Goal: Task Accomplishment & Management: Manage account settings

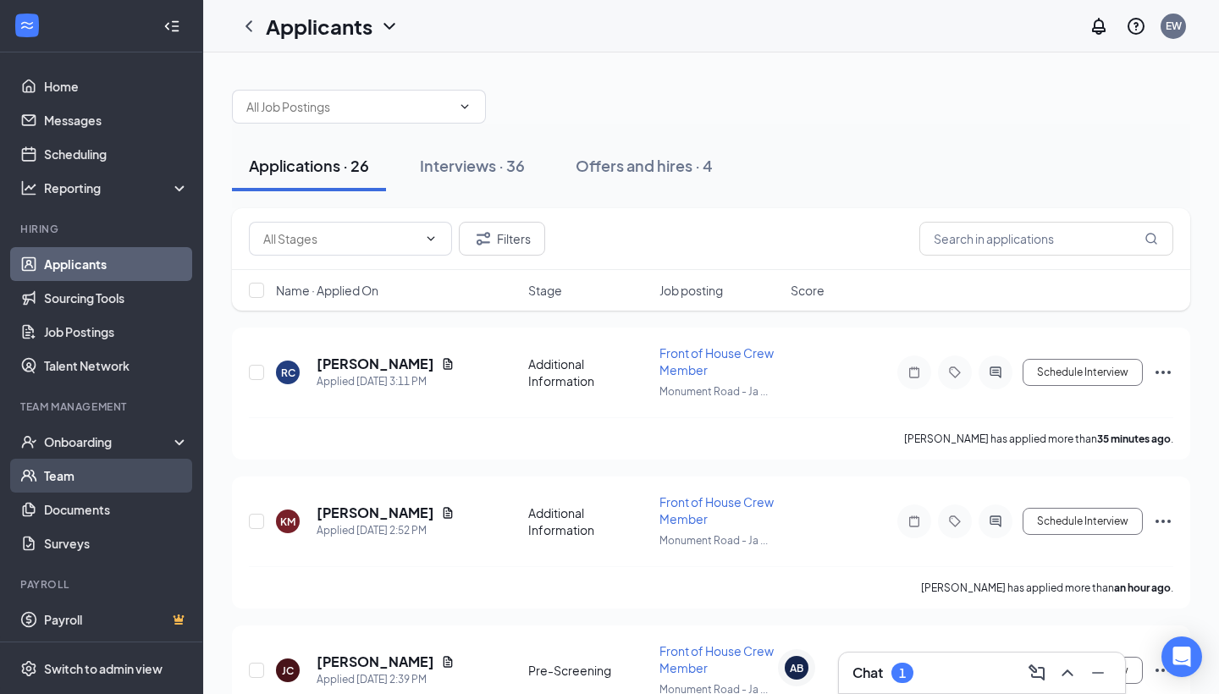
click at [108, 487] on link "Team" at bounding box center [116, 476] width 145 height 34
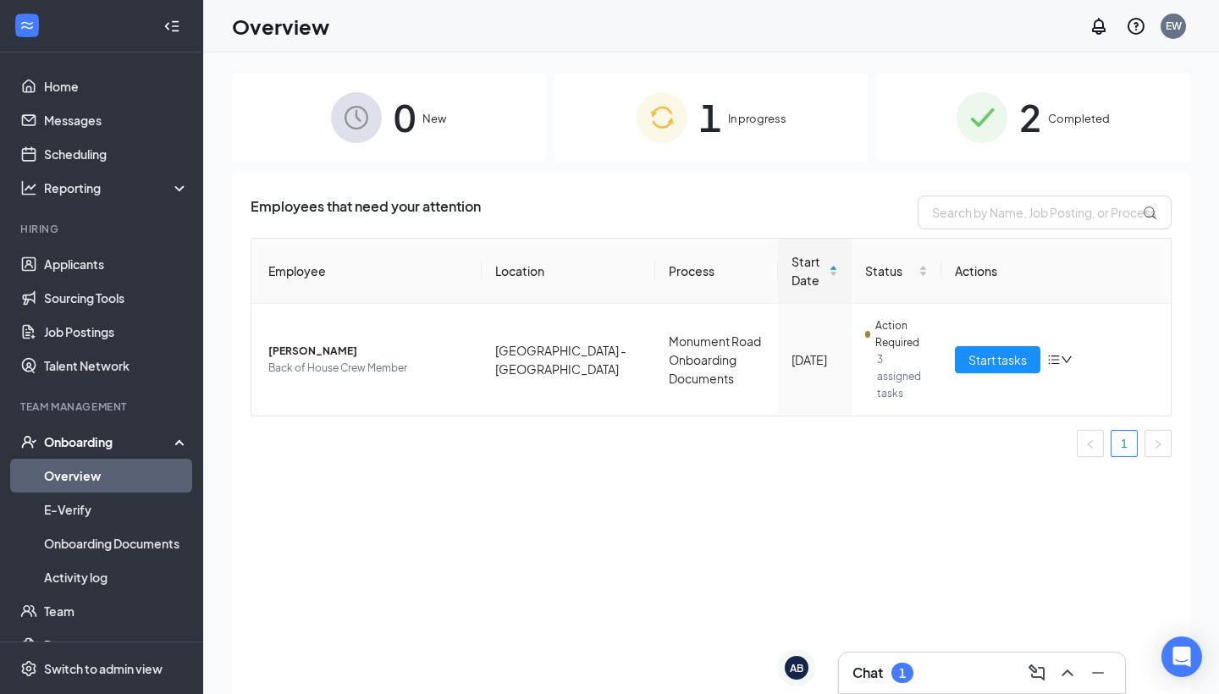
click at [714, 135] on span "1" at bounding box center [710, 117] width 22 height 58
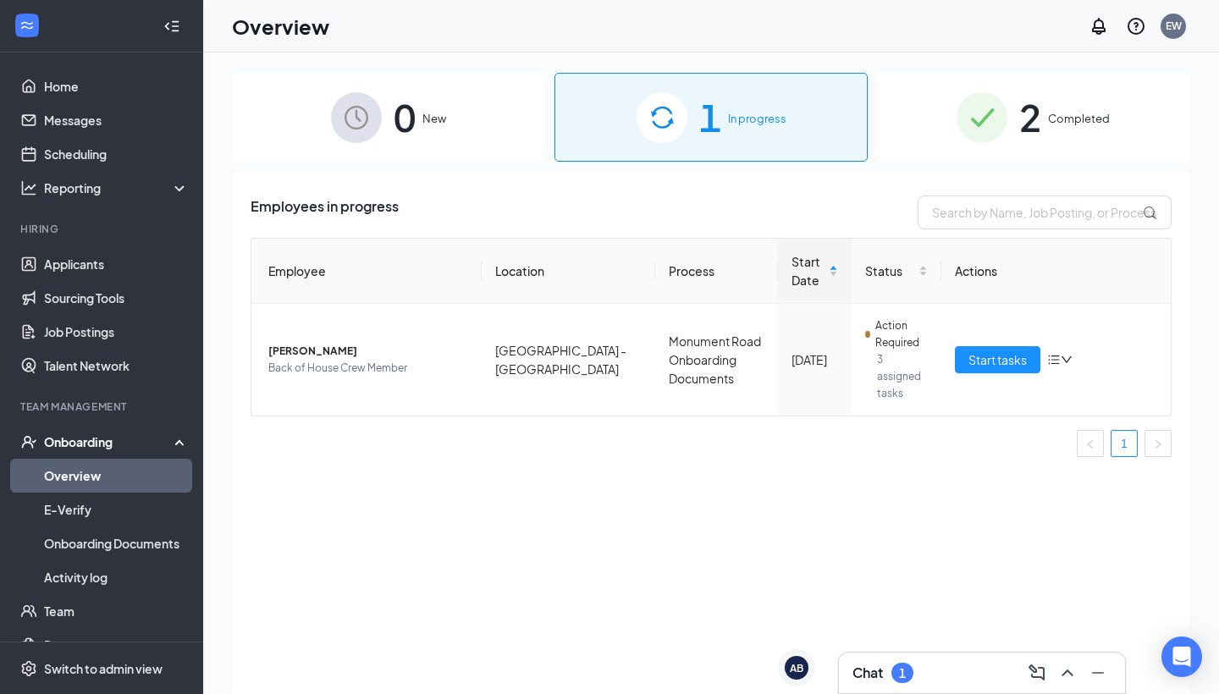
click at [1008, 130] on div "2 Completed" at bounding box center [1033, 117] width 314 height 89
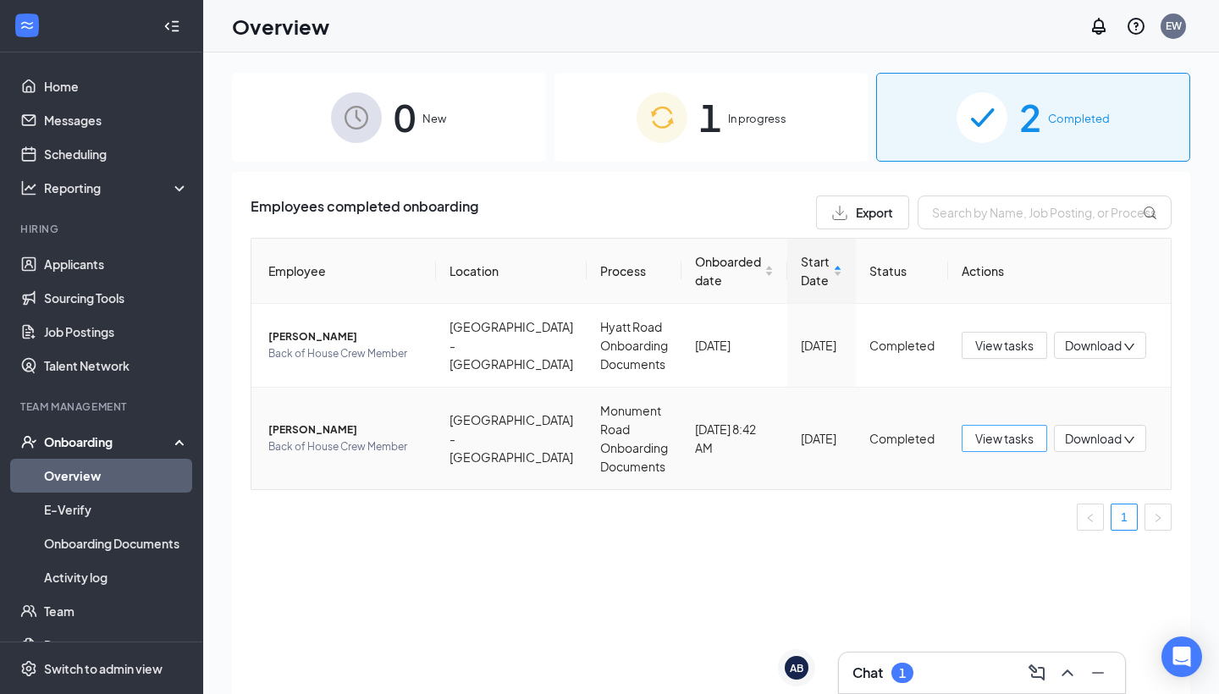
click at [975, 439] on span "View tasks" at bounding box center [1004, 438] width 58 height 19
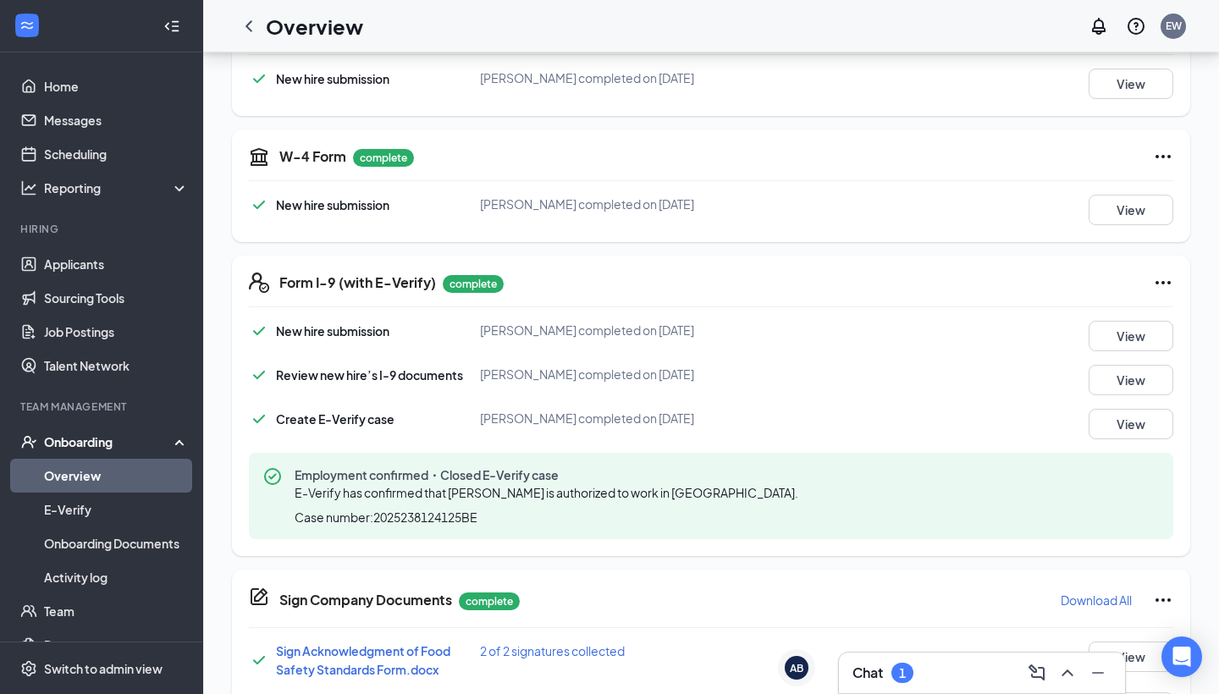
scroll to position [311, 0]
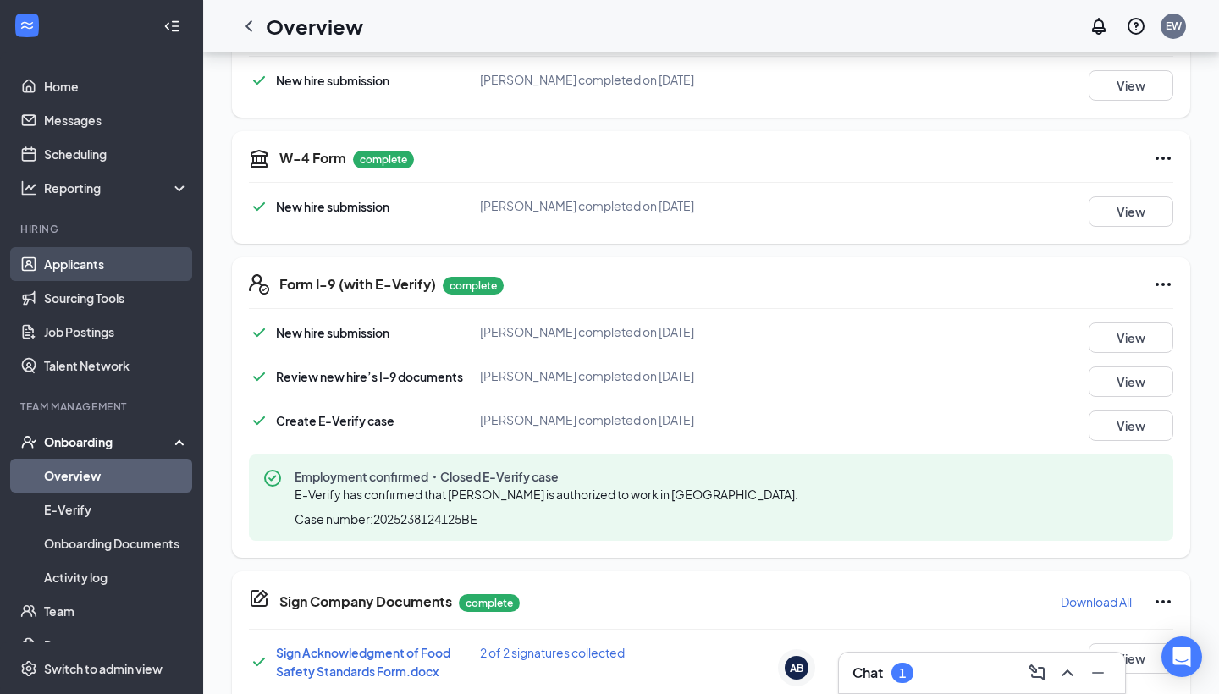
click at [119, 268] on link "Applicants" at bounding box center [116, 264] width 145 height 34
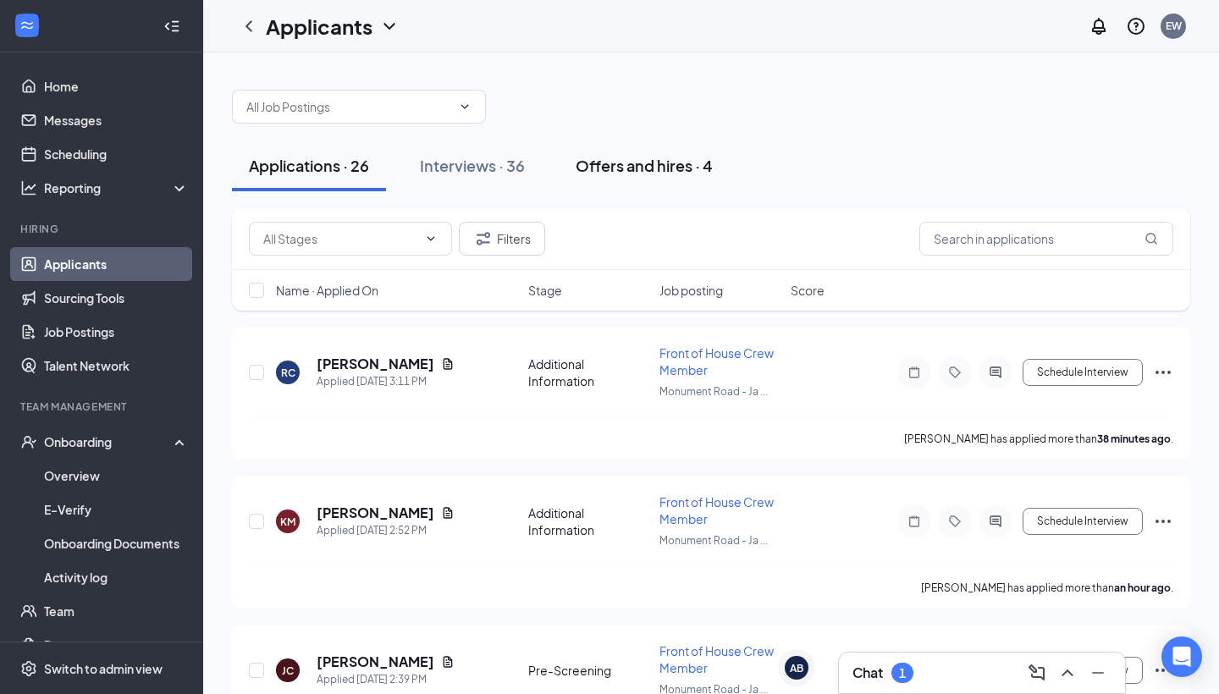
click at [584, 157] on div "Offers and hires · 4" at bounding box center [644, 165] width 137 height 21
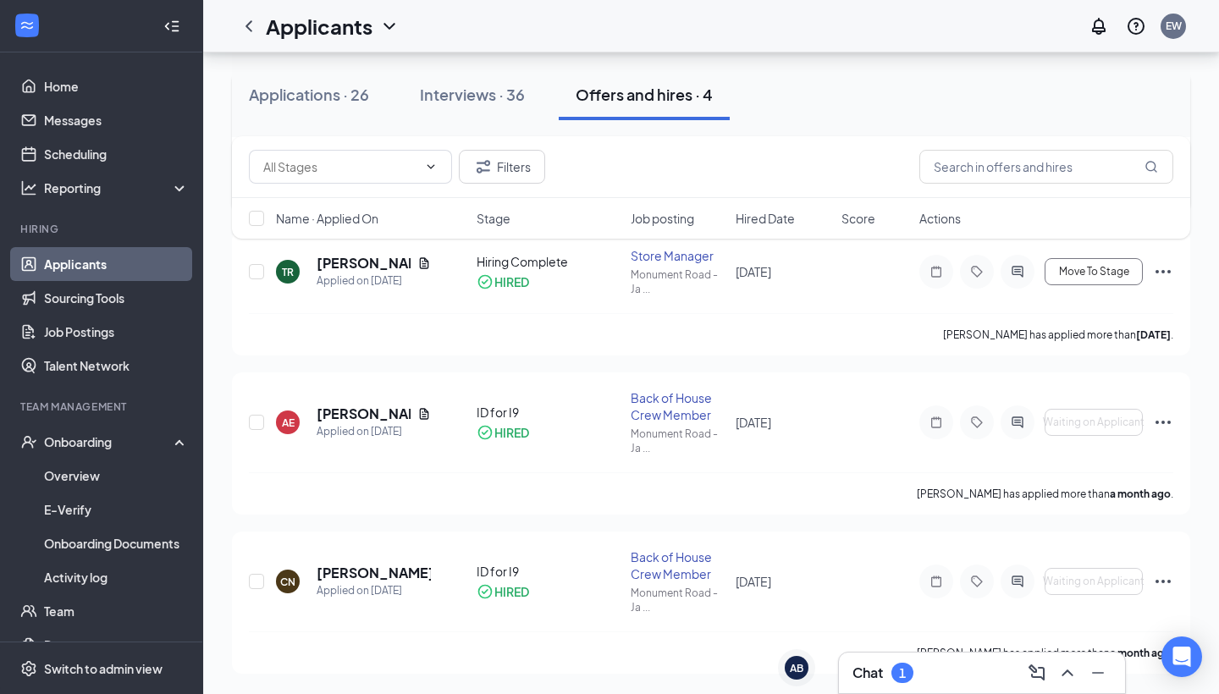
scroll to position [257, 0]
click at [396, 577] on h5 "[PERSON_NAME]" at bounding box center [374, 573] width 114 height 19
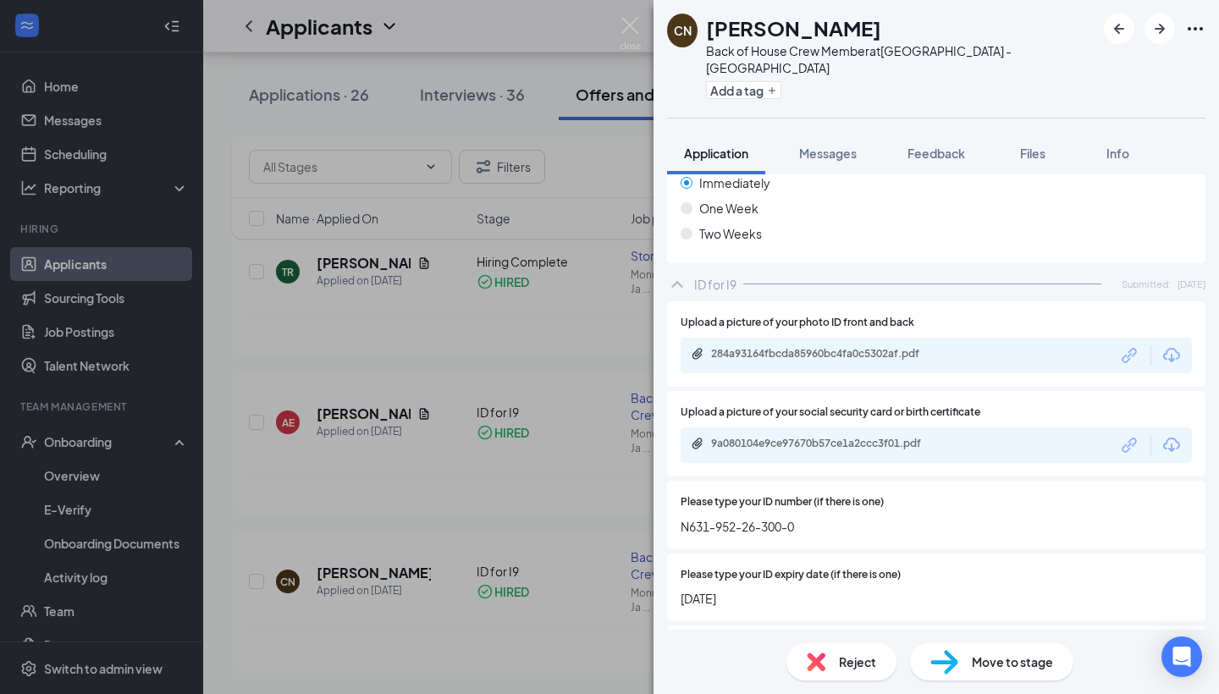
scroll to position [1363, 0]
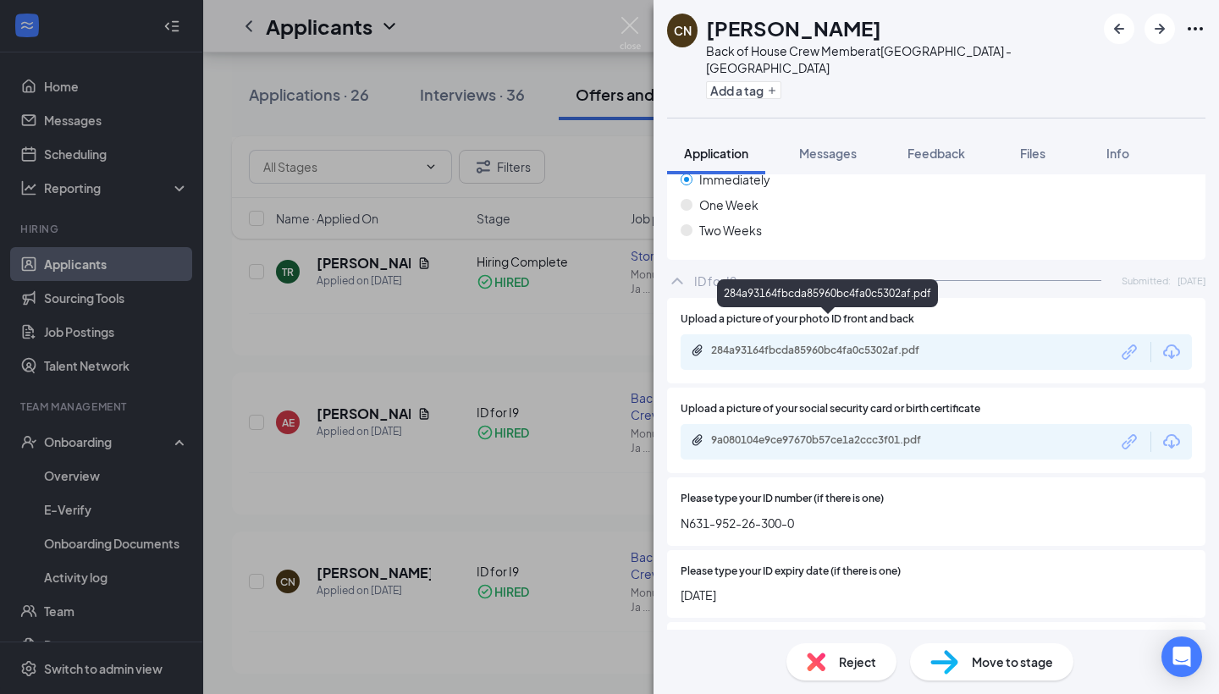
drag, startPoint x: 797, startPoint y: 323, endPoint x: 795, endPoint y: 308, distance: 15.3
click at [795, 308] on body "Home Messages Scheduling Reporting Hiring Applicants Sourcing Tools Job Posting…" at bounding box center [609, 90] width 1219 height 694
click at [572, 310] on div "CN Christian Nunez Back of House Crew Member at Monument Road - Jacksonville Ad…" at bounding box center [609, 347] width 1219 height 694
click at [630, 22] on img at bounding box center [630, 33] width 21 height 33
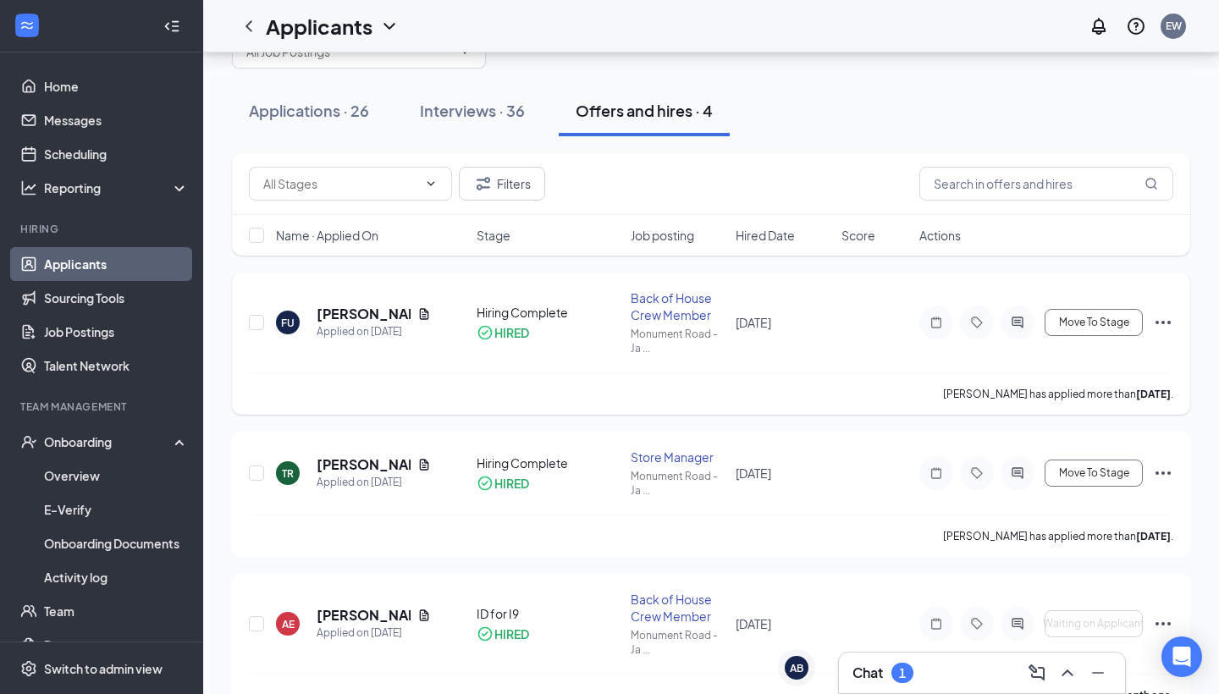
scroll to position [46, 0]
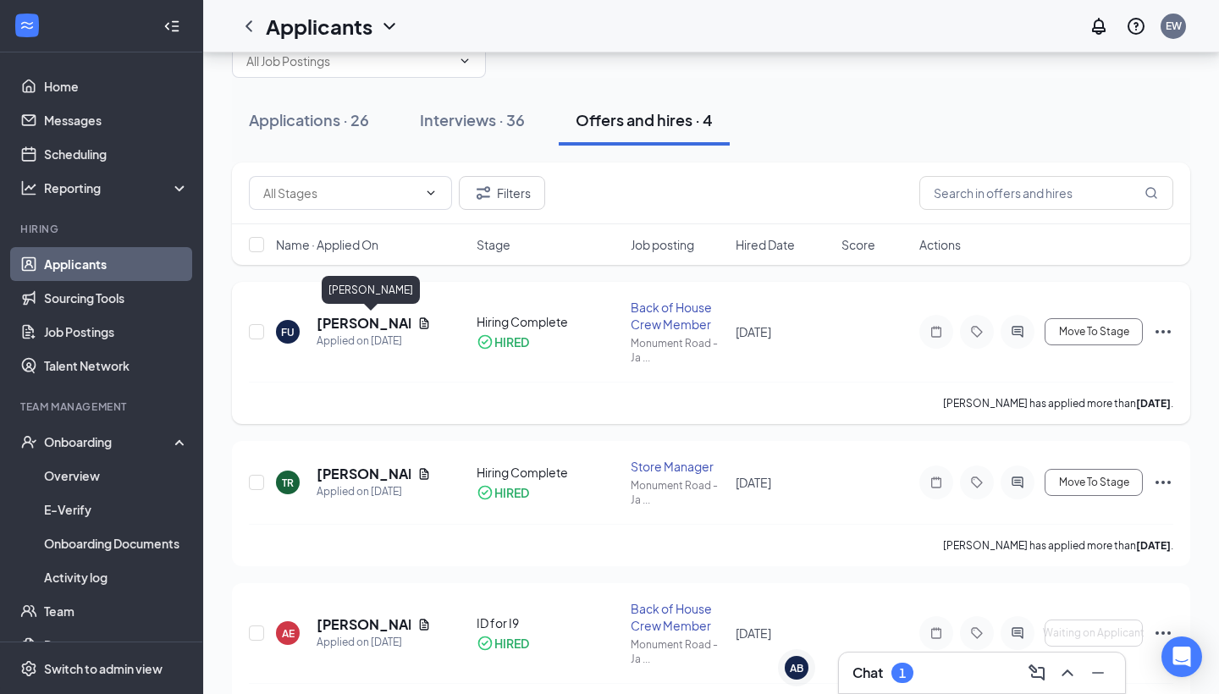
click at [384, 326] on h5 "[PERSON_NAME]" at bounding box center [364, 323] width 94 height 19
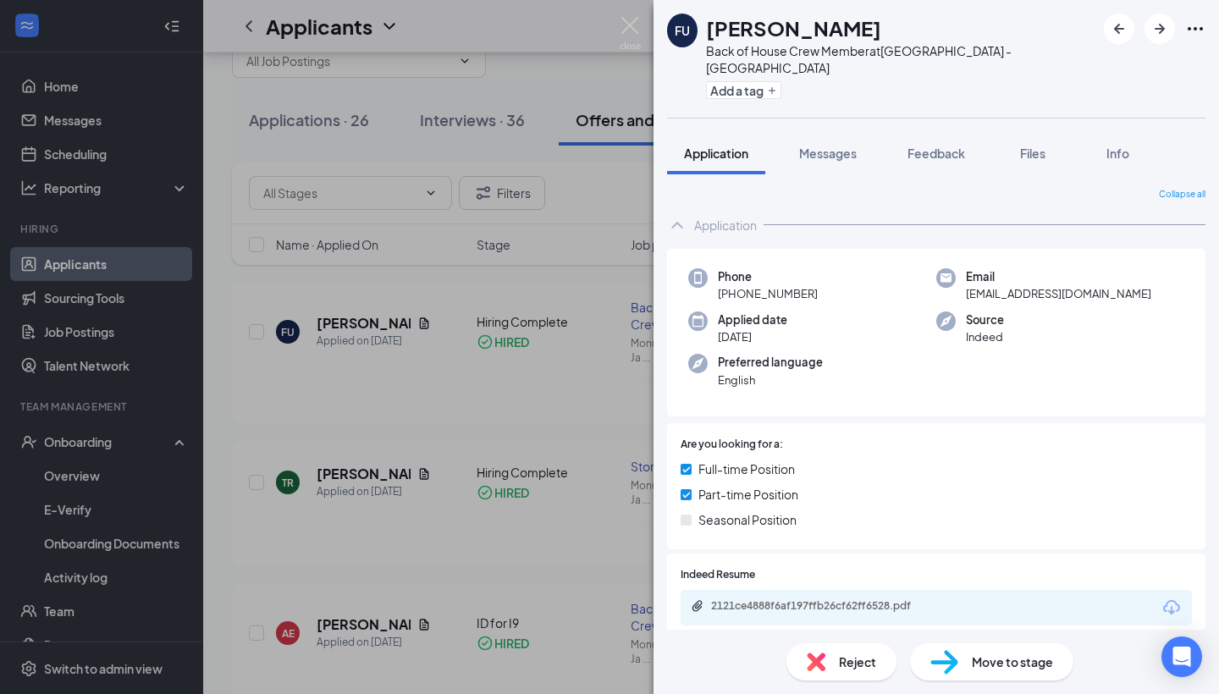
click at [605, 336] on div "FU [PERSON_NAME] Back of House Crew Member at [GEOGRAPHIC_DATA] - [GEOGRAPHIC_D…" at bounding box center [609, 347] width 1219 height 694
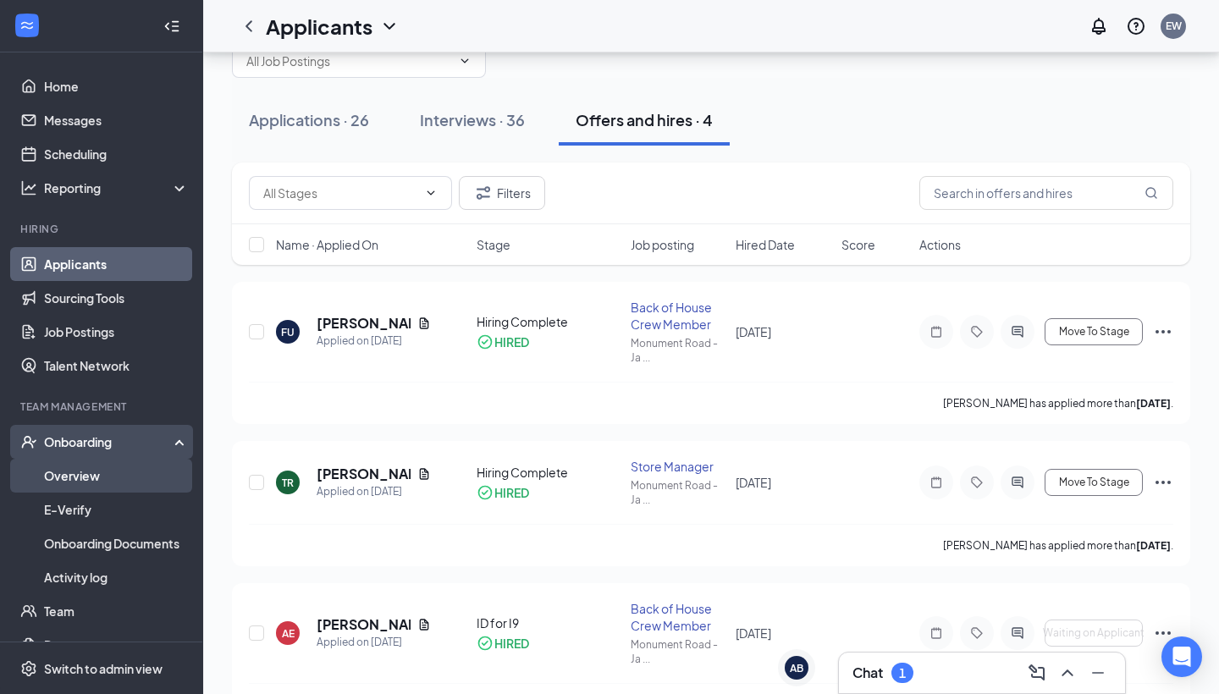
click at [91, 478] on link "Overview" at bounding box center [116, 476] width 145 height 34
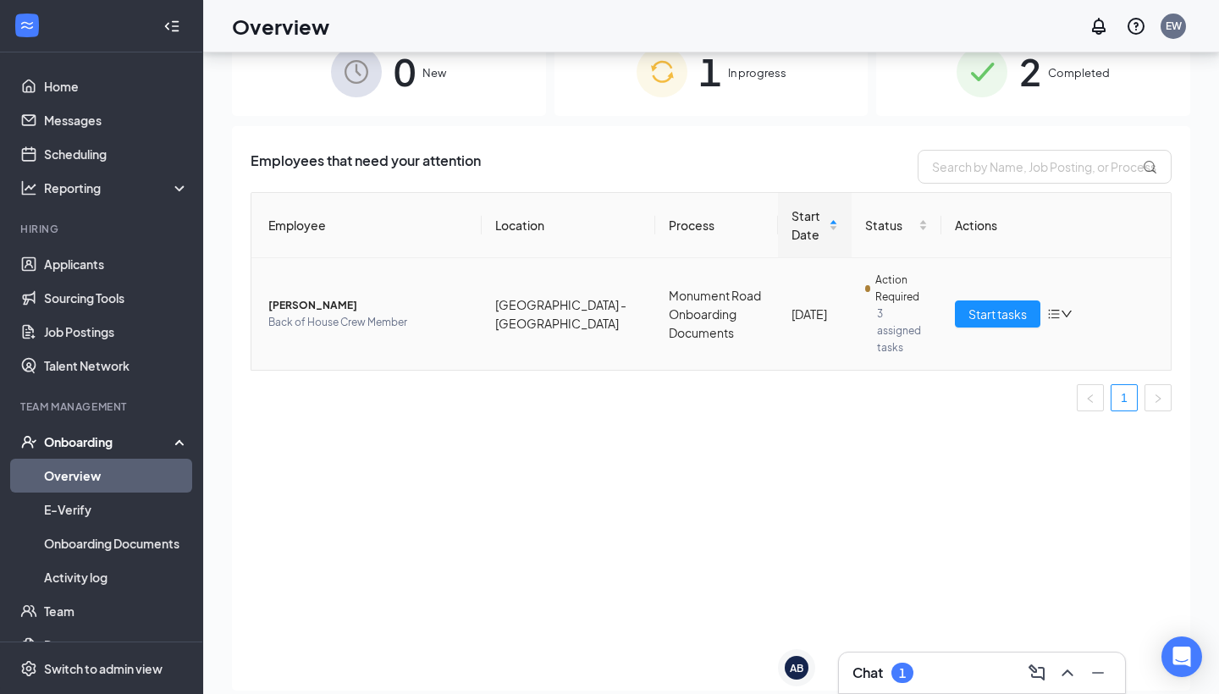
click at [1058, 308] on icon "bars" at bounding box center [1054, 314] width 14 height 14
click at [975, 315] on span "Start tasks" at bounding box center [998, 314] width 58 height 19
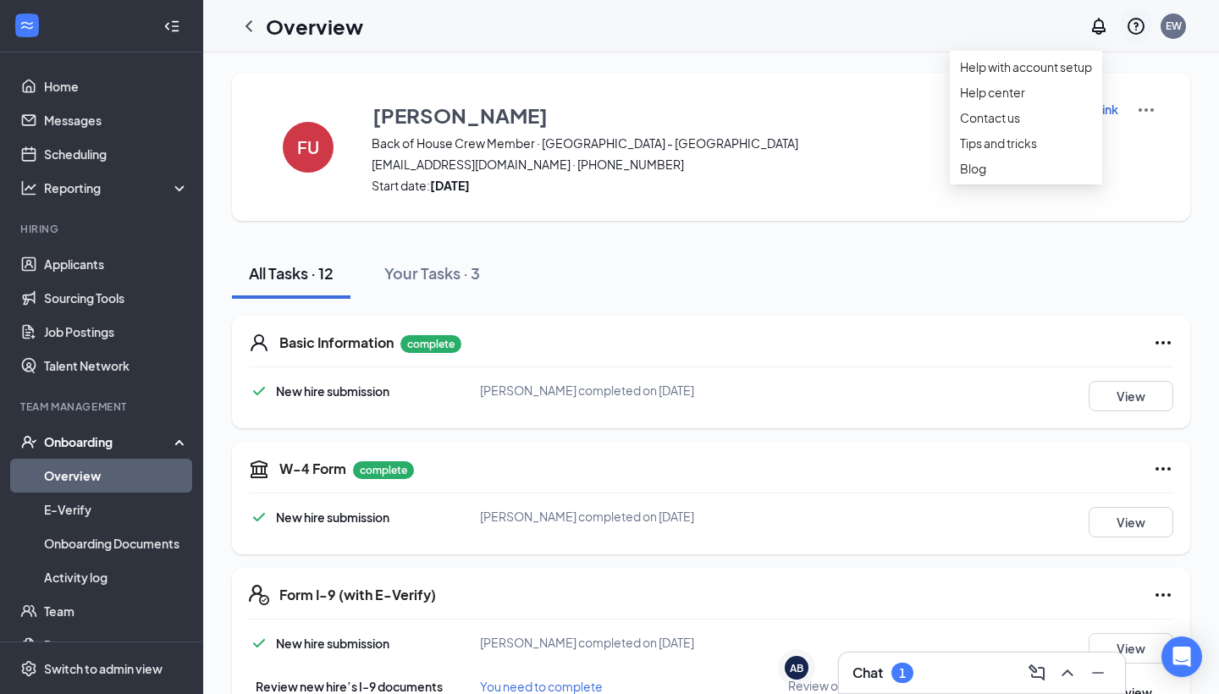
click at [1132, 27] on icon "QuestionInfo" at bounding box center [1136, 26] width 20 height 20
click at [1023, 126] on div "Contact us" at bounding box center [1026, 117] width 132 height 17
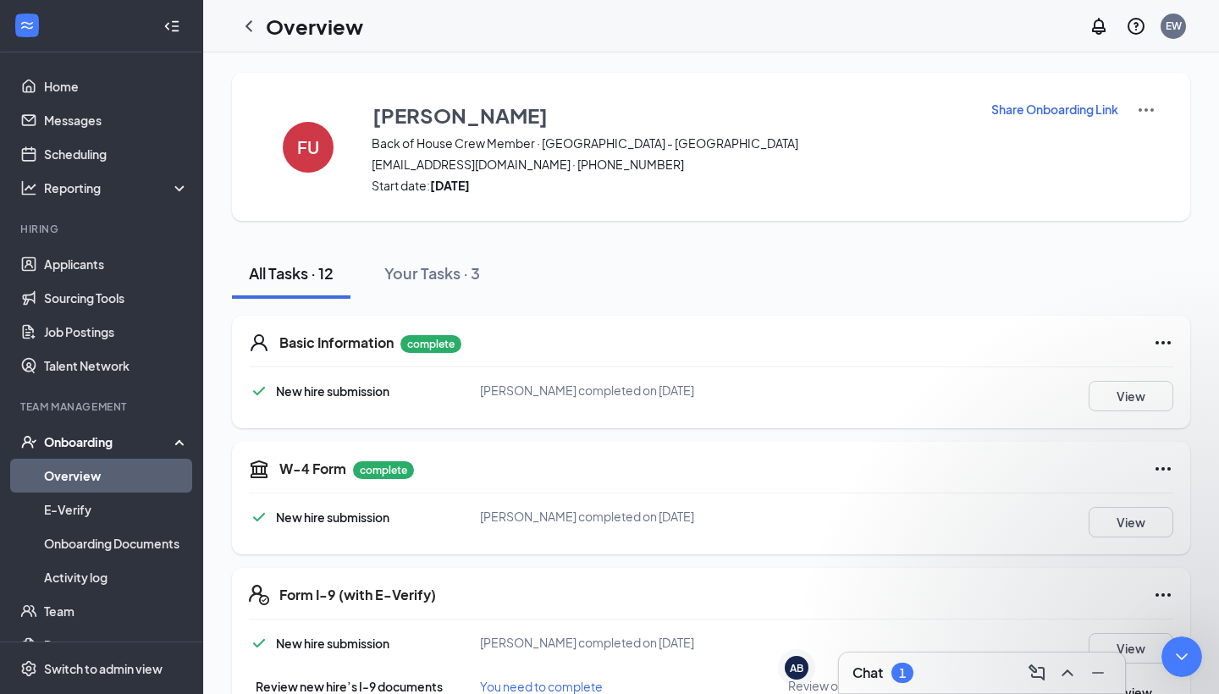
click at [683, 276] on div "All Tasks · 12 Your Tasks · 3" at bounding box center [711, 273] width 958 height 51
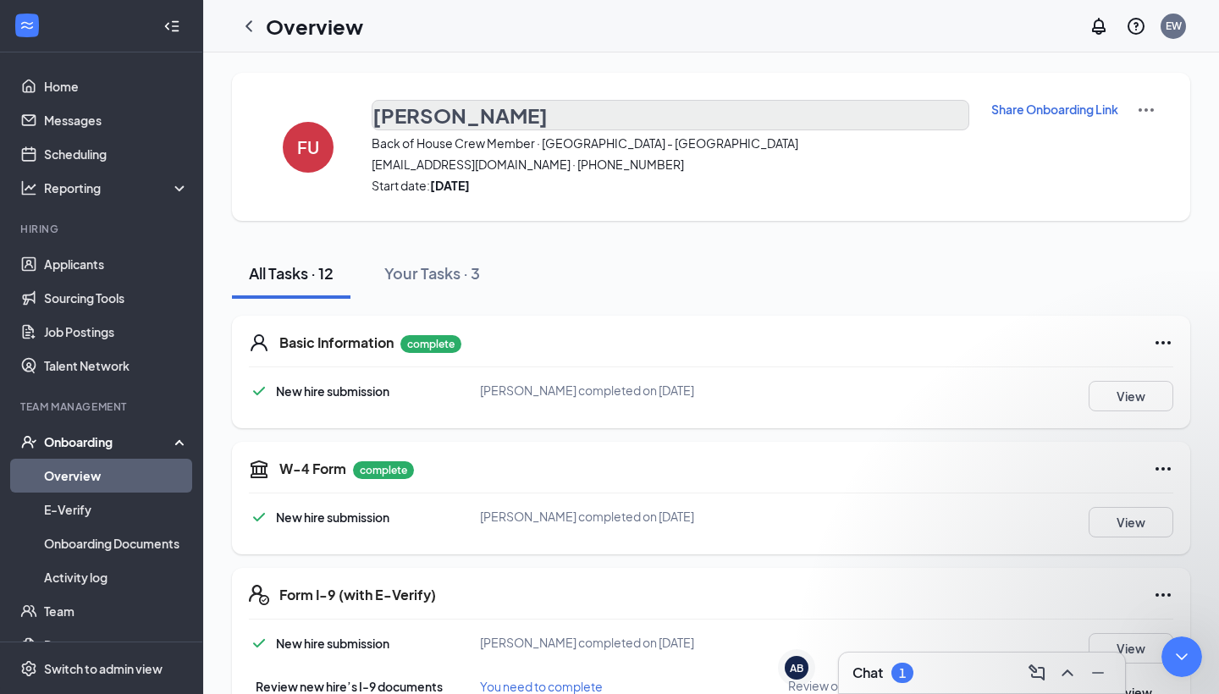
click at [404, 115] on h3 "[PERSON_NAME]" at bounding box center [460, 115] width 175 height 29
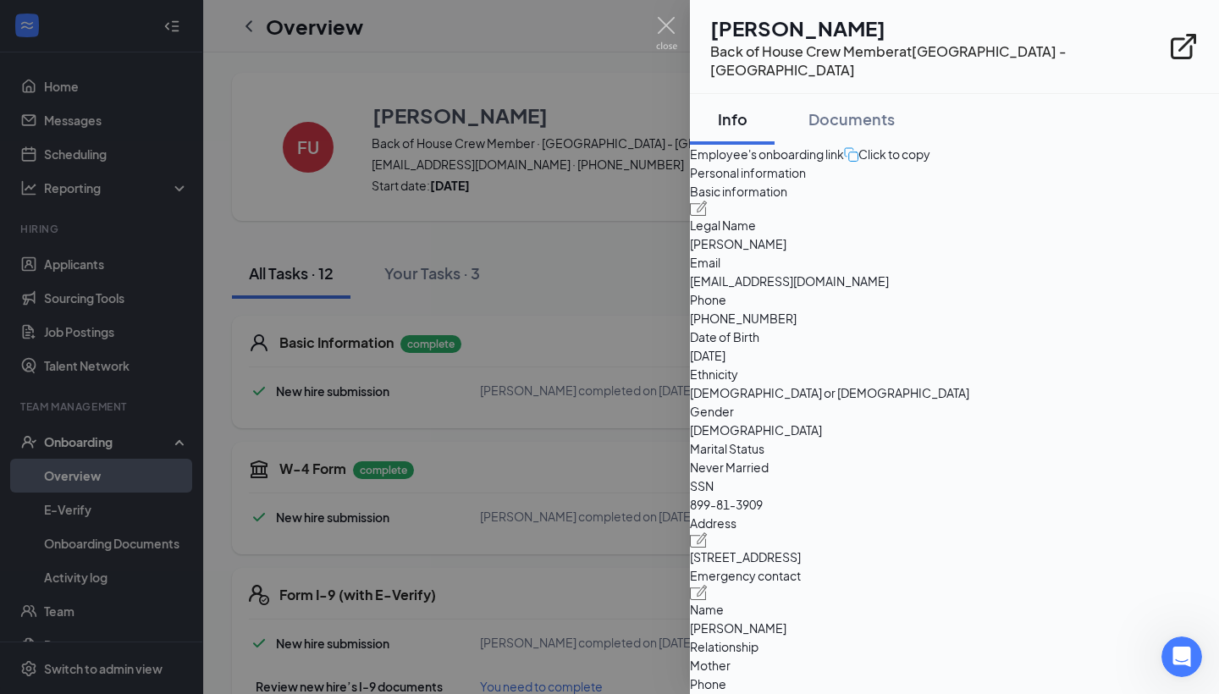
click at [76, 251] on div at bounding box center [609, 347] width 1219 height 694
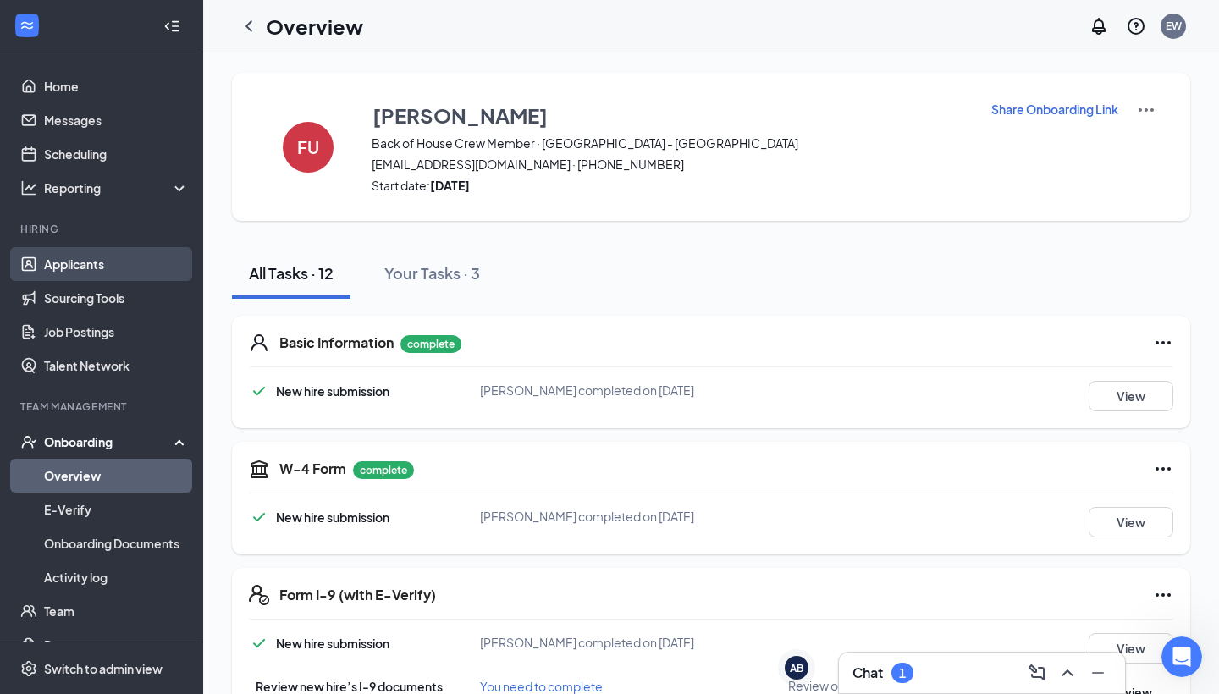
click at [82, 262] on link "Applicants" at bounding box center [116, 264] width 145 height 34
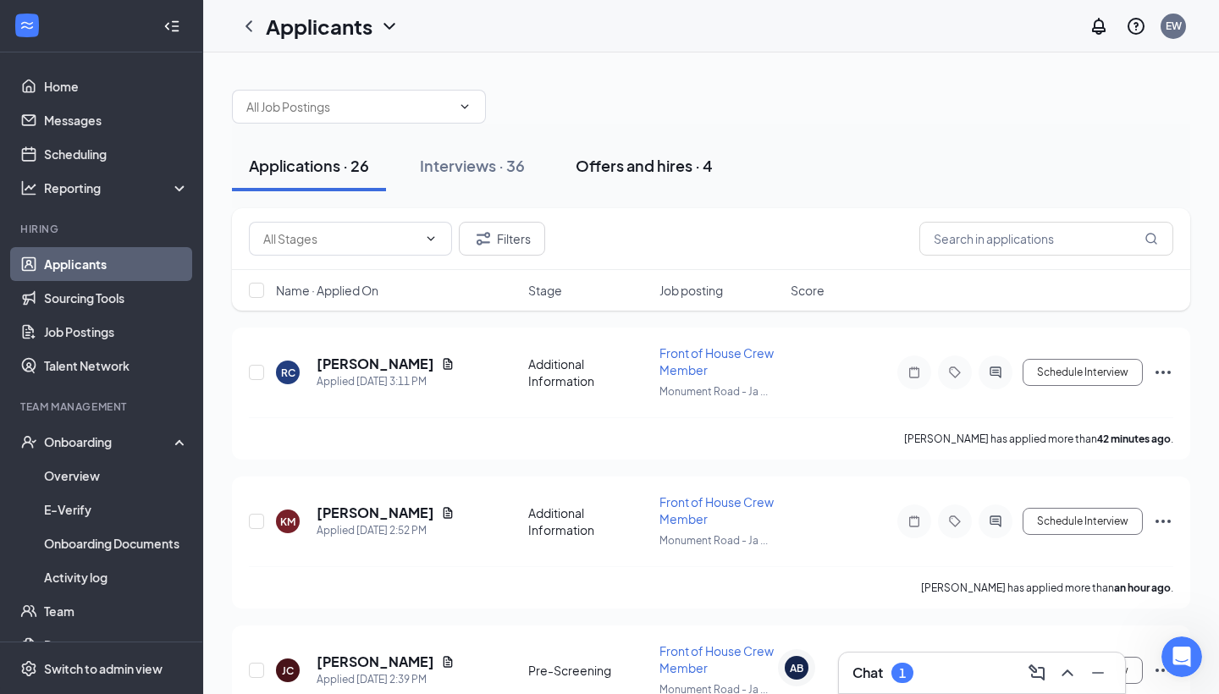
click at [656, 169] on div "Offers and hires · 4" at bounding box center [644, 165] width 137 height 21
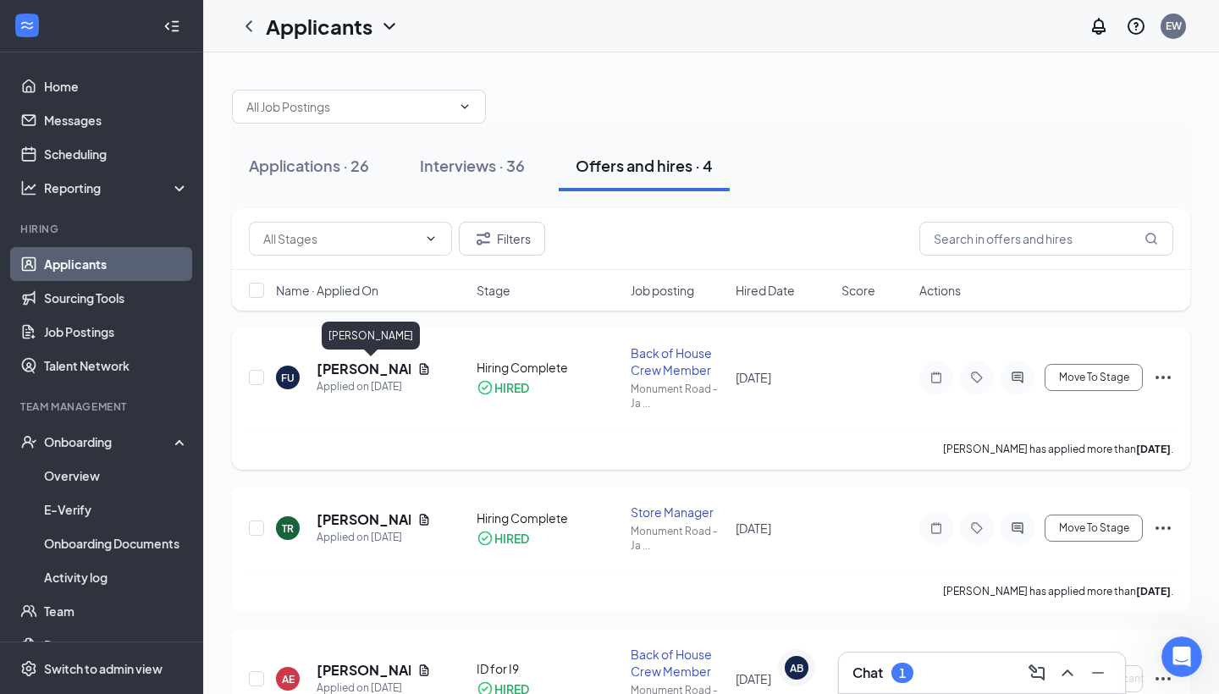
click at [371, 366] on h5 "[PERSON_NAME]" at bounding box center [364, 369] width 94 height 19
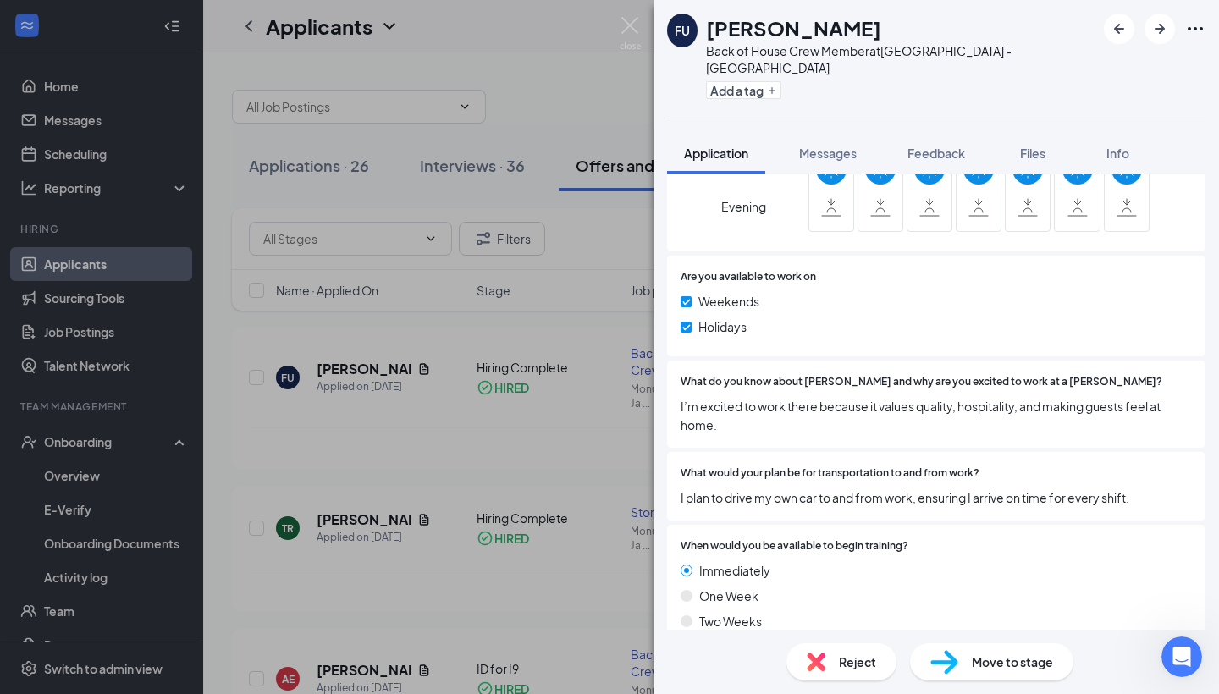
scroll to position [1026, 0]
click at [998, 665] on span "Move to stage" at bounding box center [1012, 662] width 81 height 19
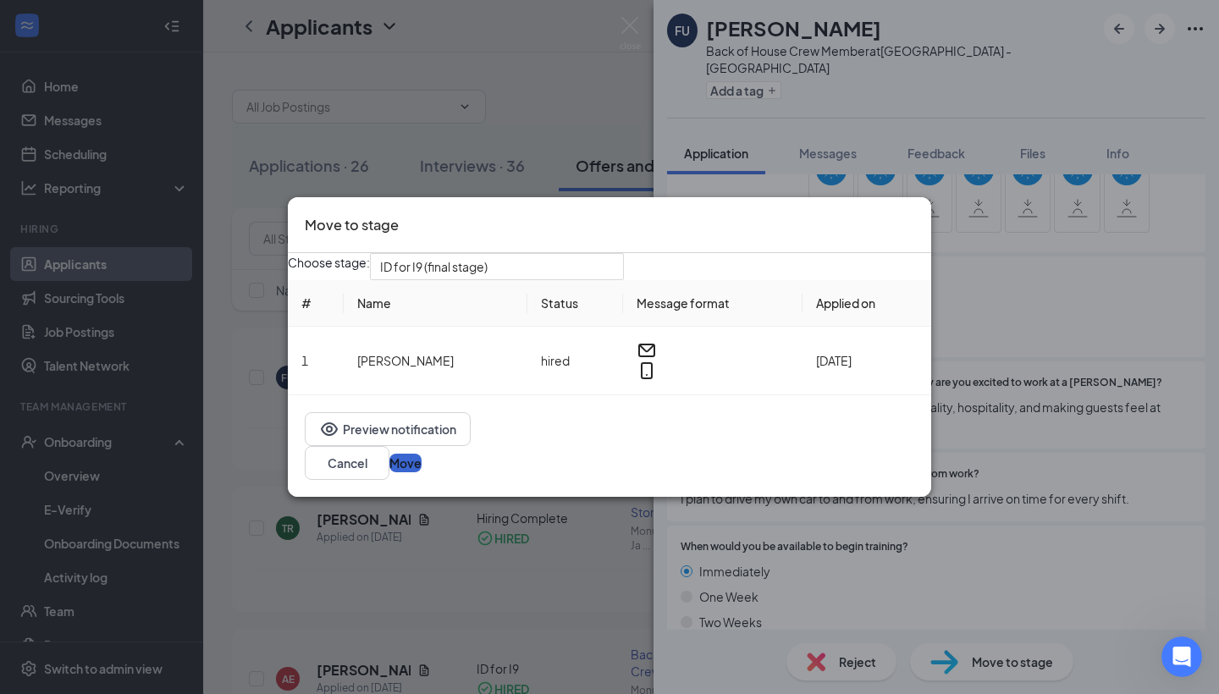
click at [422, 472] on button "Move" at bounding box center [405, 463] width 32 height 19
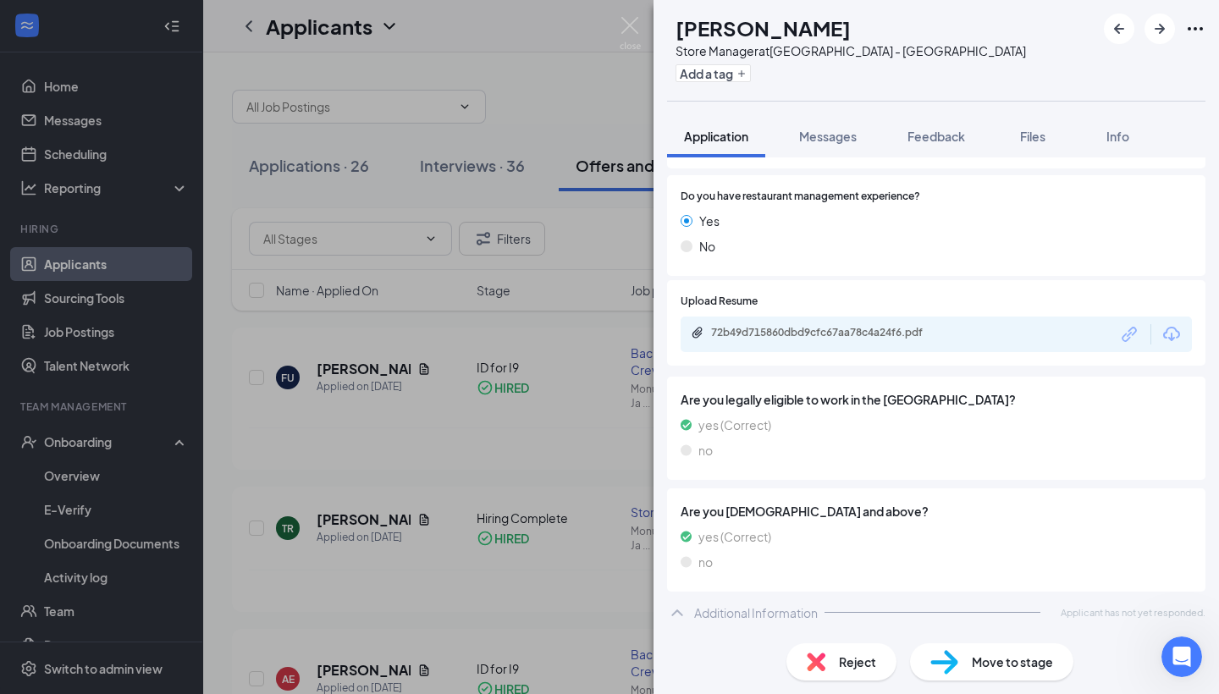
scroll to position [227, 0]
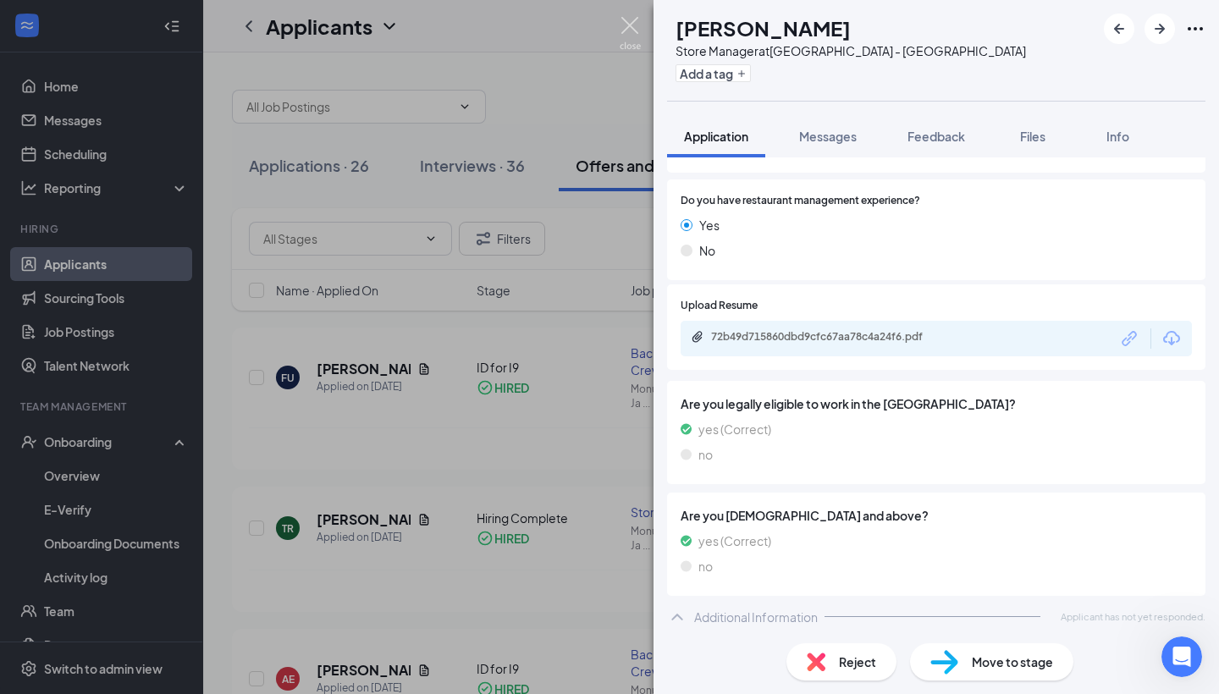
click at [636, 30] on img at bounding box center [630, 33] width 21 height 33
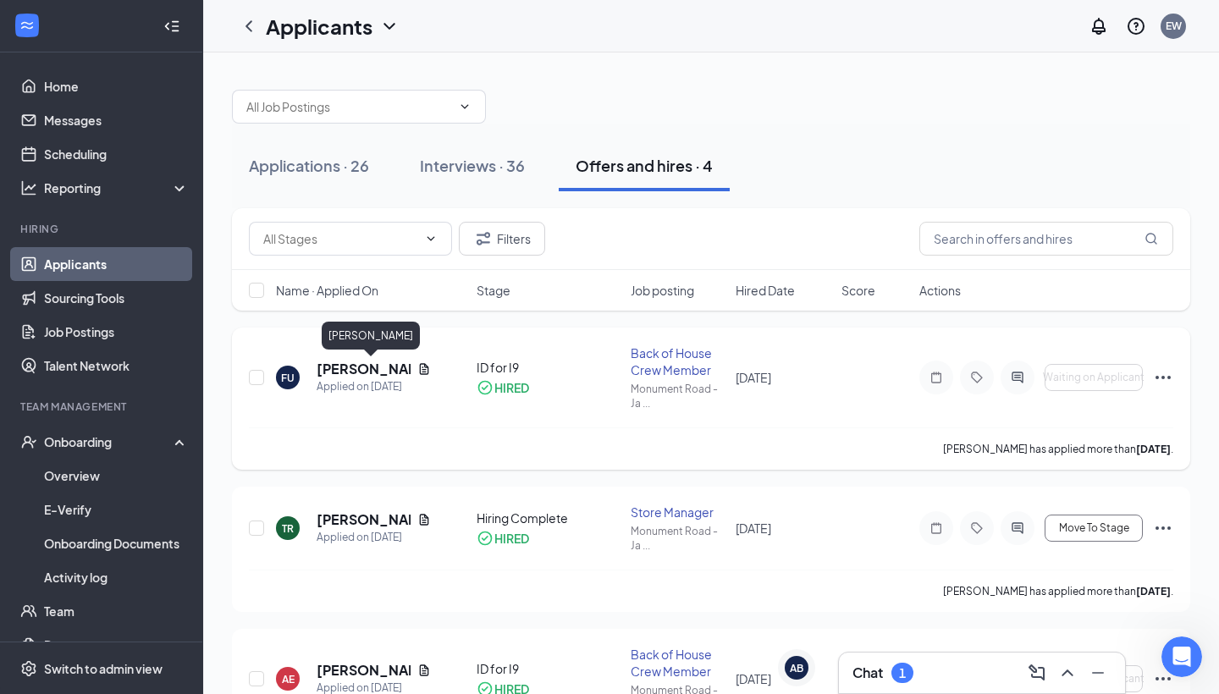
click at [334, 362] on h5 "[PERSON_NAME]" at bounding box center [364, 369] width 94 height 19
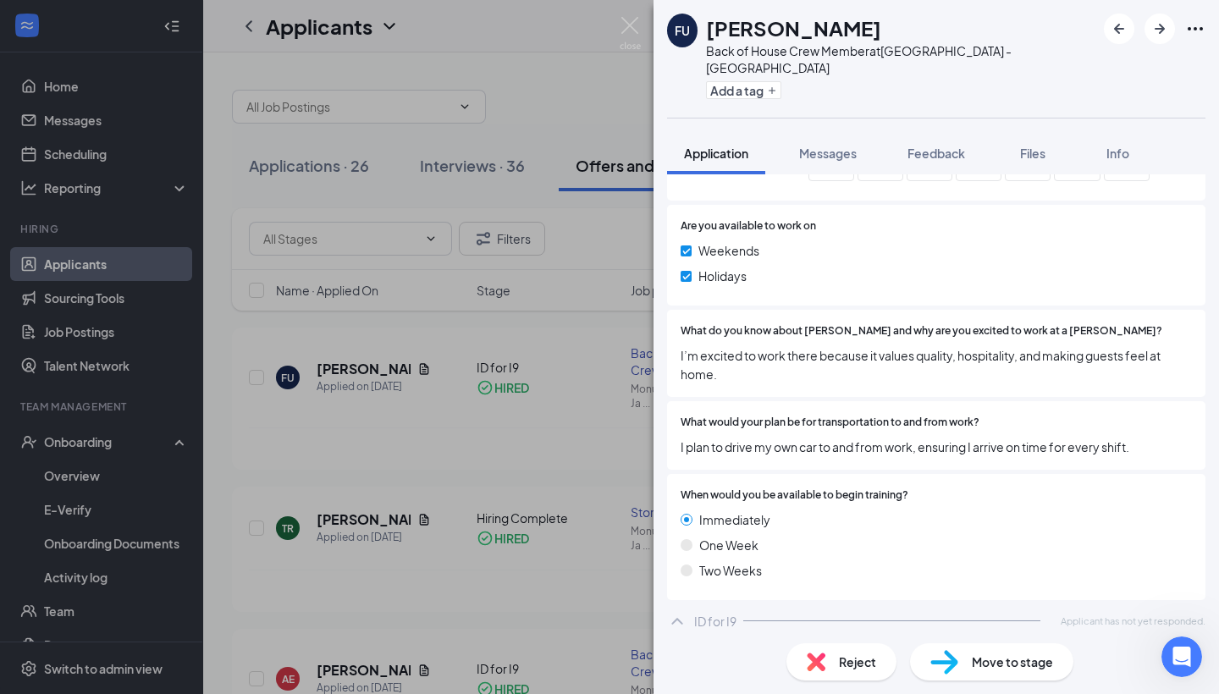
scroll to position [1060, 0]
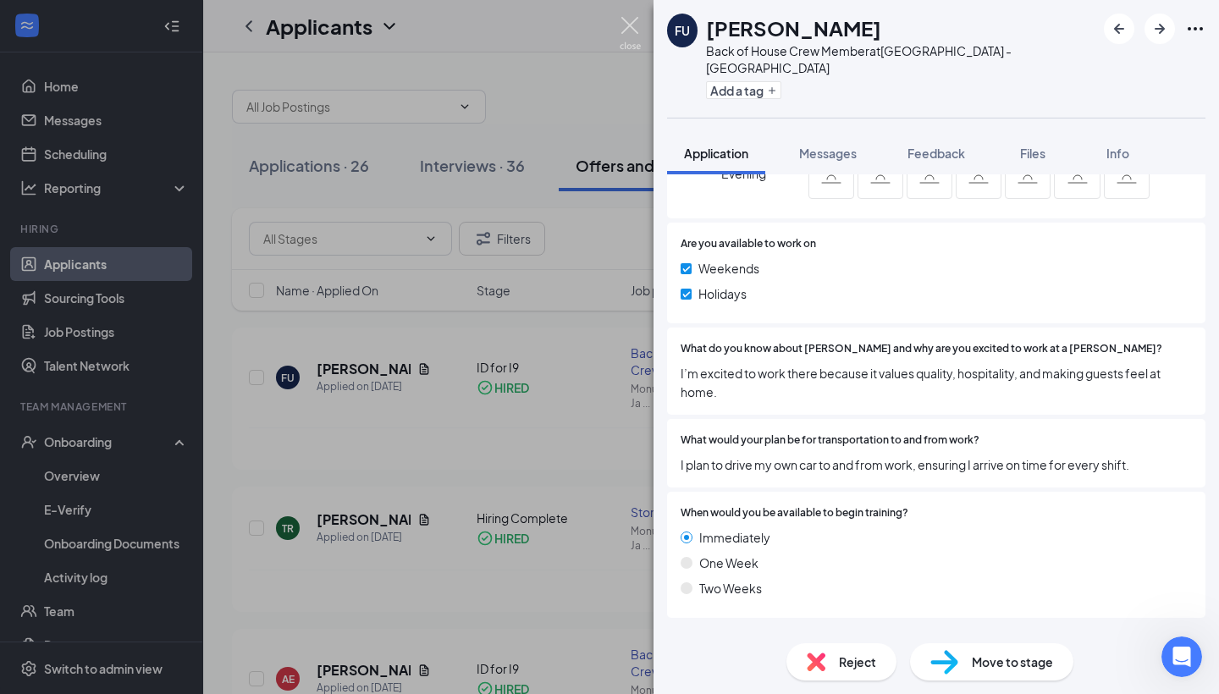
click at [636, 19] on img at bounding box center [630, 33] width 21 height 33
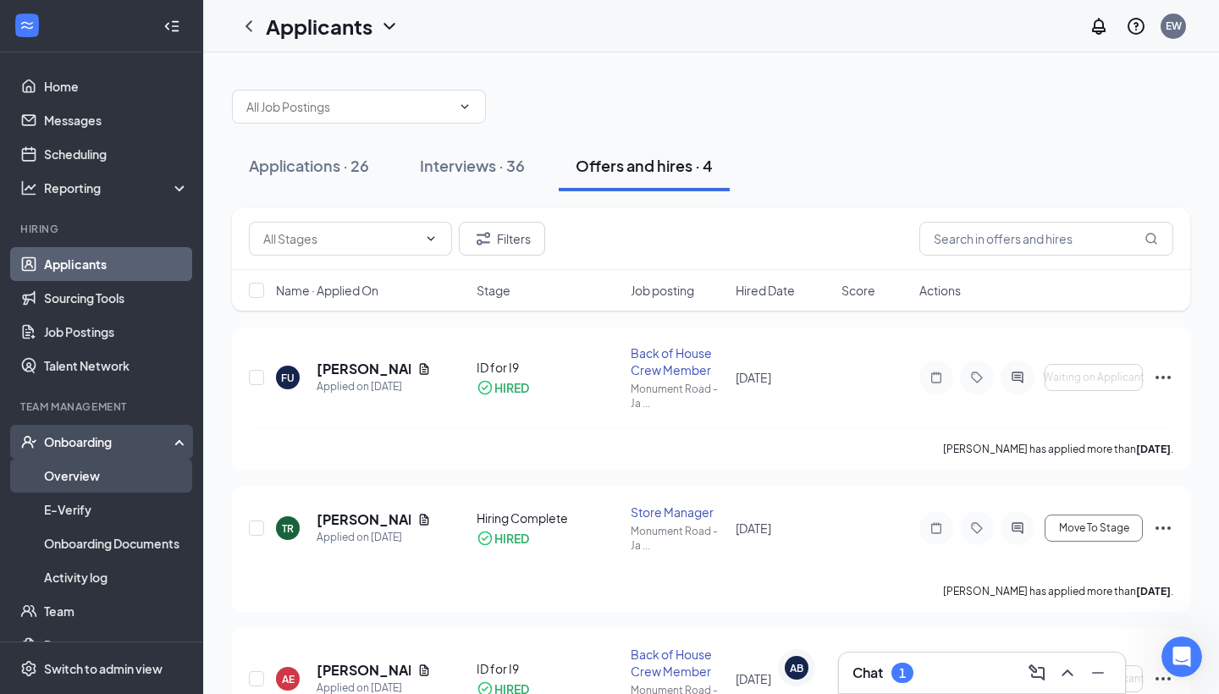
click at [97, 478] on link "Overview" at bounding box center [116, 476] width 145 height 34
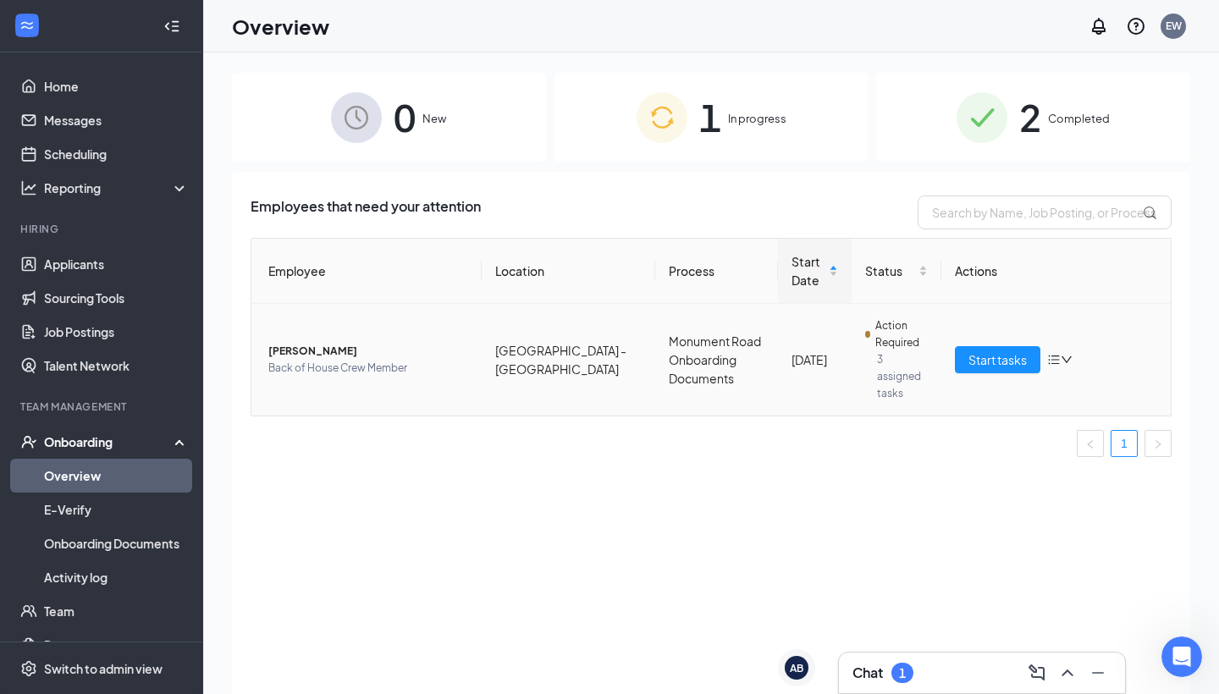
click at [1002, 342] on td "Start tasks" at bounding box center [1057, 360] width 230 height 112
click at [1002, 377] on td "Start tasks" at bounding box center [1057, 360] width 230 height 112
click at [1009, 370] on button "Start tasks" at bounding box center [998, 359] width 86 height 27
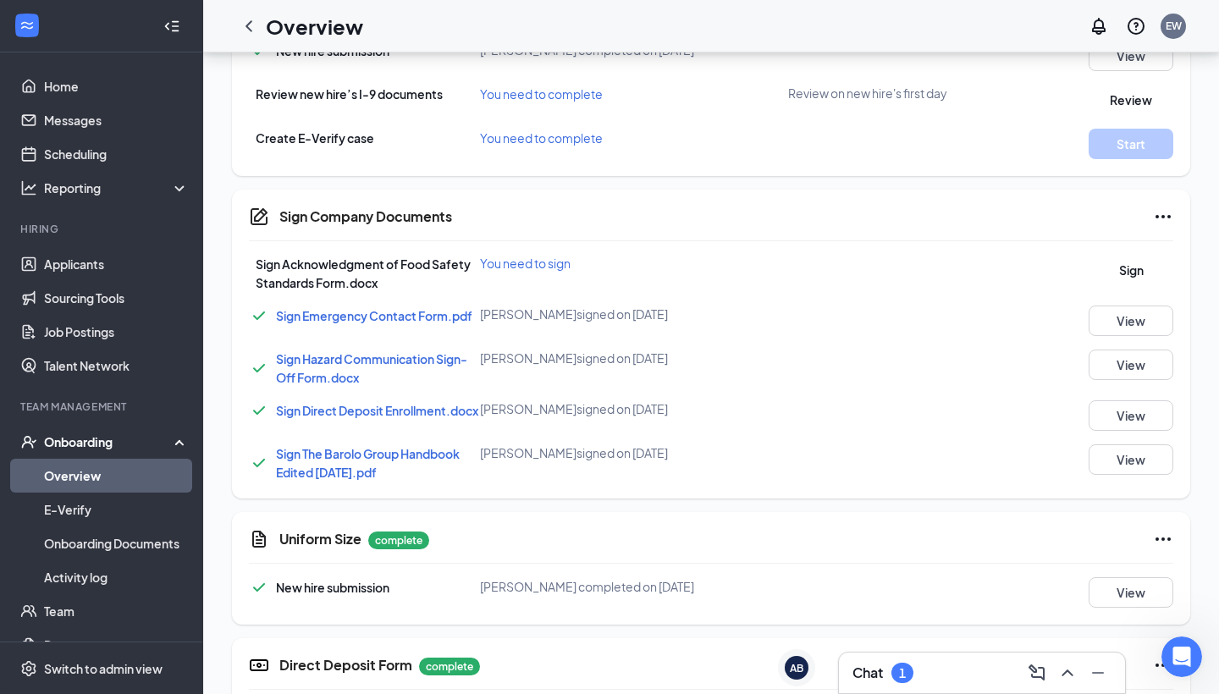
scroll to position [595, 0]
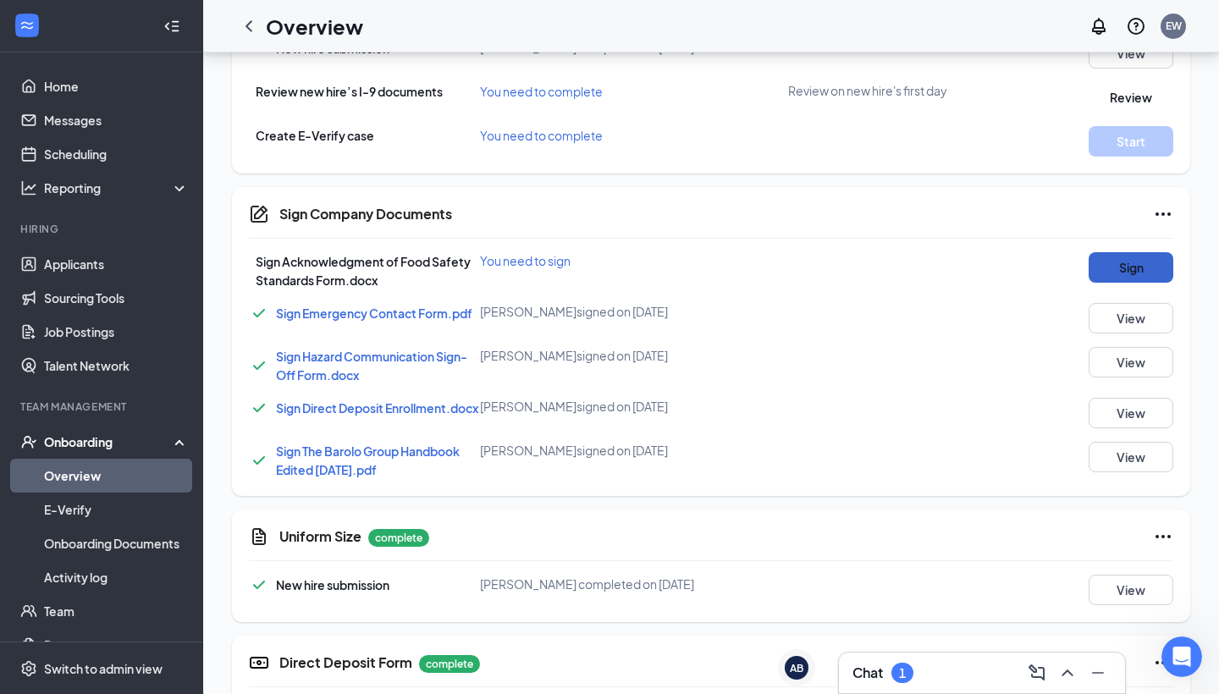
click at [1127, 272] on button "Sign" at bounding box center [1131, 267] width 85 height 30
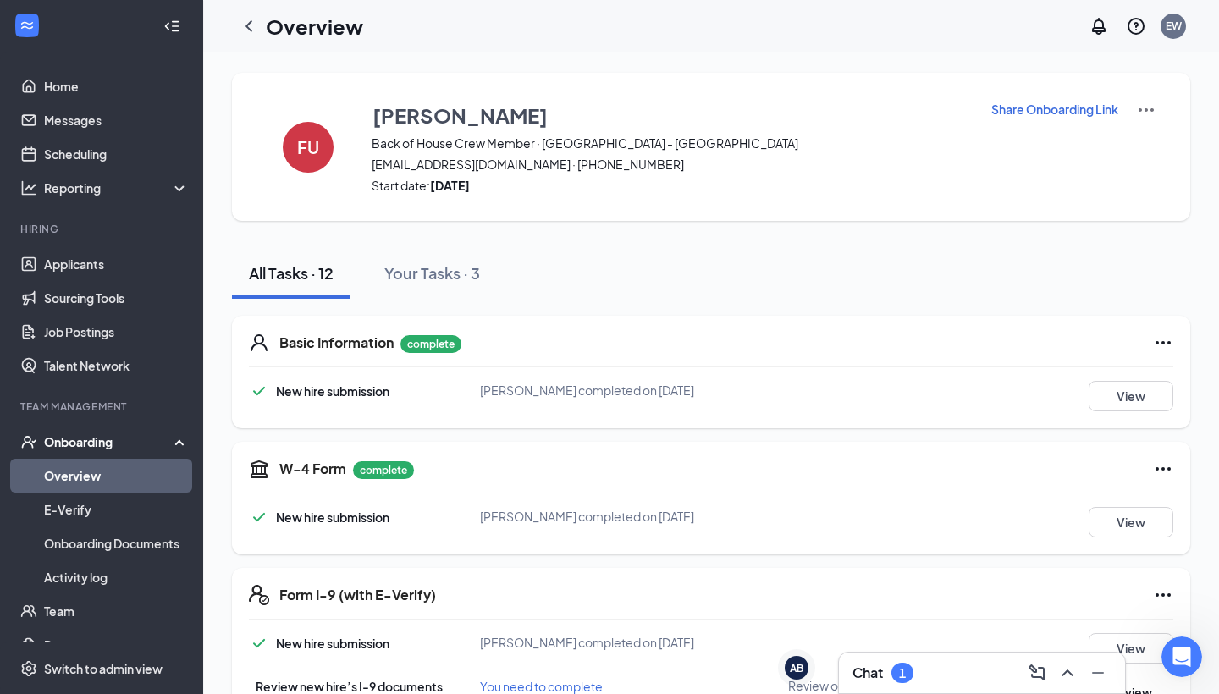
scroll to position [0, 0]
click at [1130, 32] on icon "QuestionInfo" at bounding box center [1136, 26] width 20 height 20
click at [1029, 126] on div "Contact us" at bounding box center [1026, 117] width 132 height 17
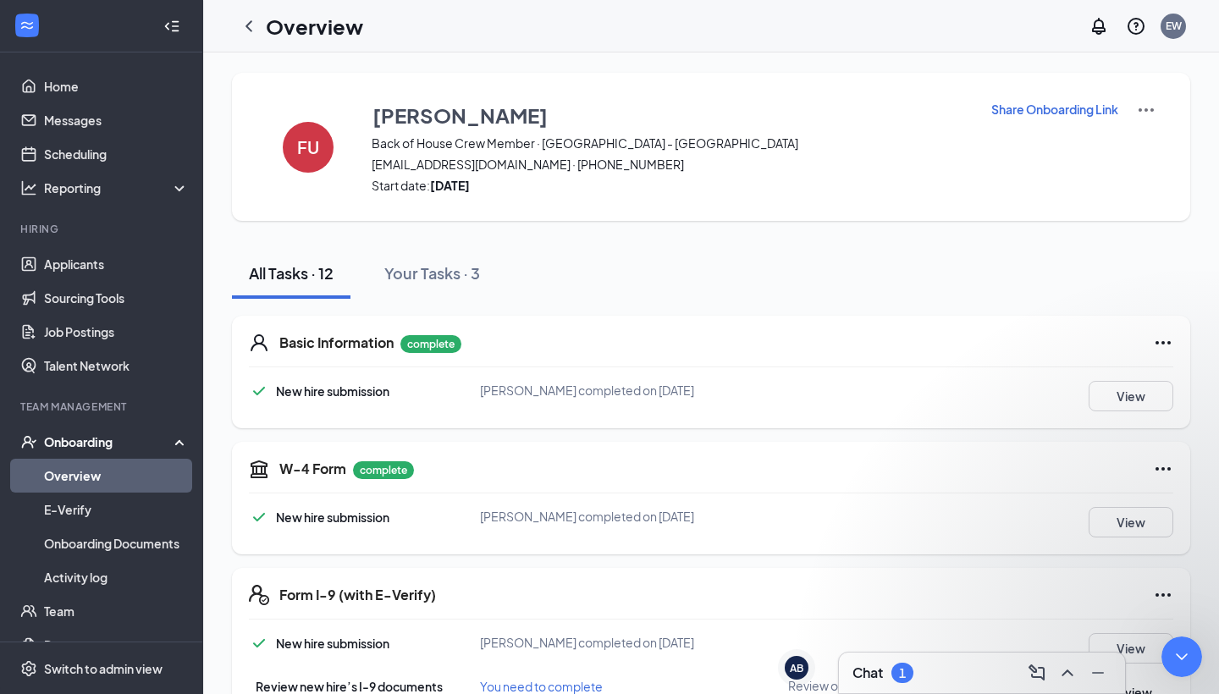
type textarea "Why is our team members not automatically imported into net-chef like its suppo…"
click at [58, 97] on link "Home" at bounding box center [116, 86] width 145 height 34
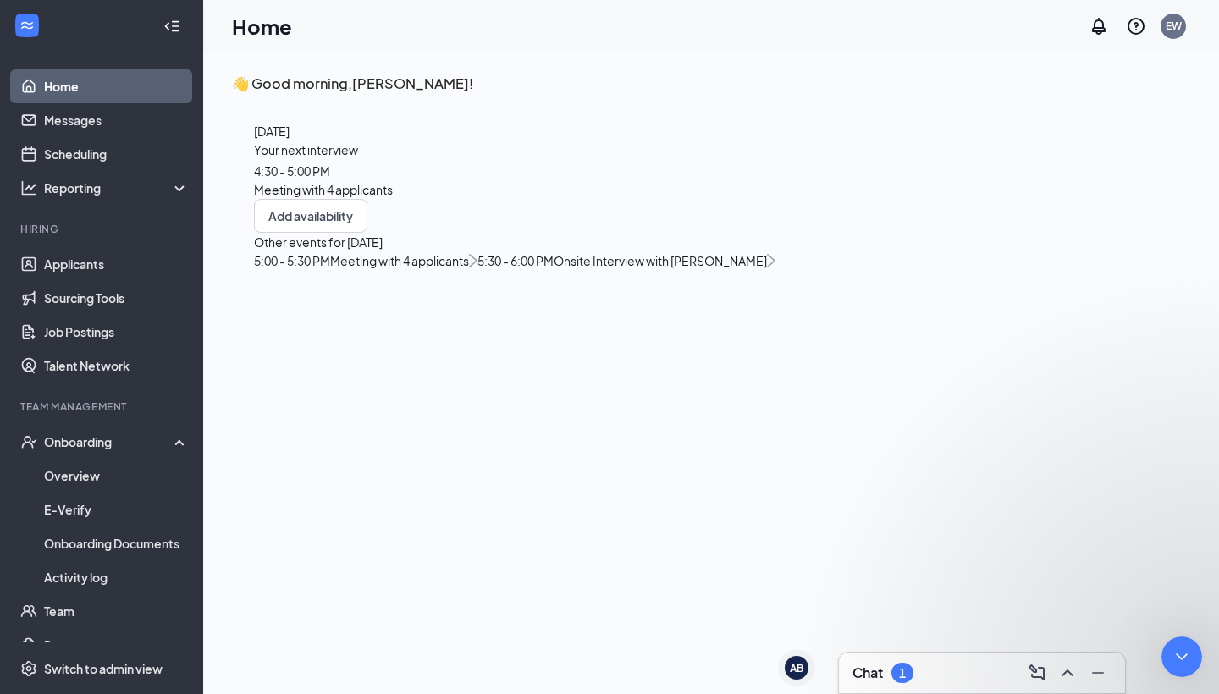
click at [412, 199] on div "Your next interview 4:30 - 5:00 PM Meeting with 4 applicants" at bounding box center [515, 170] width 522 height 58
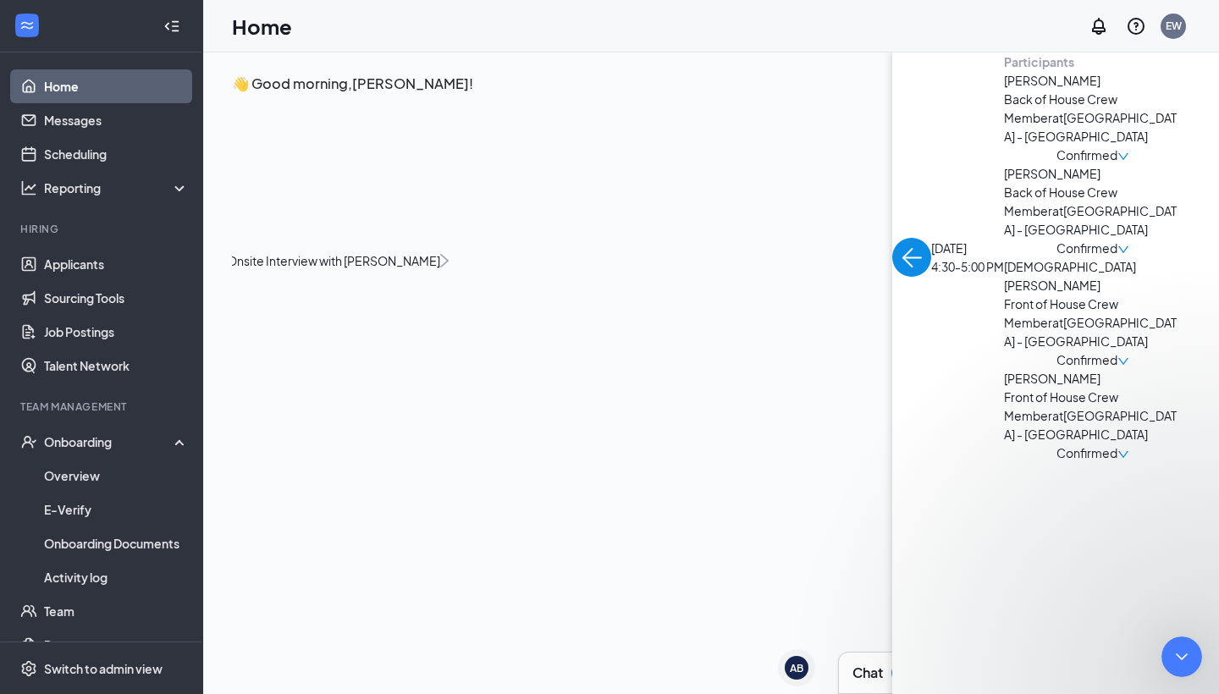
click at [892, 238] on img "back-button" at bounding box center [911, 257] width 39 height 39
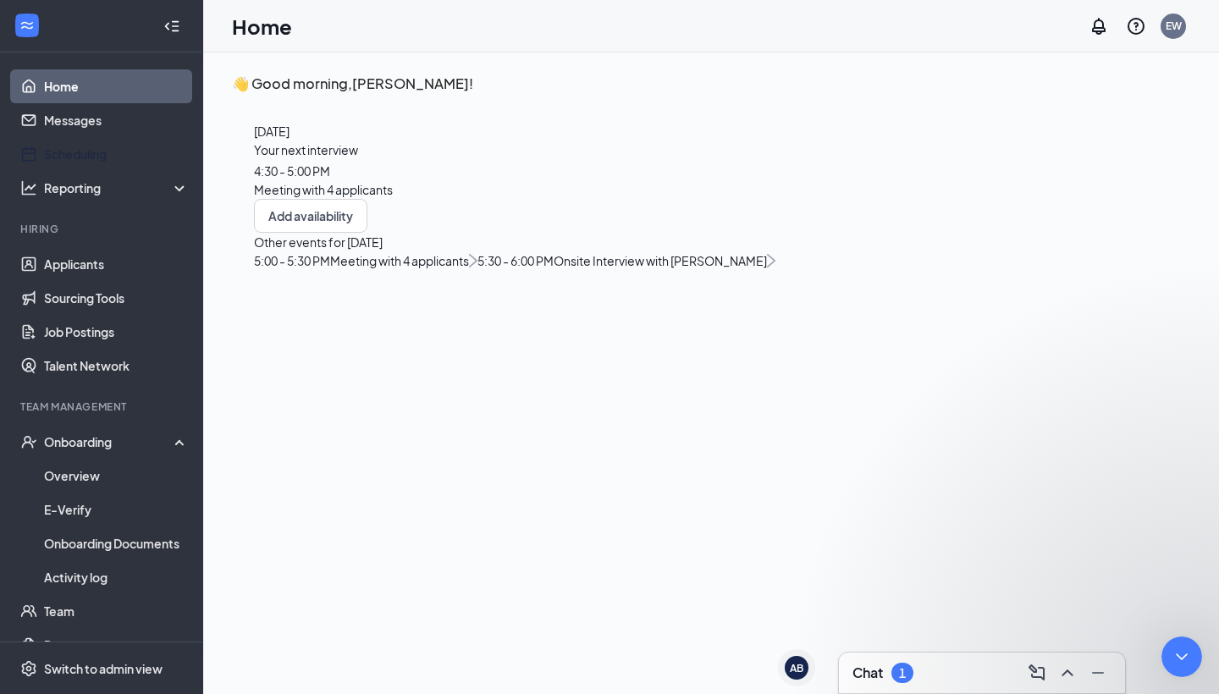
scroll to position [33, 0]
click at [113, 153] on link "Scheduling" at bounding box center [116, 154] width 145 height 34
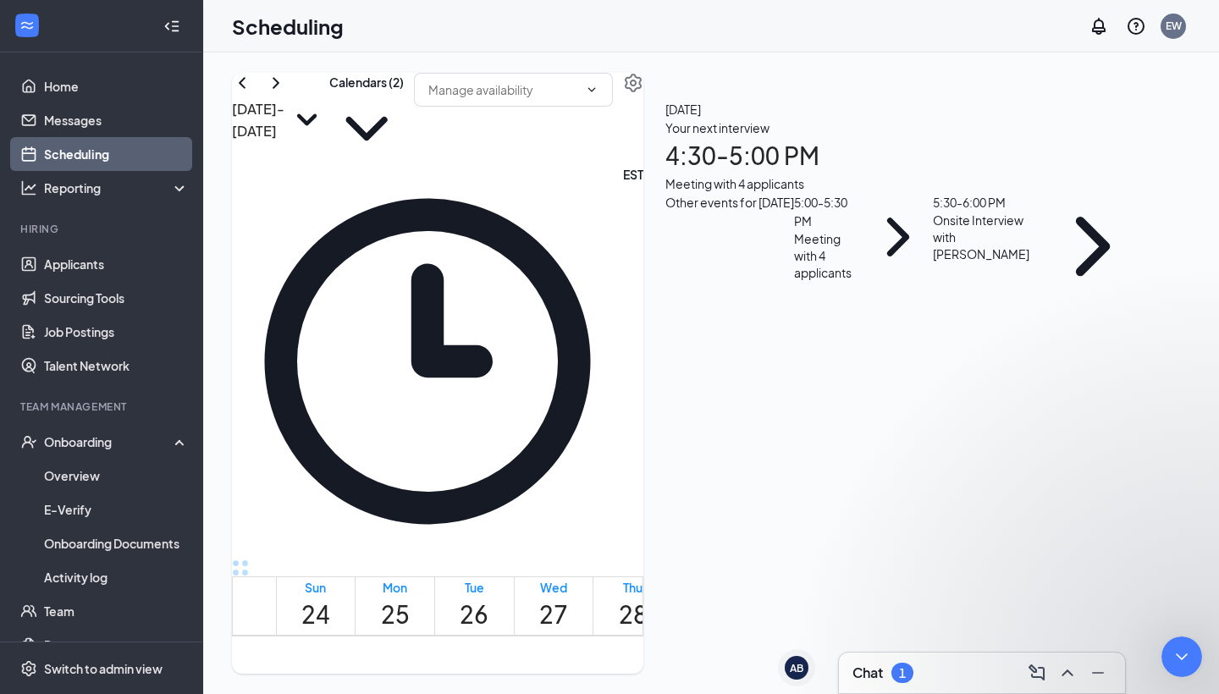
scroll to position [1697, 0]
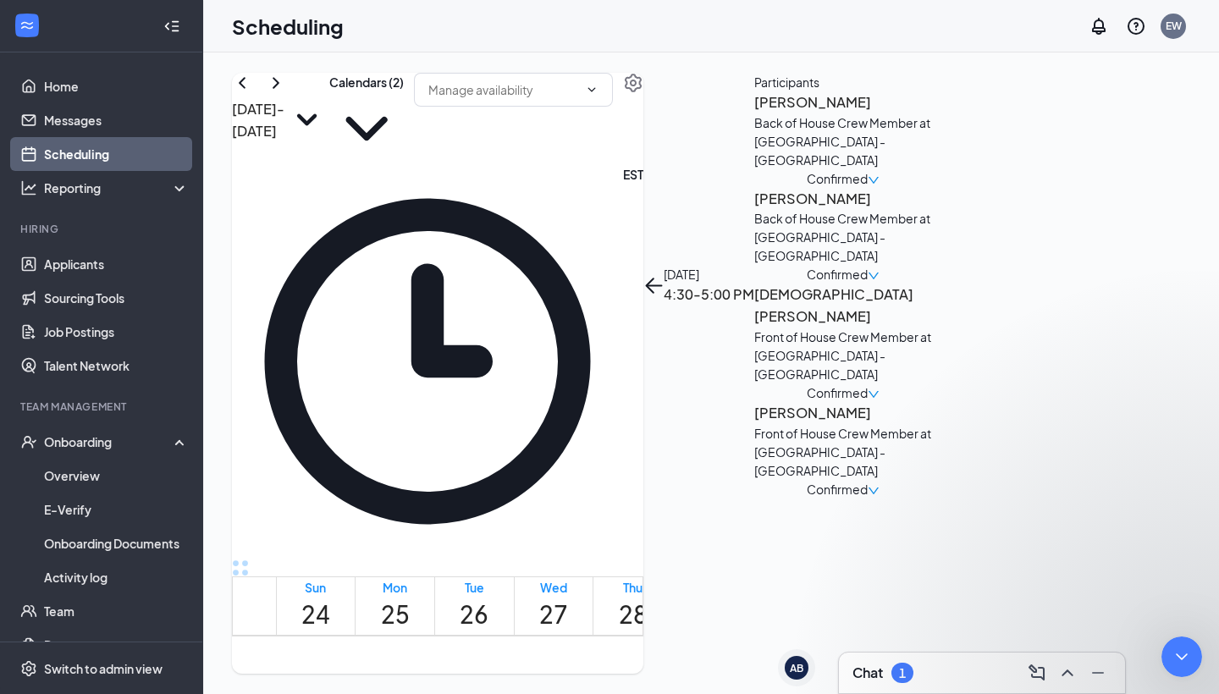
type textarea "We noticed this from the begin. every time we hire someone their suppose to be …"
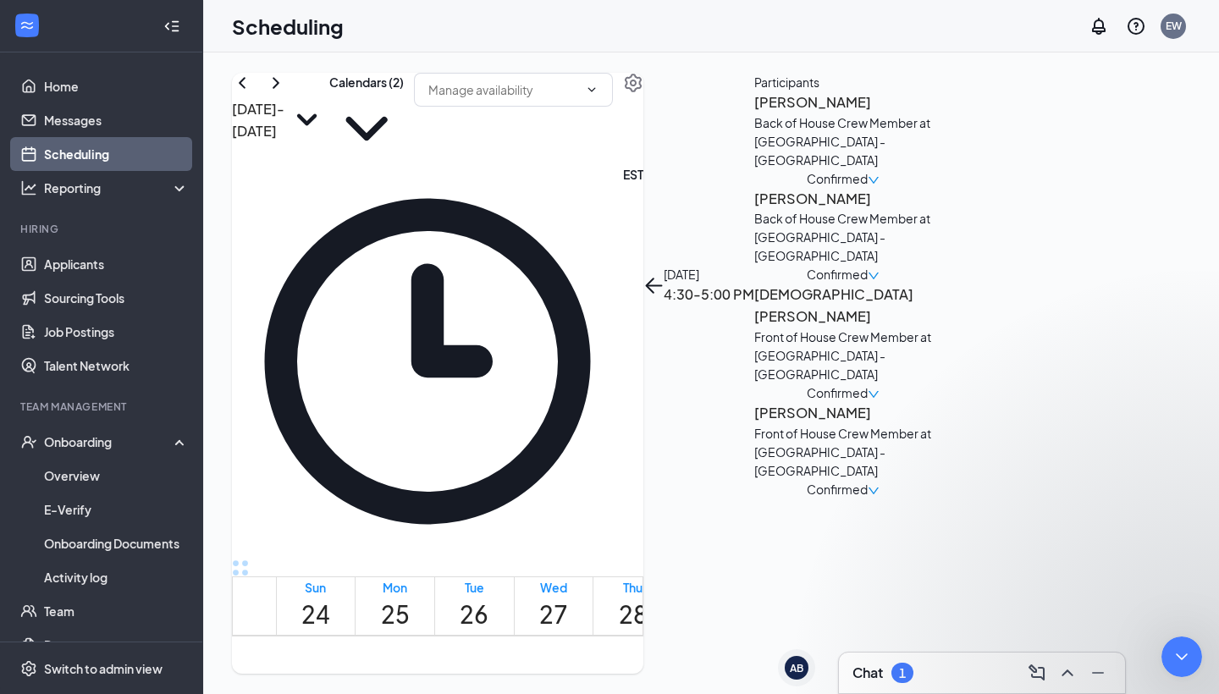
type textarea "yes we have been doing it ourselves"
type textarea "ok thanks"
click at [86, 258] on link "Applicants" at bounding box center [116, 264] width 145 height 34
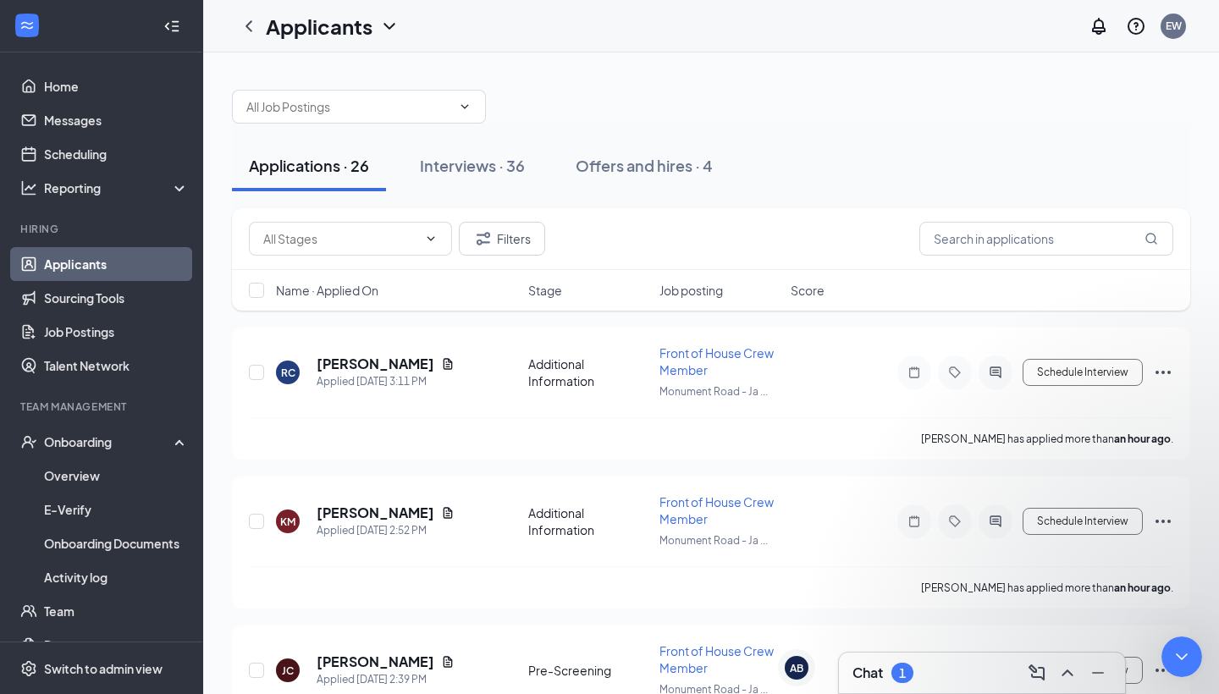
scroll to position [584, 0]
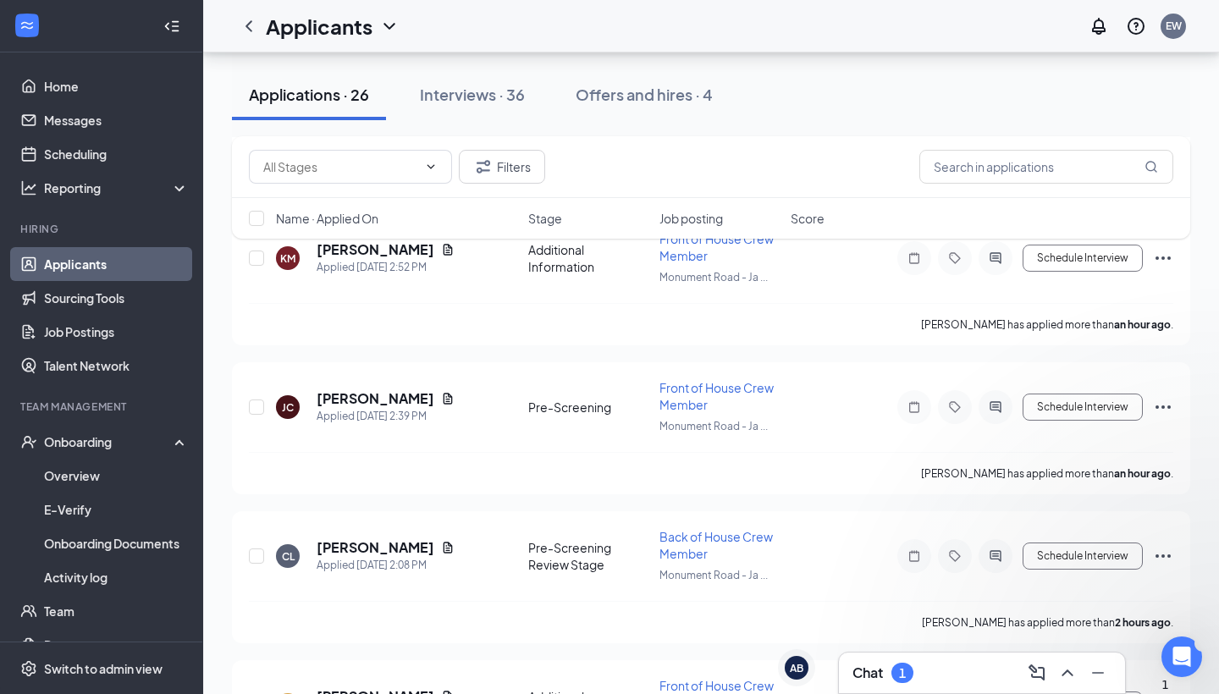
scroll to position [0, 0]
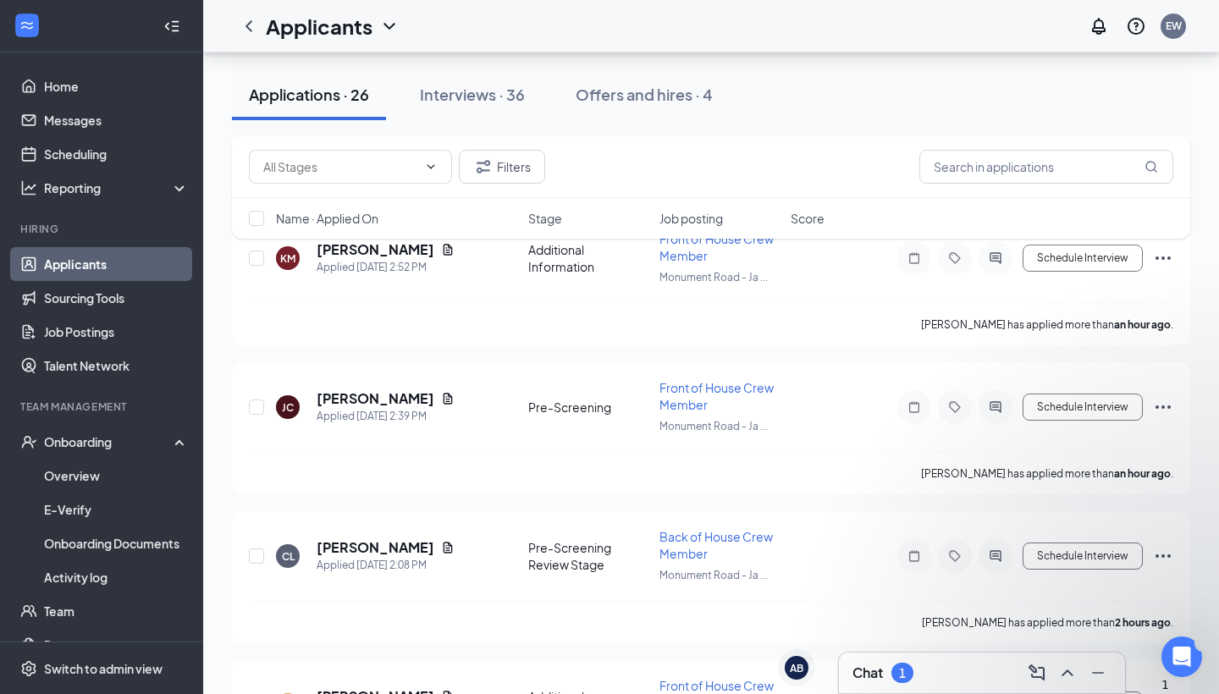
click at [555, 224] on span "Stage" at bounding box center [545, 218] width 34 height 17
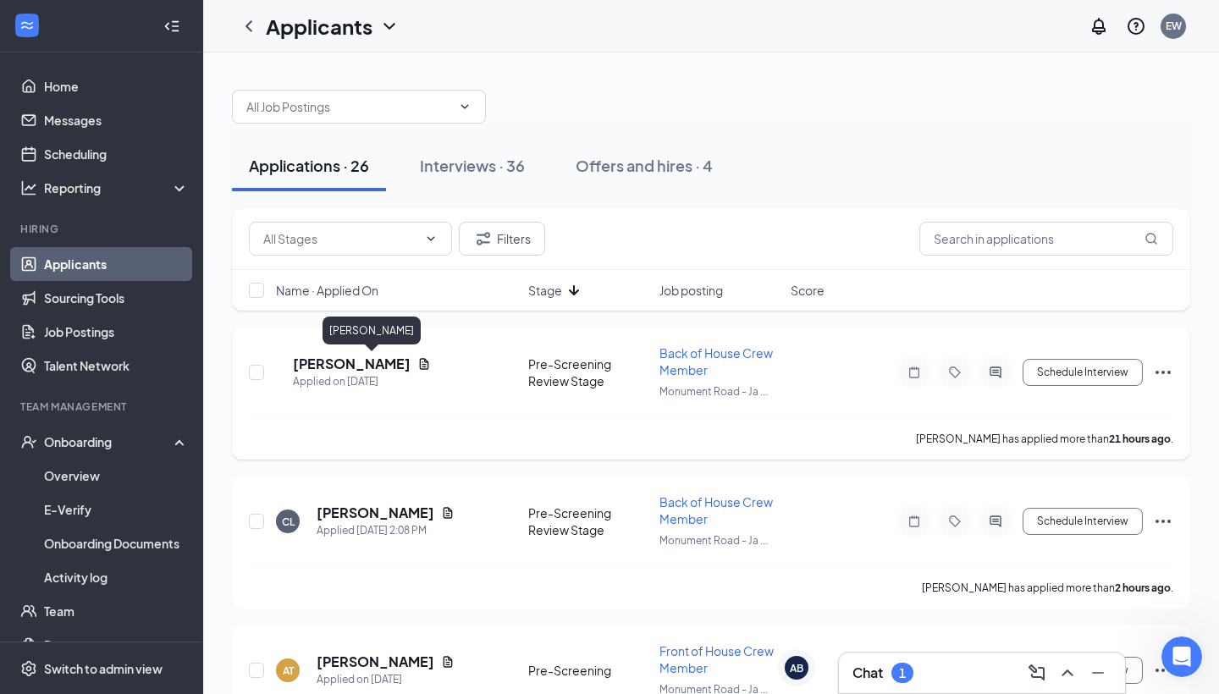
click at [376, 362] on h5 "[PERSON_NAME]" at bounding box center [352, 364] width 118 height 19
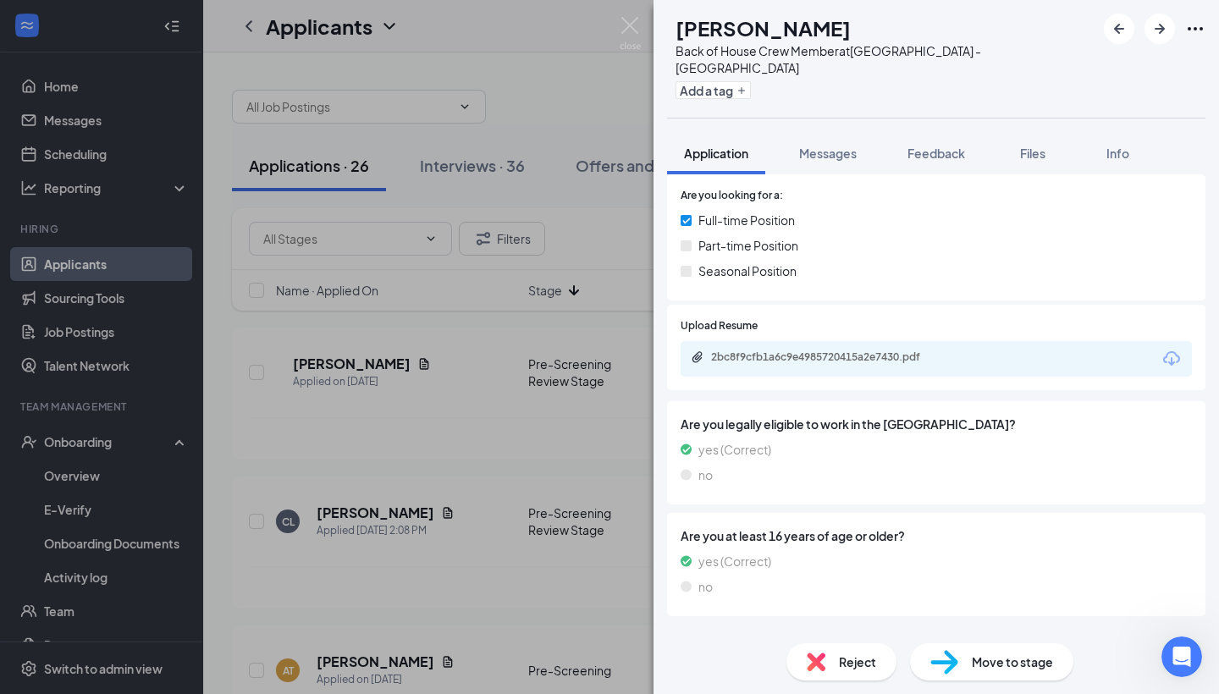
scroll to position [179, 0]
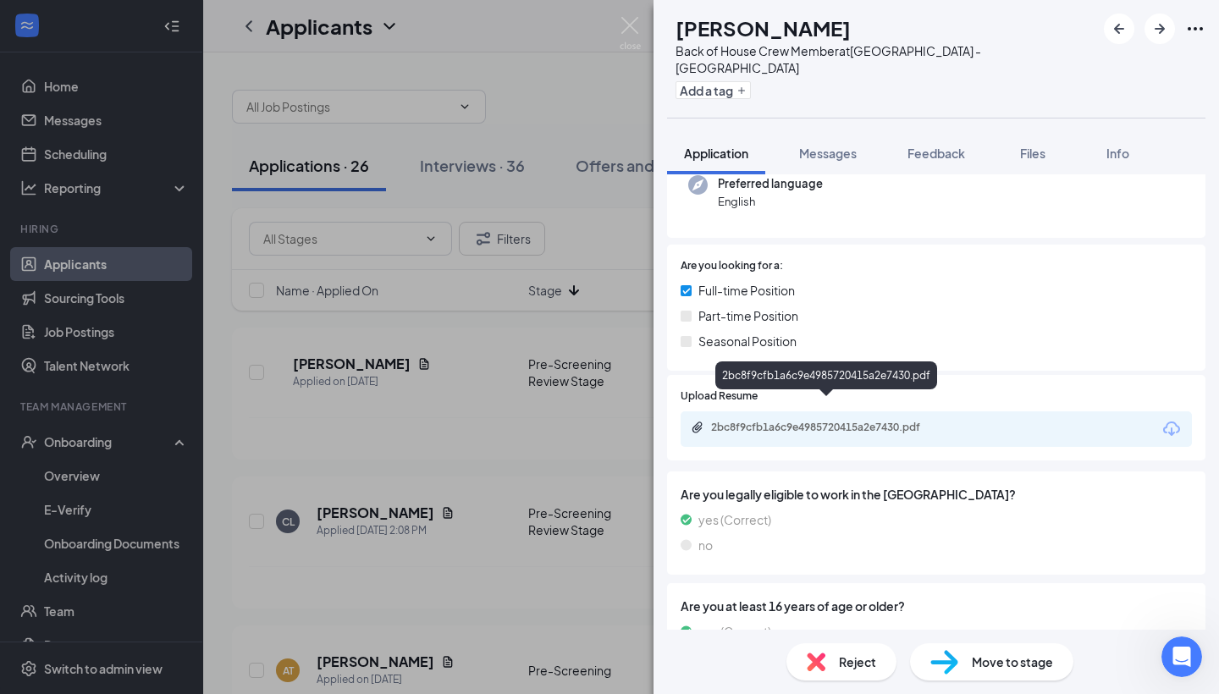
click at [795, 421] on div "2bc8f9cfb1a6c9e4985720415a2e7430.pdf" at bounding box center [829, 428] width 237 height 14
click at [826, 421] on div "2bc8f9cfb1a6c9e4985720415a2e7430.pdf" at bounding box center [829, 428] width 237 height 14
click at [947, 669] on img at bounding box center [945, 662] width 28 height 25
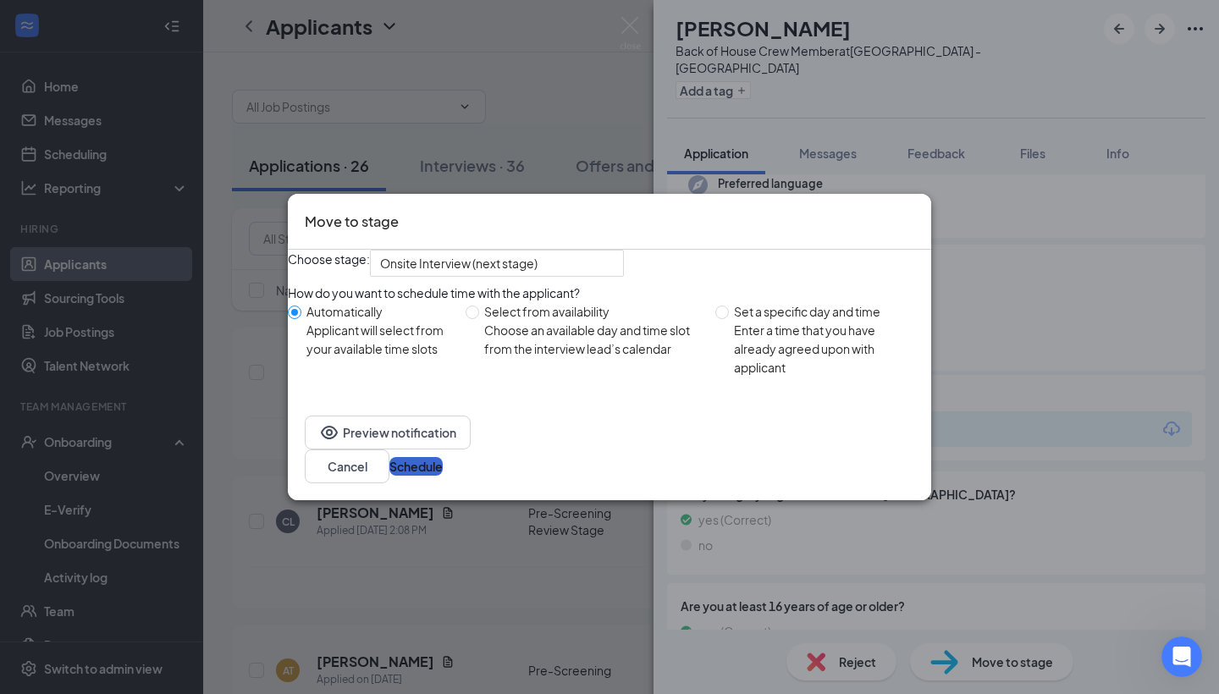
click at [443, 476] on button "Schedule" at bounding box center [415, 466] width 53 height 19
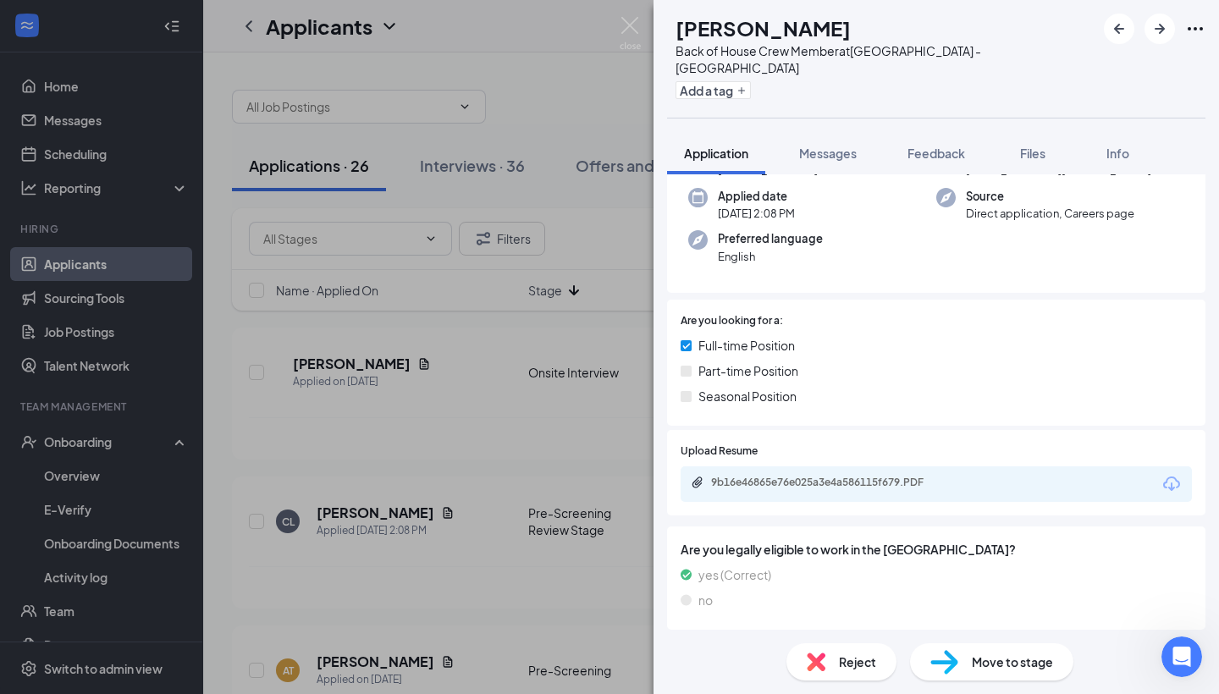
scroll to position [120, 0]
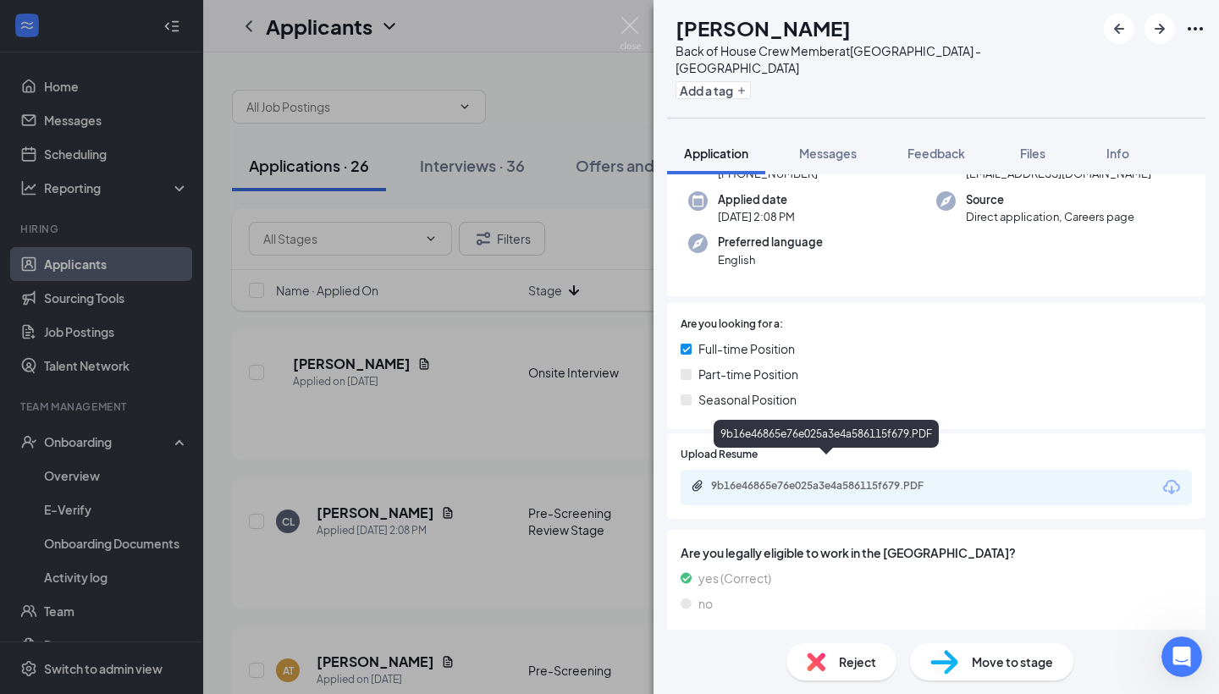
click at [805, 479] on div "9b16e46865e76e025a3e4a586115f679.PDF" at bounding box center [829, 486] width 237 height 14
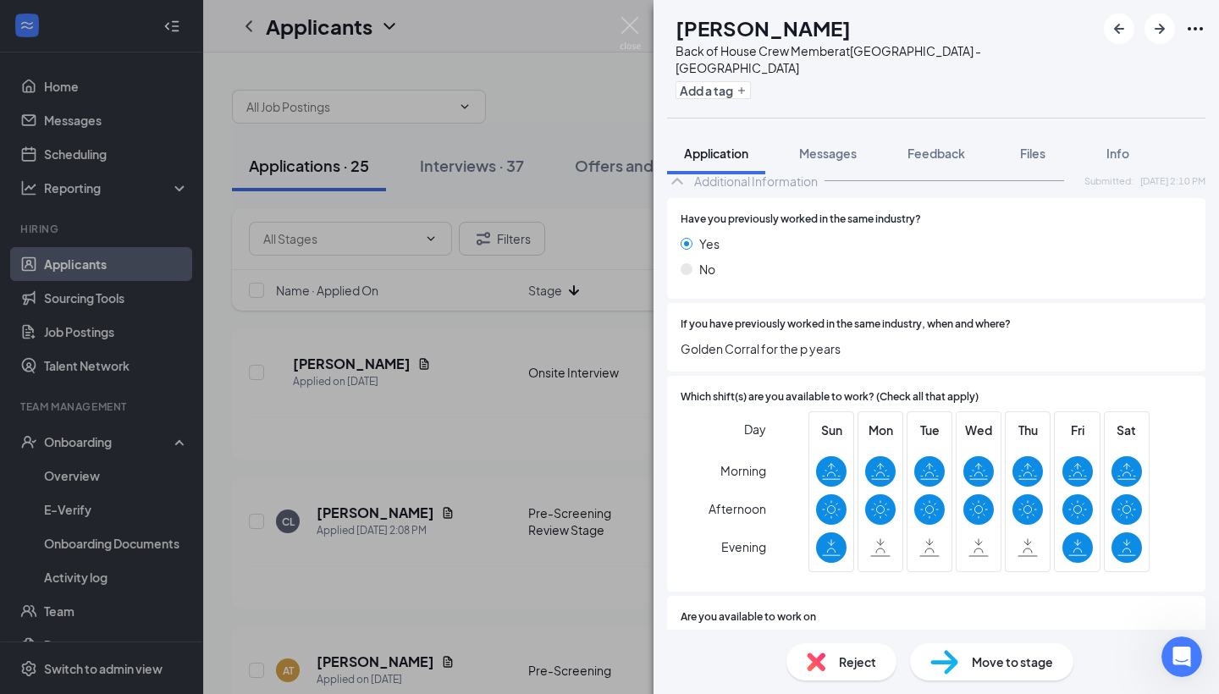
scroll to position [723, 0]
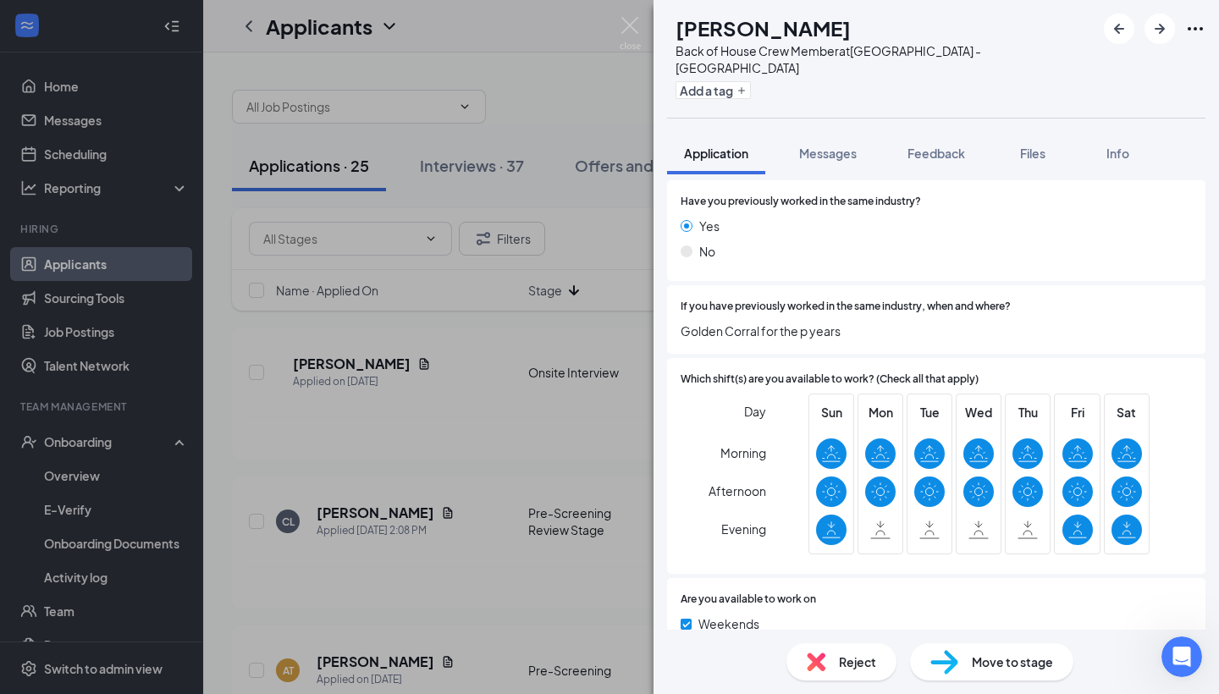
click at [839, 674] on div "Reject" at bounding box center [842, 662] width 110 height 37
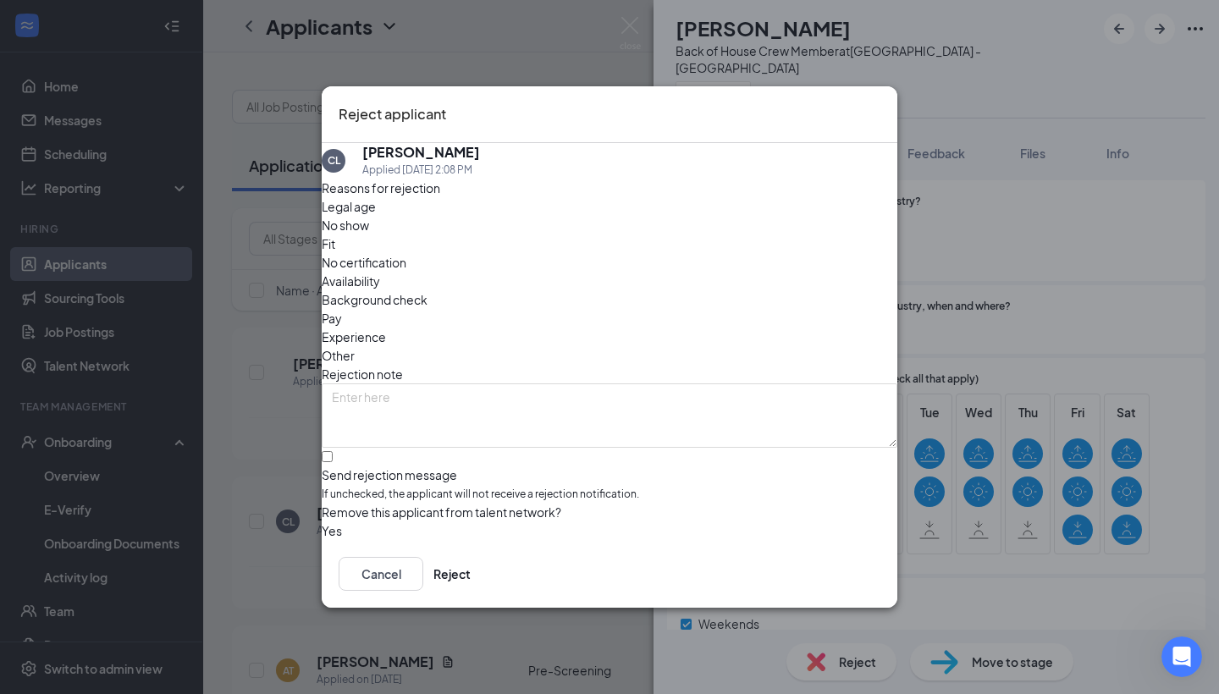
click at [380, 272] on span "Availability" at bounding box center [351, 281] width 58 height 19
click at [838, 625] on div "Reject applicant CL chrystal leckey Applied Today 2:08 PM Reasons for rejection…" at bounding box center [609, 347] width 1219 height 694
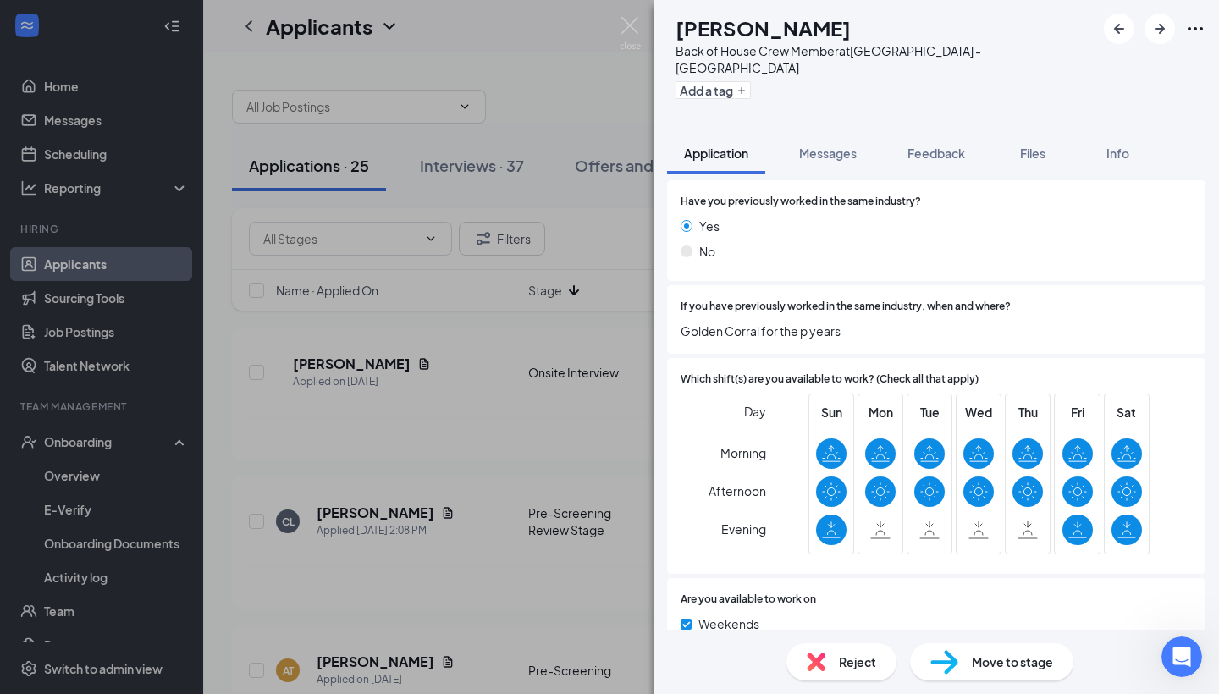
click at [842, 678] on div "Reject" at bounding box center [842, 662] width 110 height 37
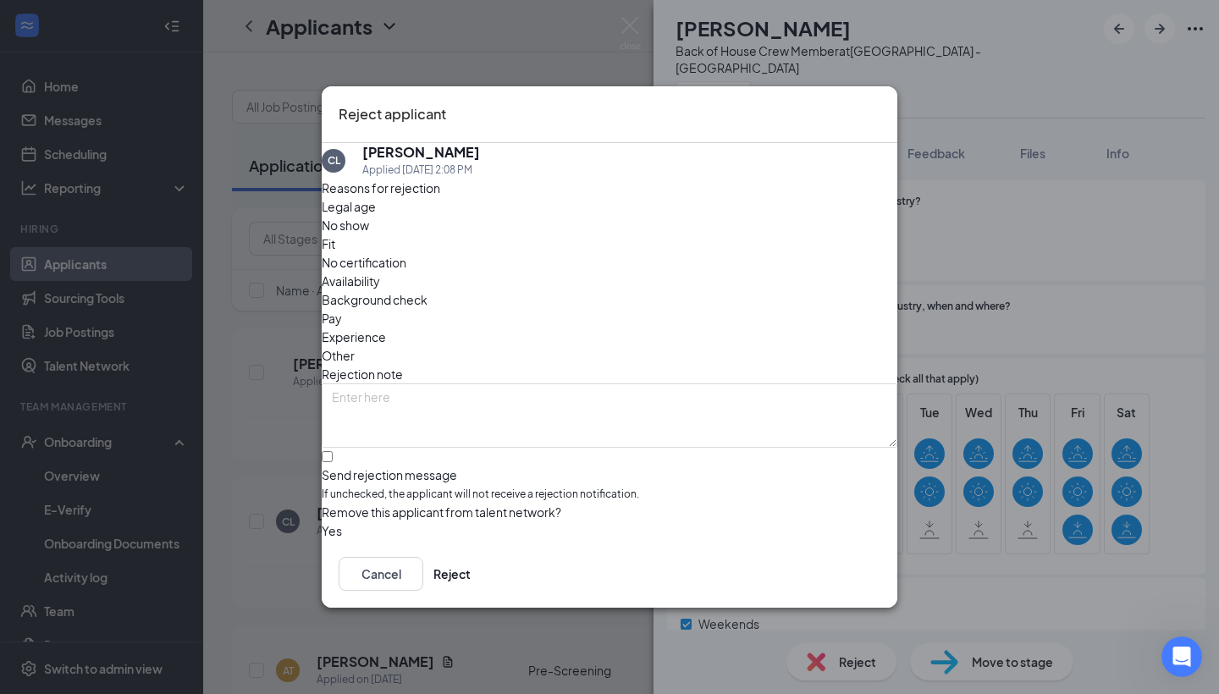
click at [380, 272] on span "Availability" at bounding box center [351, 281] width 58 height 19
click at [471, 591] on button "Reject" at bounding box center [452, 574] width 37 height 34
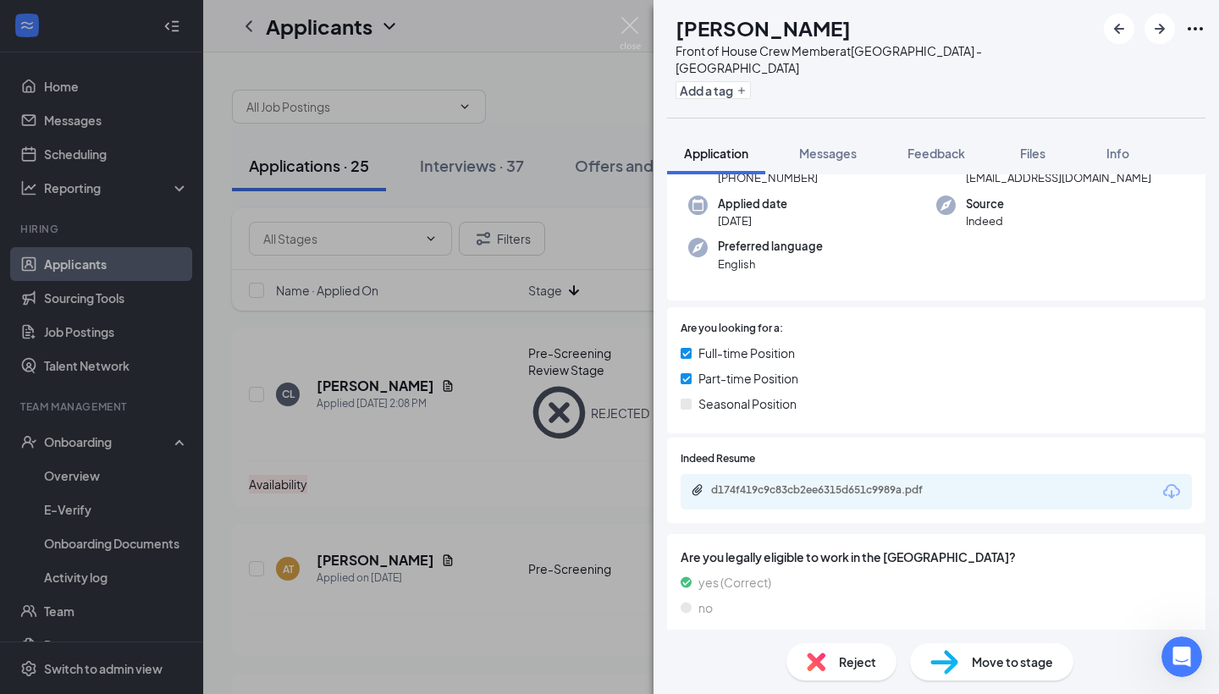
scroll to position [213, 0]
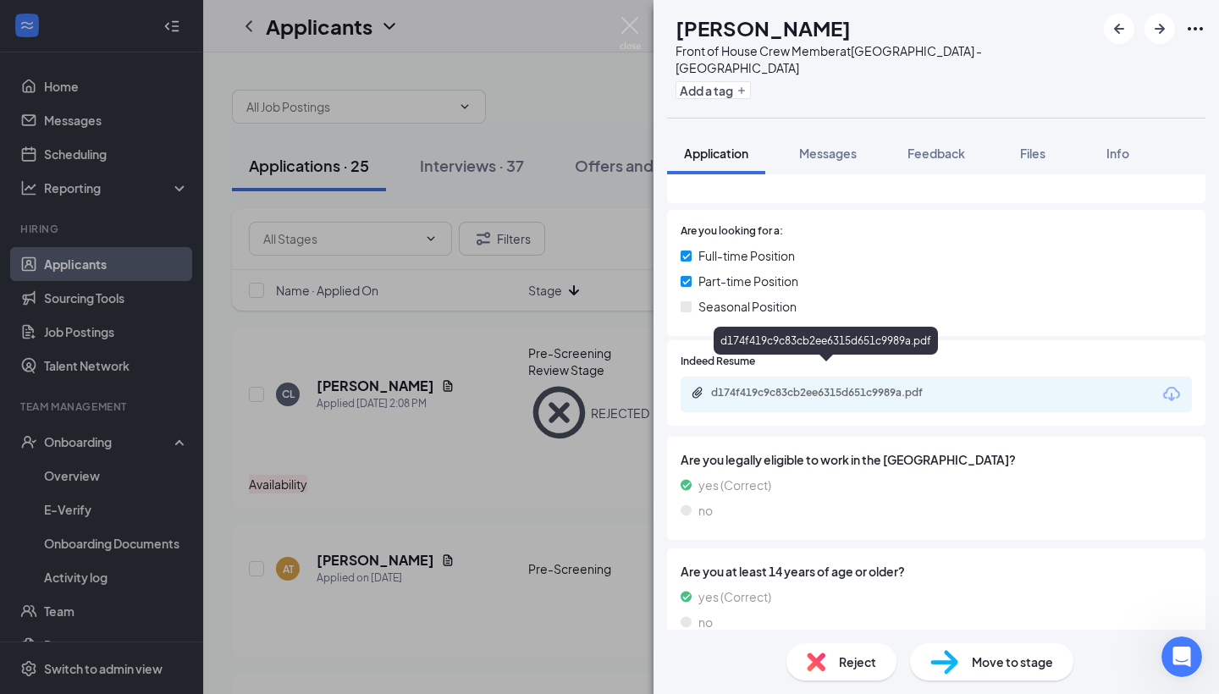
click at [826, 386] on div "d174f419c9c83cb2ee6315d651c9989a.pdf" at bounding box center [829, 393] width 237 height 14
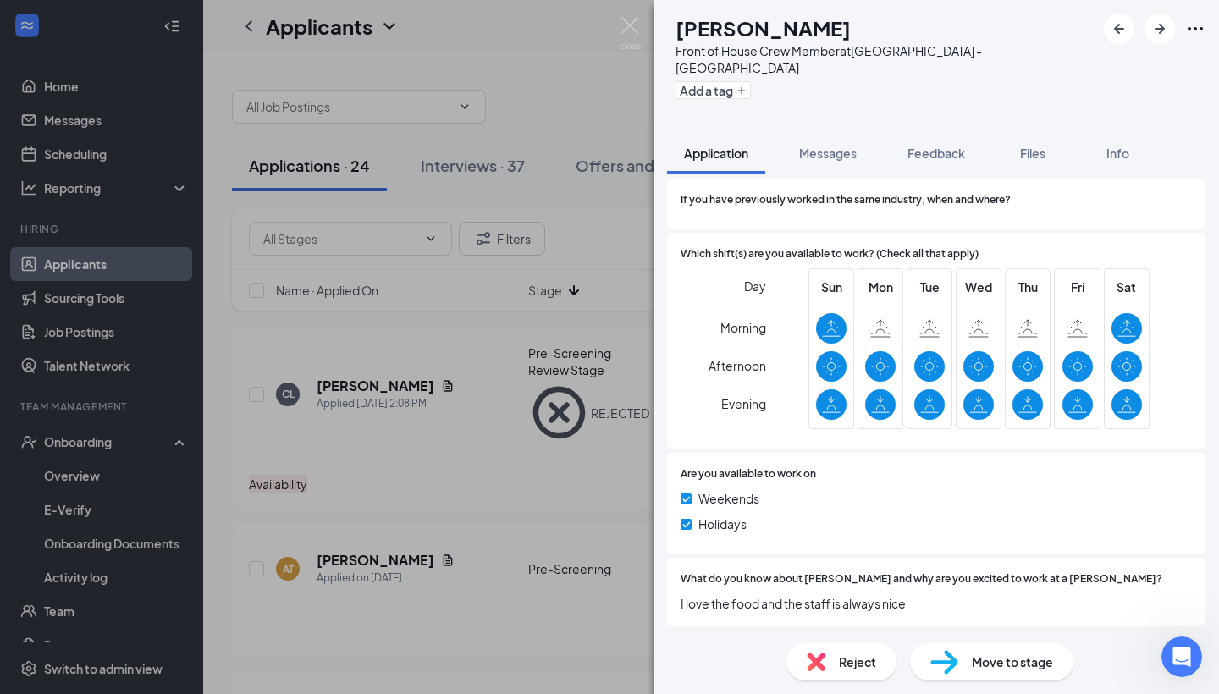
scroll to position [820, 0]
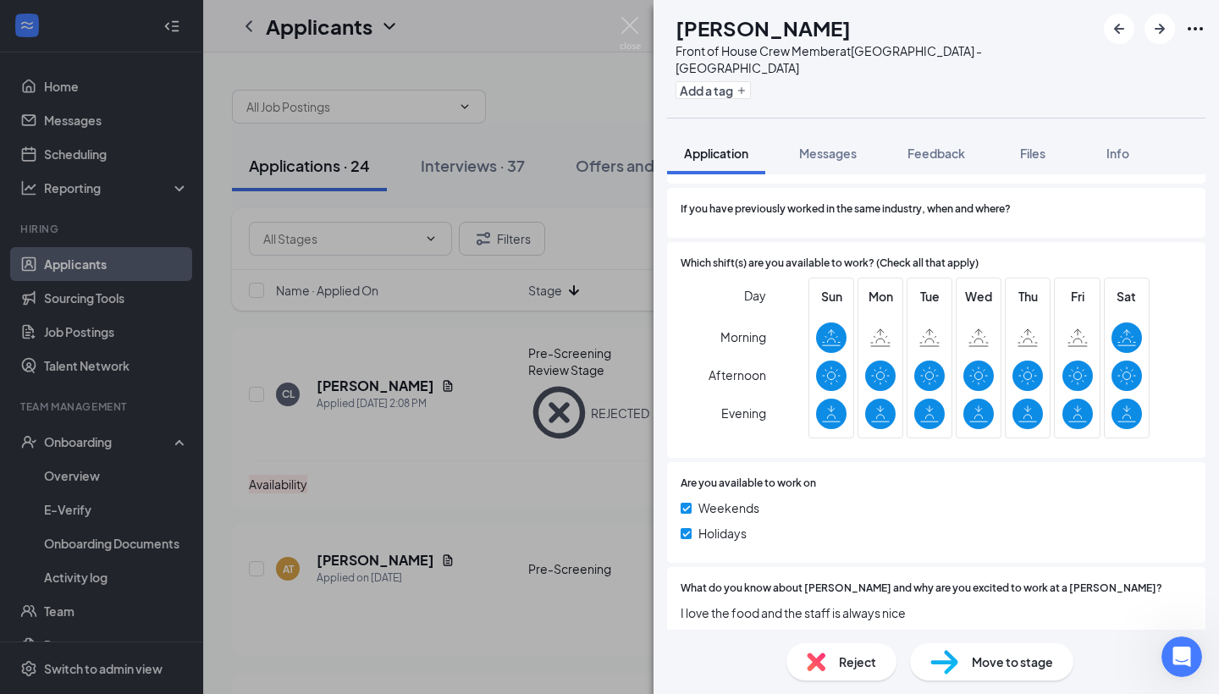
click at [957, 666] on img at bounding box center [945, 662] width 28 height 25
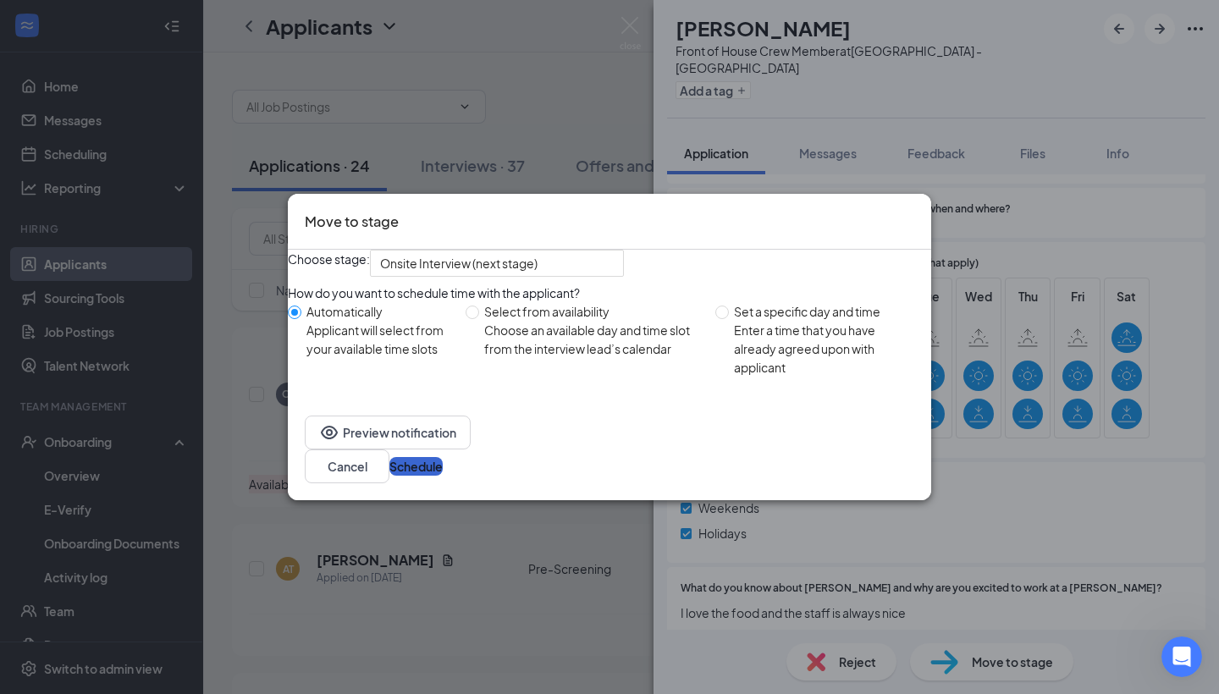
click at [443, 476] on button "Schedule" at bounding box center [415, 466] width 53 height 19
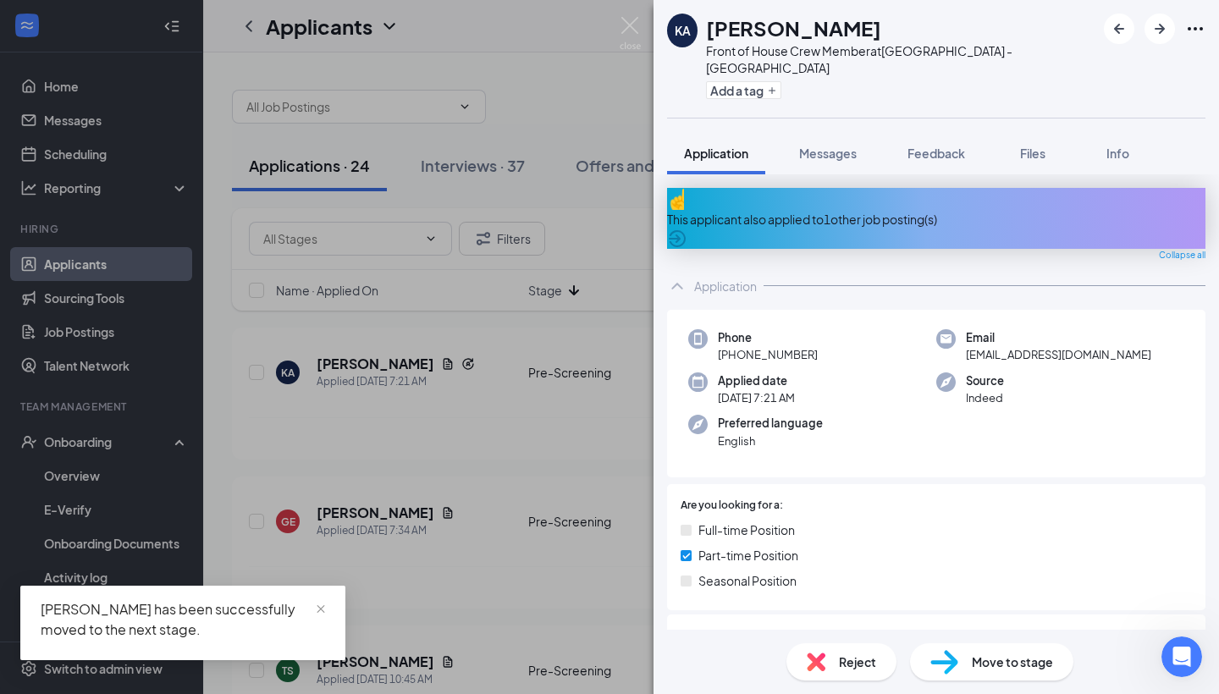
click at [686, 230] on icon "ArrowCircle" at bounding box center [677, 238] width 17 height 17
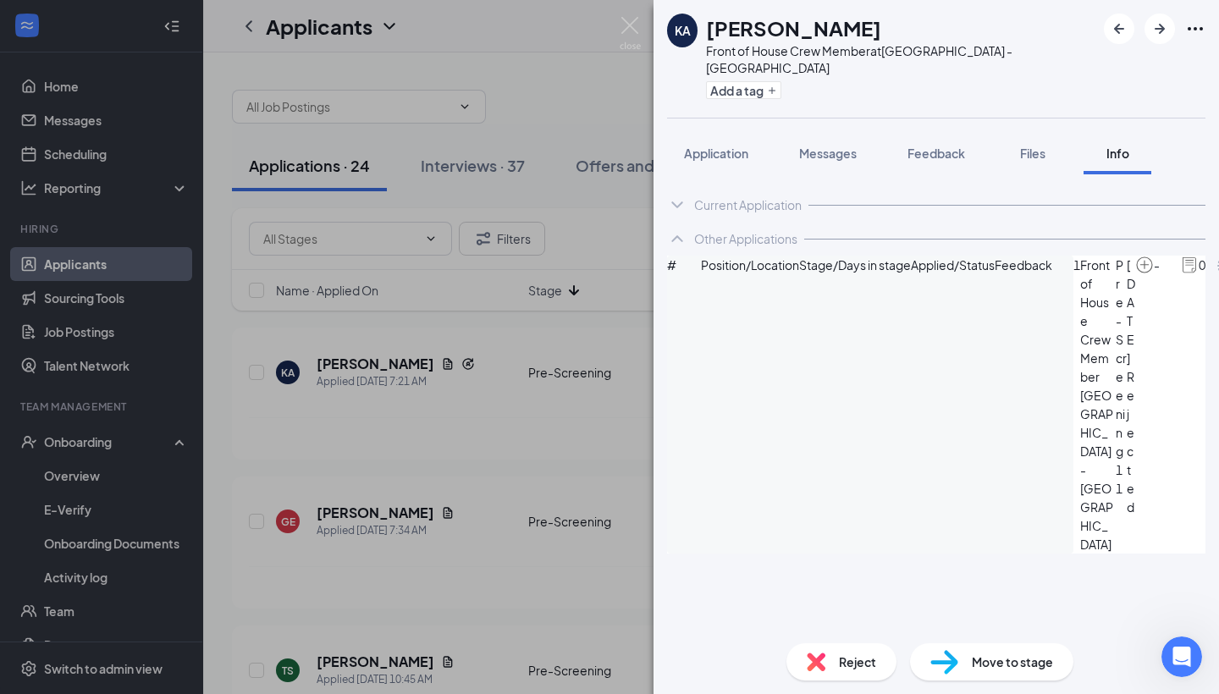
click at [1135, 274] on img at bounding box center [1144, 265] width 19 height 19
click at [1216, 276] on icon "ArrowCircle" at bounding box center [1226, 266] width 20 height 20
click at [740, 146] on span "Application" at bounding box center [716, 153] width 64 height 15
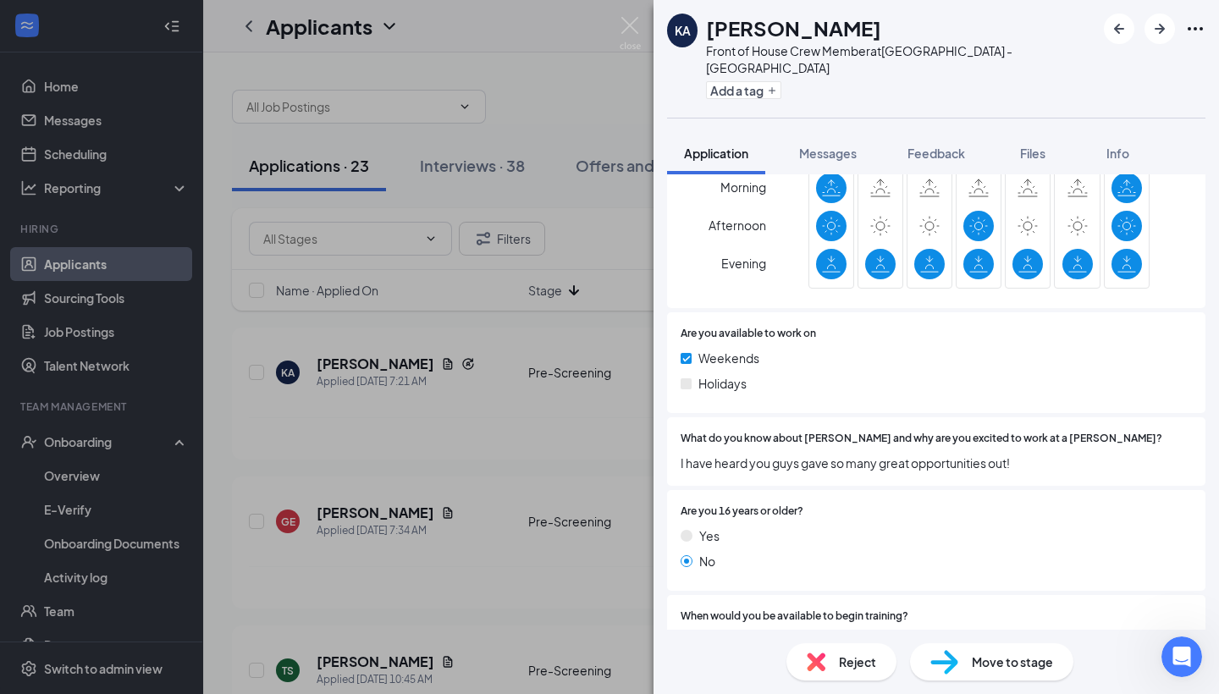
scroll to position [1050, 0]
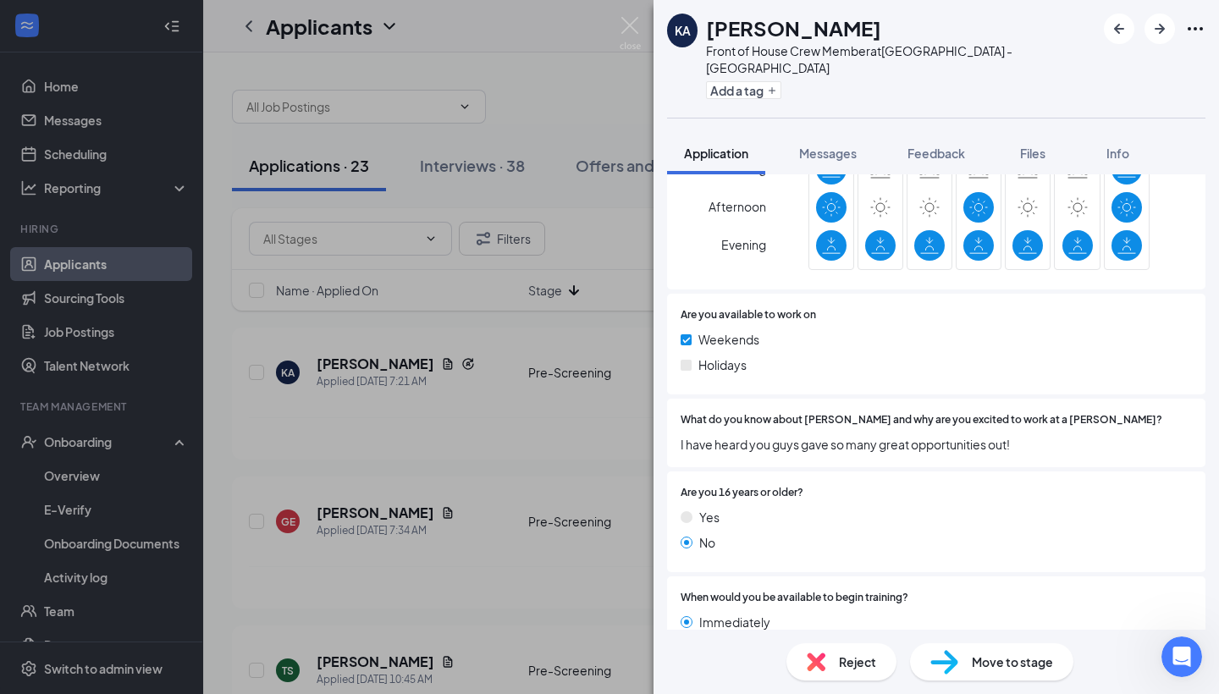
click at [837, 668] on div "Reject" at bounding box center [842, 662] width 110 height 37
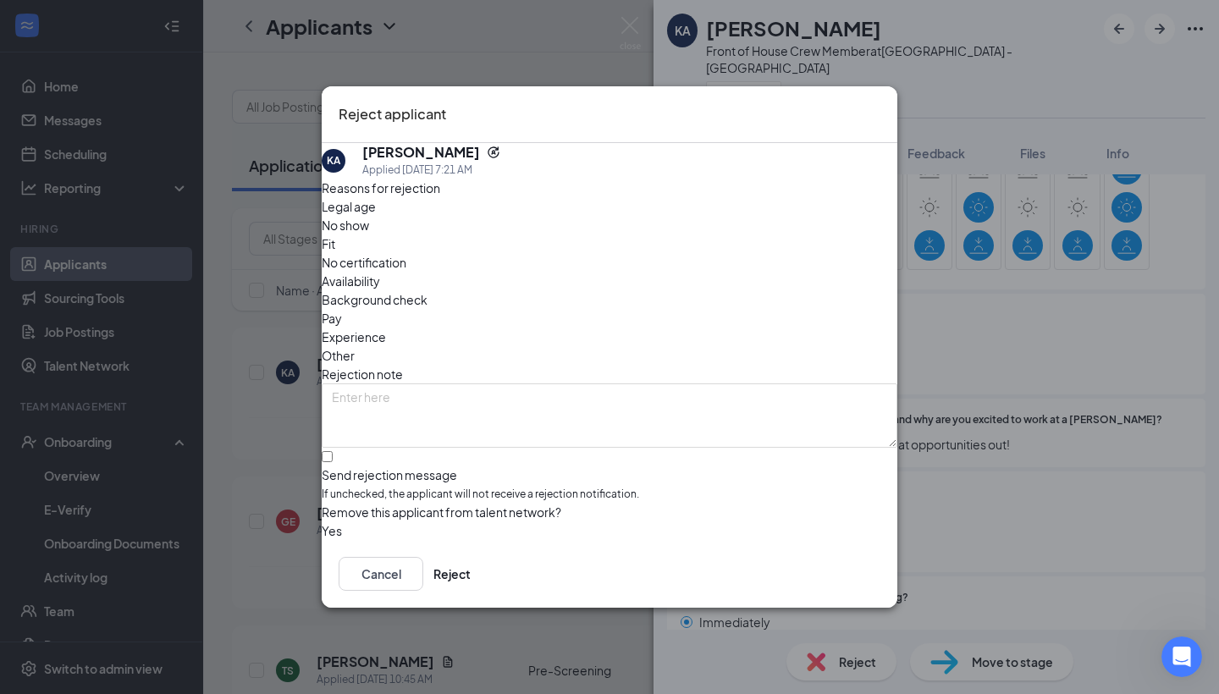
click at [380, 272] on span "Availability" at bounding box center [351, 281] width 58 height 19
click at [471, 586] on button "Reject" at bounding box center [452, 574] width 37 height 34
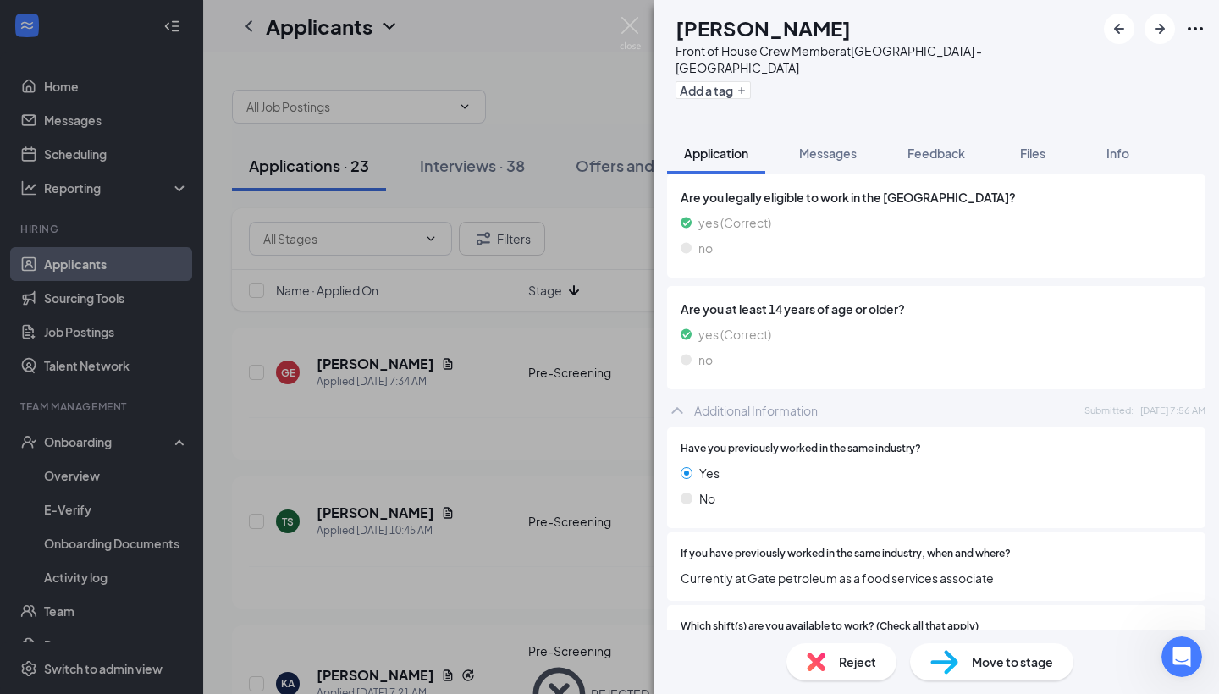
scroll to position [472, 0]
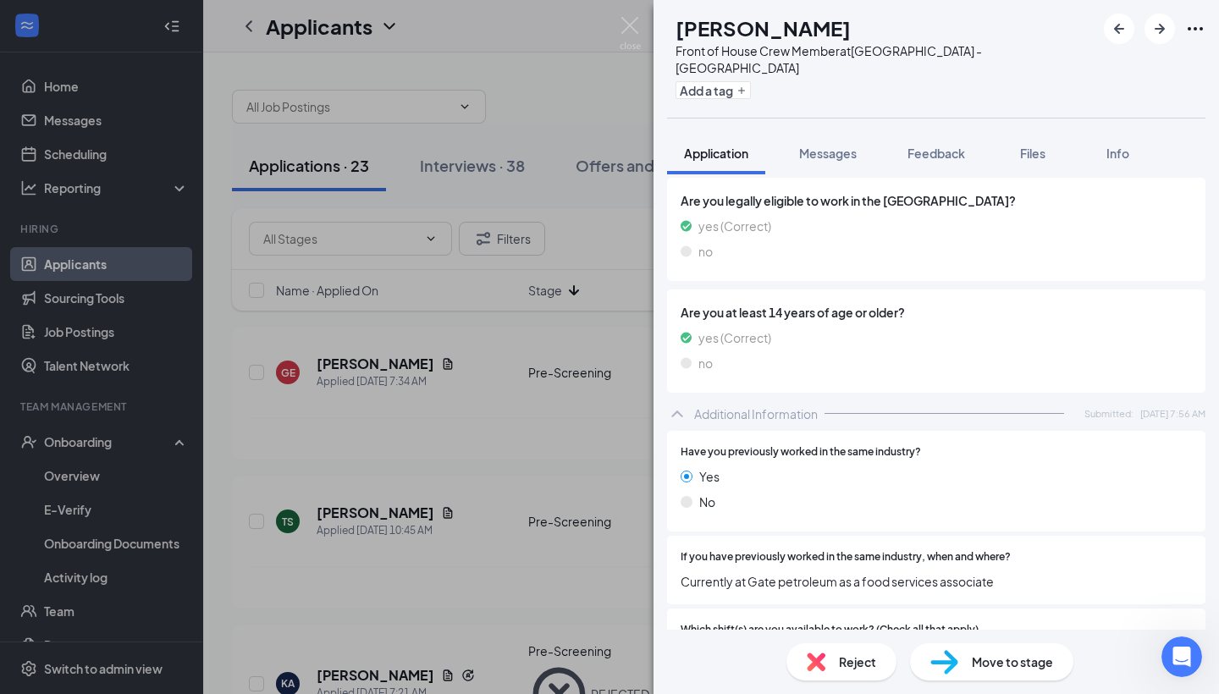
click at [867, 681] on div "Reject Move to stage" at bounding box center [937, 662] width 566 height 64
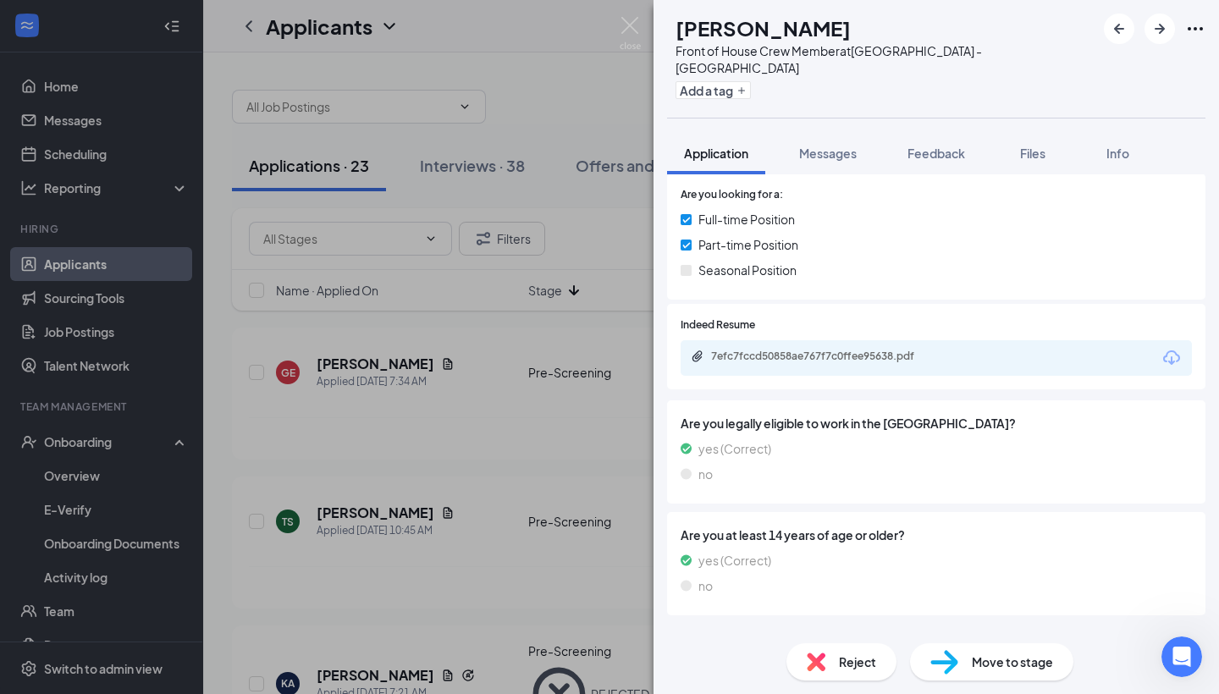
scroll to position [0, 0]
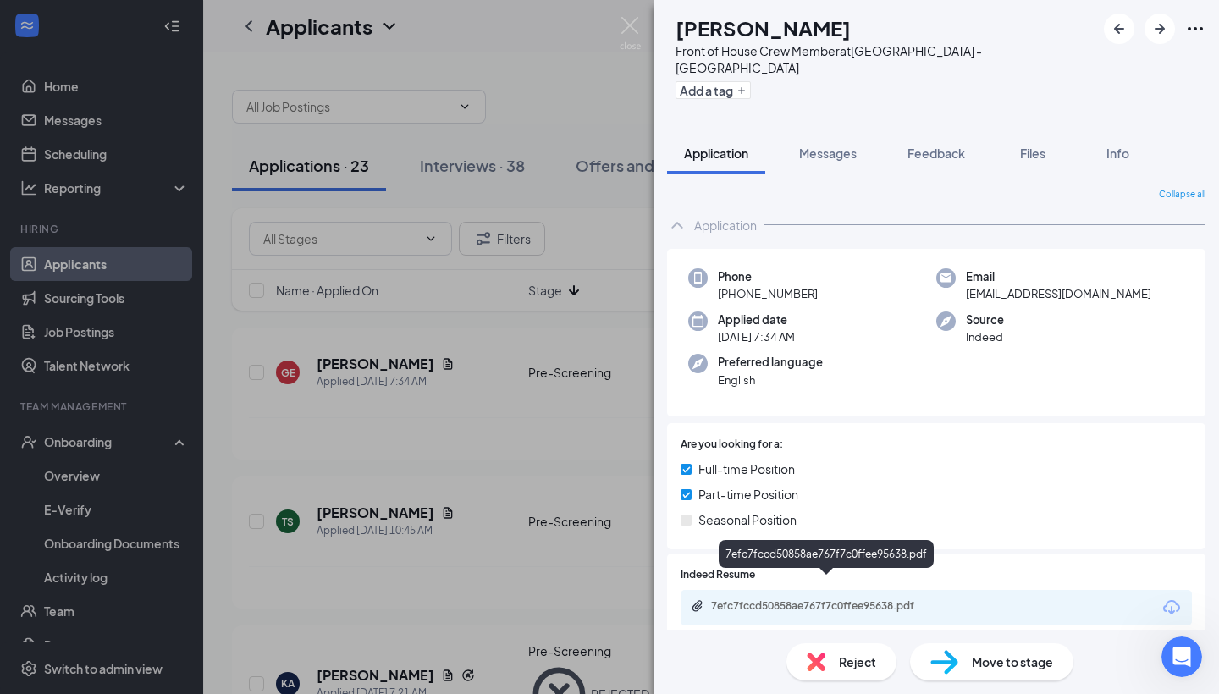
click at [815, 599] on div "7efc7fccd50858ae767f7c0ffee95638.pdf" at bounding box center [829, 606] width 237 height 14
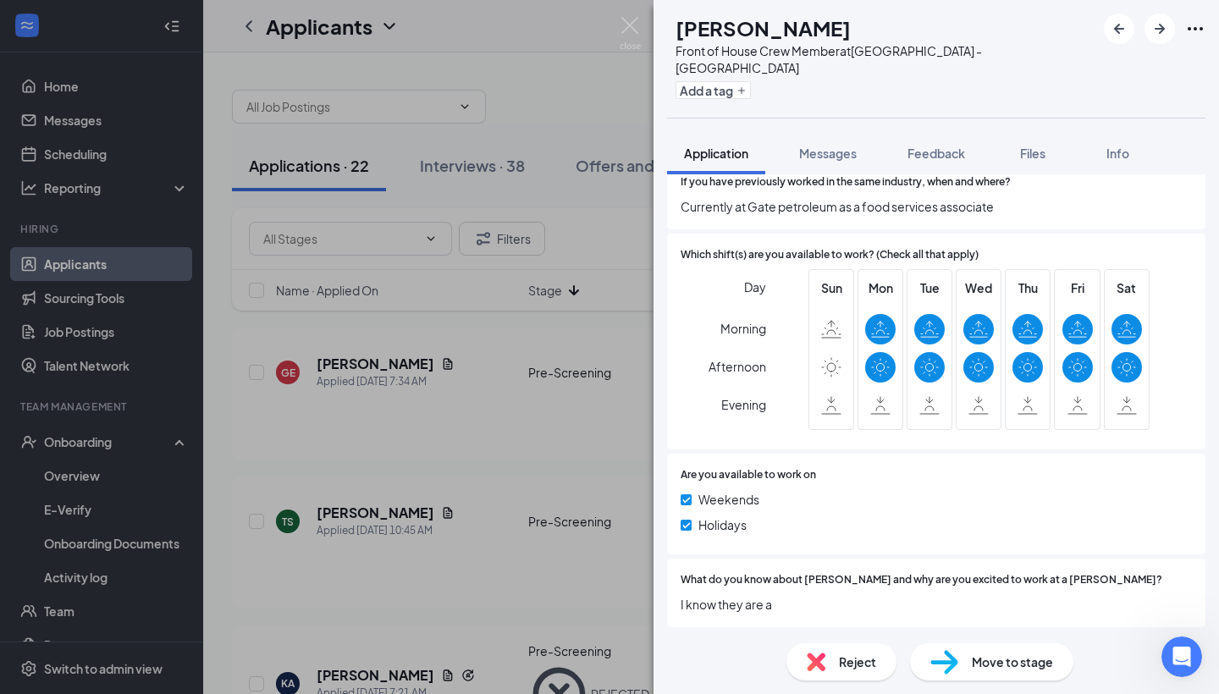
scroll to position [842, 0]
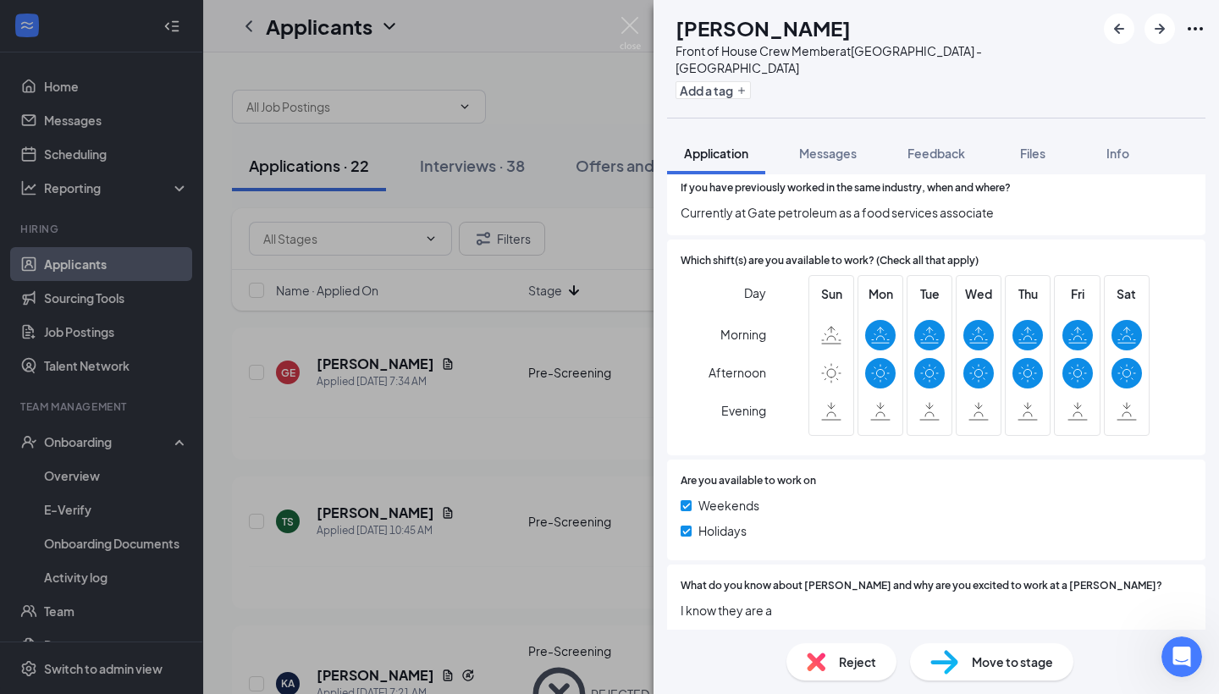
click at [840, 653] on span "Reject" at bounding box center [857, 662] width 37 height 19
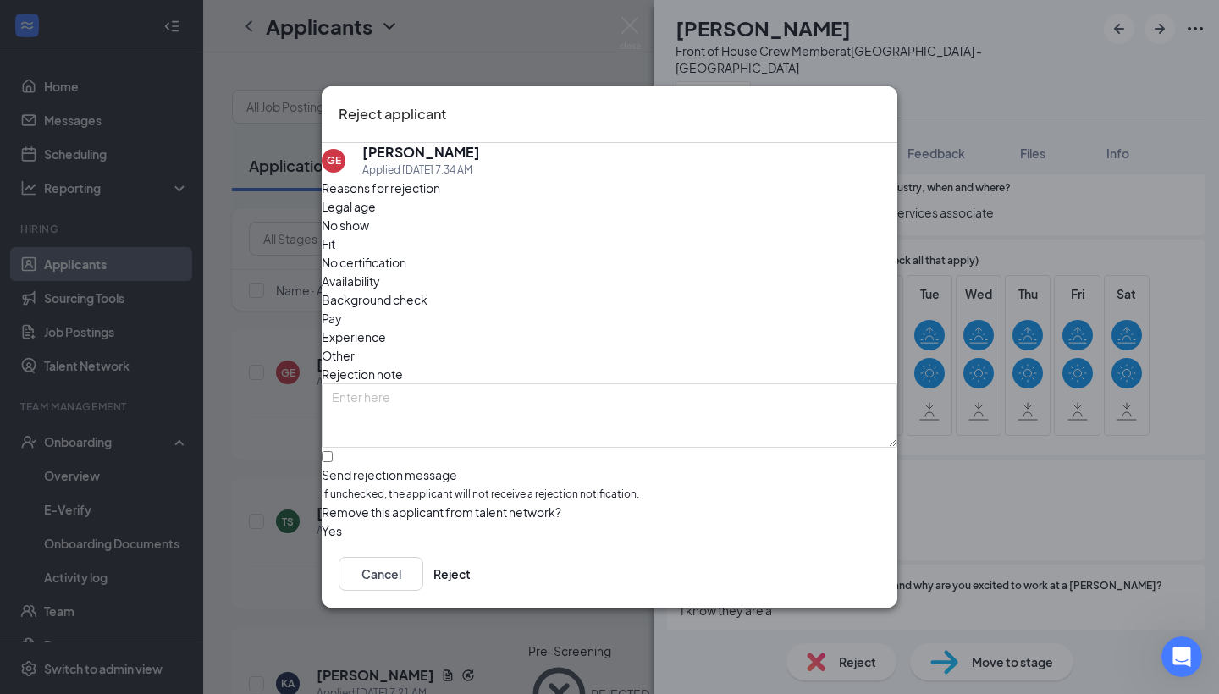
click at [380, 272] on span "Availability" at bounding box center [351, 281] width 58 height 19
click at [666, 268] on div "Legal age No show Fit No certification Availability Background check Pay Experi…" at bounding box center [610, 281] width 576 height 168
click at [355, 346] on span "Other" at bounding box center [338, 355] width 33 height 19
click at [471, 565] on button "Reject" at bounding box center [452, 574] width 37 height 34
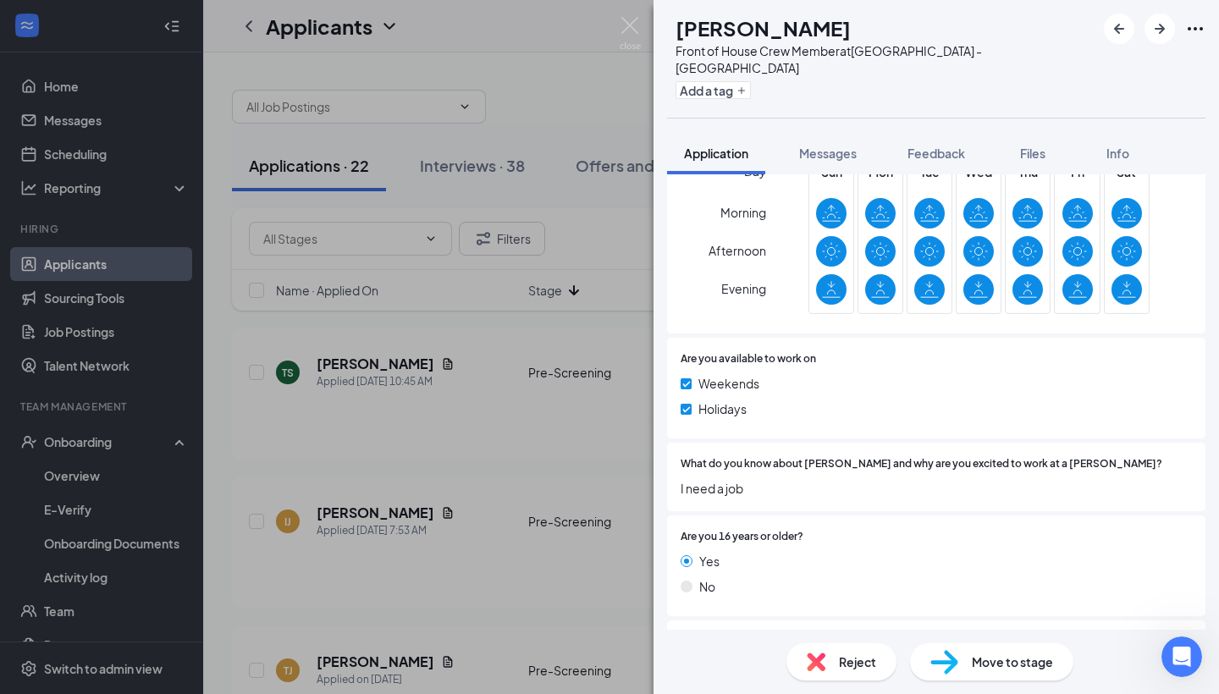
scroll to position [968, 0]
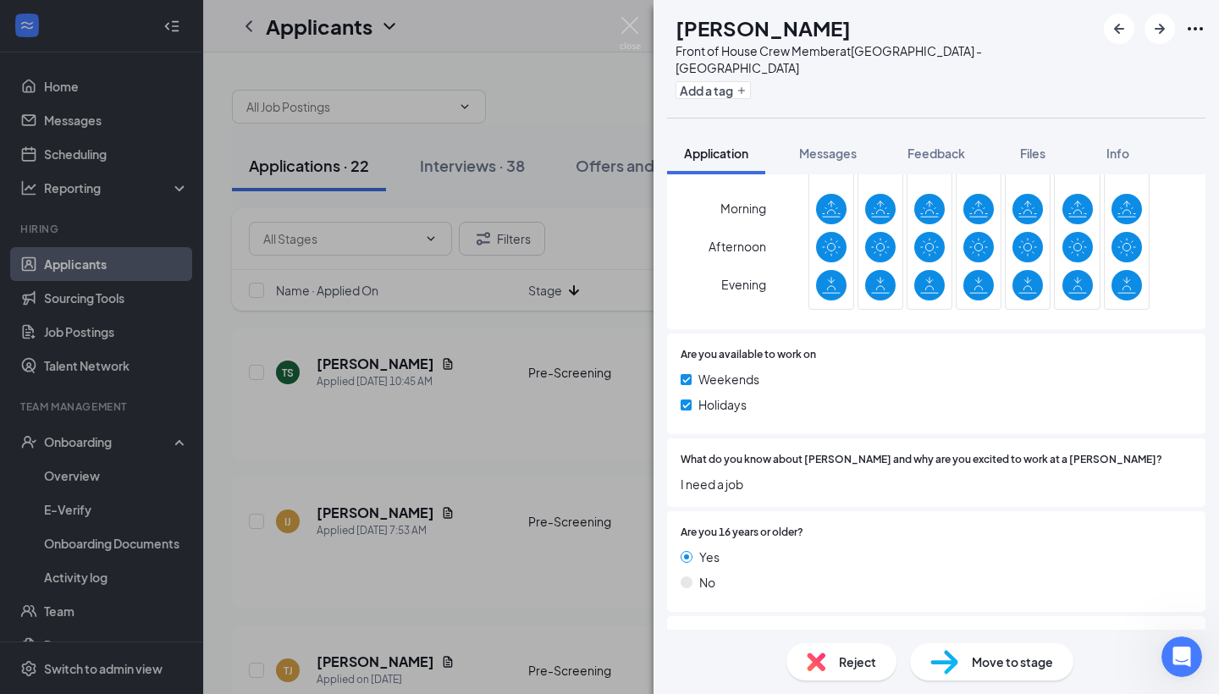
click at [859, 674] on div "Reject" at bounding box center [842, 662] width 110 height 37
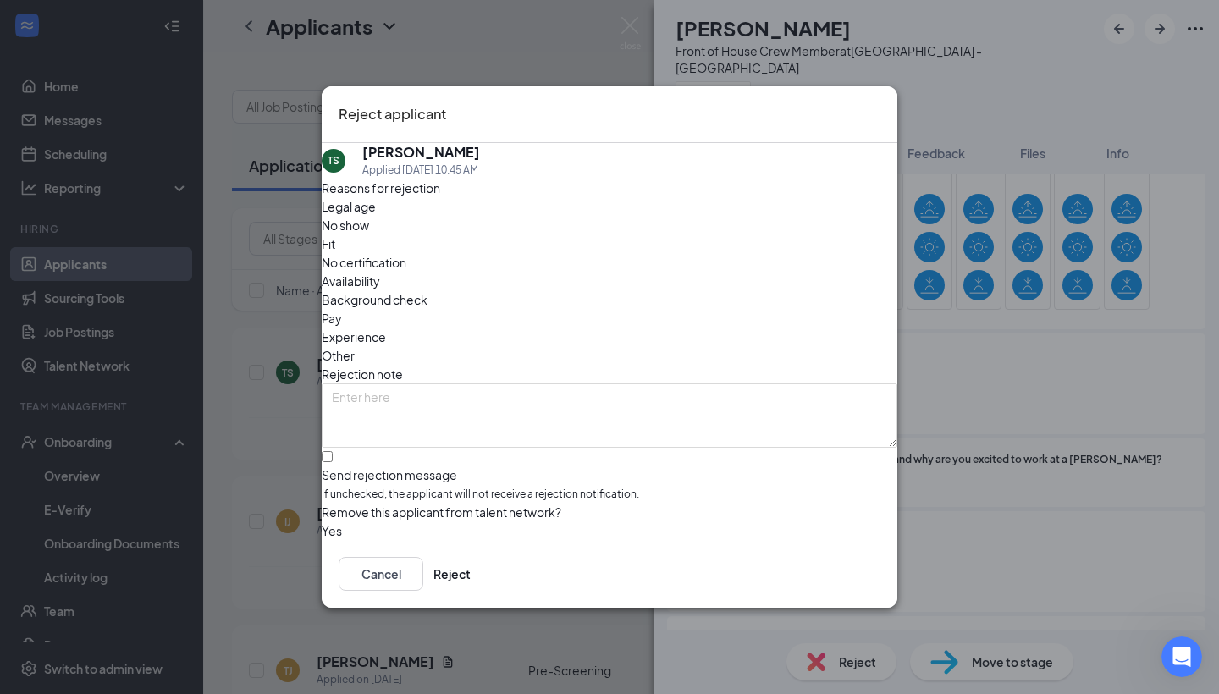
click at [355, 346] on span "Other" at bounding box center [338, 355] width 33 height 19
click at [471, 588] on button "Reject" at bounding box center [452, 574] width 37 height 34
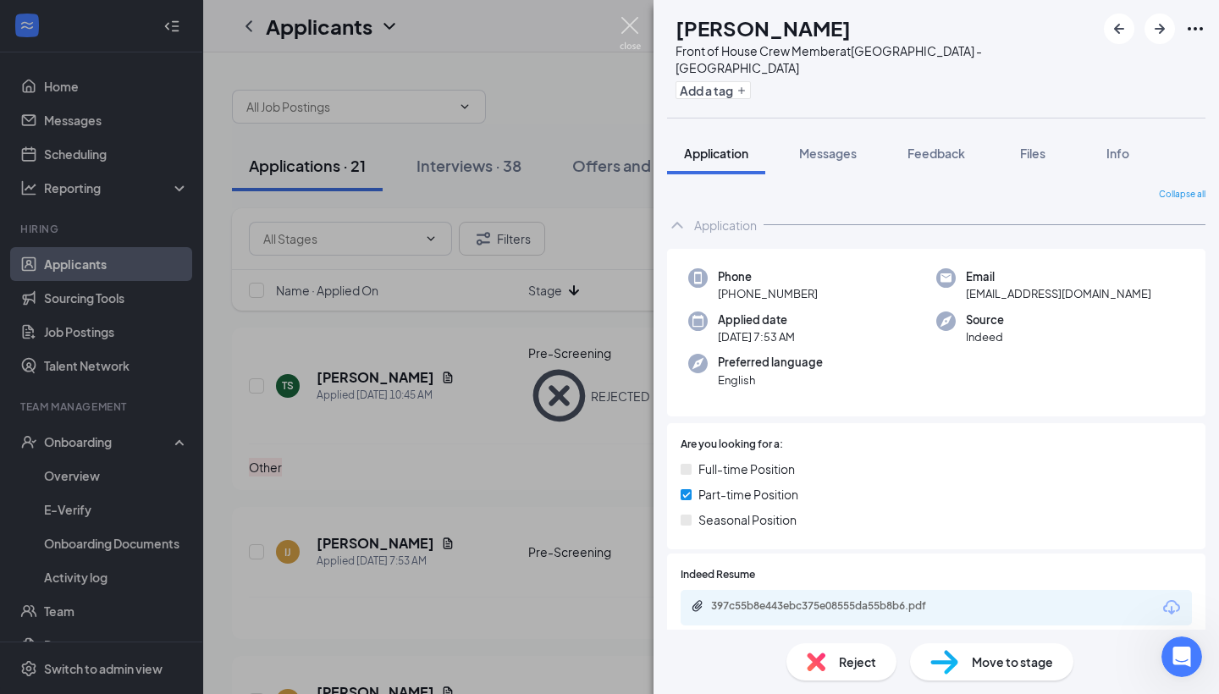
click at [634, 27] on img at bounding box center [630, 33] width 21 height 33
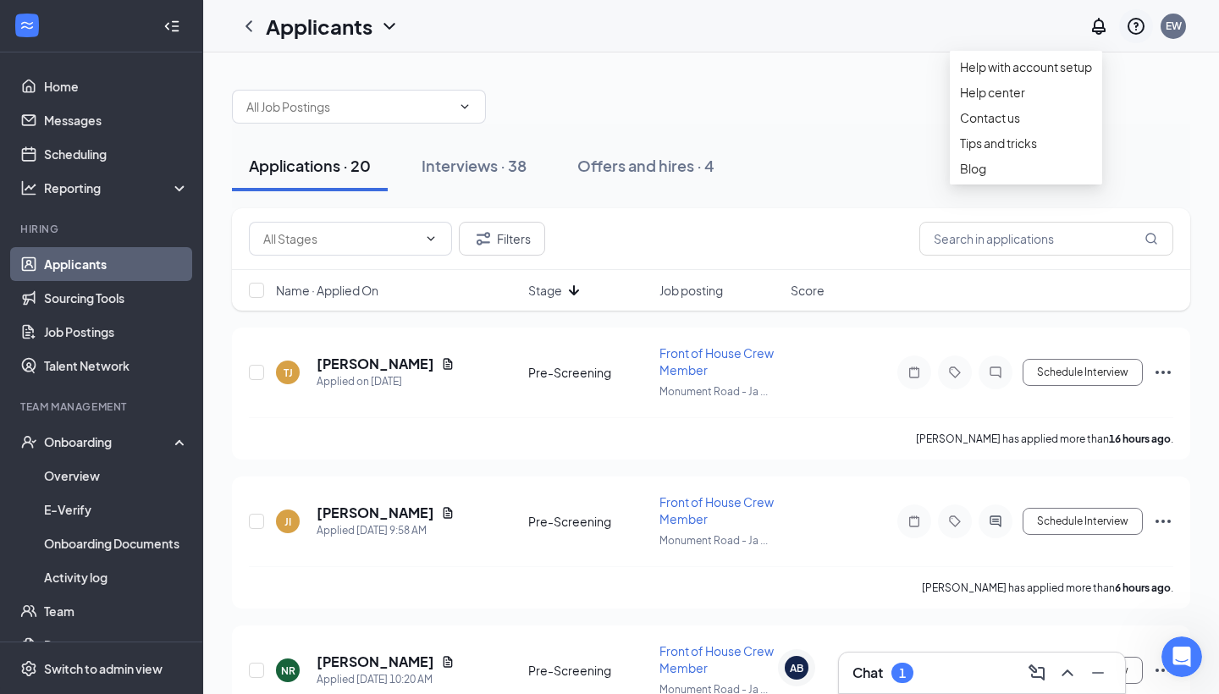
click at [1135, 26] on icon "QuestionInfo" at bounding box center [1136, 26] width 17 height 17
click at [1023, 126] on div "Contact us" at bounding box center [1026, 117] width 132 height 17
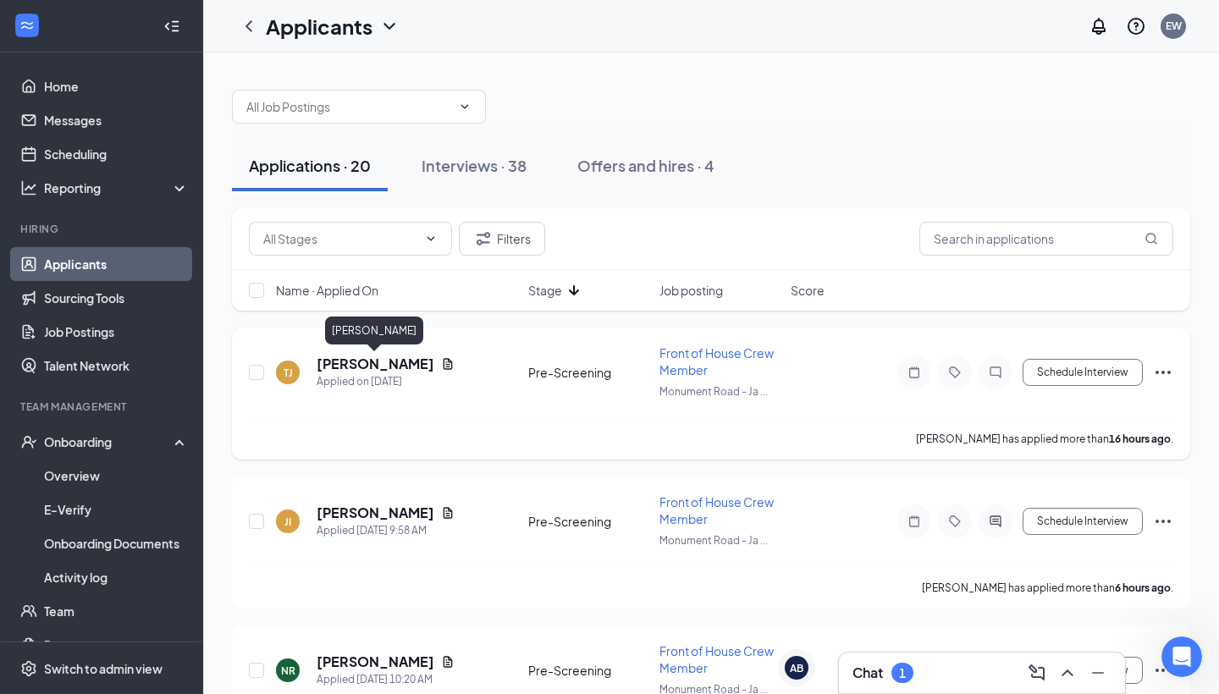
click at [362, 356] on h5 "[PERSON_NAME]" at bounding box center [376, 364] width 118 height 19
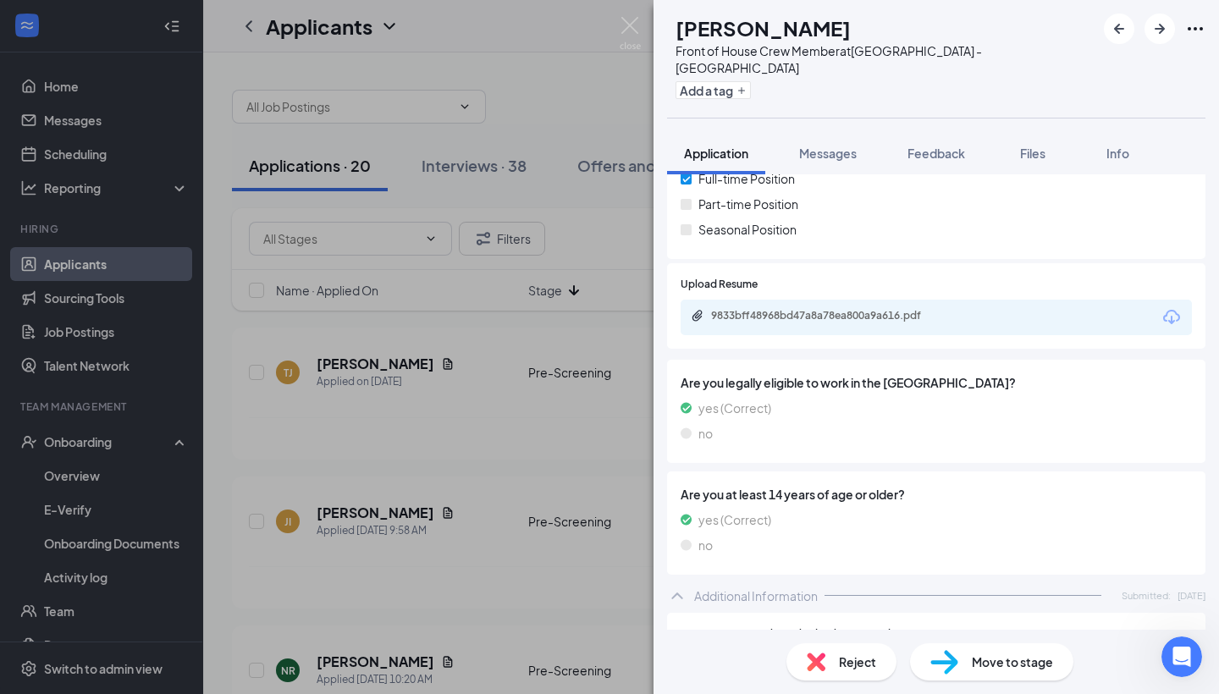
scroll to position [263, 0]
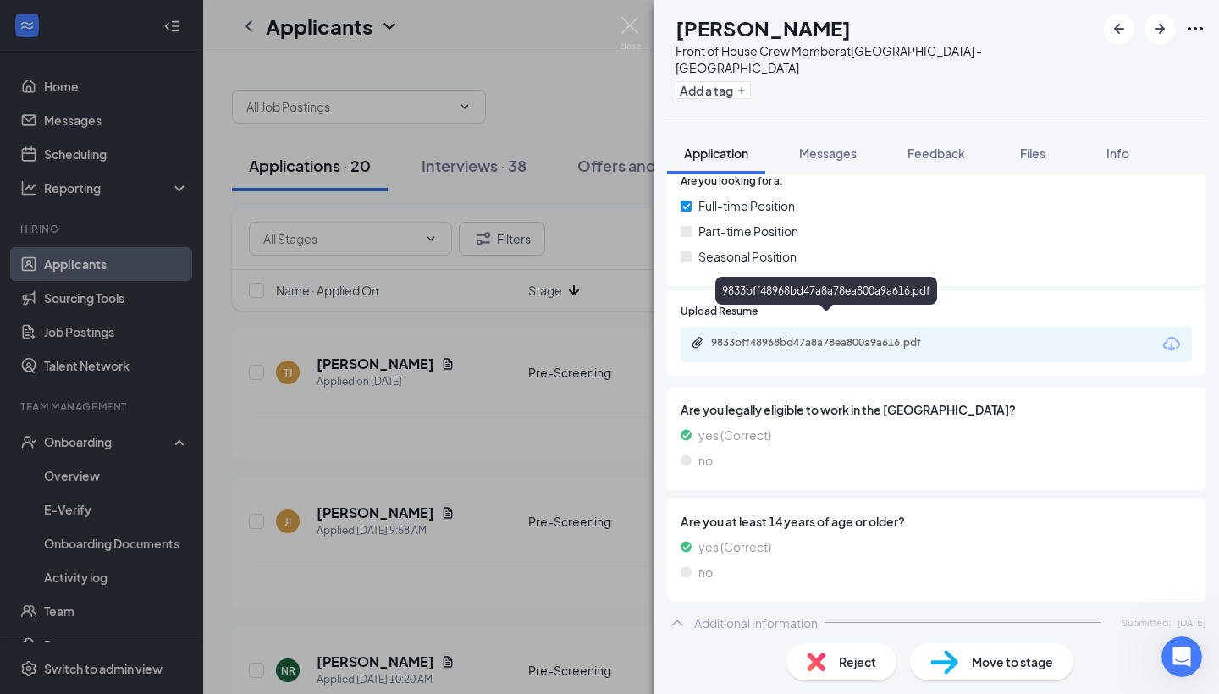
click at [815, 336] on div "9833bff48968bd47a8a78ea800a9a616.pdf" at bounding box center [829, 343] width 237 height 14
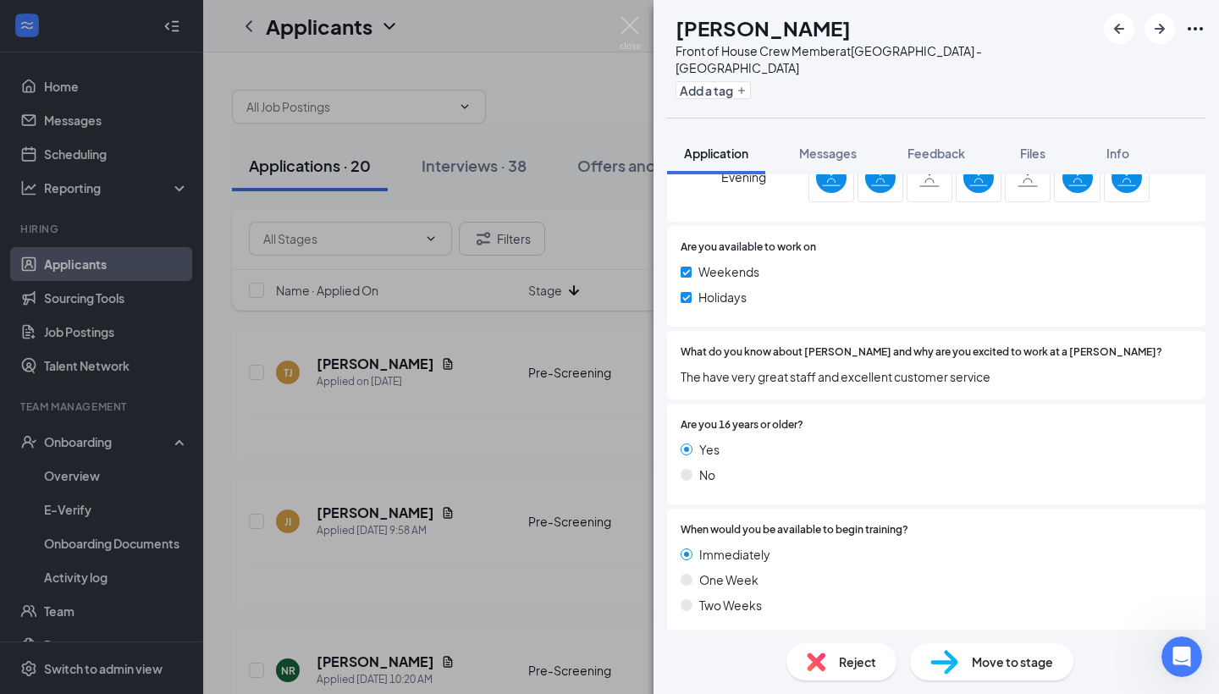
scroll to position [1059, 0]
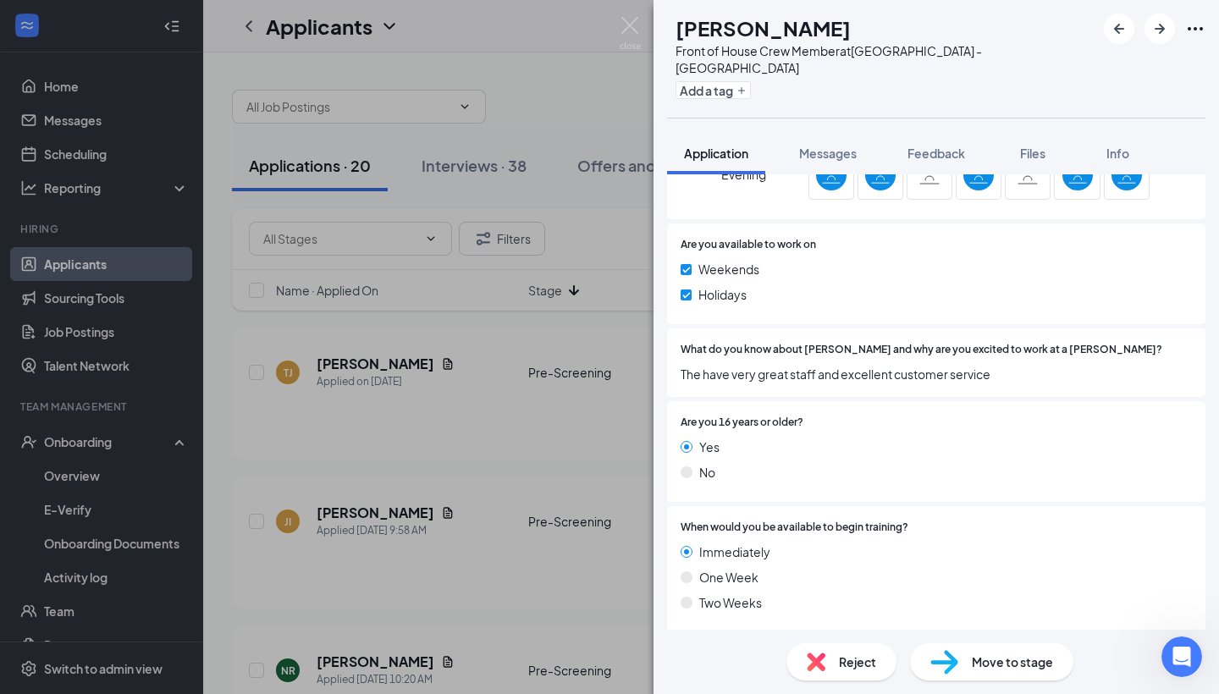
click at [954, 680] on div "Move to stage" at bounding box center [991, 662] width 163 height 37
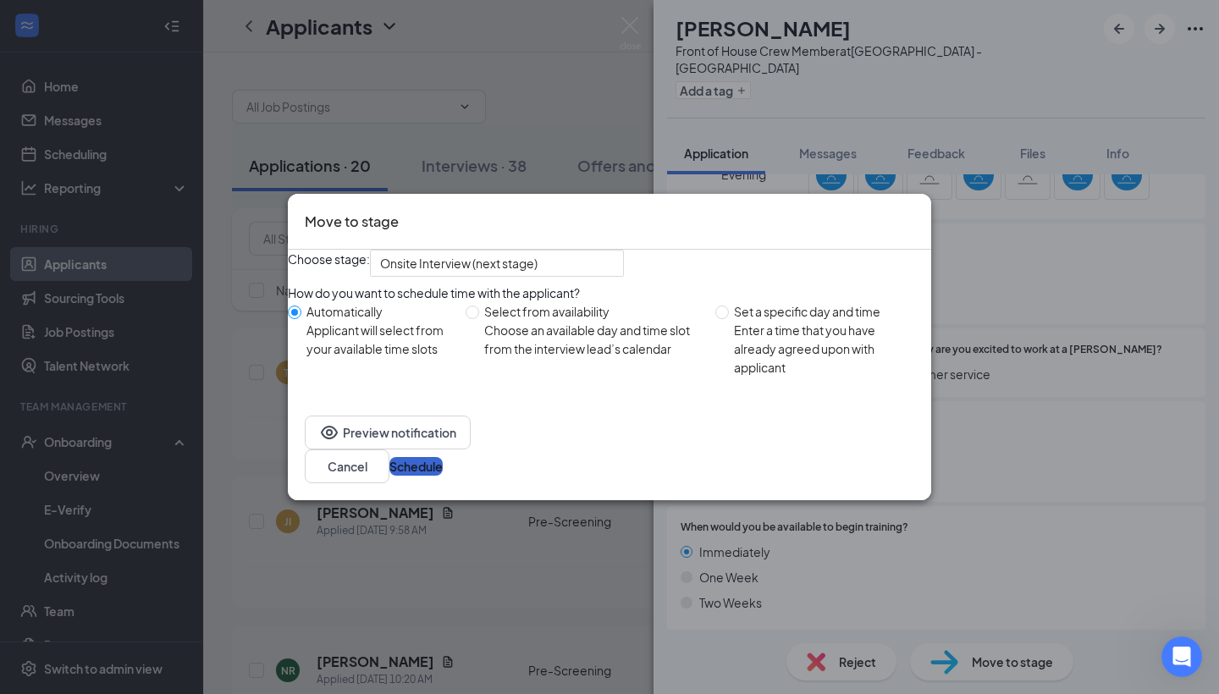
click at [443, 473] on button "Schedule" at bounding box center [415, 466] width 53 height 19
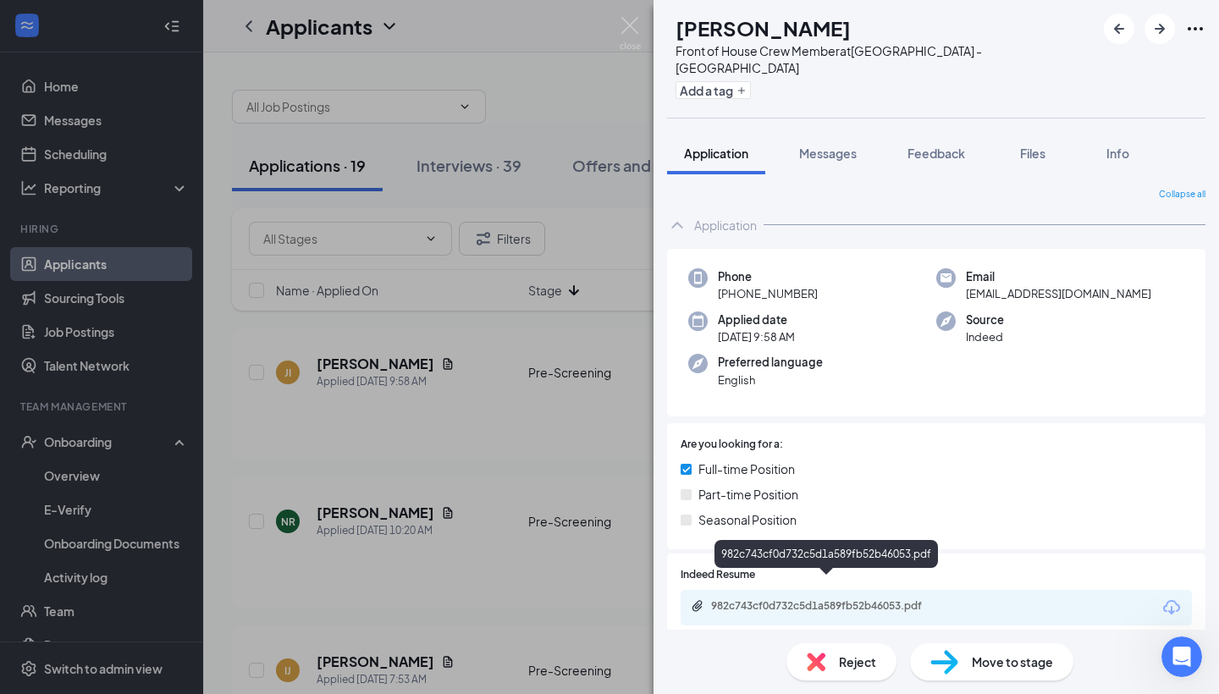
click at [762, 599] on div "982c743cf0d732c5d1a589fb52b46053.pdf" at bounding box center [829, 606] width 237 height 14
click at [826, 664] on div "Reject" at bounding box center [842, 662] width 110 height 37
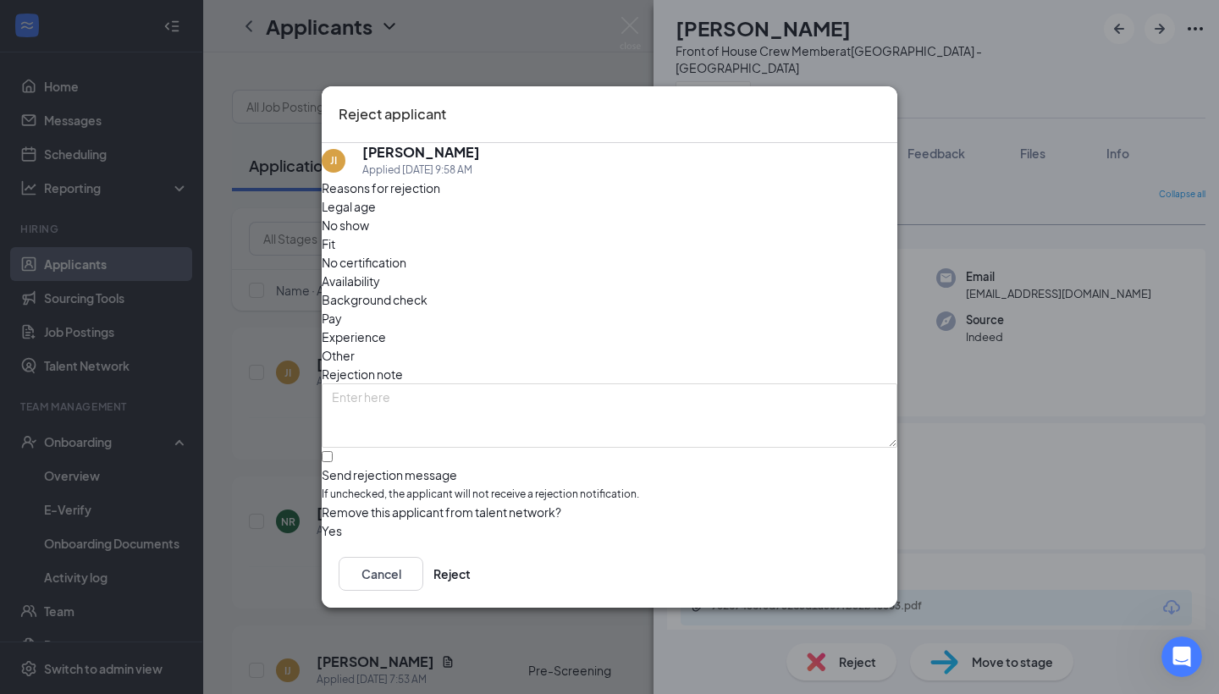
click at [386, 328] on span "Experience" at bounding box center [354, 337] width 64 height 19
click at [471, 579] on button "Reject" at bounding box center [452, 574] width 37 height 34
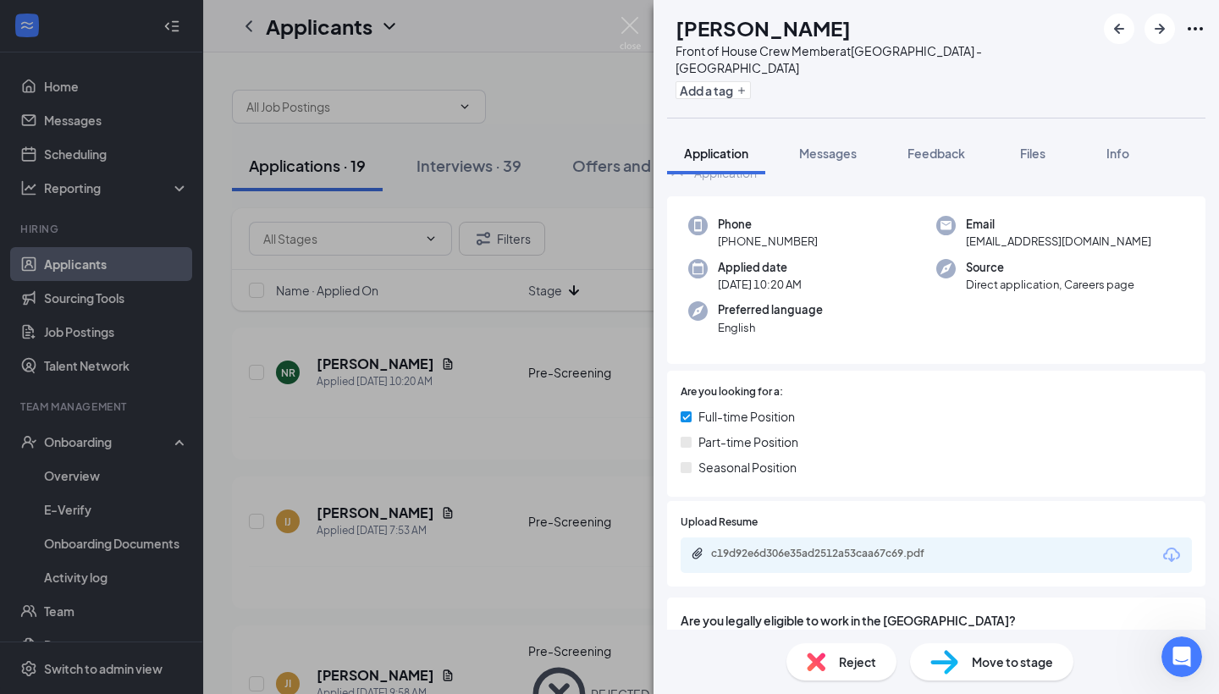
scroll to position [53, 0]
click at [911, 546] on div "c19d92e6d306e35ad2512a53caa67c69.pdf" at bounding box center [829, 553] width 237 height 14
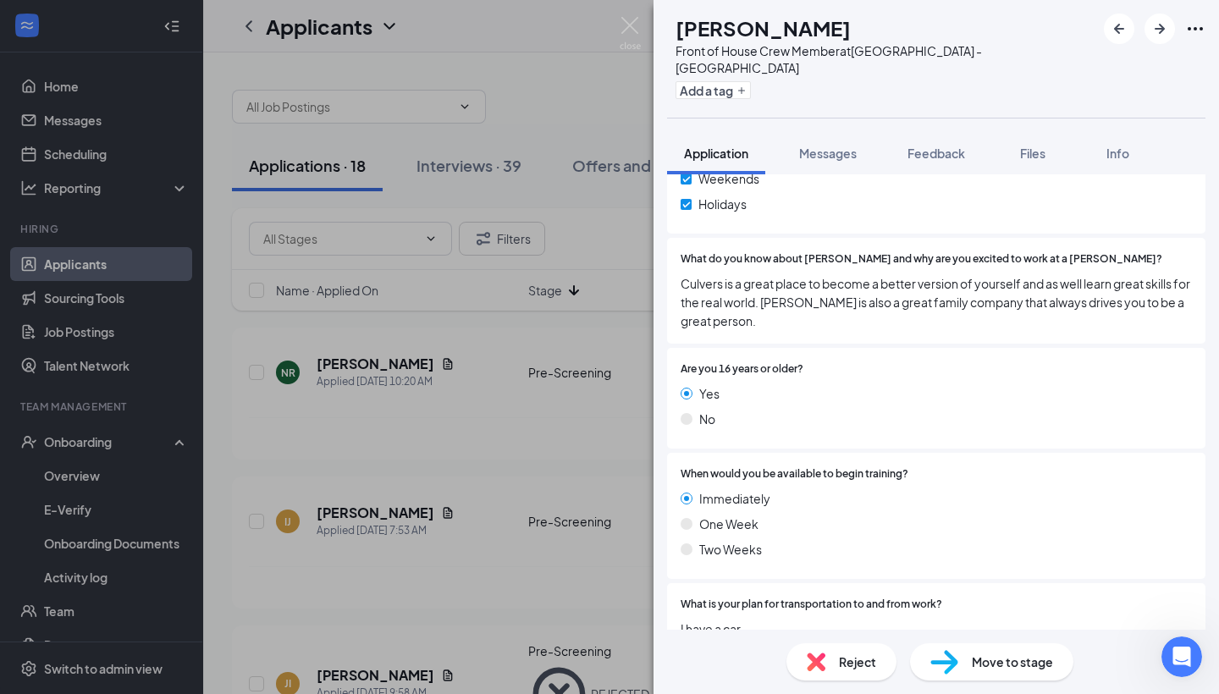
scroll to position [1168, 0]
click at [1034, 666] on span "Move to stage" at bounding box center [1012, 662] width 81 height 19
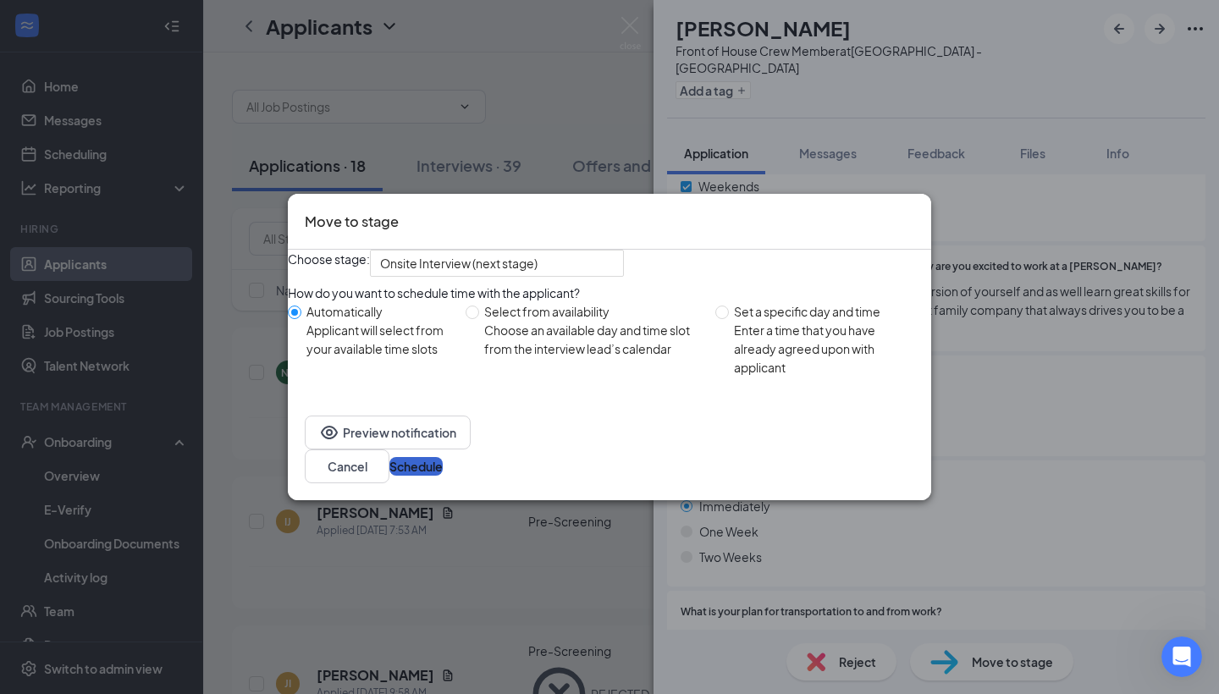
click at [443, 476] on button "Schedule" at bounding box center [415, 466] width 53 height 19
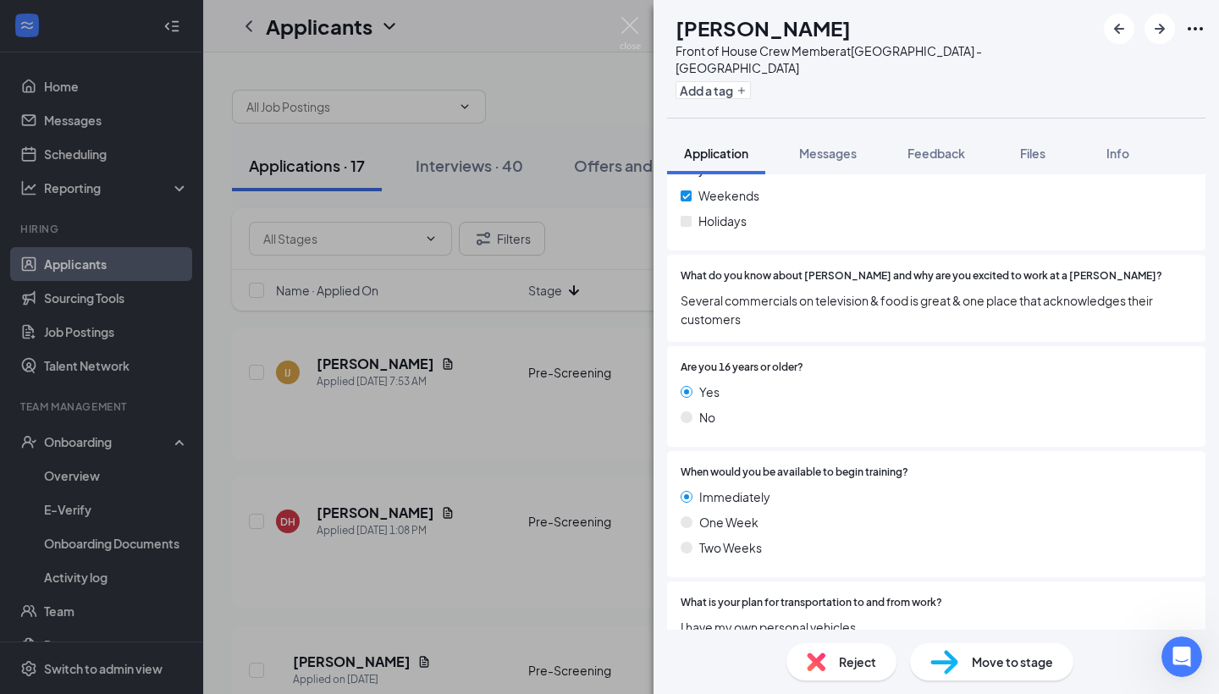
scroll to position [1149, 0]
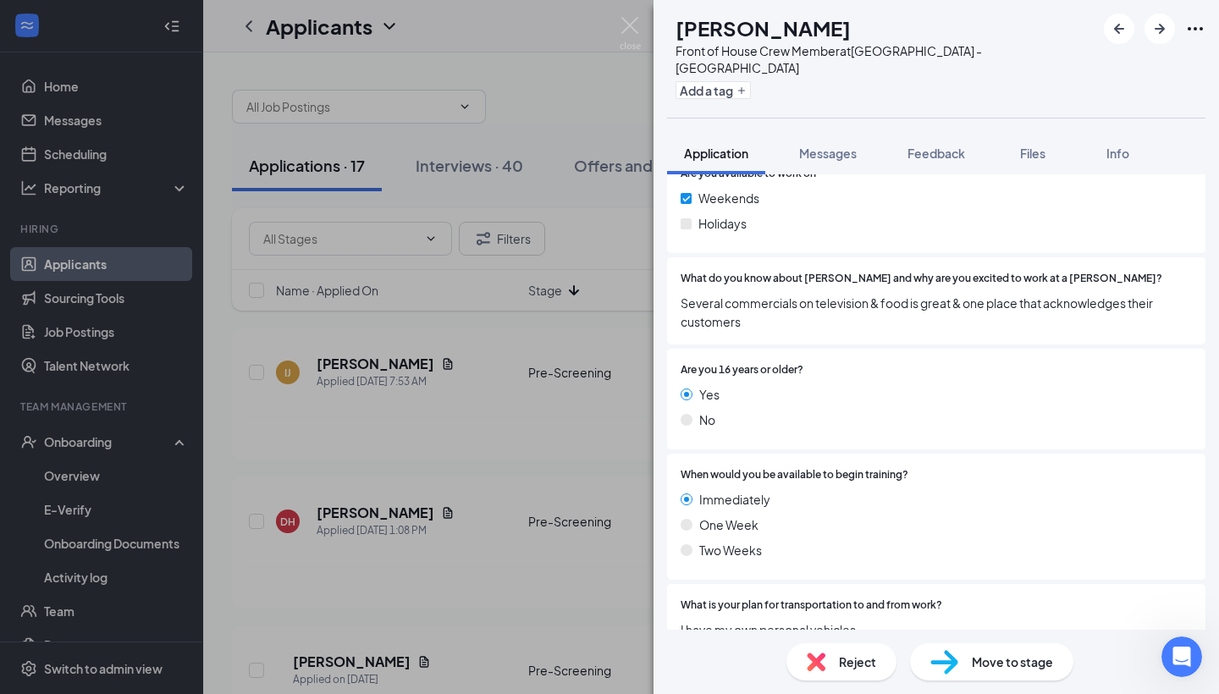
click at [844, 671] on div "Reject" at bounding box center [842, 662] width 110 height 37
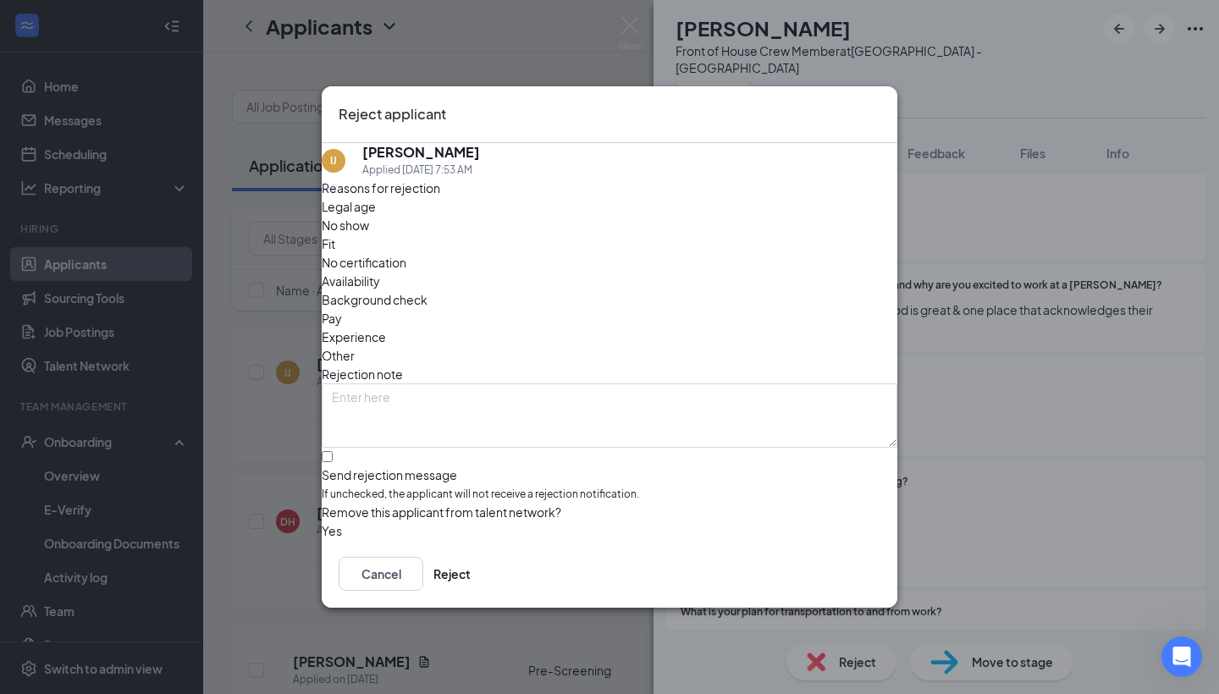
click at [380, 272] on span "Availability" at bounding box center [351, 281] width 58 height 19
click at [471, 580] on button "Reject" at bounding box center [452, 574] width 37 height 34
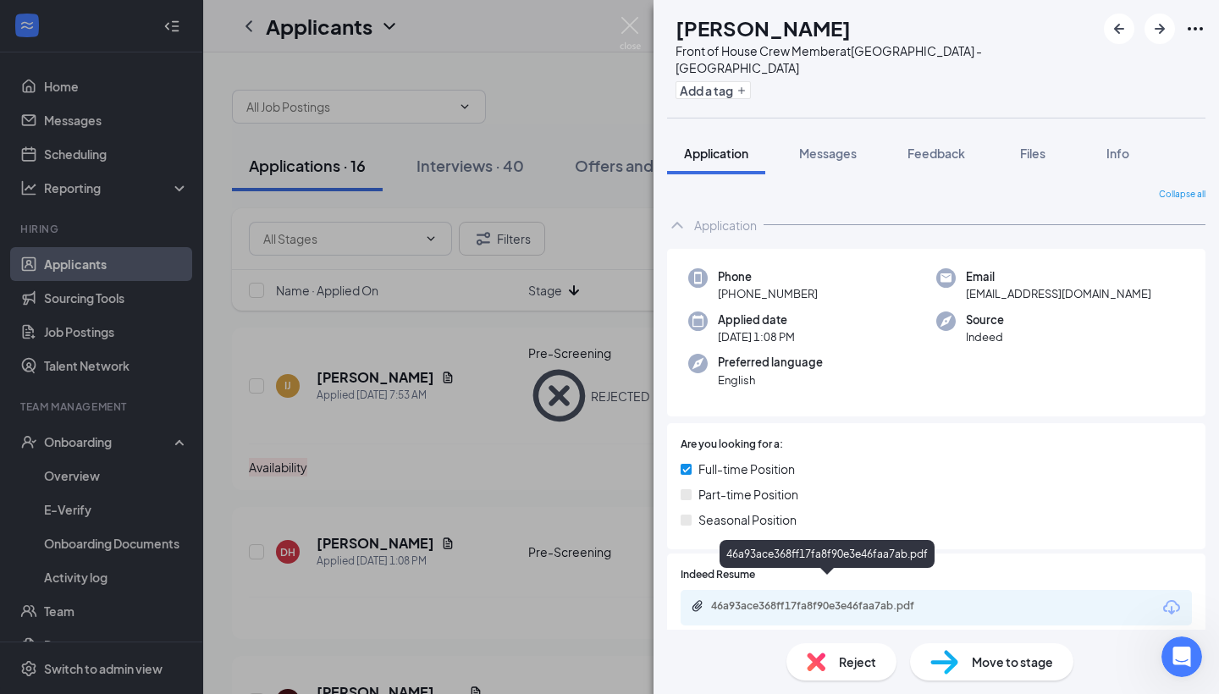
click at [818, 599] on div "46a93ace368ff17fa8f90e3e46faa7ab.pdf" at bounding box center [829, 606] width 237 height 14
click at [944, 654] on img at bounding box center [945, 662] width 28 height 25
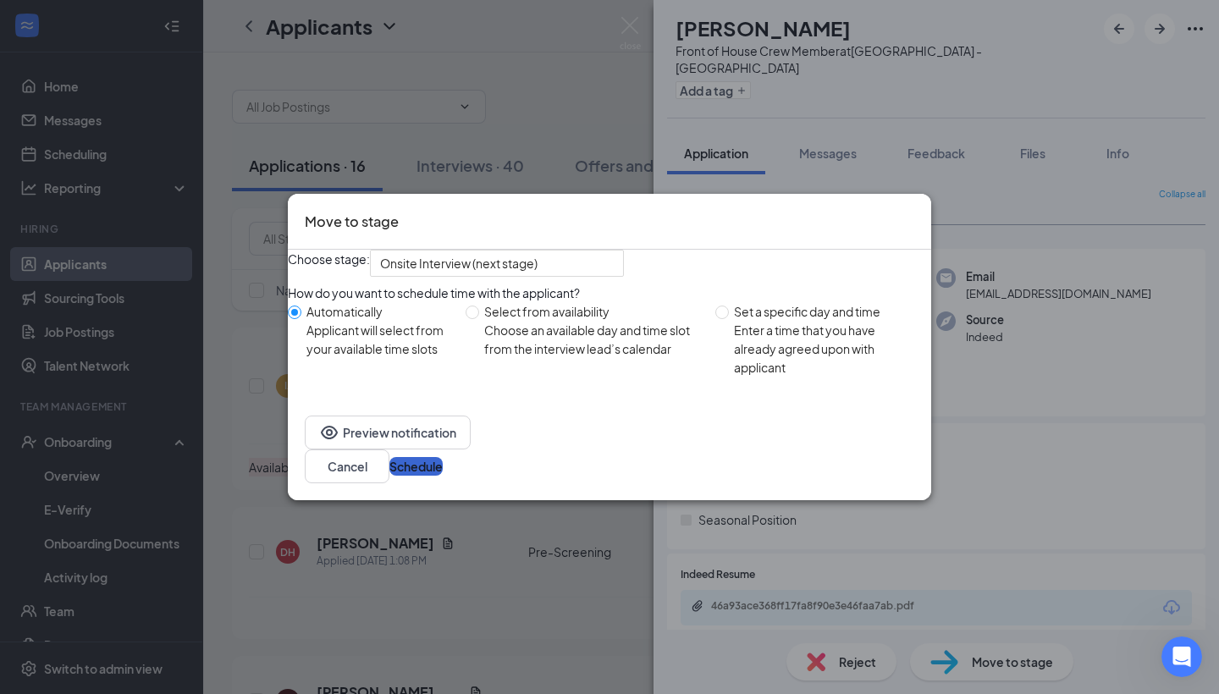
click at [443, 476] on button "Schedule" at bounding box center [415, 466] width 53 height 19
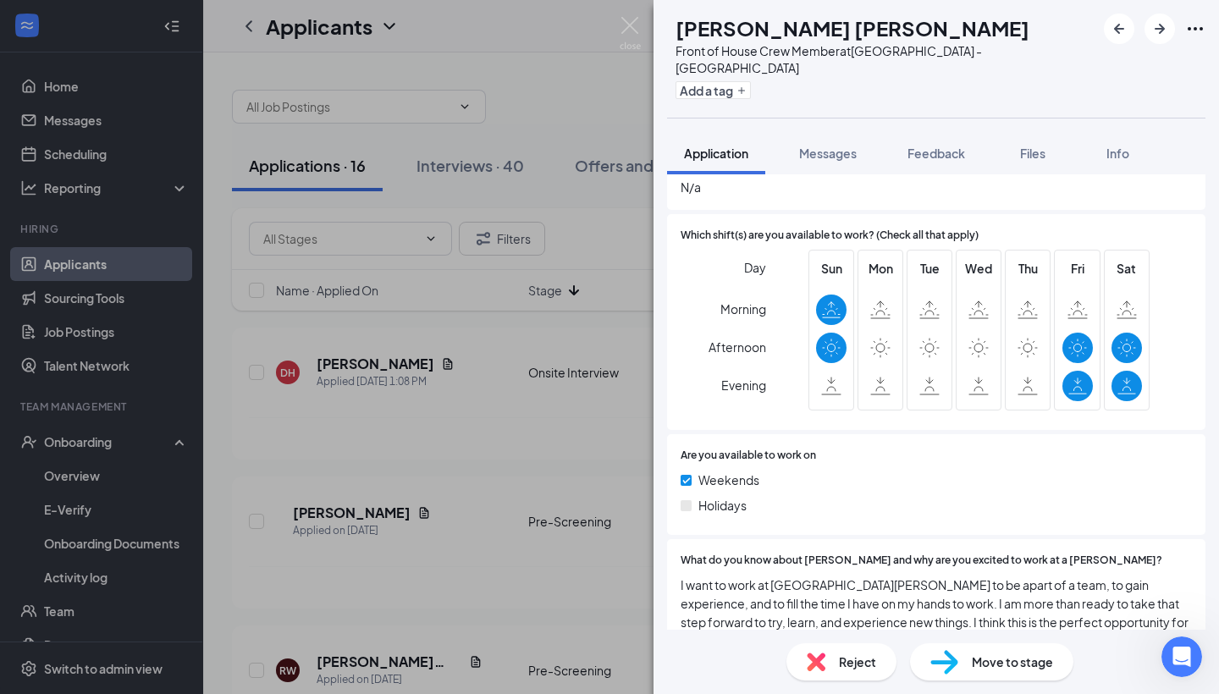
scroll to position [878, 0]
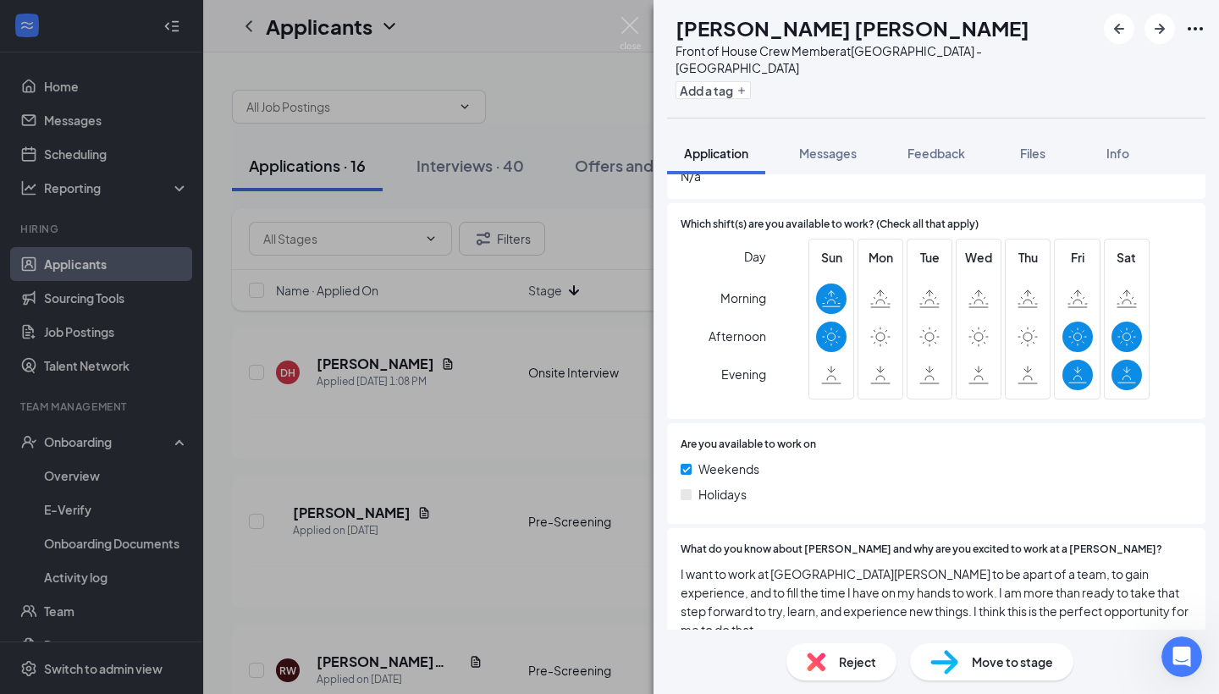
click at [850, 654] on span "Reject" at bounding box center [857, 662] width 37 height 19
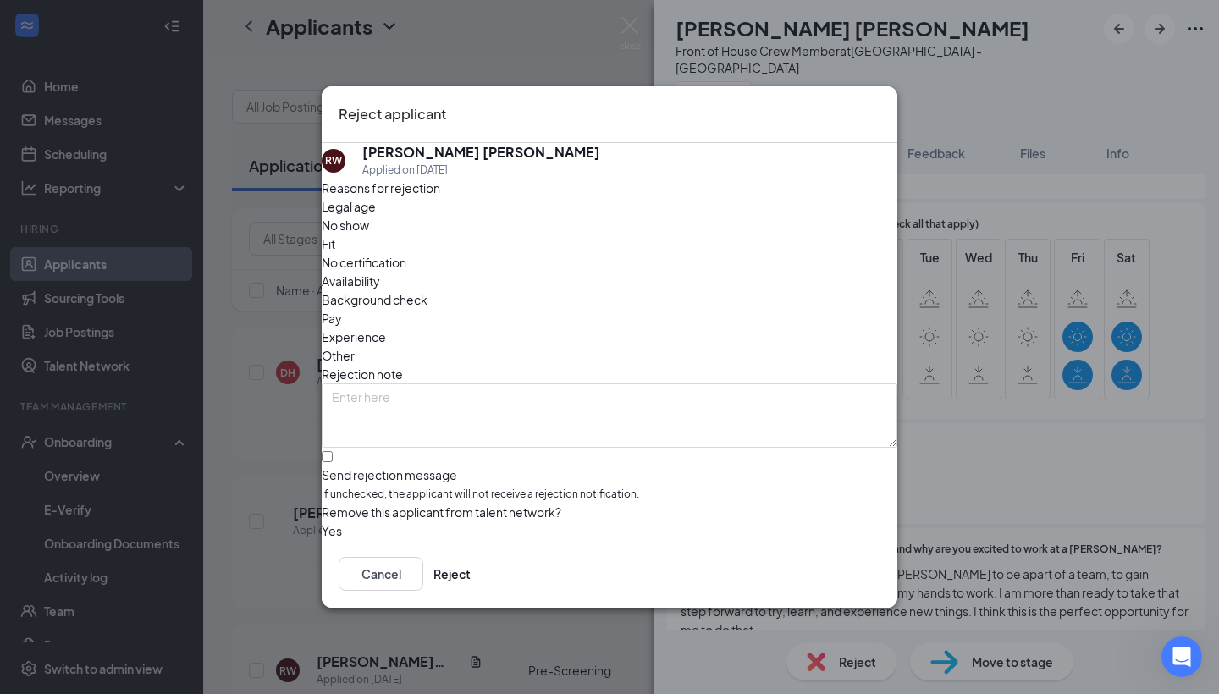
click at [682, 272] on div "Availability" at bounding box center [610, 281] width 576 height 19
click at [471, 569] on button "Reject" at bounding box center [452, 574] width 37 height 34
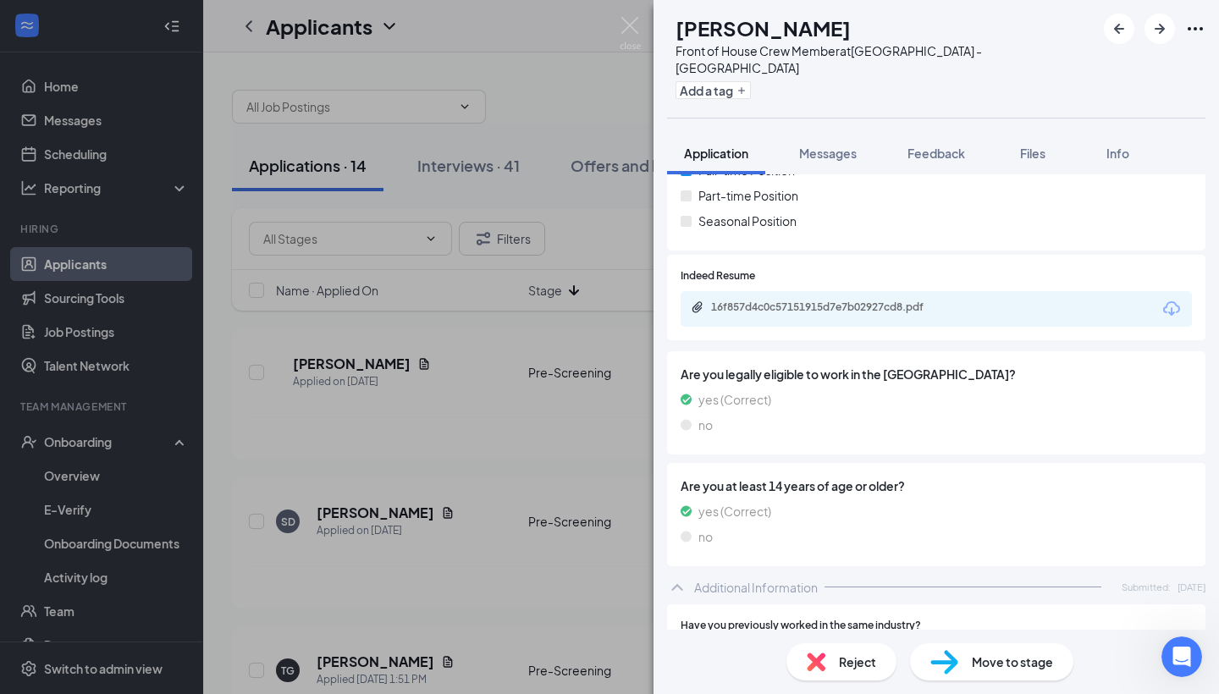
scroll to position [168, 0]
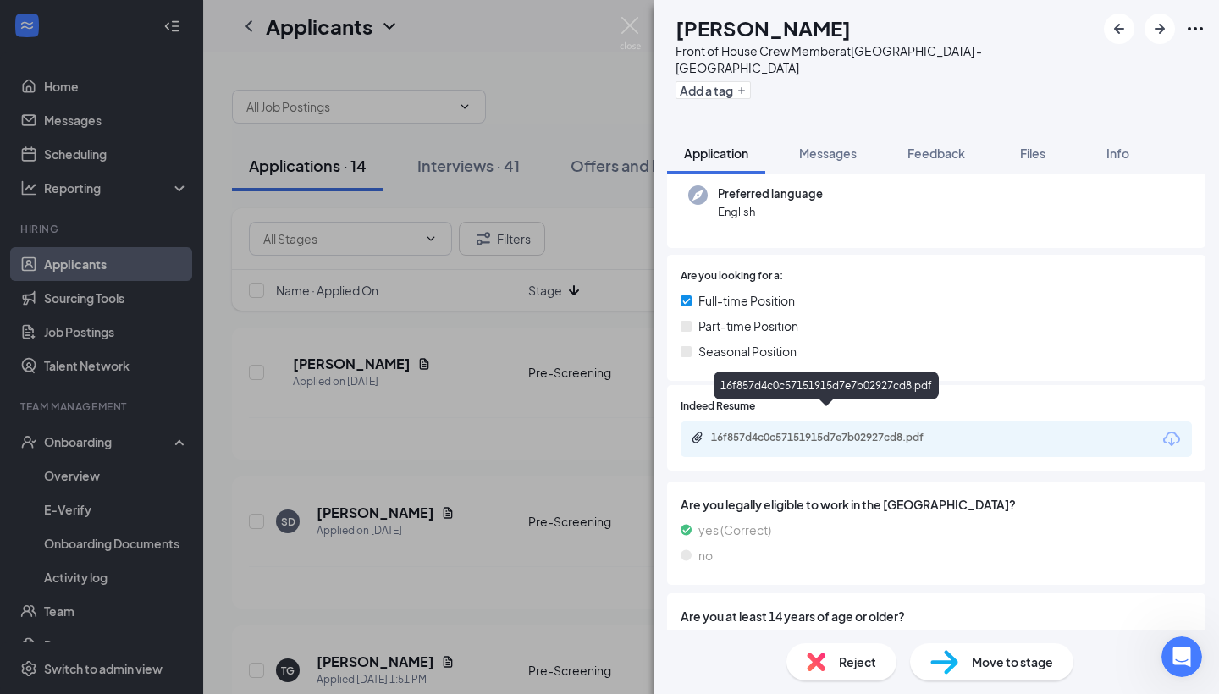
click at [789, 431] on div "16f857d4c0c57151915d7e7b02927cd8.pdf" at bounding box center [829, 438] width 237 height 14
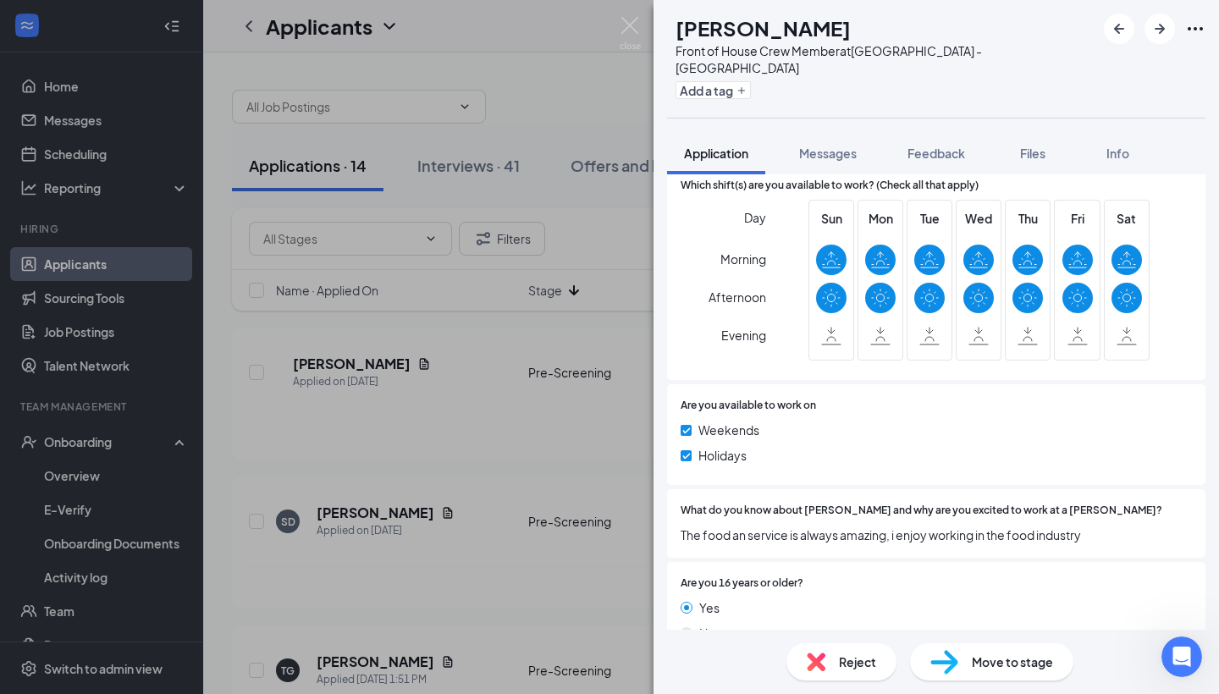
scroll to position [904, 0]
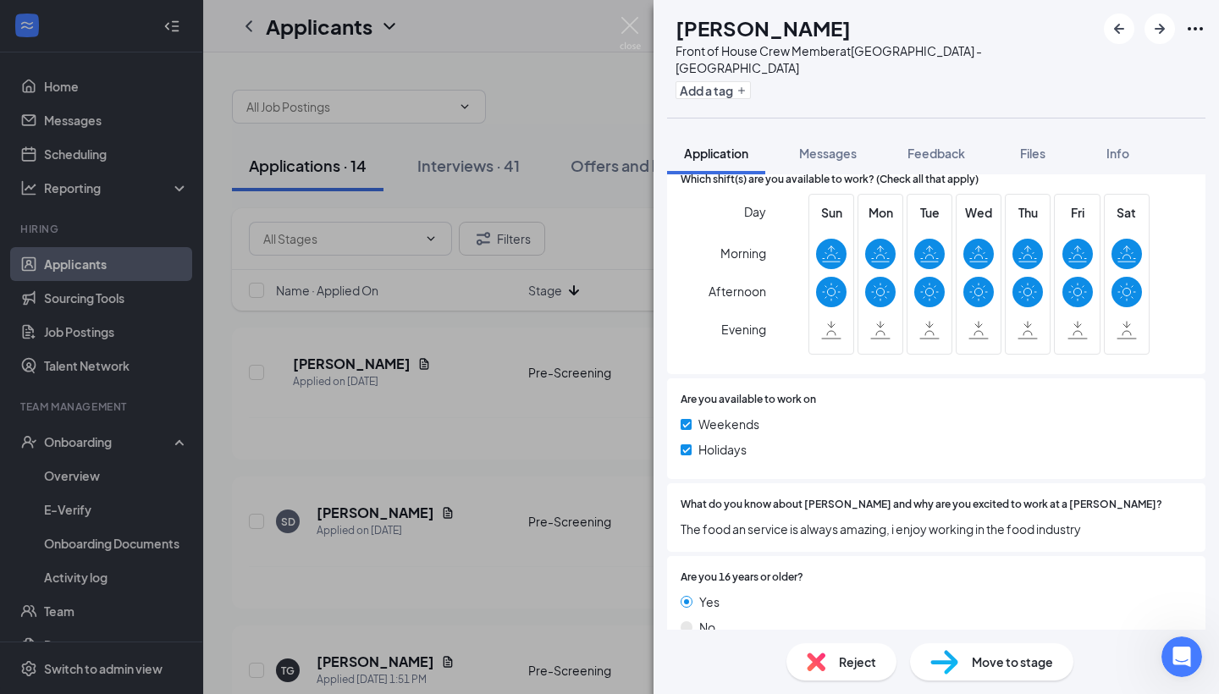
click at [1012, 667] on span "Move to stage" at bounding box center [1012, 662] width 81 height 19
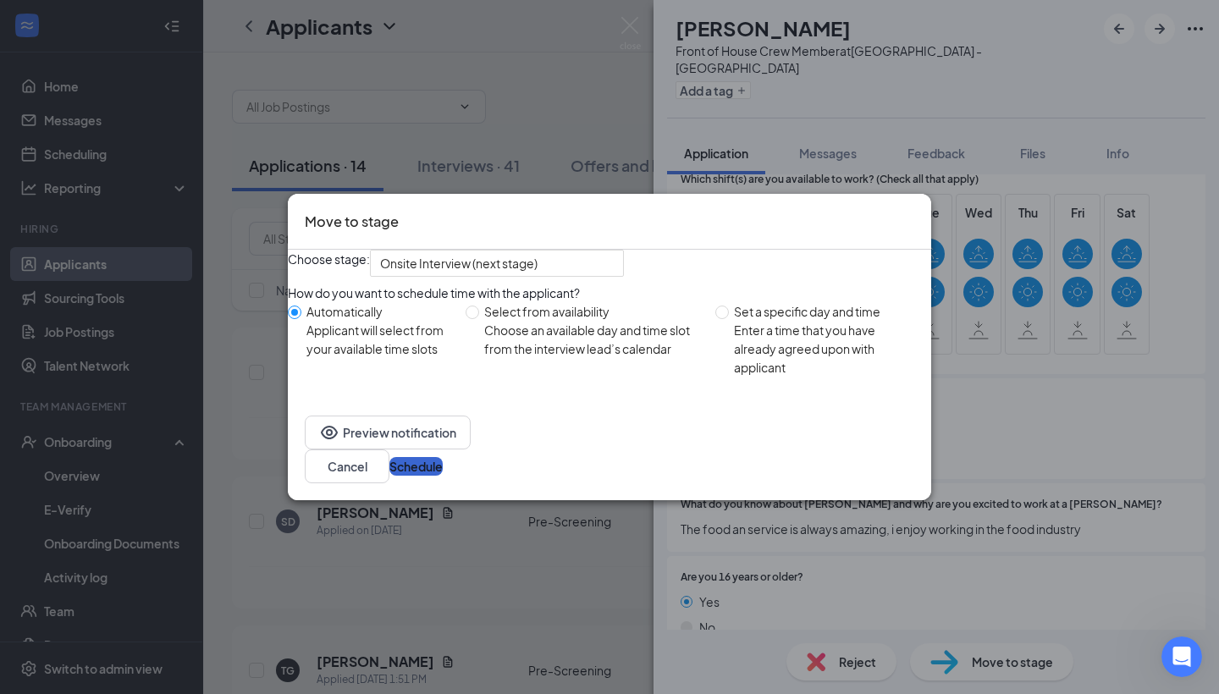
click at [443, 476] on button "Schedule" at bounding box center [415, 466] width 53 height 19
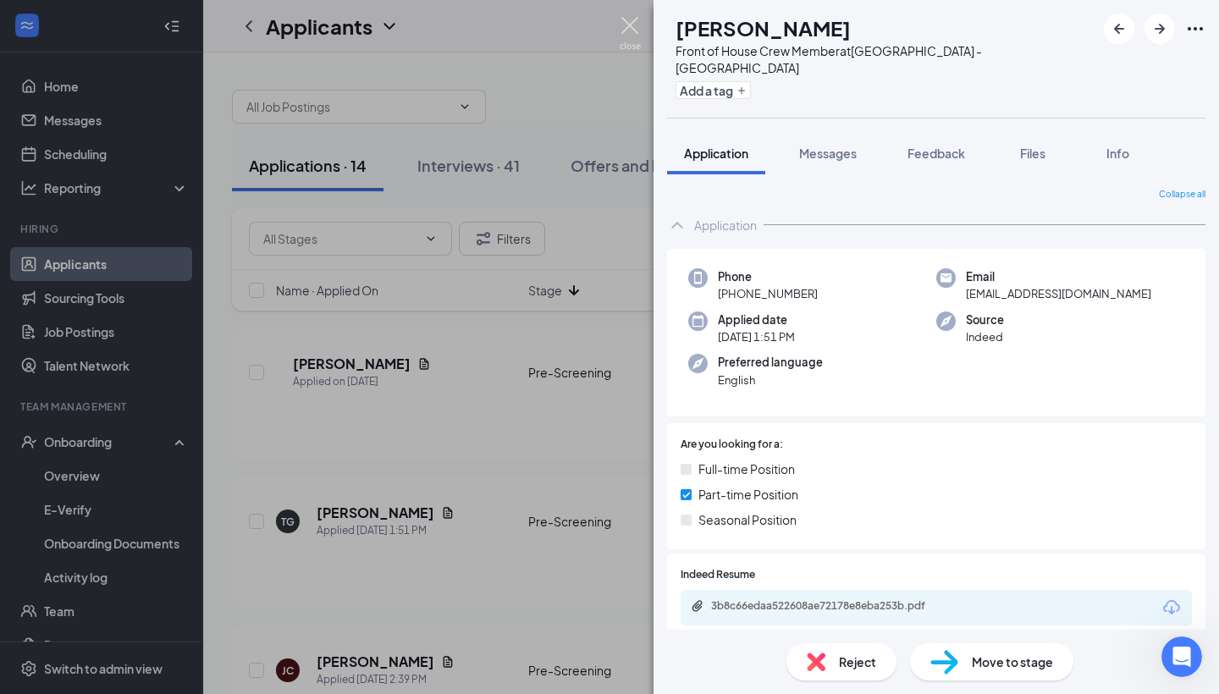
click at [627, 27] on img at bounding box center [630, 33] width 21 height 33
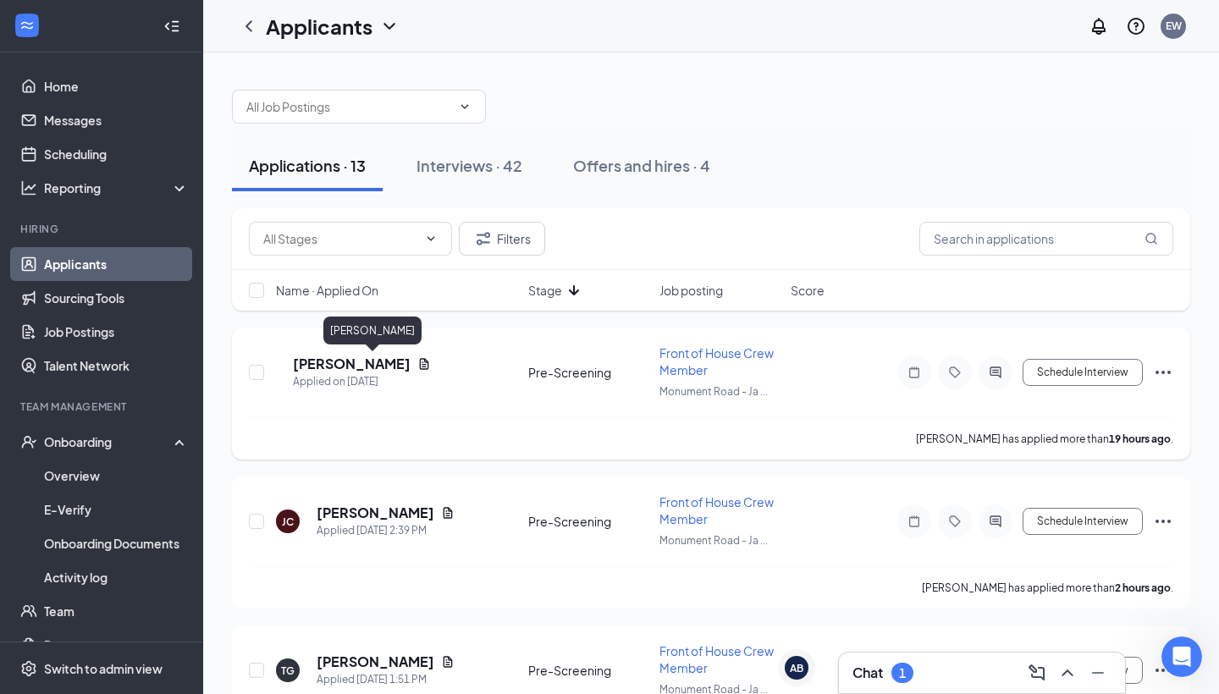
click at [372, 363] on h5 "Jenae Williams" at bounding box center [352, 364] width 118 height 19
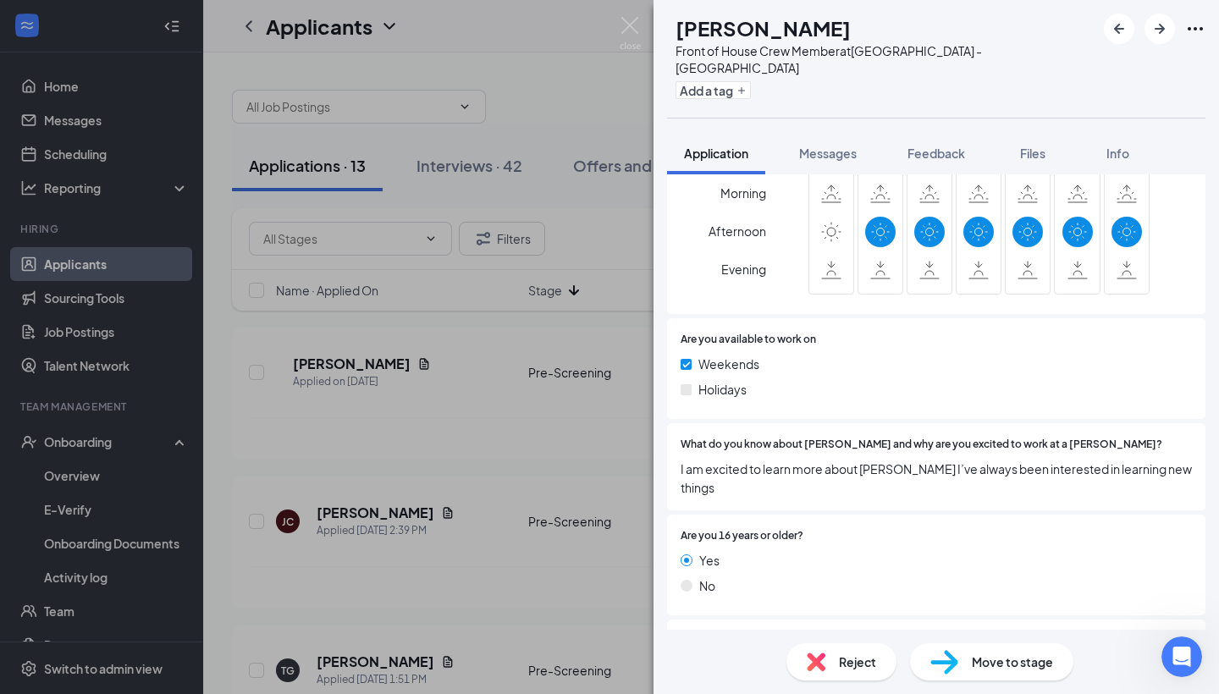
scroll to position [961, 0]
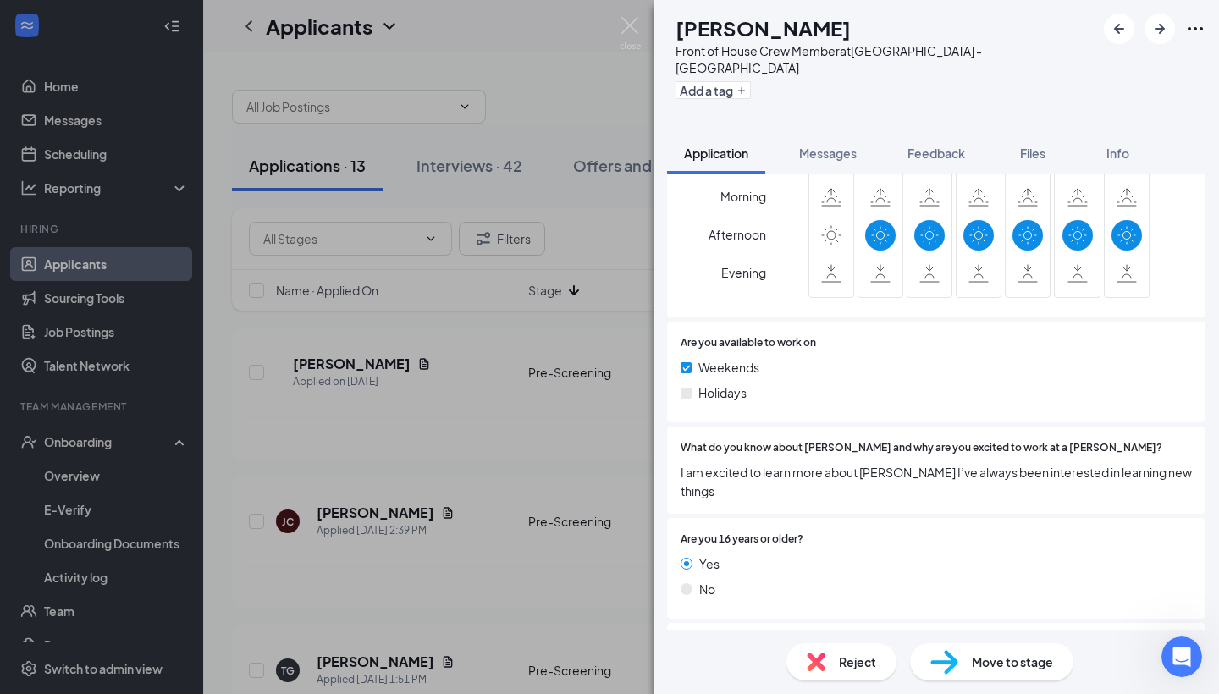
click at [827, 652] on div "Reject" at bounding box center [842, 662] width 110 height 37
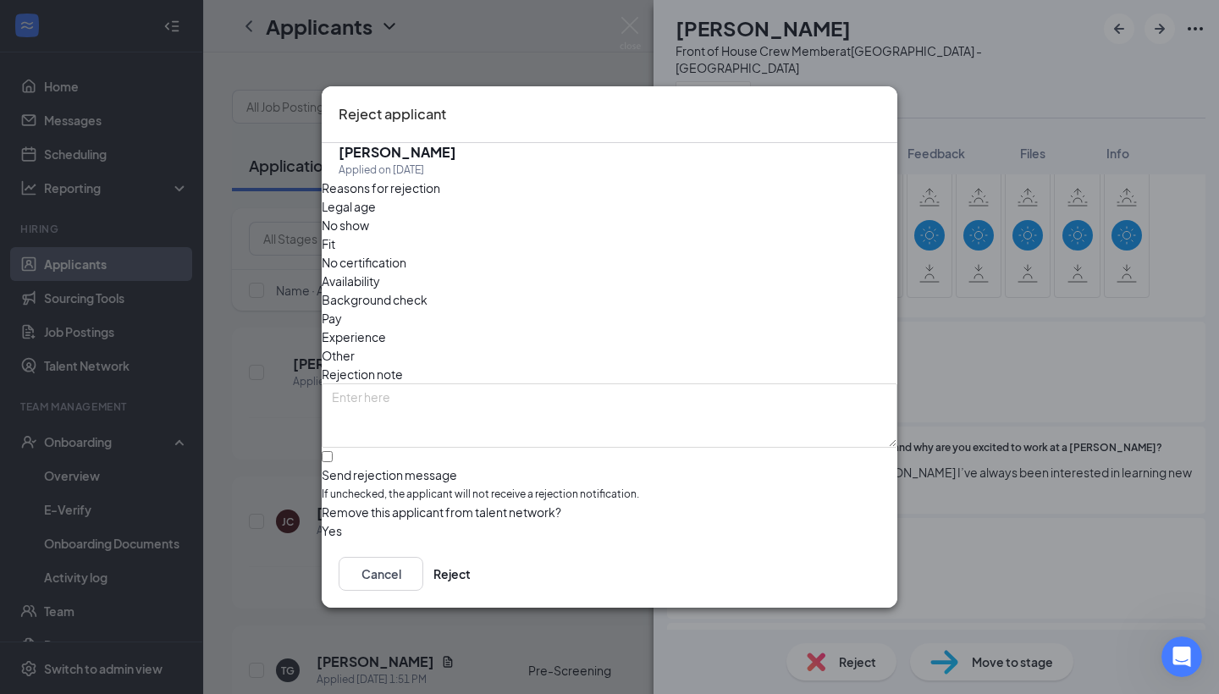
click at [380, 272] on span "Availability" at bounding box center [351, 281] width 58 height 19
click at [471, 568] on button "Reject" at bounding box center [452, 574] width 37 height 34
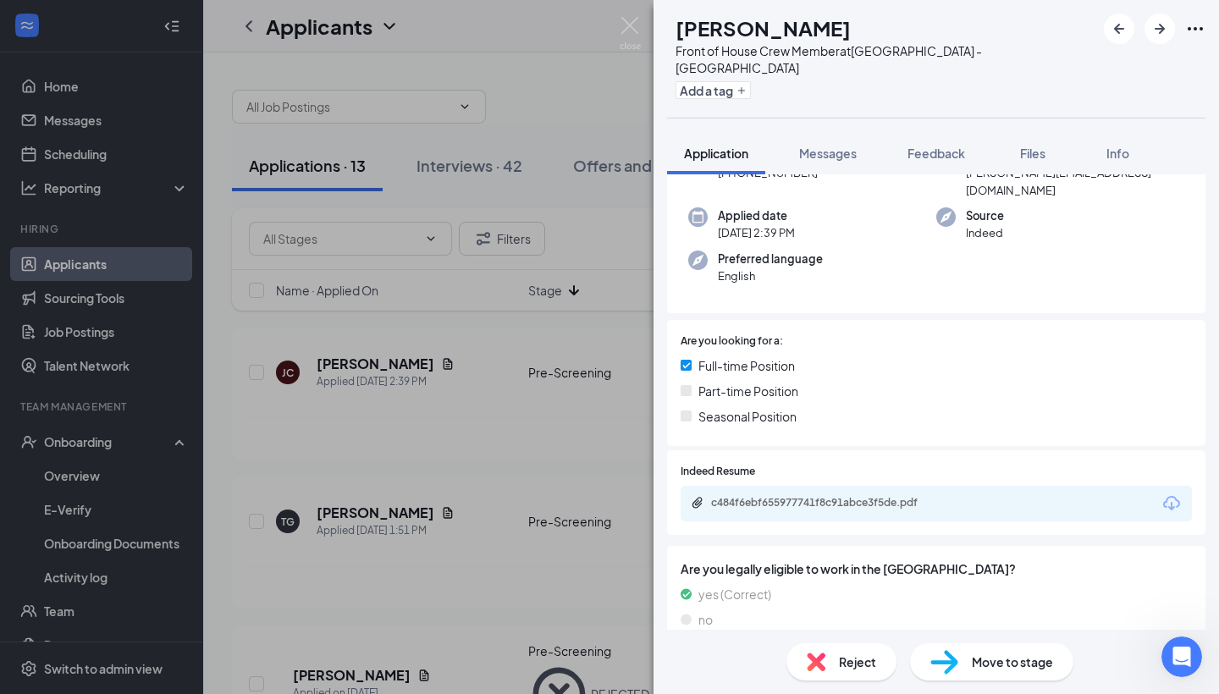
scroll to position [122, 0]
click at [131, 91] on div "JC Jamaine Cooper Front of House Crew Member at Monument Road - Jacksonville Ad…" at bounding box center [609, 347] width 1219 height 694
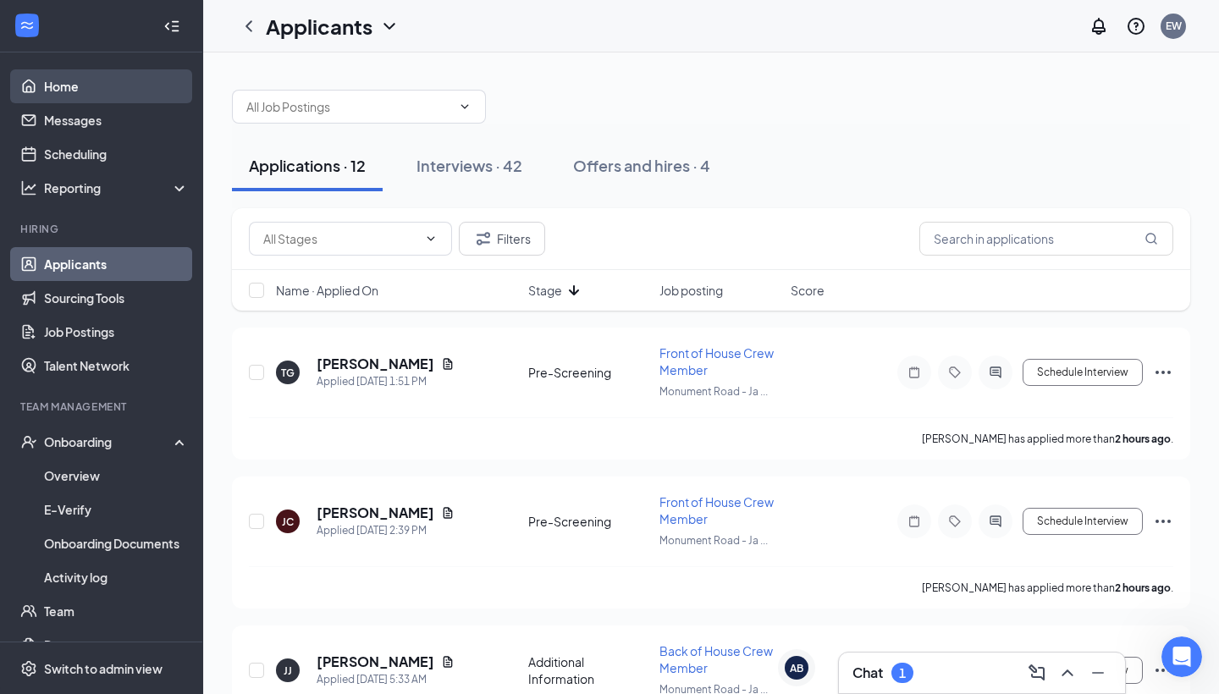
click at [63, 83] on link "Home" at bounding box center [116, 86] width 145 height 34
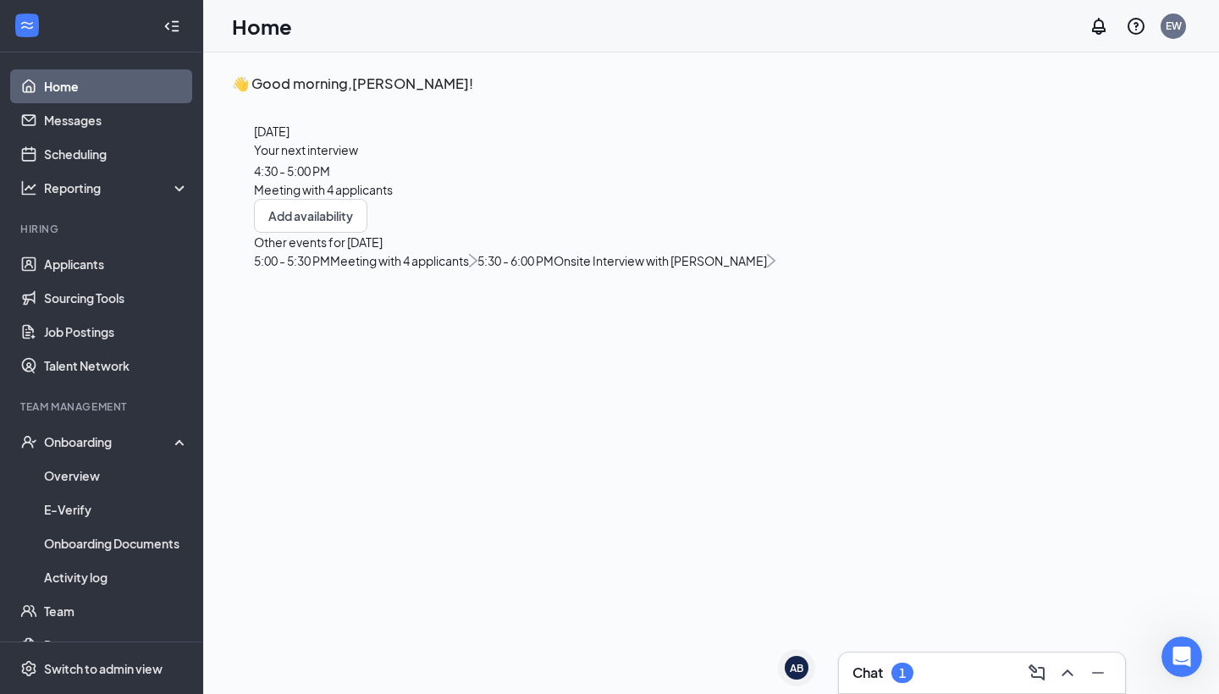
click at [330, 179] on span "4:30 - 5:00 PM" at bounding box center [292, 170] width 76 height 15
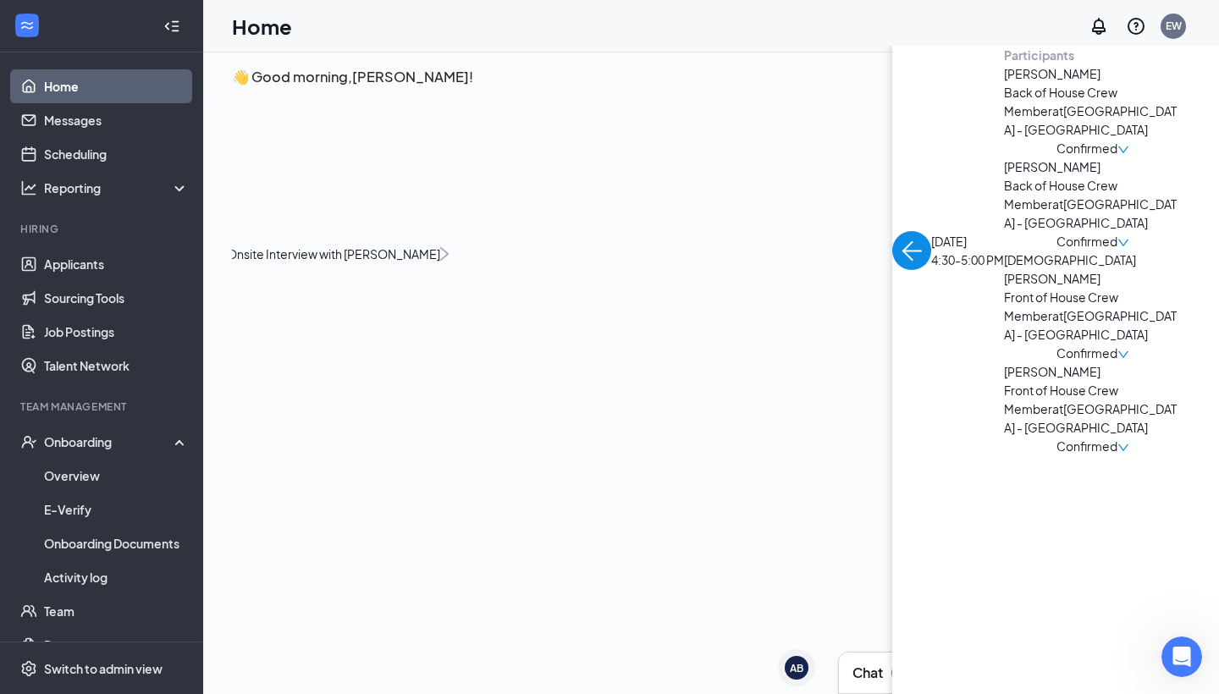
click at [892, 231] on img "back-button" at bounding box center [911, 250] width 39 height 39
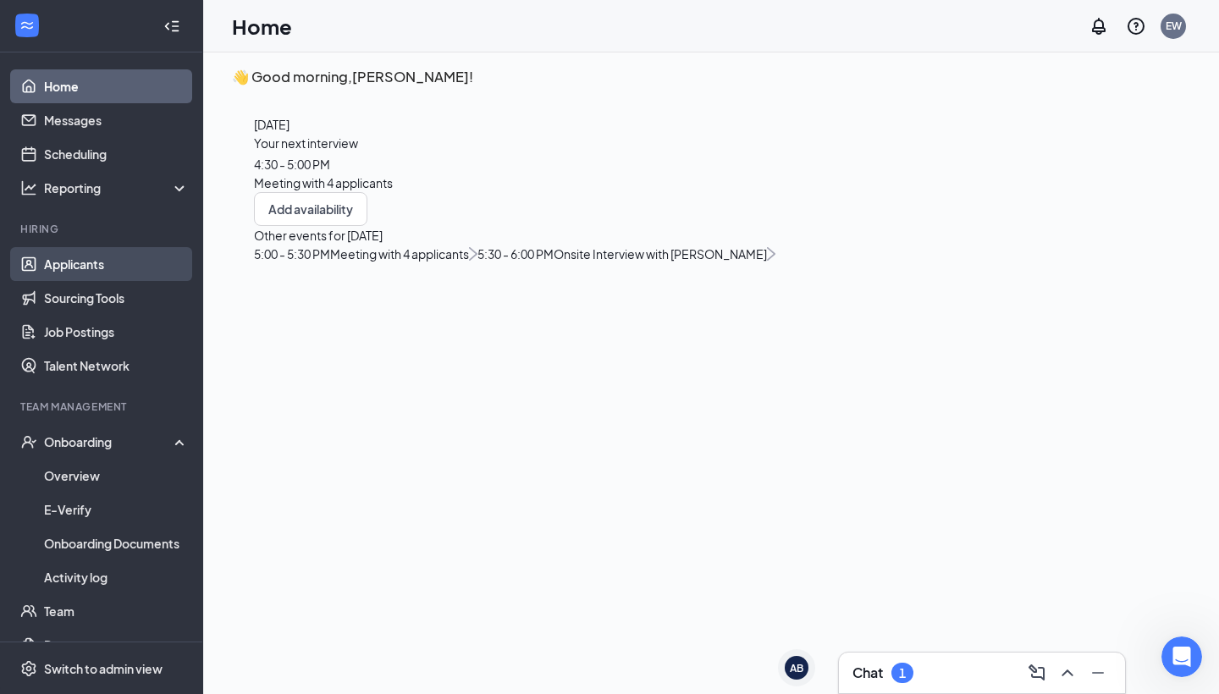
click at [106, 262] on link "Applicants" at bounding box center [116, 264] width 145 height 34
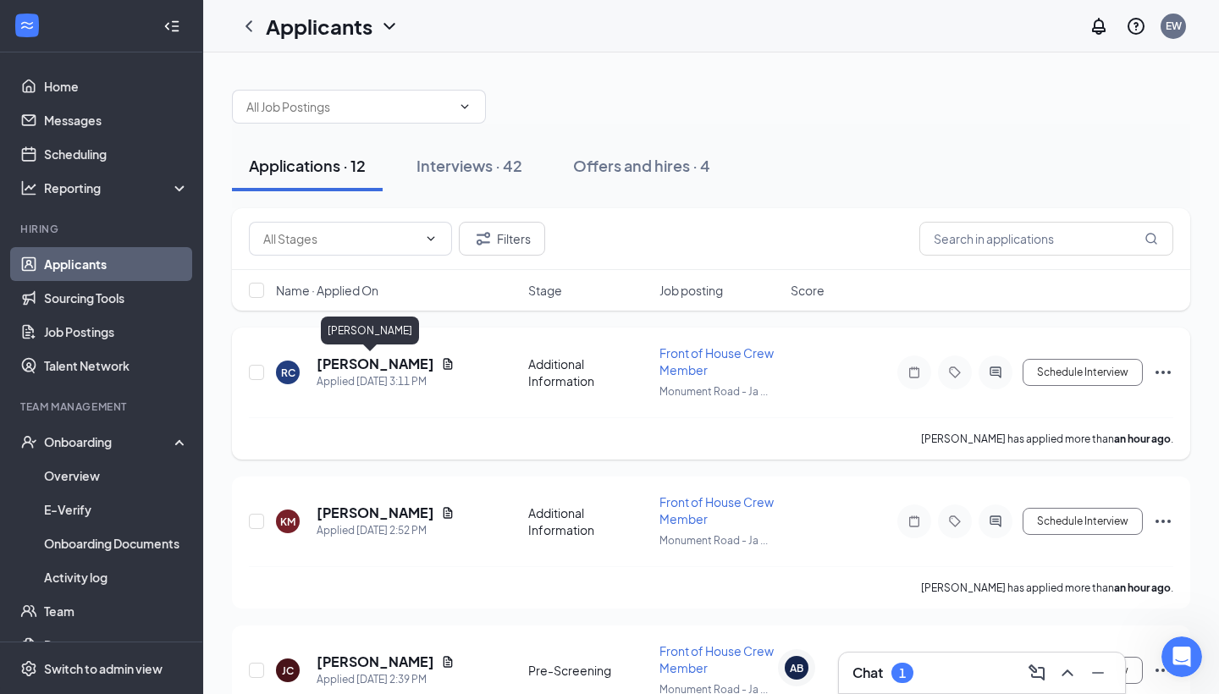
click at [373, 367] on h5 "Rodney Cox" at bounding box center [376, 364] width 118 height 19
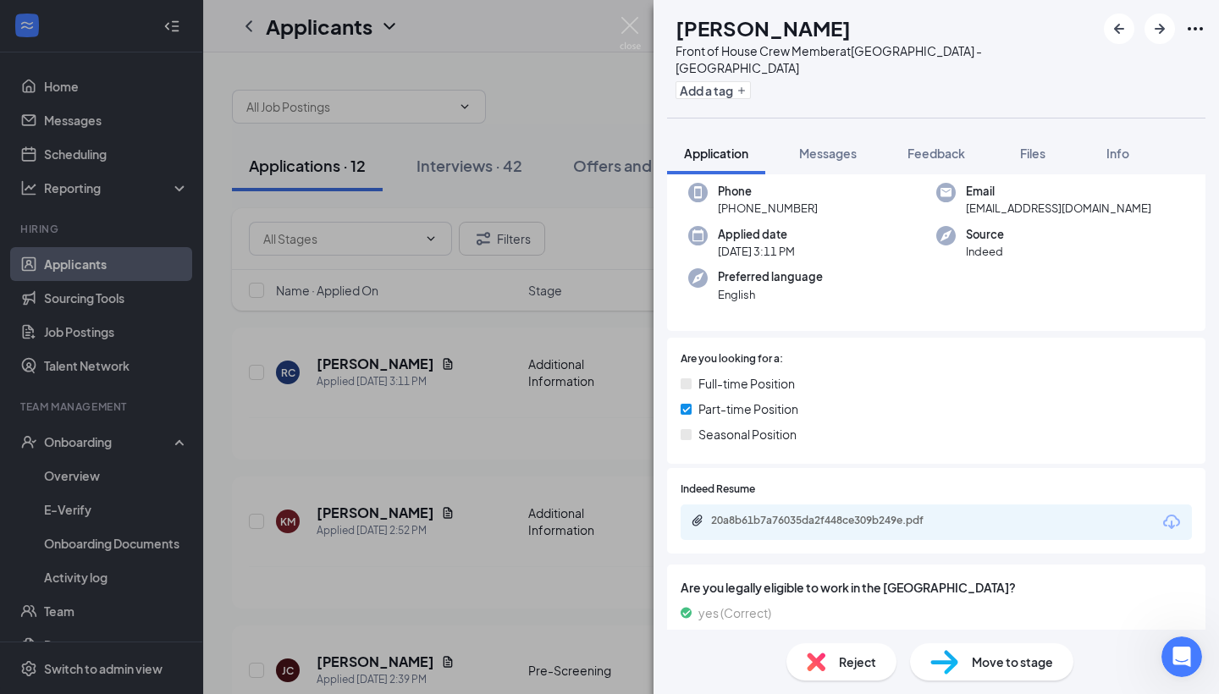
scroll to position [102, 0]
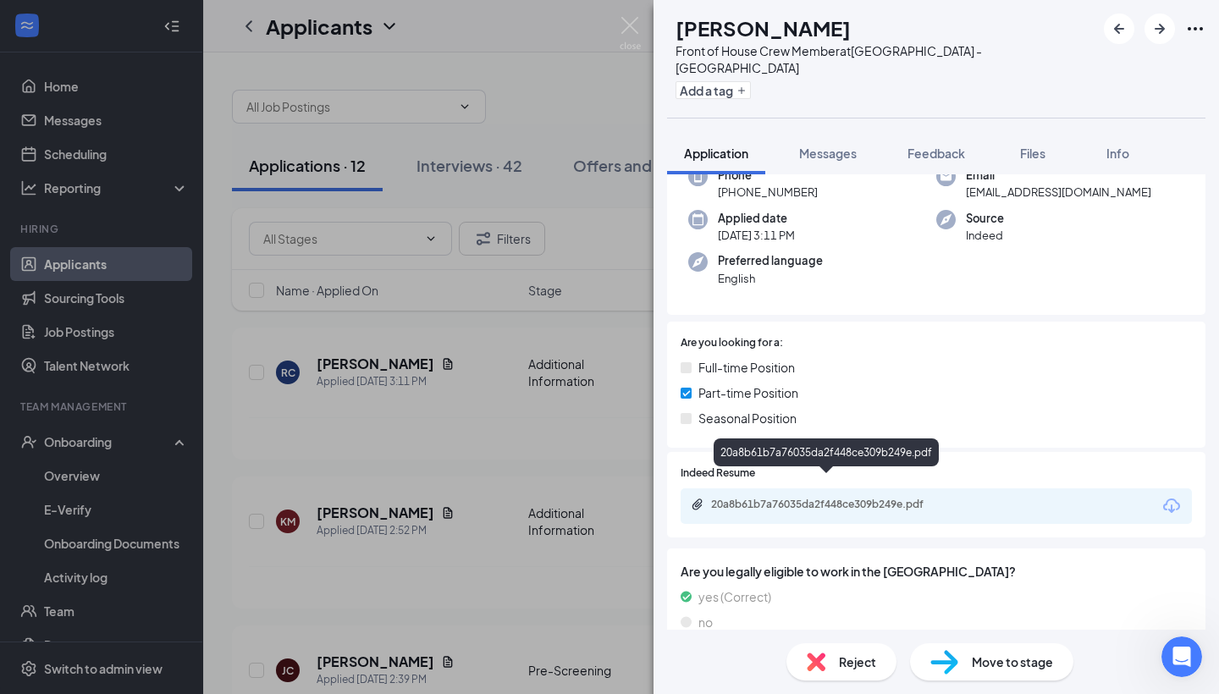
click at [897, 498] on div "20a8b61b7a76035da2f448ce309b249e.pdf" at bounding box center [829, 505] width 237 height 14
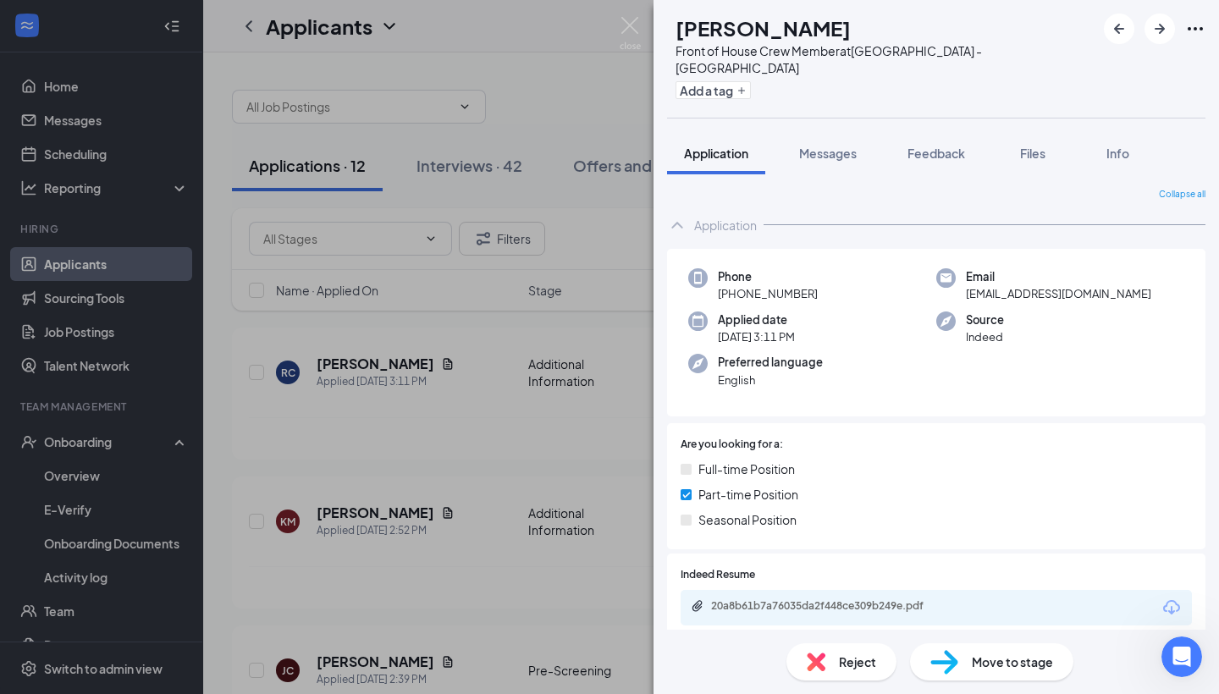
scroll to position [0, 0]
click at [858, 660] on span "Reject" at bounding box center [857, 662] width 37 height 19
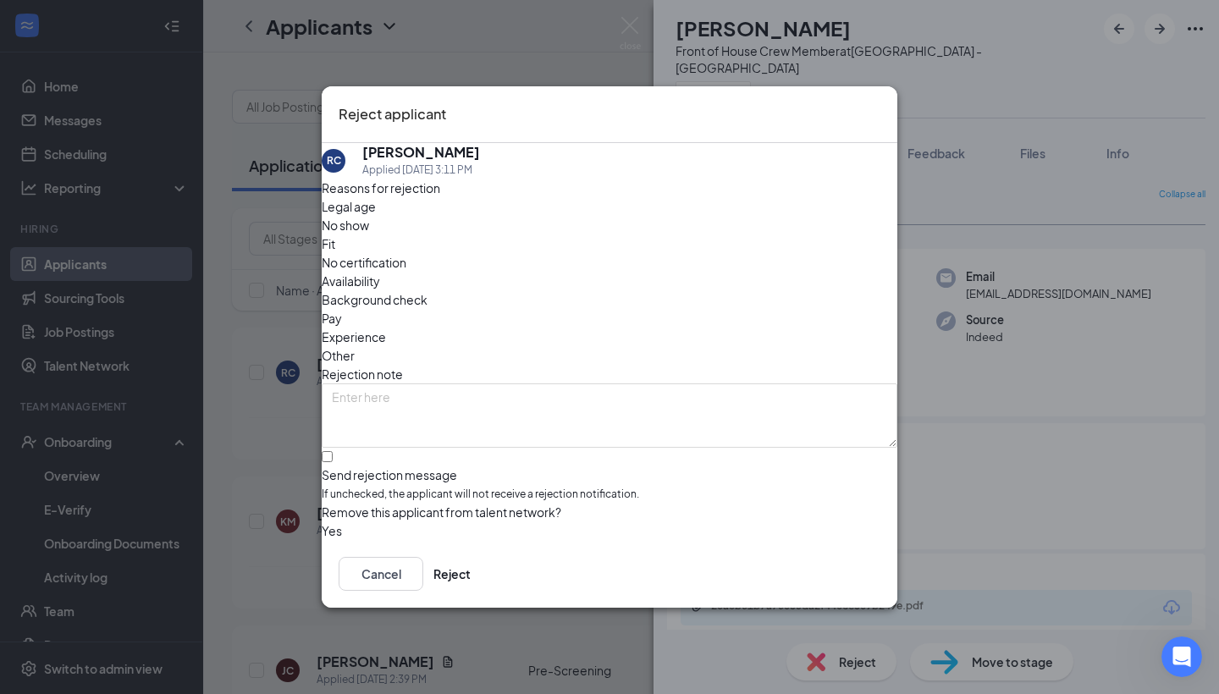
click at [355, 346] on span "Other" at bounding box center [338, 355] width 33 height 19
click at [471, 575] on button "Reject" at bounding box center [452, 574] width 37 height 34
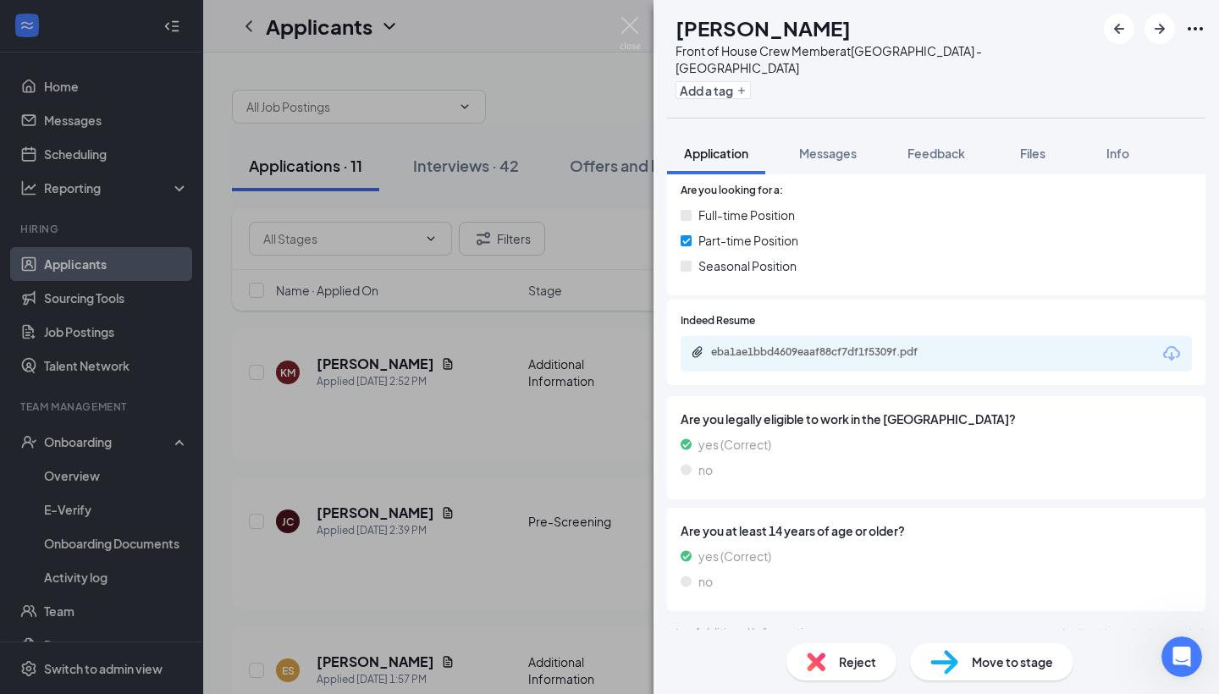
scroll to position [252, 0]
click at [839, 666] on span "Reject" at bounding box center [857, 662] width 37 height 19
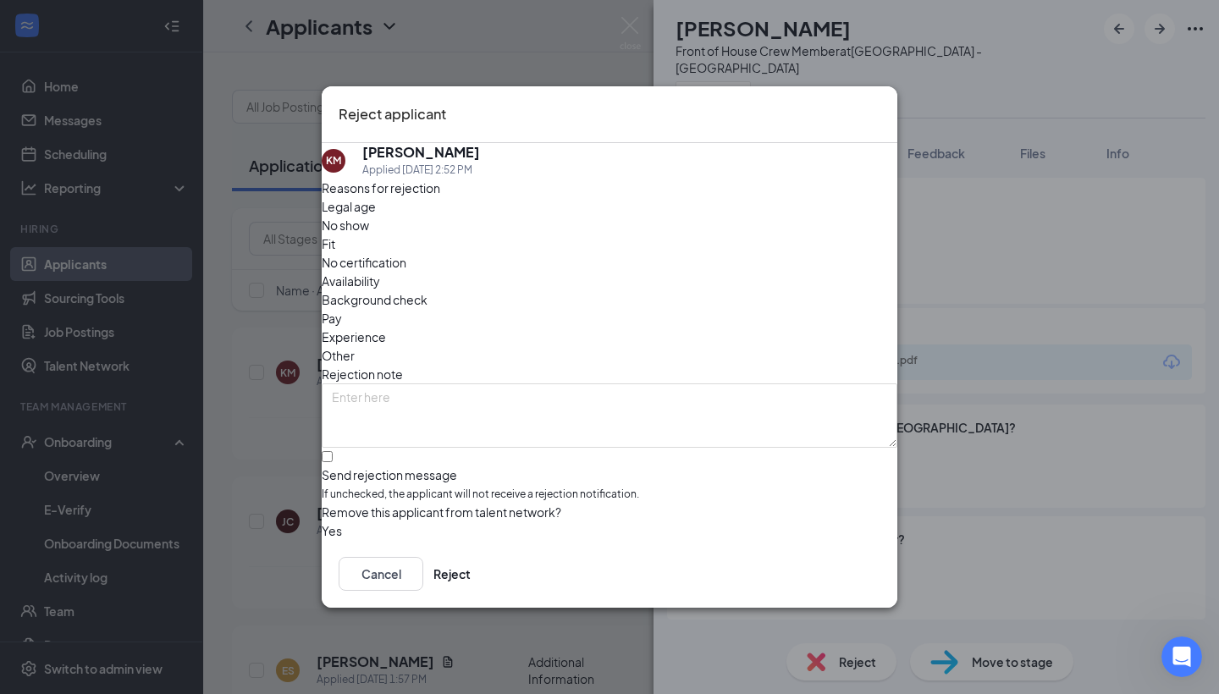
click at [355, 346] on span "Other" at bounding box center [338, 355] width 33 height 19
click at [471, 575] on button "Reject" at bounding box center [452, 574] width 37 height 34
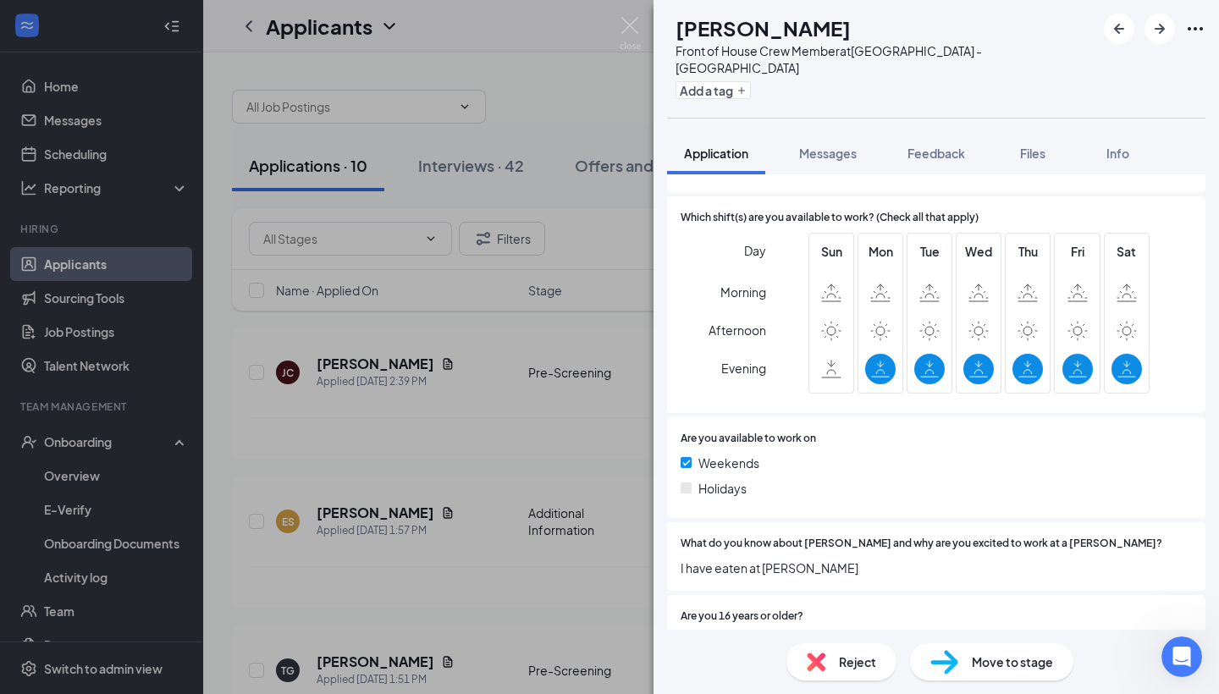
scroll to position [873, 0]
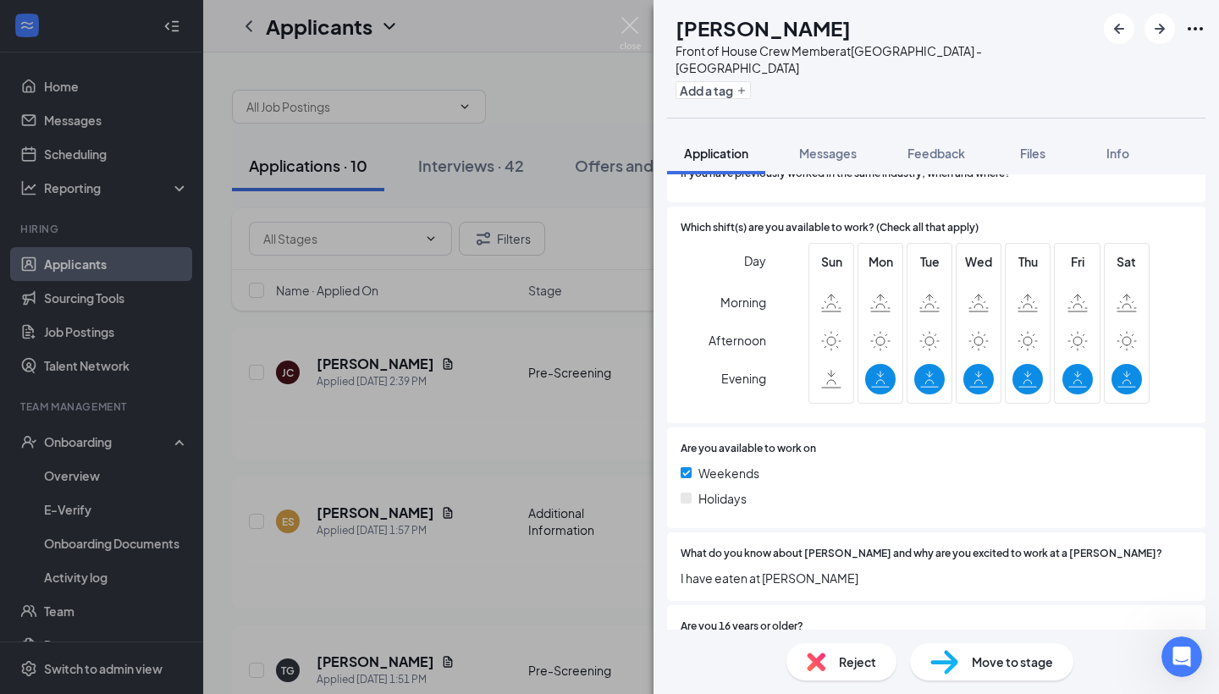
click at [841, 670] on span "Reject" at bounding box center [857, 662] width 37 height 19
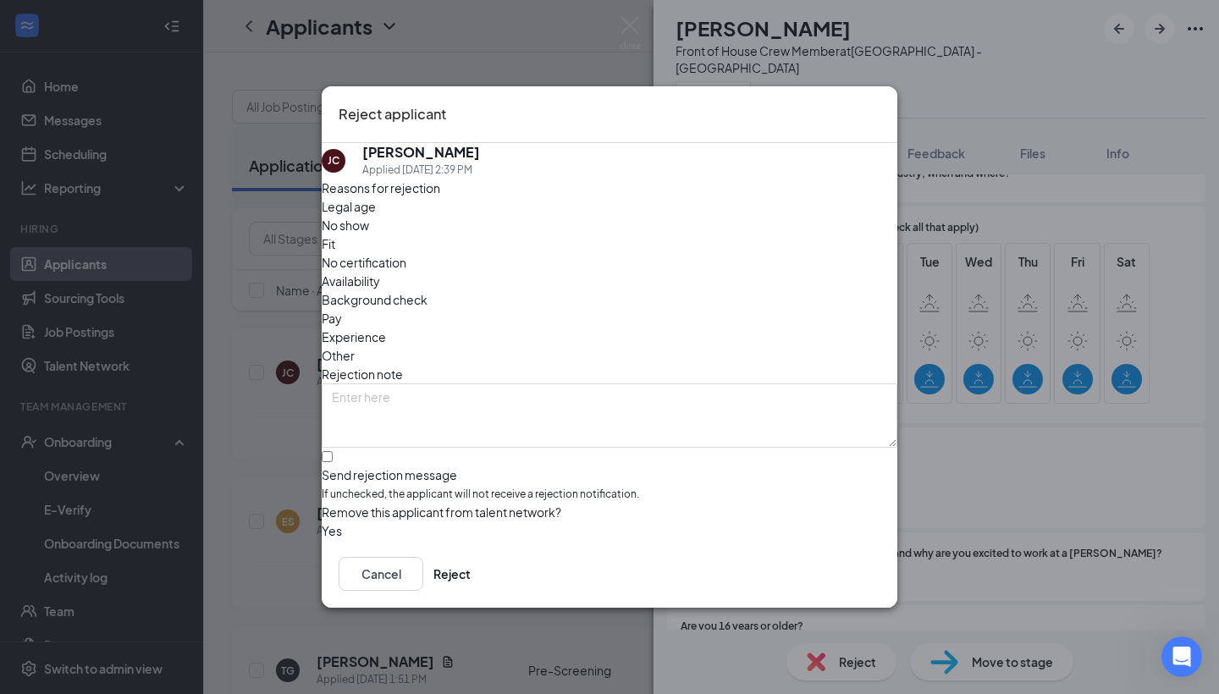
click at [694, 261] on div "Legal age No show Fit No certification Availability Background check Pay Experi…" at bounding box center [610, 281] width 576 height 168
click at [714, 272] on div "Availability" at bounding box center [610, 281] width 576 height 19
click at [471, 574] on button "Reject" at bounding box center [452, 574] width 37 height 34
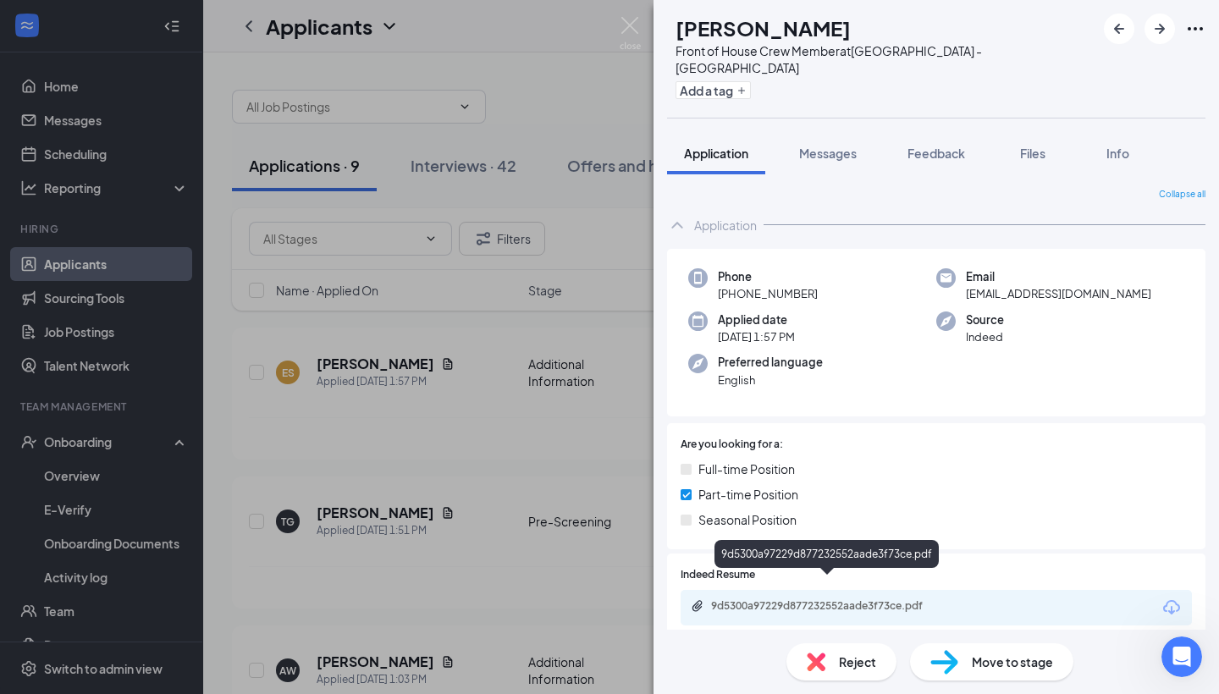
click at [892, 599] on div "9d5300a97229d877232552aade3f73ce.pdf" at bounding box center [829, 606] width 237 height 14
click at [64, 88] on div "ES Eliezer Sanchez Front of House Crew Member at Monument Road - Jacksonville A…" at bounding box center [609, 347] width 1219 height 694
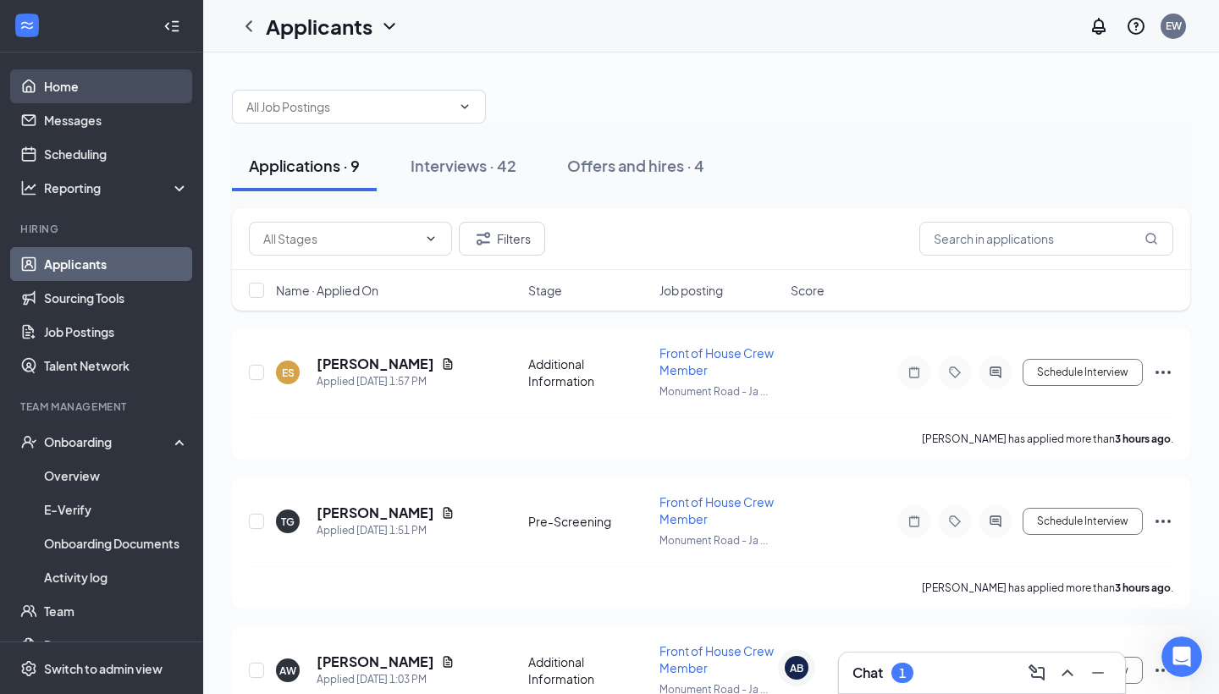
click at [95, 86] on link "Home" at bounding box center [116, 86] width 145 height 34
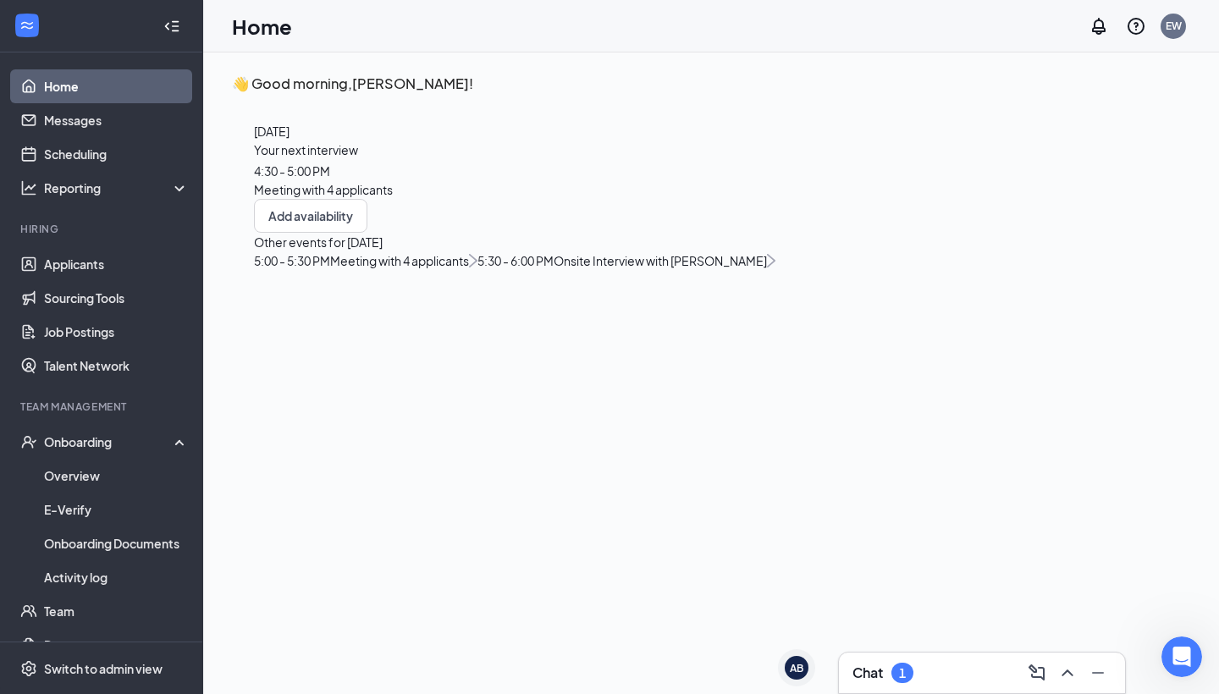
click at [330, 179] on span "4:30 - 5:00 PM" at bounding box center [292, 170] width 76 height 15
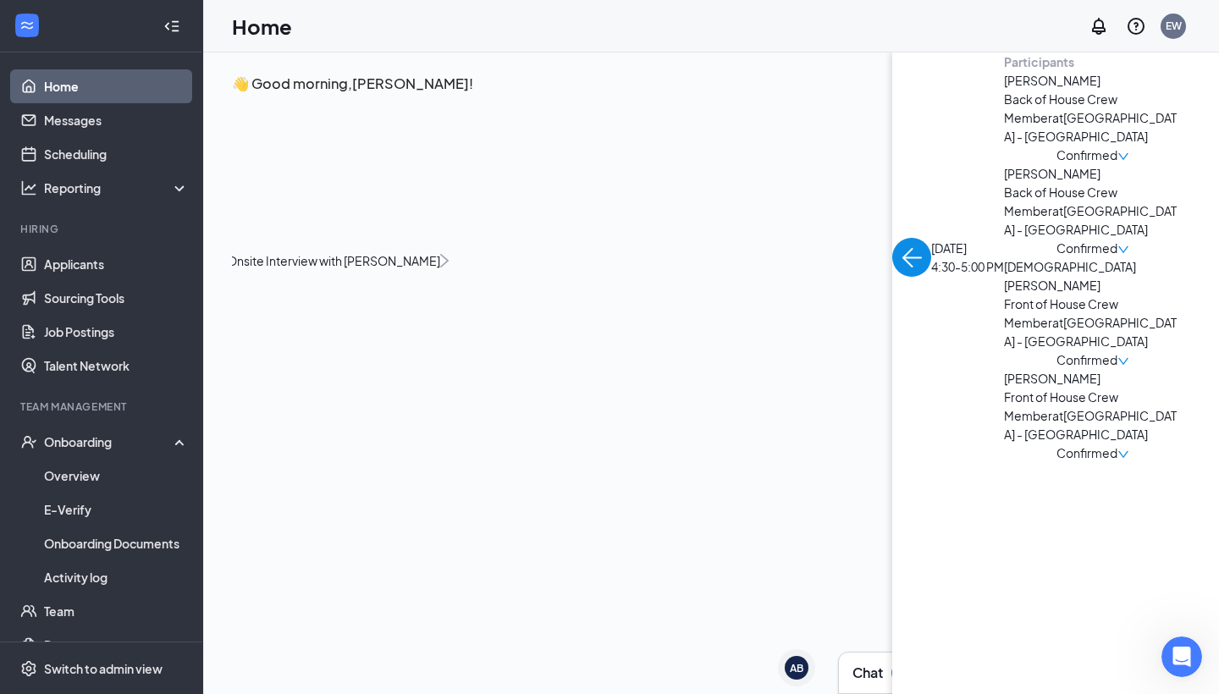
scroll to position [7, 0]
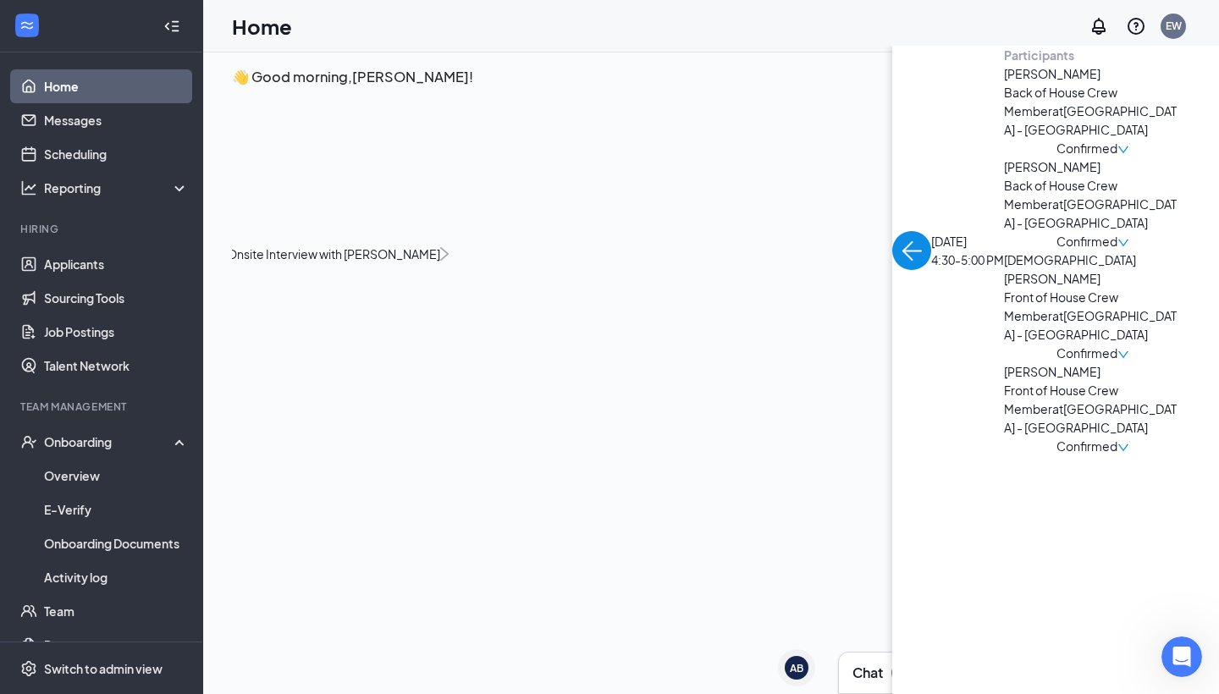
click at [1004, 288] on span "[DEMOGRAPHIC_DATA][PERSON_NAME]" at bounding box center [1093, 269] width 178 height 37
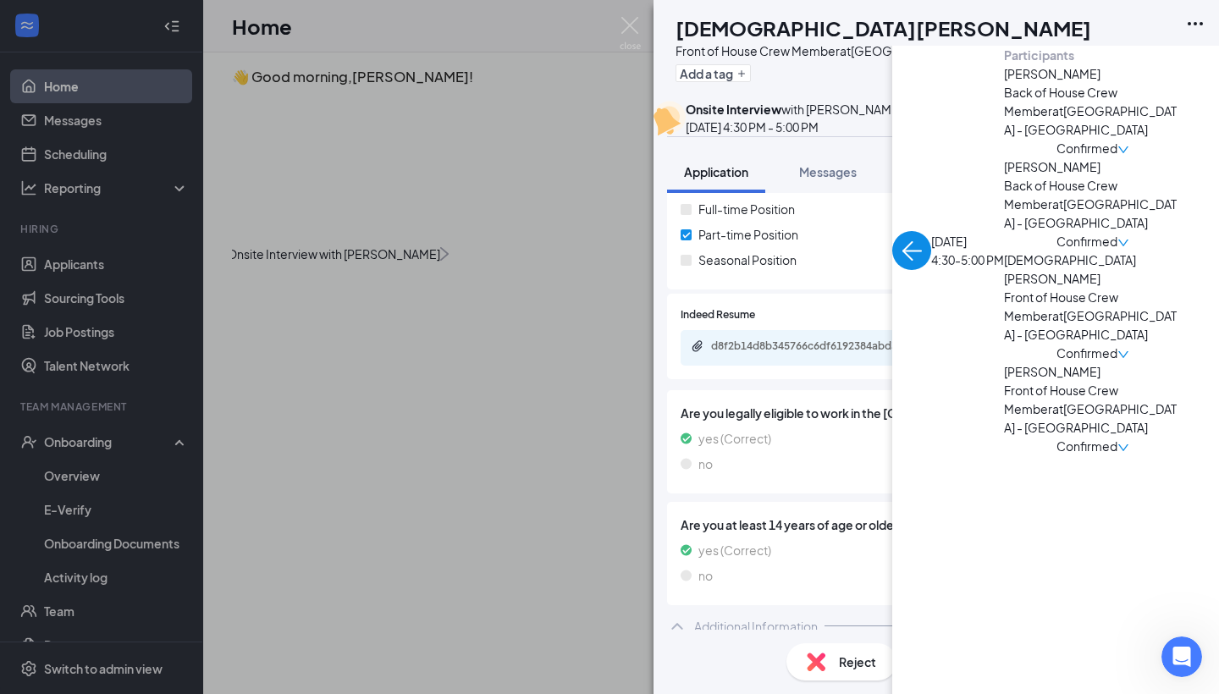
scroll to position [376, 0]
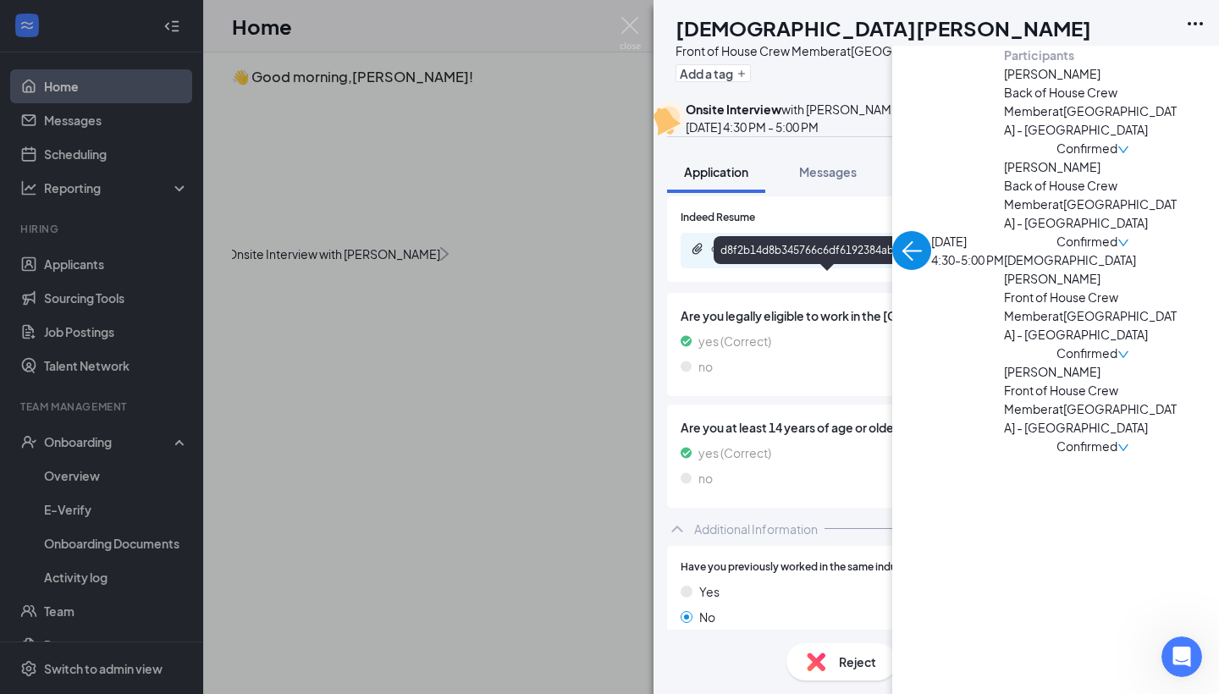
click at [894, 256] on div "d8f2b14d8b345766c6df6192384abd38.pdf" at bounding box center [829, 249] width 237 height 14
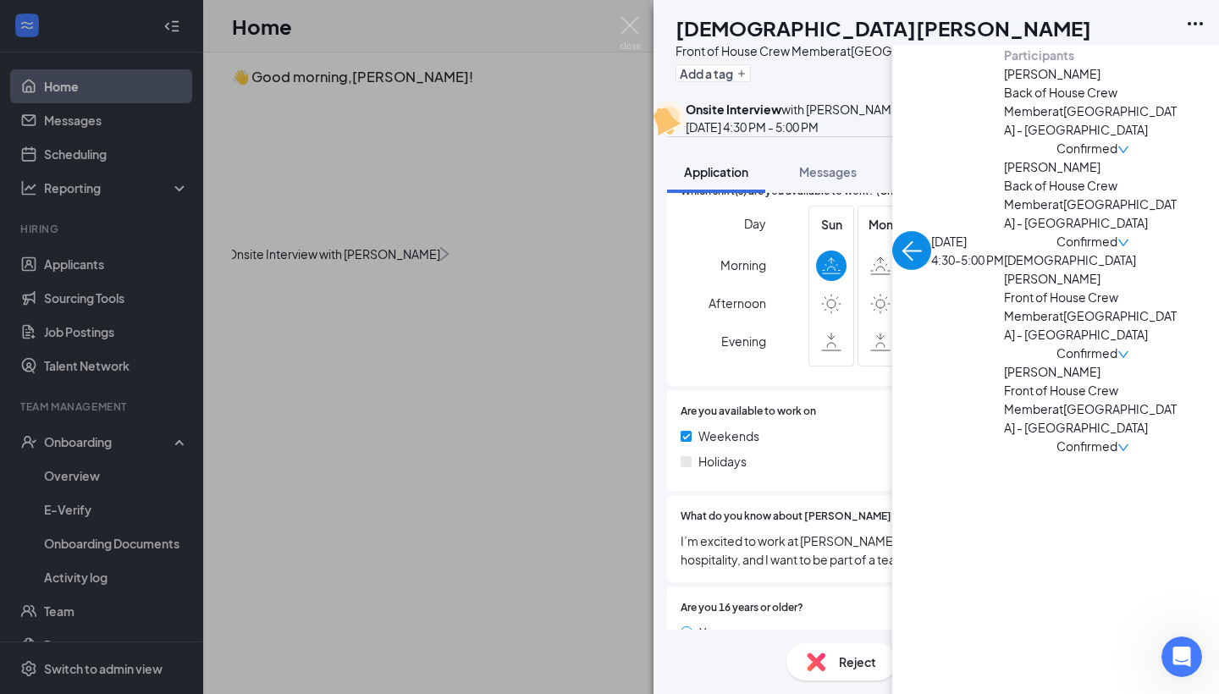
scroll to position [910, 0]
click at [1009, 665] on span "Move to stage" at bounding box center [1012, 662] width 81 height 19
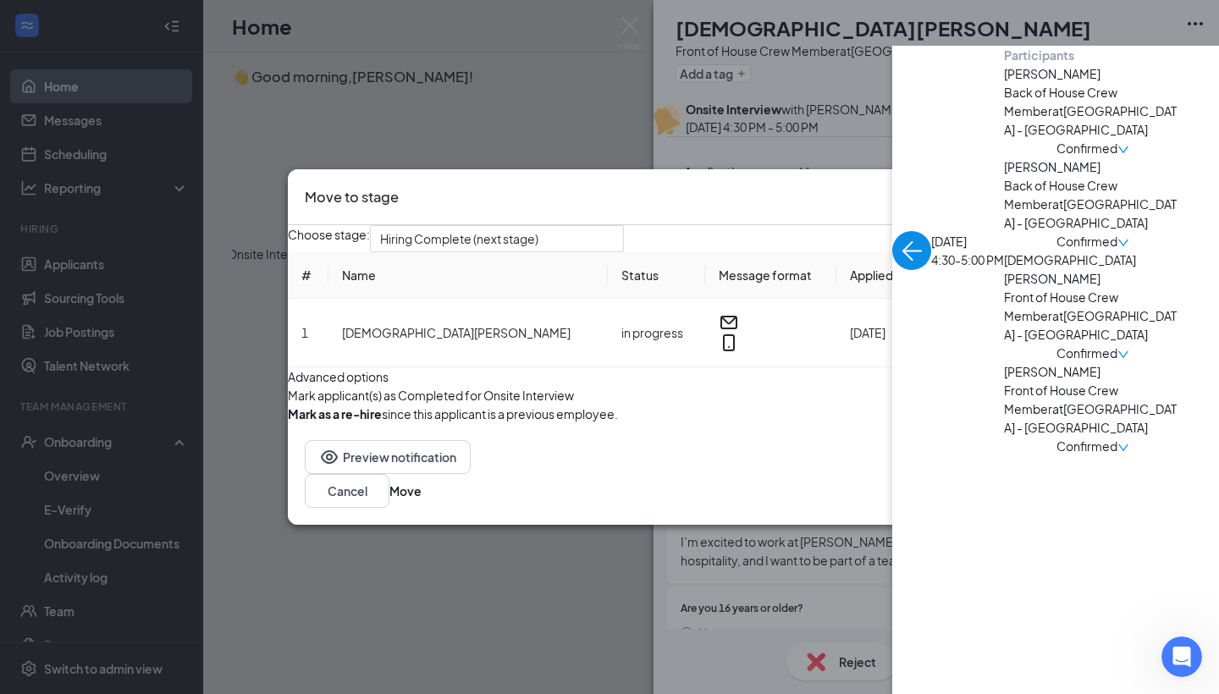
click at [914, 186] on icon "Cross" at bounding box center [914, 186] width 0 height 0
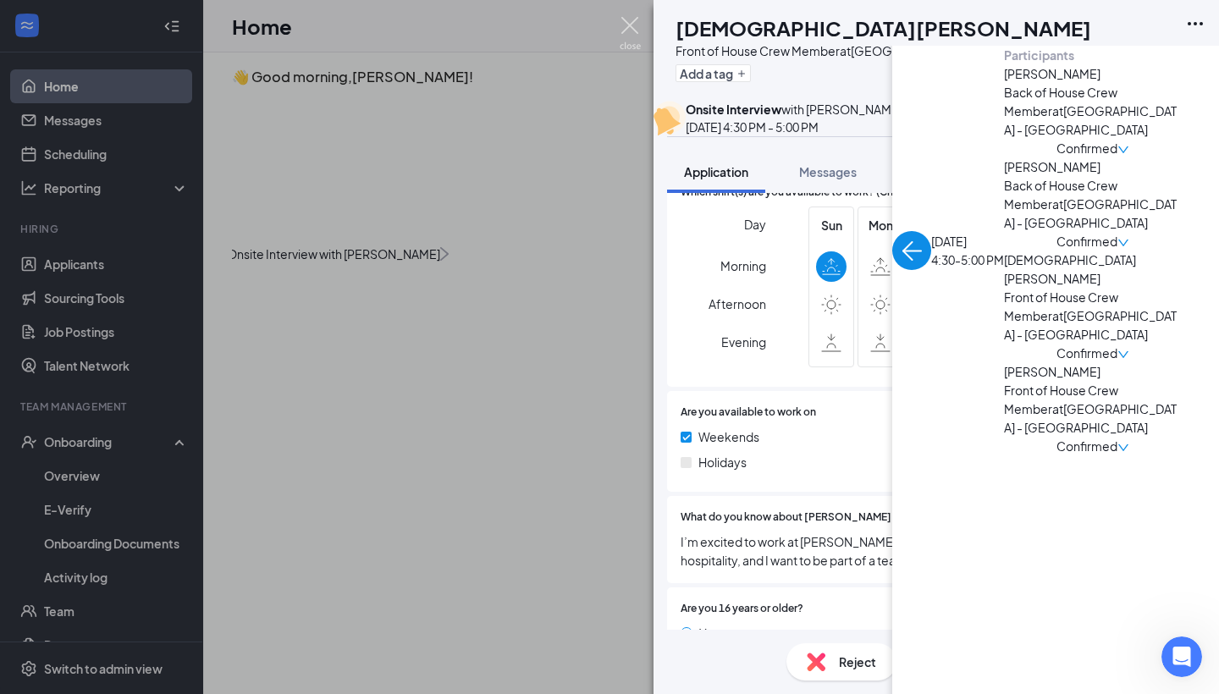
click at [629, 27] on img at bounding box center [630, 33] width 21 height 33
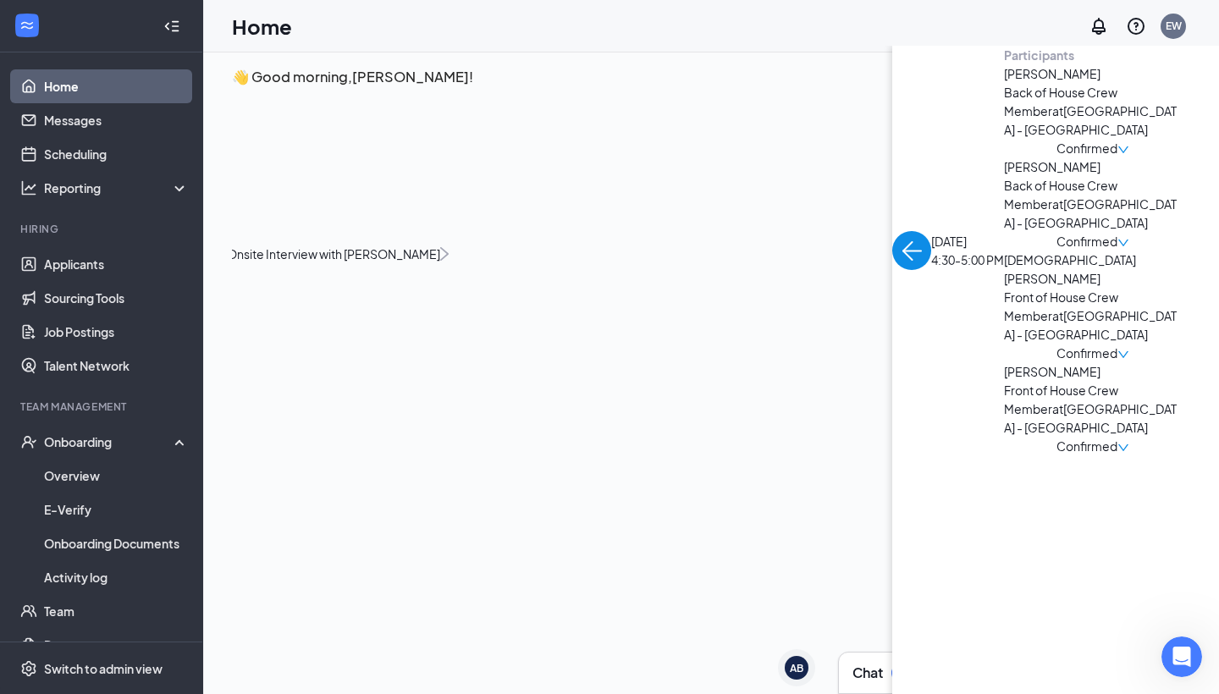
click at [1004, 381] on span "[PERSON_NAME]" at bounding box center [1093, 371] width 178 height 19
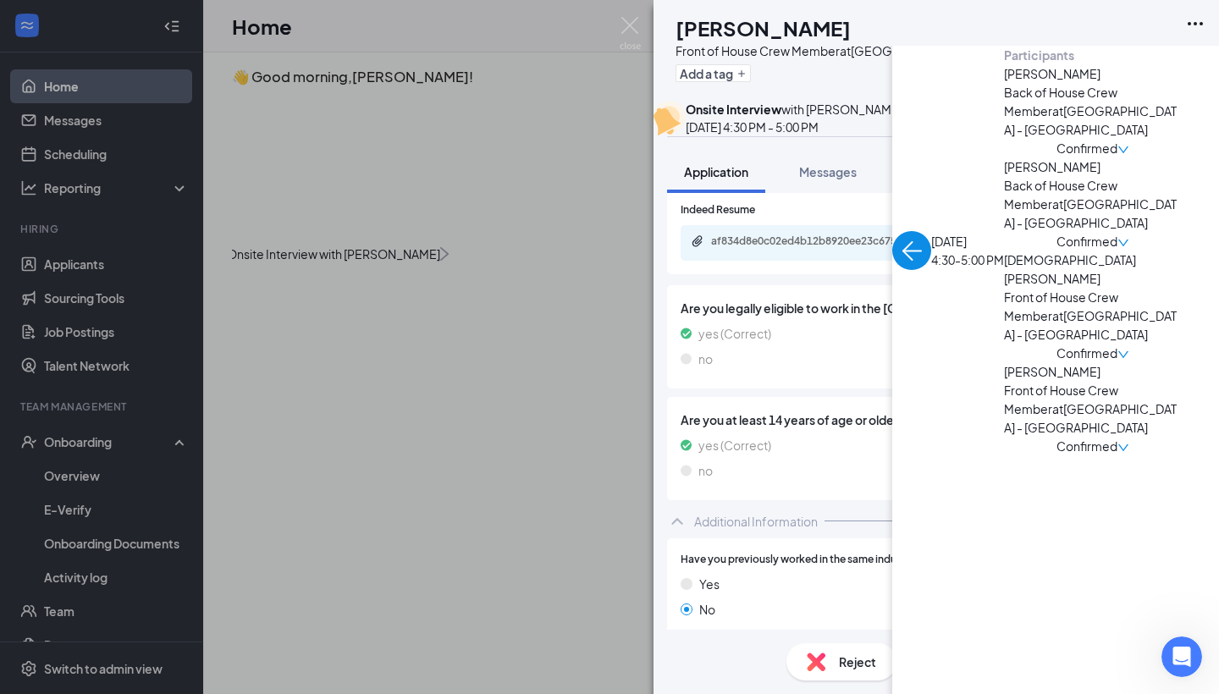
scroll to position [366, 0]
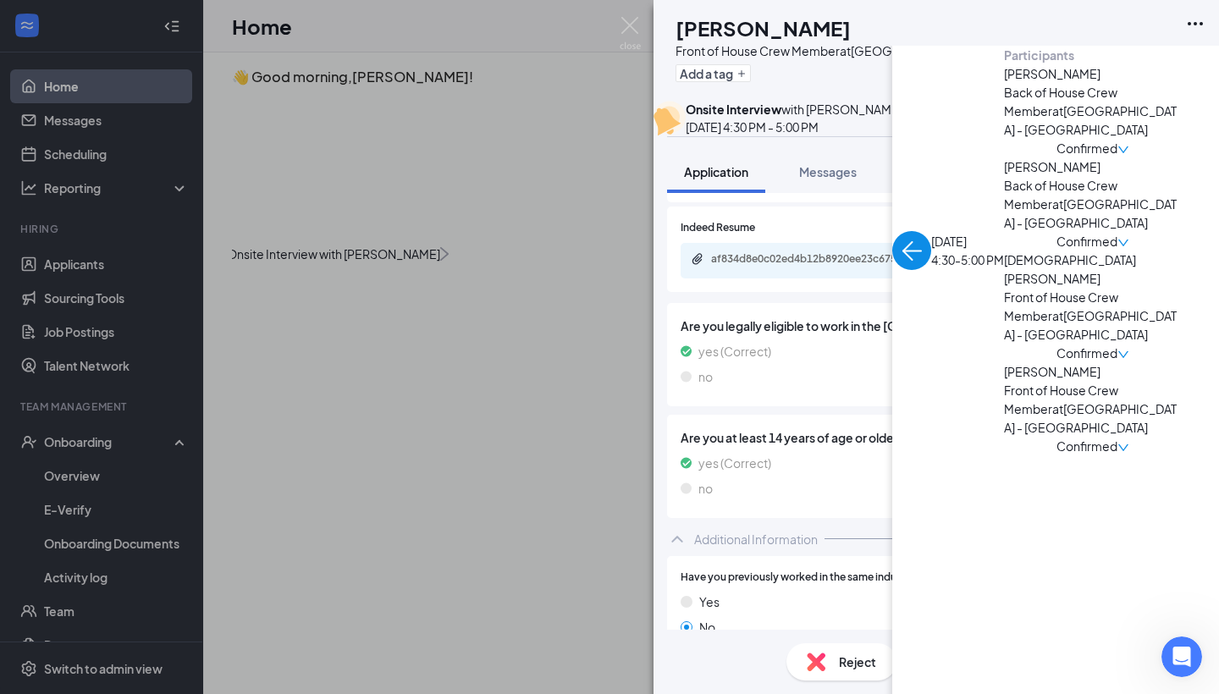
click at [827, 279] on div "af834d8e0c02ed4b12b8920ee23c675c.pdf" at bounding box center [936, 261] width 511 height 36
click at [826, 266] on div "af834d8e0c02ed4b12b8920ee23c675c.pdf" at bounding box center [829, 259] width 237 height 14
click at [611, 30] on div "JE JAMIR ENRIQUEZ Front of House Crew Member at Monument Road - Jacksonville Ad…" at bounding box center [609, 347] width 1219 height 694
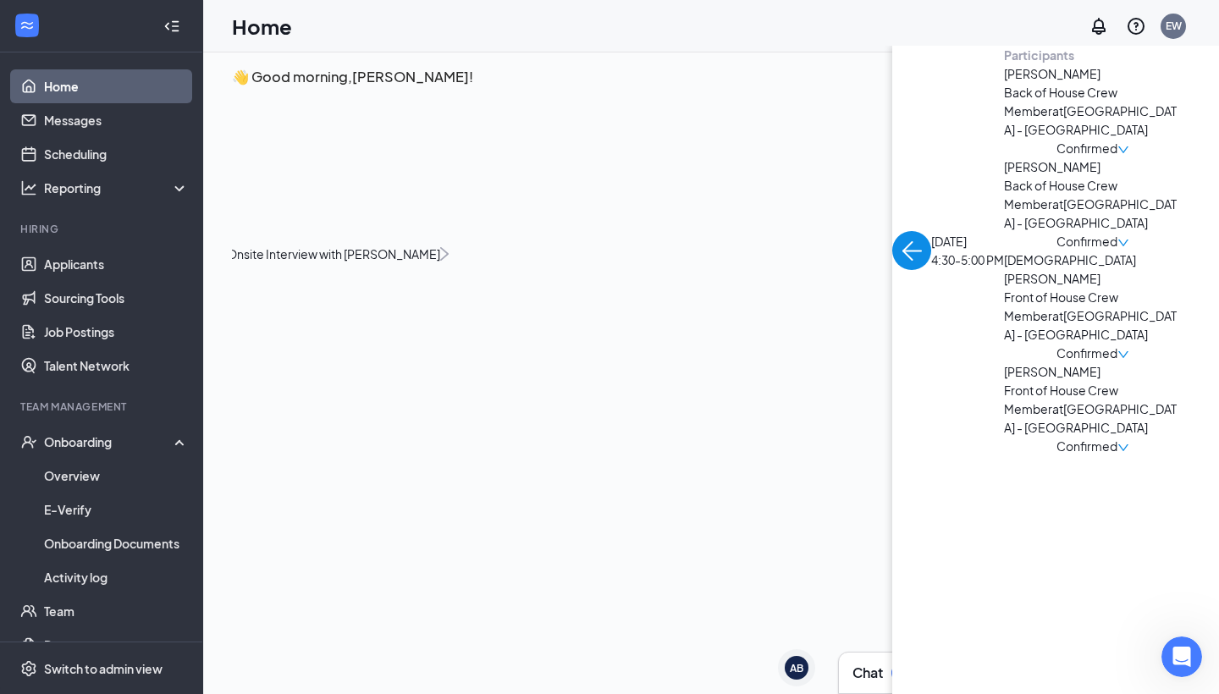
click at [621, 30] on div "Home EW" at bounding box center [711, 26] width 1016 height 52
click at [1004, 157] on div "Confirmed" at bounding box center [1093, 148] width 178 height 19
click at [1057, 157] on span "Confirmed" at bounding box center [1087, 148] width 61 height 19
click at [441, 369] on span "Mark as no-show" at bounding box center [428, 378] width 116 height 19
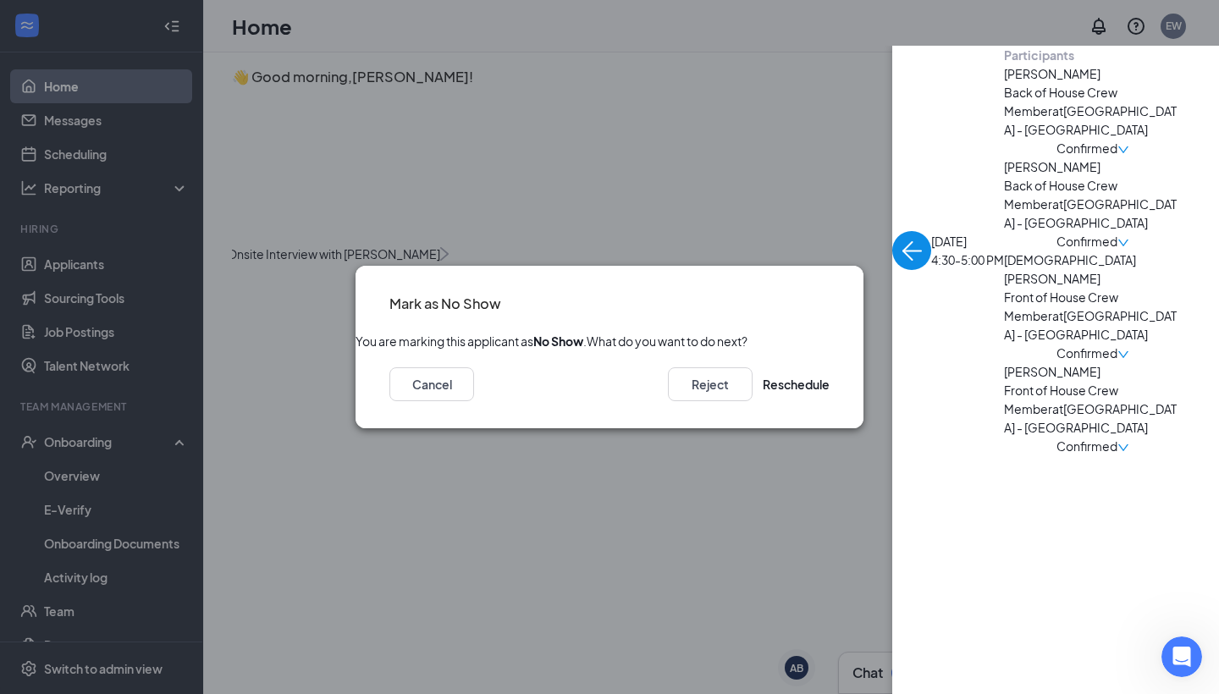
click at [726, 394] on div "Reject Reschedule" at bounding box center [749, 384] width 162 height 34
click at [690, 398] on button "Reject" at bounding box center [710, 384] width 85 height 34
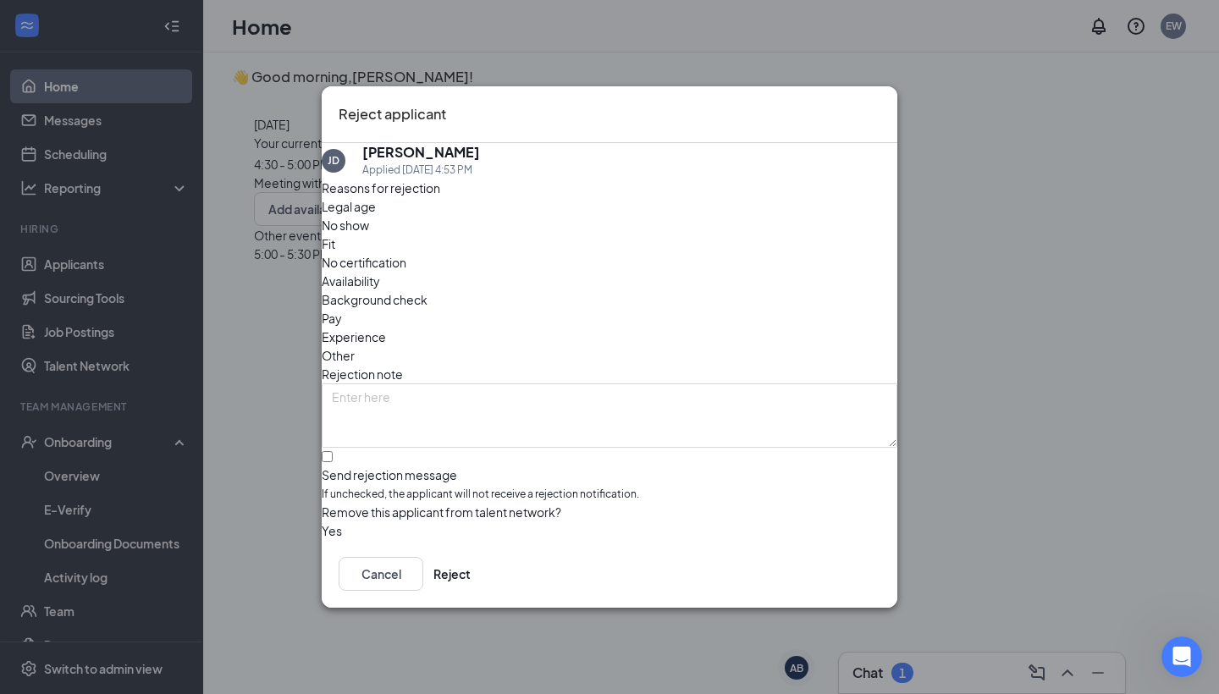
click at [369, 235] on span "No show" at bounding box center [345, 225] width 47 height 19
click at [471, 583] on button "Reject" at bounding box center [452, 574] width 37 height 34
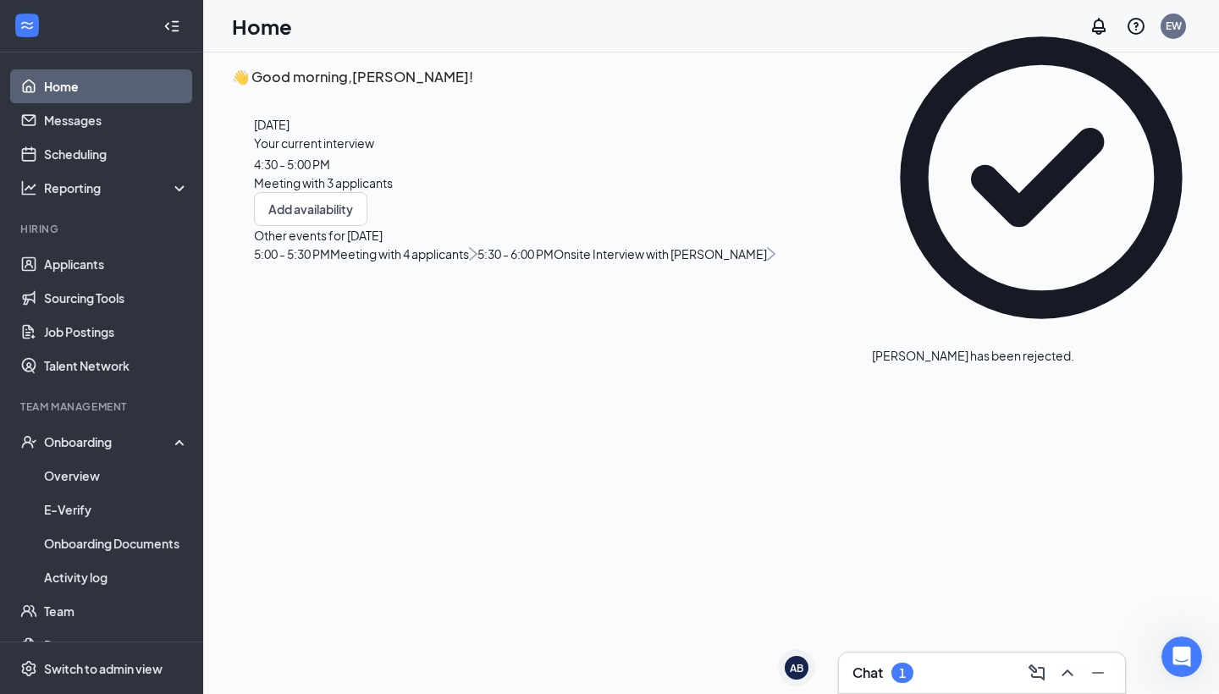
click at [511, 174] on div "4:30 - 5:00 PM" at bounding box center [515, 164] width 522 height 19
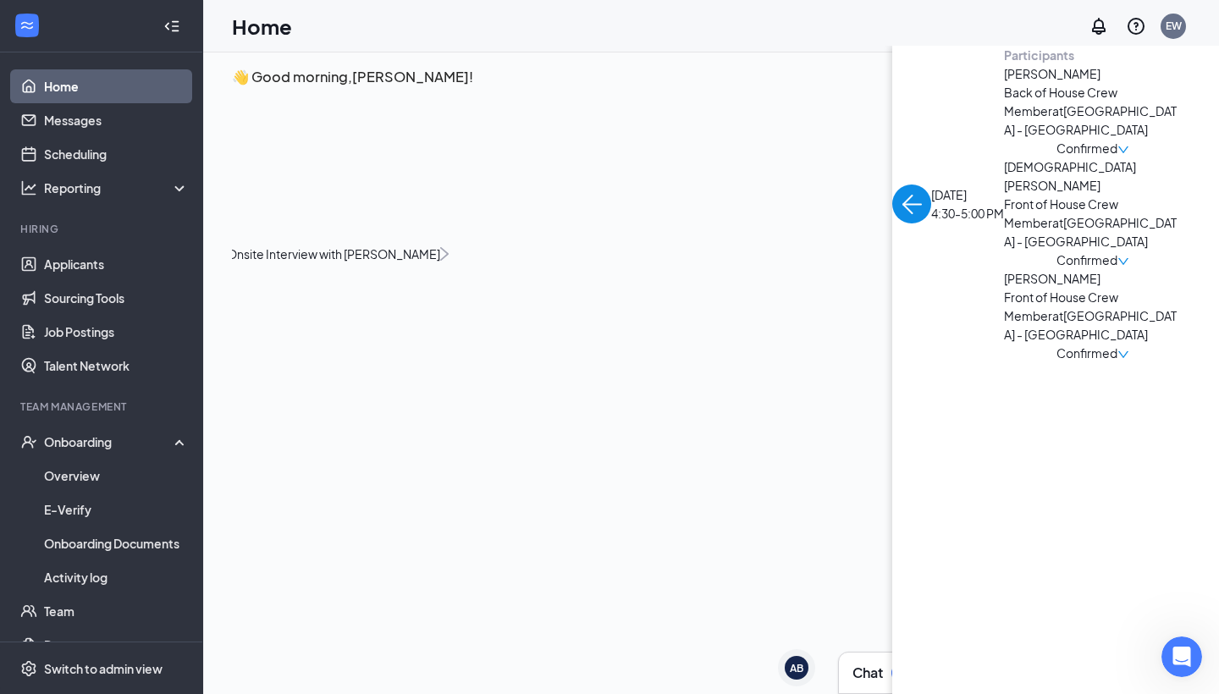
click at [1057, 157] on span "Confirmed" at bounding box center [1087, 148] width 61 height 19
click at [453, 369] on span "Mark as no-show" at bounding box center [428, 378] width 116 height 19
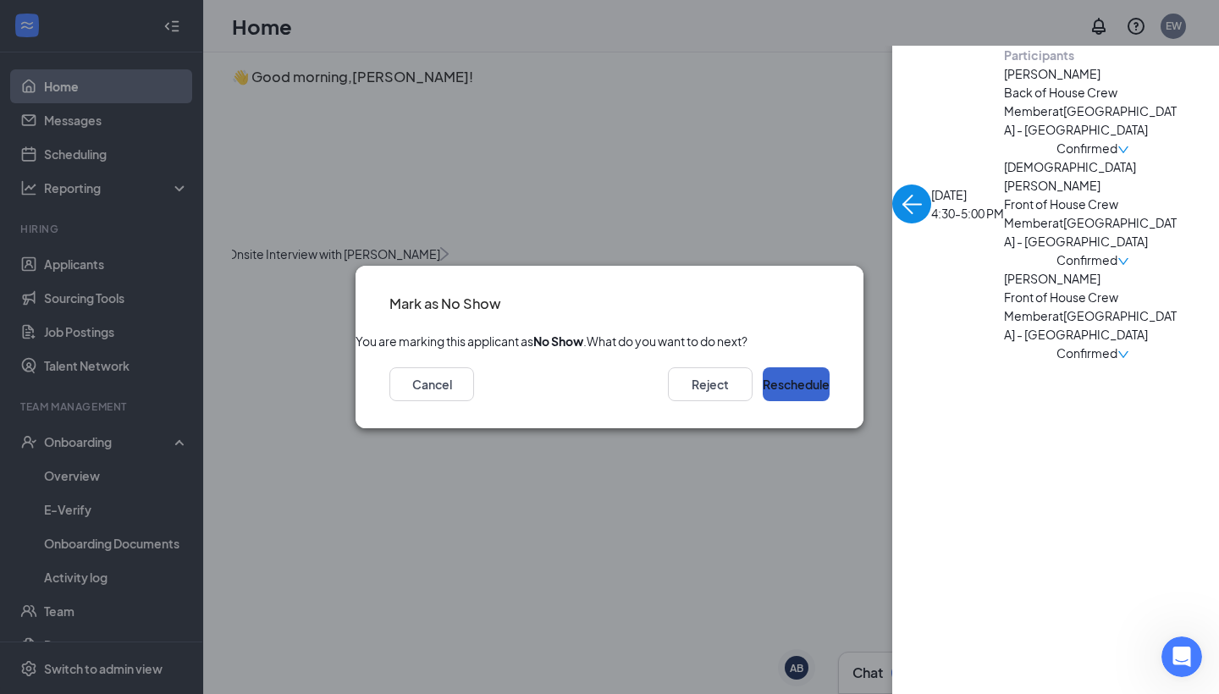
click at [785, 395] on button "Reschedule" at bounding box center [796, 384] width 67 height 34
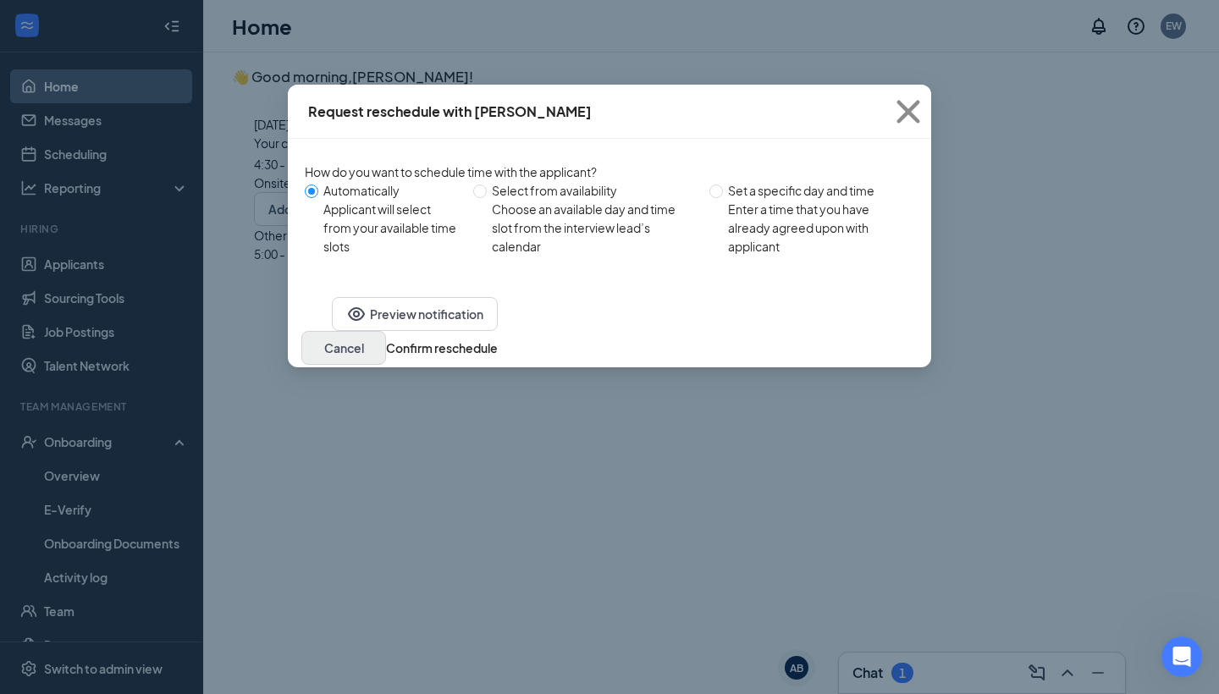
click at [386, 362] on button "Cancel" at bounding box center [343, 348] width 85 height 34
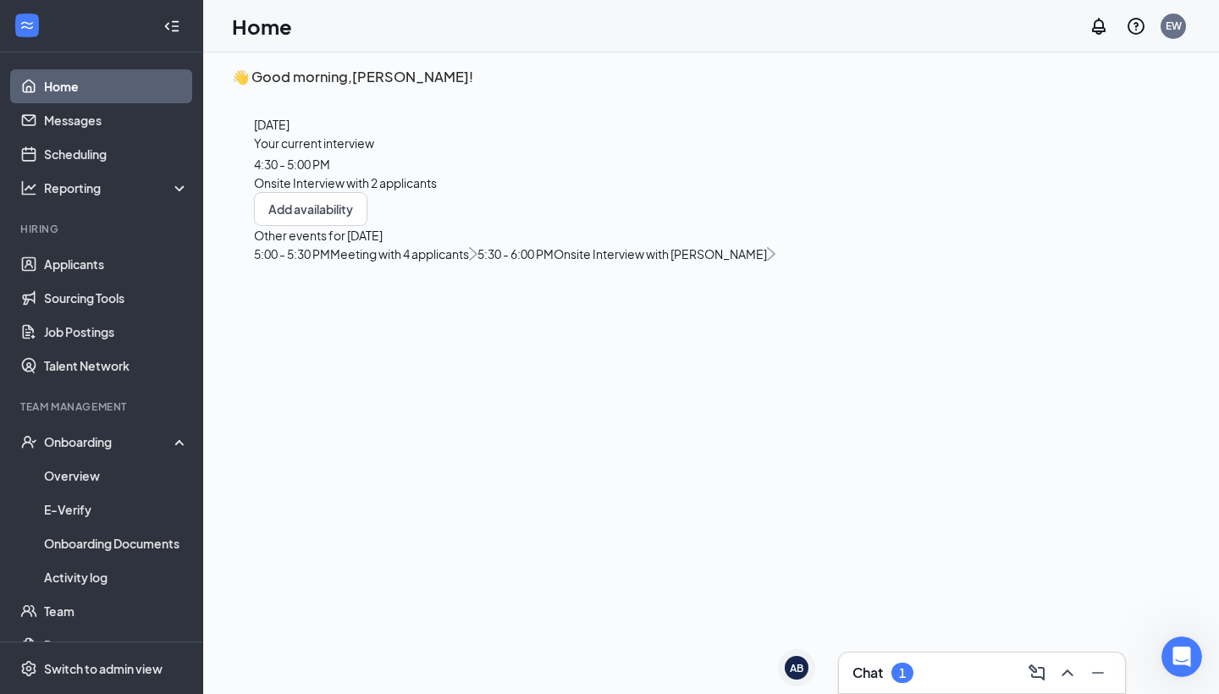
click at [458, 192] on div "Onsite Interview with 2 applicants" at bounding box center [515, 183] width 522 height 19
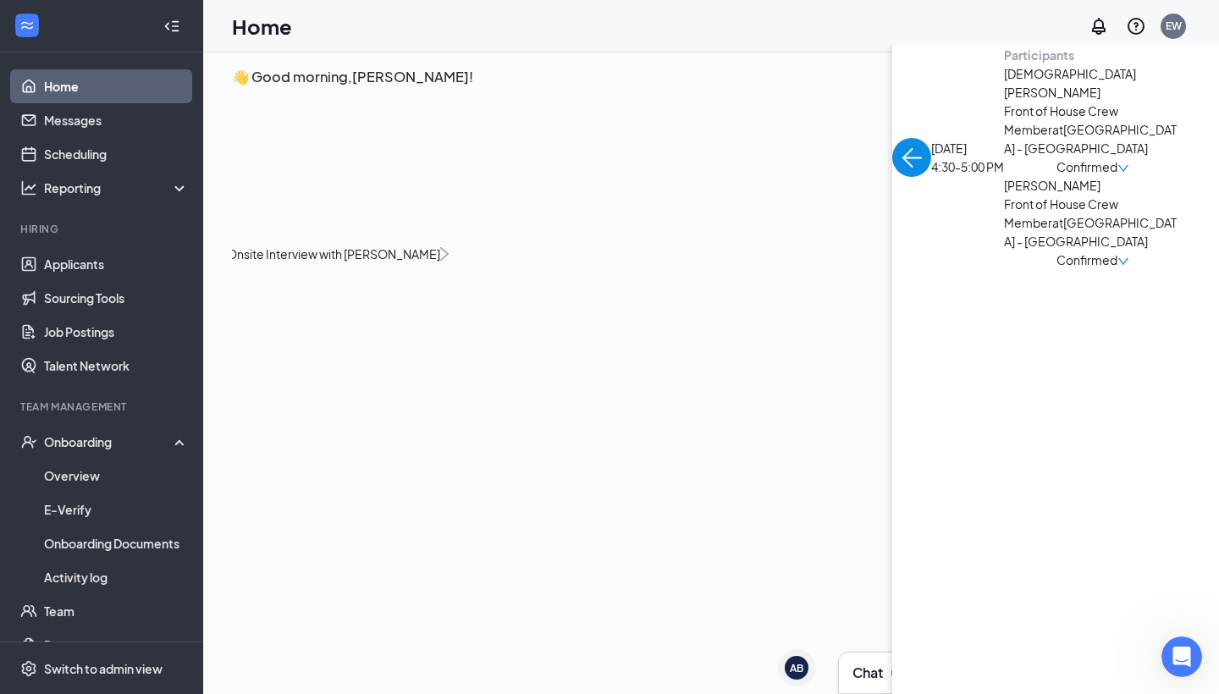
click at [892, 146] on img "back-button" at bounding box center [911, 157] width 39 height 39
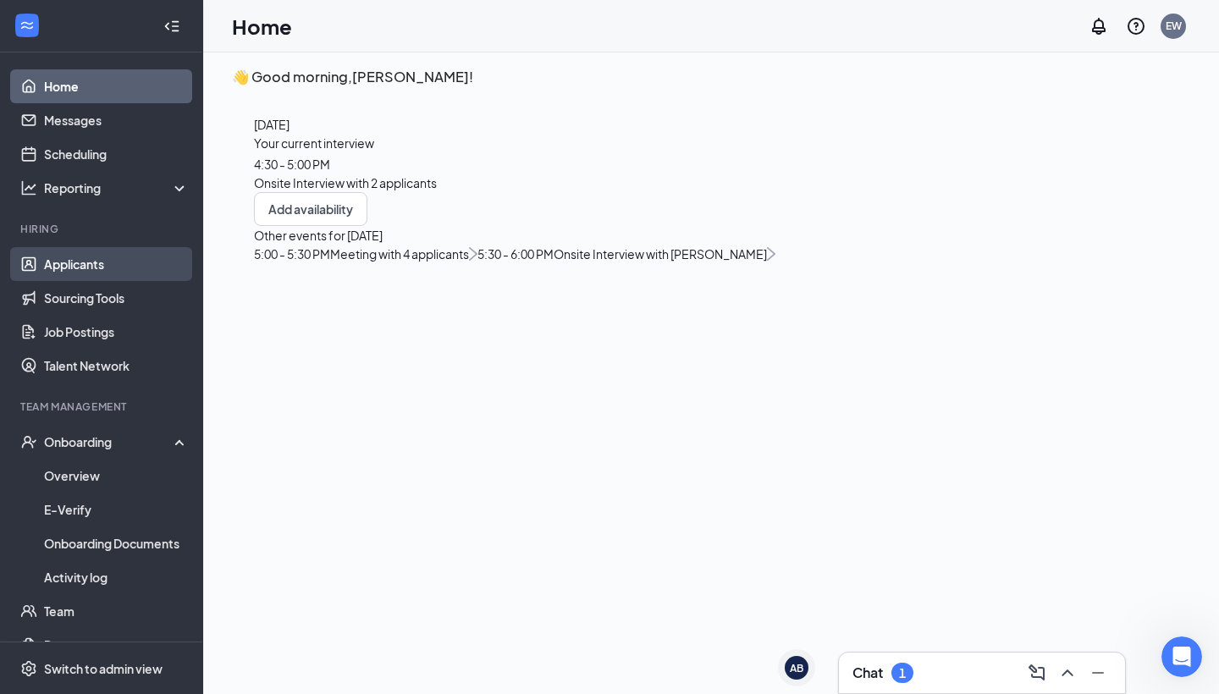
click at [90, 258] on link "Applicants" at bounding box center [116, 264] width 145 height 34
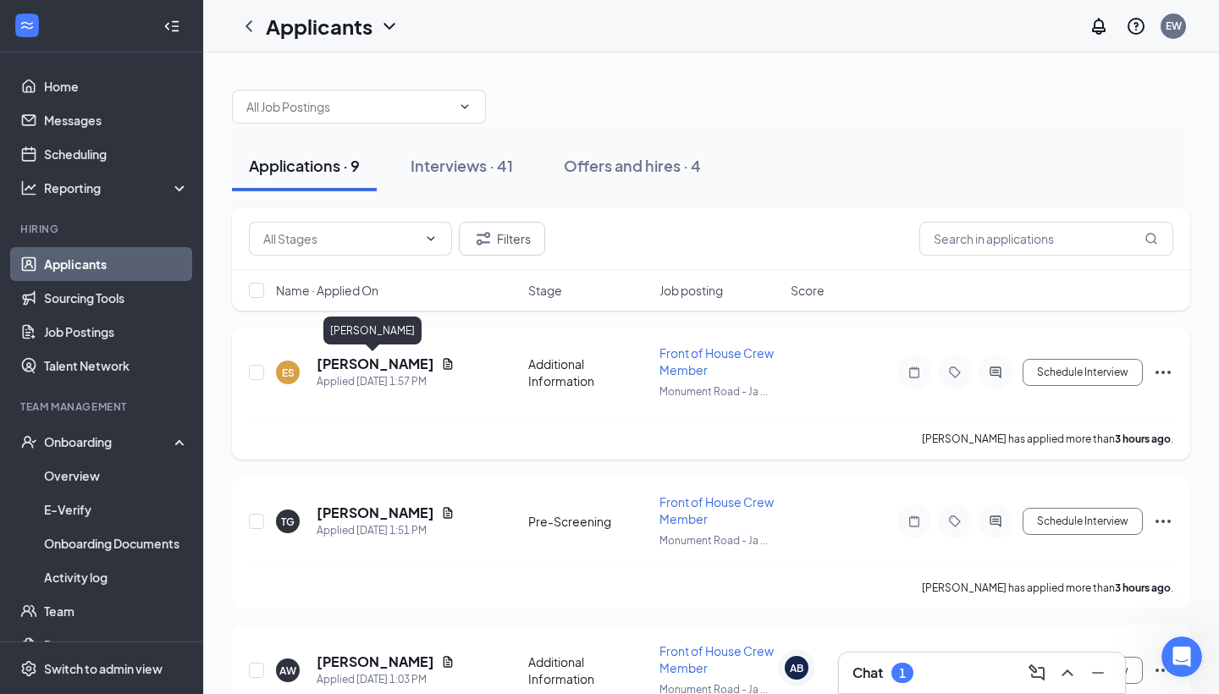
click at [409, 368] on h5 "Eliezer Sanchez" at bounding box center [376, 364] width 118 height 19
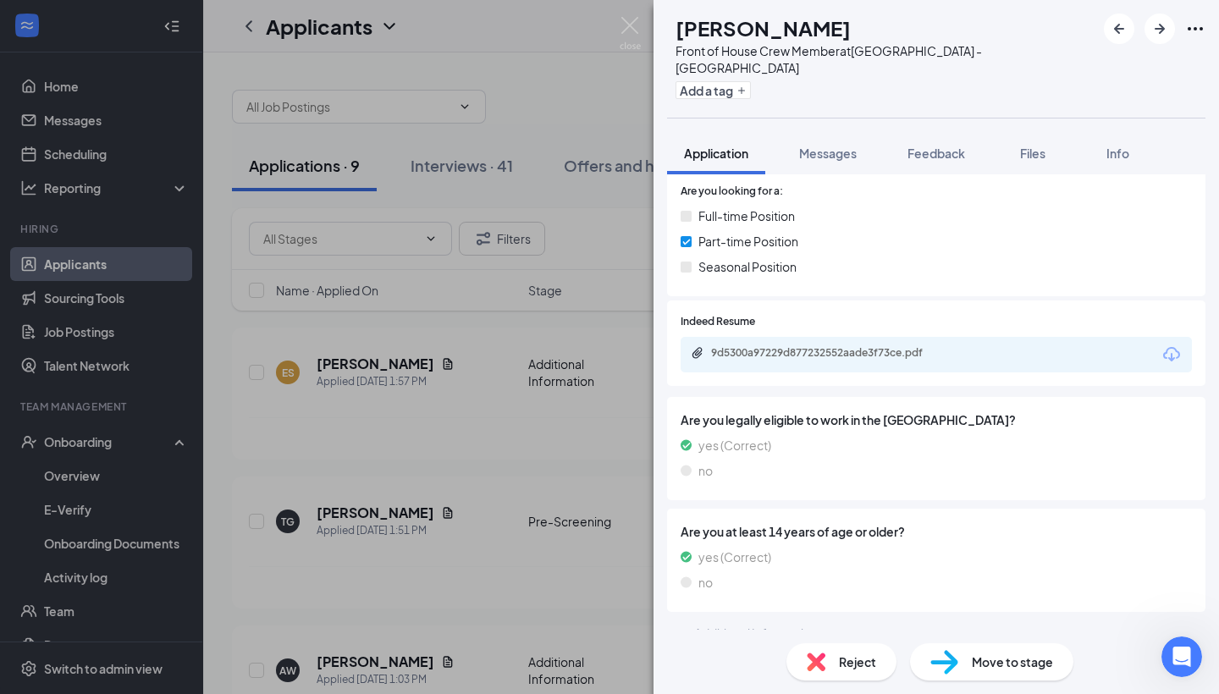
scroll to position [252, 0]
click at [920, 347] on div "9d5300a97229d877232552aade3f73ce.pdf" at bounding box center [829, 354] width 237 height 14
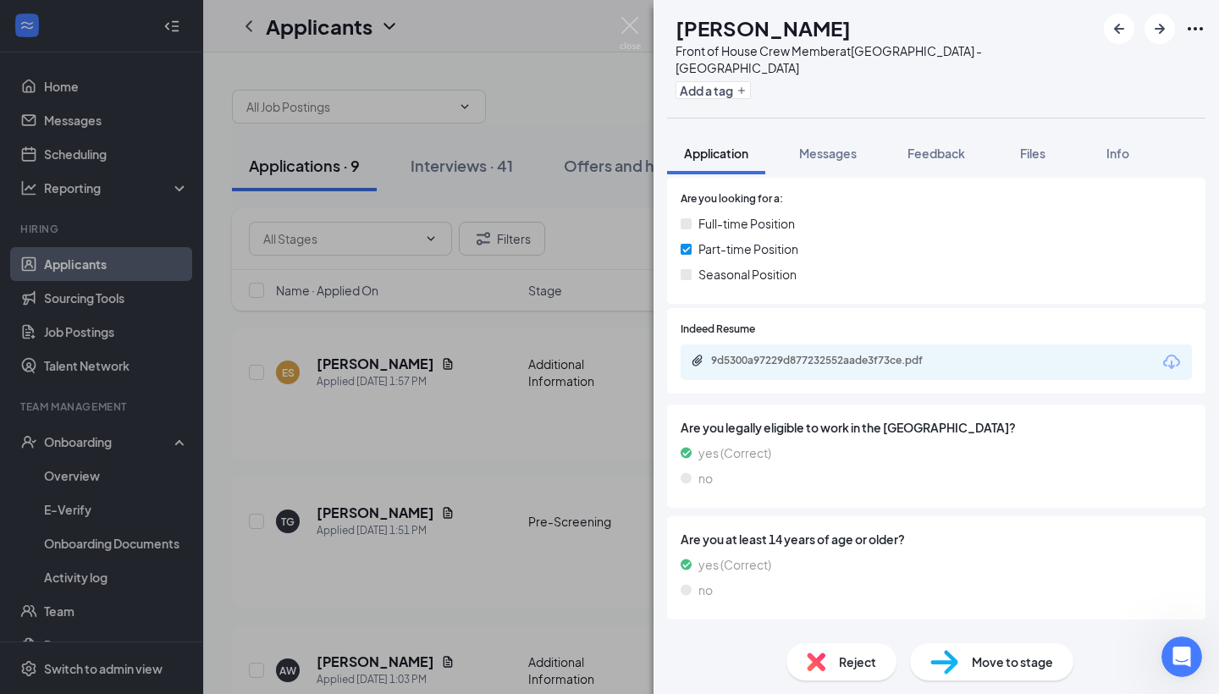
click at [846, 652] on div "Reject" at bounding box center [842, 662] width 110 height 37
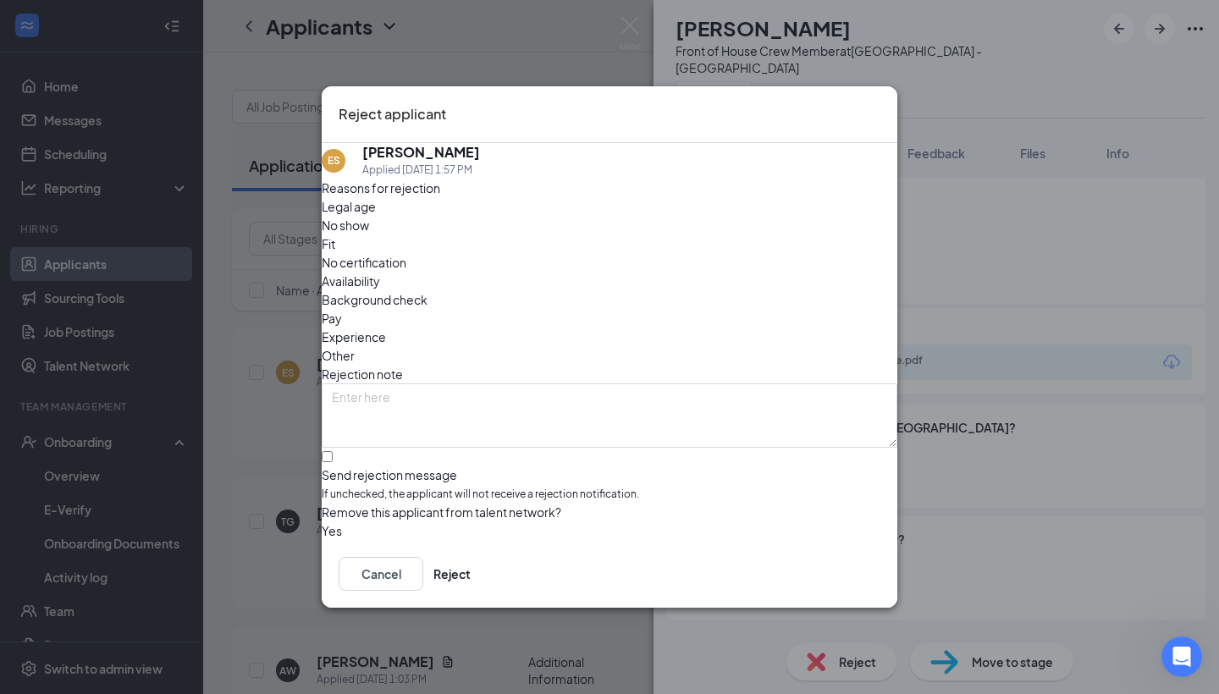
click at [380, 272] on span "Availability" at bounding box center [351, 281] width 58 height 19
click at [471, 575] on button "Reject" at bounding box center [452, 574] width 37 height 34
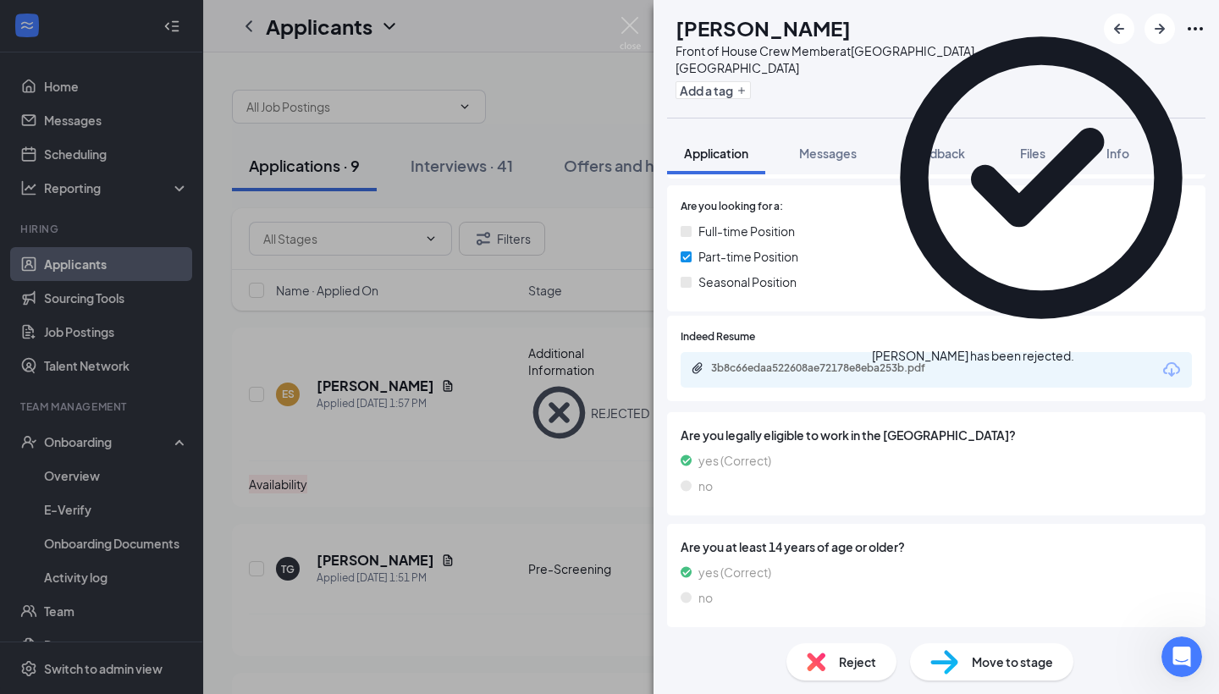
scroll to position [270, 0]
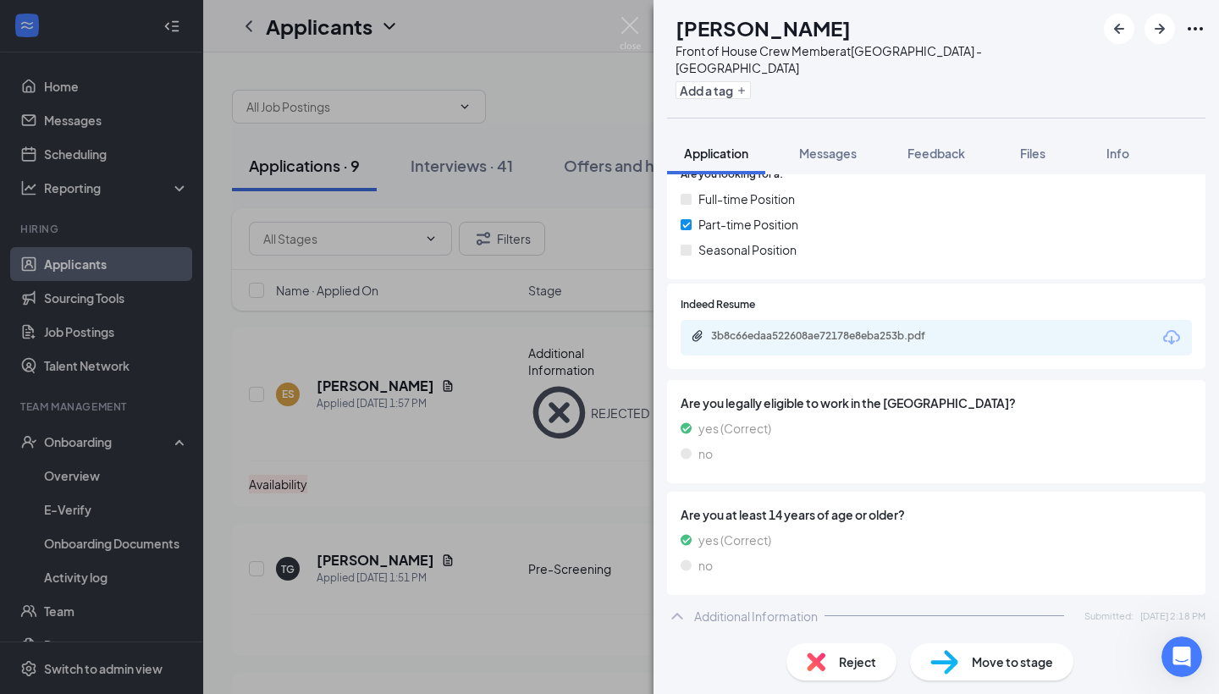
click at [830, 329] on div "3b8c66edaa522608ae72178e8eba253b.pdf" at bounding box center [829, 336] width 237 height 14
click at [844, 653] on span "Reject" at bounding box center [857, 662] width 37 height 19
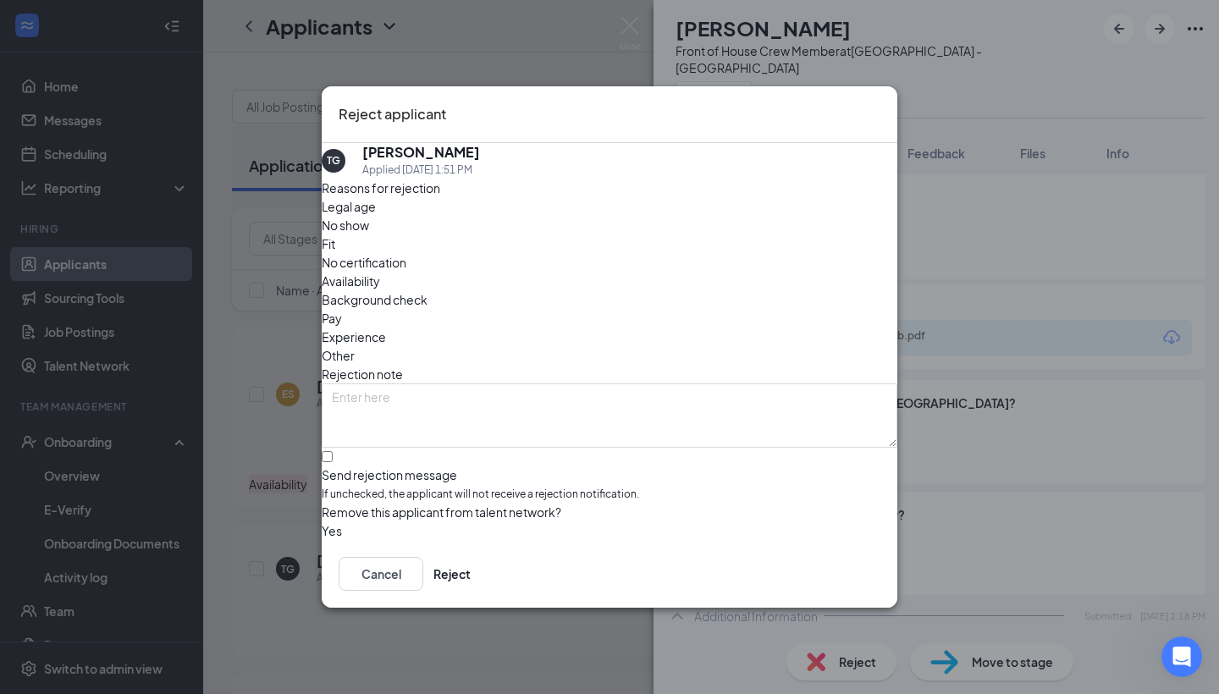
click at [706, 273] on div "Legal age No show Fit No certification Availability Background check Pay Experi…" at bounding box center [610, 281] width 576 height 168
click at [707, 266] on div "Legal age No show Fit No certification Availability Background check Pay Experi…" at bounding box center [610, 281] width 576 height 168
click at [380, 272] on span "Availability" at bounding box center [351, 281] width 58 height 19
click at [471, 570] on button "Reject" at bounding box center [452, 574] width 37 height 34
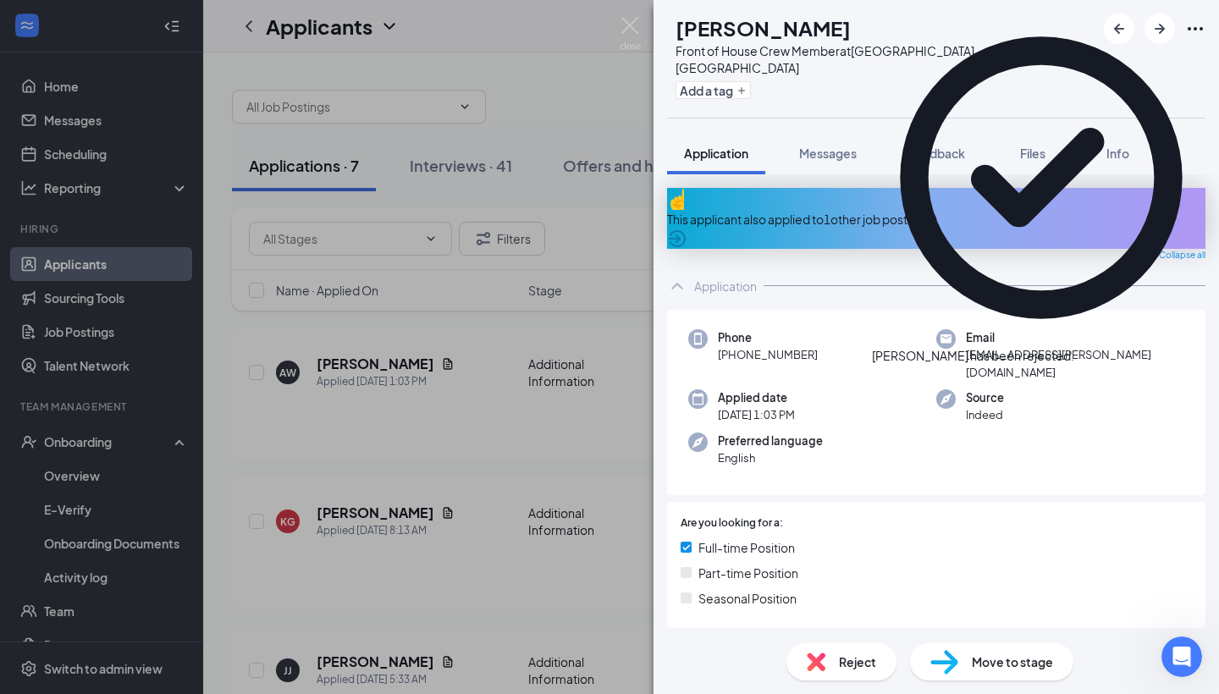
click at [945, 200] on div "This applicant also applied to 1 other job posting(s)" at bounding box center [936, 218] width 539 height 61
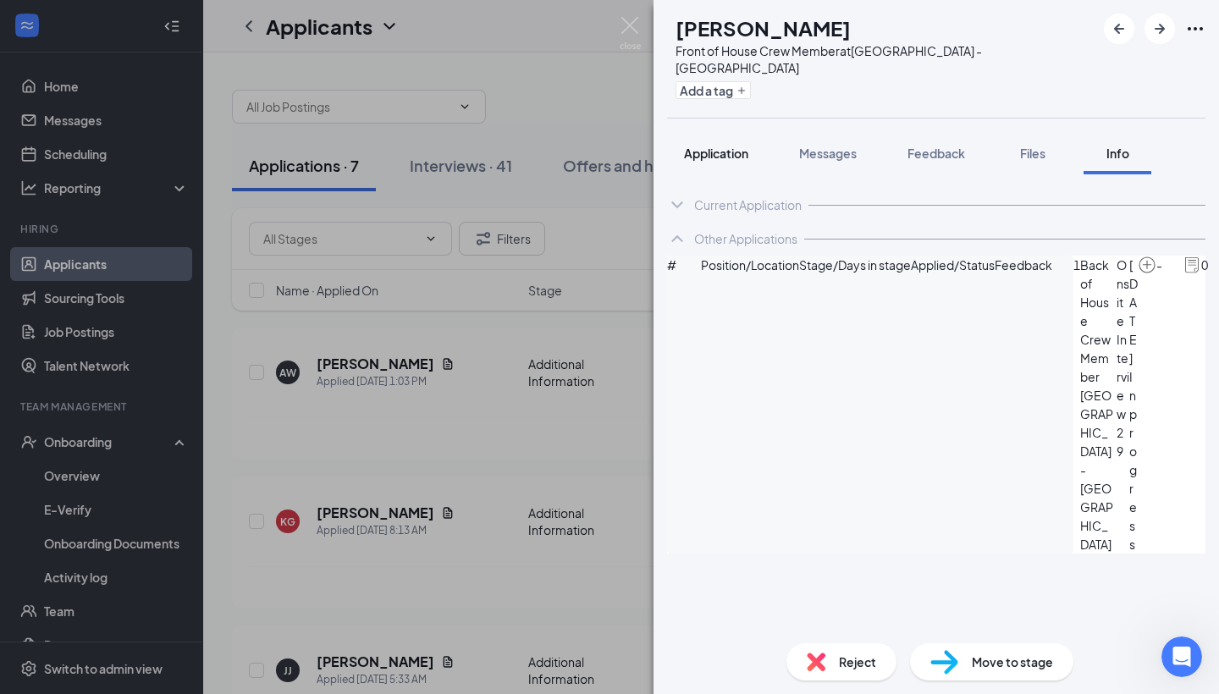
click at [722, 148] on button "Application" at bounding box center [716, 153] width 98 height 42
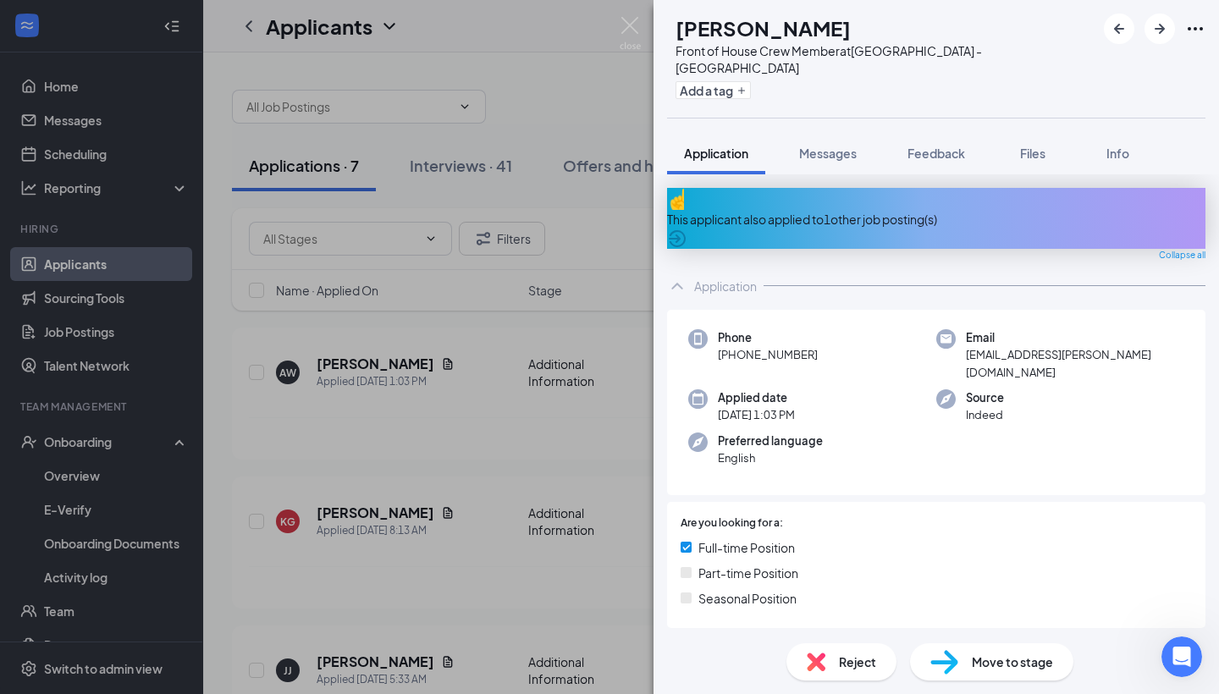
click at [1121, 209] on div "This applicant also applied to 1 other job posting(s)" at bounding box center [936, 218] width 539 height 61
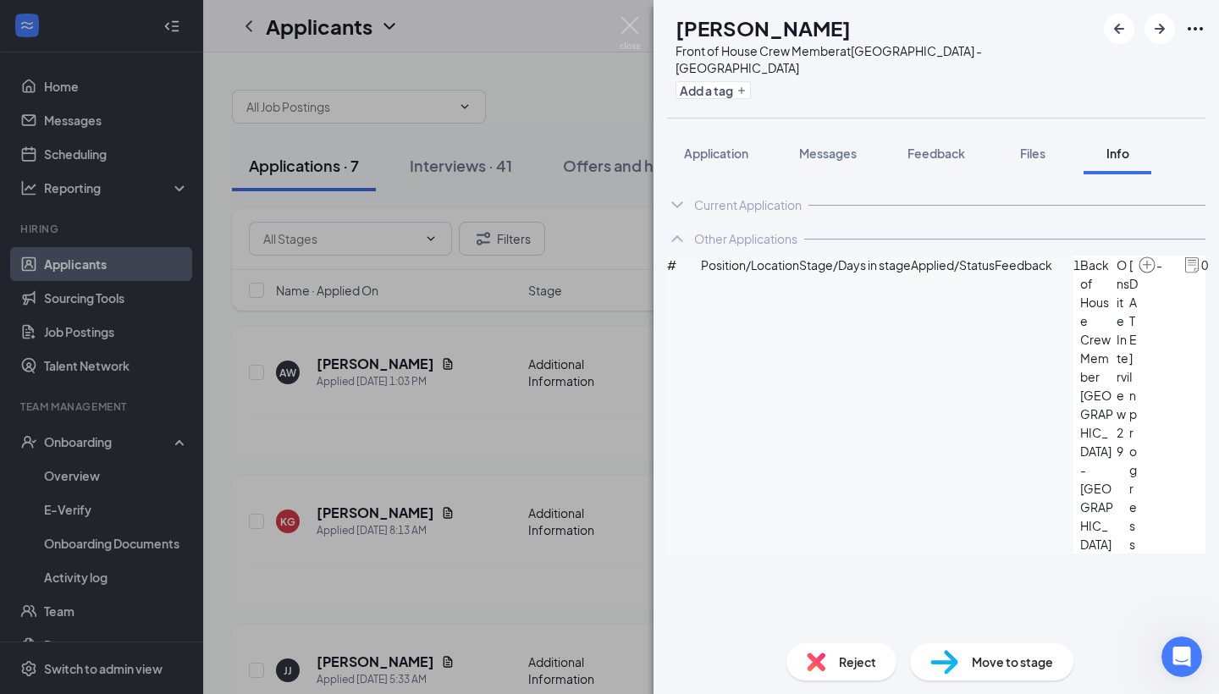
click at [1218, 276] on icon "ArrowCircle" at bounding box center [1228, 266] width 20 height 20
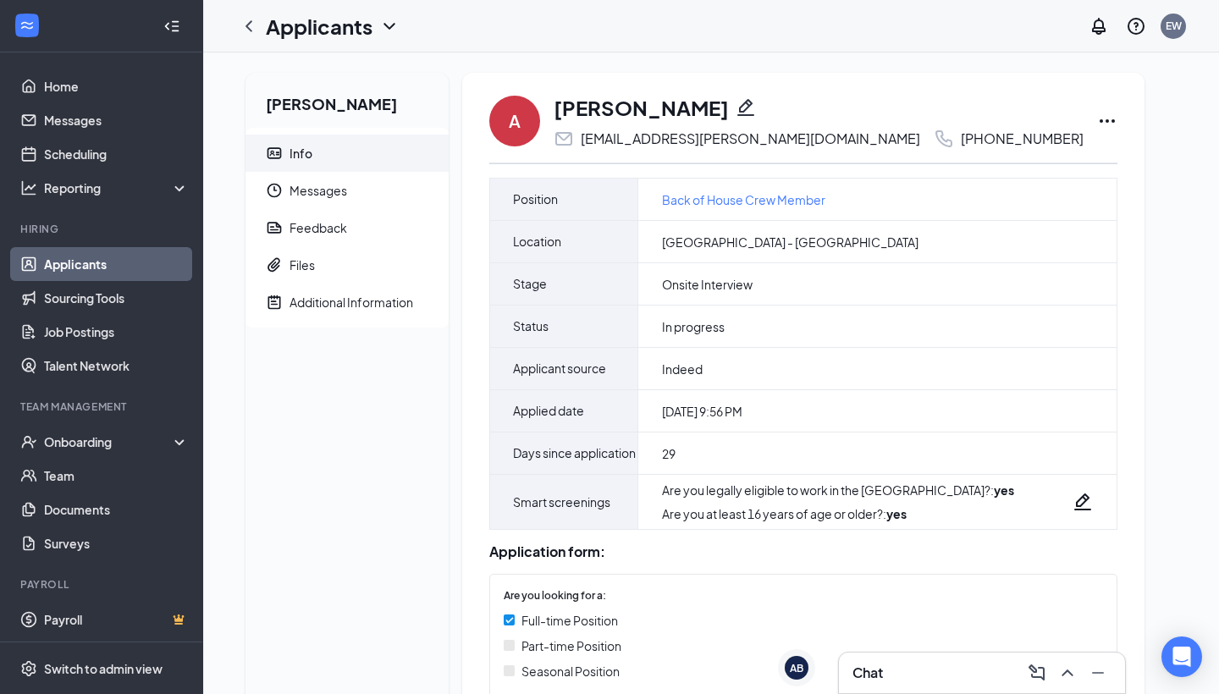
click at [130, 273] on link "Applicants" at bounding box center [116, 264] width 145 height 34
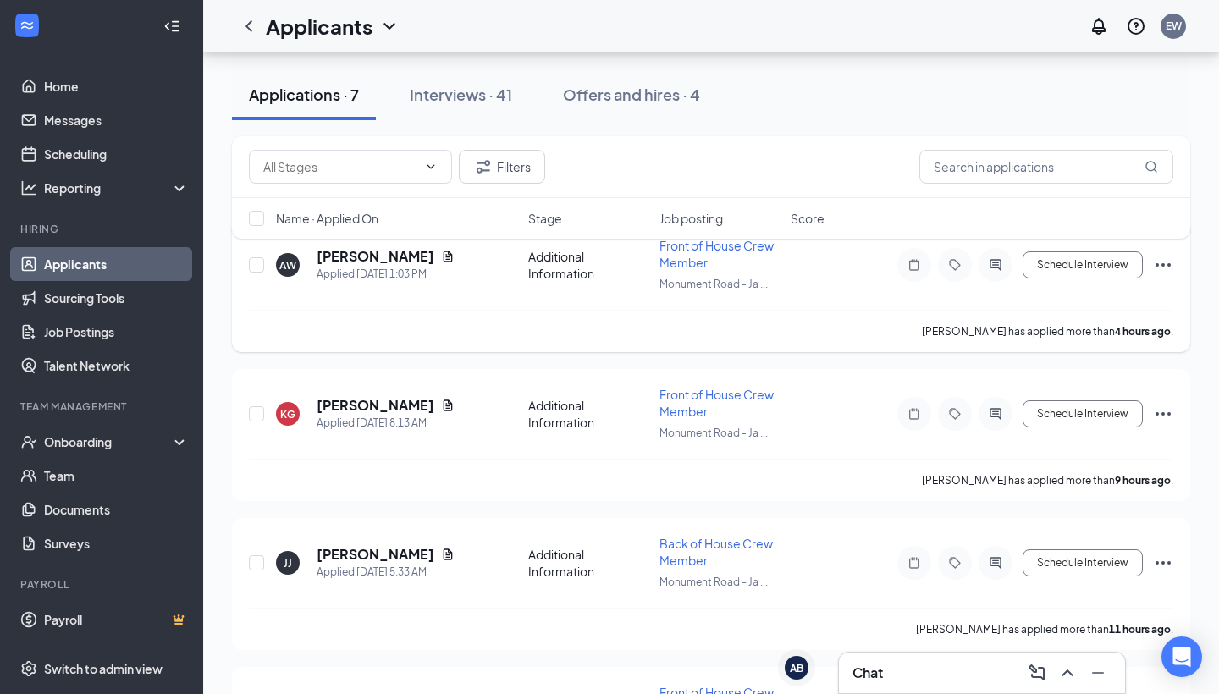
scroll to position [117, 0]
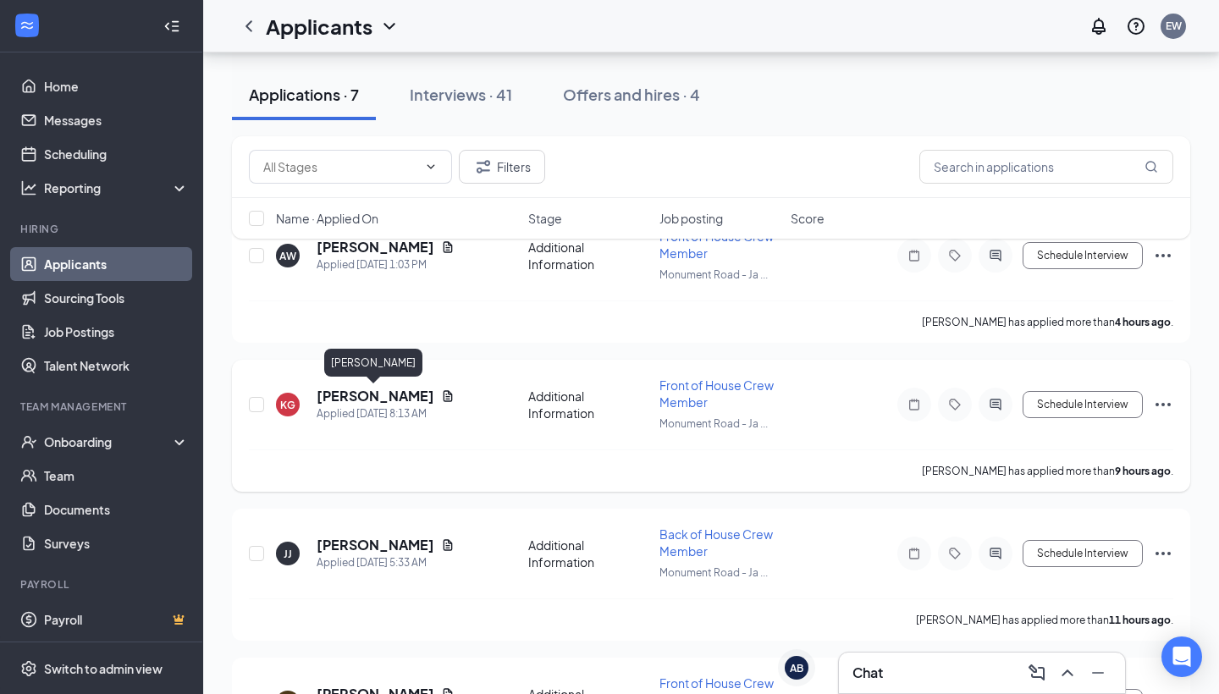
click at [403, 401] on h5 "Kaitlynn Gagnon" at bounding box center [376, 396] width 118 height 19
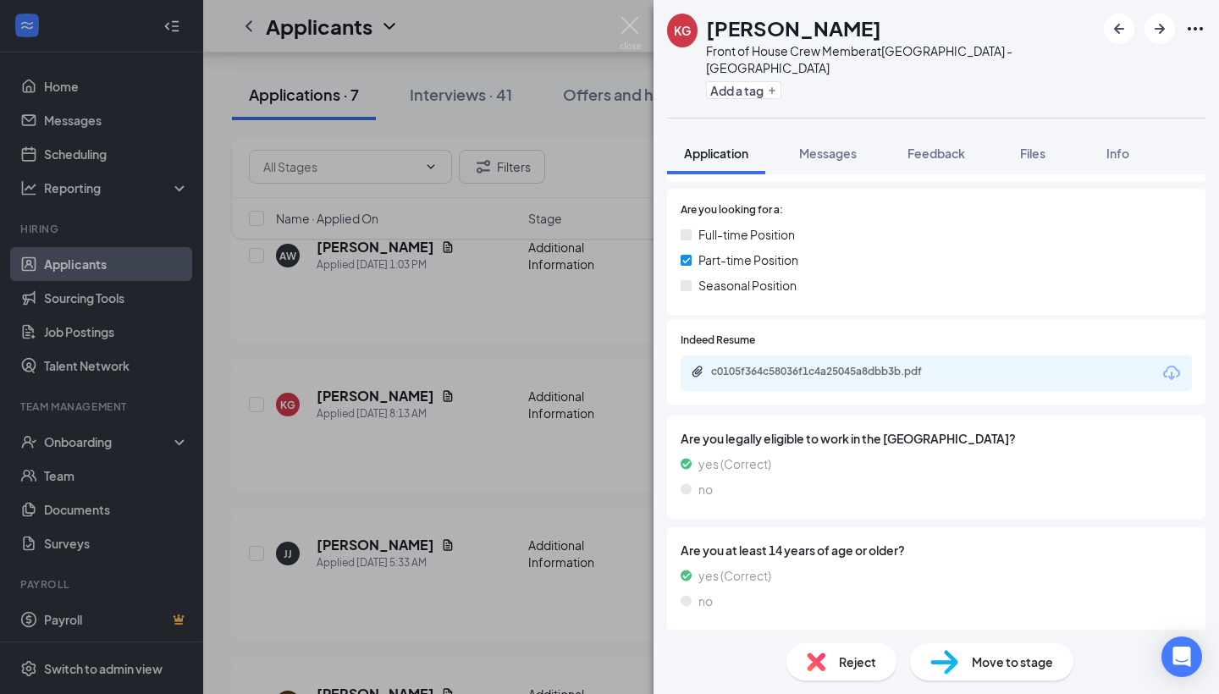
scroll to position [240, 0]
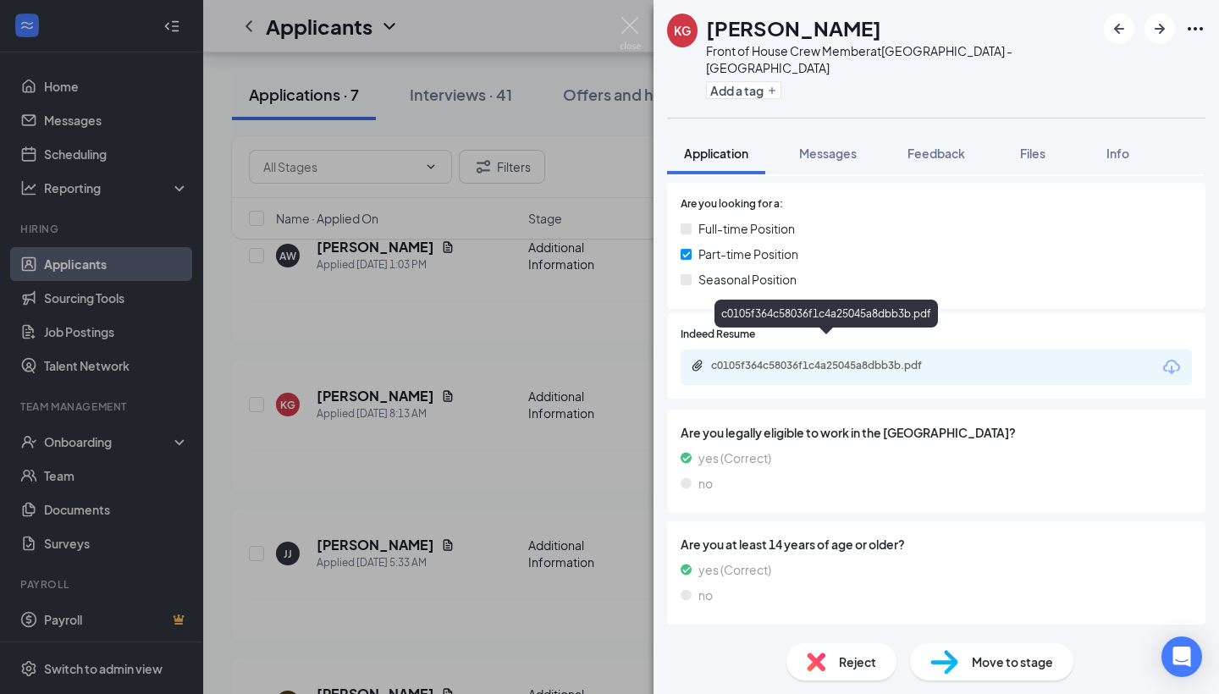
click at [859, 359] on div "c0105f364c58036f1c4a25045a8dbb3b.pdf" at bounding box center [829, 366] width 237 height 14
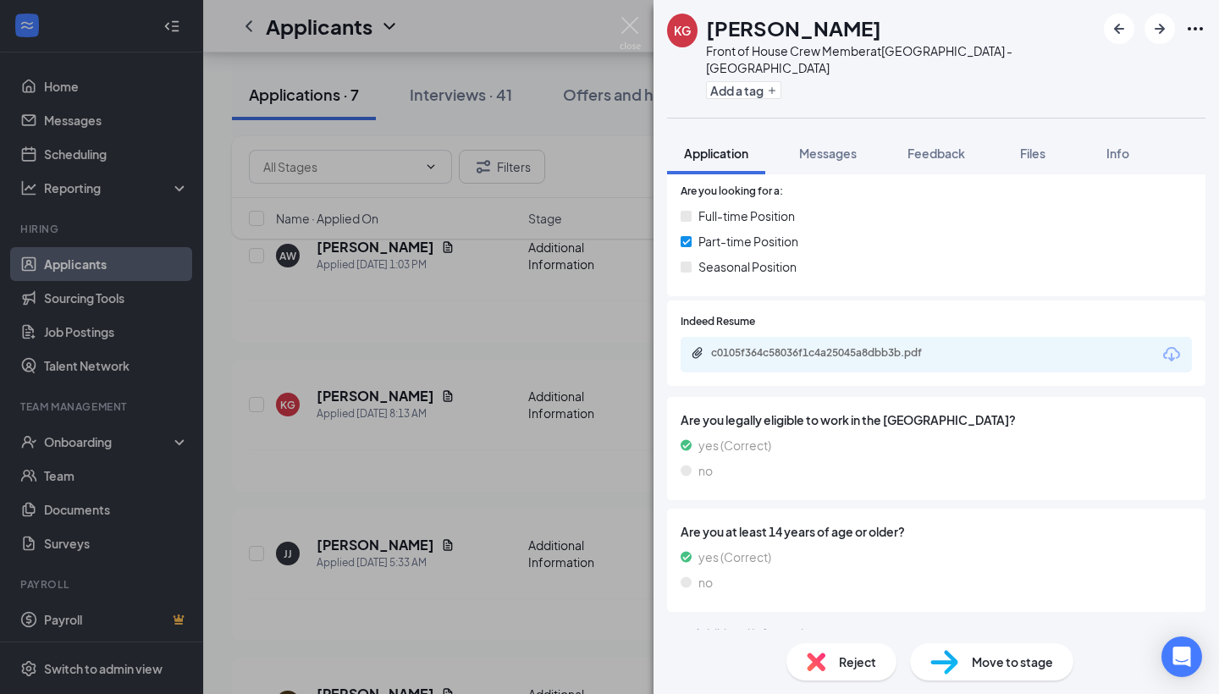
scroll to position [252, 0]
click at [831, 662] on div "Reject" at bounding box center [842, 662] width 110 height 37
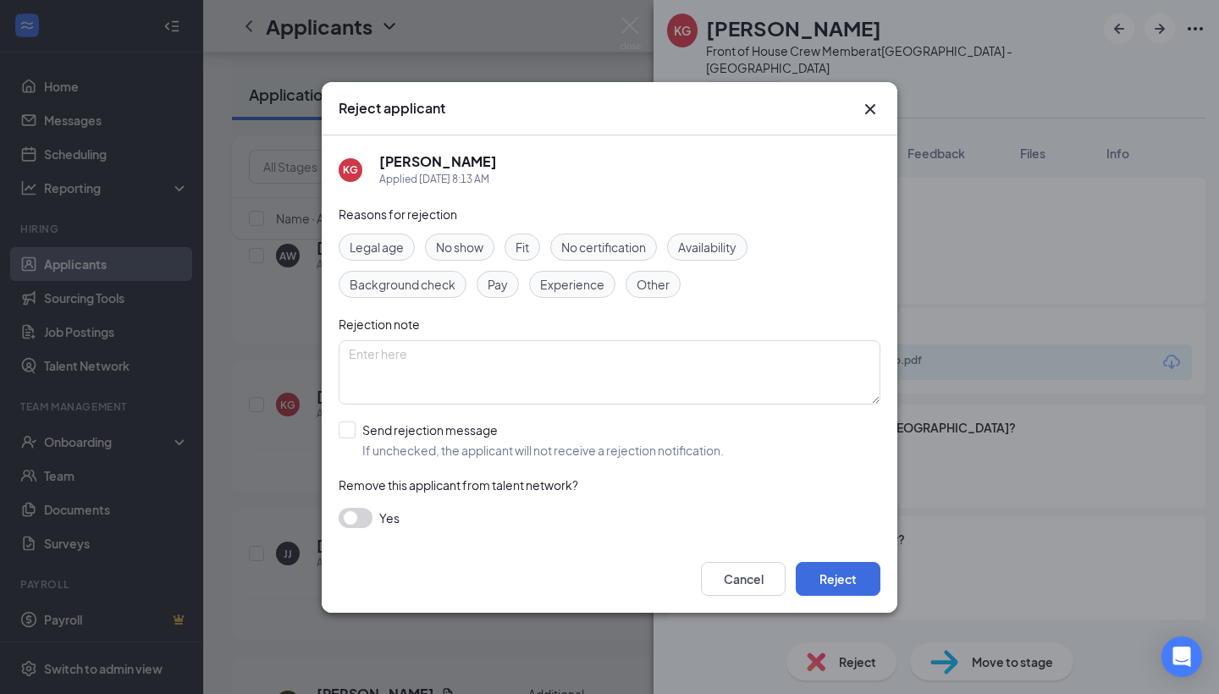
click at [702, 239] on span "Availability" at bounding box center [707, 247] width 58 height 19
click at [844, 561] on div "Cancel Reject" at bounding box center [610, 579] width 576 height 68
click at [842, 575] on button "Reject" at bounding box center [838, 579] width 85 height 34
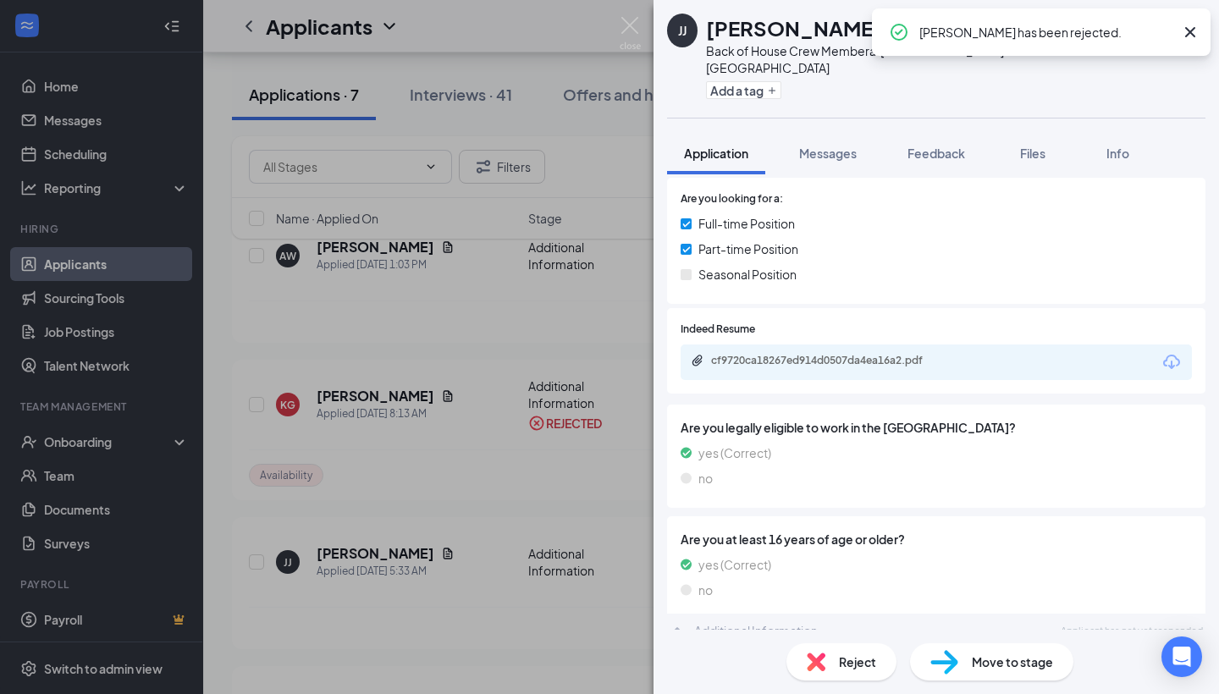
scroll to position [252, 0]
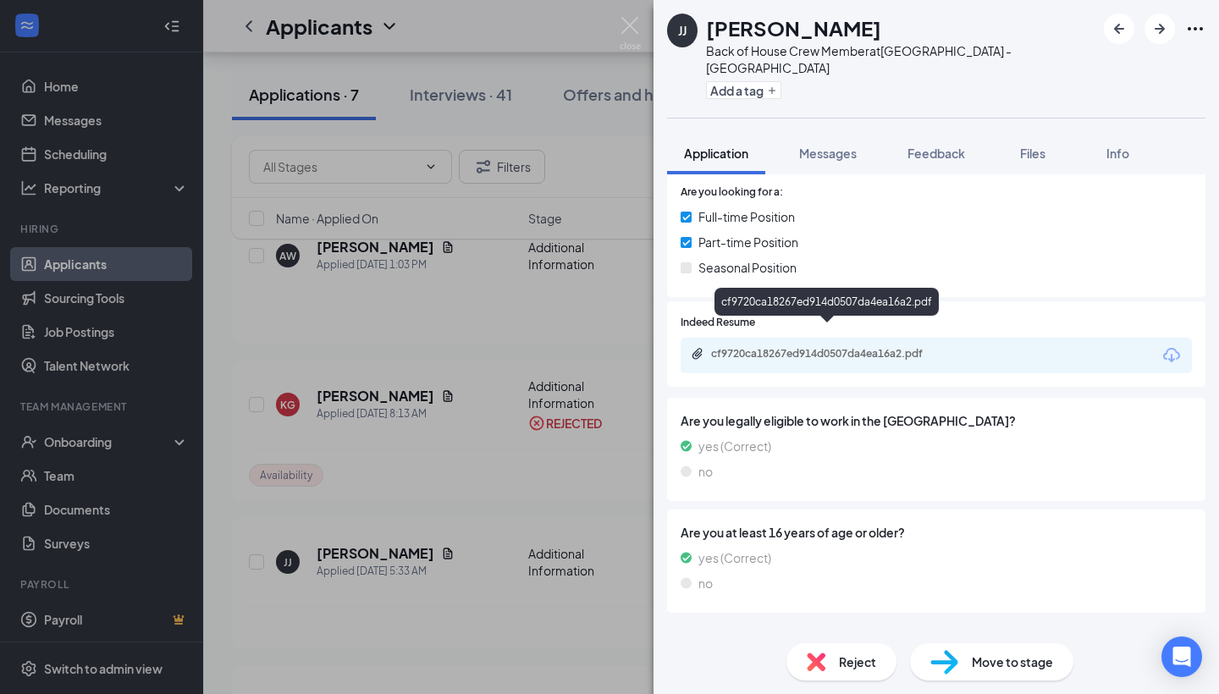
click at [774, 347] on div "cf9720ca18267ed914d0507da4ea16a2.pdf" at bounding box center [829, 354] width 237 height 14
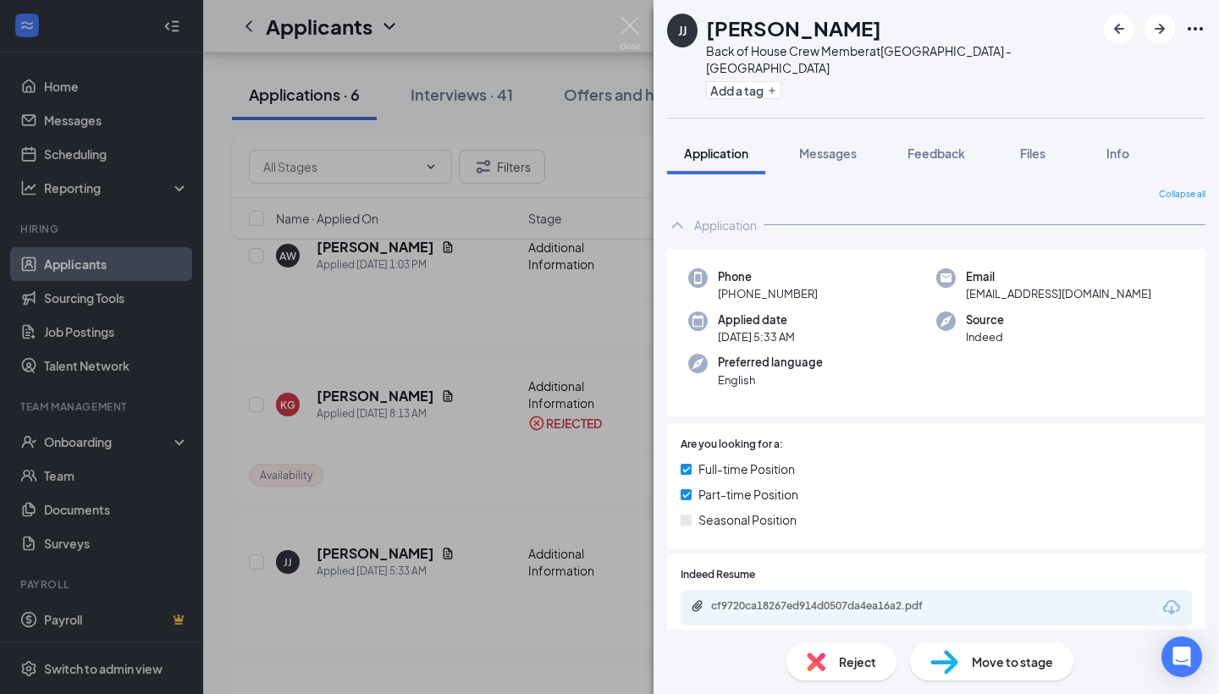
scroll to position [0, 0]
click at [131, 129] on div "JJ Jakori Jackson Back of House Crew Member at Monument Road - Jacksonville Add…" at bounding box center [609, 347] width 1219 height 694
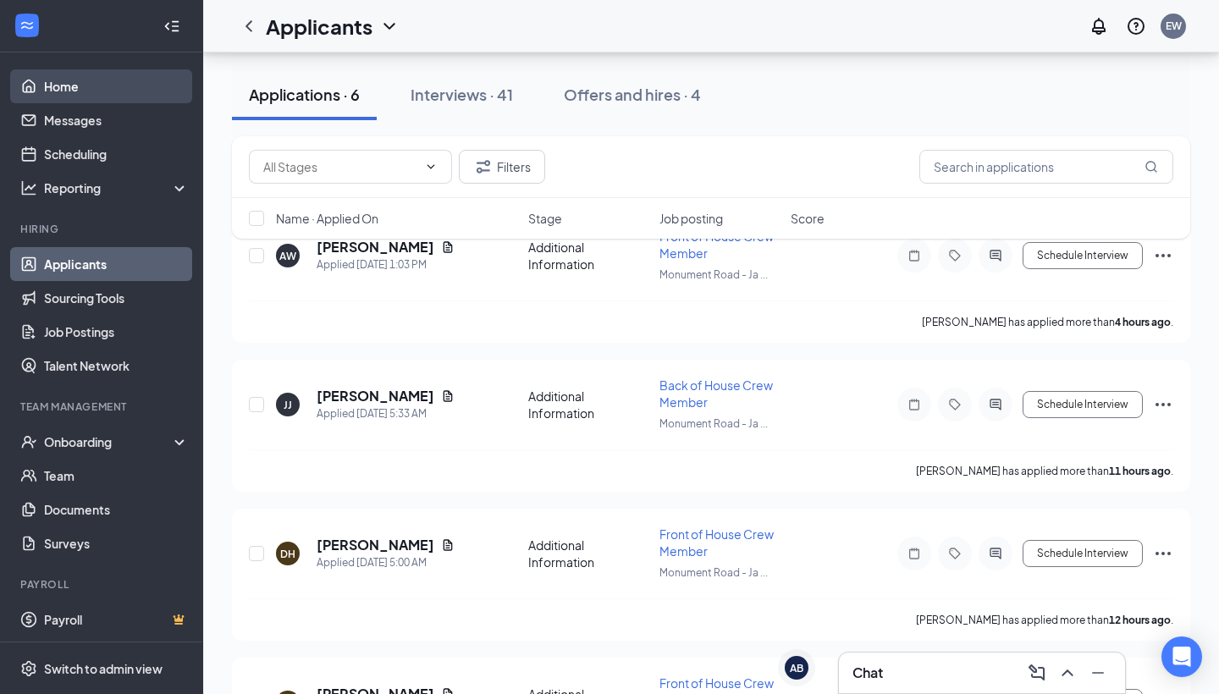
click at [117, 78] on link "Home" at bounding box center [116, 86] width 145 height 34
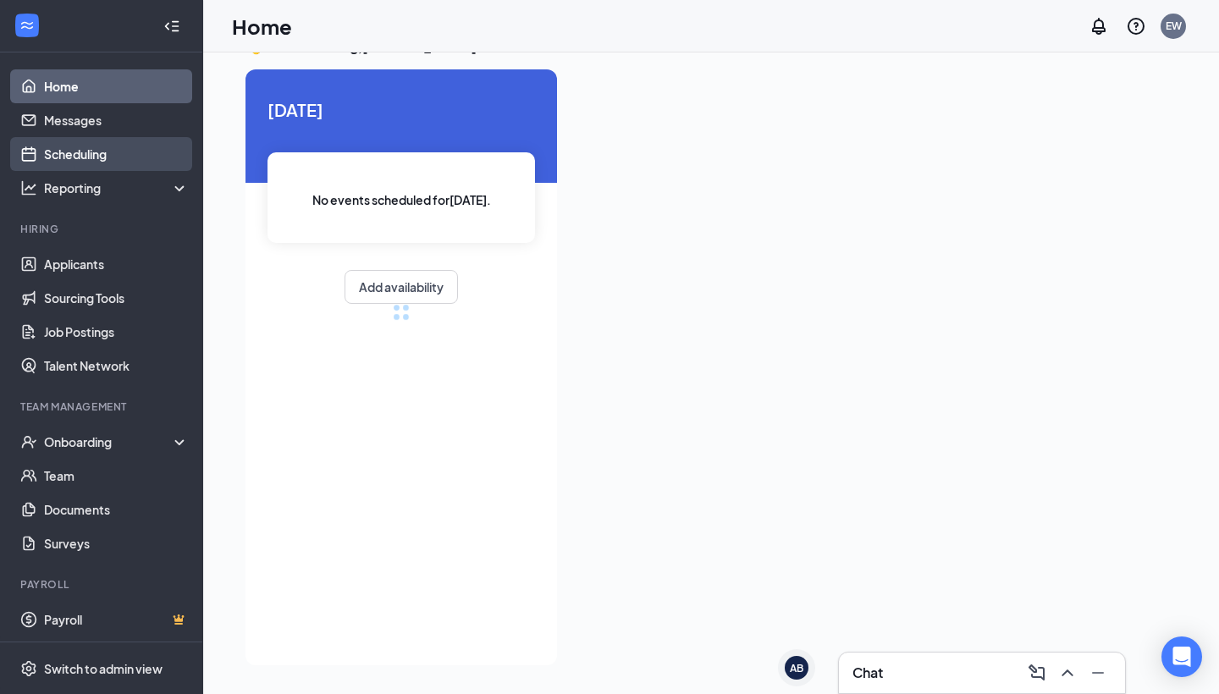
scroll to position [36, 0]
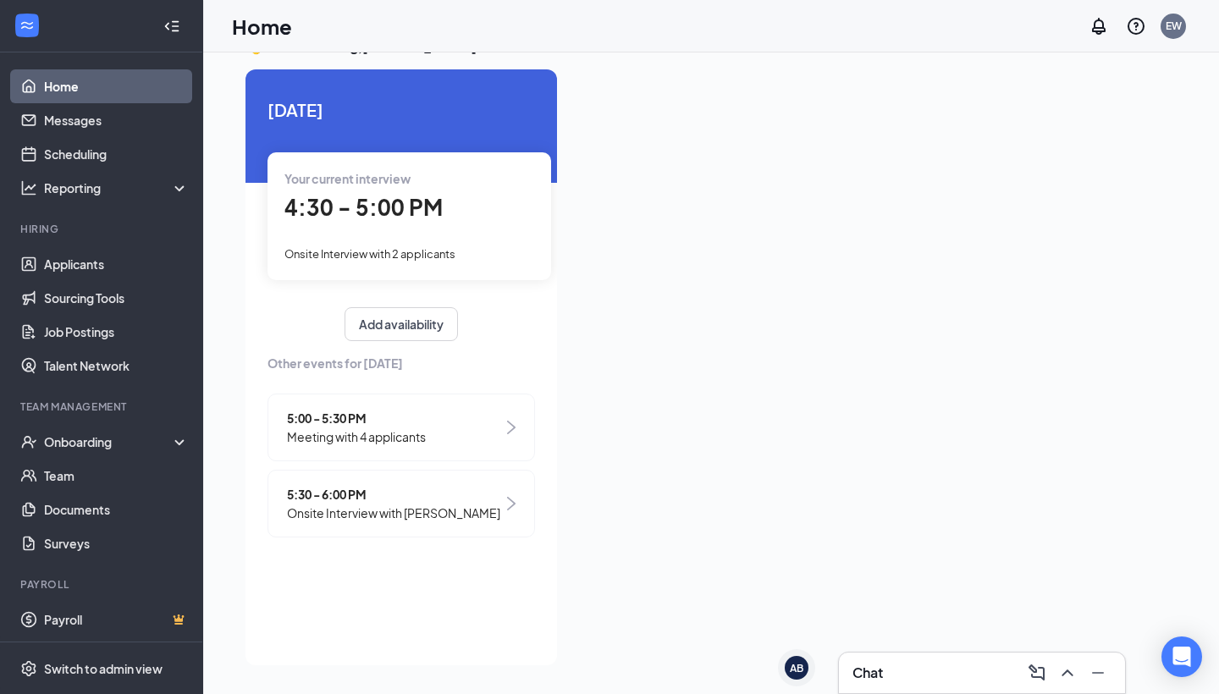
click at [367, 223] on div "4:30 - 5:00 PM" at bounding box center [409, 208] width 250 height 35
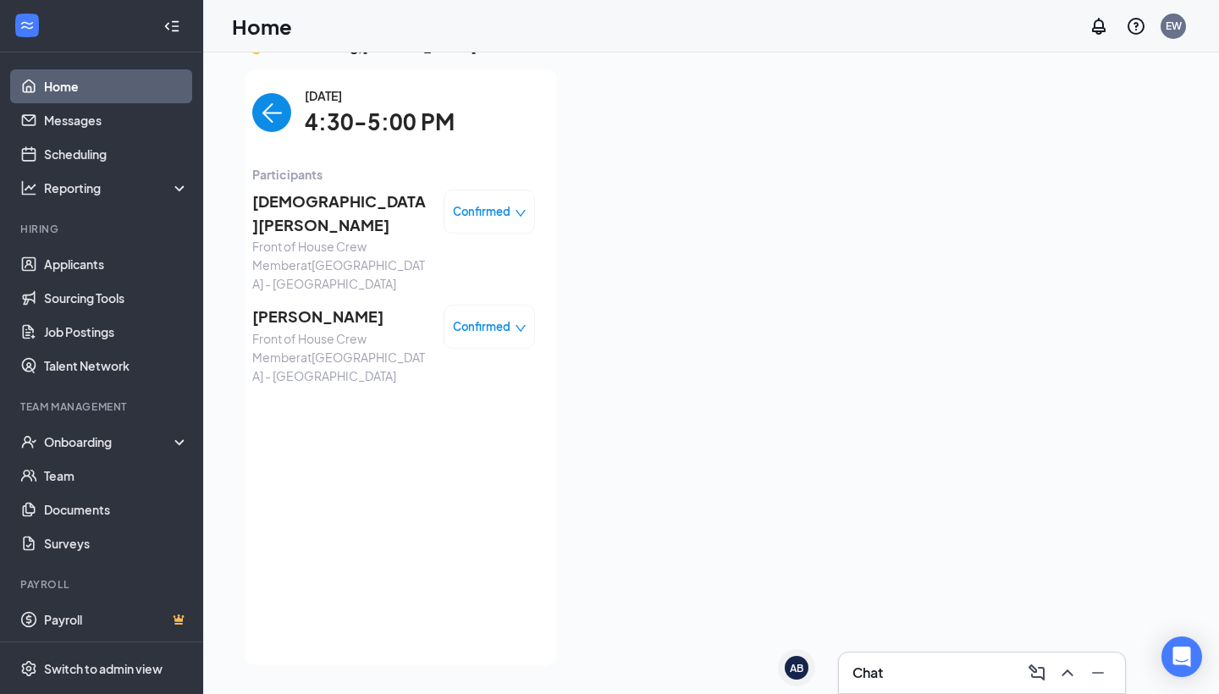
click at [274, 108] on img "back-button" at bounding box center [271, 112] width 39 height 39
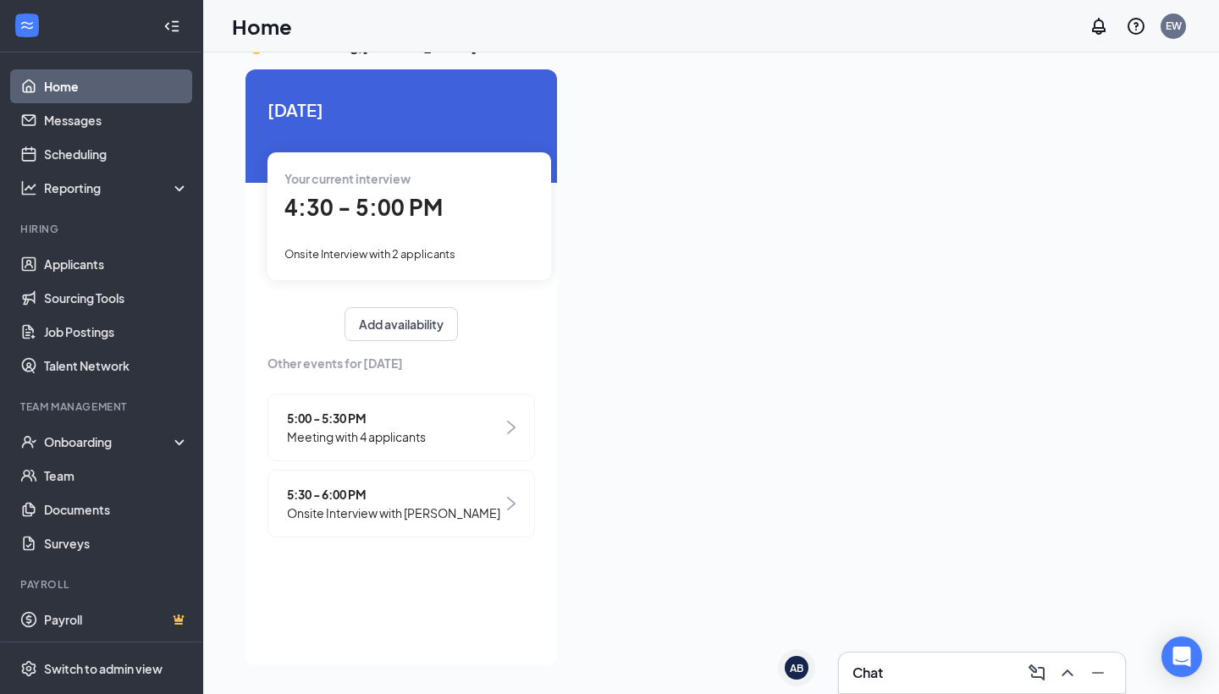
click at [345, 420] on span "5:00 - 5:30 PM" at bounding box center [356, 418] width 139 height 19
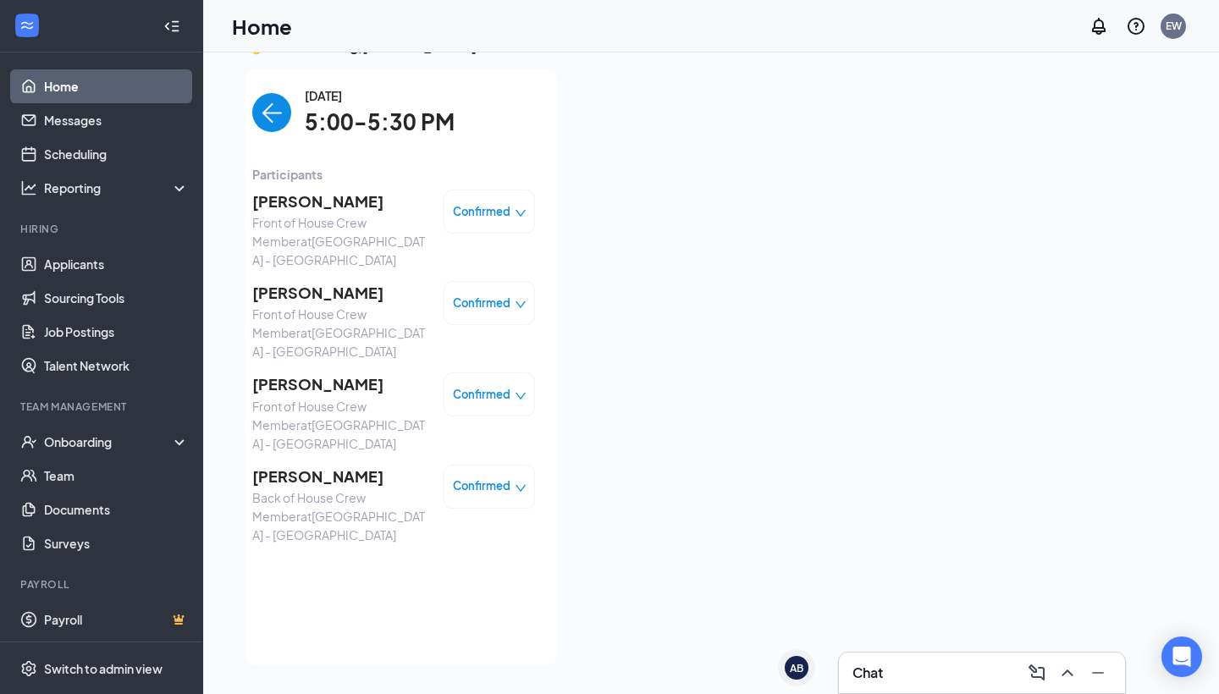
click at [328, 373] on span "[PERSON_NAME]" at bounding box center [341, 385] width 178 height 24
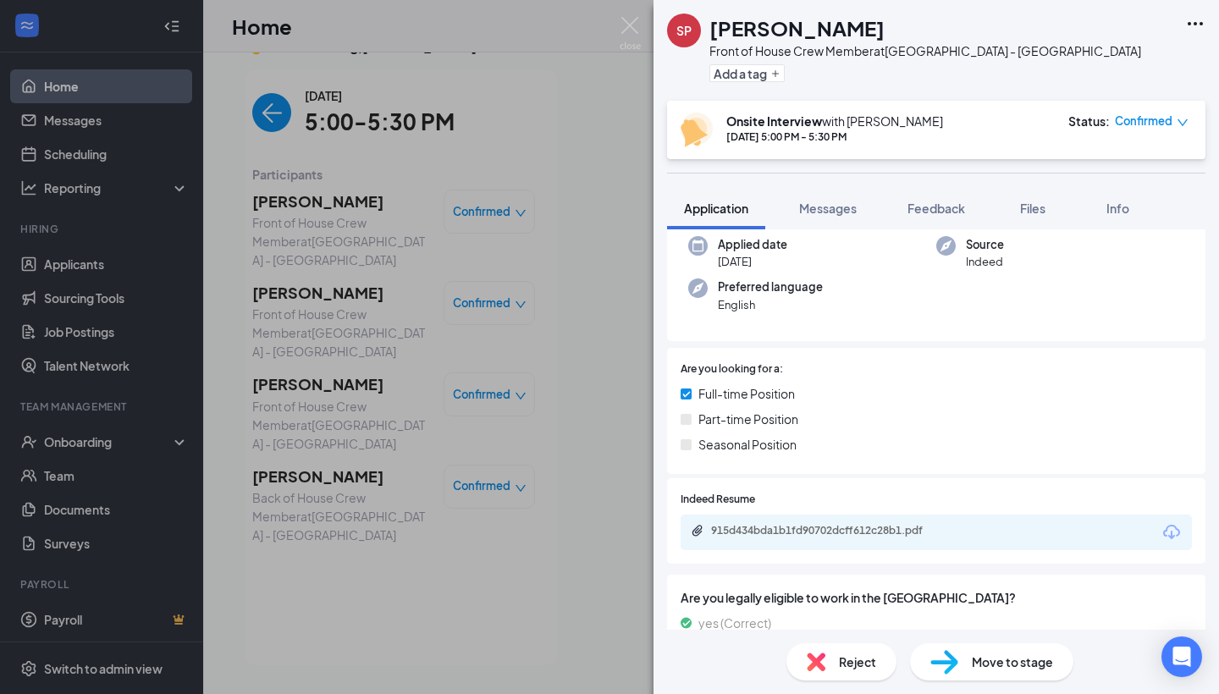
scroll to position [166, 0]
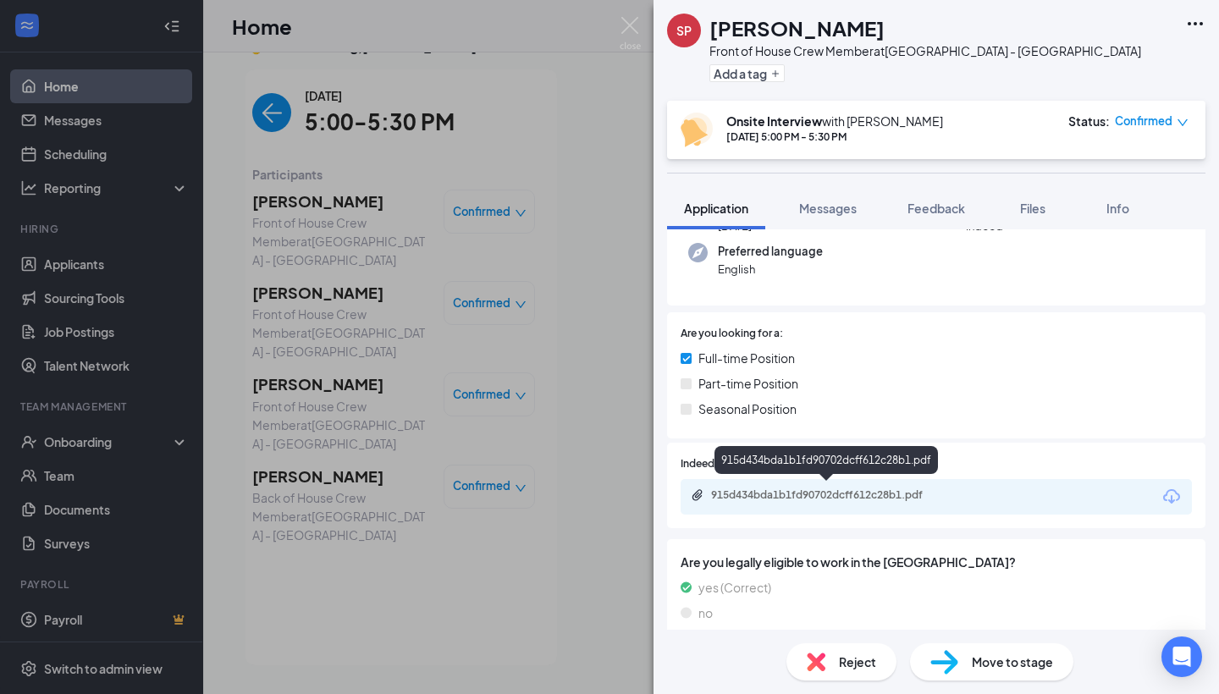
click at [749, 492] on div "915d434bda1b1fd90702dcff612c28b1.pdf" at bounding box center [829, 496] width 237 height 14
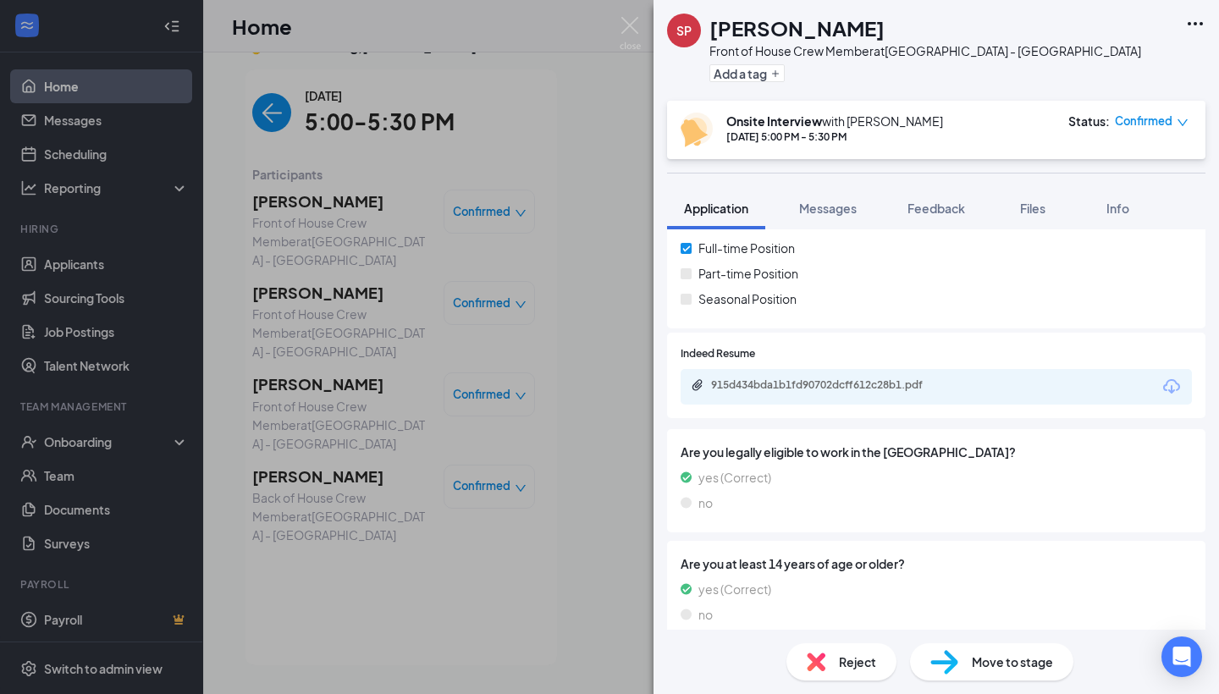
scroll to position [280, 0]
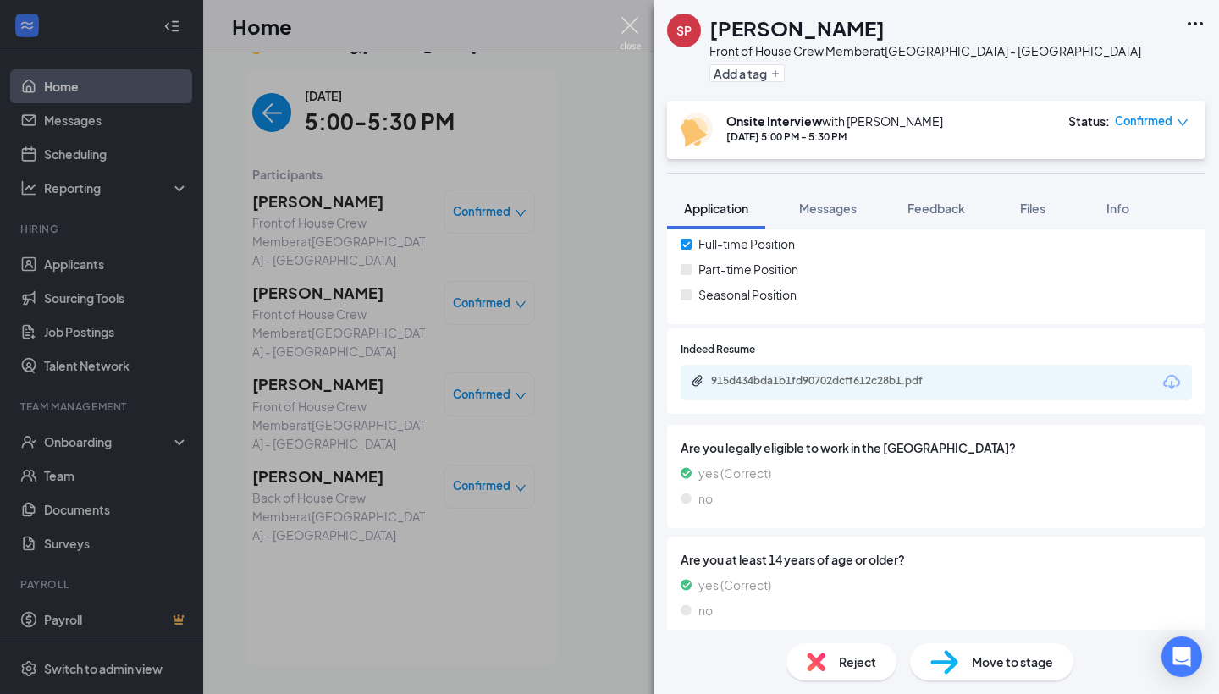
click at [628, 23] on img at bounding box center [630, 33] width 21 height 33
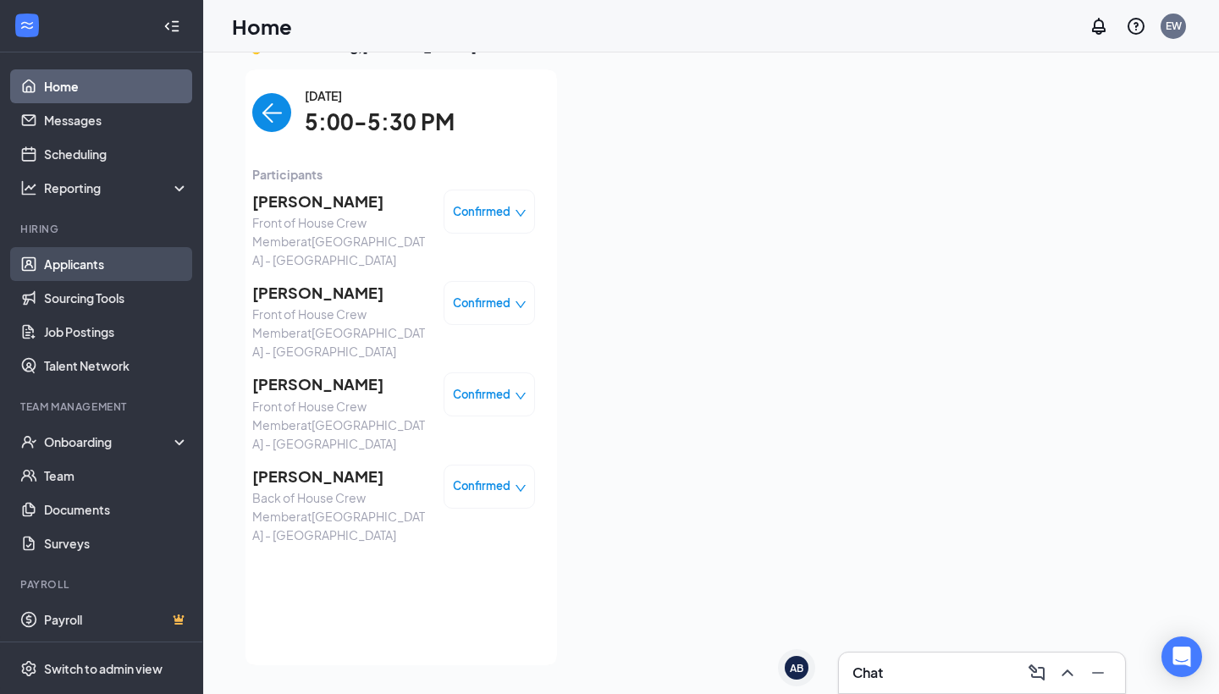
click at [137, 262] on link "Applicants" at bounding box center [116, 264] width 145 height 34
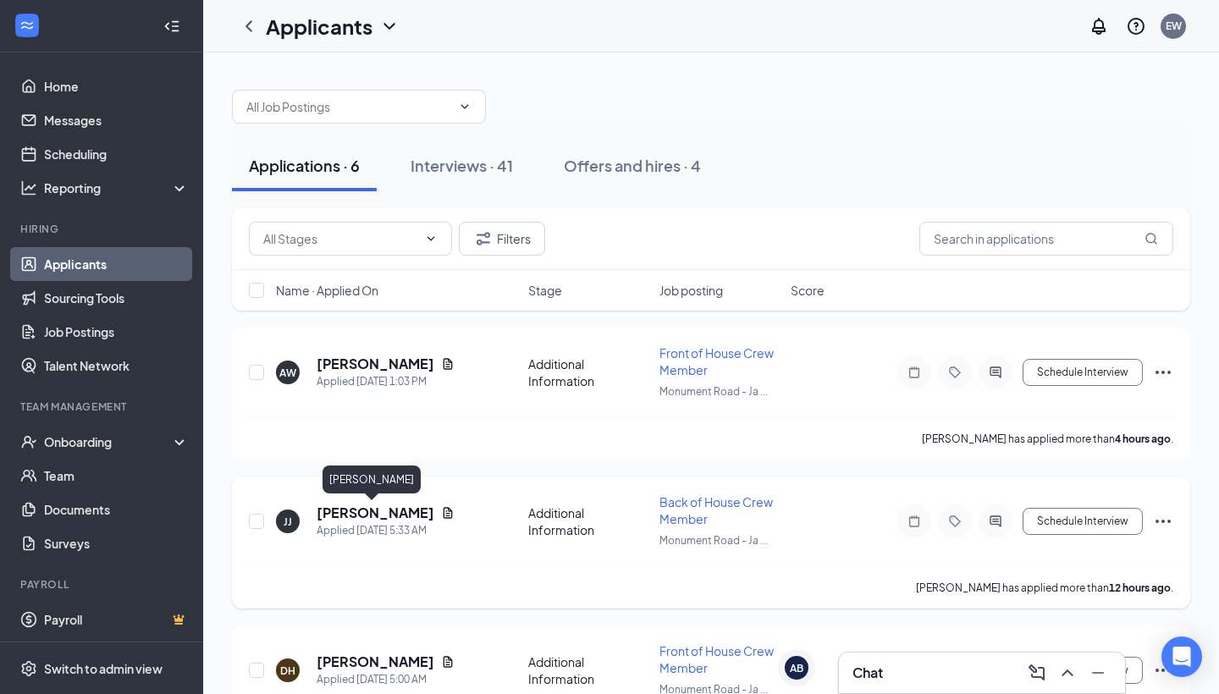
click at [391, 515] on h5 "Jakori Jackson" at bounding box center [376, 513] width 118 height 19
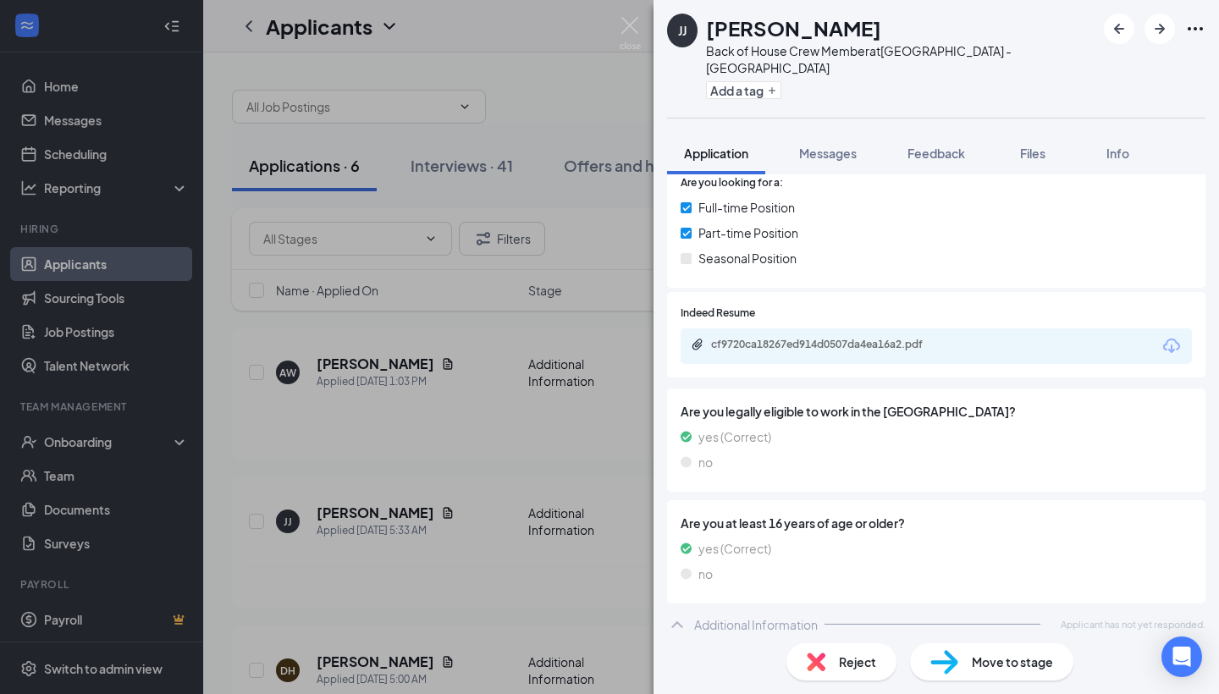
scroll to position [252, 0]
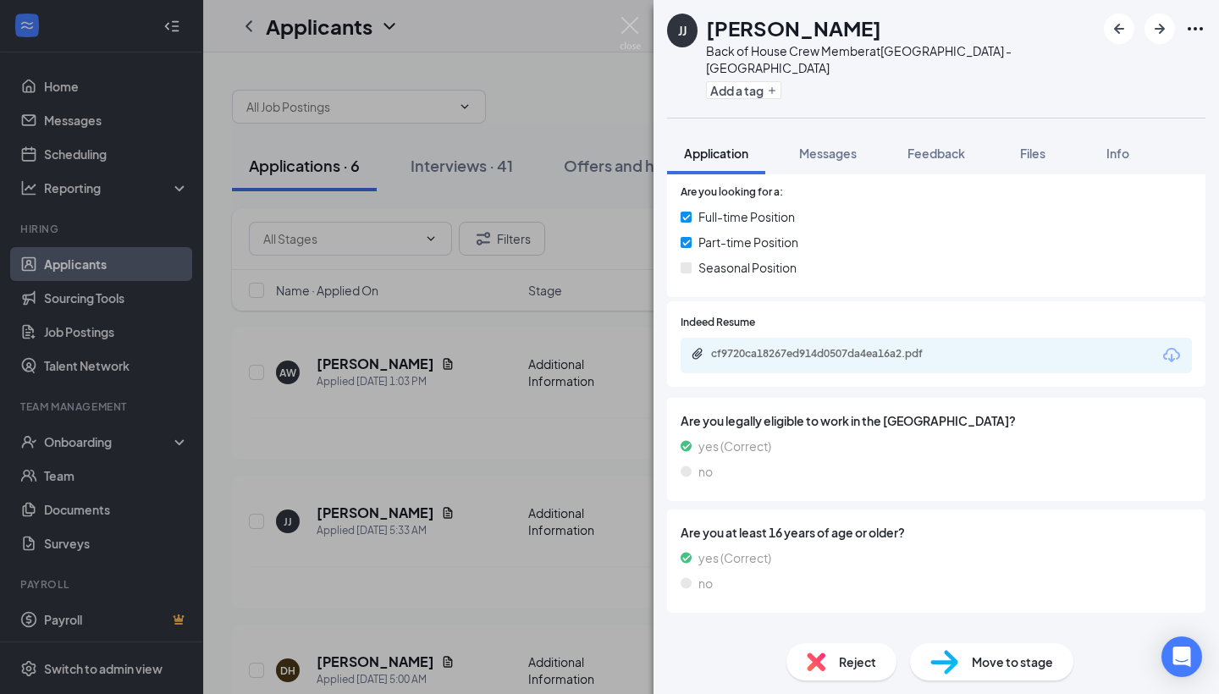
click at [842, 338] on div "cf9720ca18267ed914d0507da4ea16a2.pdf" at bounding box center [936, 356] width 511 height 36
click at [840, 347] on div "cf9720ca18267ed914d0507da4ea16a2.pdf" at bounding box center [829, 354] width 237 height 14
click at [848, 664] on span "Reject" at bounding box center [857, 662] width 37 height 19
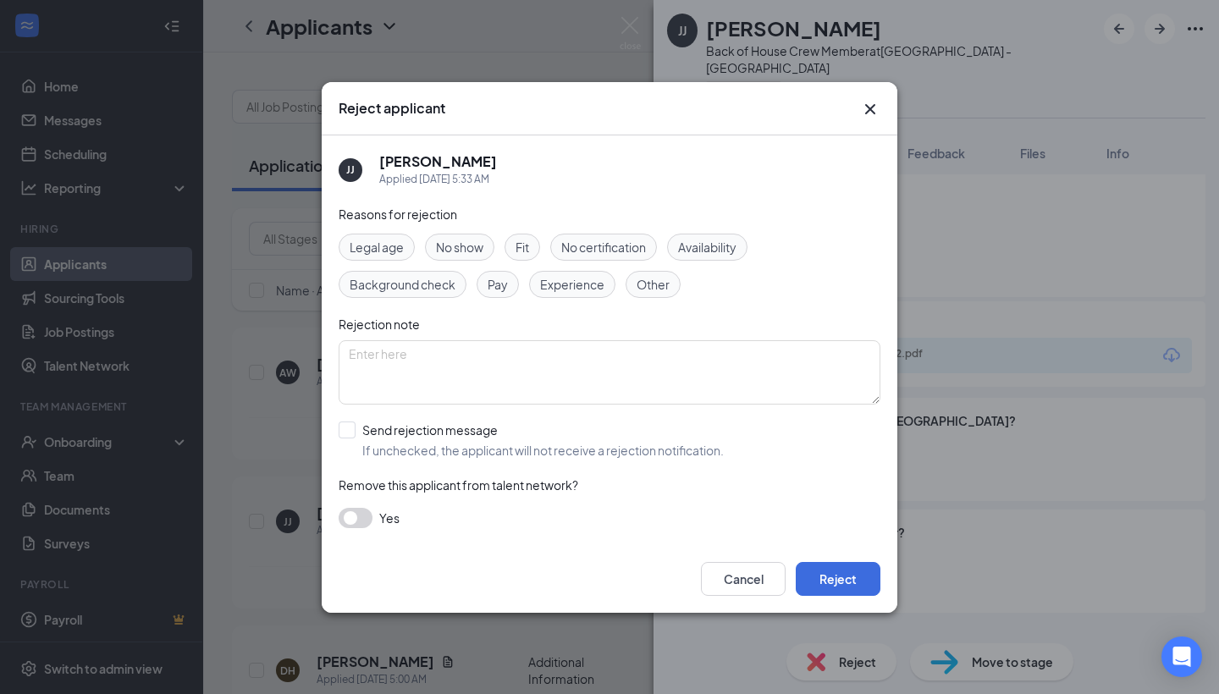
click at [583, 297] on div "Experience" at bounding box center [572, 284] width 86 height 27
click at [824, 577] on button "Reject" at bounding box center [838, 579] width 85 height 34
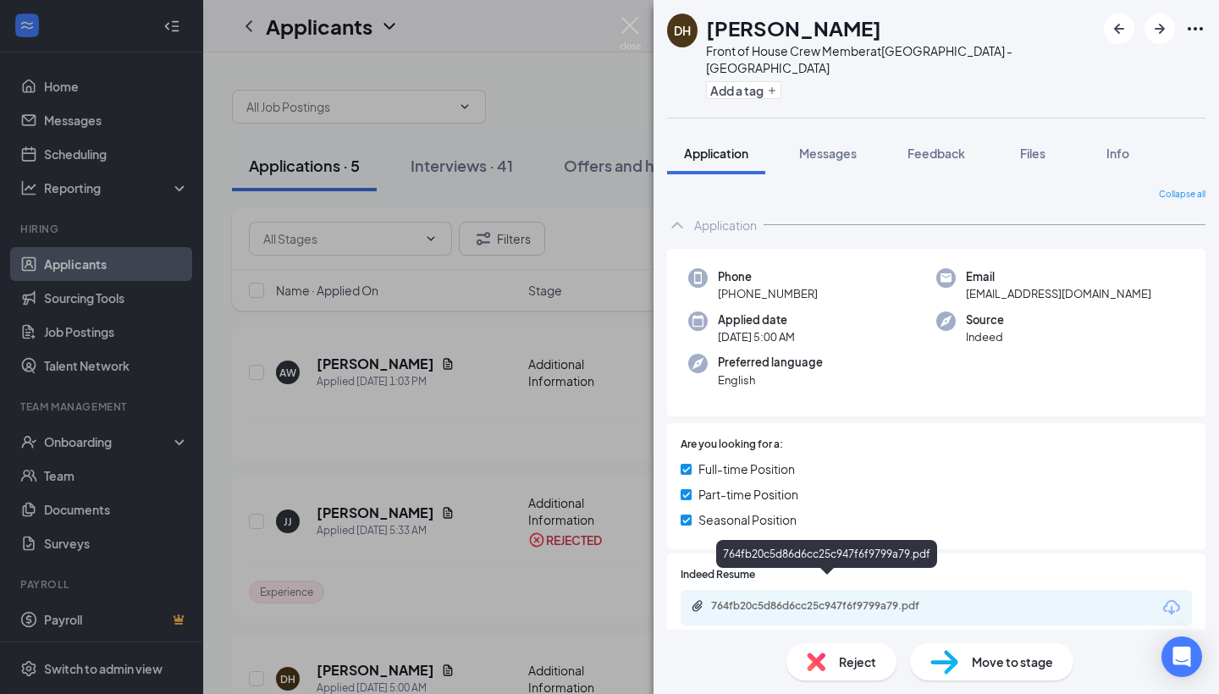
click at [815, 599] on div "764fb20c5d86d6cc25c947f6f9799a79.pdf" at bounding box center [829, 606] width 237 height 14
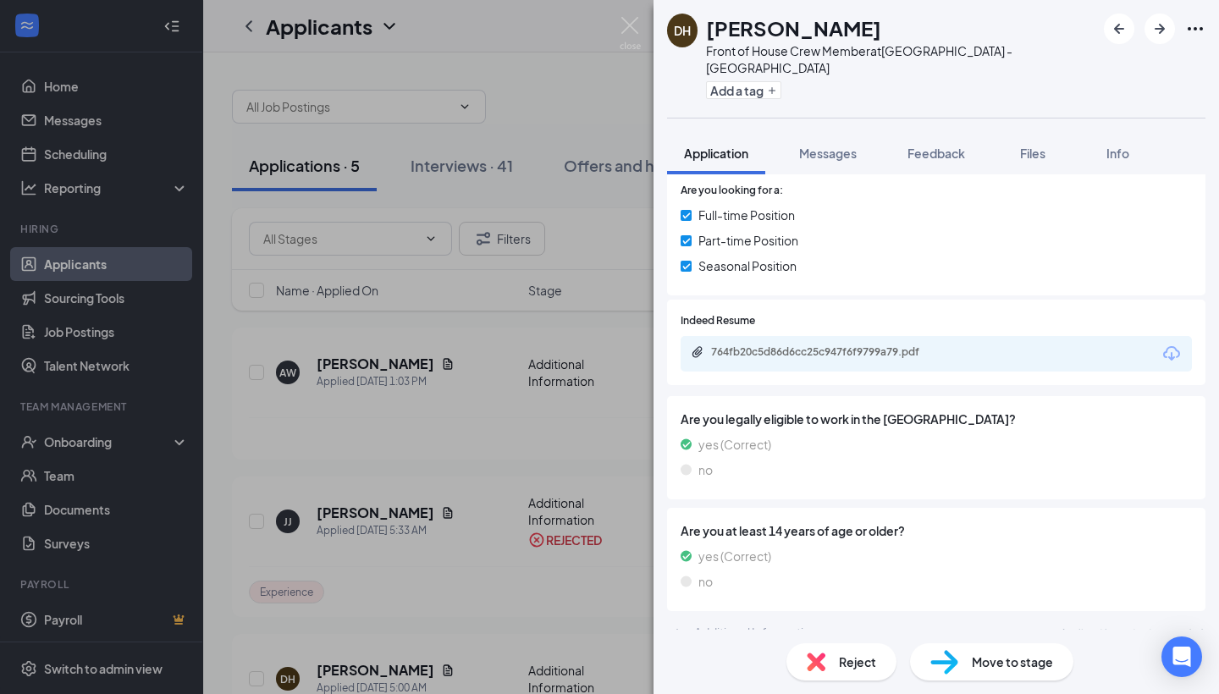
scroll to position [252, 0]
click at [962, 667] on div "Move to stage" at bounding box center [991, 662] width 163 height 37
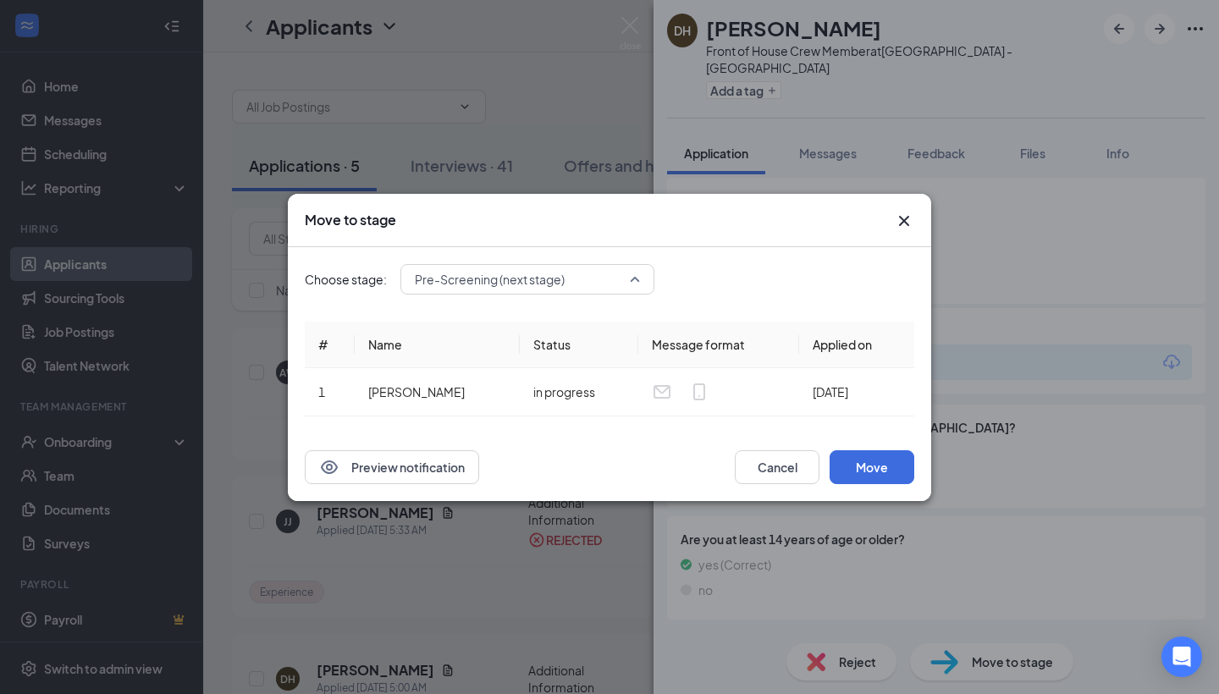
click at [620, 286] on span "Pre-Screening (next stage)" at bounding box center [520, 279] width 210 height 25
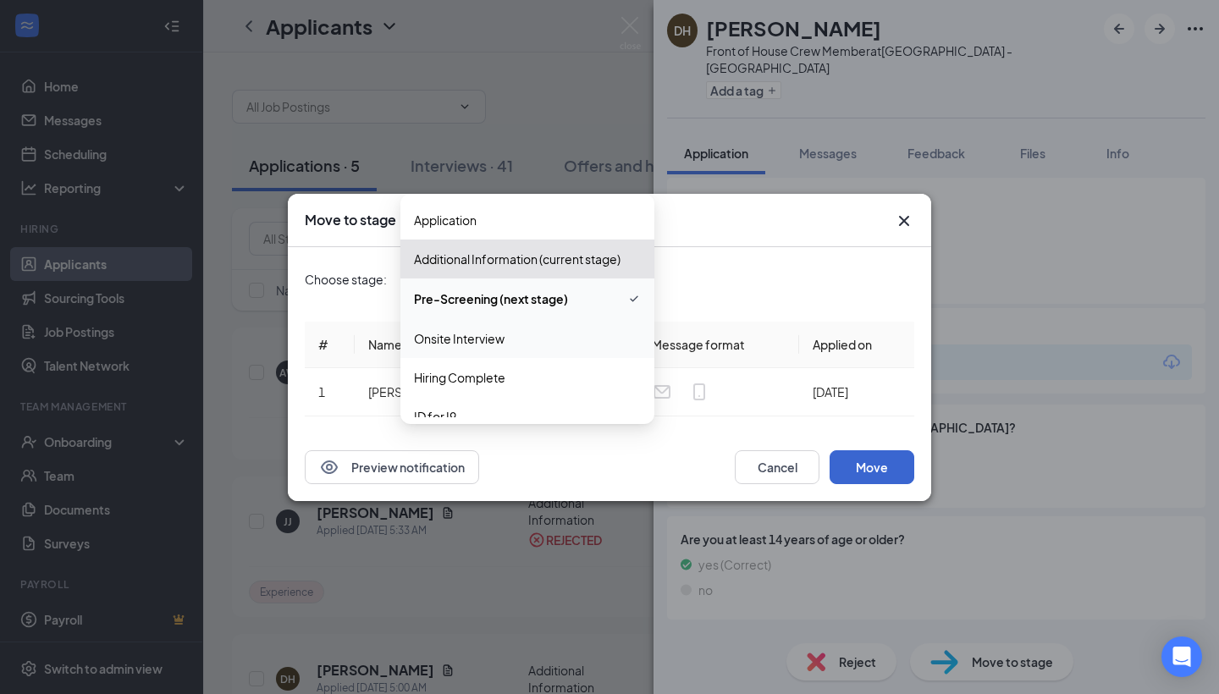
click at [844, 455] on button "Move" at bounding box center [872, 467] width 85 height 34
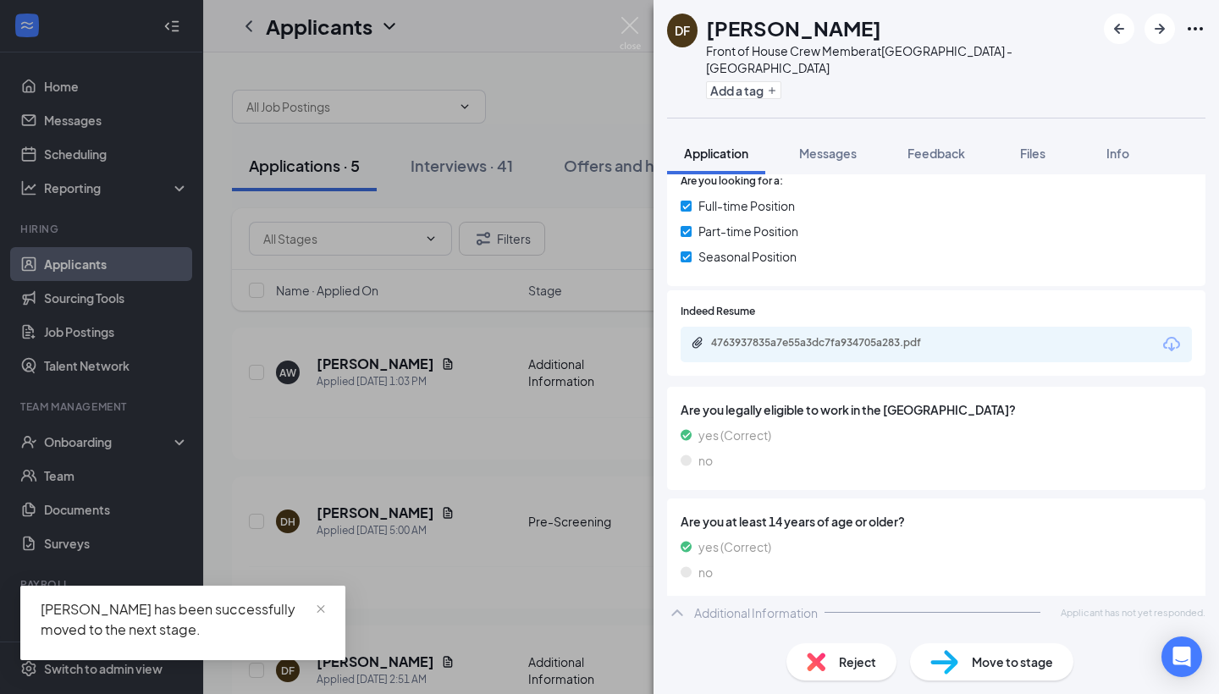
scroll to position [252, 0]
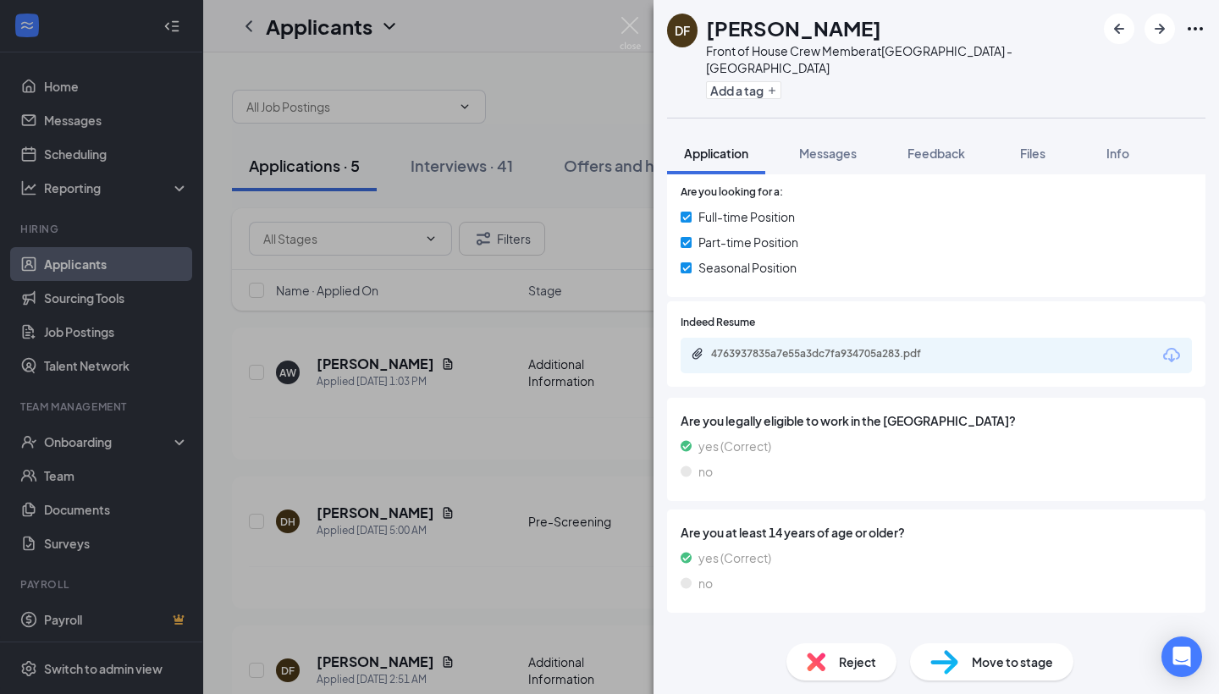
click at [983, 655] on span "Move to stage" at bounding box center [1012, 662] width 81 height 19
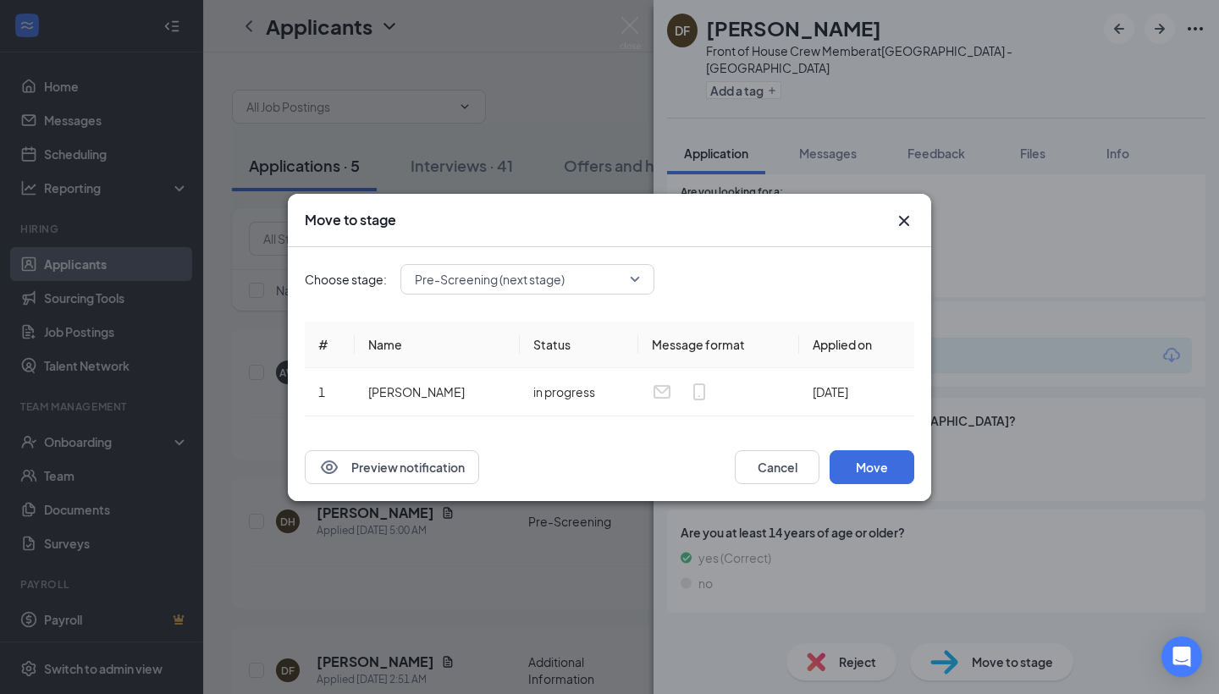
click at [618, 275] on span "Pre-Screening (next stage)" at bounding box center [520, 279] width 210 height 25
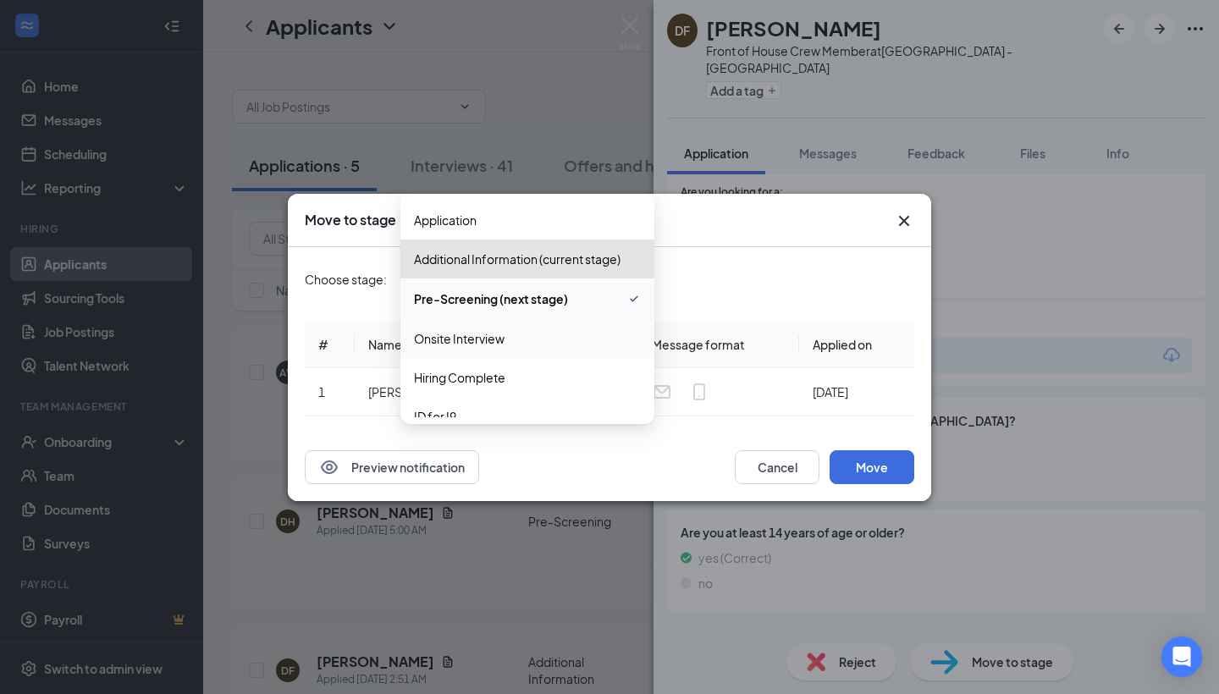
click at [540, 334] on span "Onsite Interview" at bounding box center [527, 338] width 227 height 19
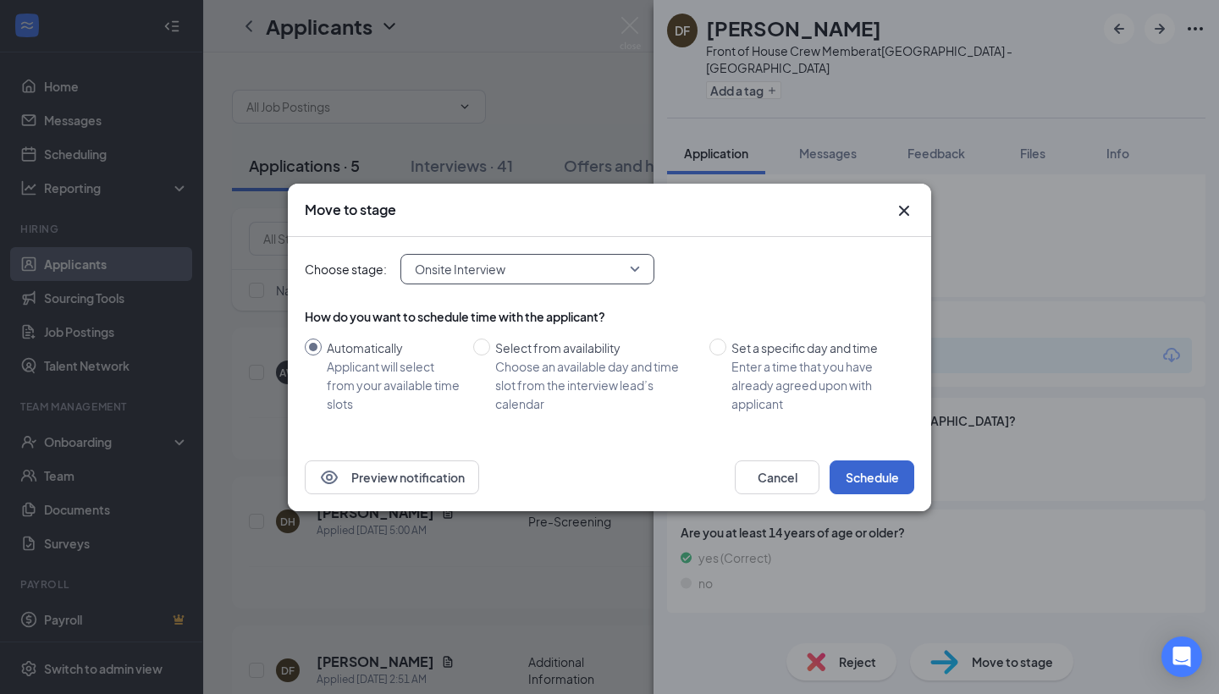
click at [858, 488] on button "Schedule" at bounding box center [872, 478] width 85 height 34
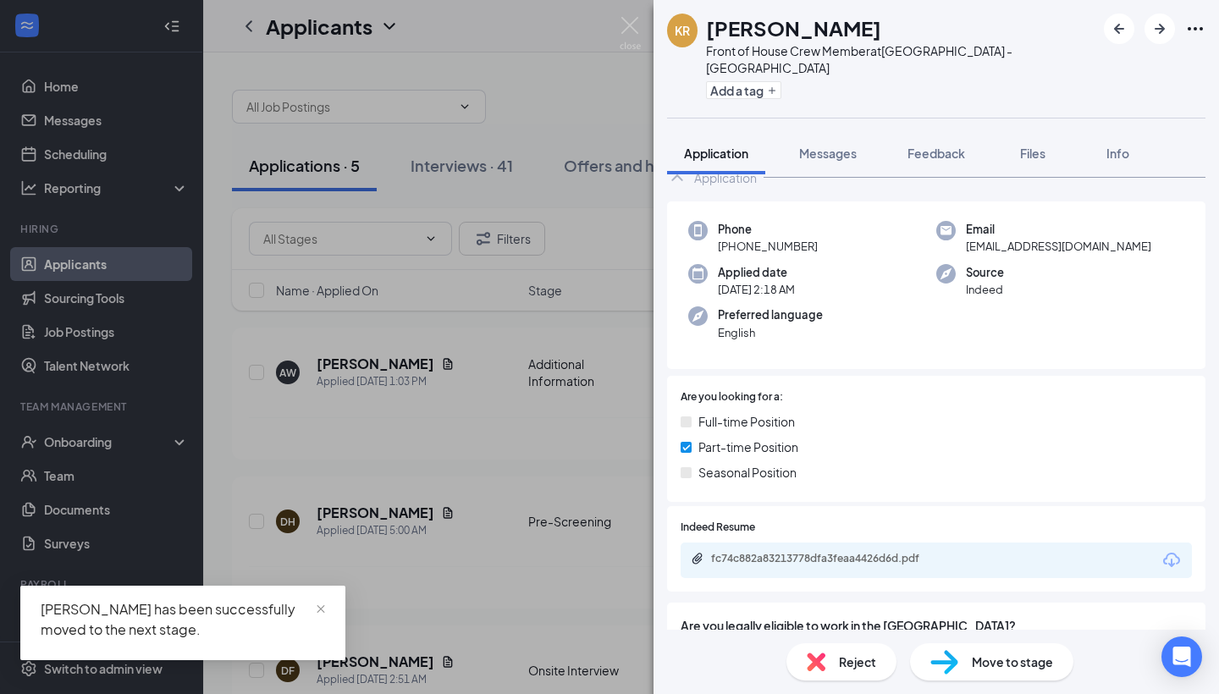
scroll to position [35, 0]
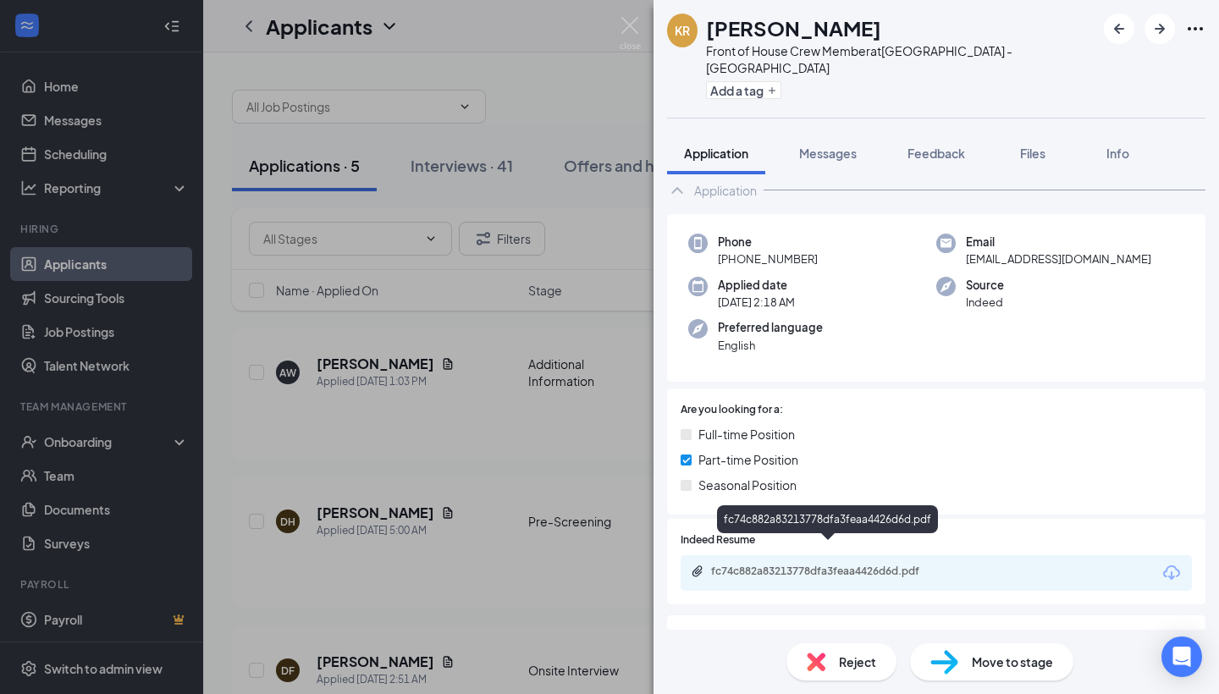
click at [840, 565] on div "fc74c882a83213778dfa3feaa4426d6d.pdf" at bounding box center [829, 572] width 237 height 14
click at [848, 664] on span "Reject" at bounding box center [857, 662] width 37 height 19
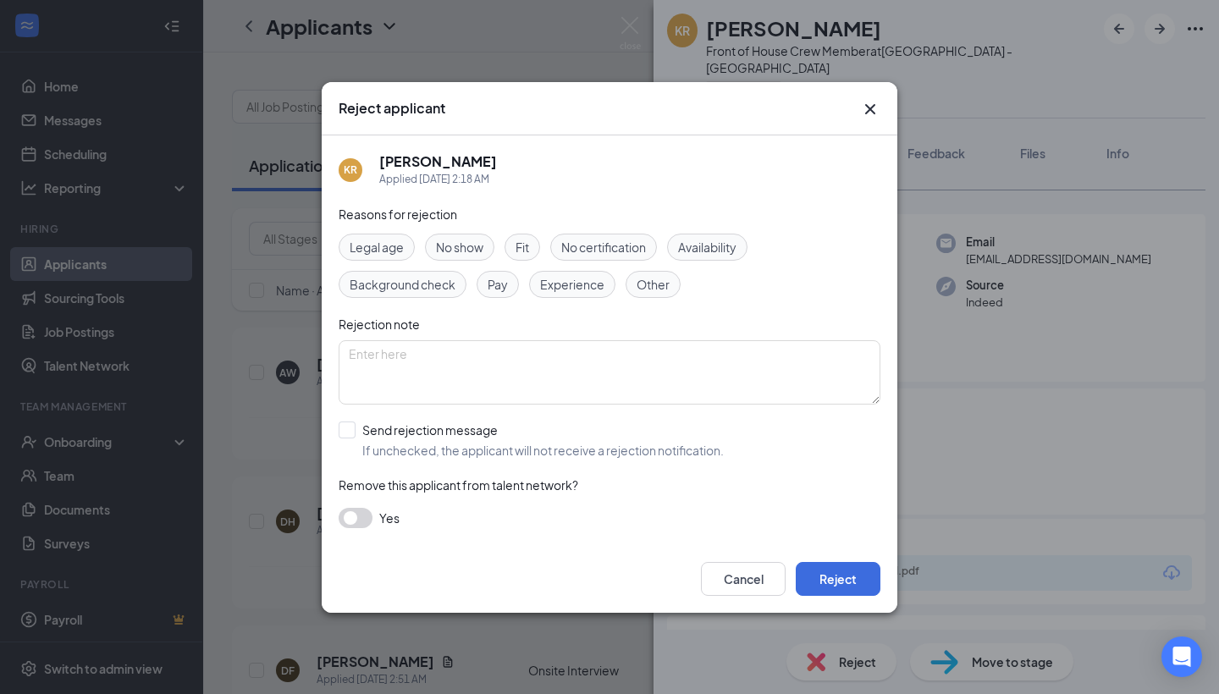
click at [872, 114] on icon "Cross" at bounding box center [870, 109] width 20 height 20
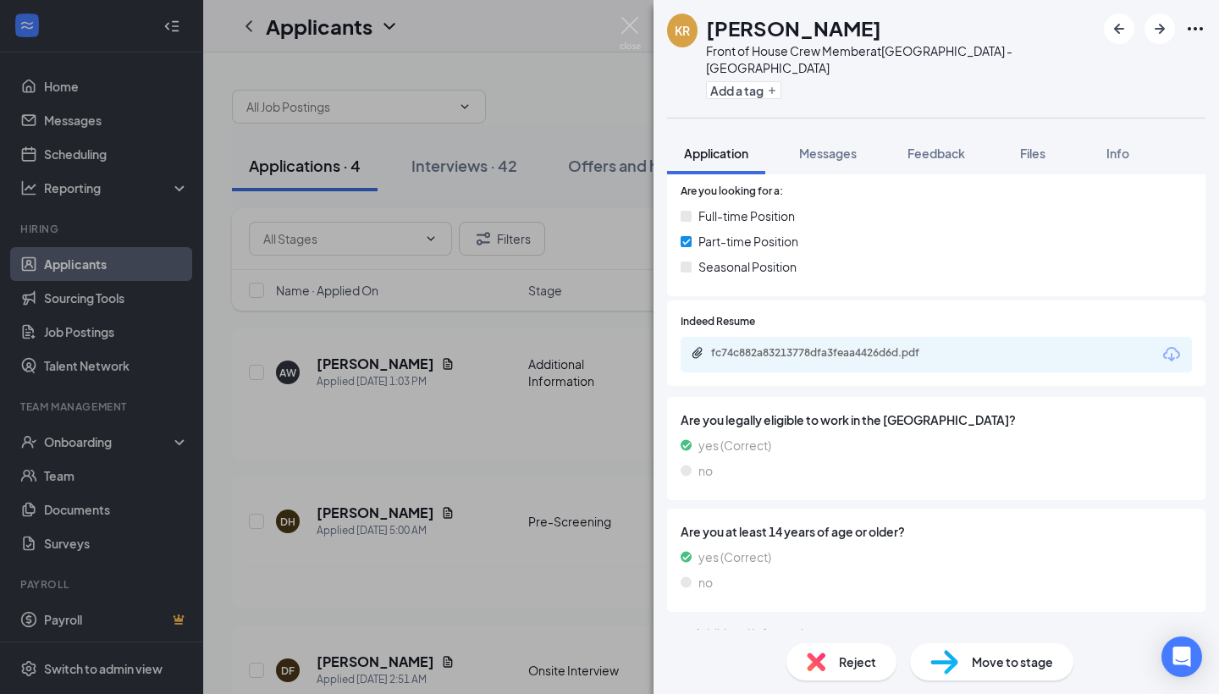
scroll to position [252, 0]
click at [861, 657] on span "Reject" at bounding box center [857, 662] width 37 height 19
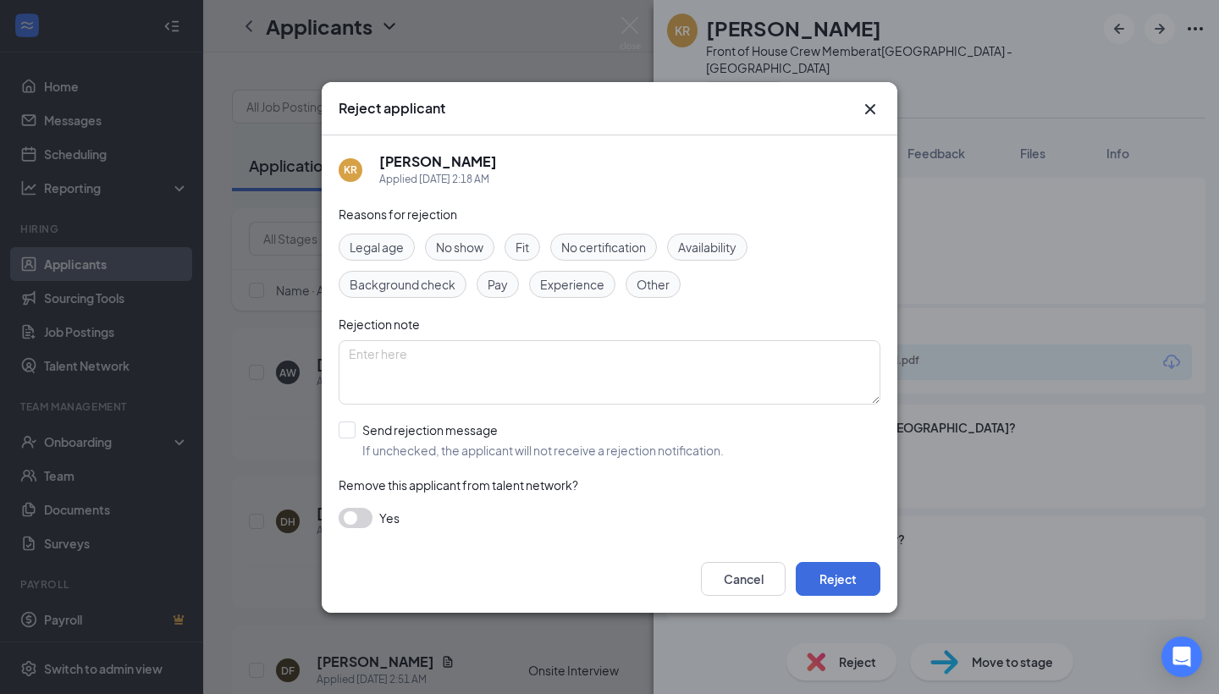
click at [714, 243] on span "Availability" at bounding box center [707, 247] width 58 height 19
click at [804, 582] on button "Reject" at bounding box center [838, 579] width 85 height 34
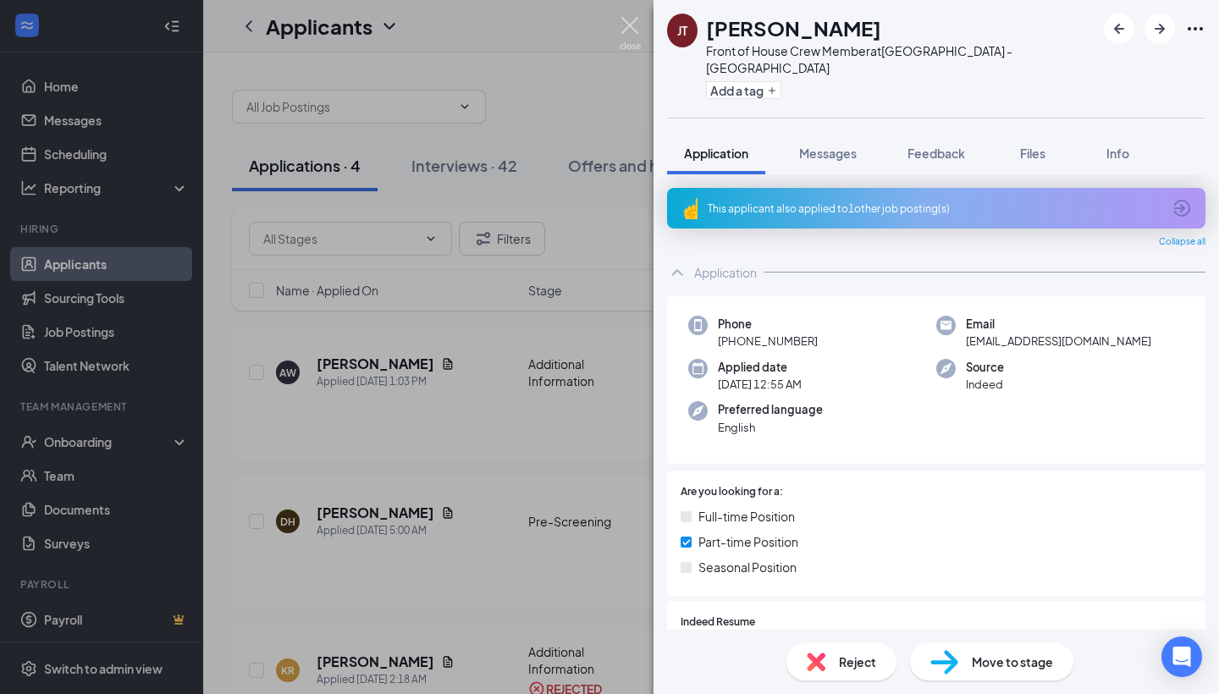
click at [629, 30] on img at bounding box center [630, 33] width 21 height 33
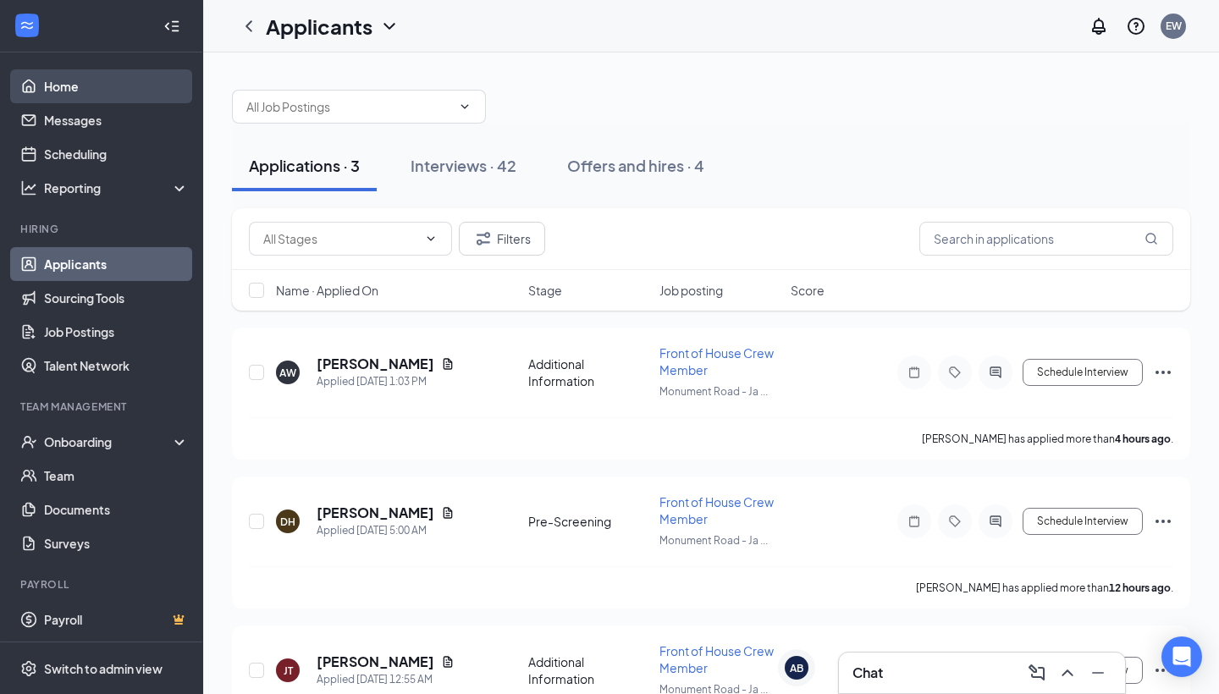
click at [115, 100] on link "Home" at bounding box center [116, 86] width 145 height 34
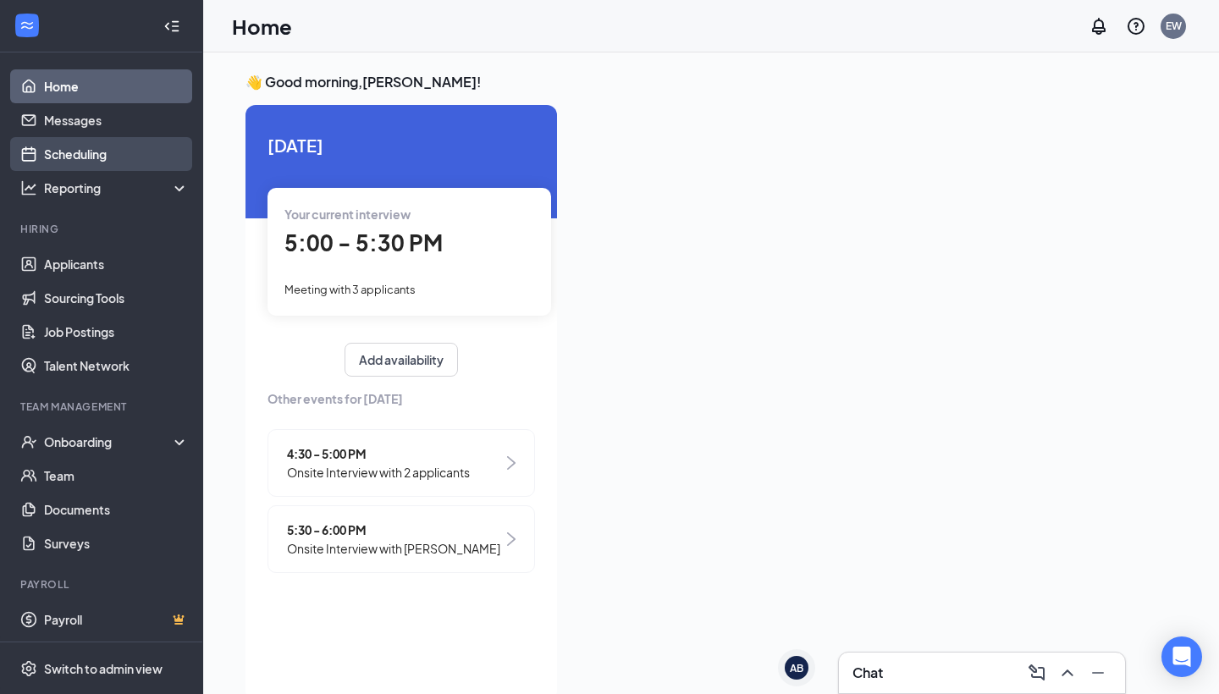
click at [100, 157] on link "Scheduling" at bounding box center [116, 154] width 145 height 34
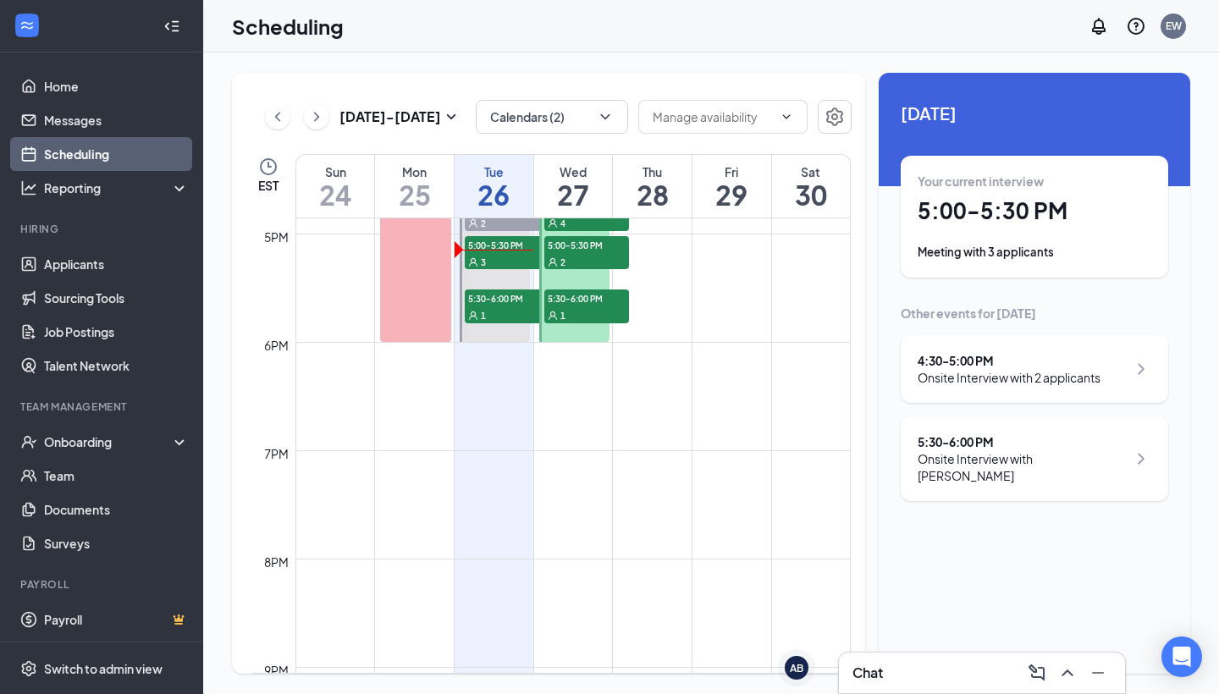
scroll to position [1737, 0]
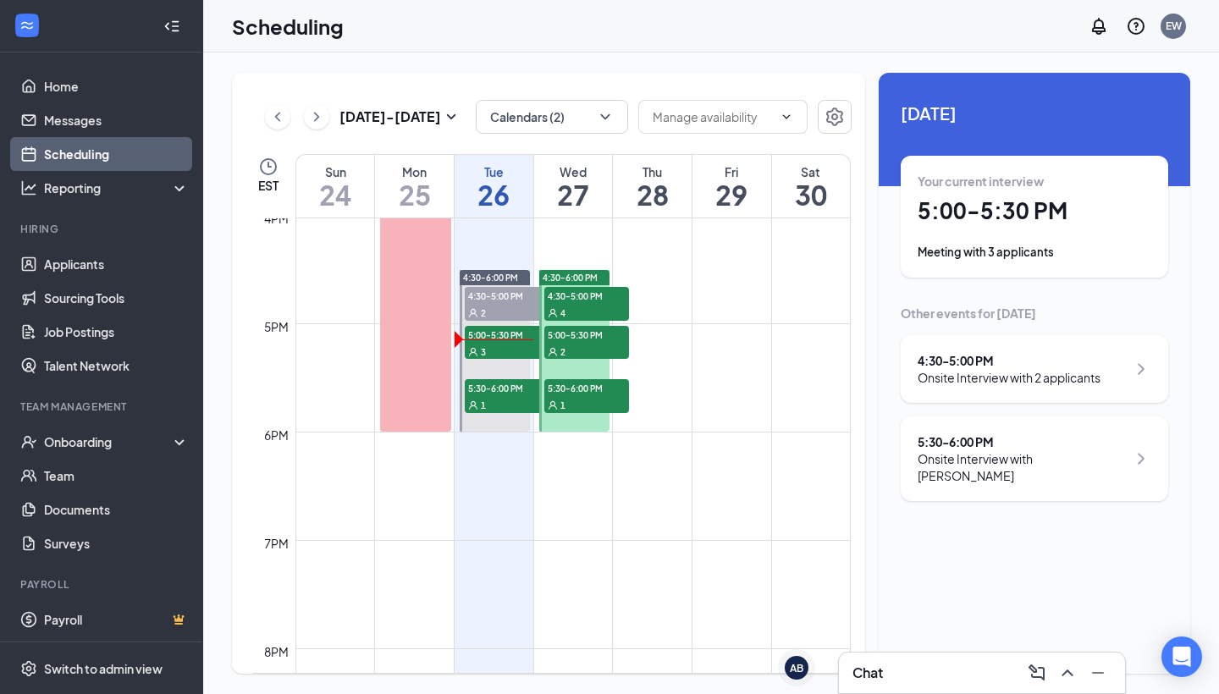
click at [587, 305] on div "4" at bounding box center [586, 312] width 85 height 17
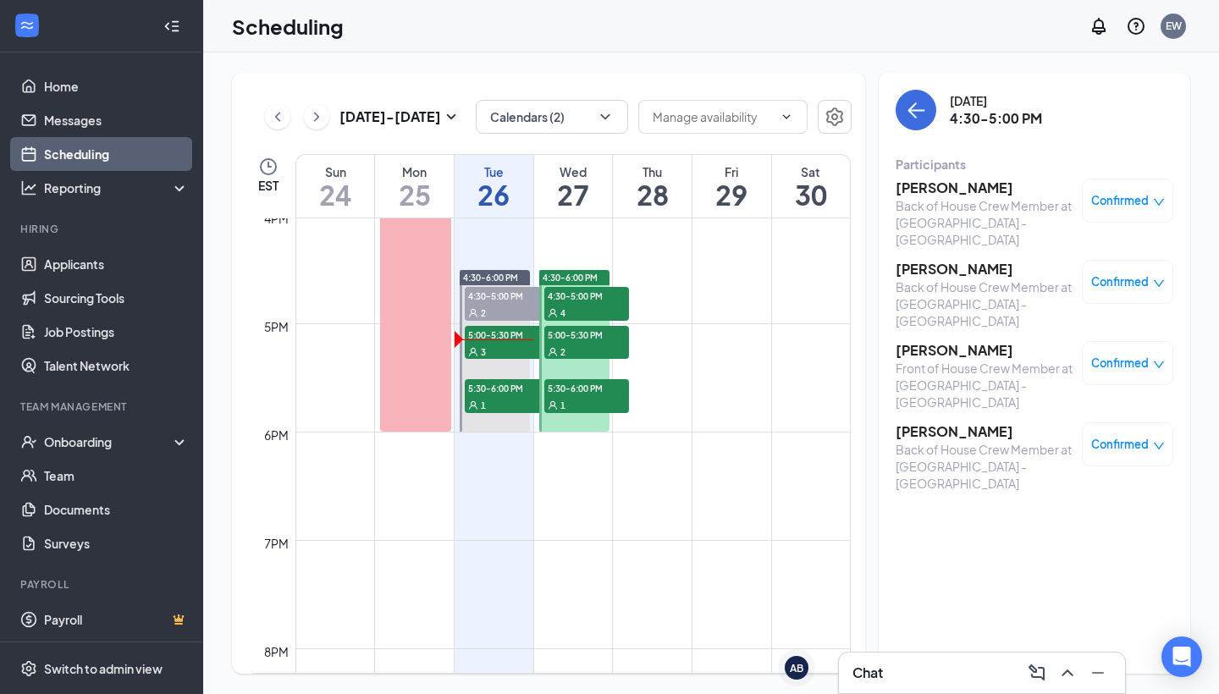
click at [590, 341] on span "5:00-5:30 PM" at bounding box center [586, 334] width 85 height 17
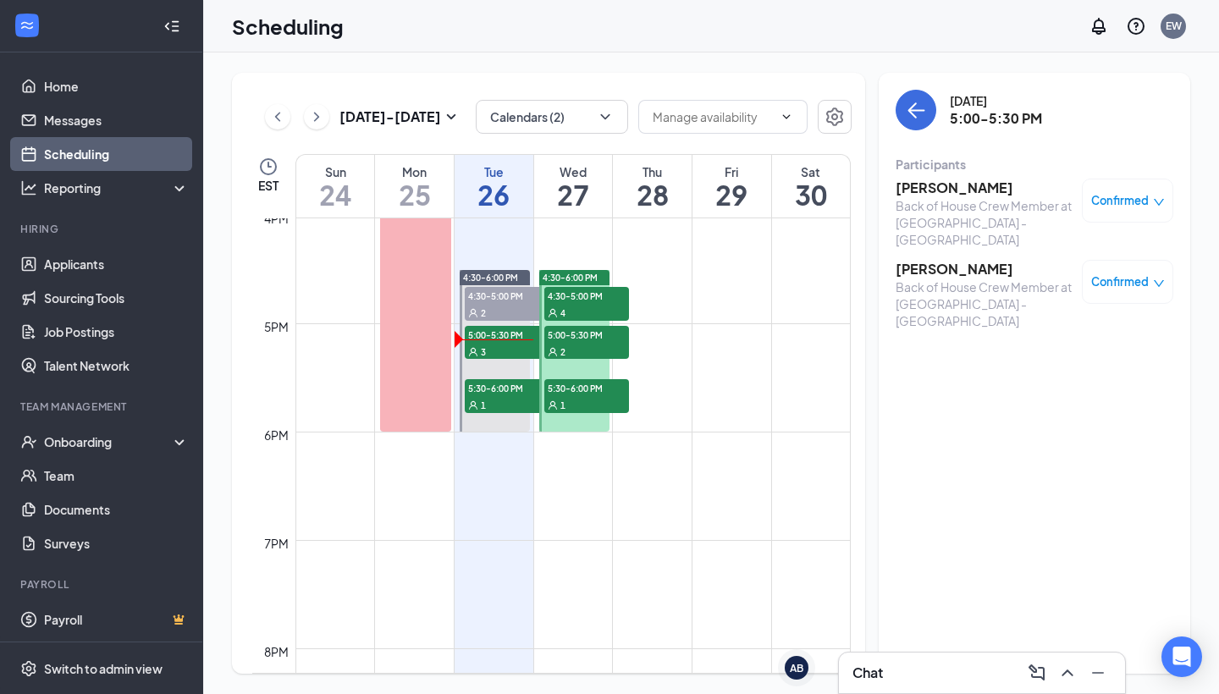
click at [587, 407] on div "1" at bounding box center [586, 404] width 85 height 17
click at [588, 307] on div "4" at bounding box center [586, 312] width 85 height 17
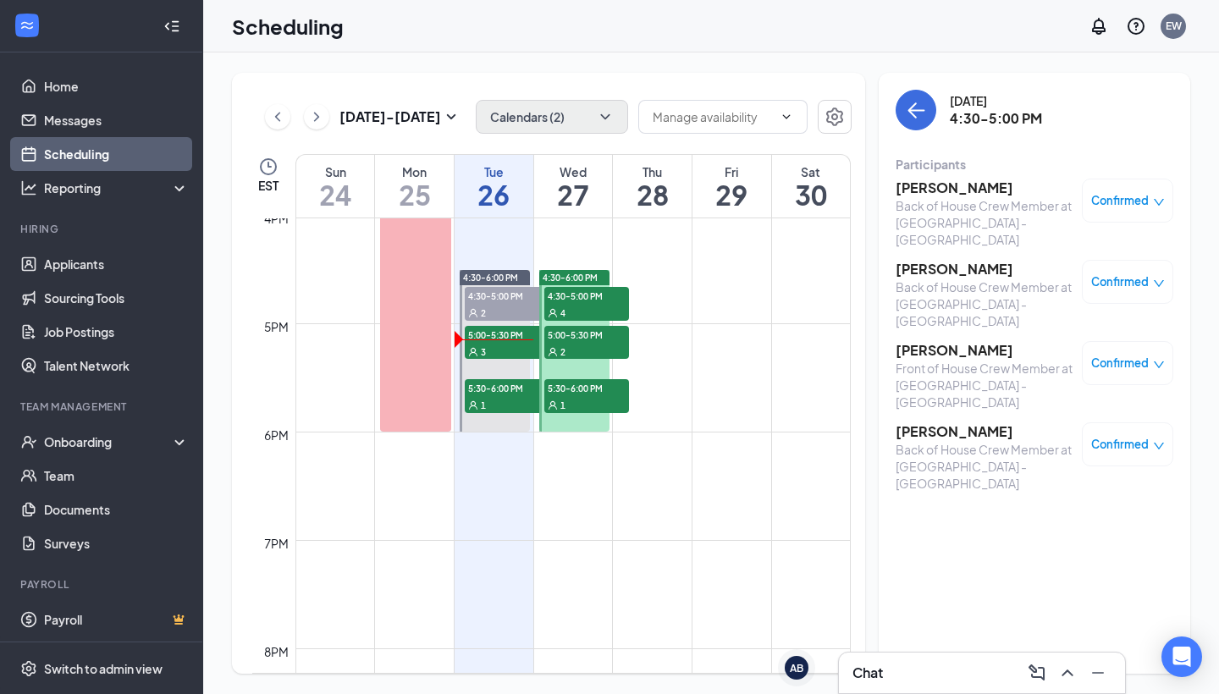
click at [589, 106] on button "Calendars (2)" at bounding box center [552, 117] width 152 height 34
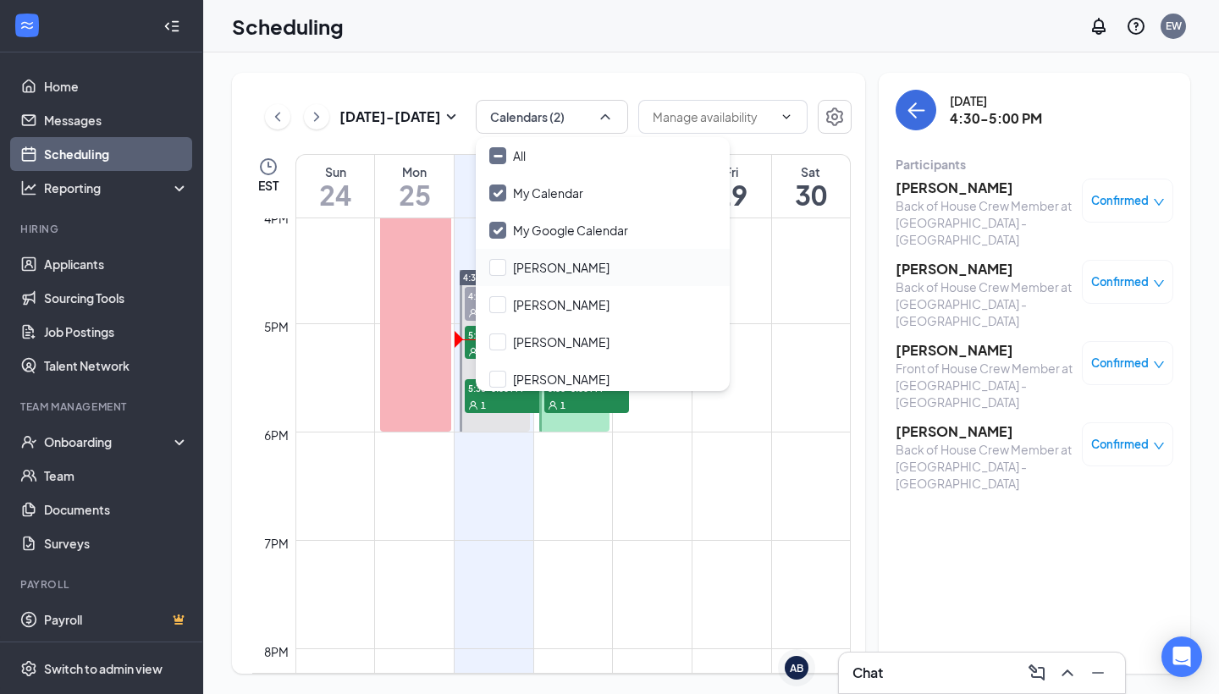
click at [540, 269] on div "[PERSON_NAME]" at bounding box center [603, 267] width 254 height 37
checkbox input "true"
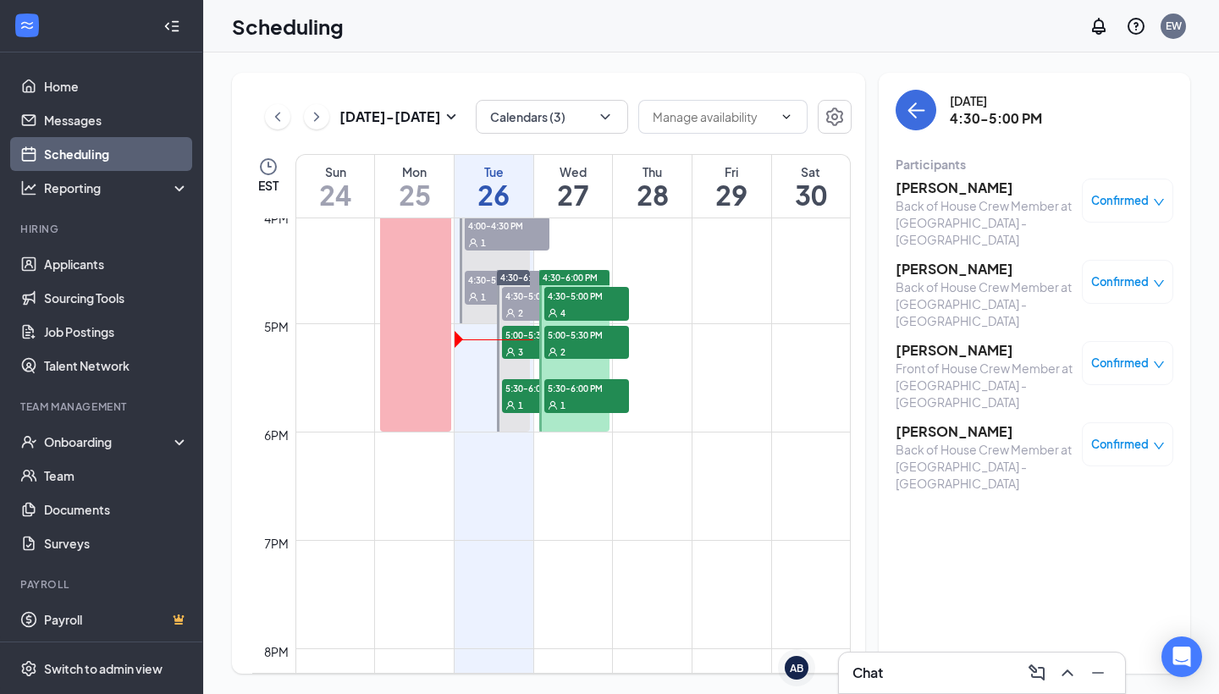
click at [859, 428] on div "Aug 24 - Aug 30 Calendars (3) EST Sun 24 Mon 25 Tue 26 Wed 27 Thu 28 Fri 29 Sat…" at bounding box center [548, 373] width 633 height 601
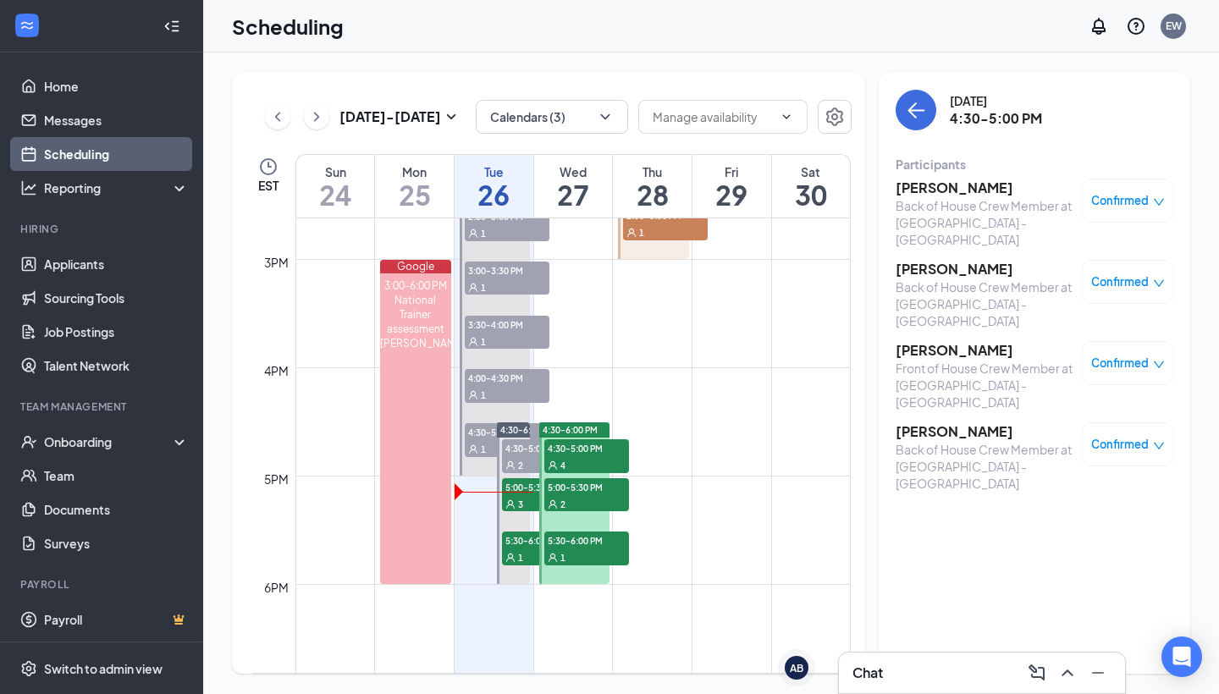
scroll to position [1588, 0]
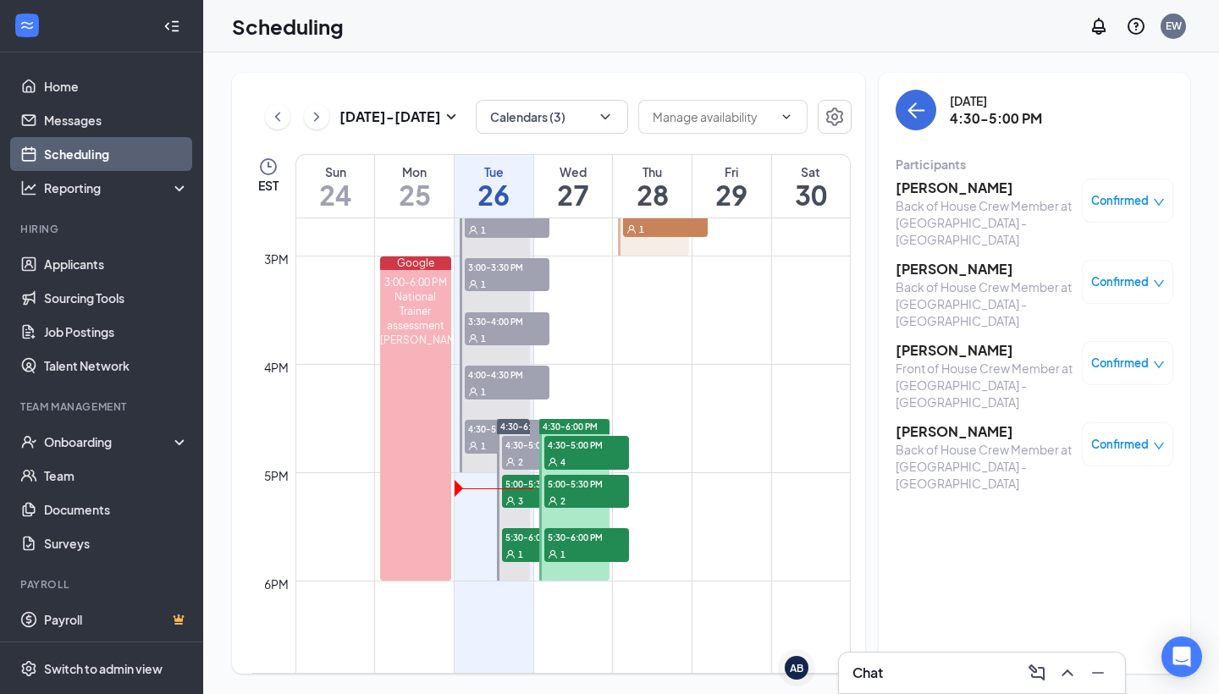
click at [599, 437] on span "4:30-5:00 PM" at bounding box center [586, 444] width 85 height 17
click at [598, 450] on span "4:30-5:00 PM" at bounding box center [586, 444] width 85 height 17
click at [597, 500] on div "2" at bounding box center [586, 500] width 85 height 17
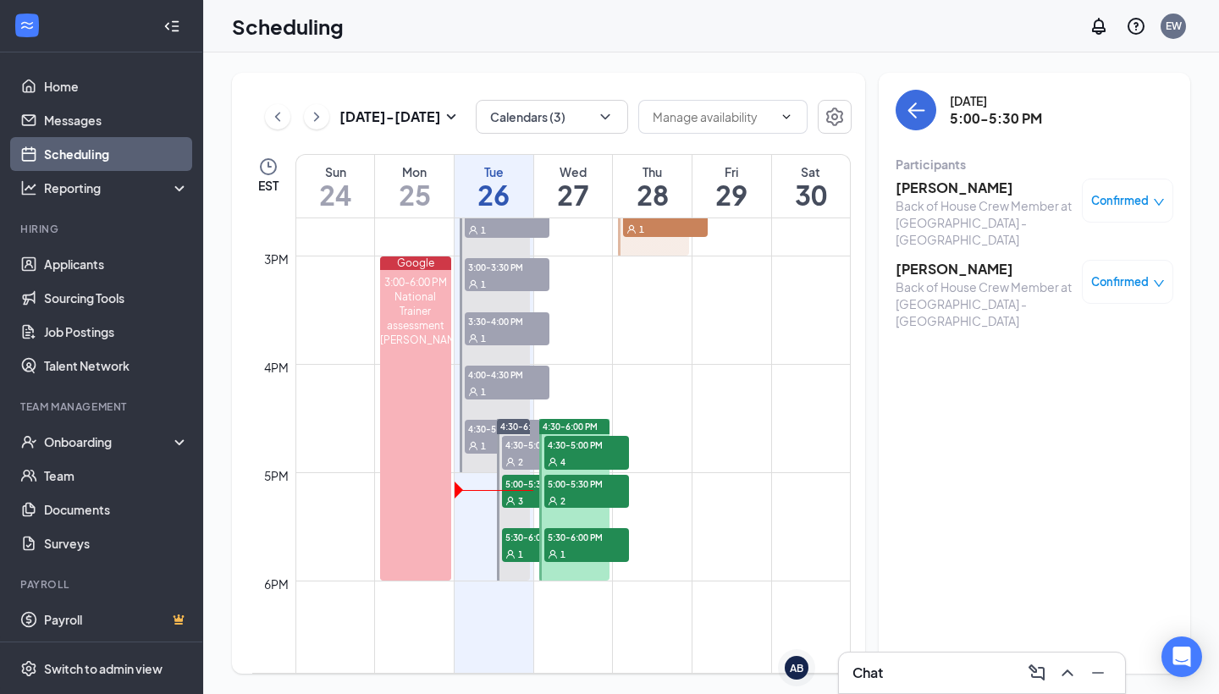
click at [587, 552] on div "1" at bounding box center [586, 553] width 85 height 17
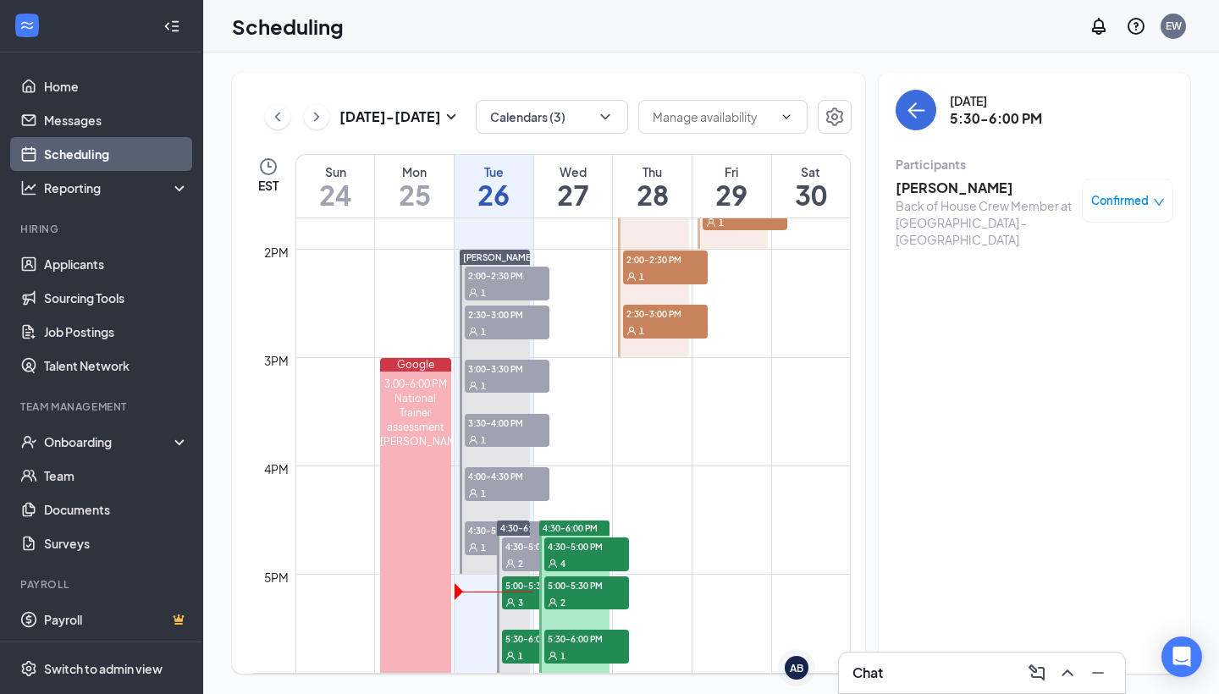
scroll to position [1572, 0]
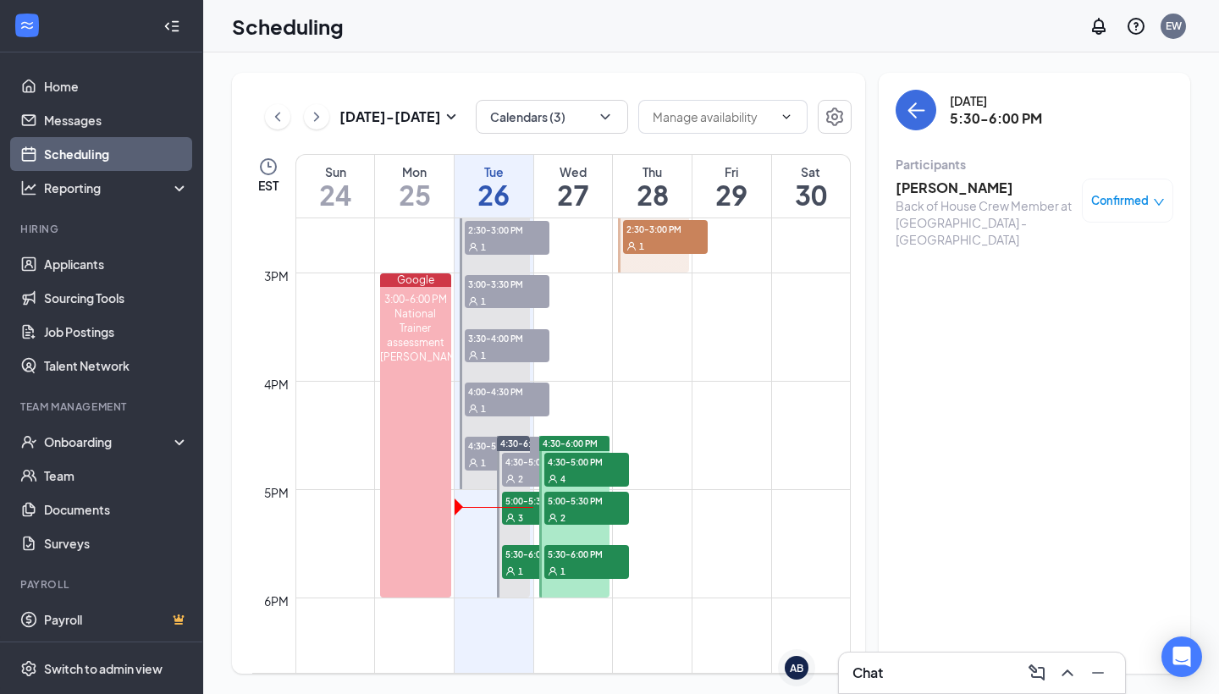
click at [613, 475] on div "4" at bounding box center [586, 478] width 85 height 17
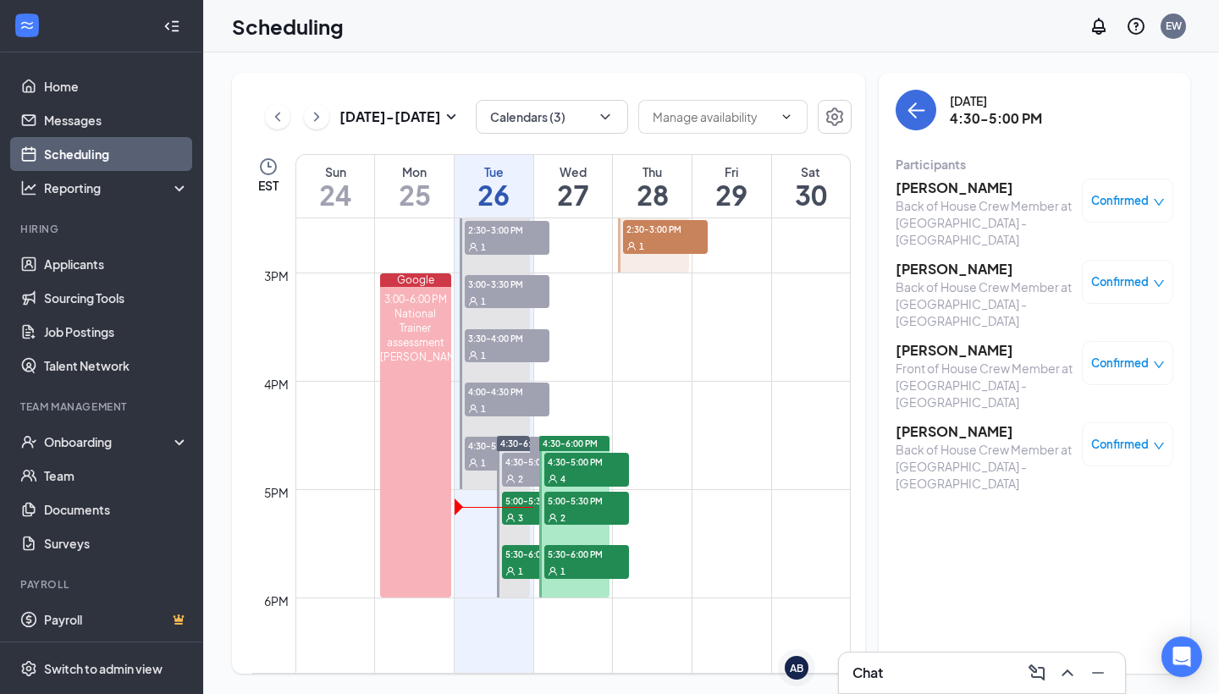
click at [594, 512] on div "2" at bounding box center [586, 517] width 85 height 17
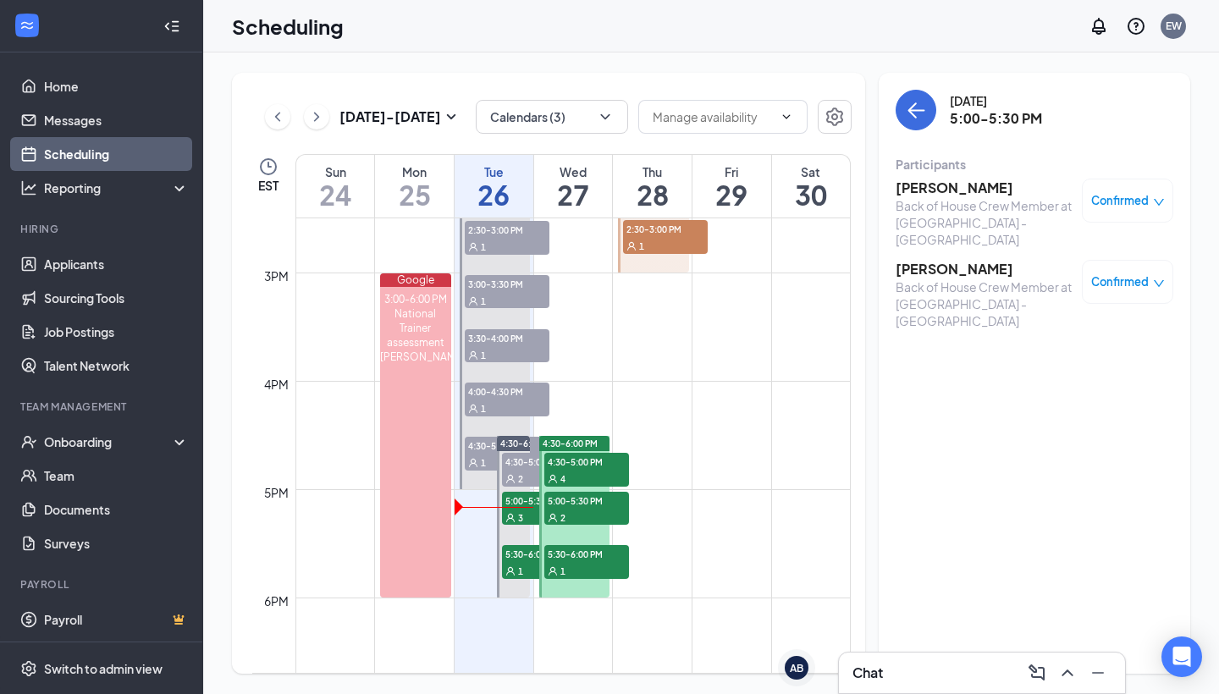
click at [588, 570] on div "1" at bounding box center [586, 570] width 85 height 17
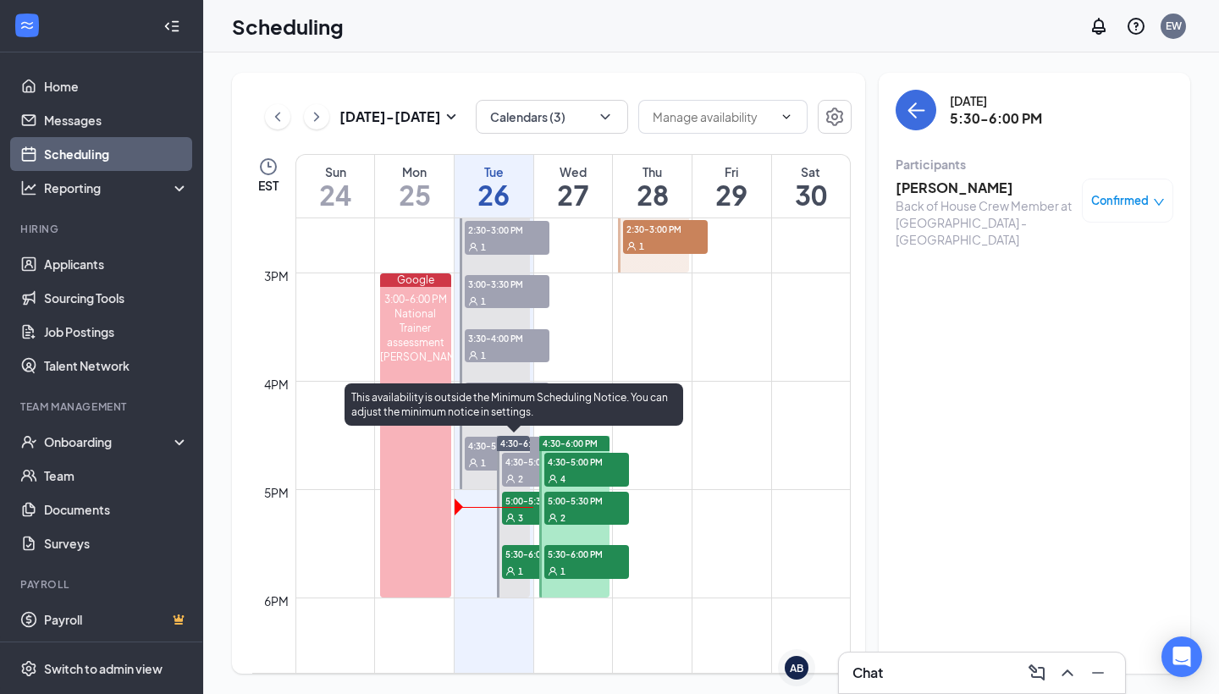
click at [525, 507] on span "5:00-5:30 PM" at bounding box center [544, 500] width 85 height 17
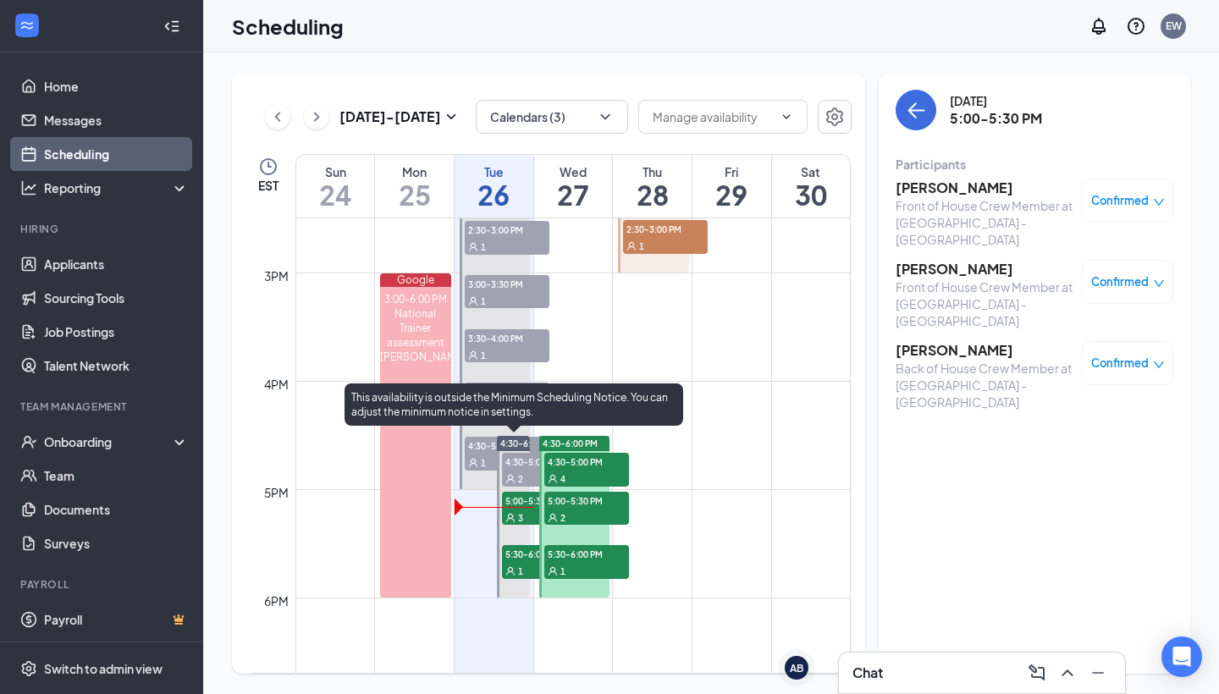
click at [520, 564] on div "1" at bounding box center [544, 570] width 85 height 17
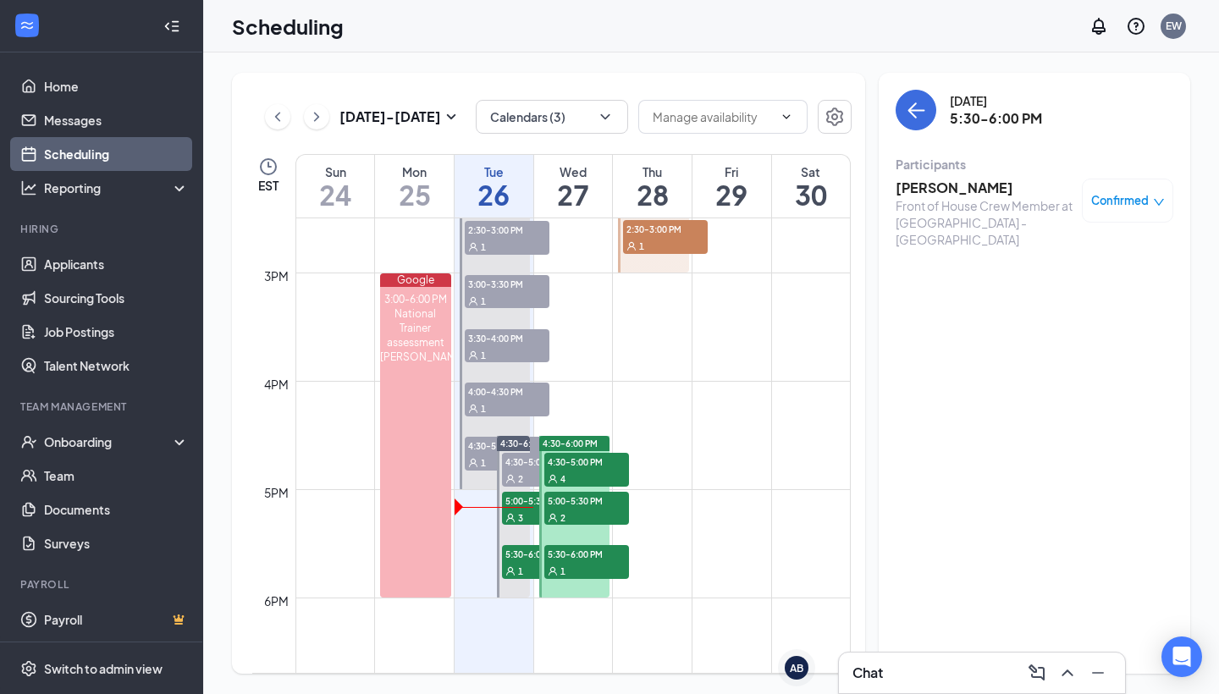
click at [600, 514] on div "2" at bounding box center [586, 517] width 85 height 17
click at [561, 512] on span "2" at bounding box center [563, 518] width 5 height 12
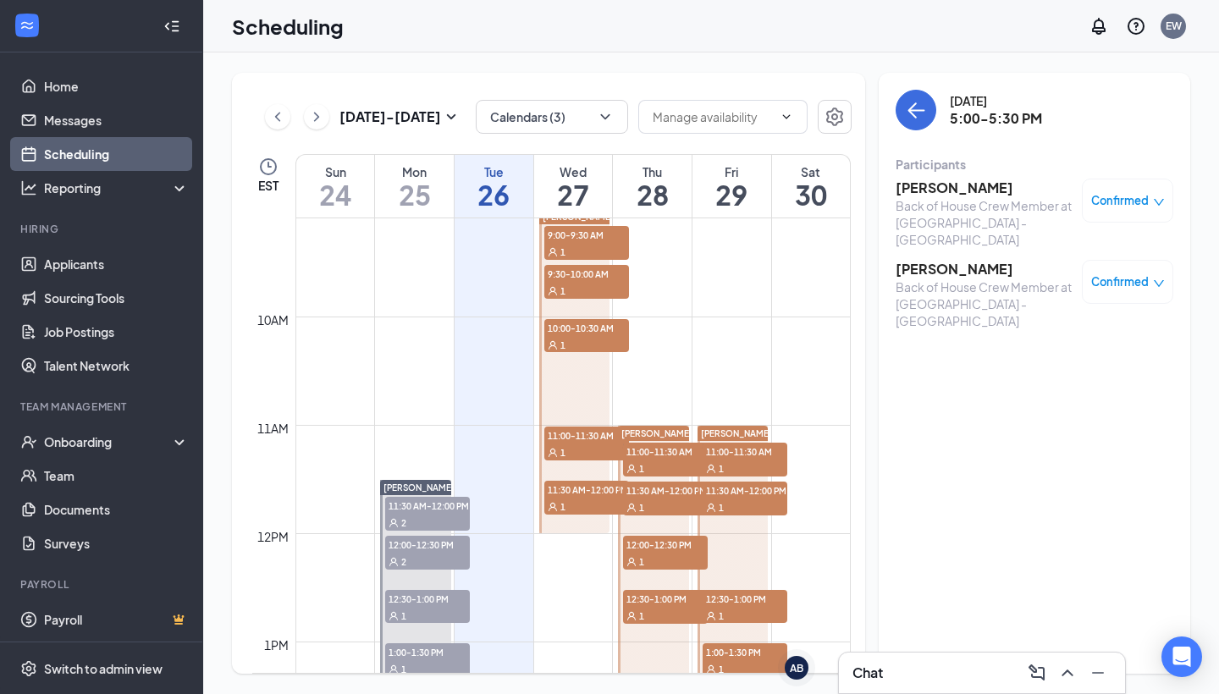
scroll to position [975, 0]
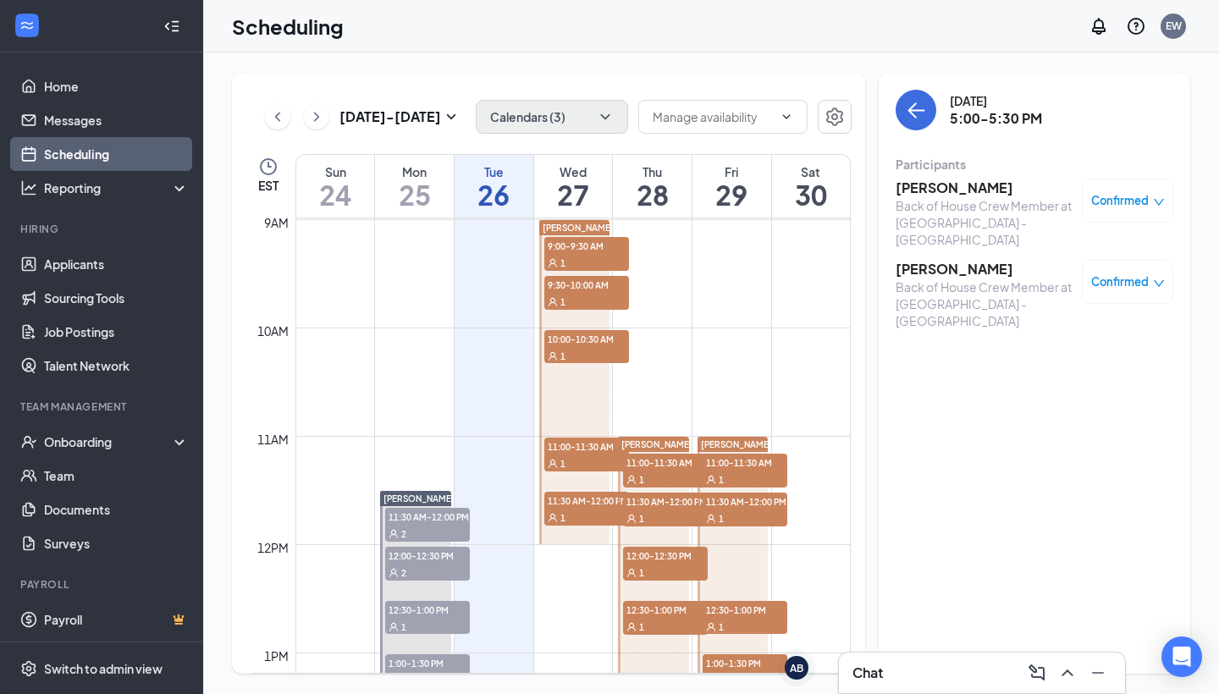
click at [606, 111] on icon "ChevronDown" at bounding box center [605, 116] width 17 height 17
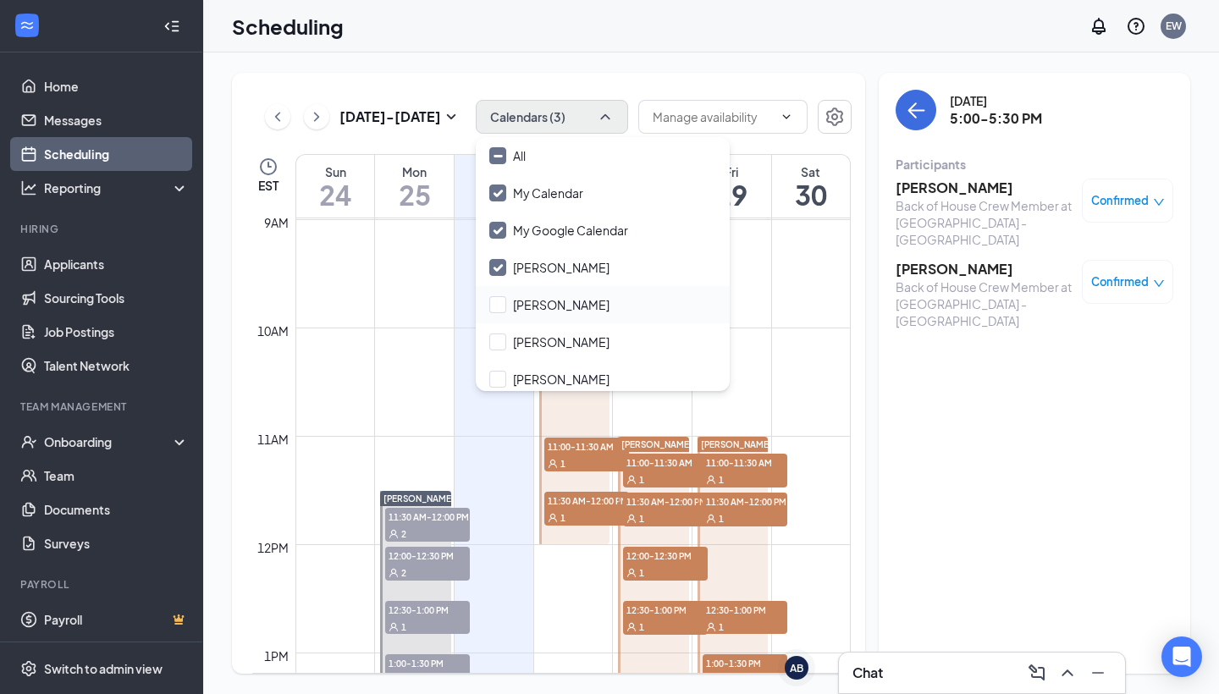
click at [503, 313] on div "[PERSON_NAME]" at bounding box center [603, 304] width 254 height 37
checkbox input "true"
click at [503, 342] on div at bounding box center [497, 342] width 17 height 17
click at [503, 342] on input "[PERSON_NAME]" at bounding box center [549, 342] width 120 height 17
checkbox input "false"
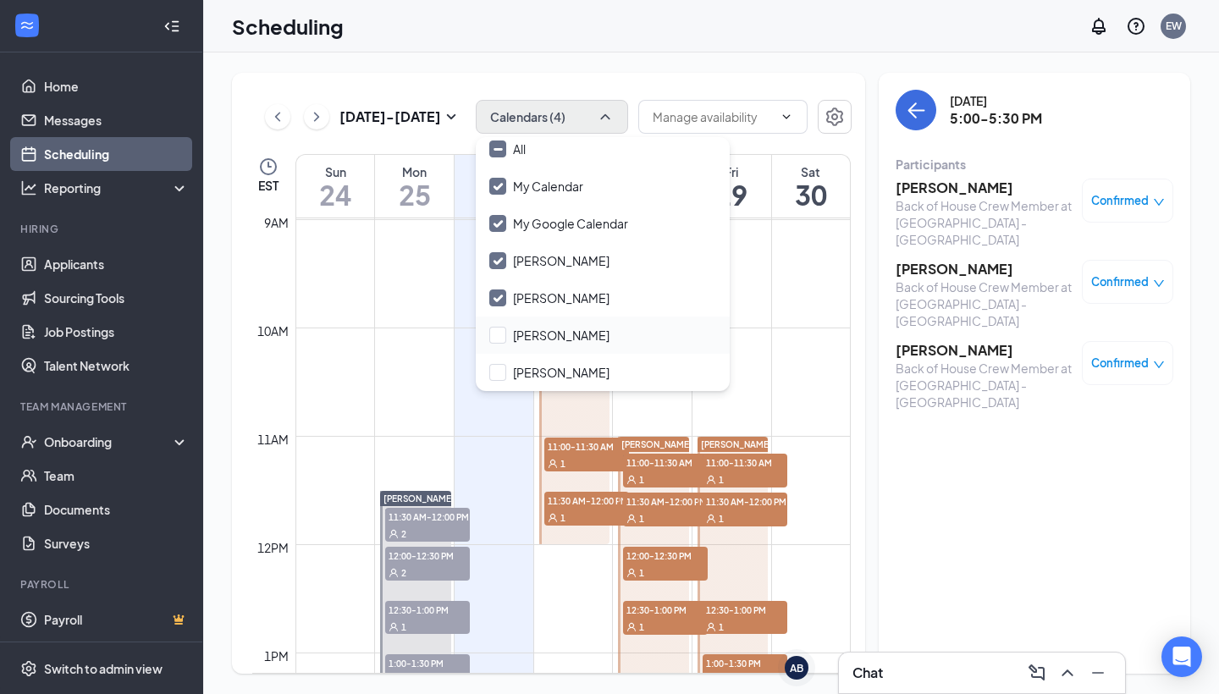
scroll to position [7, 0]
click at [855, 276] on div "Aug 24 - Aug 30 Calendars (4) EST Sun 24 Mon 25 Tue 26 Wed 27 Thu 28 Fri 29 Sat…" at bounding box center [548, 373] width 633 height 601
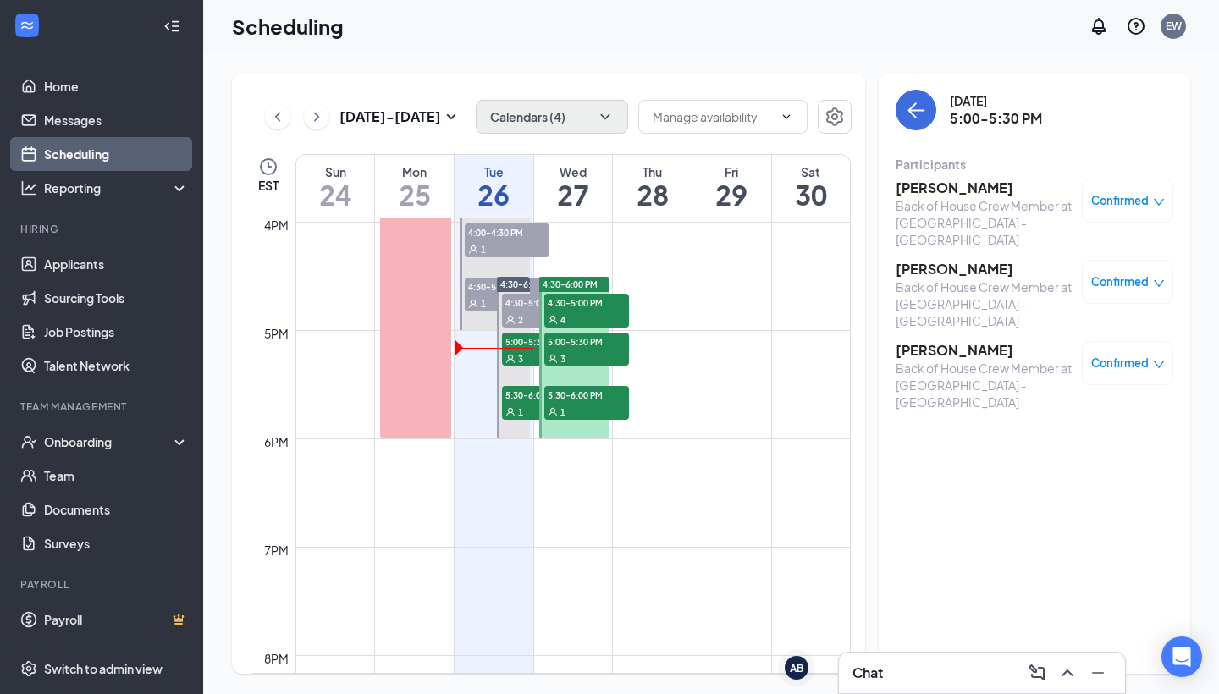
scroll to position [1735, 0]
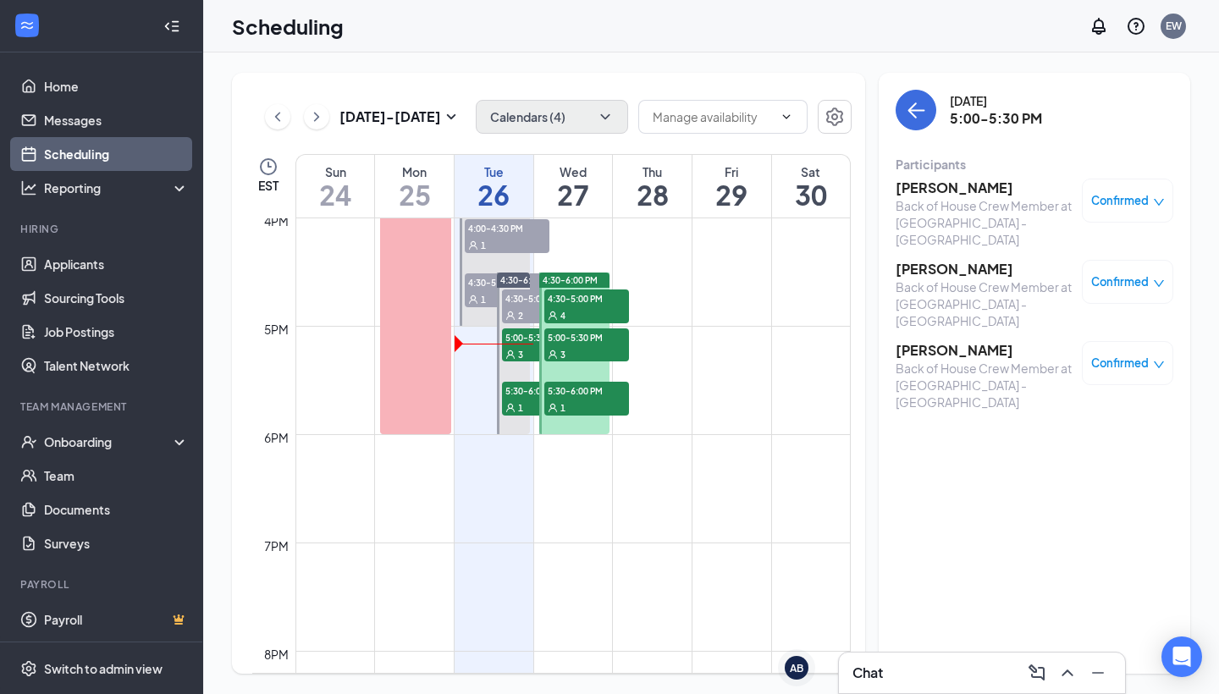
click at [596, 307] on div "4" at bounding box center [586, 315] width 85 height 17
click at [584, 357] on div "3" at bounding box center [586, 353] width 85 height 17
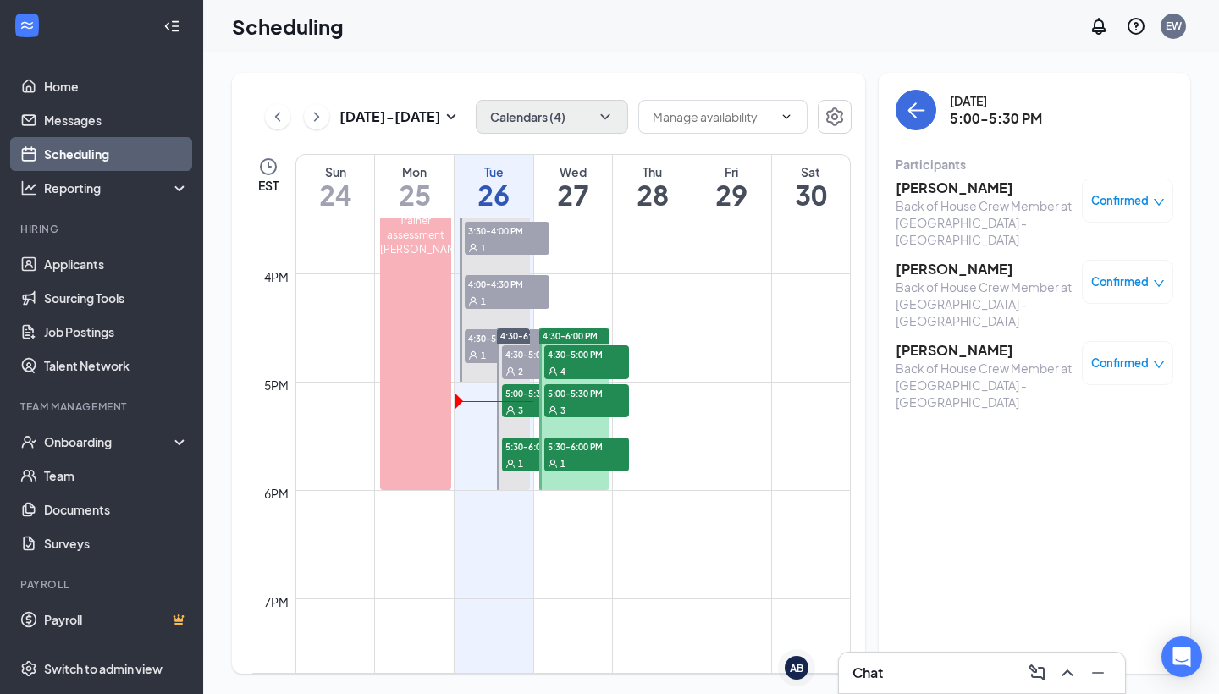
scroll to position [1677, 0]
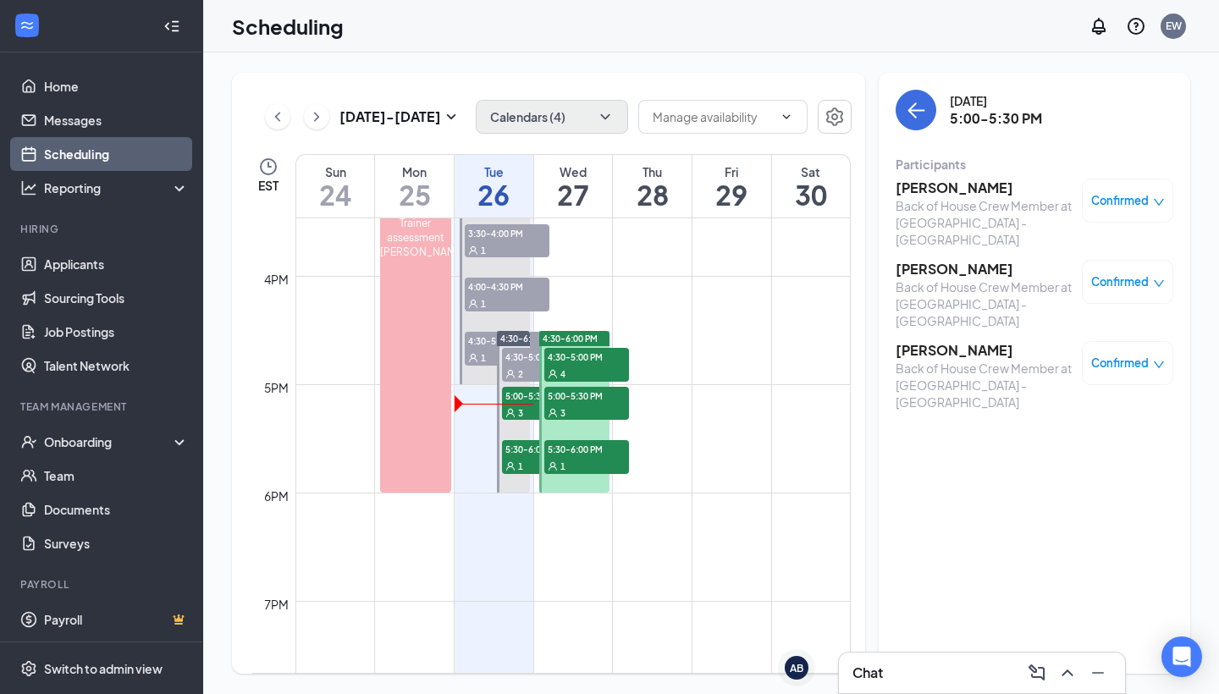
click at [971, 341] on h3 "[PERSON_NAME]" at bounding box center [985, 350] width 178 height 19
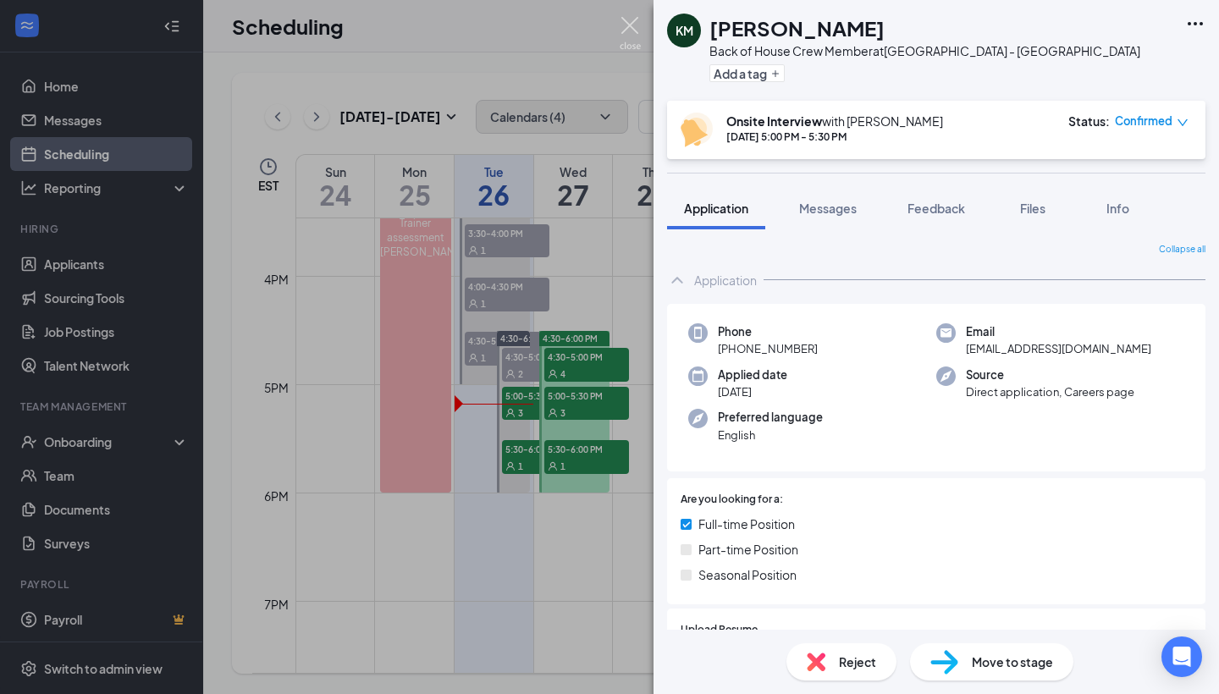
click at [627, 23] on img at bounding box center [630, 33] width 21 height 33
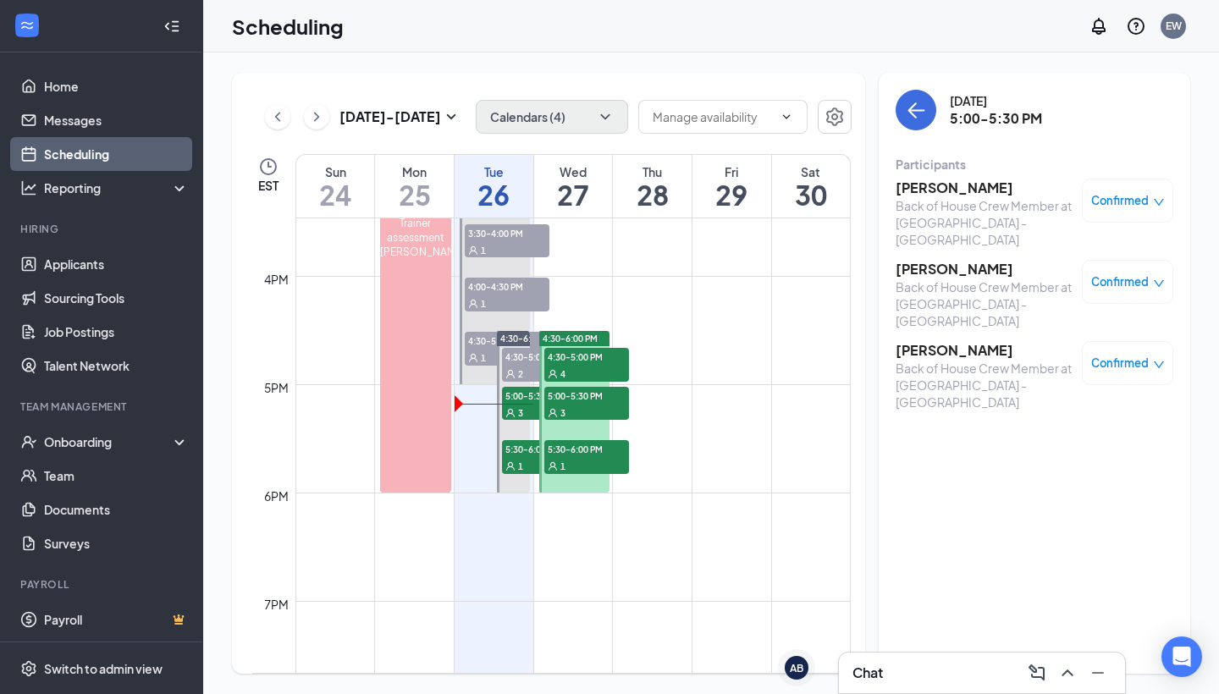
click at [584, 120] on button "Calendars (4)" at bounding box center [552, 117] width 152 height 34
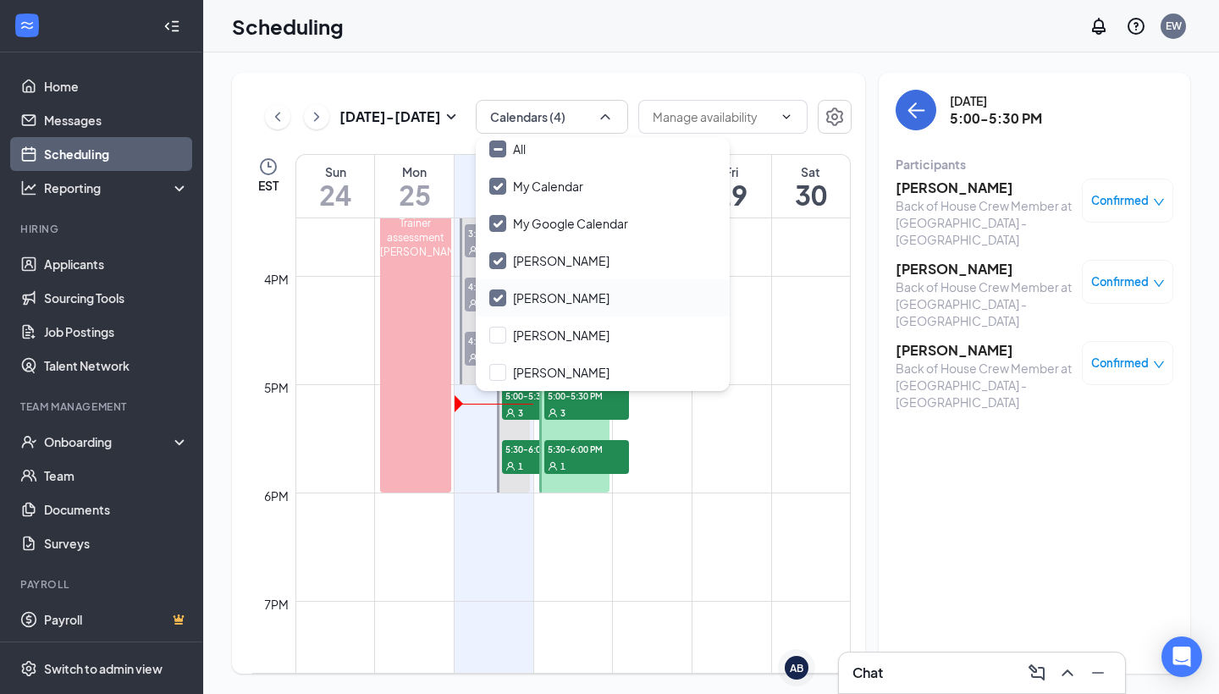
click at [525, 306] on div "[PERSON_NAME]" at bounding box center [603, 297] width 254 height 37
checkbox input "false"
click at [517, 265] on div "[PERSON_NAME]" at bounding box center [561, 260] width 97 height 17
click at [517, 265] on input "[PERSON_NAME]" at bounding box center [549, 260] width 120 height 17
click at [500, 260] on icon "Checkmark" at bounding box center [498, 260] width 8 height 6
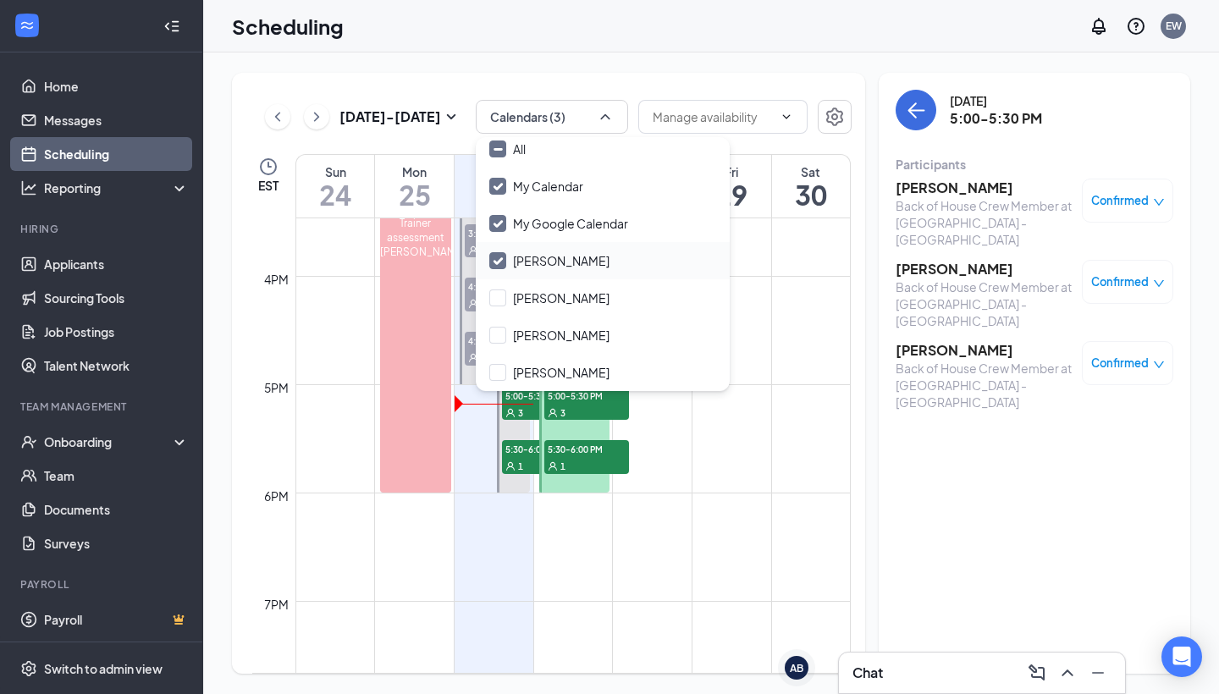
click at [500, 260] on input "[PERSON_NAME]" at bounding box center [549, 260] width 120 height 17
click at [500, 260] on icon "Checkmark" at bounding box center [498, 260] width 8 height 6
click at [500, 260] on input "[PERSON_NAME]" at bounding box center [549, 260] width 120 height 17
checkbox input "true"
click at [115, 268] on link "Applicants" at bounding box center [116, 264] width 145 height 34
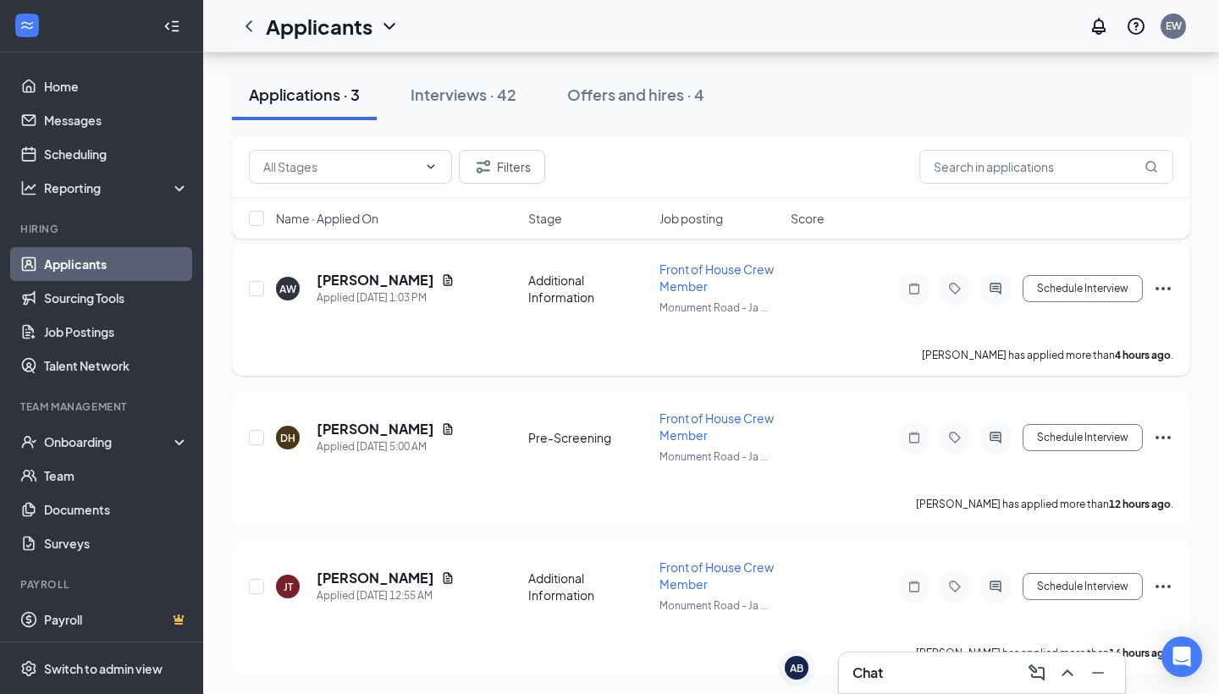
scroll to position [84, 0]
click at [386, 442] on div "Applied Today 5:00 AM" at bounding box center [386, 447] width 138 height 17
click at [403, 430] on h5 "[PERSON_NAME]" at bounding box center [376, 429] width 118 height 19
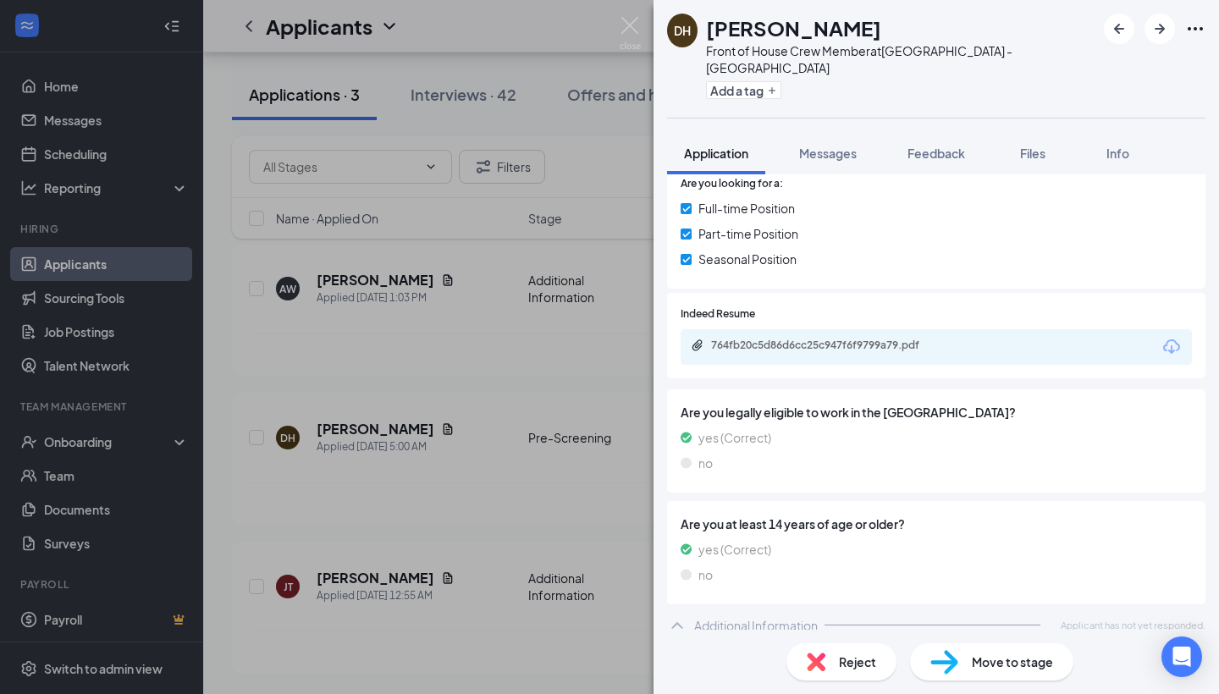
scroll to position [252, 0]
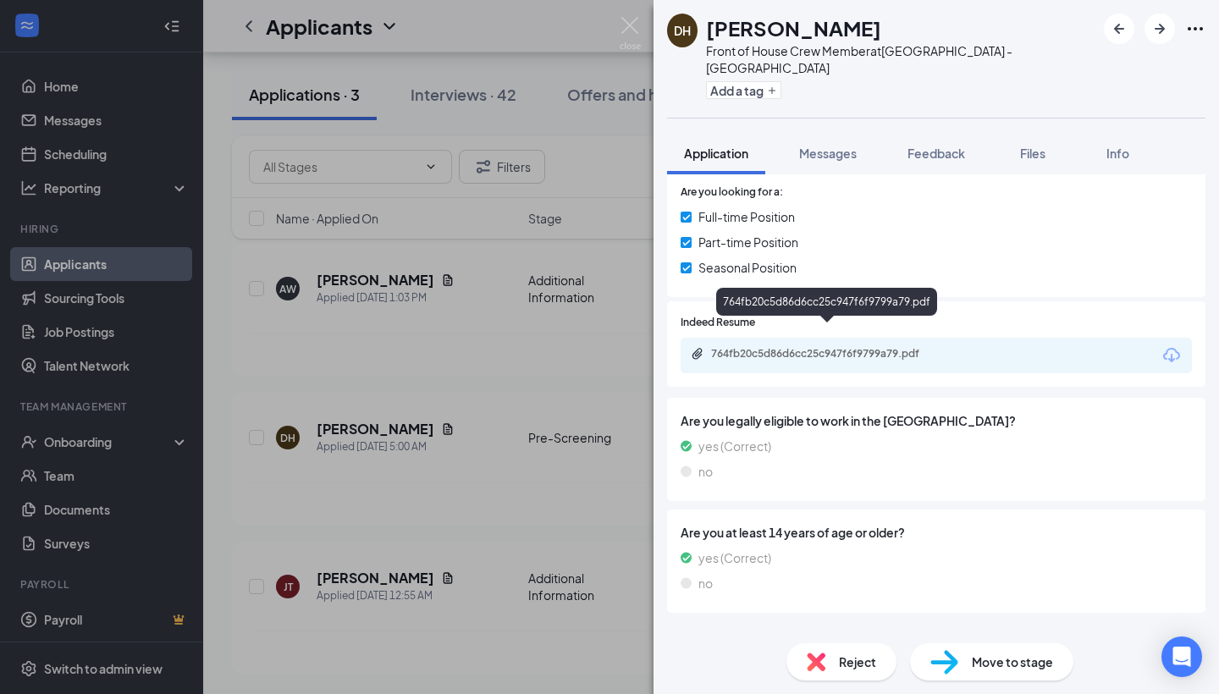
click at [844, 347] on div "764fb20c5d86d6cc25c947f6f9799a79.pdf" at bounding box center [828, 355] width 274 height 16
click at [986, 650] on div "Move to stage" at bounding box center [991, 662] width 163 height 37
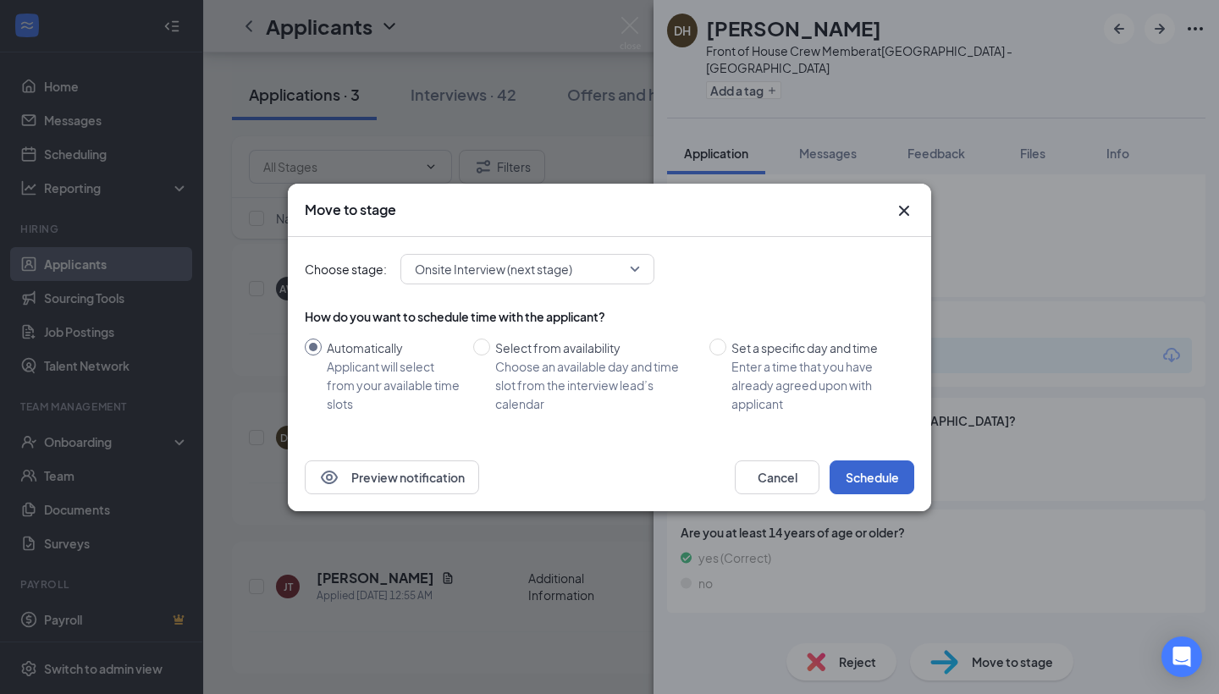
click at [853, 474] on button "Schedule" at bounding box center [872, 478] width 85 height 34
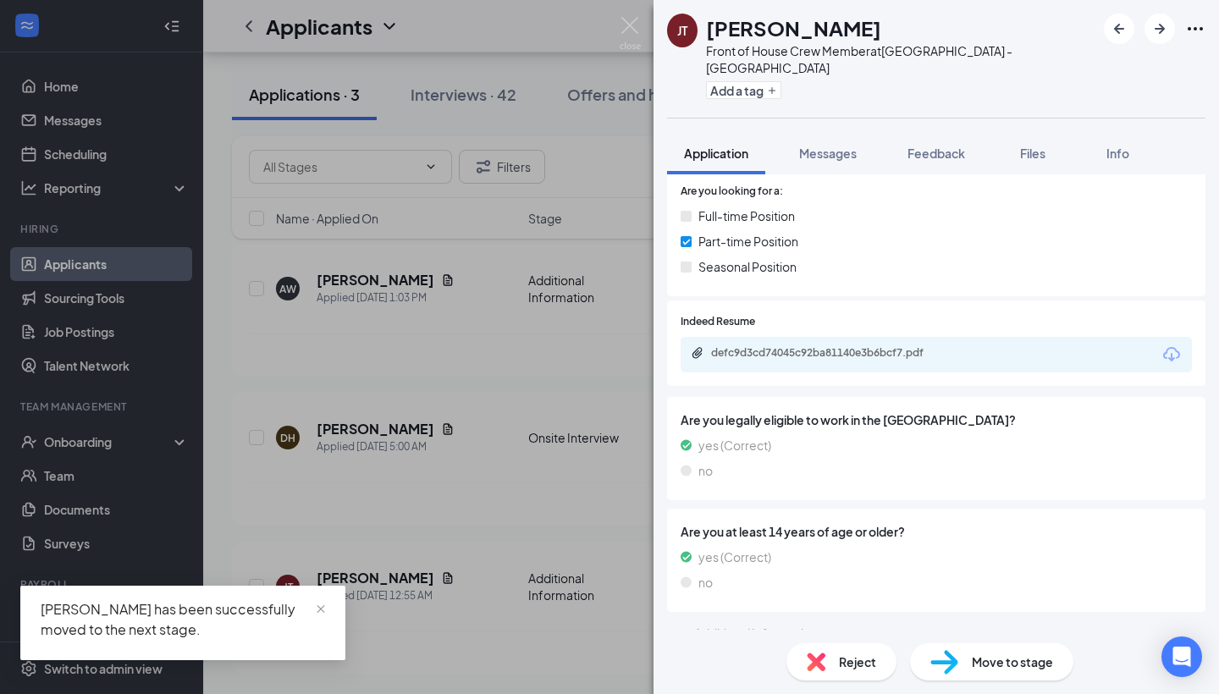
scroll to position [300, 0]
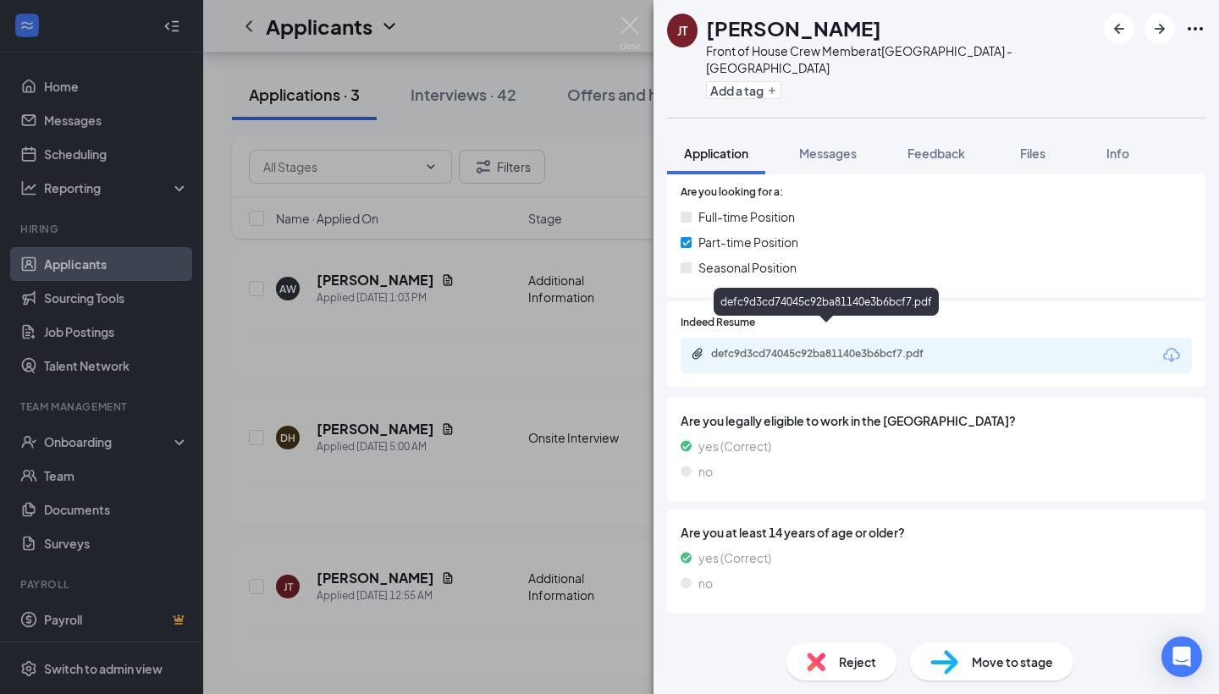
click at [897, 347] on div "defc9d3cd74045c92ba81140e3b6bcf7.pdf" at bounding box center [829, 354] width 237 height 14
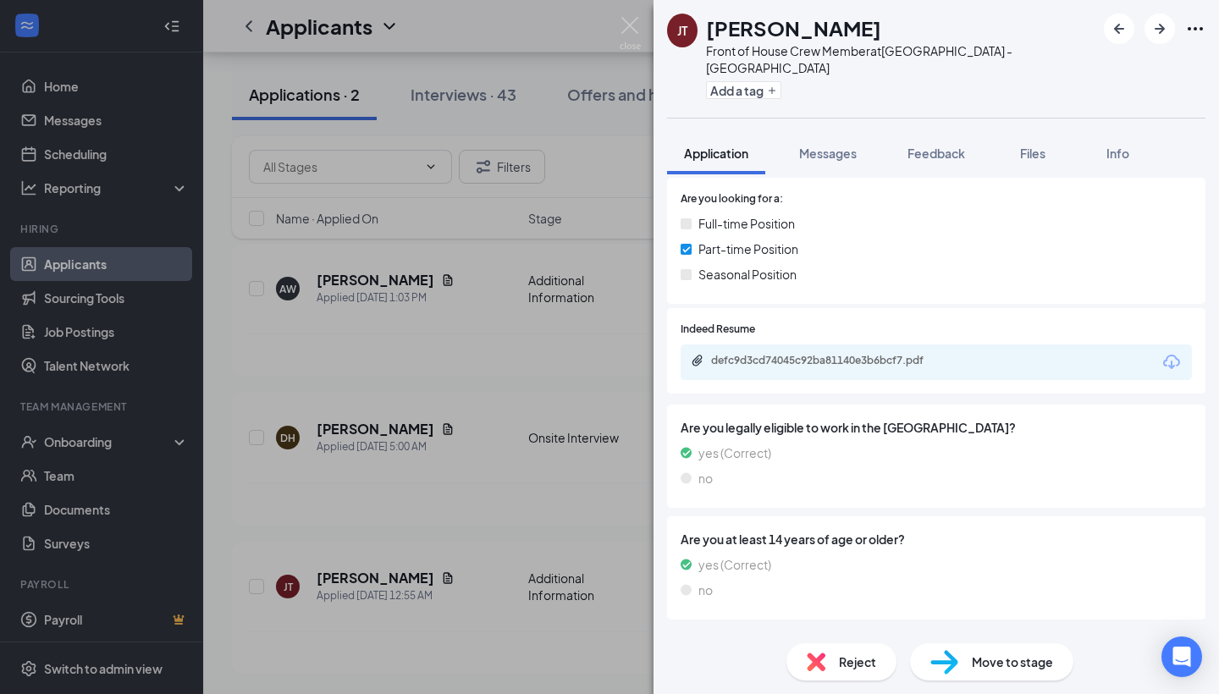
click at [846, 653] on span "Reject" at bounding box center [857, 662] width 37 height 19
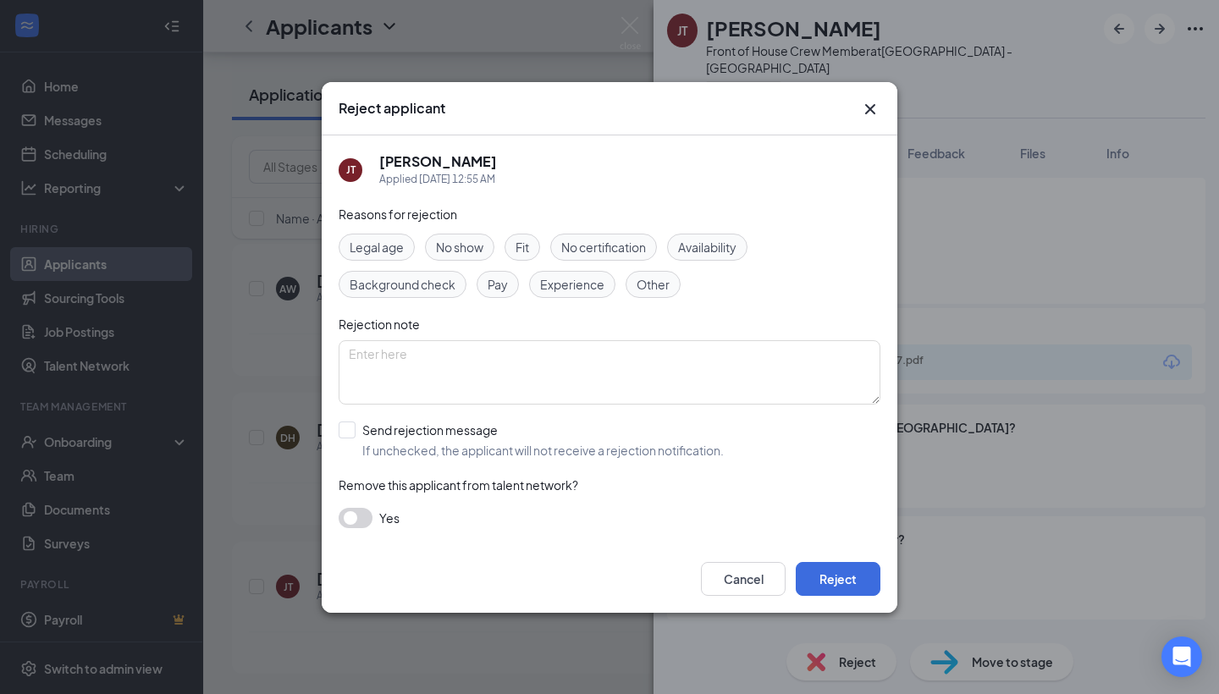
click at [712, 243] on span "Availability" at bounding box center [707, 247] width 58 height 19
click at [847, 554] on div "Cancel Reject" at bounding box center [610, 579] width 576 height 68
click at [847, 571] on button "Reject" at bounding box center [838, 579] width 85 height 34
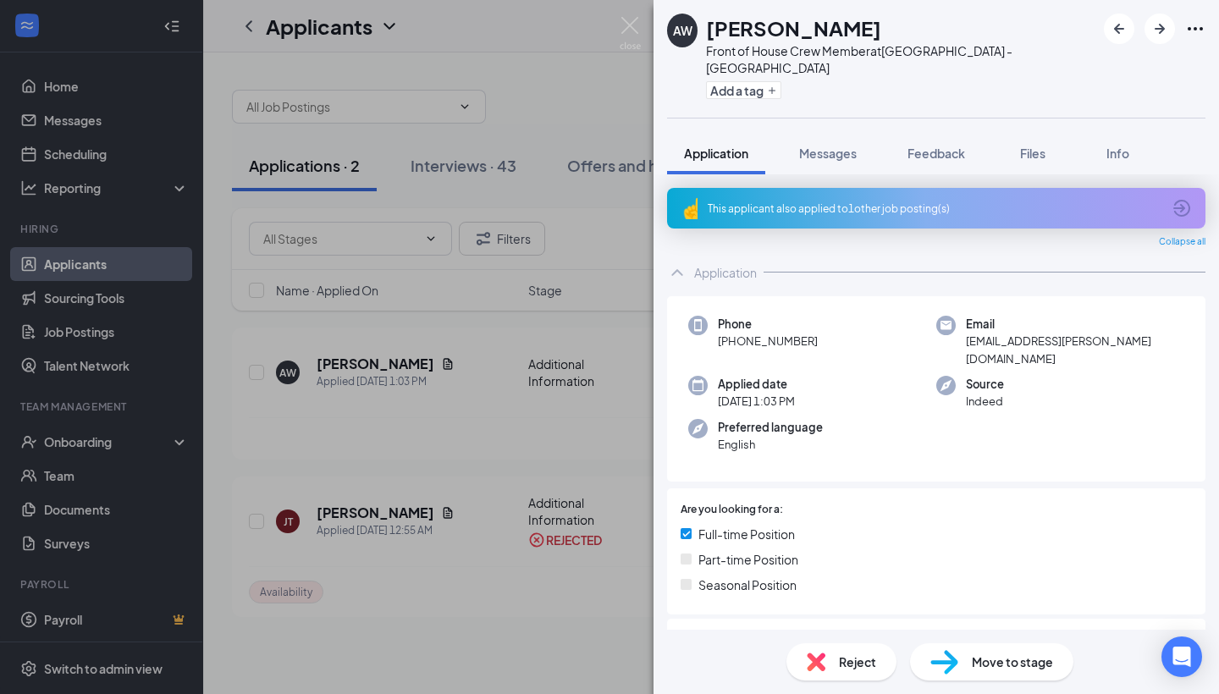
click at [1183, 200] on icon "ArrowCircle" at bounding box center [1182, 208] width 17 height 17
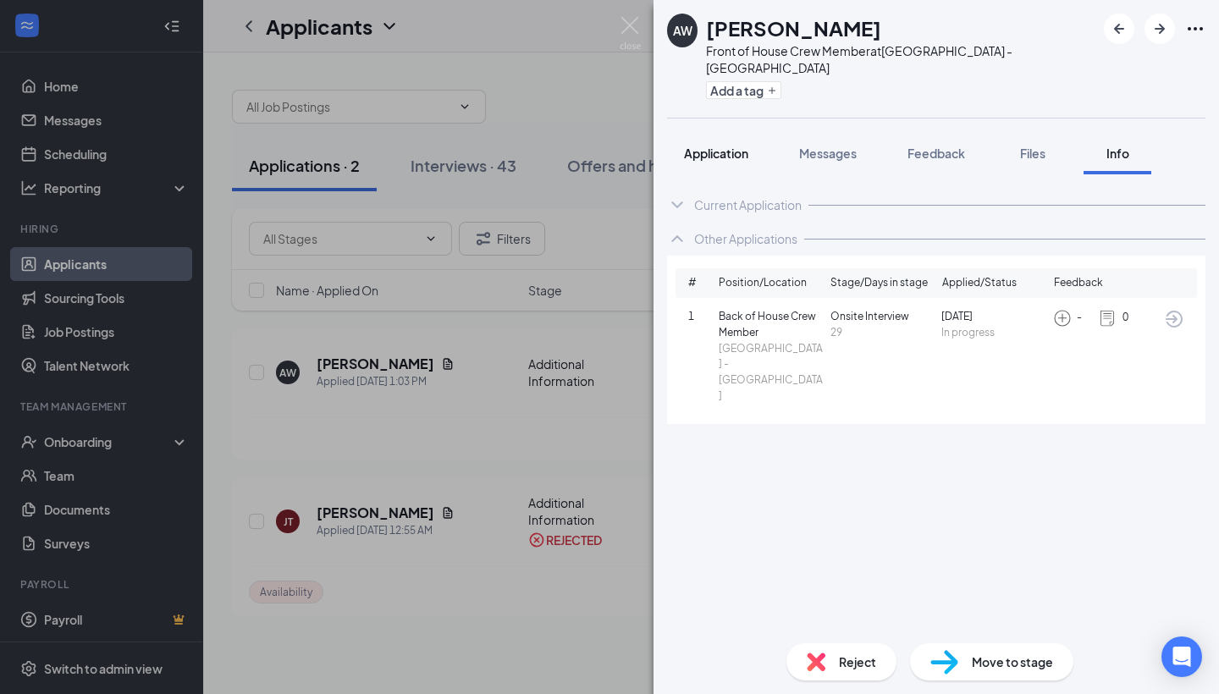
click at [716, 148] on button "Application" at bounding box center [716, 153] width 98 height 42
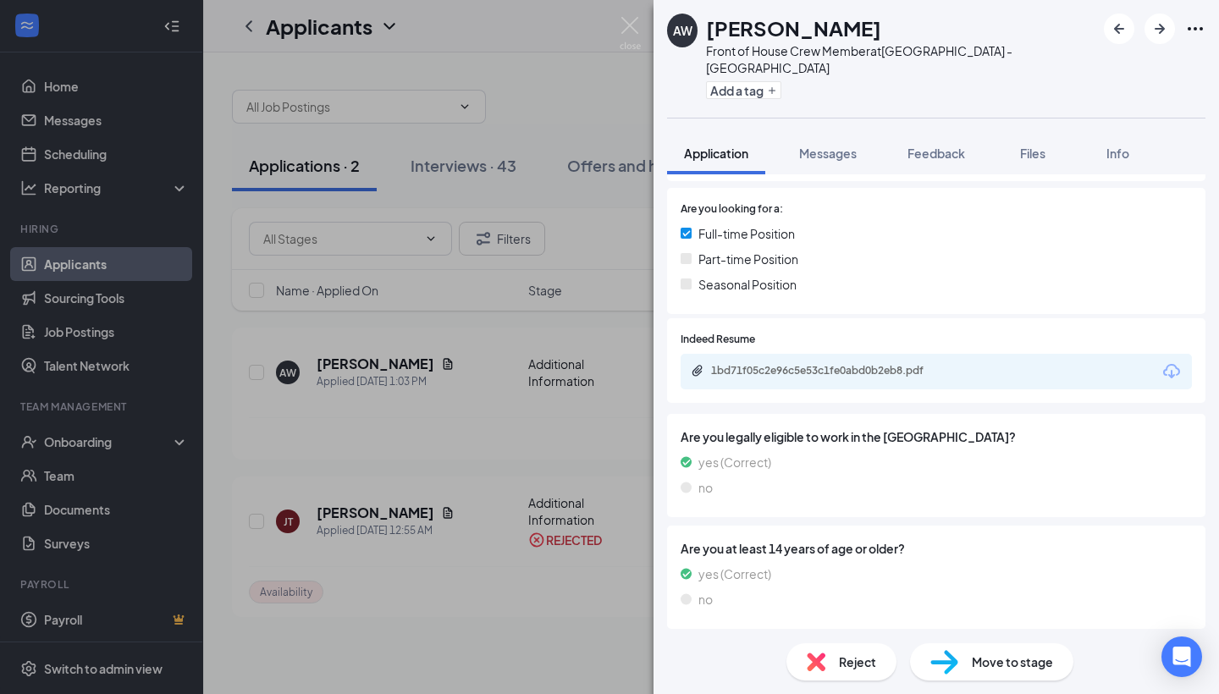
scroll to position [300, 0]
click at [809, 671] on div "Reject" at bounding box center [842, 662] width 110 height 37
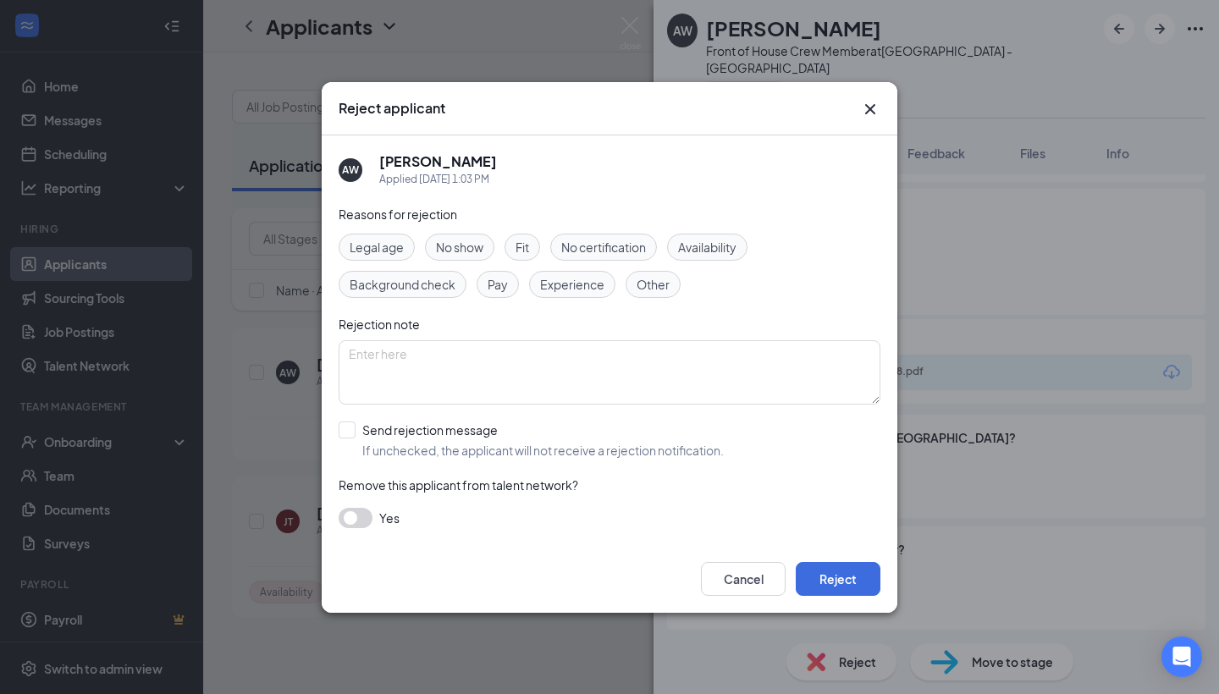
click at [649, 290] on span "Other" at bounding box center [653, 284] width 33 height 19
click at [835, 577] on button "Reject" at bounding box center [838, 579] width 85 height 34
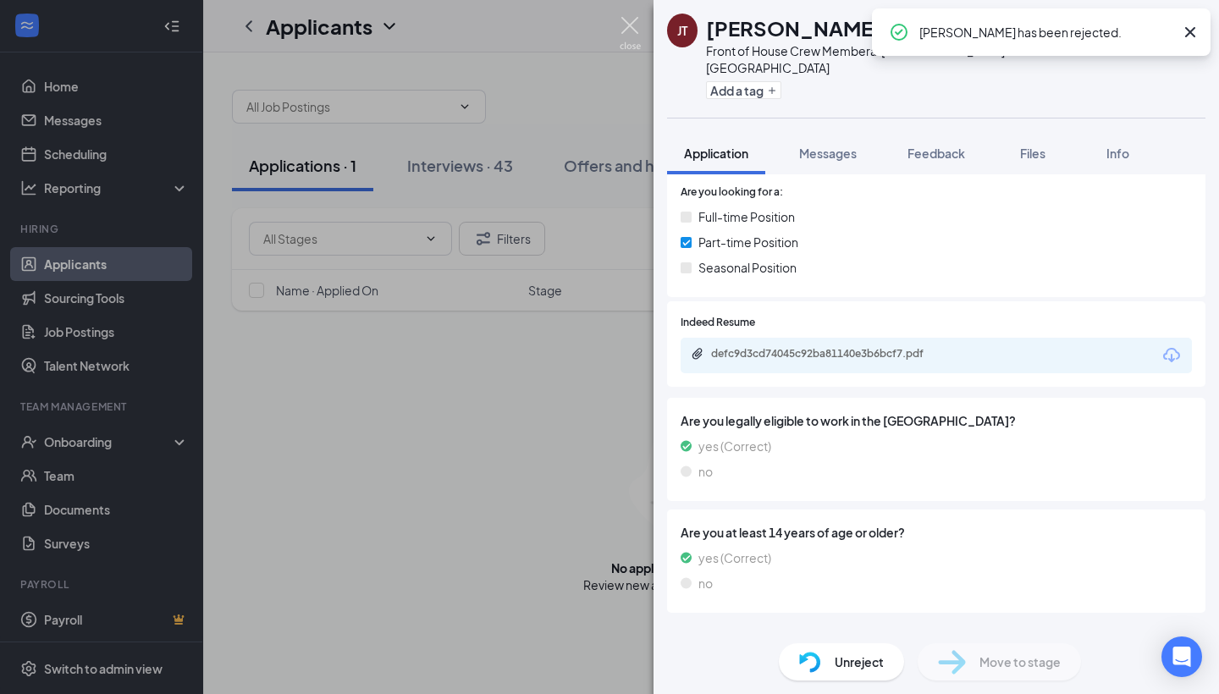
click at [635, 21] on img at bounding box center [630, 33] width 21 height 33
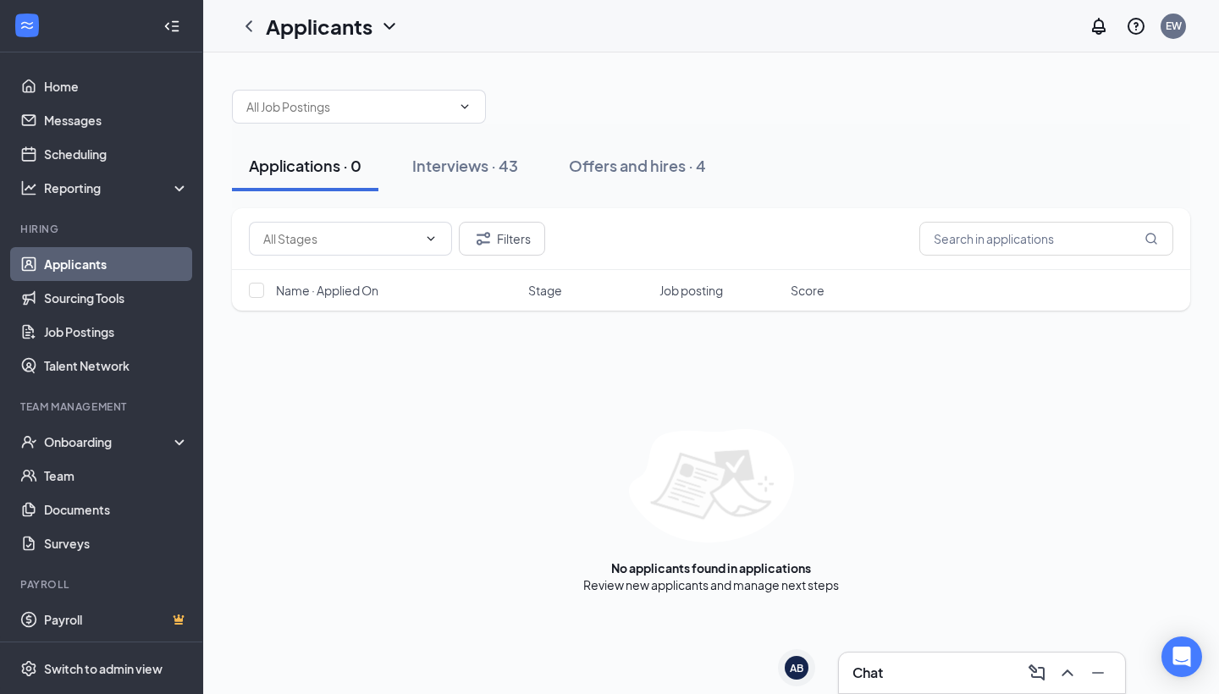
drag, startPoint x: 1109, startPoint y: 562, endPoint x: 1109, endPoint y: 170, distance: 392.0
click at [1109, 178] on div "Applications · 0 Interviews · 43 Offers and hires · 4 Filters Name · Applied On…" at bounding box center [711, 333] width 958 height 521
click at [1133, 30] on icon "QuestionInfo" at bounding box center [1136, 26] width 20 height 20
click at [1002, 153] on div "Contact us" at bounding box center [1051, 149] width 183 height 17
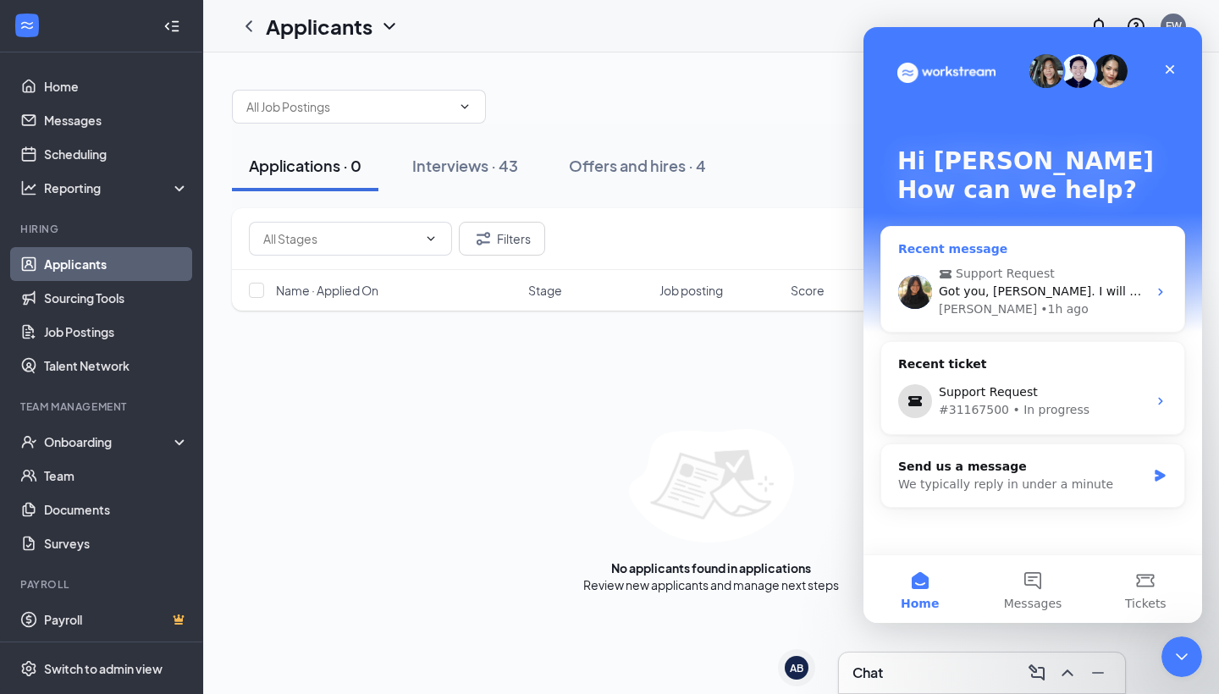
click at [1019, 281] on span "Support Request" at bounding box center [1005, 274] width 99 height 18
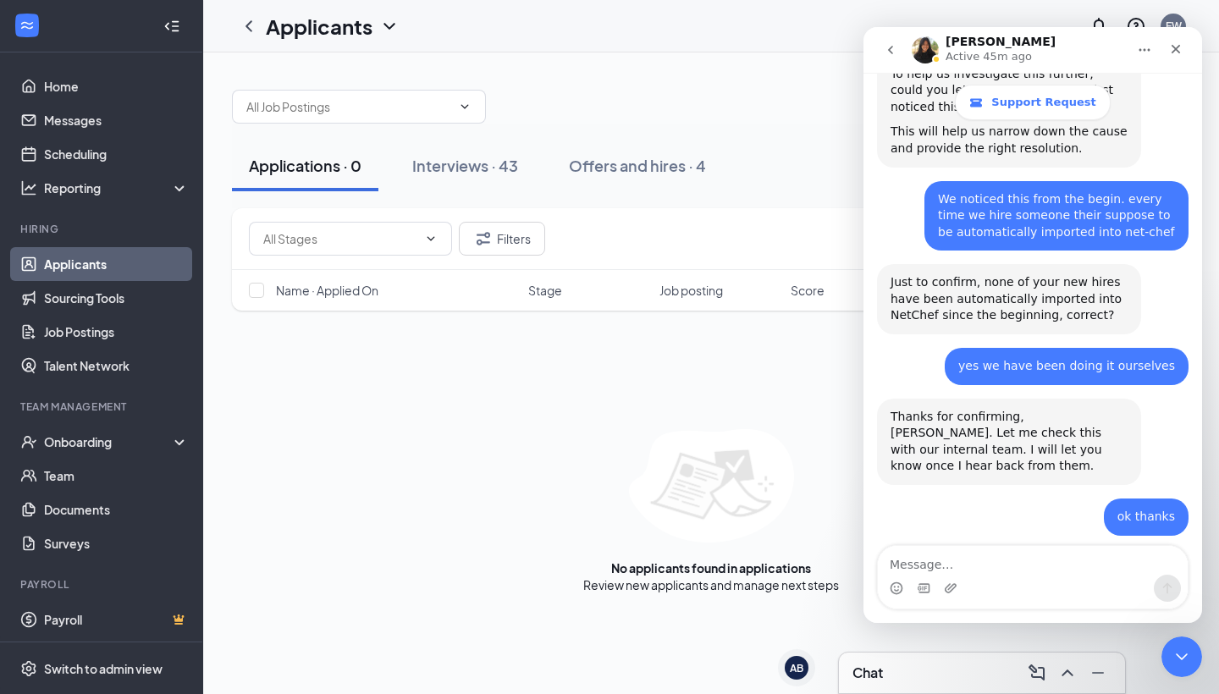
scroll to position [569, 0]
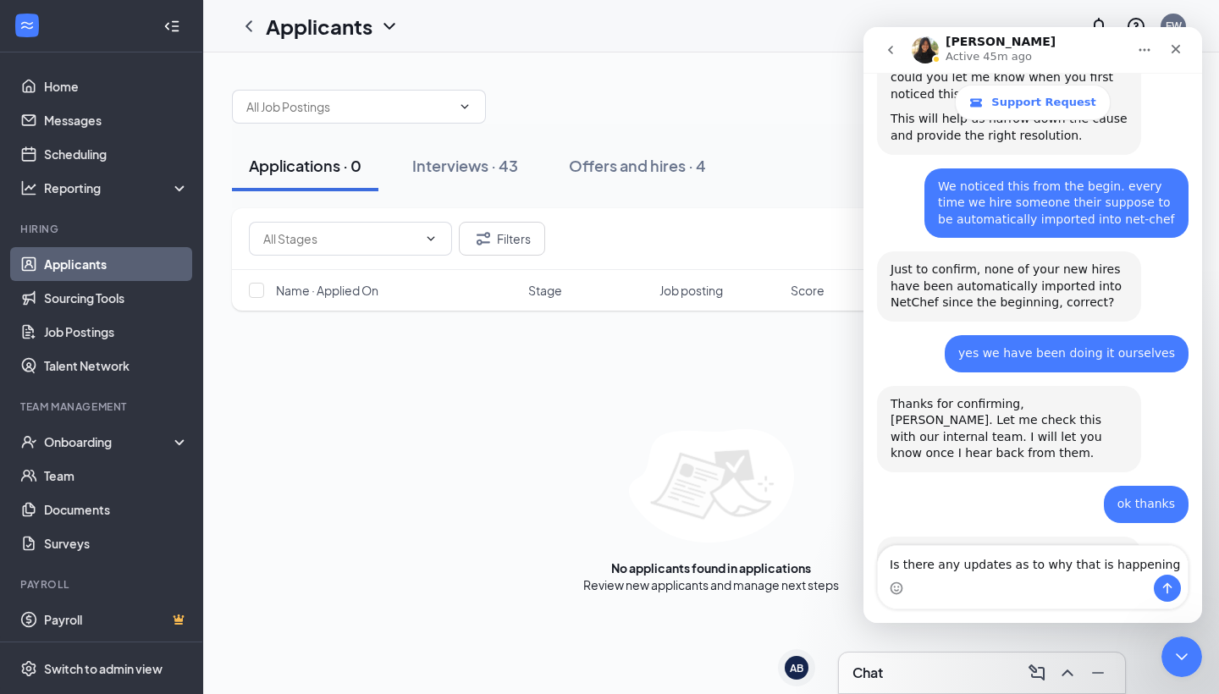
type textarea "Is there any updates as to why that is happening"
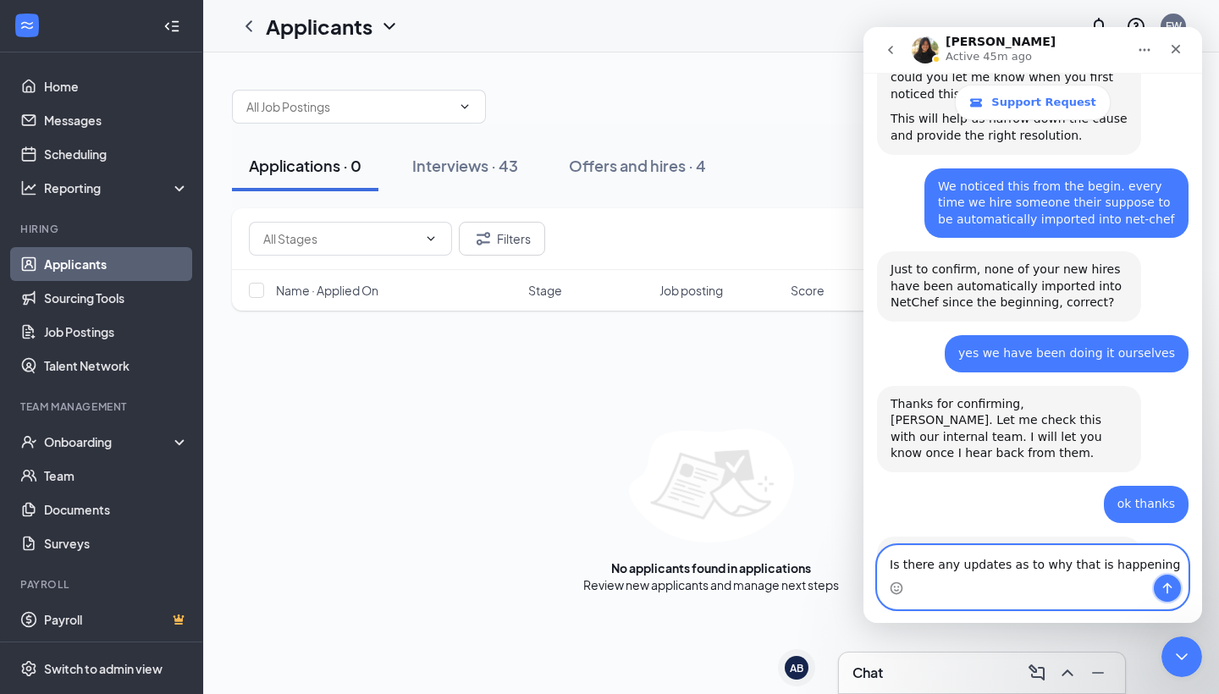
click at [1168, 595] on button "Send a message…" at bounding box center [1167, 588] width 27 height 27
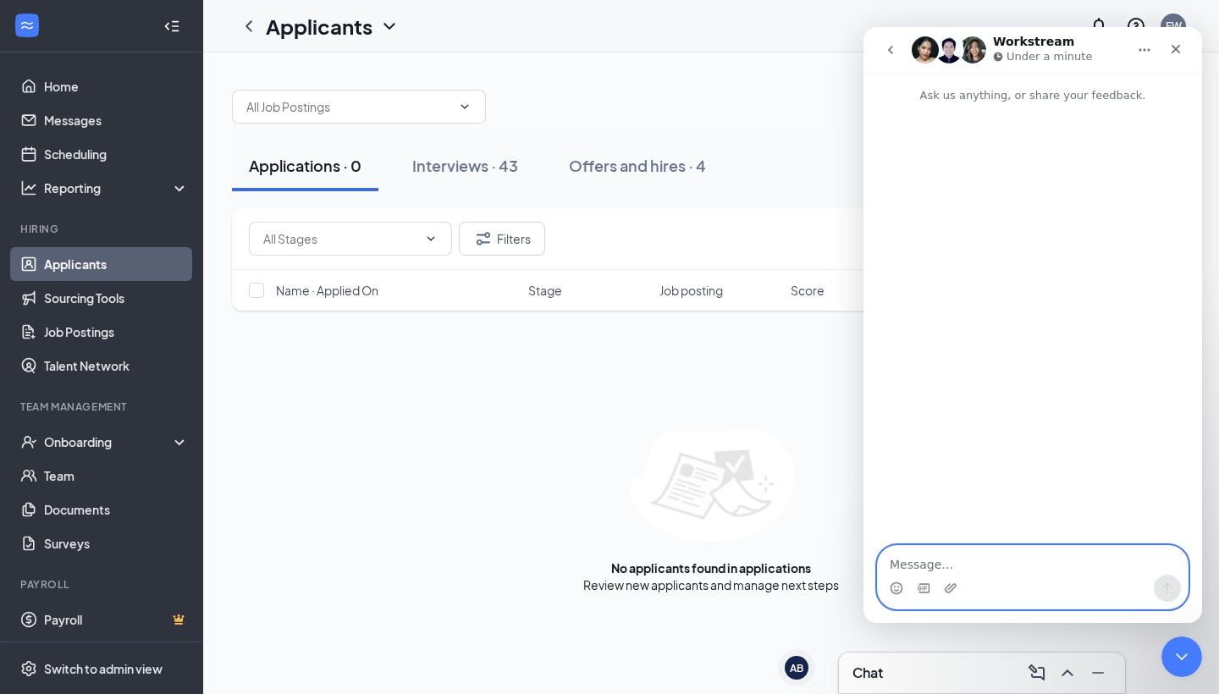
scroll to position [0, 0]
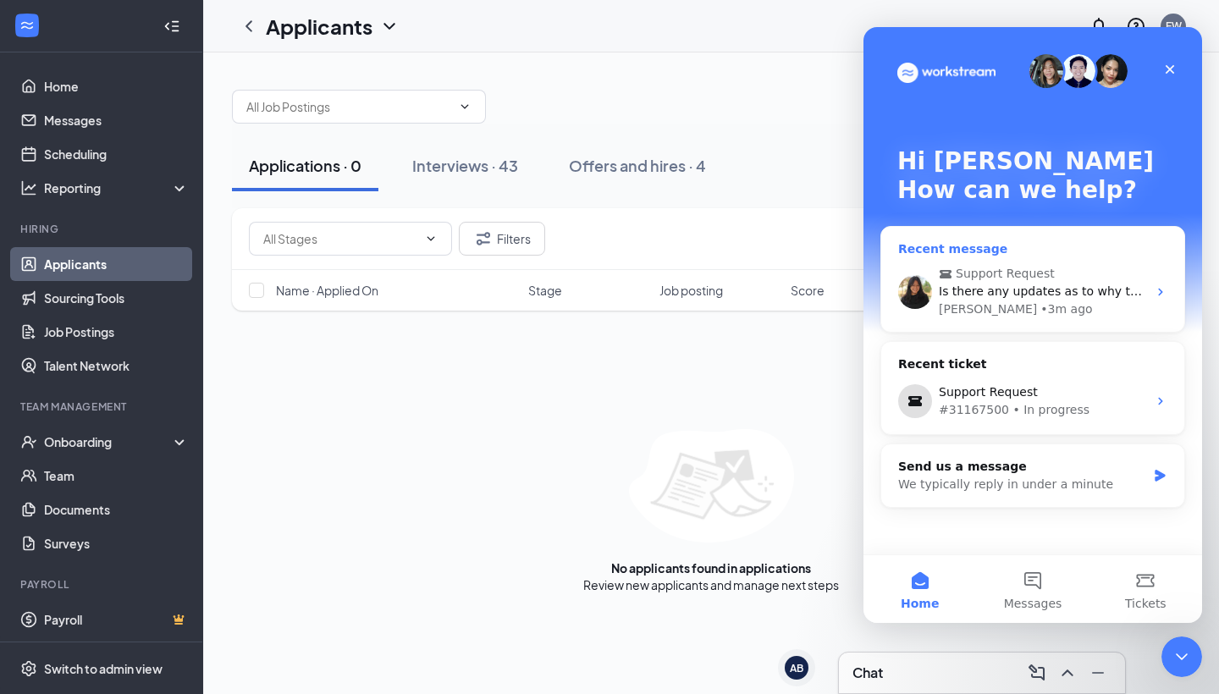
click at [1060, 262] on div "Support Request Is there any updates as to why that is happening Chloe • 3m ago" at bounding box center [1032, 291] width 303 height 80
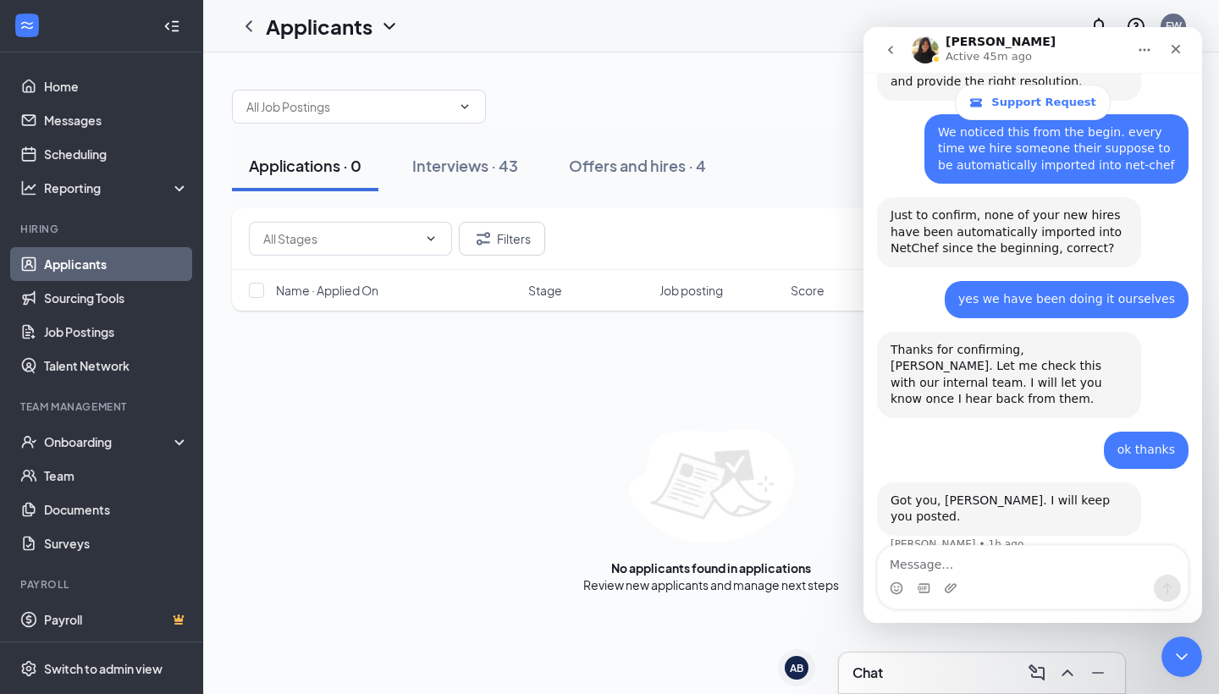
scroll to position [635, 0]
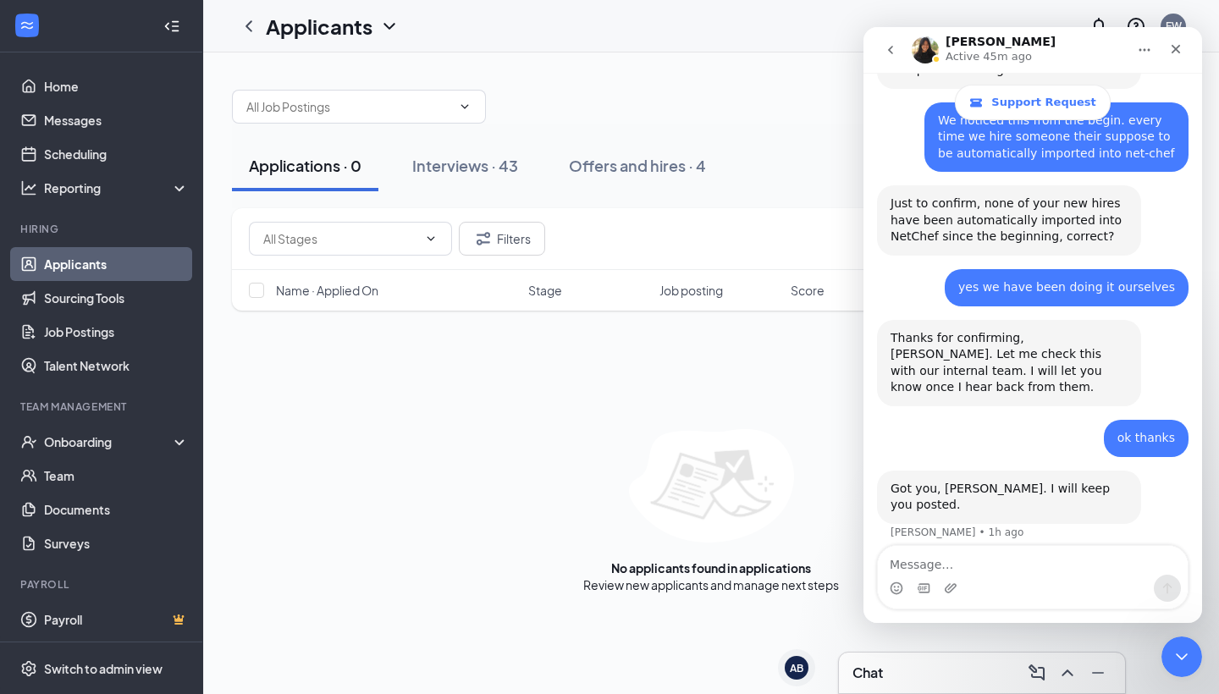
click at [894, 45] on icon "go back" at bounding box center [891, 50] width 14 height 14
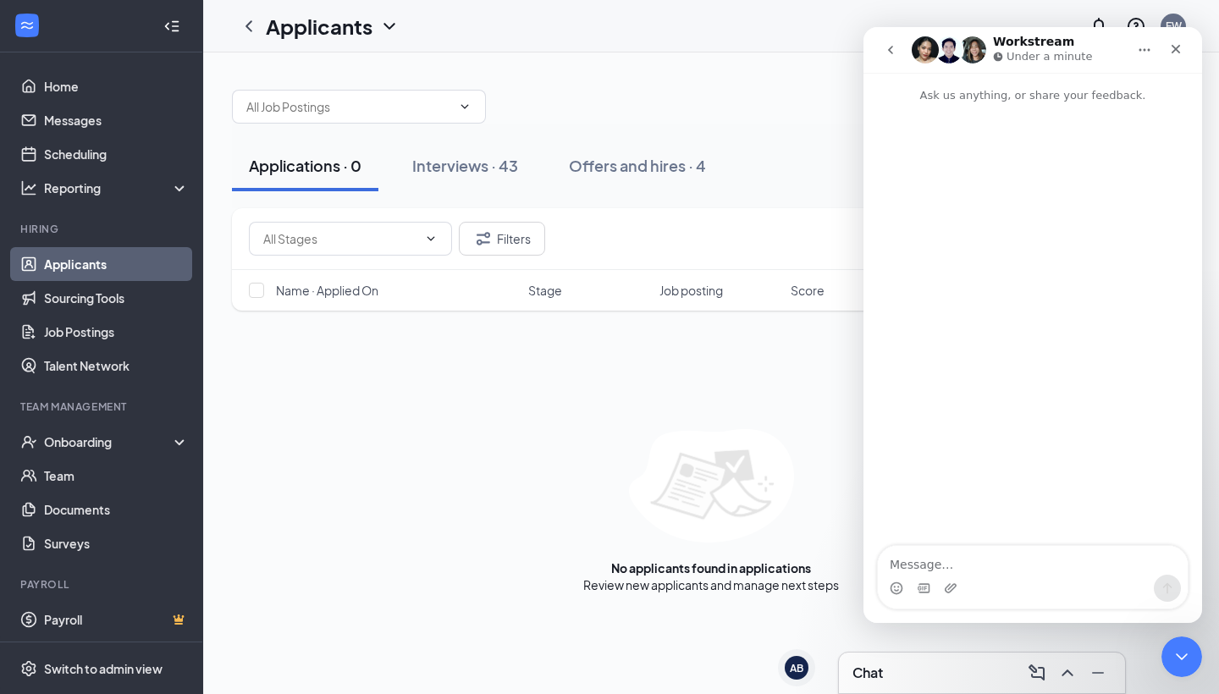
scroll to position [0, 0]
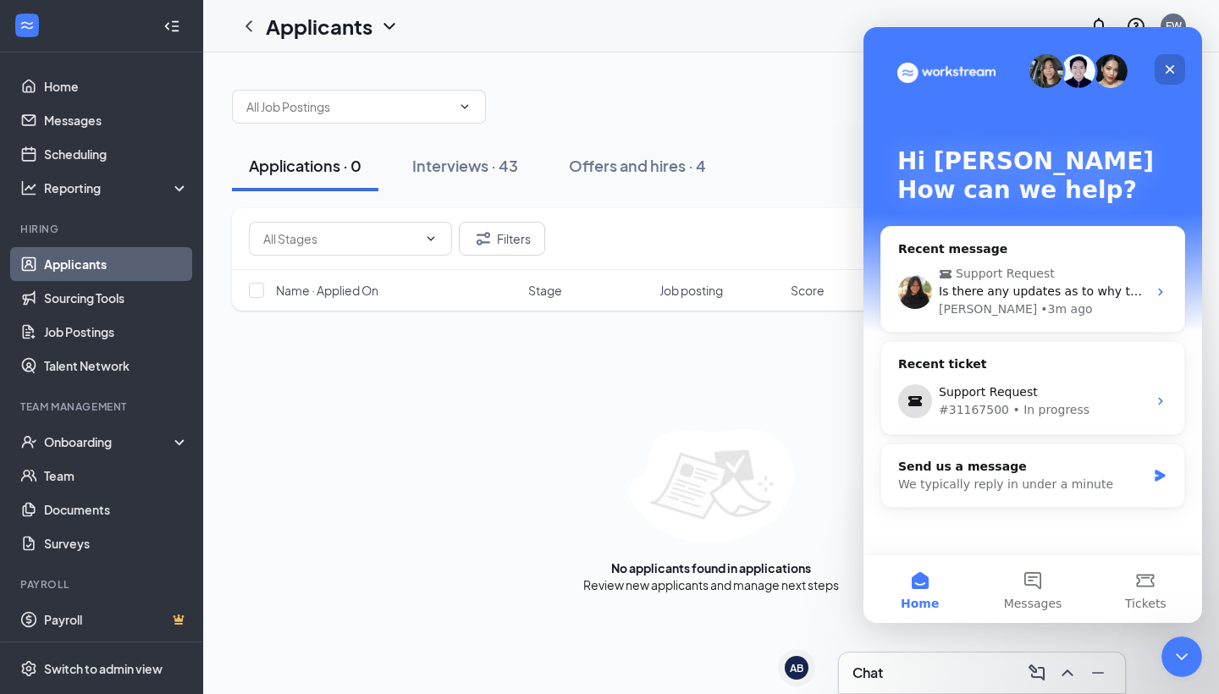
click at [1160, 74] on div "Close" at bounding box center [1170, 69] width 30 height 30
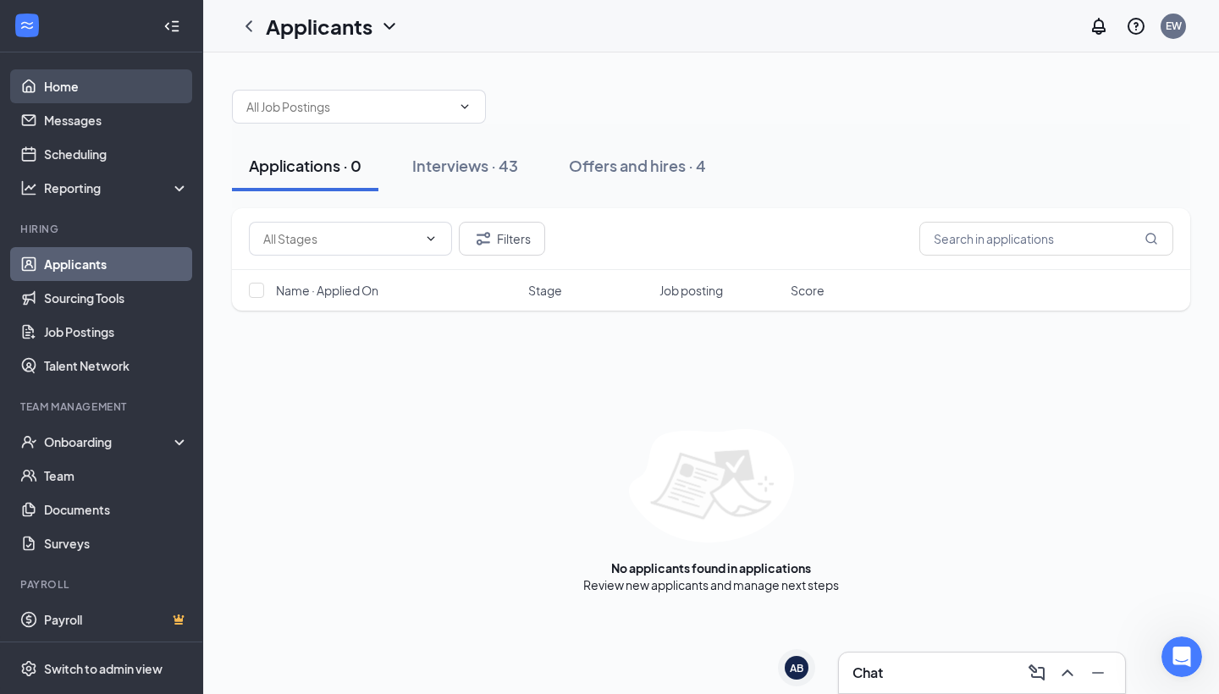
click at [102, 90] on link "Home" at bounding box center [116, 86] width 145 height 34
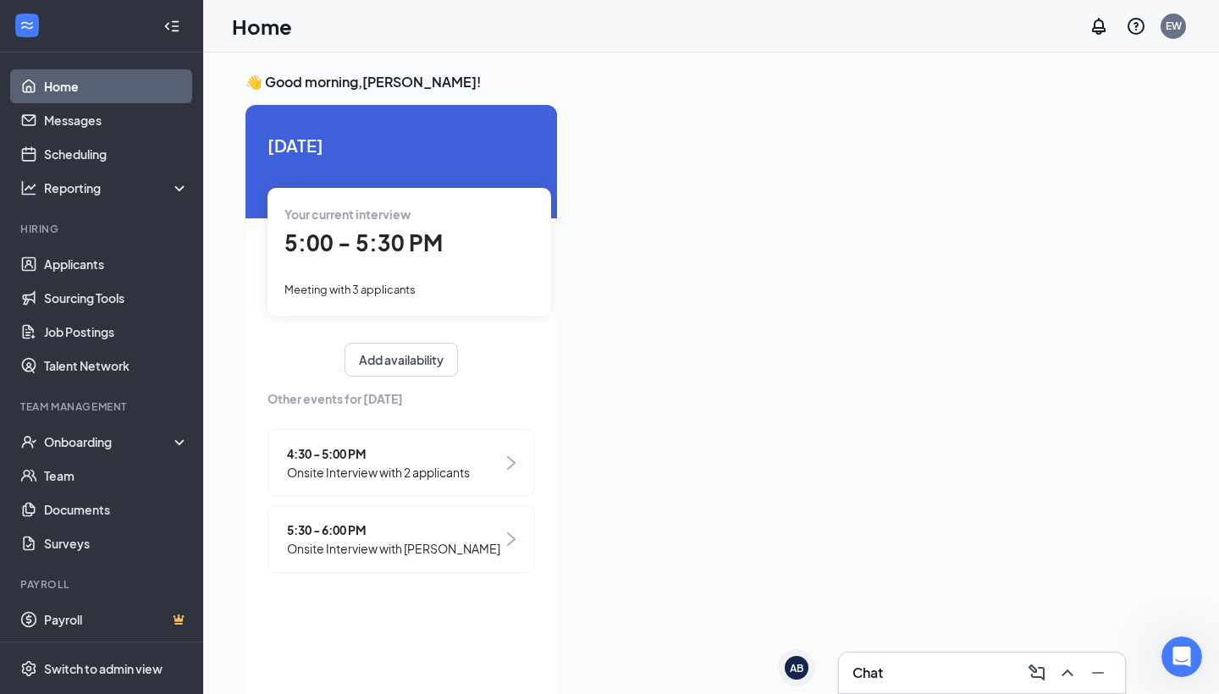
click at [364, 277] on div "Your current interview 5:00 - 5:30 PM Meeting with 3 applicants" at bounding box center [410, 251] width 284 height 127
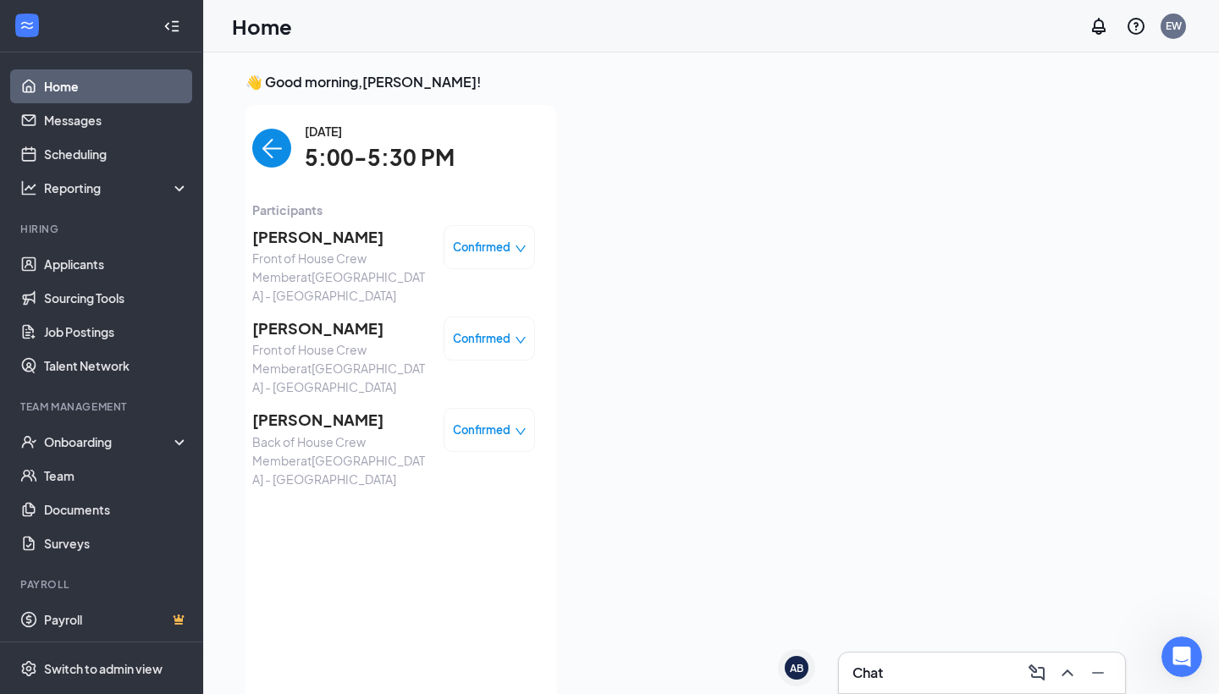
scroll to position [7, 0]
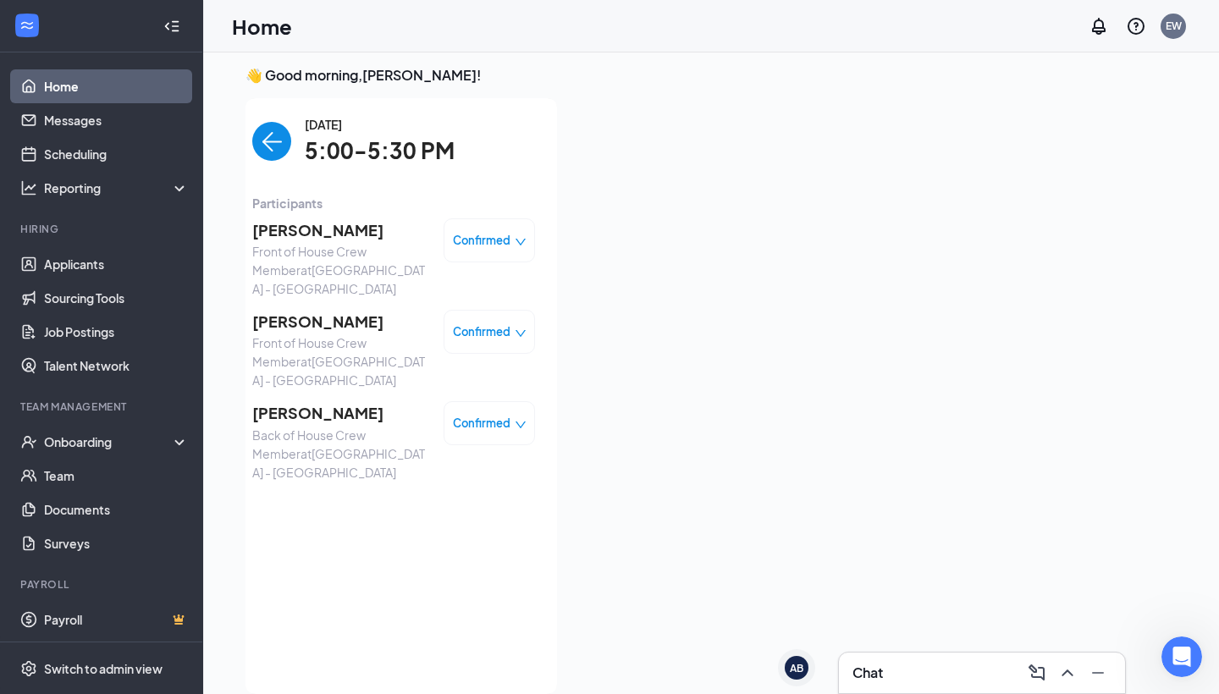
click at [281, 152] on img "back-button" at bounding box center [271, 141] width 39 height 39
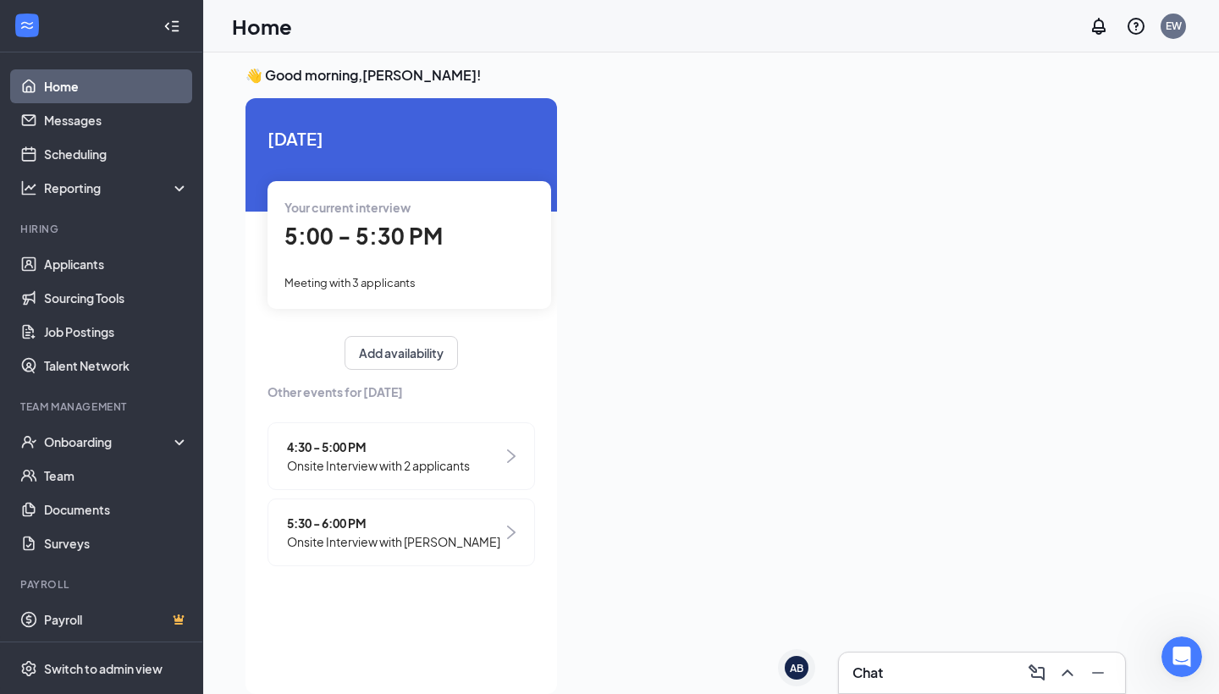
click at [385, 432] on div "4:30 - 5:00 PM Onsite Interview with 2 applicants" at bounding box center [402, 457] width 268 height 68
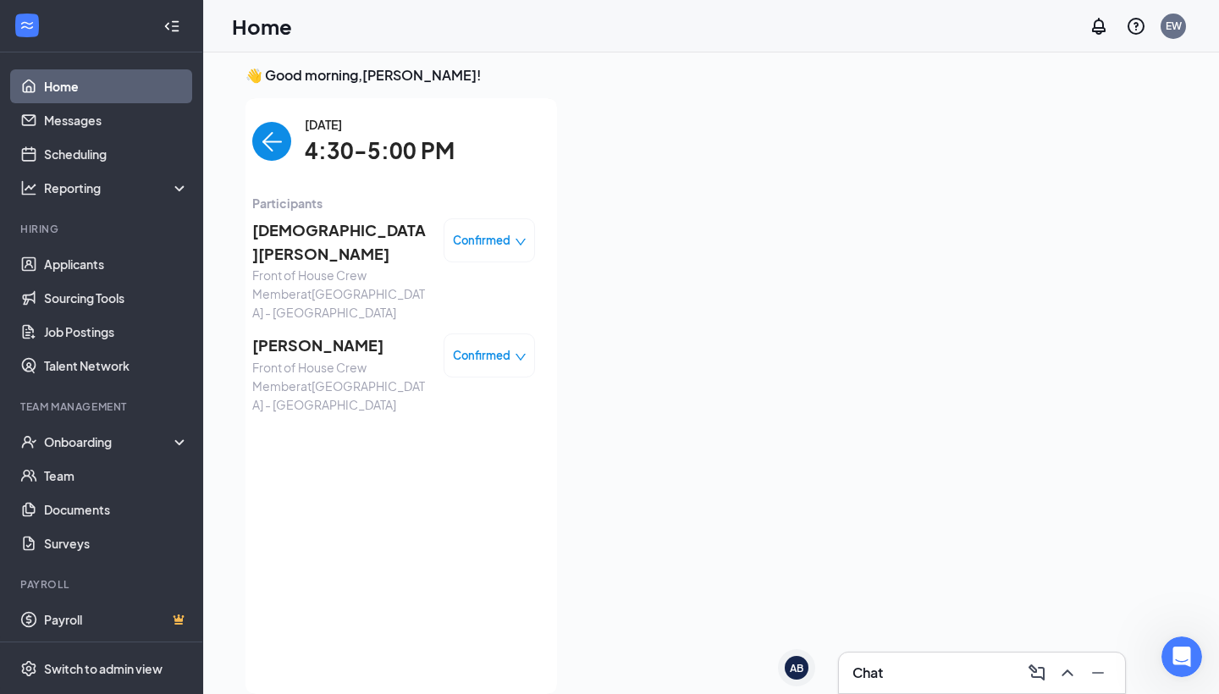
click at [494, 254] on div "Confirmed" at bounding box center [489, 240] width 91 height 44
click at [498, 238] on span "Confirmed" at bounding box center [482, 240] width 58 height 17
click at [466, 291] on span "Request Reschedule" at bounding box center [454, 288] width 116 height 19
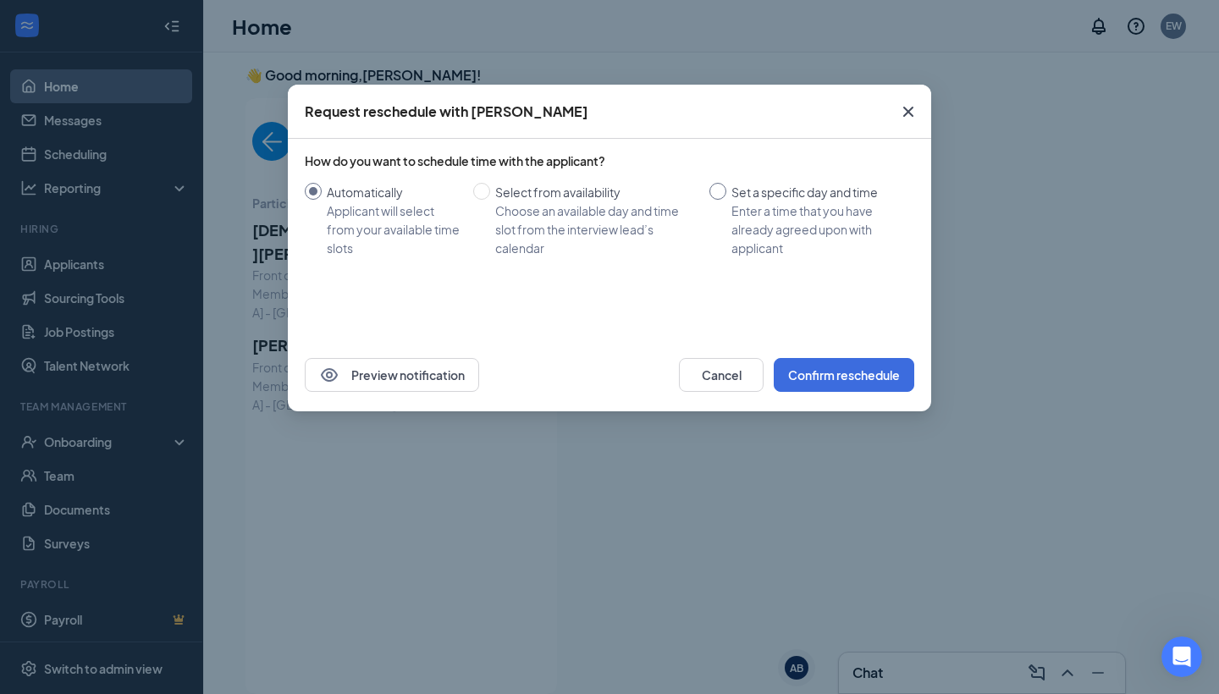
click at [771, 207] on div "Enter a time that you have already agreed upon with applicant" at bounding box center [816, 230] width 169 height 56
click at [726, 200] on input "Set a specific day and time Enter a time that you have already agreed upon with…" at bounding box center [718, 191] width 17 height 17
radio input "true"
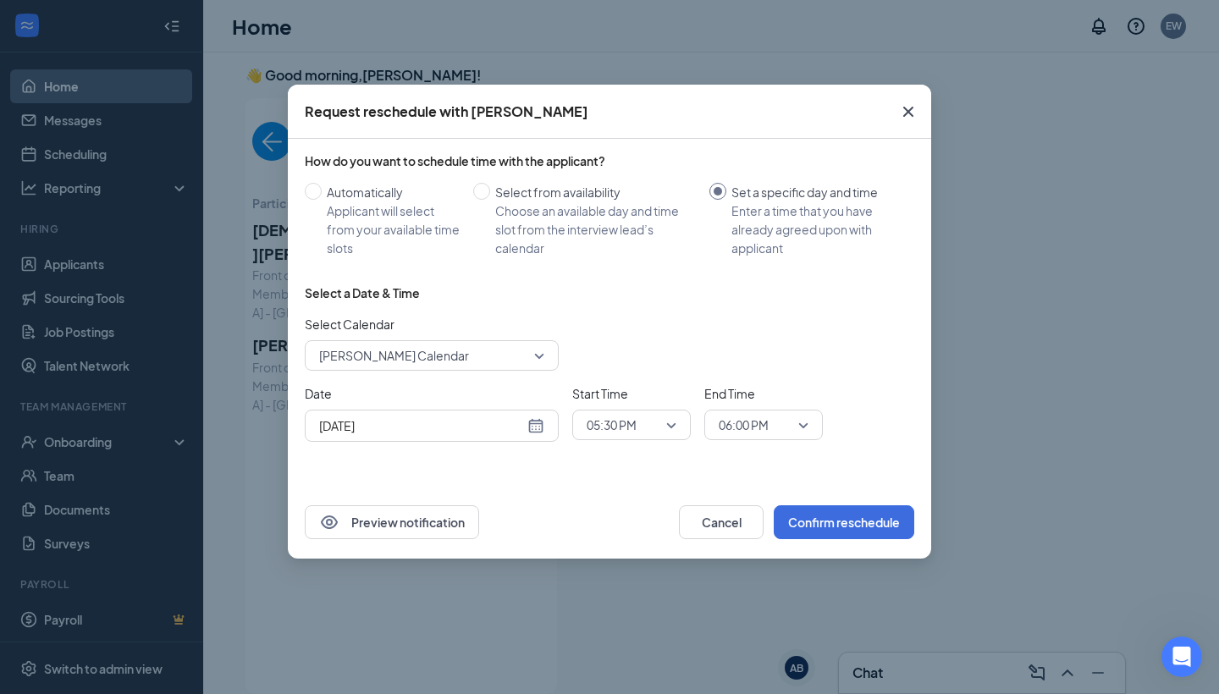
radio input "false"
click at [472, 366] on span "[PERSON_NAME] Calendar" at bounding box center [424, 355] width 210 height 25
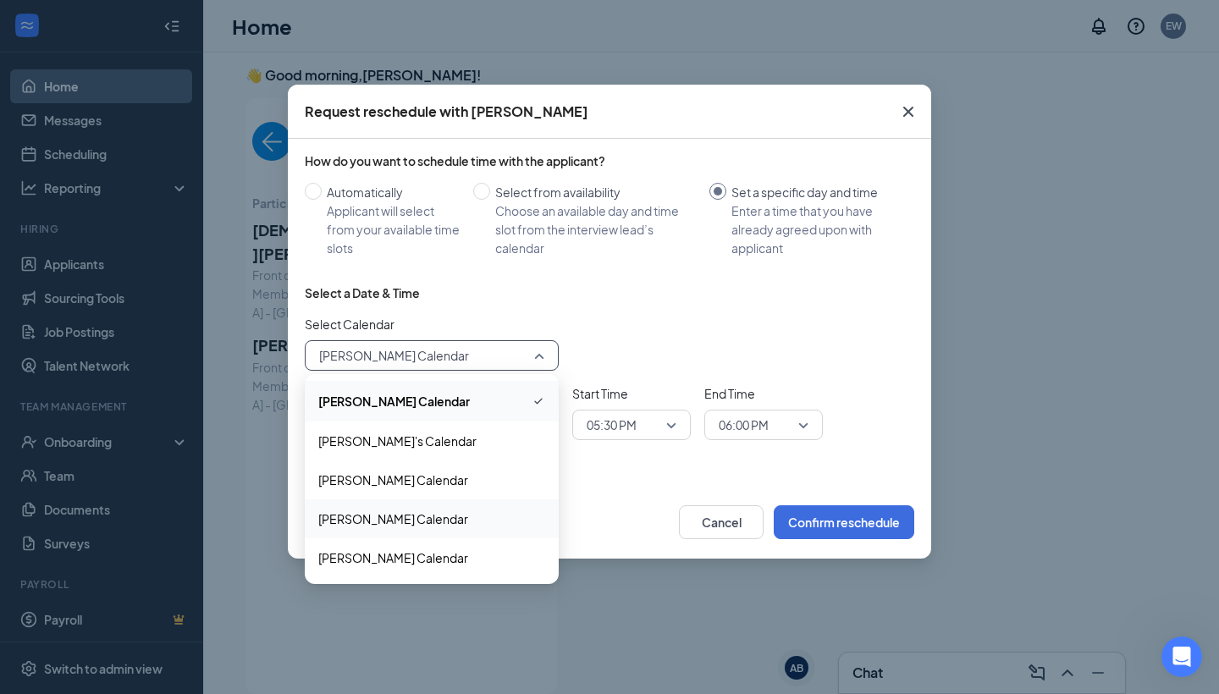
click at [428, 515] on span "[PERSON_NAME] Calendar" at bounding box center [393, 519] width 150 height 19
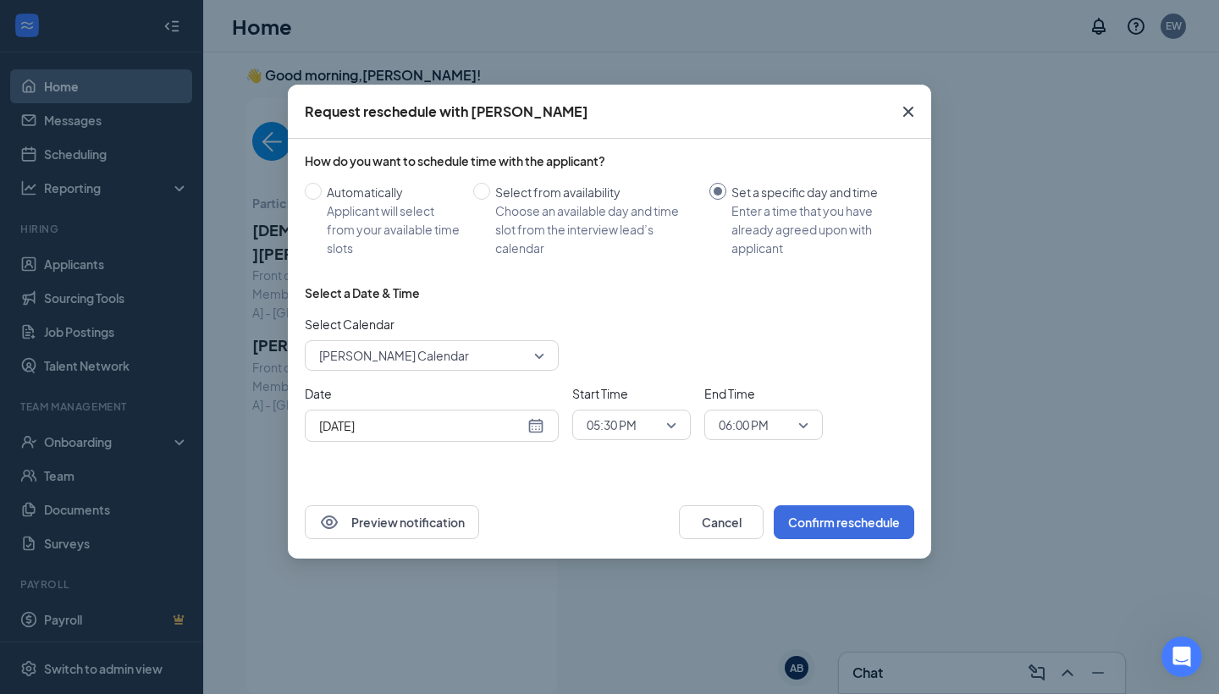
click at [533, 427] on div "[DATE]" at bounding box center [431, 426] width 225 height 19
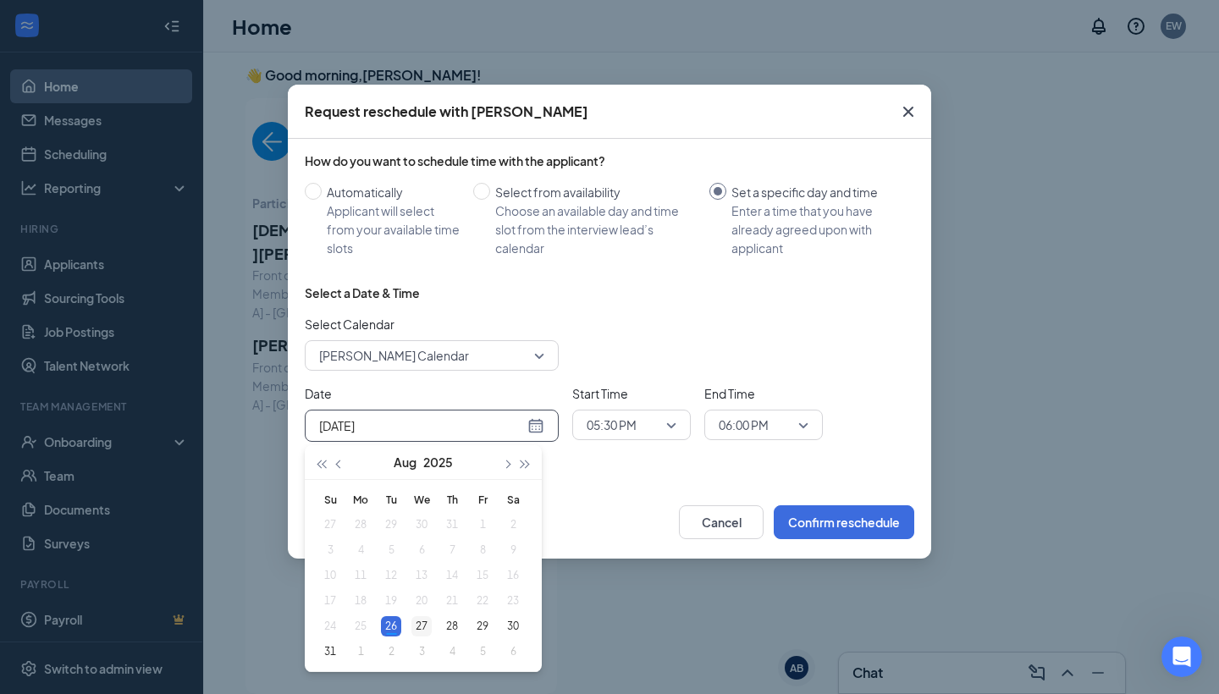
type input "[DATE]"
click at [415, 621] on div "27" at bounding box center [422, 626] width 20 height 20
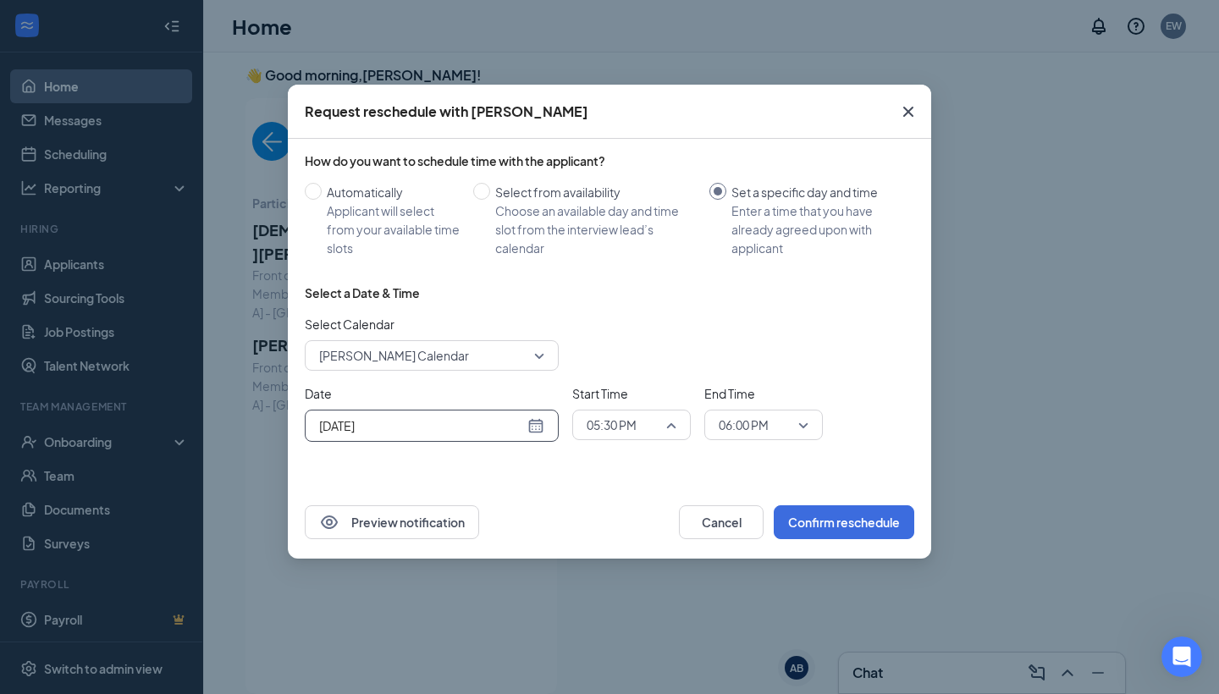
click at [673, 430] on span "05:30 PM" at bounding box center [632, 424] width 90 height 25
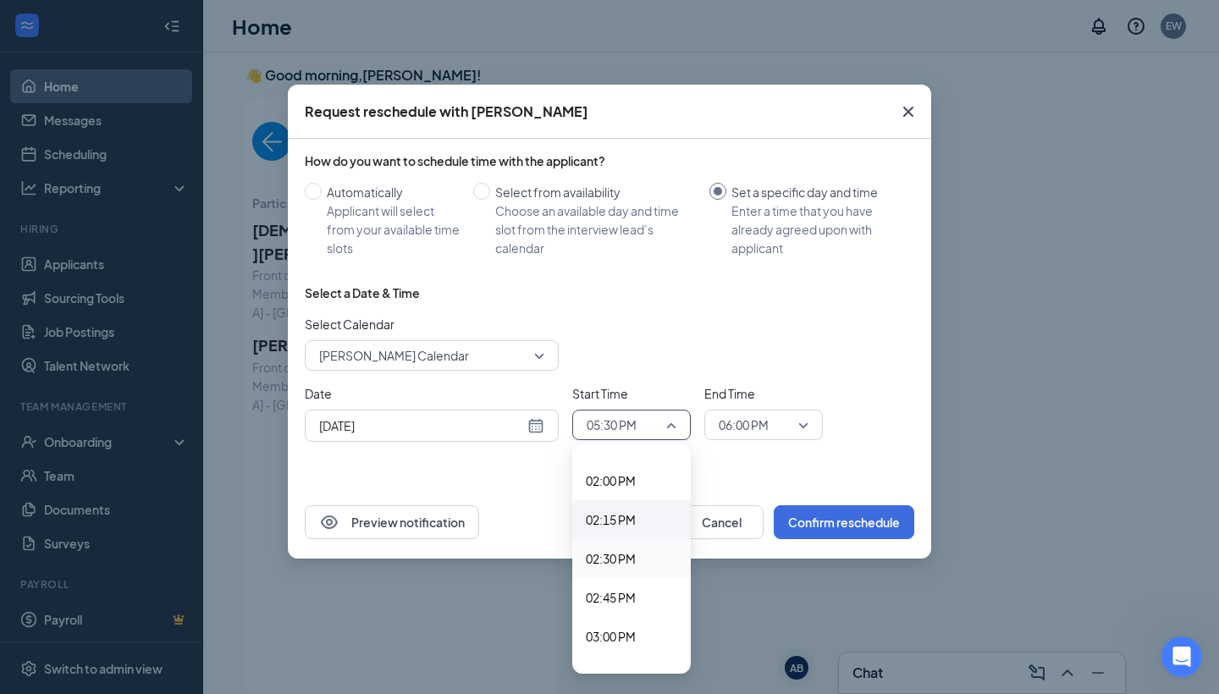
scroll to position [2170, 0]
click at [621, 482] on span "02:00 PM" at bounding box center [611, 481] width 50 height 19
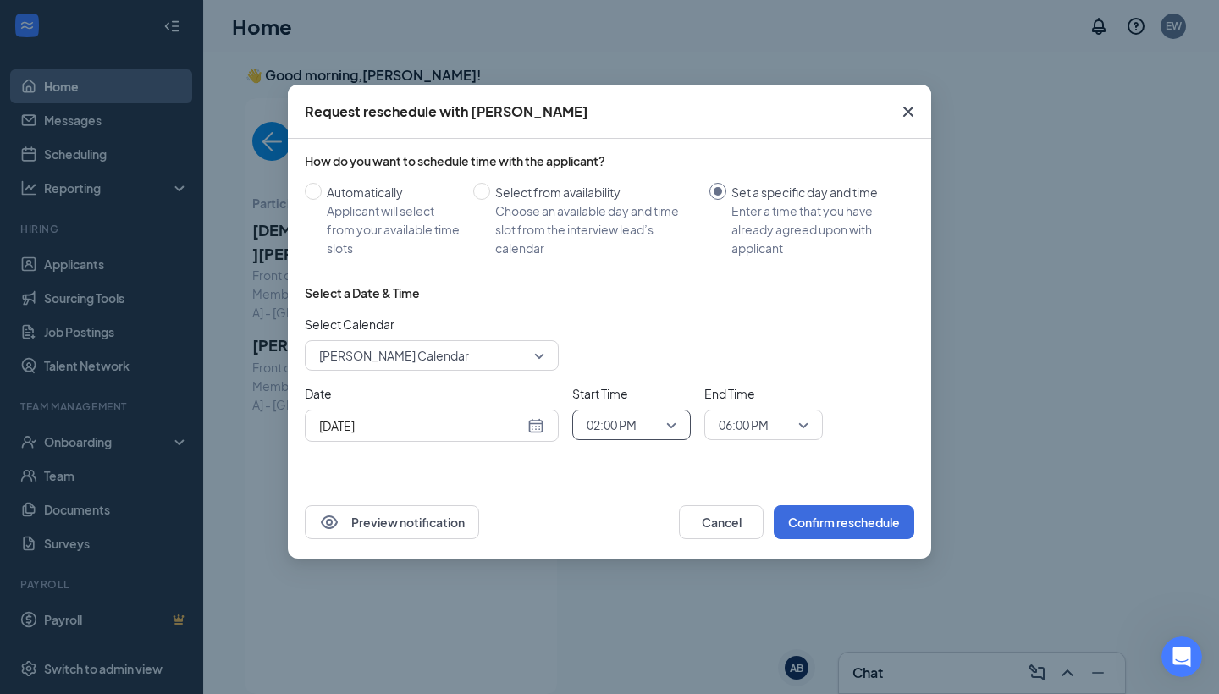
click at [767, 435] on span "06:00 PM" at bounding box center [744, 424] width 50 height 25
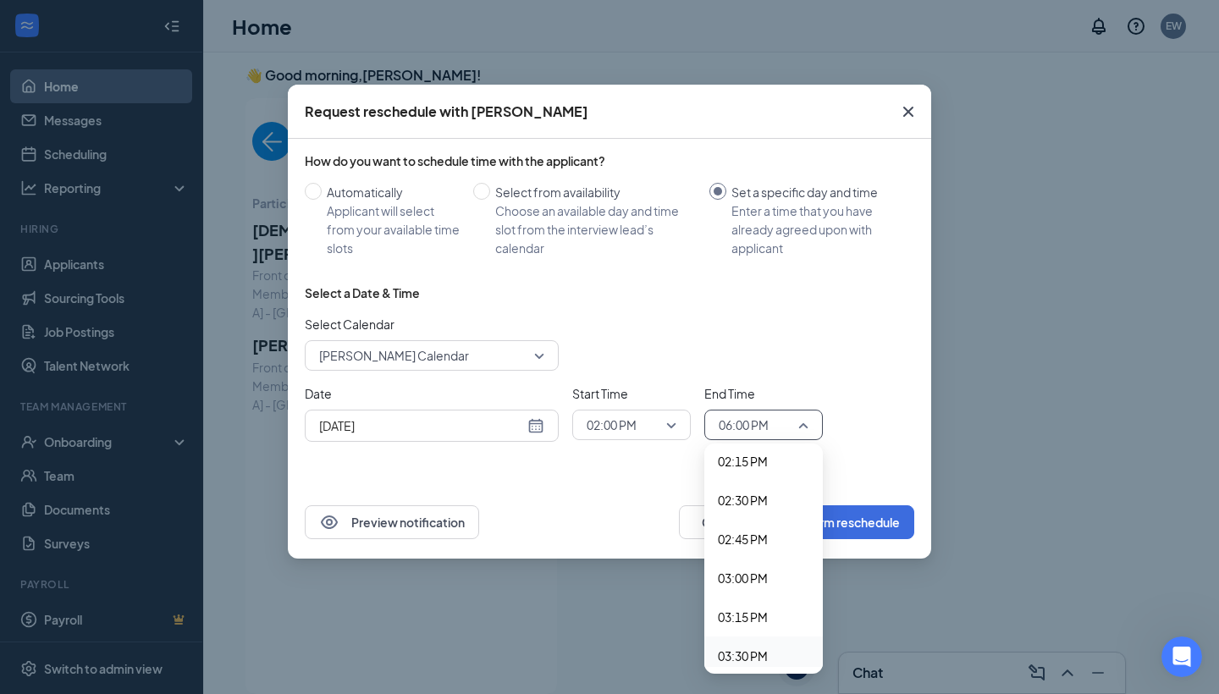
scroll to position [2224, 0]
click at [759, 475] on span "02:15 PM" at bounding box center [743, 466] width 50 height 19
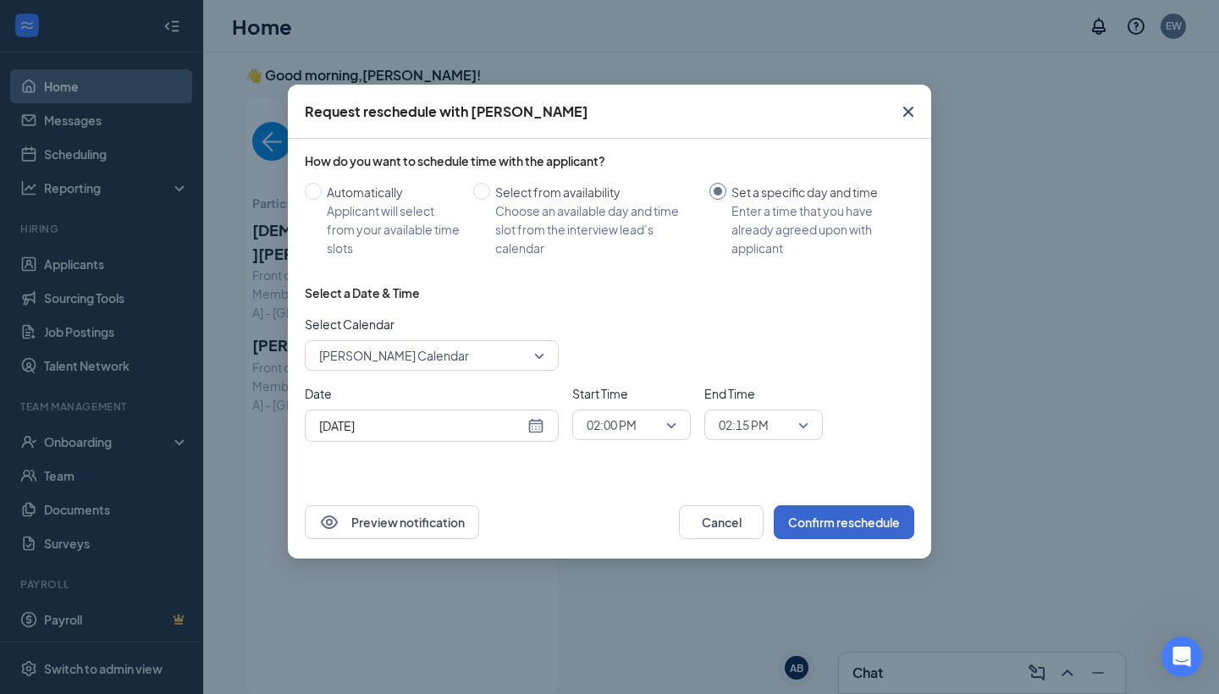
click at [803, 528] on button "Confirm reschedule" at bounding box center [844, 522] width 141 height 34
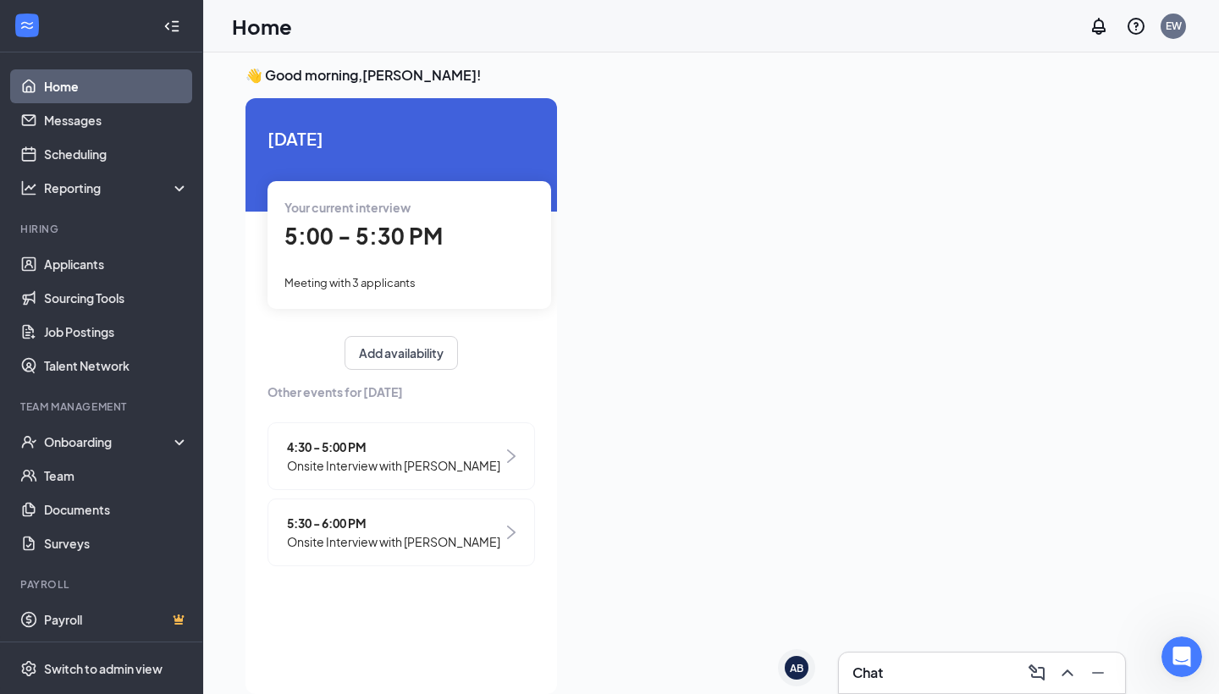
click at [497, 470] on span "Onsite Interview with [PERSON_NAME]" at bounding box center [393, 465] width 213 height 19
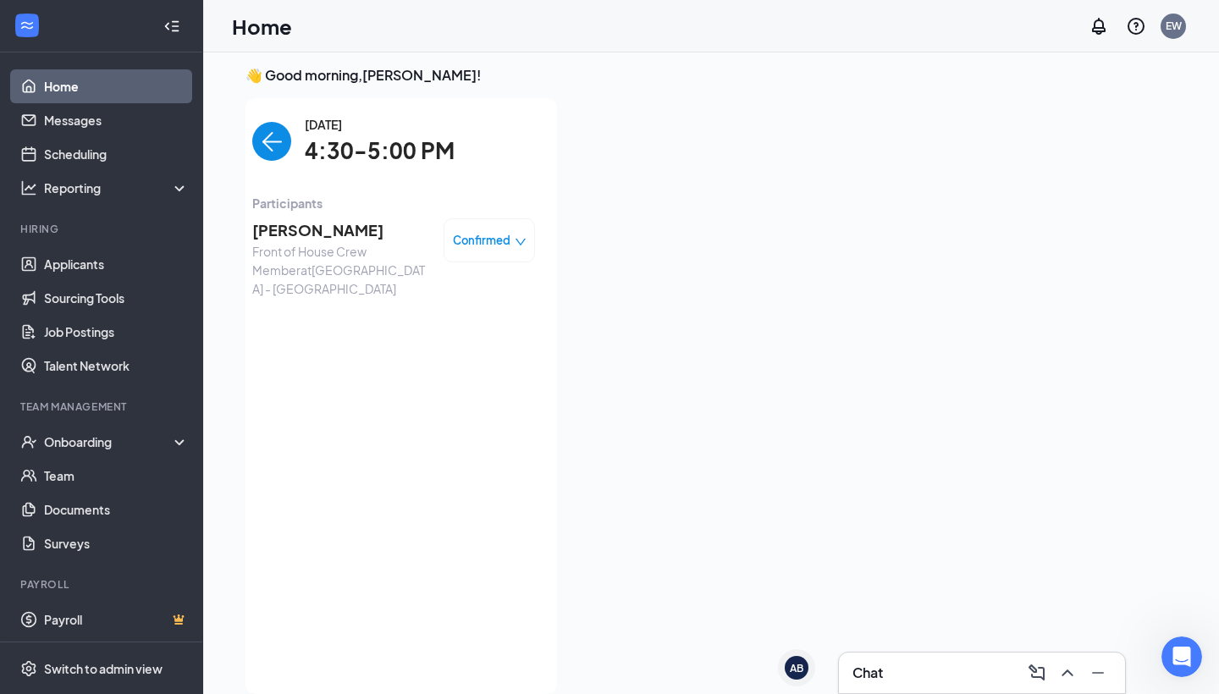
click at [499, 238] on span "Confirmed" at bounding box center [482, 240] width 58 height 17
click at [451, 295] on span "Request Reschedule" at bounding box center [454, 288] width 116 height 19
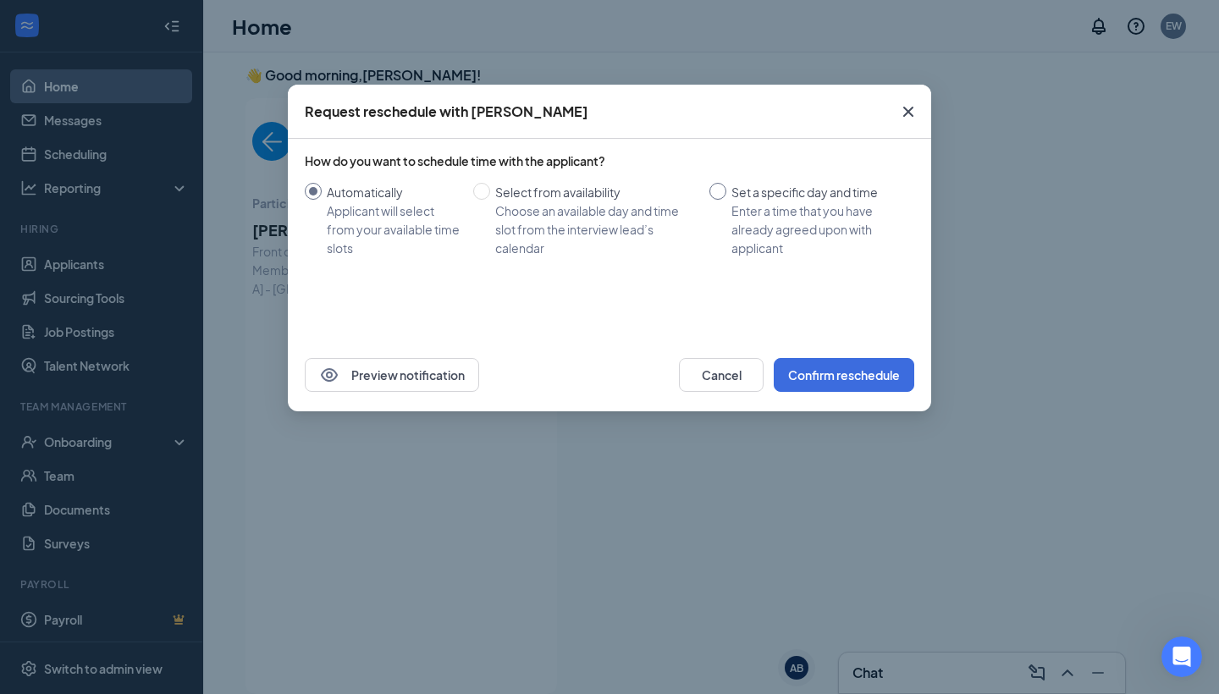
click at [795, 191] on div "Set a specific day and time" at bounding box center [816, 192] width 169 height 19
click at [726, 191] on input "Set a specific day and time Enter a time that you have already agreed upon with…" at bounding box center [718, 191] width 17 height 17
radio input "true"
radio input "false"
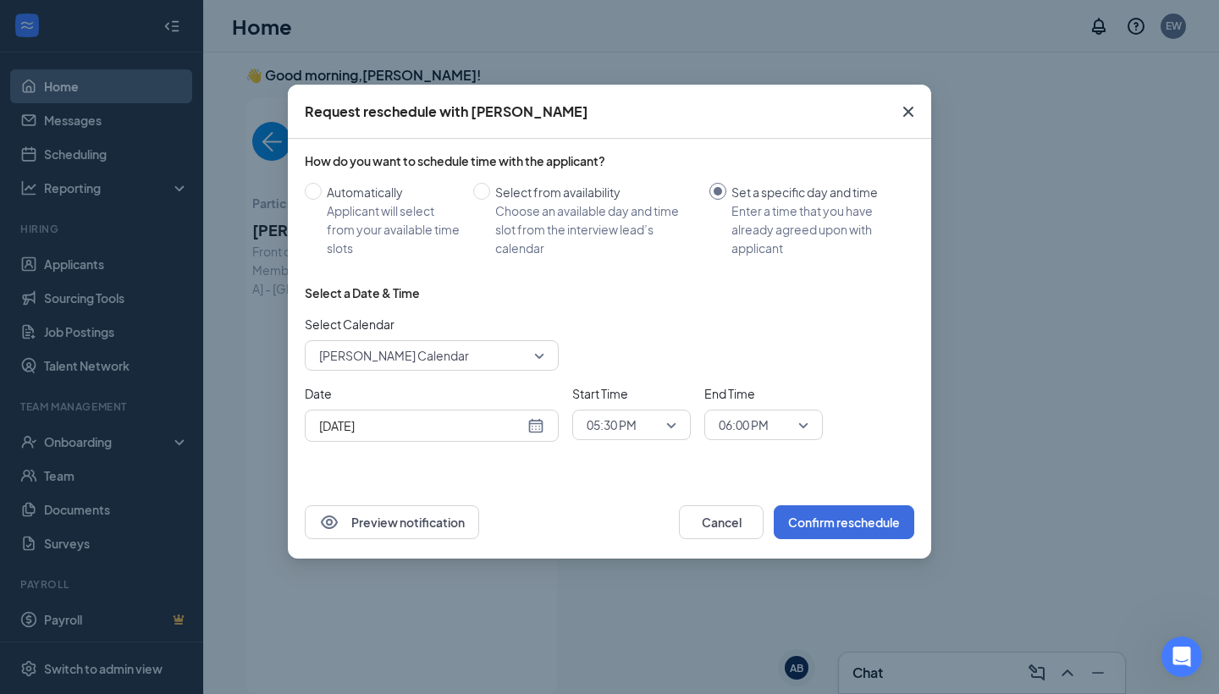
click at [474, 363] on span "[PERSON_NAME] Calendar" at bounding box center [424, 355] width 210 height 25
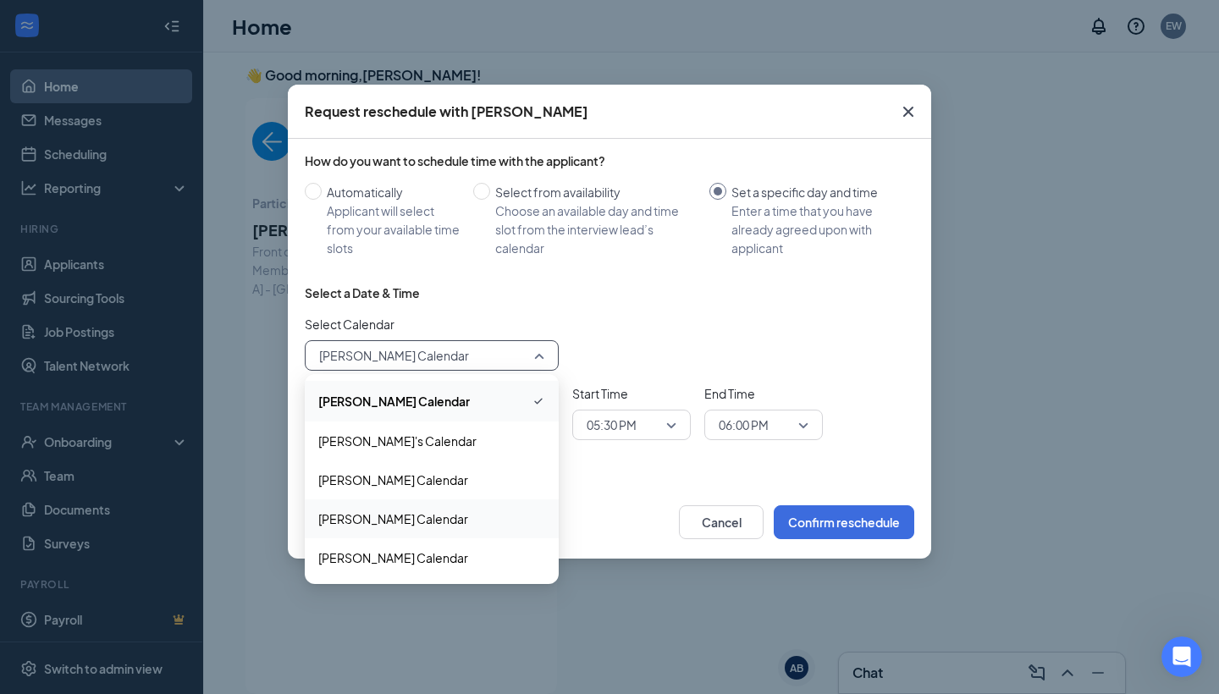
click at [438, 520] on span "[PERSON_NAME] Calendar" at bounding box center [393, 519] width 150 height 19
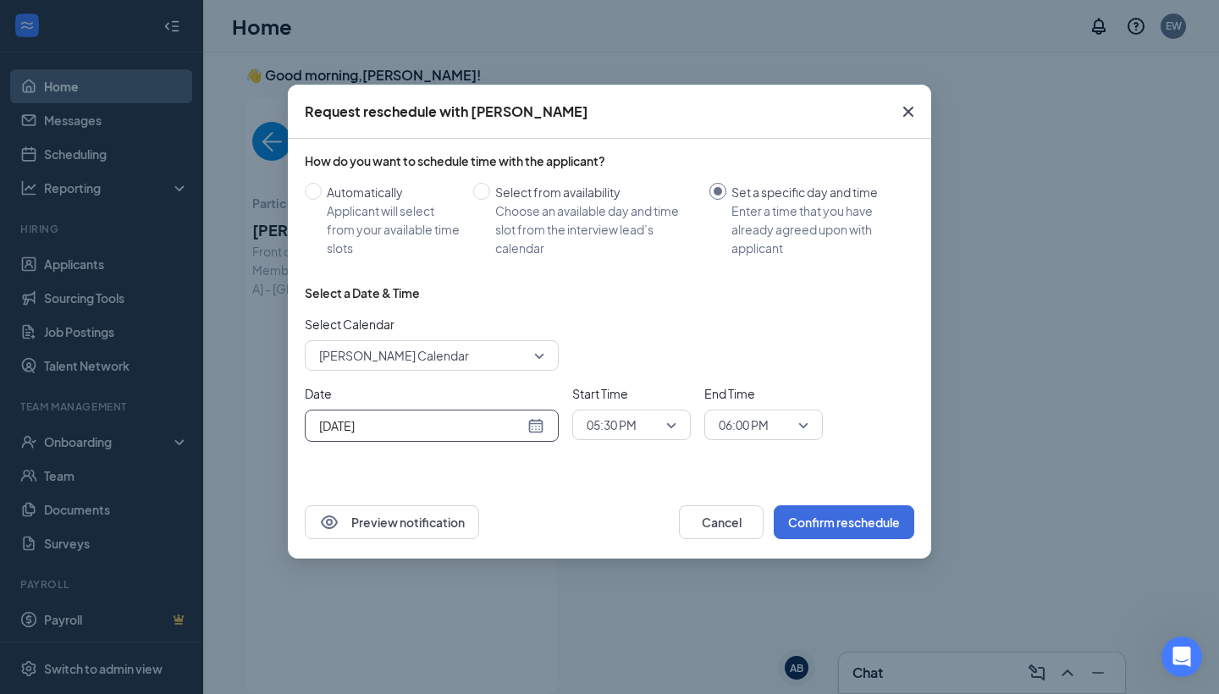
click at [530, 426] on div "[DATE]" at bounding box center [431, 426] width 225 height 19
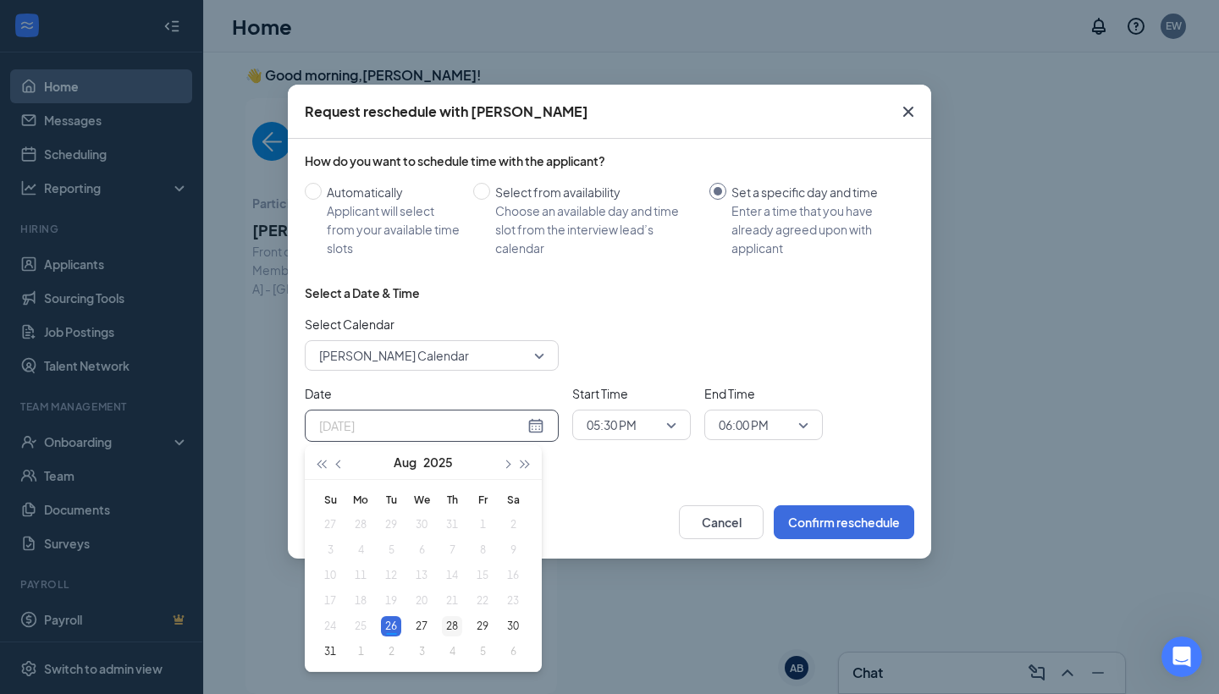
type input "[DATE]"
click at [450, 627] on div "28" at bounding box center [452, 626] width 20 height 20
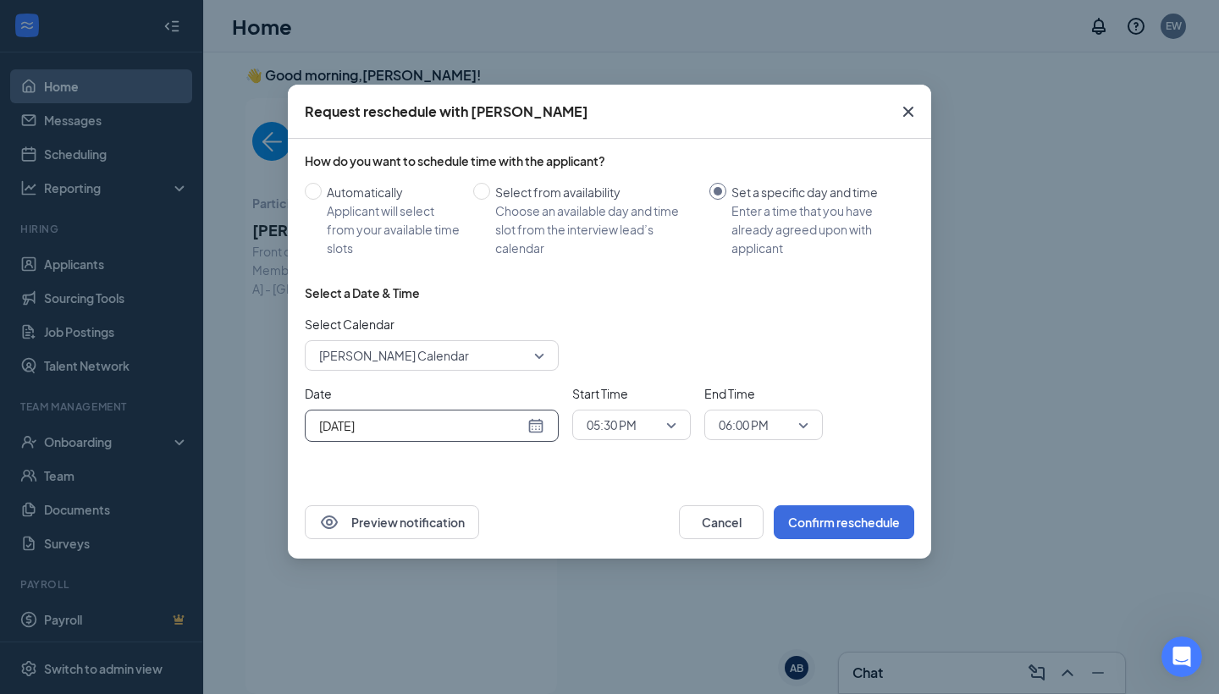
click at [670, 423] on span "05:30 PM" at bounding box center [632, 424] width 90 height 25
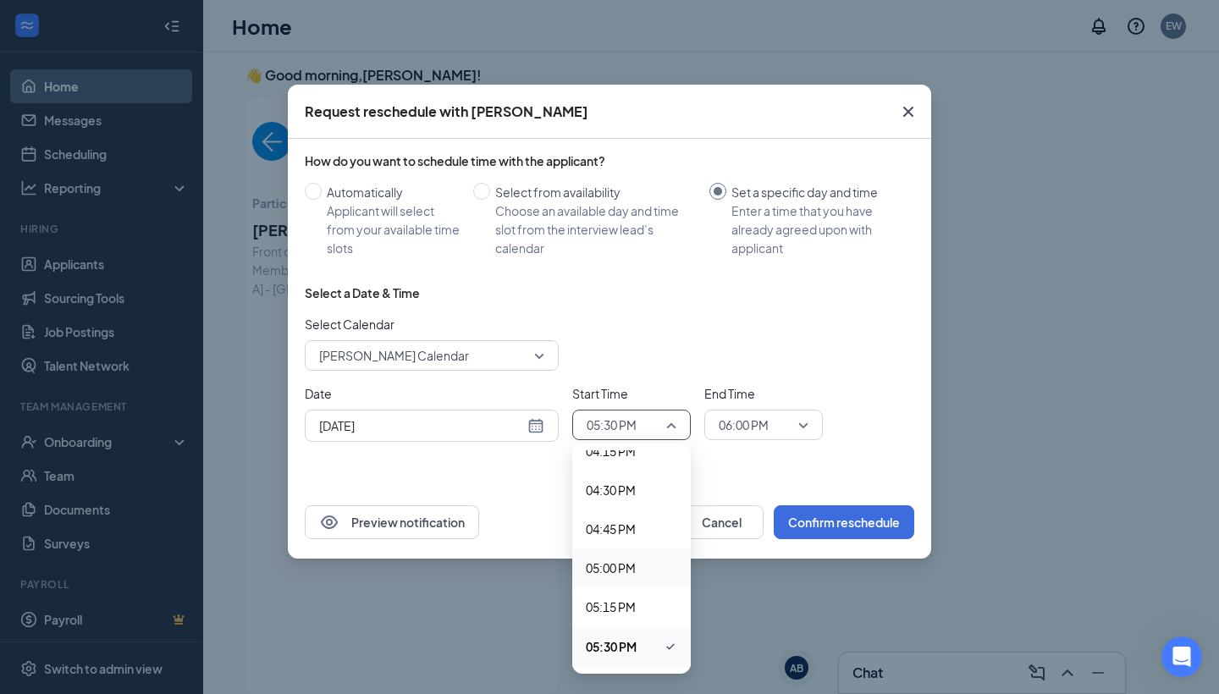
click at [627, 561] on span "05:00 PM" at bounding box center [611, 568] width 50 height 19
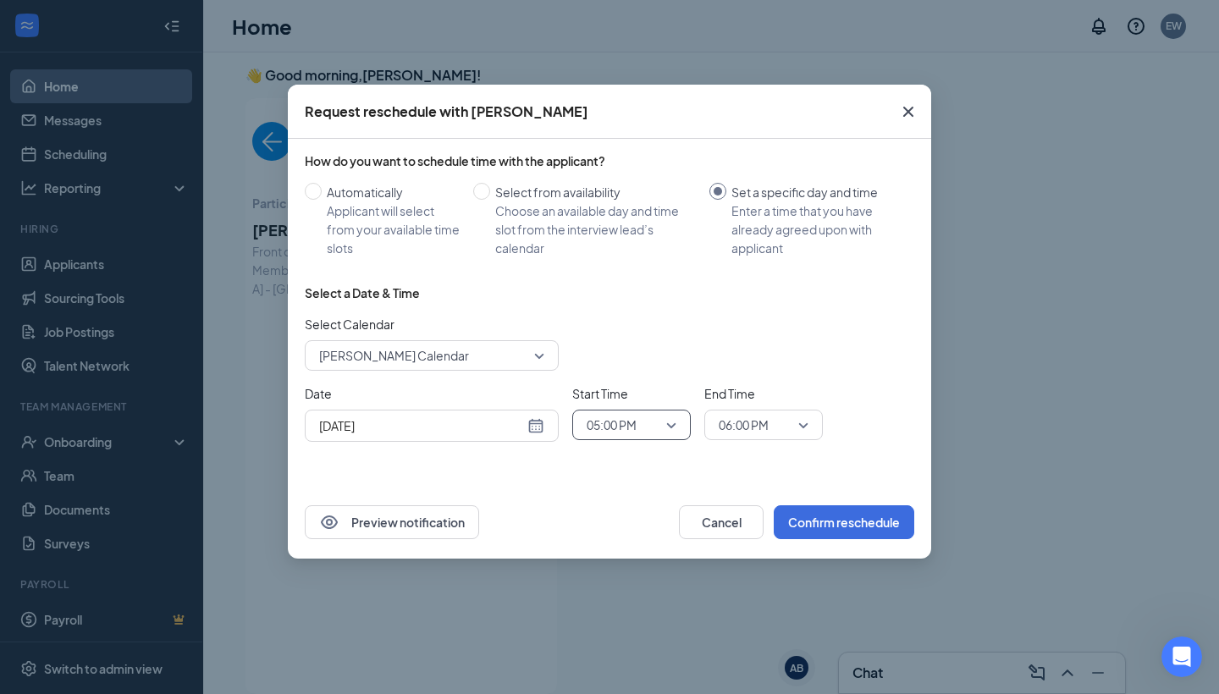
click at [776, 428] on span "06:00 PM" at bounding box center [756, 424] width 75 height 25
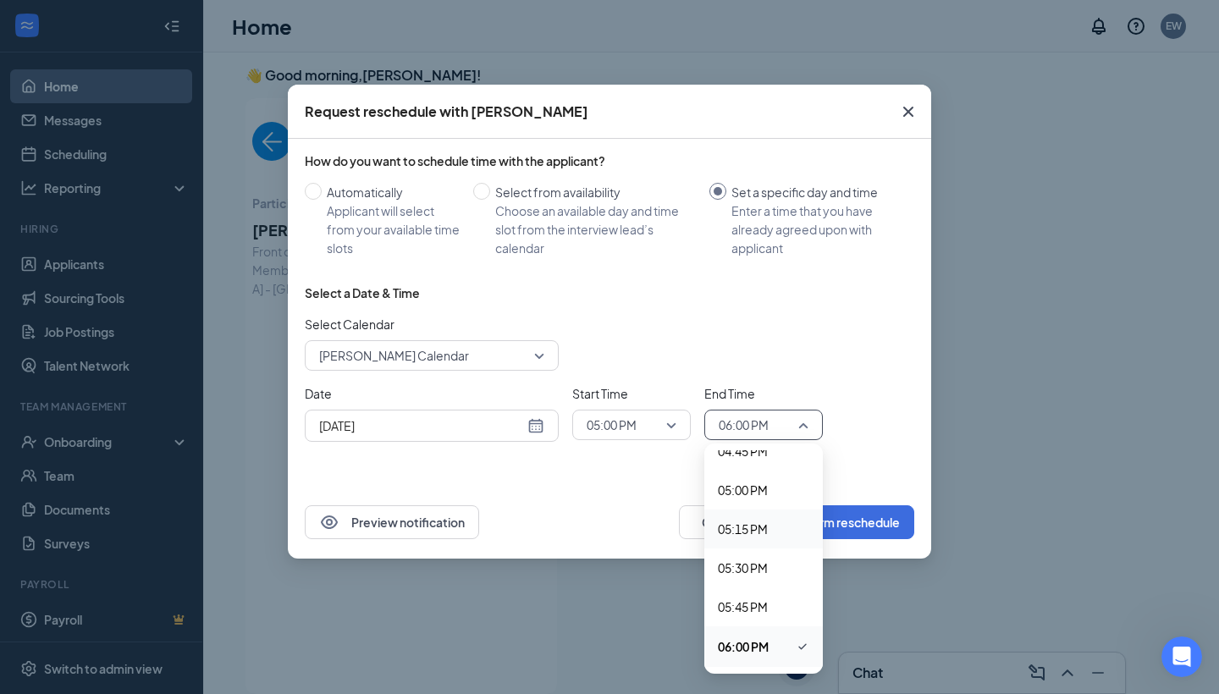
click at [751, 534] on span "05:15 PM" at bounding box center [743, 529] width 50 height 19
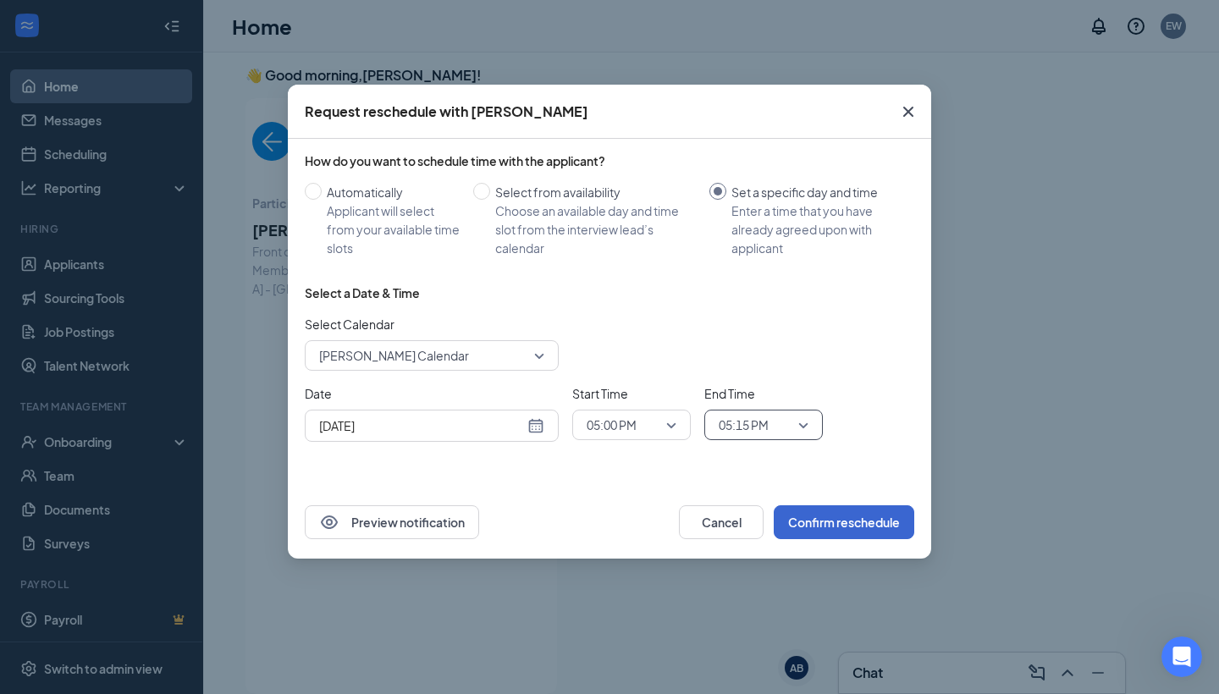
click at [842, 528] on button "Confirm reschedule" at bounding box center [844, 522] width 141 height 34
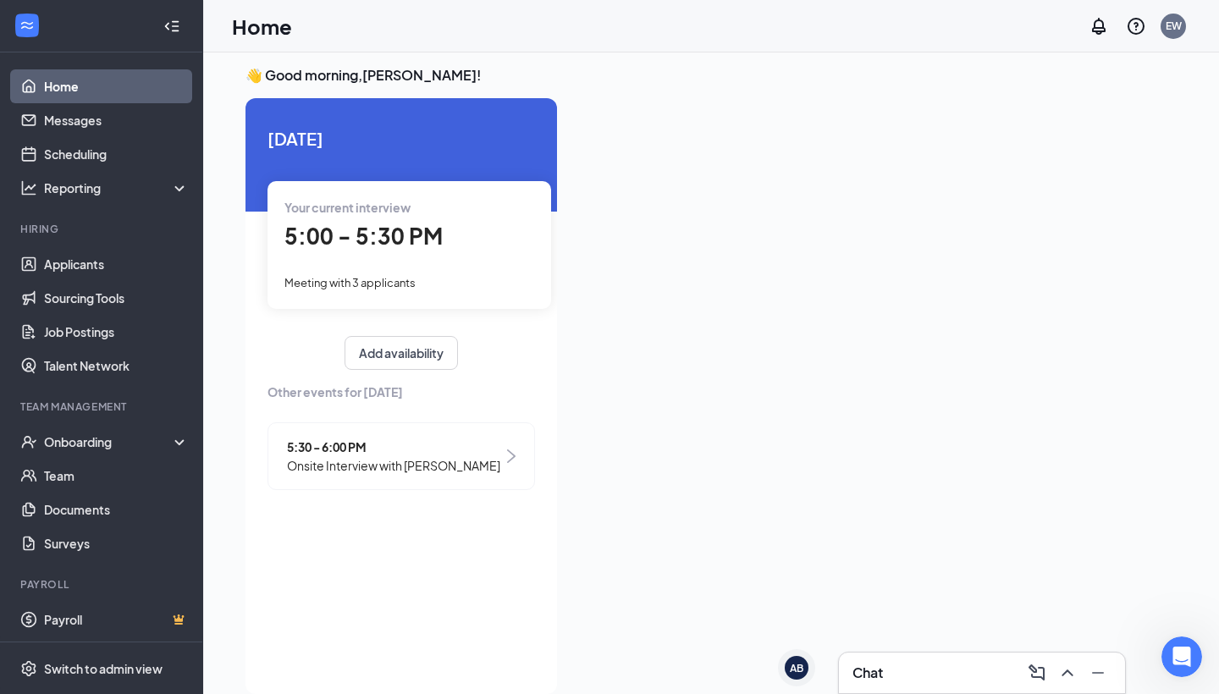
click at [435, 245] on span "5:00 - 5:30 PM" at bounding box center [363, 236] width 158 height 28
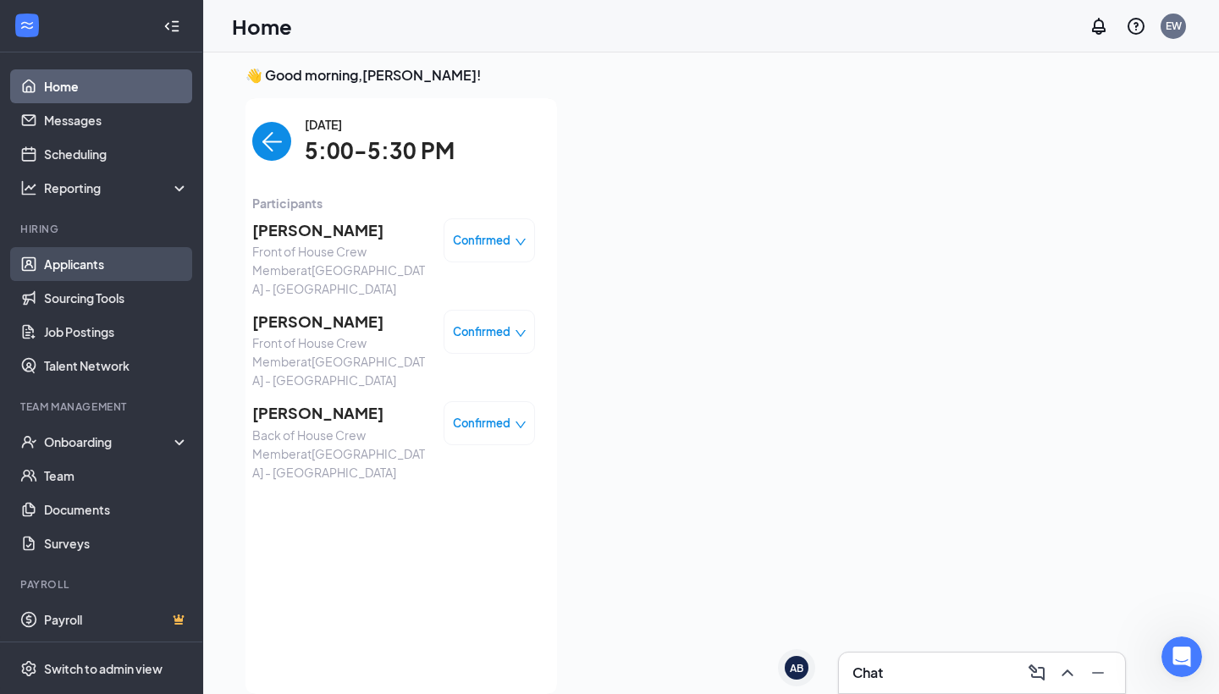
click at [97, 268] on link "Applicants" at bounding box center [116, 264] width 145 height 34
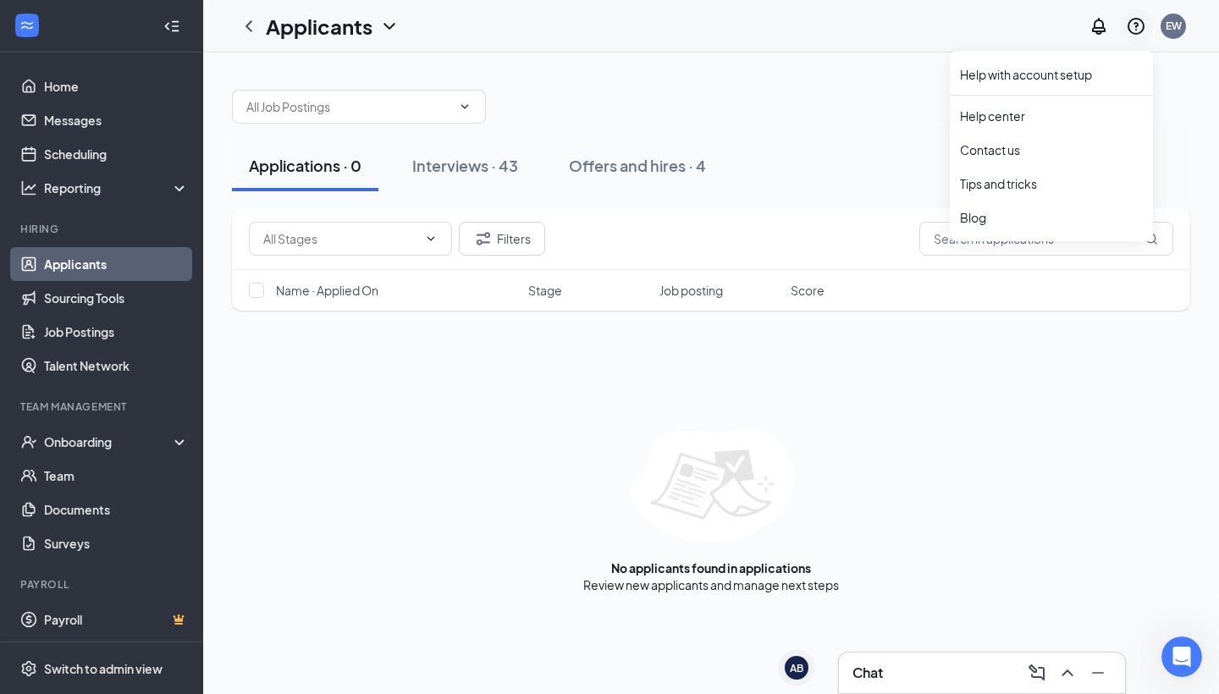
click at [1137, 24] on icon "QuestionInfo" at bounding box center [1136, 26] width 17 height 17
click at [988, 149] on div "Contact us" at bounding box center [1051, 149] width 183 height 17
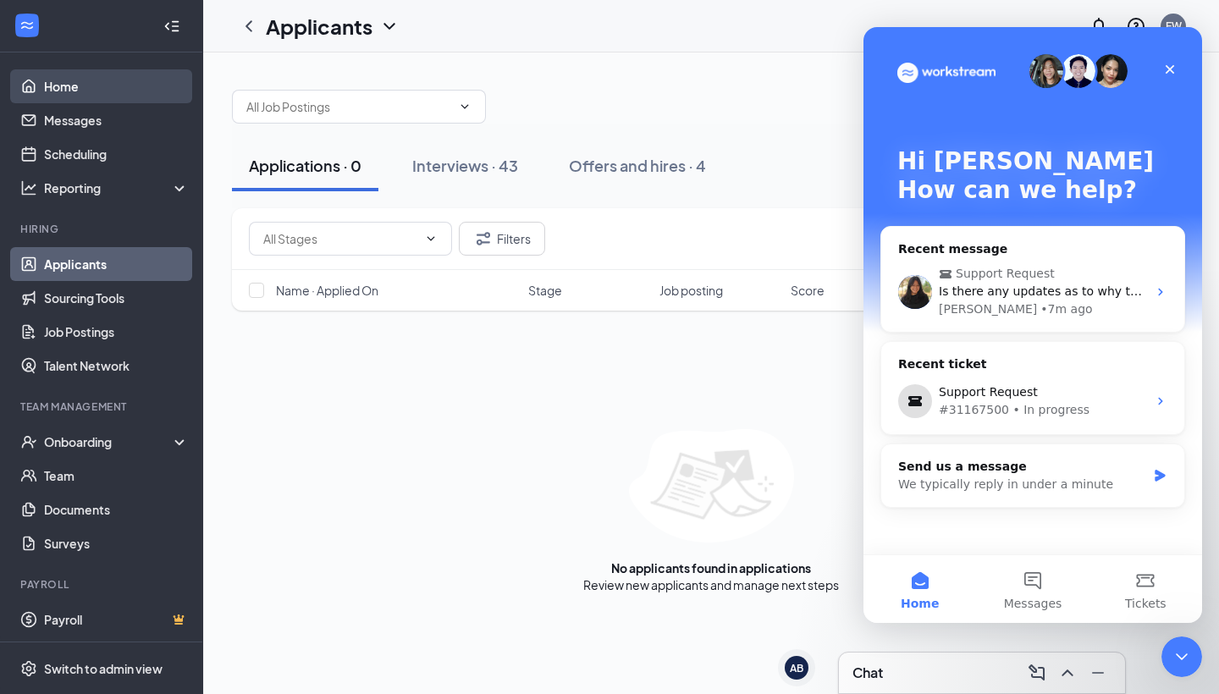
click at [100, 90] on link "Home" at bounding box center [116, 86] width 145 height 34
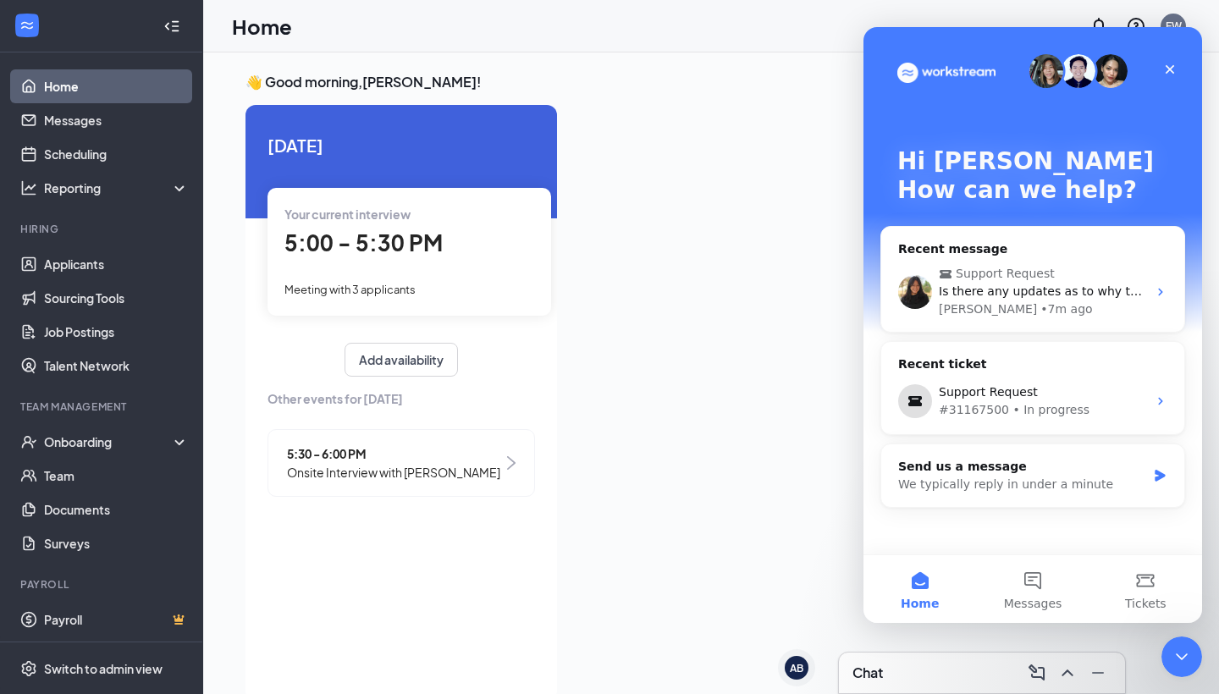
click at [362, 266] on div "Your current interview 5:00 - 5:30 PM Meeting with 3 applicants" at bounding box center [410, 251] width 284 height 127
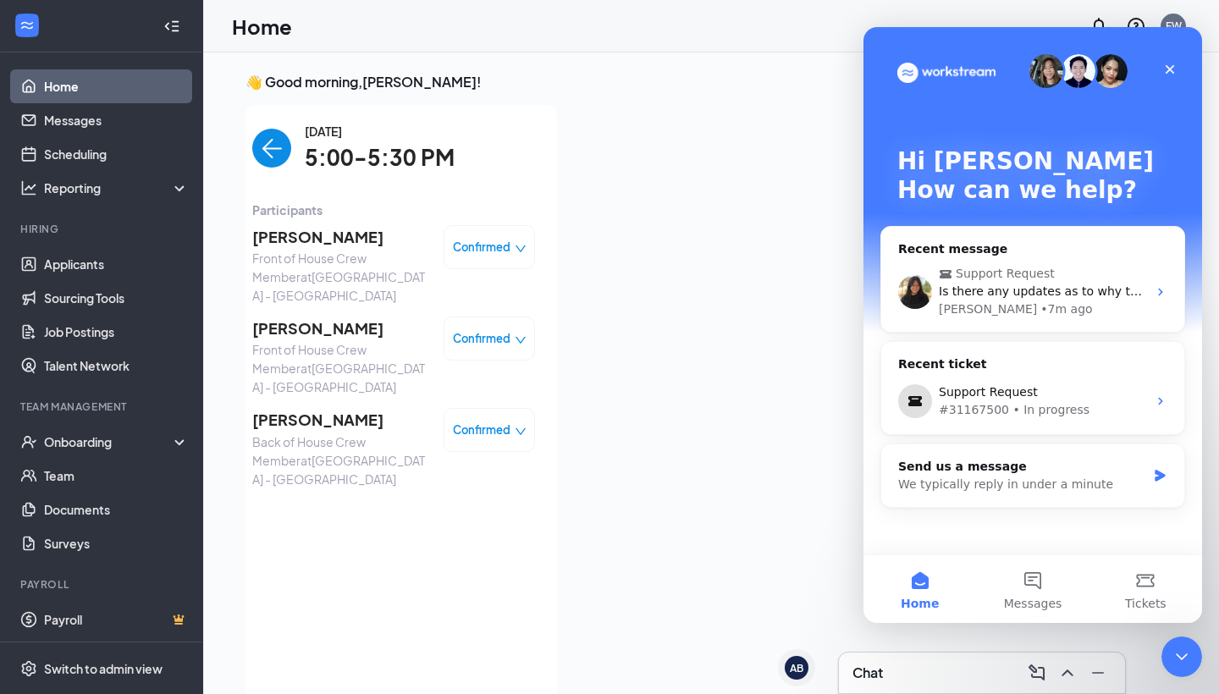
click at [506, 250] on span "Confirmed" at bounding box center [482, 247] width 58 height 17
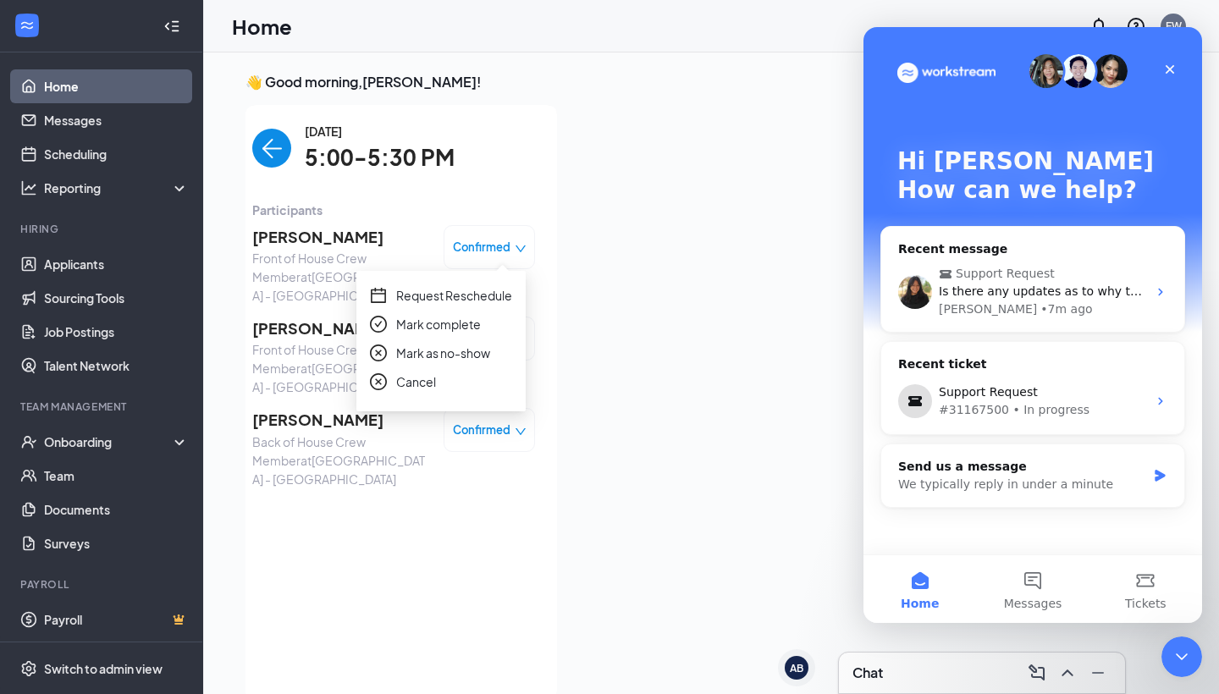
click at [434, 384] on span "Cancel" at bounding box center [416, 382] width 40 height 19
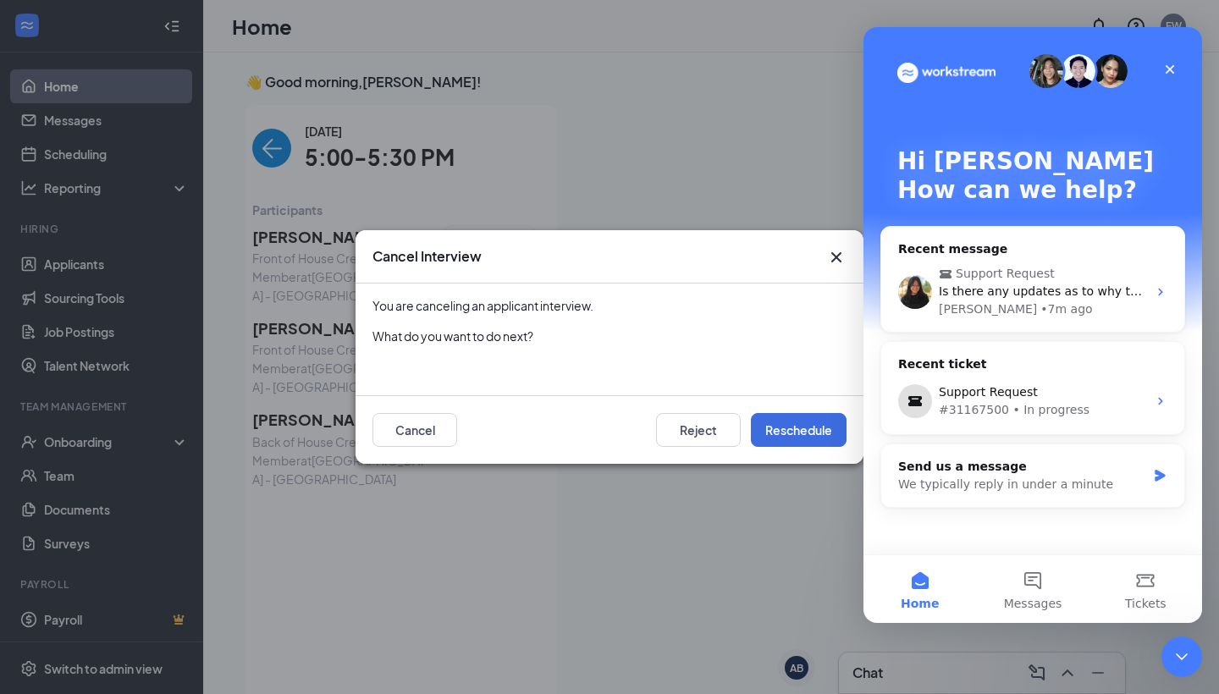
click at [837, 259] on icon "Cross" at bounding box center [836, 257] width 10 height 10
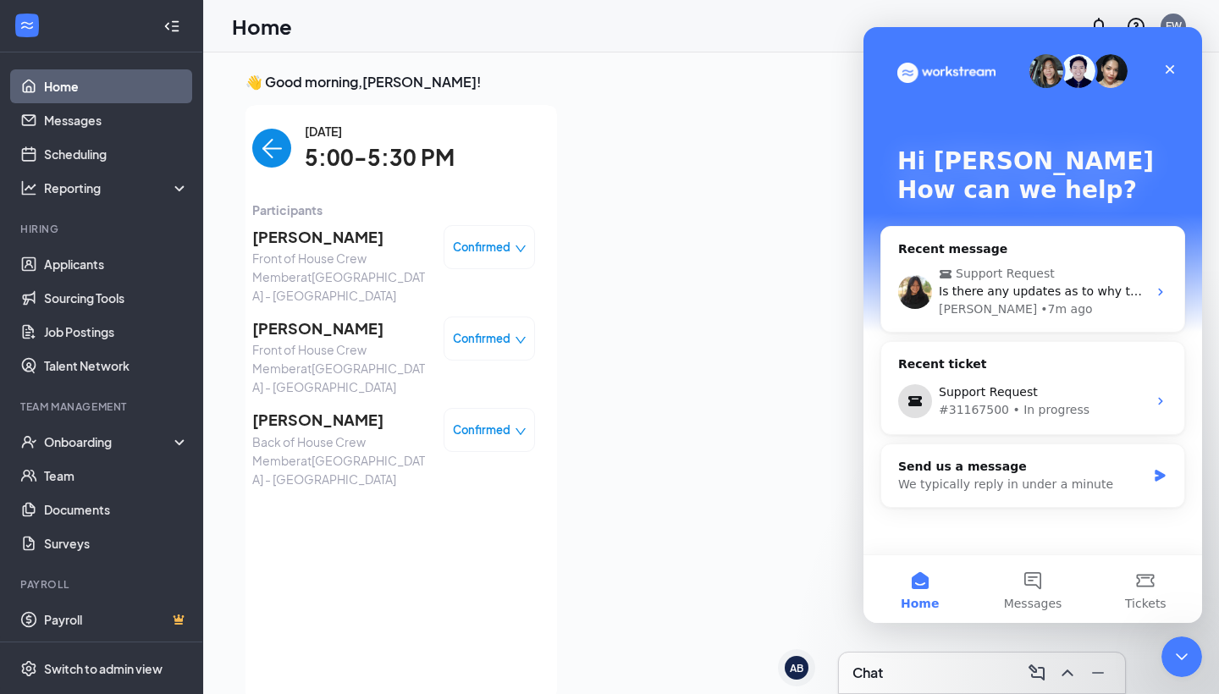
click at [504, 251] on span "Confirmed" at bounding box center [482, 247] width 58 height 17
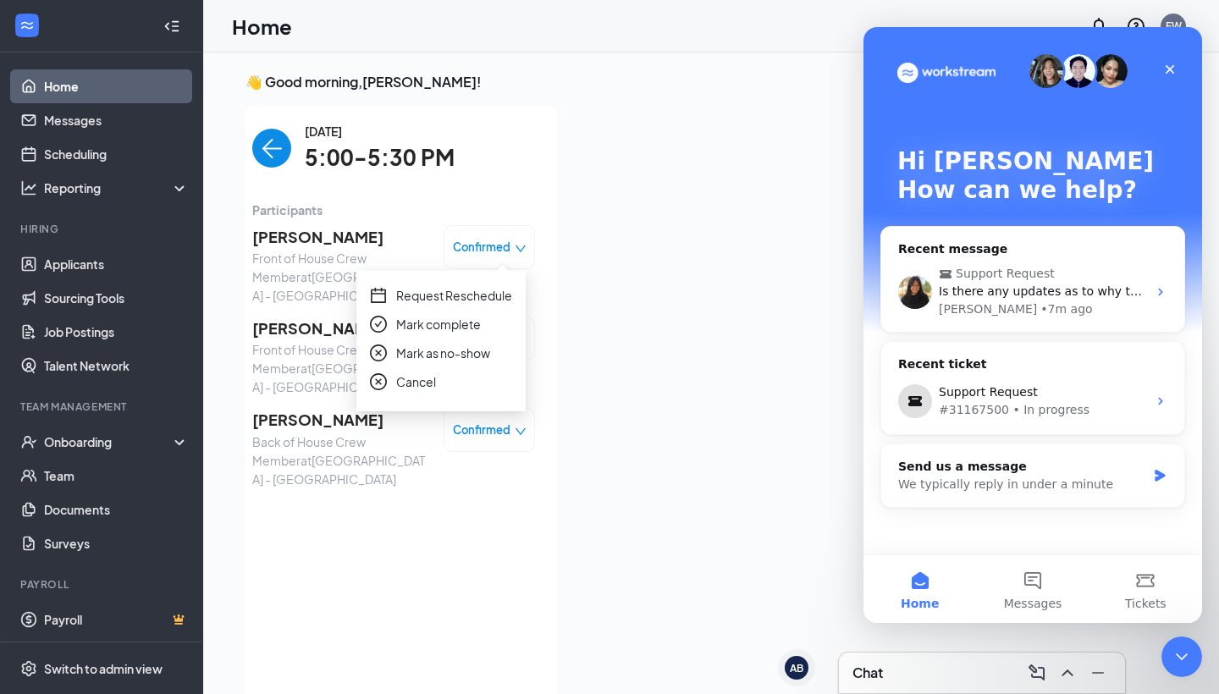
click at [432, 358] on span "Mark as no-show" at bounding box center [443, 353] width 94 height 19
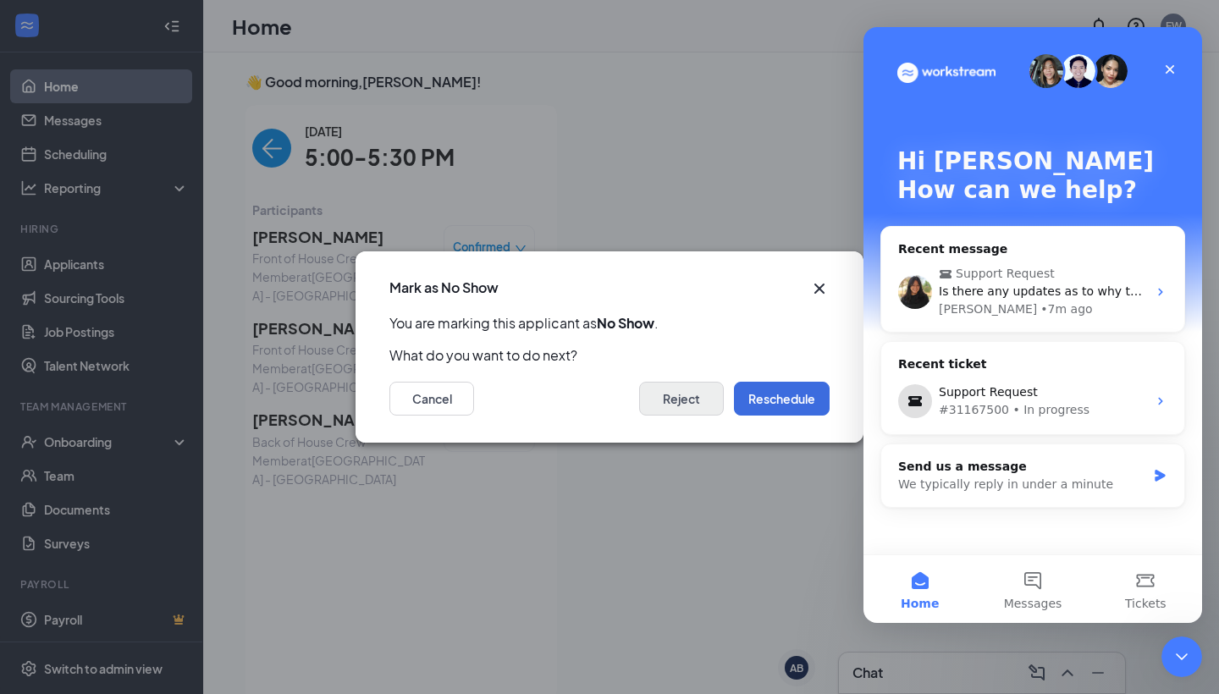
click at [678, 394] on button "Reject" at bounding box center [681, 399] width 85 height 34
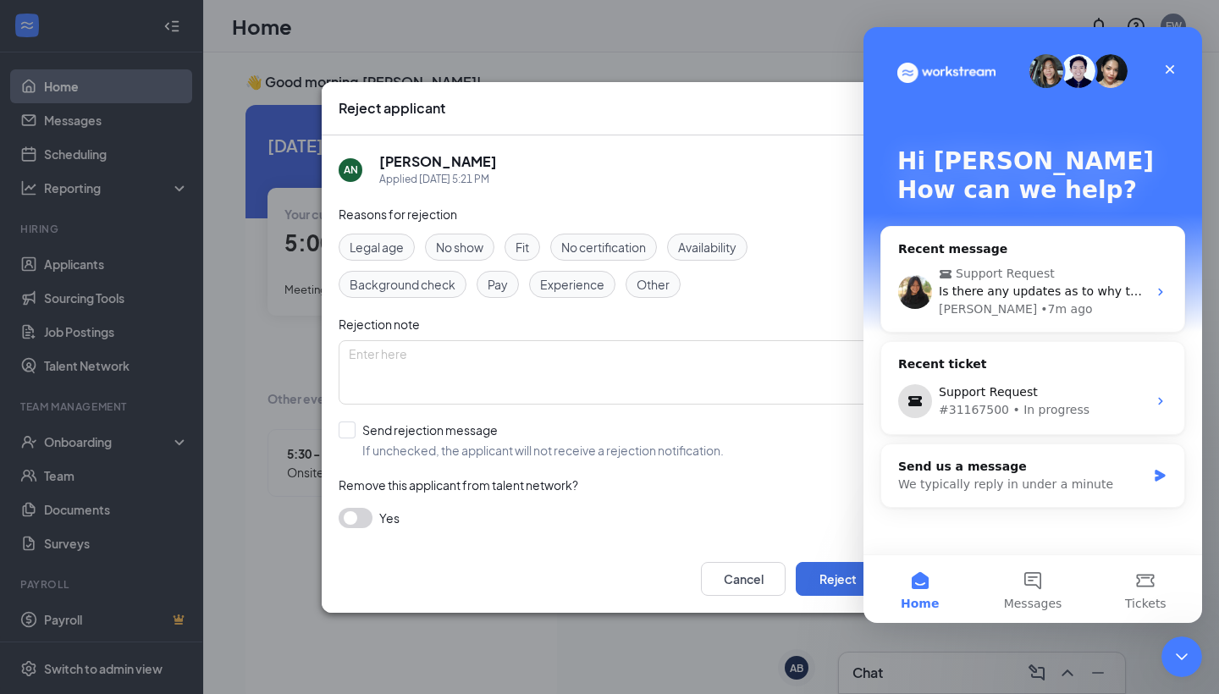
click at [460, 246] on span "No show" at bounding box center [459, 247] width 47 height 19
click at [831, 572] on button "Reject" at bounding box center [838, 579] width 85 height 34
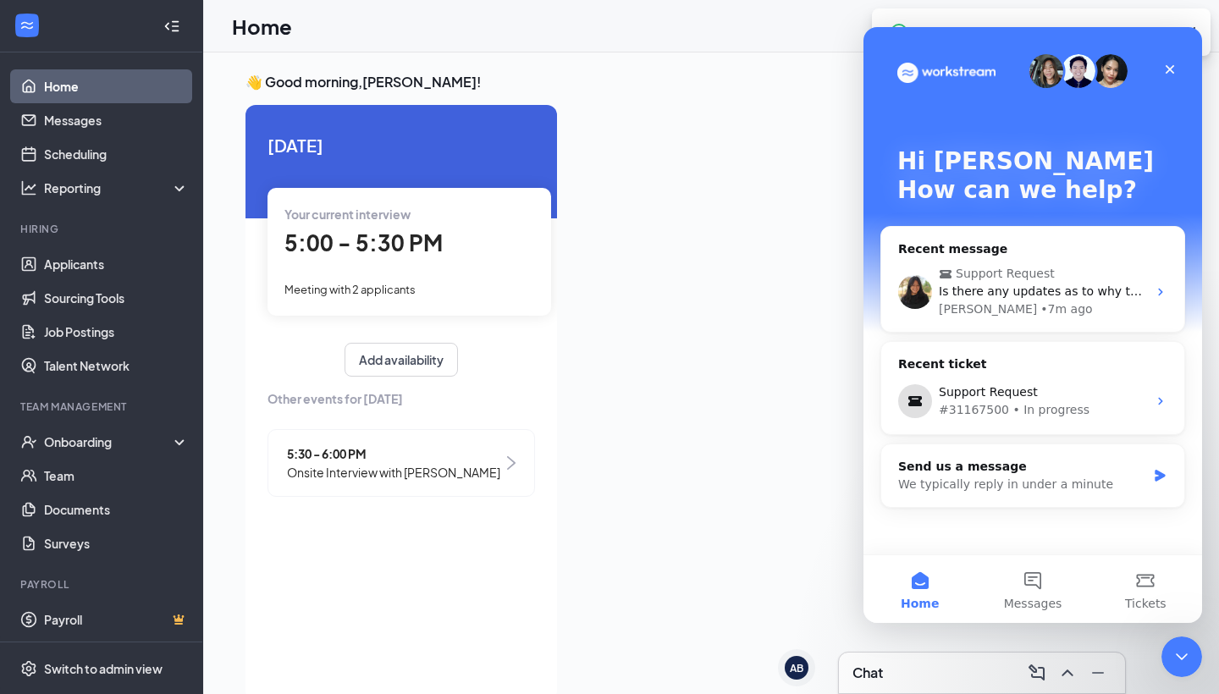
click at [464, 271] on div "Your current interview 5:00 - 5:30 PM Meeting with 2 applicants" at bounding box center [410, 251] width 284 height 127
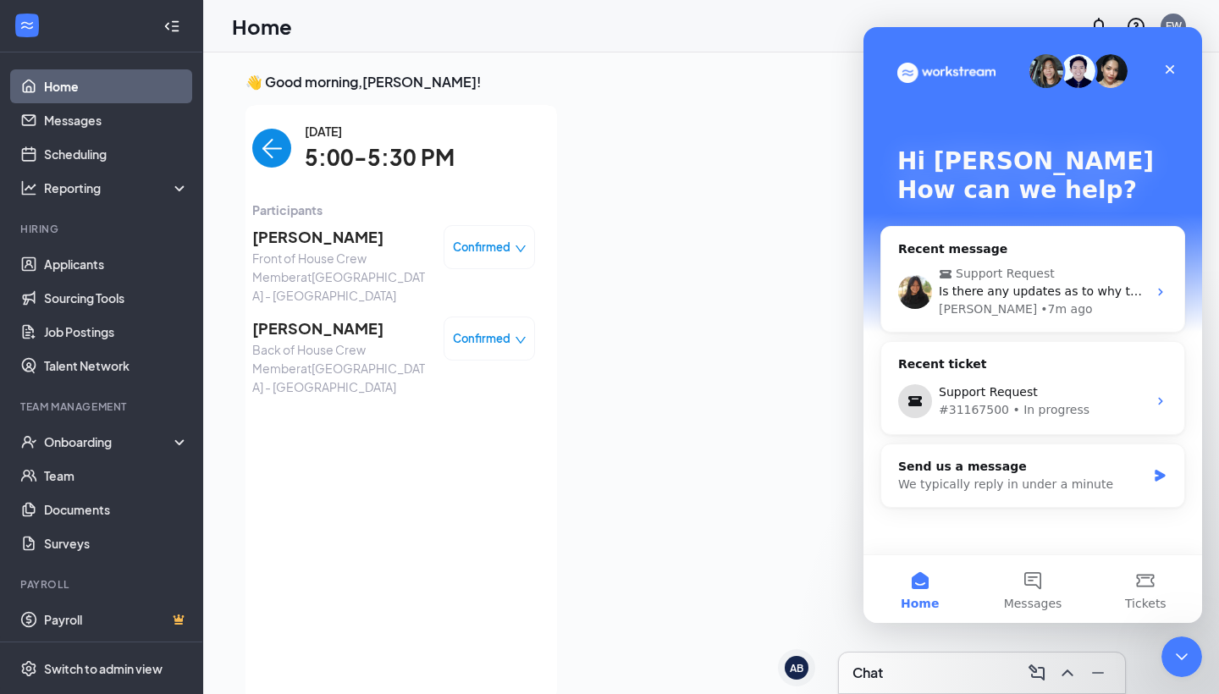
click at [484, 330] on span "Confirmed" at bounding box center [482, 338] width 58 height 17
click at [455, 430] on span "Mark as no-show" at bounding box center [443, 426] width 94 height 19
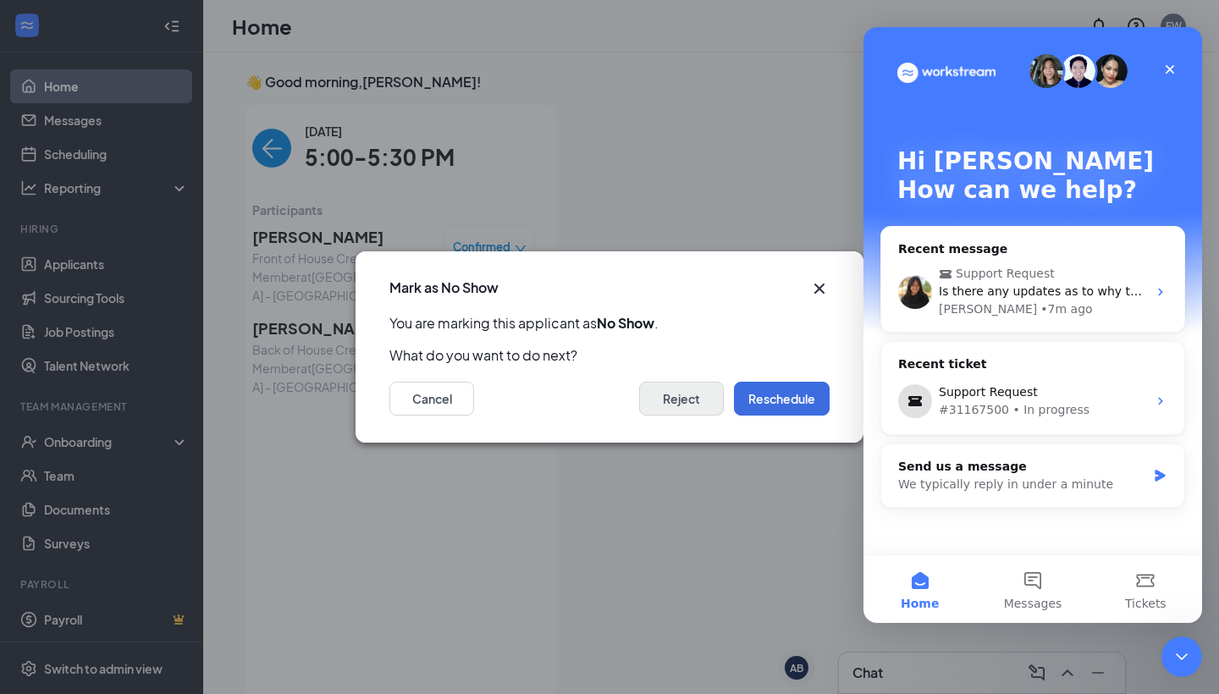
click at [662, 395] on button "Reject" at bounding box center [681, 399] width 85 height 34
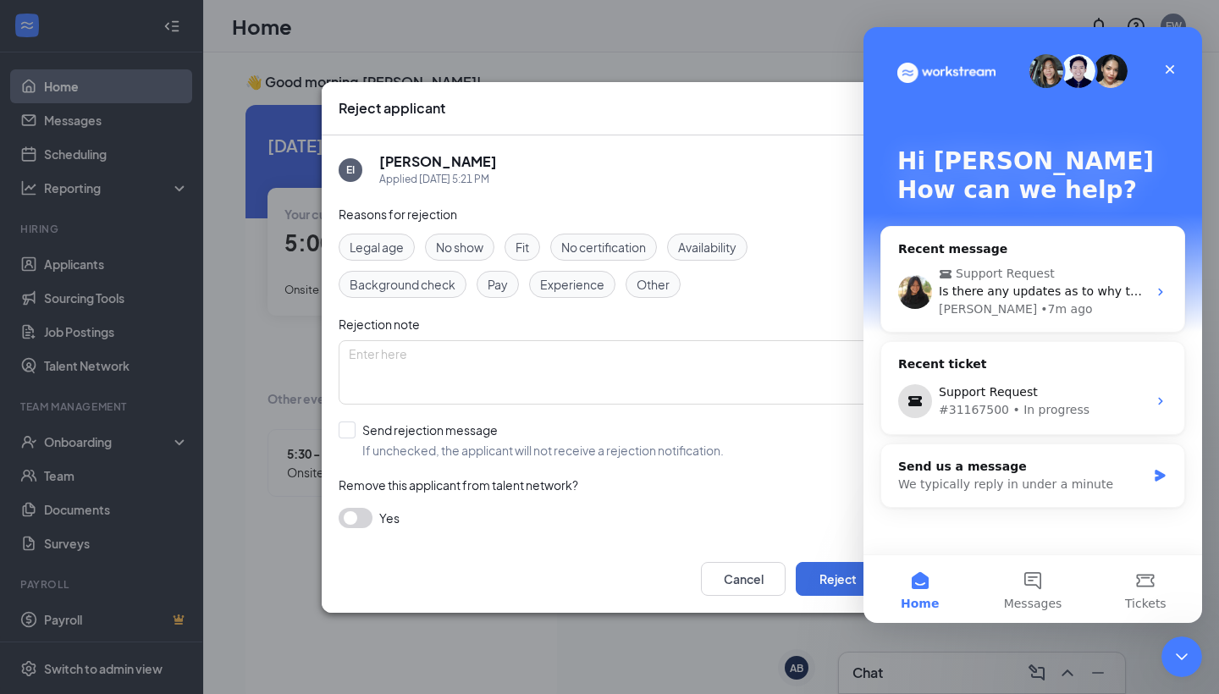
click at [473, 252] on span "No show" at bounding box center [459, 247] width 47 height 19
click at [810, 580] on button "Reject" at bounding box center [838, 579] width 85 height 34
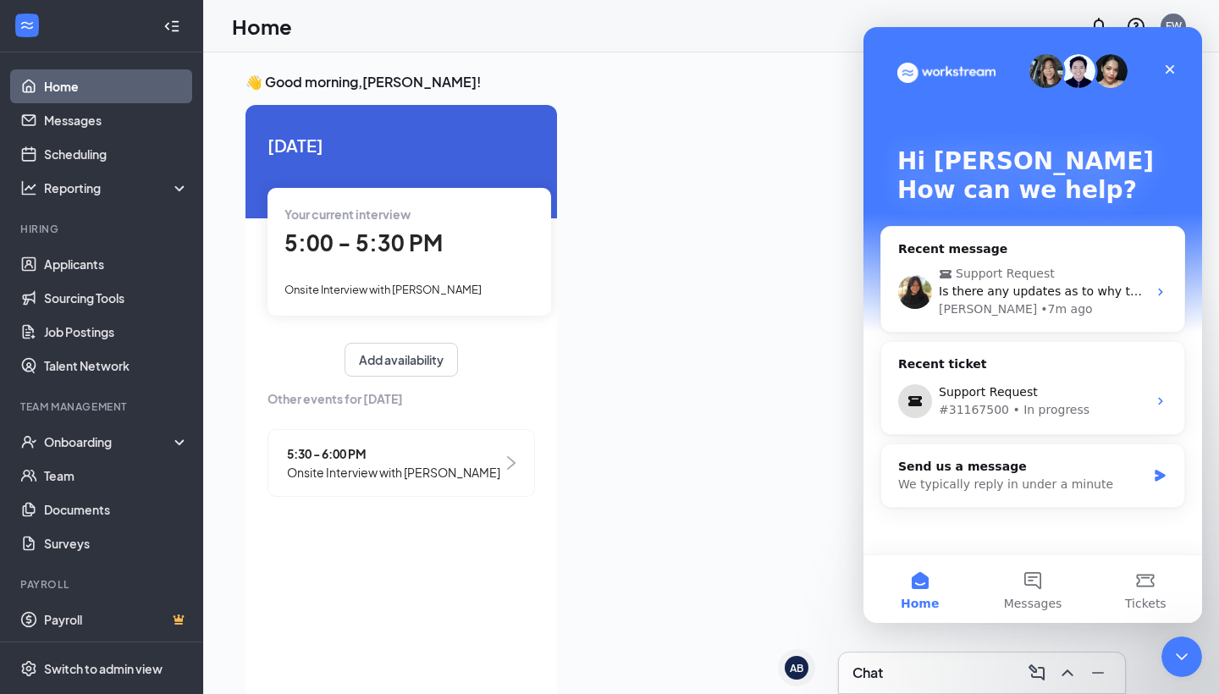
click at [459, 225] on div "Your current interview 5:00 - 5:30 PM Onsite Interview with [PERSON_NAME]" at bounding box center [410, 251] width 284 height 127
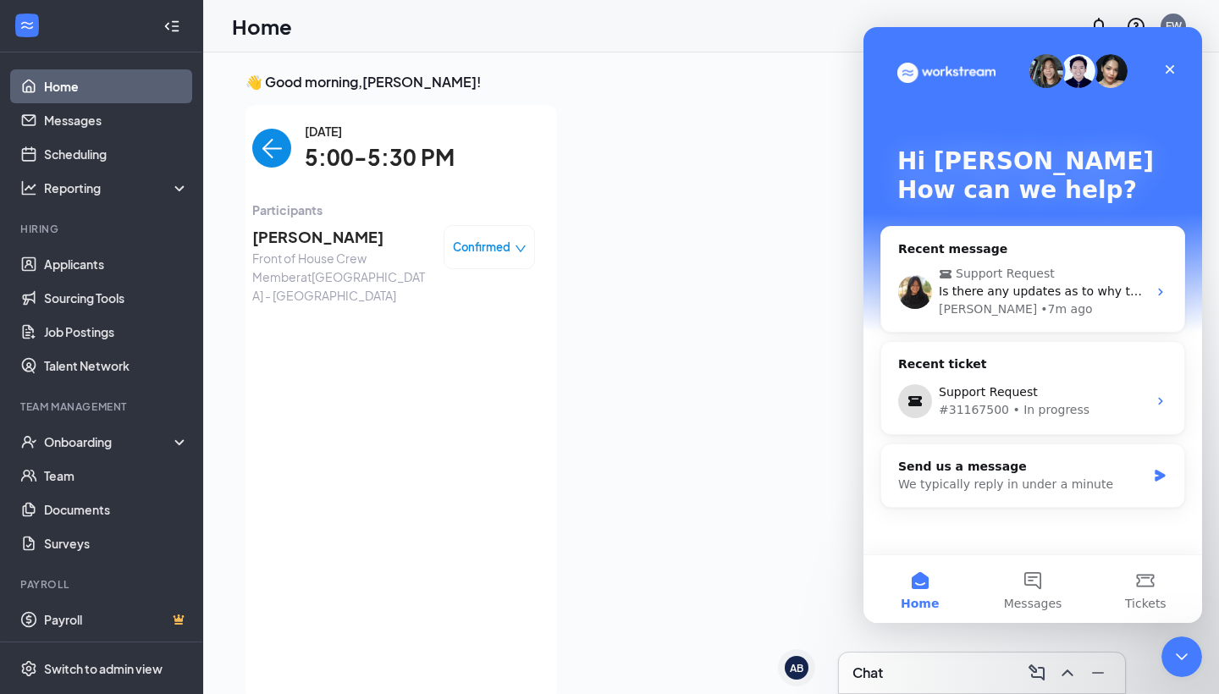
click at [490, 260] on div "Confirmed" at bounding box center [489, 247] width 91 height 44
click at [517, 250] on icon "down" at bounding box center [521, 249] width 12 height 12
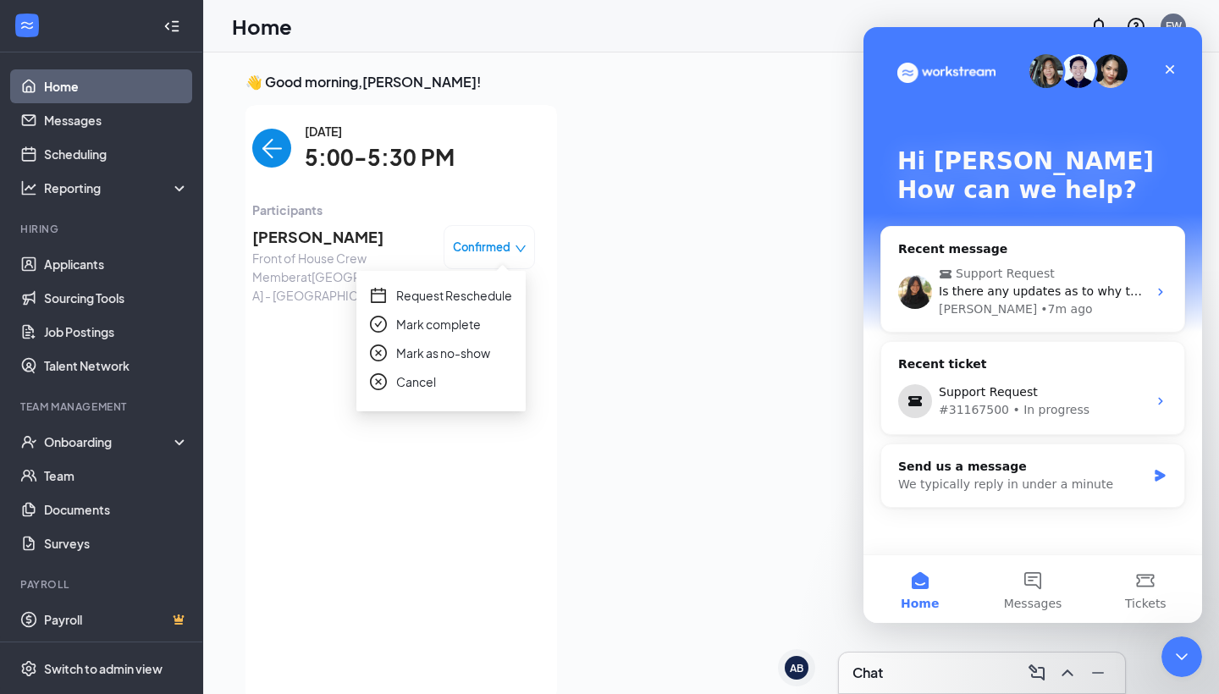
click at [460, 328] on span "Mark complete" at bounding box center [438, 324] width 85 height 19
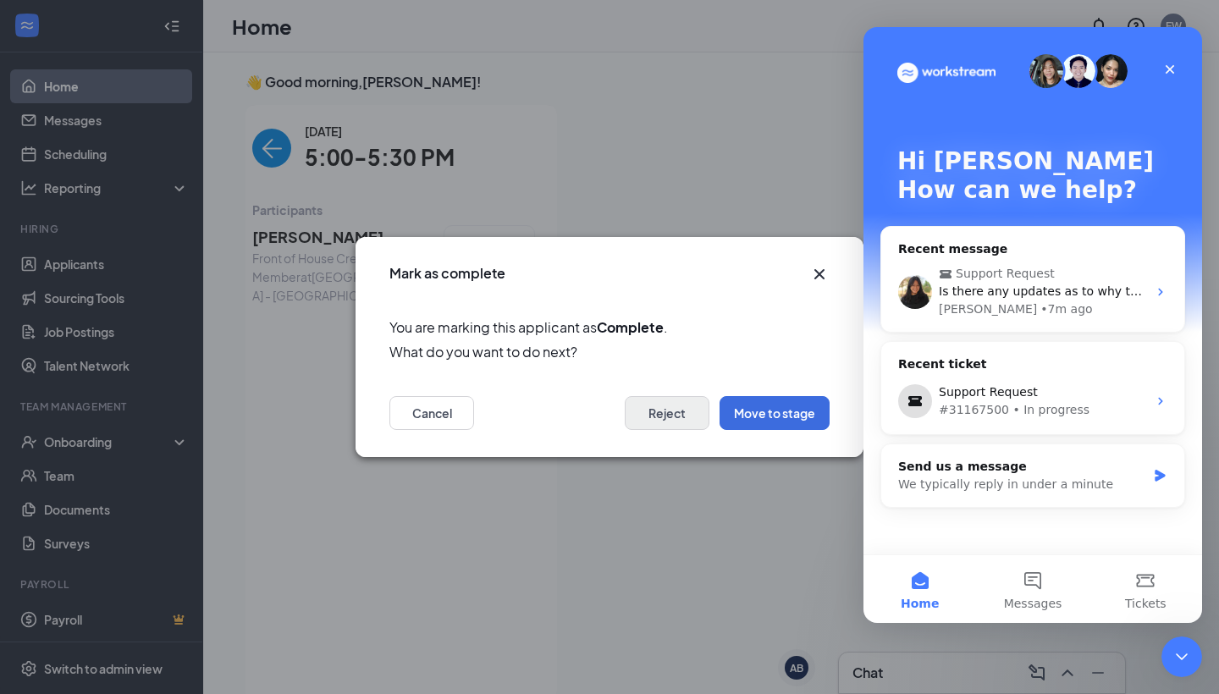
click at [658, 415] on button "Reject" at bounding box center [667, 413] width 85 height 34
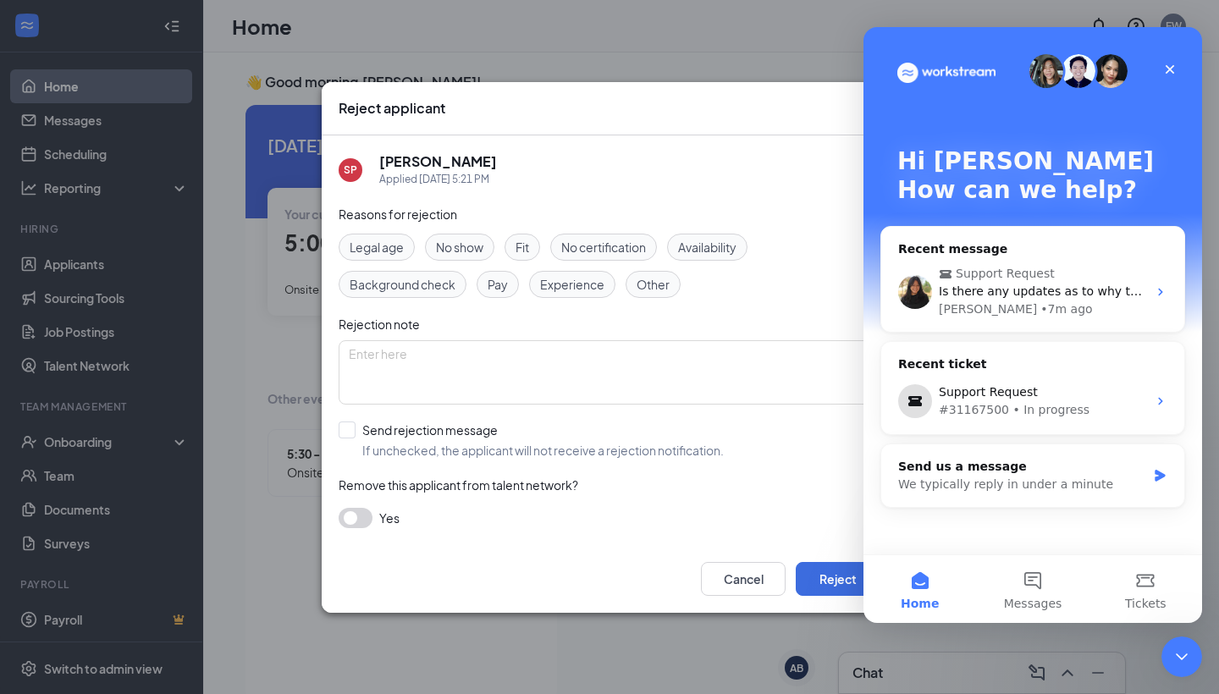
click at [520, 245] on span "Fit" at bounding box center [523, 247] width 14 height 19
click at [843, 588] on button "Reject" at bounding box center [838, 579] width 85 height 34
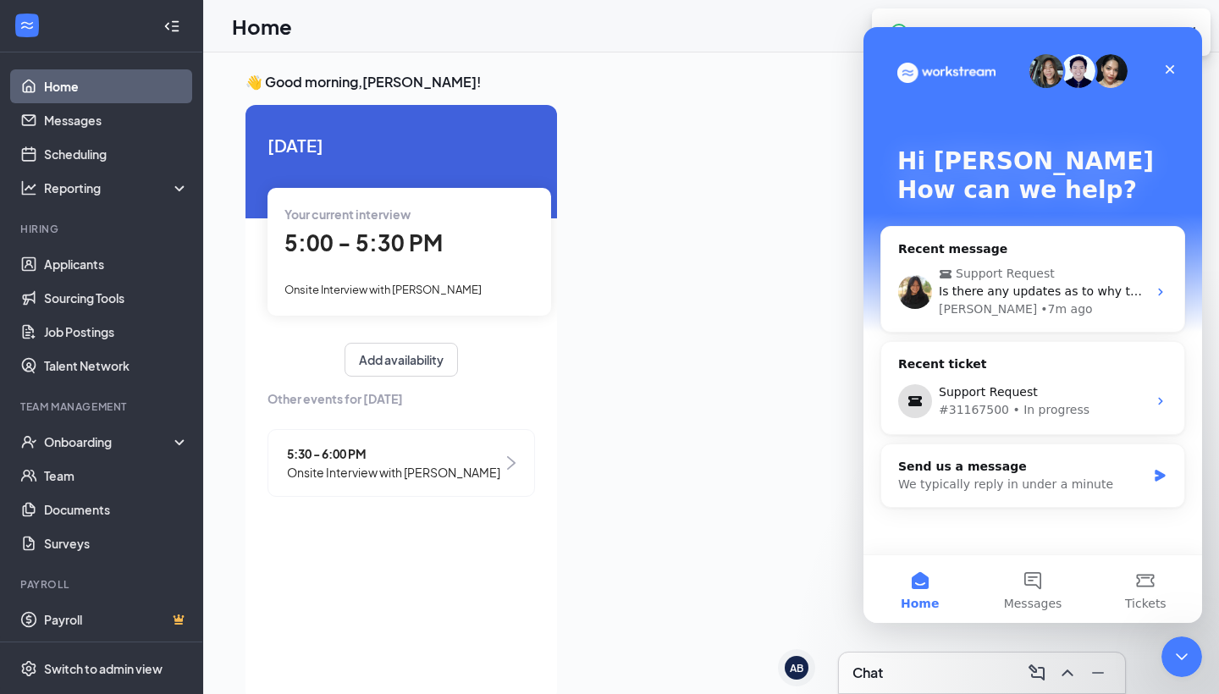
click at [384, 274] on div "Your current interview 5:00 - 5:30 PM Onsite Interview with [PERSON_NAME]" at bounding box center [410, 251] width 284 height 127
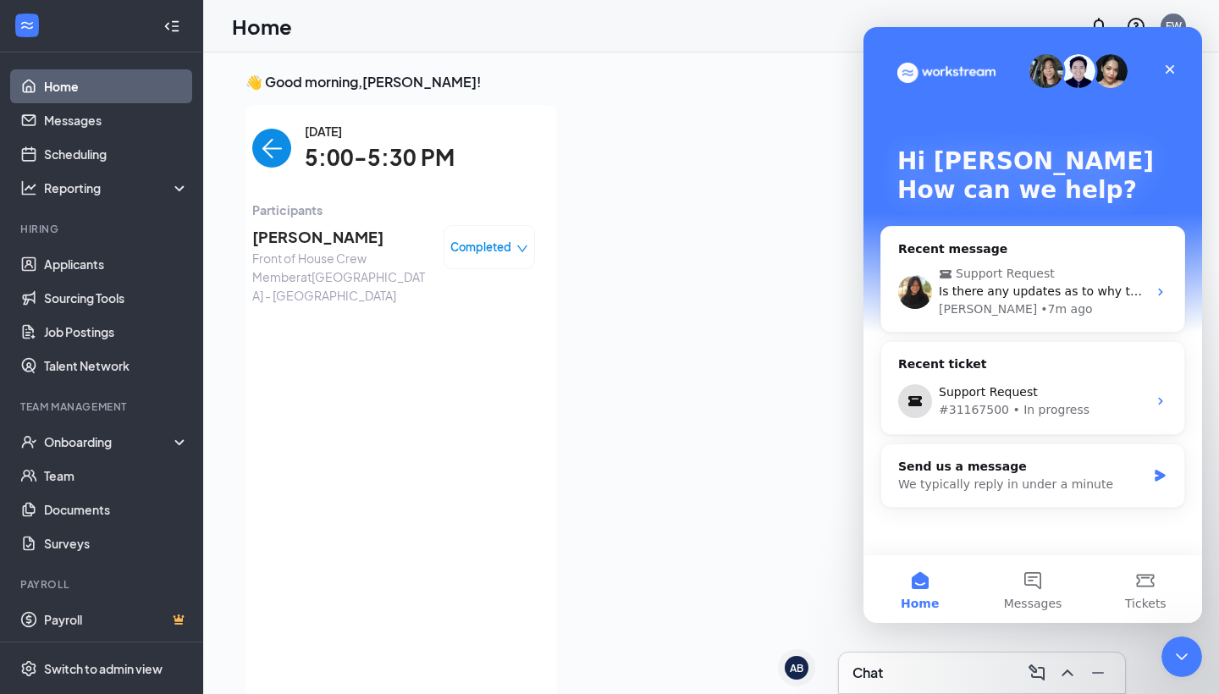
click at [264, 146] on img "back-button" at bounding box center [271, 148] width 39 height 39
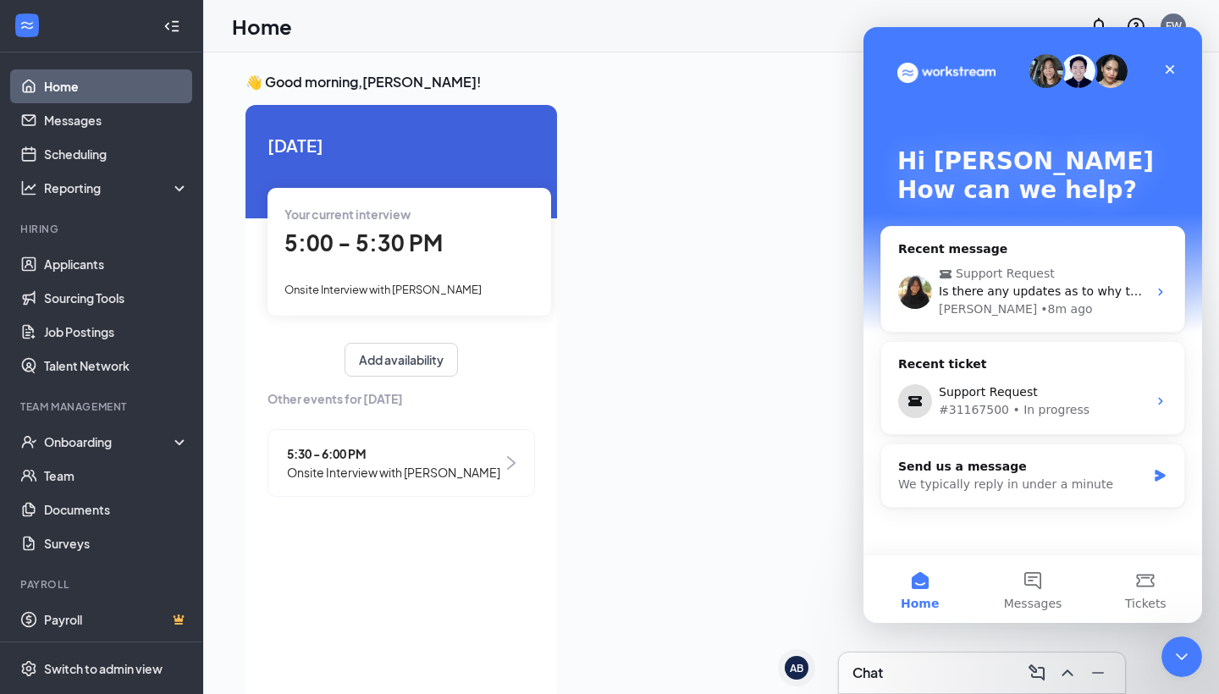
click at [429, 440] on div "5:30 - 6:00 PM Onsite Interview with [PERSON_NAME]" at bounding box center [402, 463] width 268 height 68
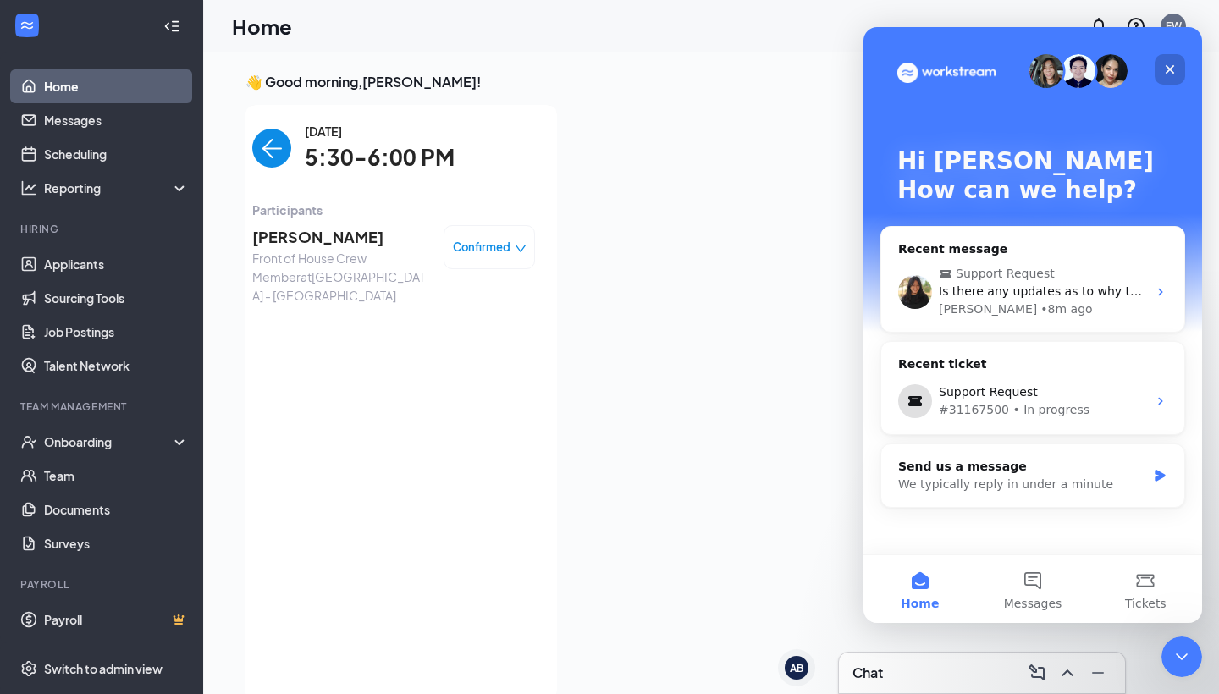
click at [1168, 75] on icon "Close" at bounding box center [1170, 70] width 14 height 14
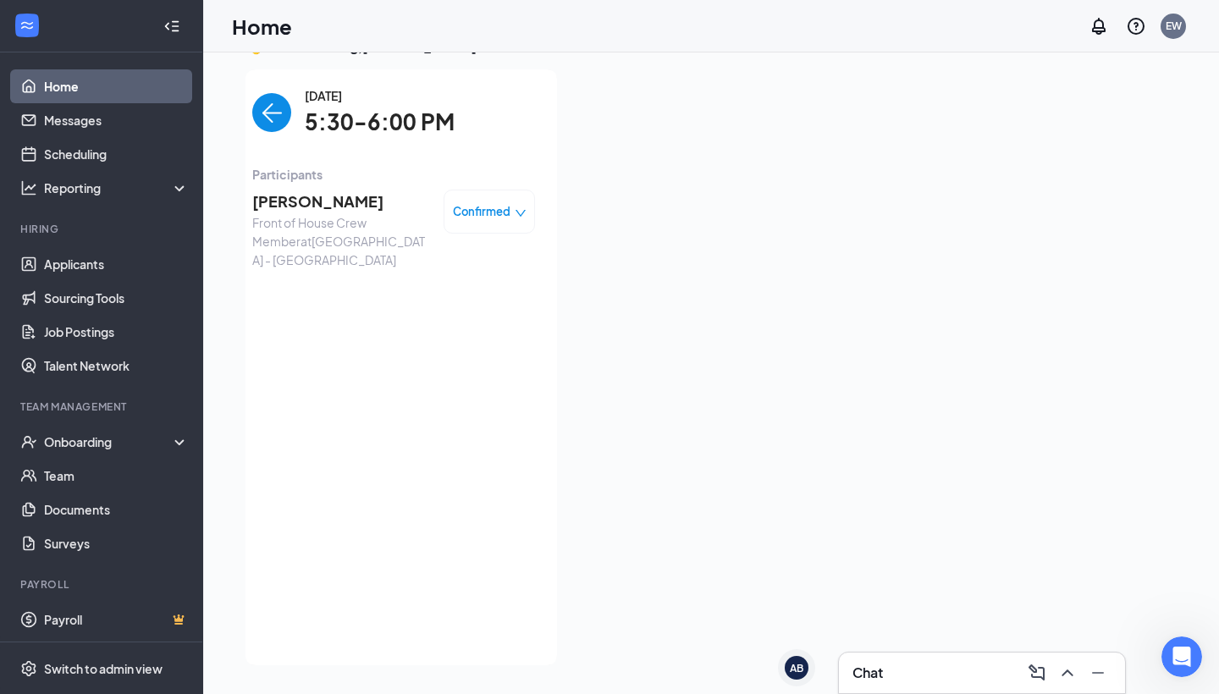
scroll to position [36, 0]
click at [63, 259] on link "Applicants" at bounding box center [116, 264] width 145 height 34
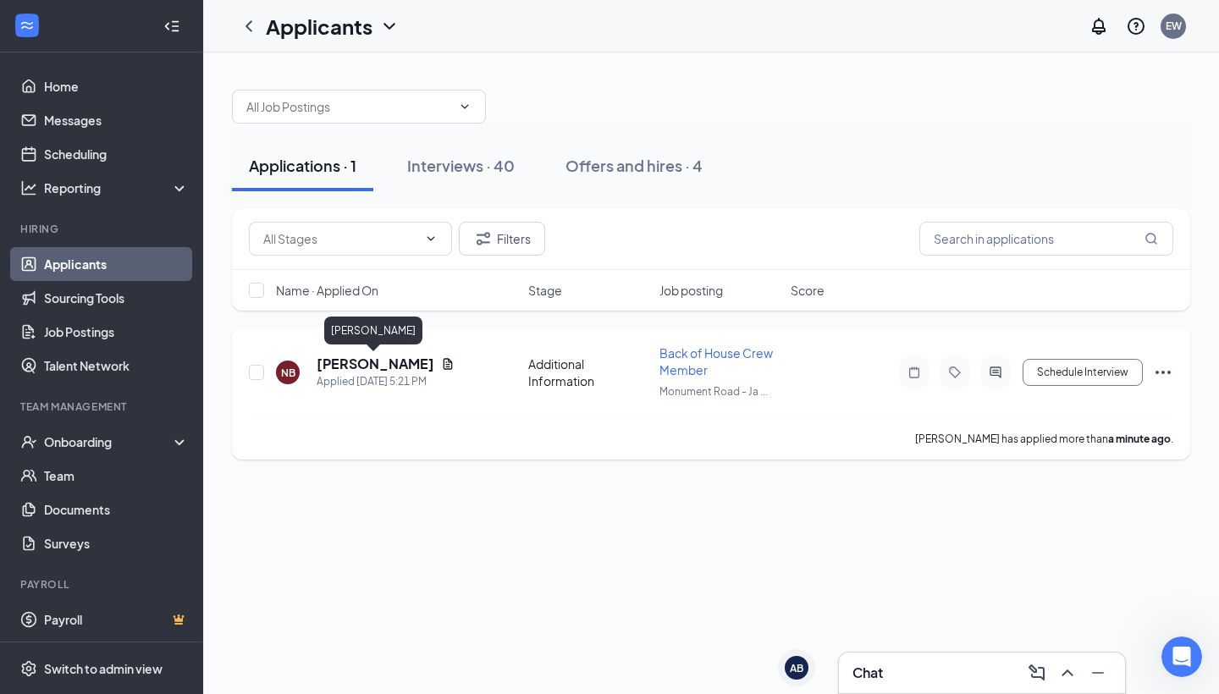
click at [393, 367] on h5 "[PERSON_NAME]" at bounding box center [376, 364] width 118 height 19
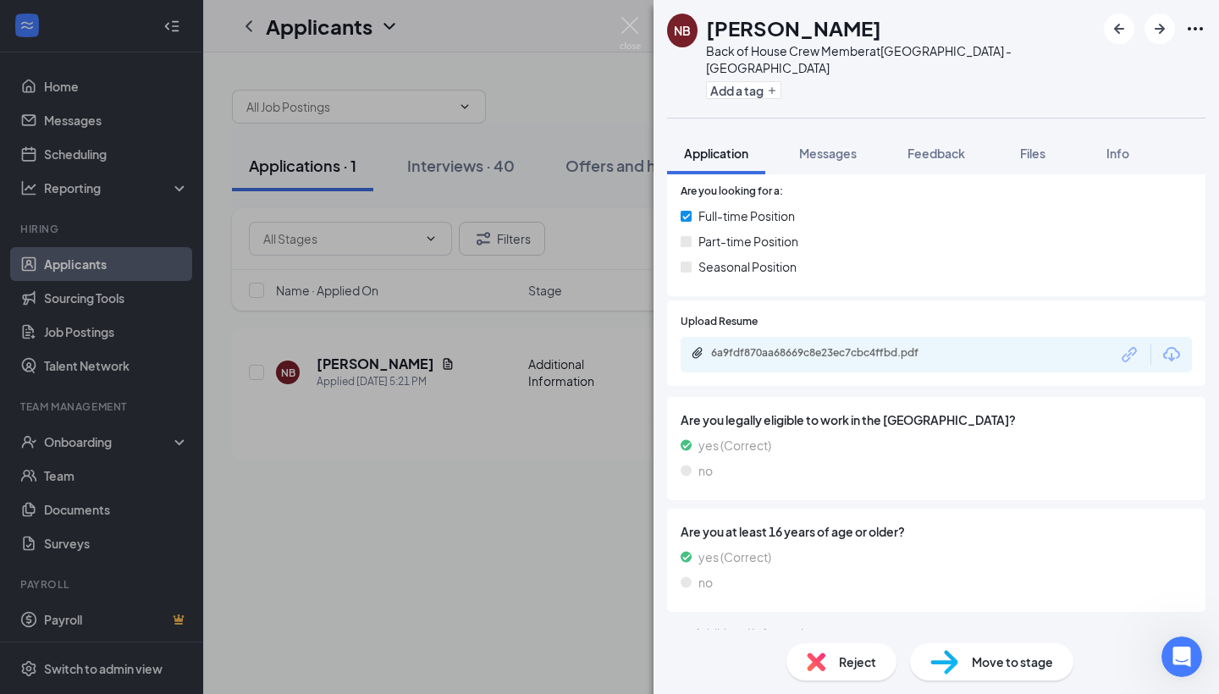
scroll to position [252, 0]
click at [793, 347] on div "6a9fdf870aa68669c8e23ec7cbc4ffbd.pdf" at bounding box center [829, 354] width 237 height 14
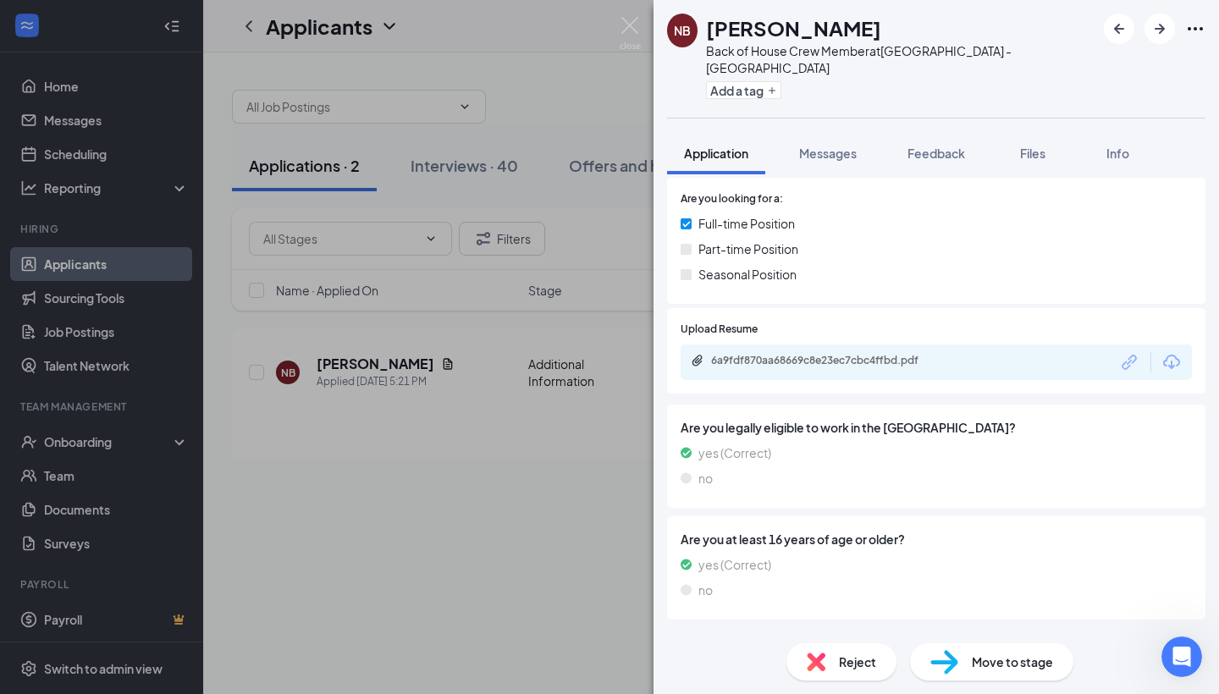
click at [965, 669] on div "Move to stage" at bounding box center [991, 662] width 163 height 37
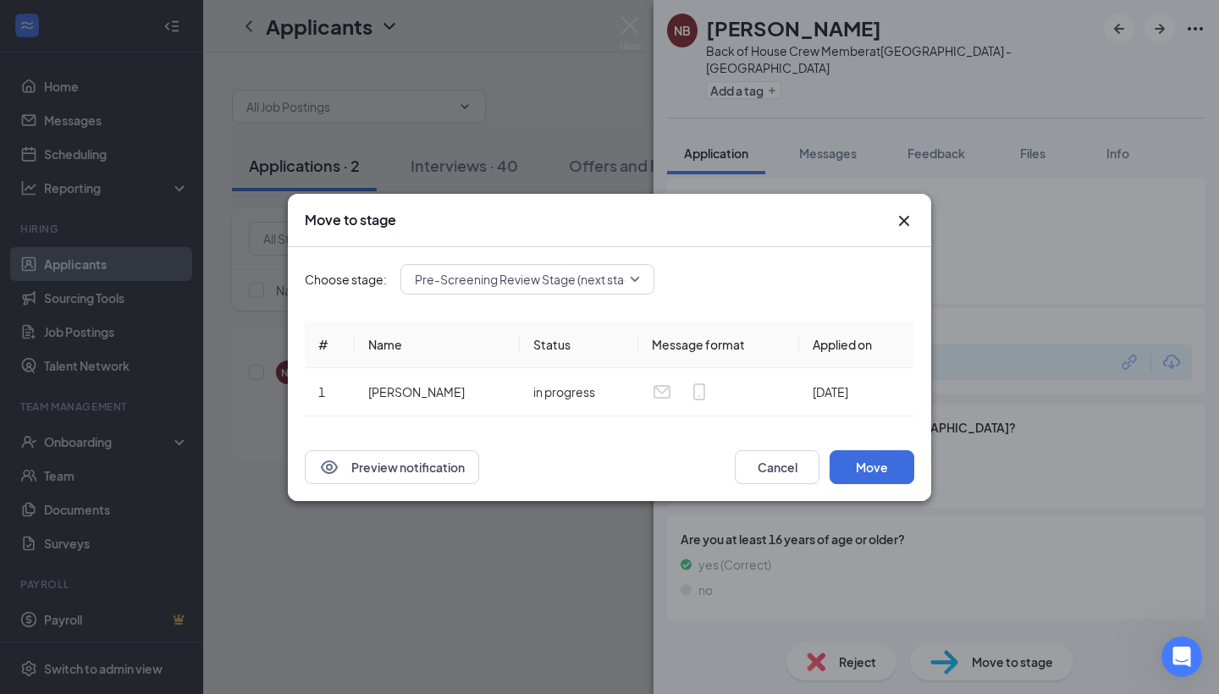
click at [630, 279] on div "Pre-Screening Review Stage (next stage)" at bounding box center [528, 279] width 254 height 30
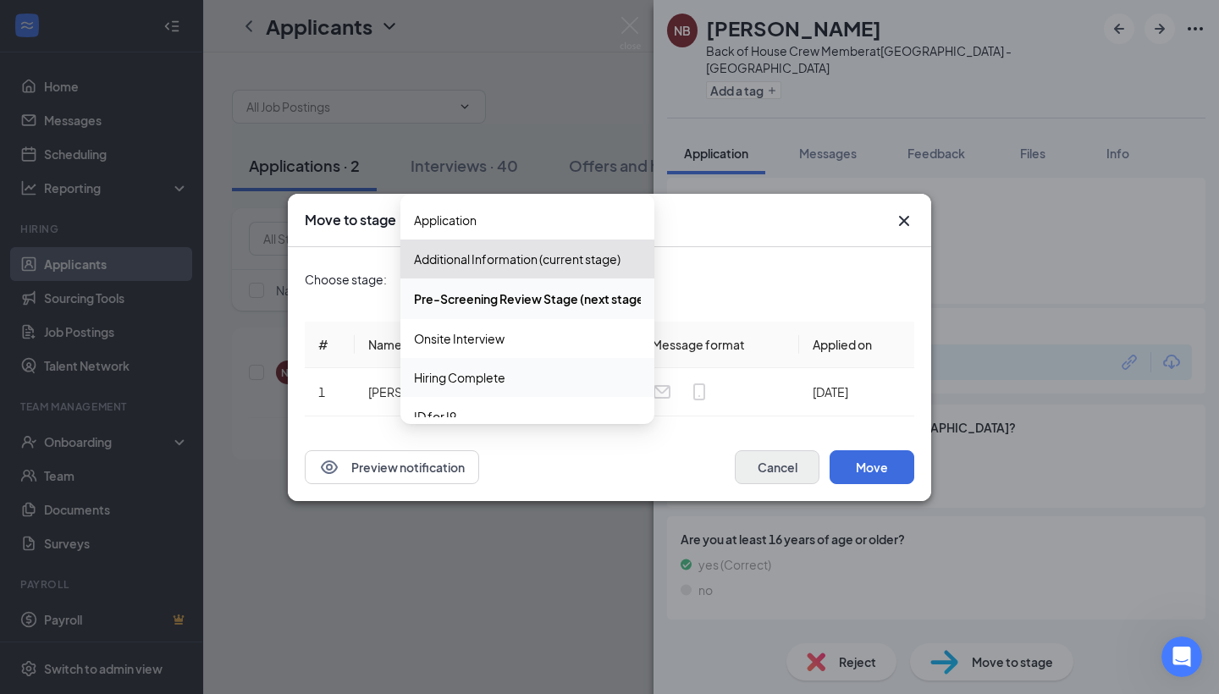
click at [780, 456] on button "Cancel" at bounding box center [777, 467] width 85 height 34
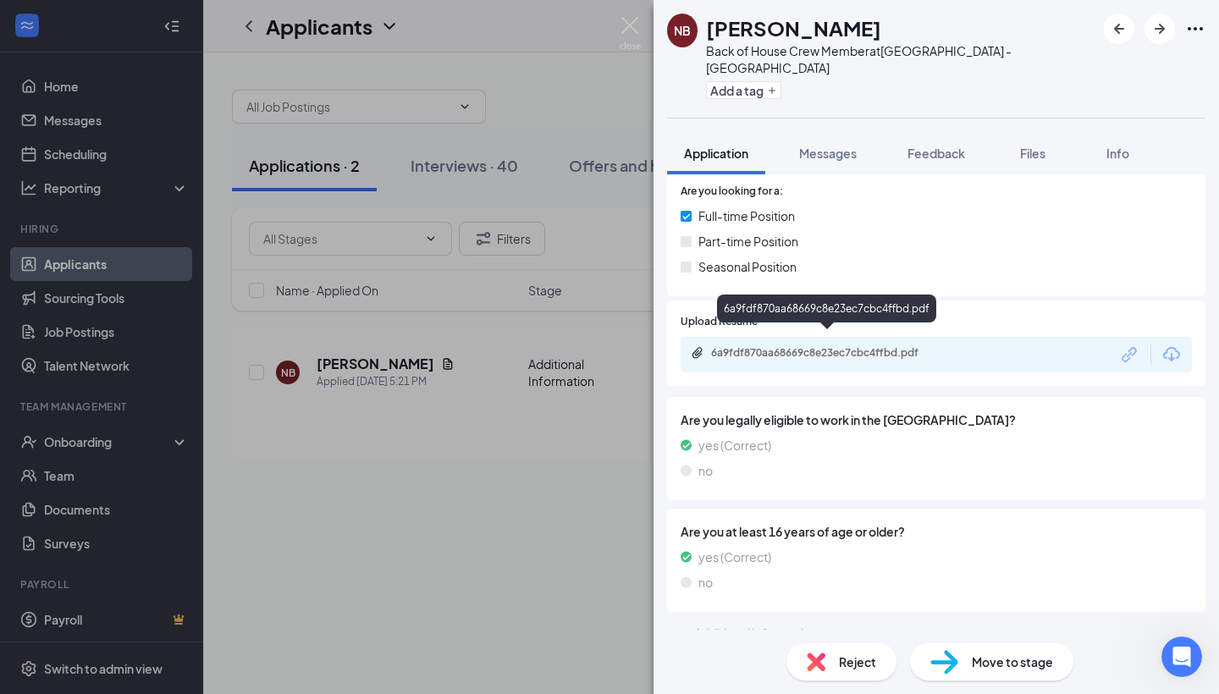
scroll to position [252, 0]
click at [113, 124] on div "NB [PERSON_NAME] Back of House Crew Member at [GEOGRAPHIC_DATA] - [GEOGRAPHIC_D…" at bounding box center [609, 347] width 1219 height 694
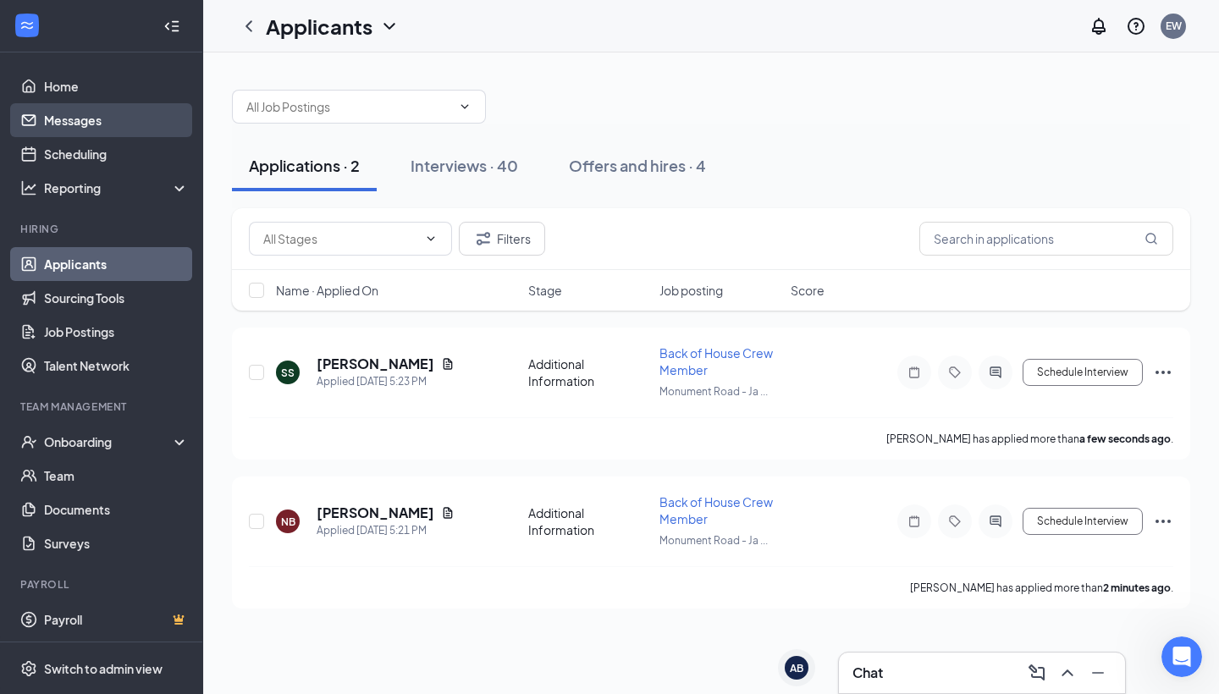
click at [113, 125] on link "Messages" at bounding box center [116, 120] width 145 height 34
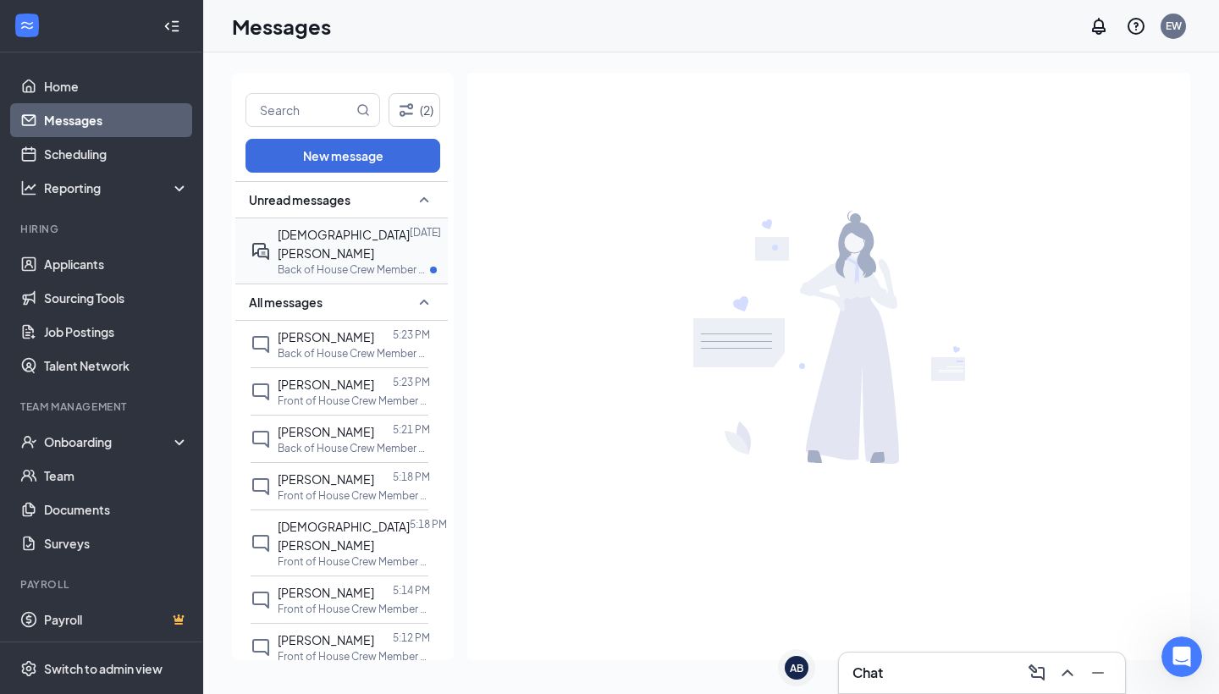
click at [356, 239] on span "[DEMOGRAPHIC_DATA][PERSON_NAME]" at bounding box center [344, 244] width 132 height 34
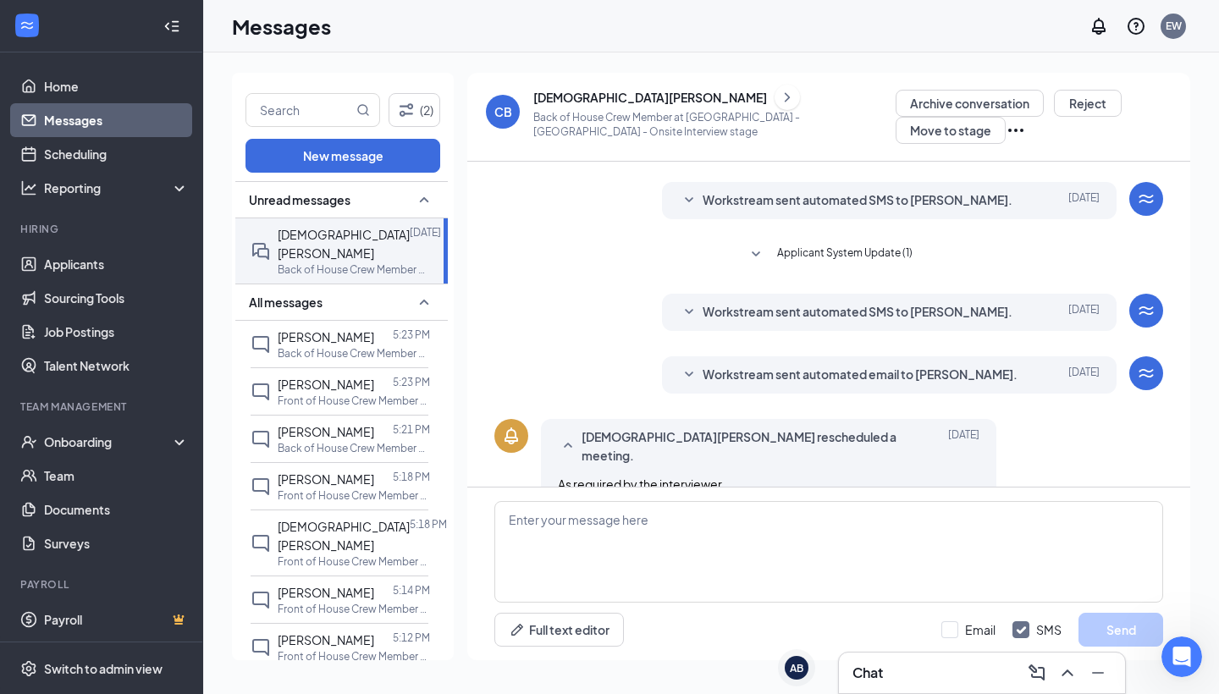
scroll to position [344, 0]
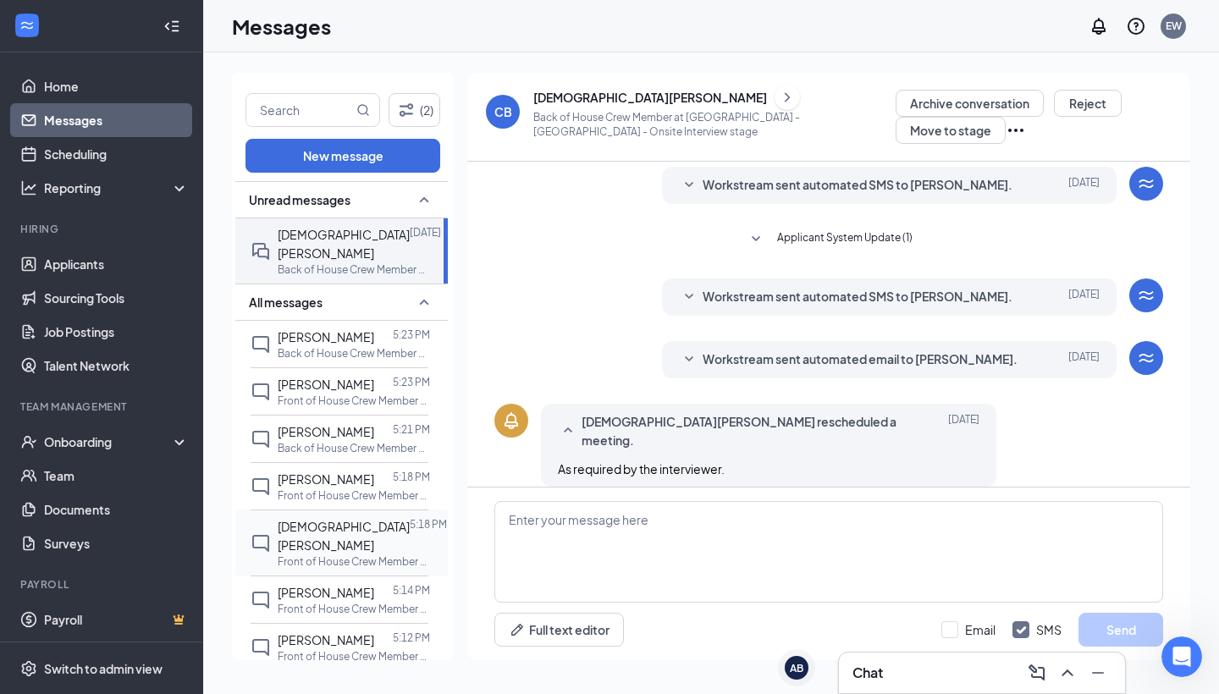
click at [323, 532] on span "[DEMOGRAPHIC_DATA][PERSON_NAME]" at bounding box center [344, 536] width 132 height 34
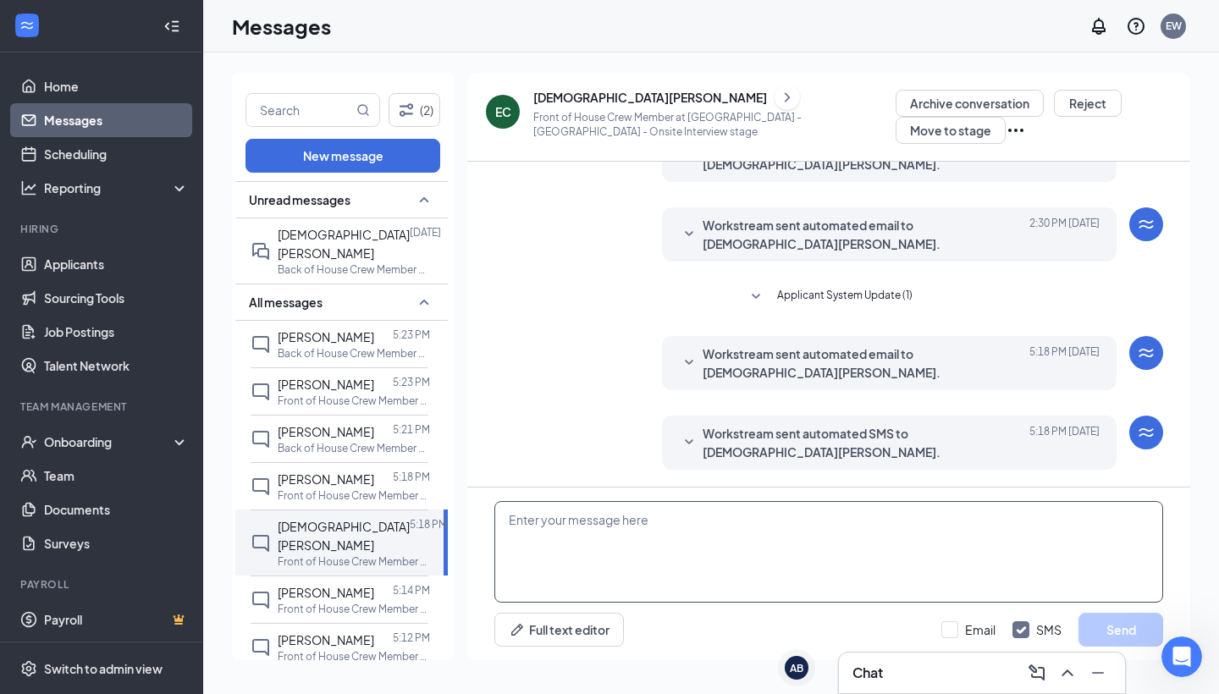
click at [808, 540] on textarea at bounding box center [828, 552] width 669 height 102
type textarea "C"
type textarea "G"
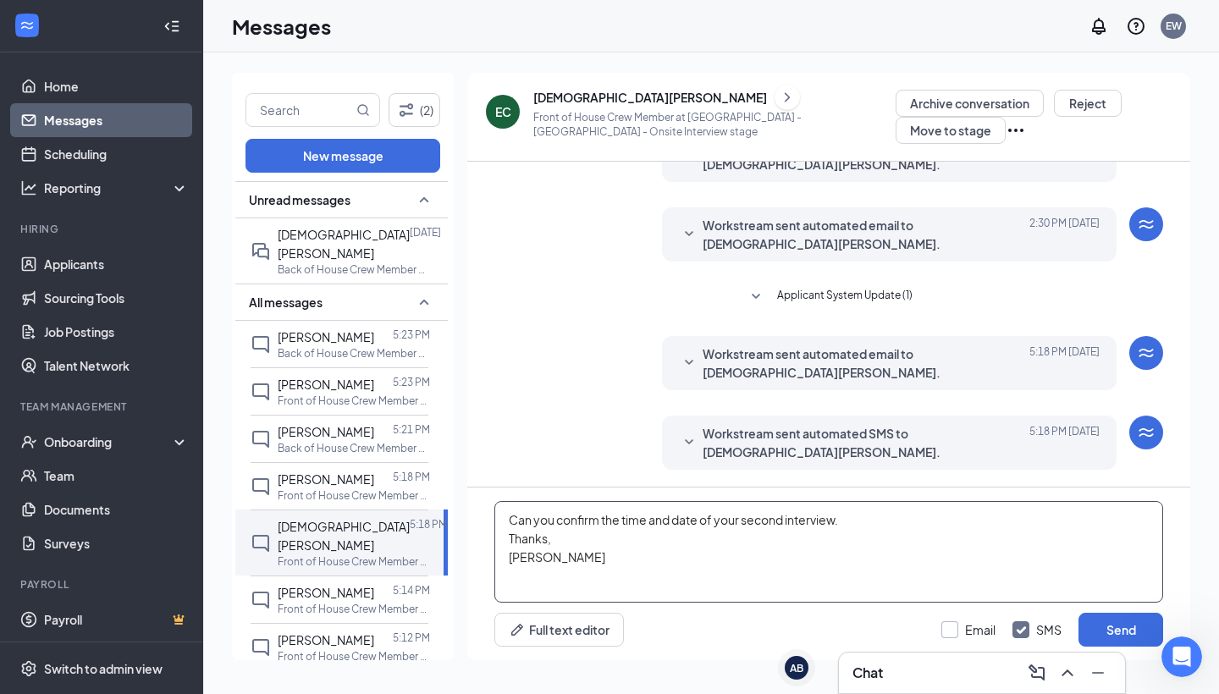
type textarea "Can you confirm the time and date of your second interview. Thanks, [PERSON_NAM…"
click at [961, 632] on label "Email" at bounding box center [969, 629] width 54 height 17
click at [961, 632] on input "Email" at bounding box center [969, 629] width 54 height 17
checkbox input "true"
click at [1093, 629] on button "Send" at bounding box center [1121, 630] width 85 height 34
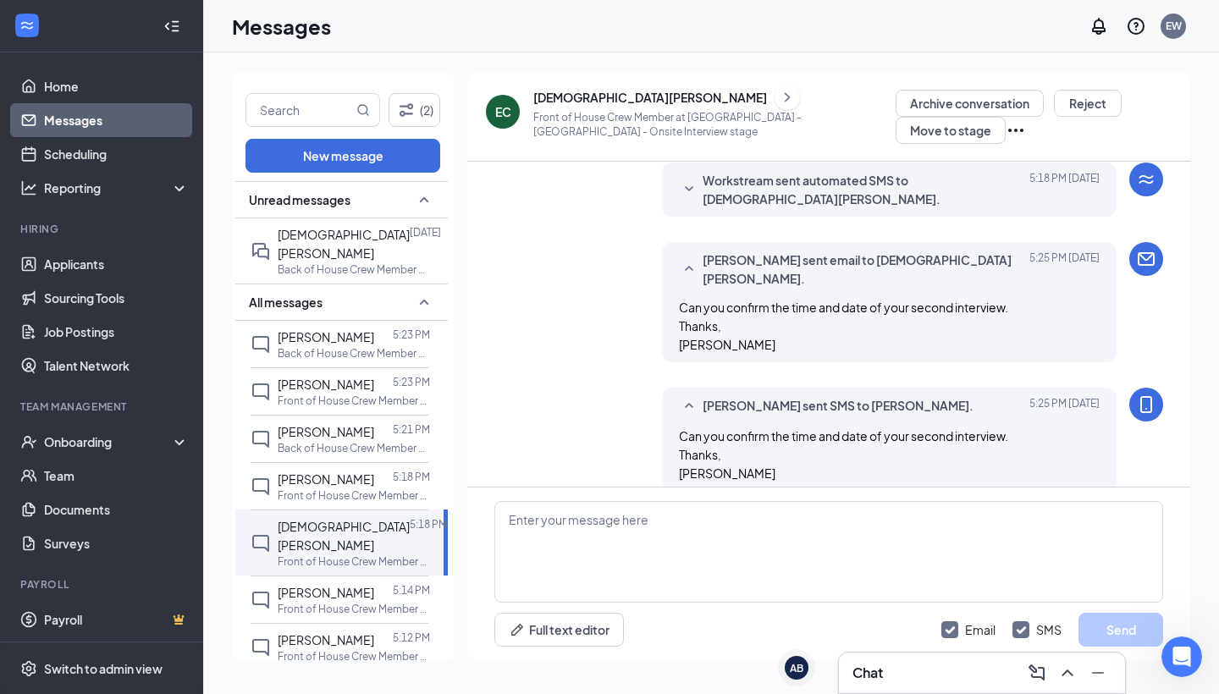
scroll to position [721, 0]
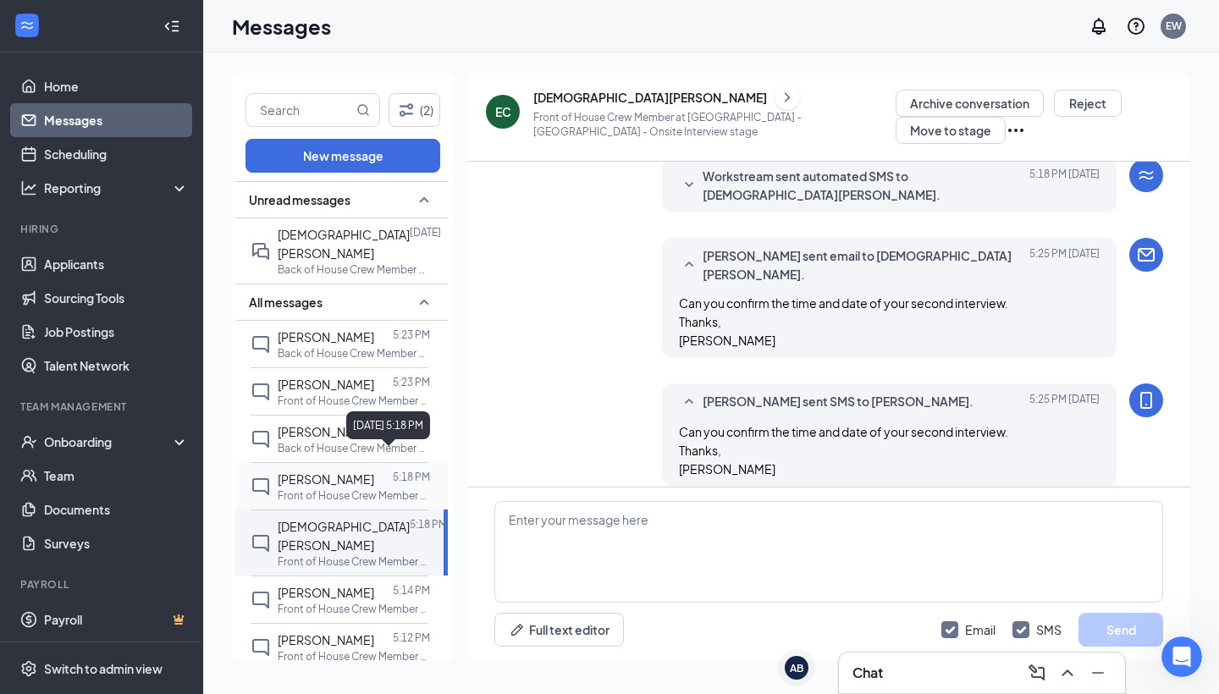
click at [401, 470] on p "5:18 PM" at bounding box center [411, 477] width 37 height 14
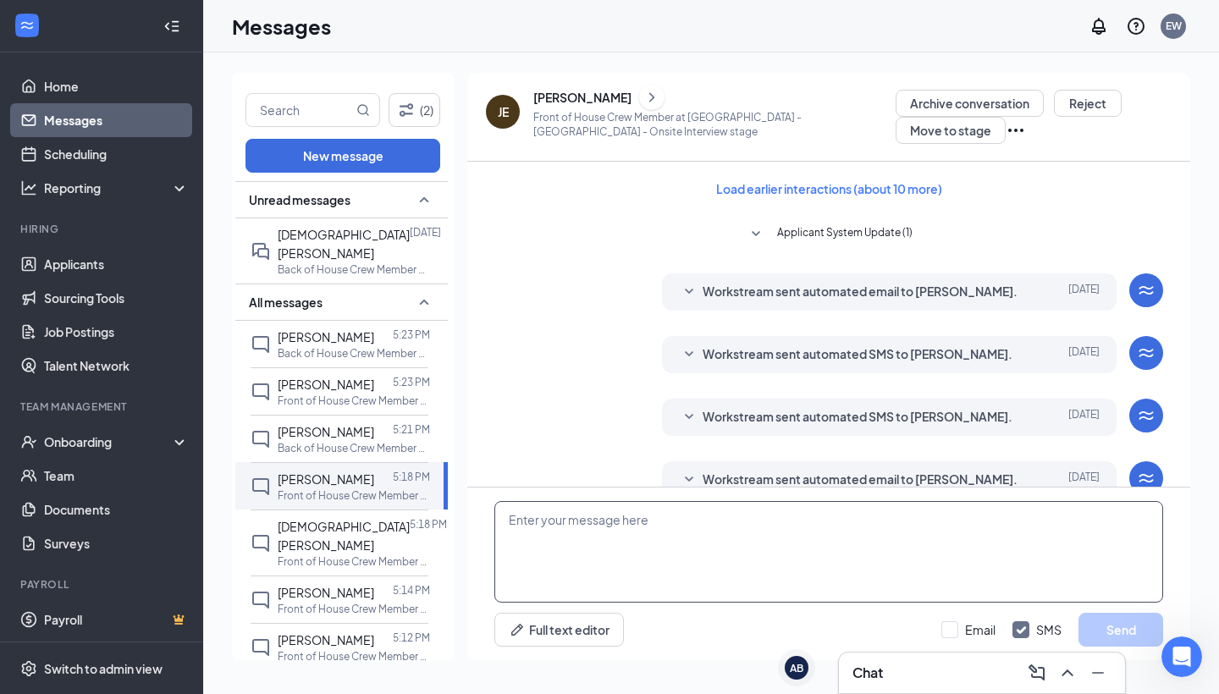
click at [634, 572] on textarea at bounding box center [828, 552] width 669 height 102
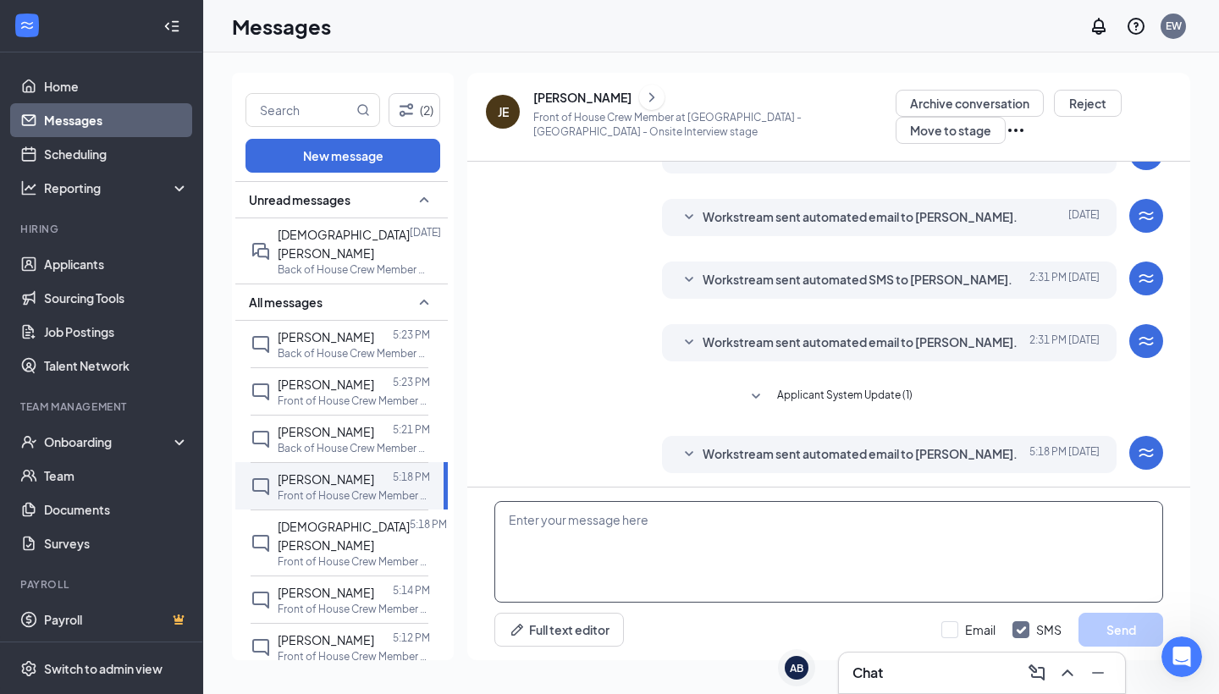
scroll to position [329, 0]
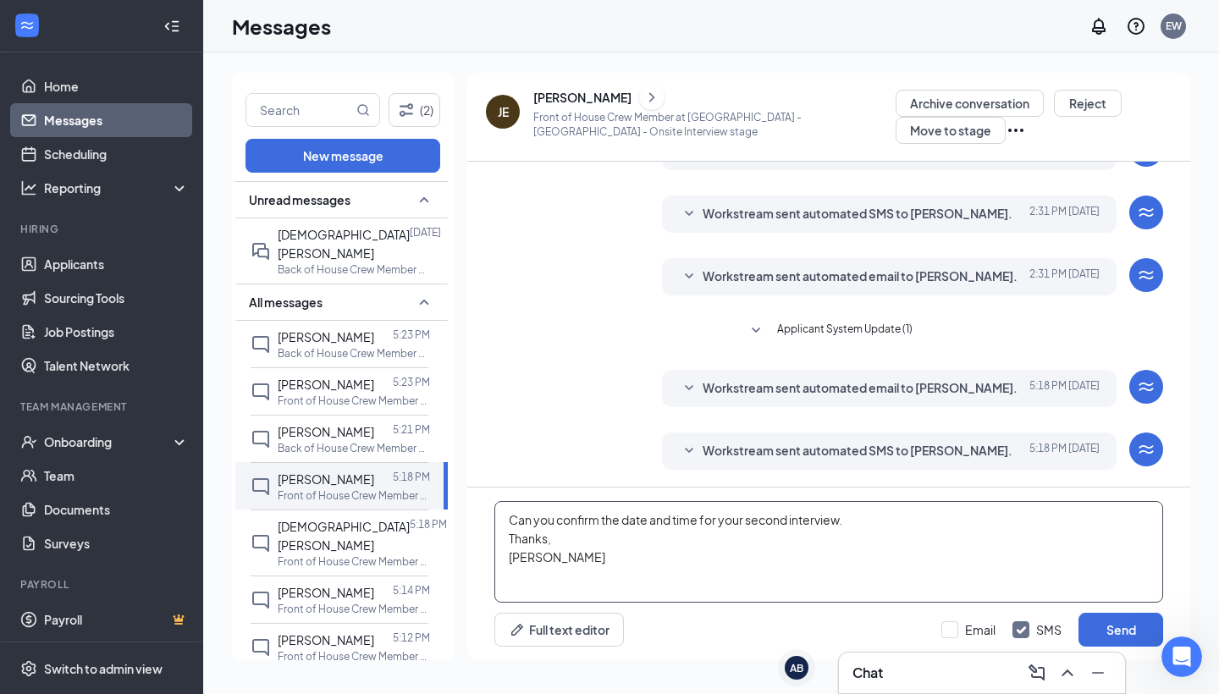
type textarea "Can you confirm the date and time for your second interview. Thanks, [PERSON_NA…"
click at [964, 640] on div "Email SMS Send" at bounding box center [1053, 630] width 222 height 34
click at [961, 633] on label "Email" at bounding box center [969, 629] width 54 height 17
click at [961, 633] on input "Email" at bounding box center [969, 629] width 54 height 17
checkbox input "true"
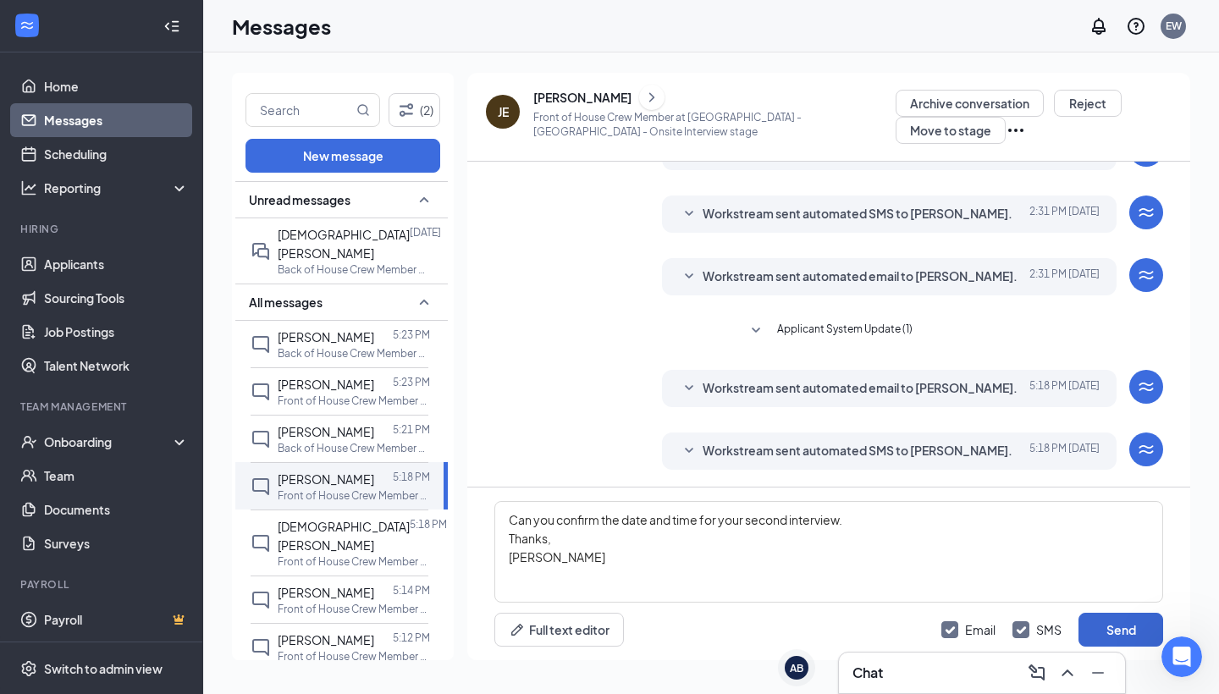
click at [1116, 628] on button "Send" at bounding box center [1121, 630] width 85 height 34
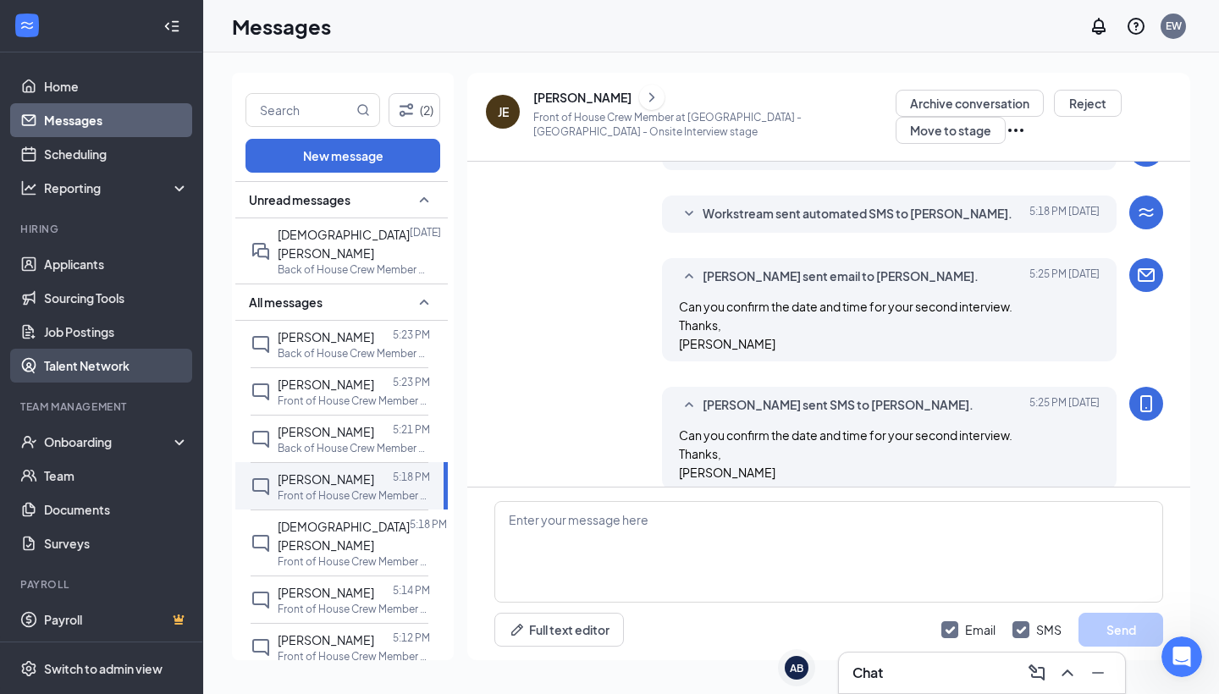
scroll to position [586, 0]
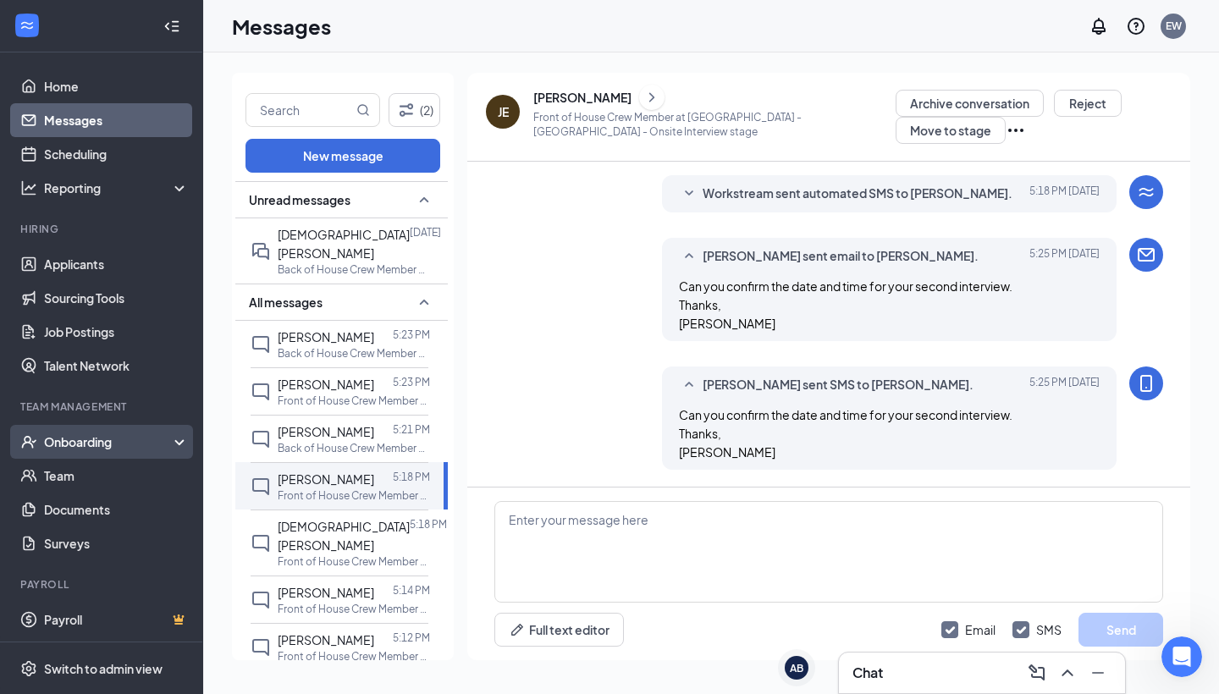
click at [78, 430] on div "Onboarding" at bounding box center [101, 442] width 203 height 34
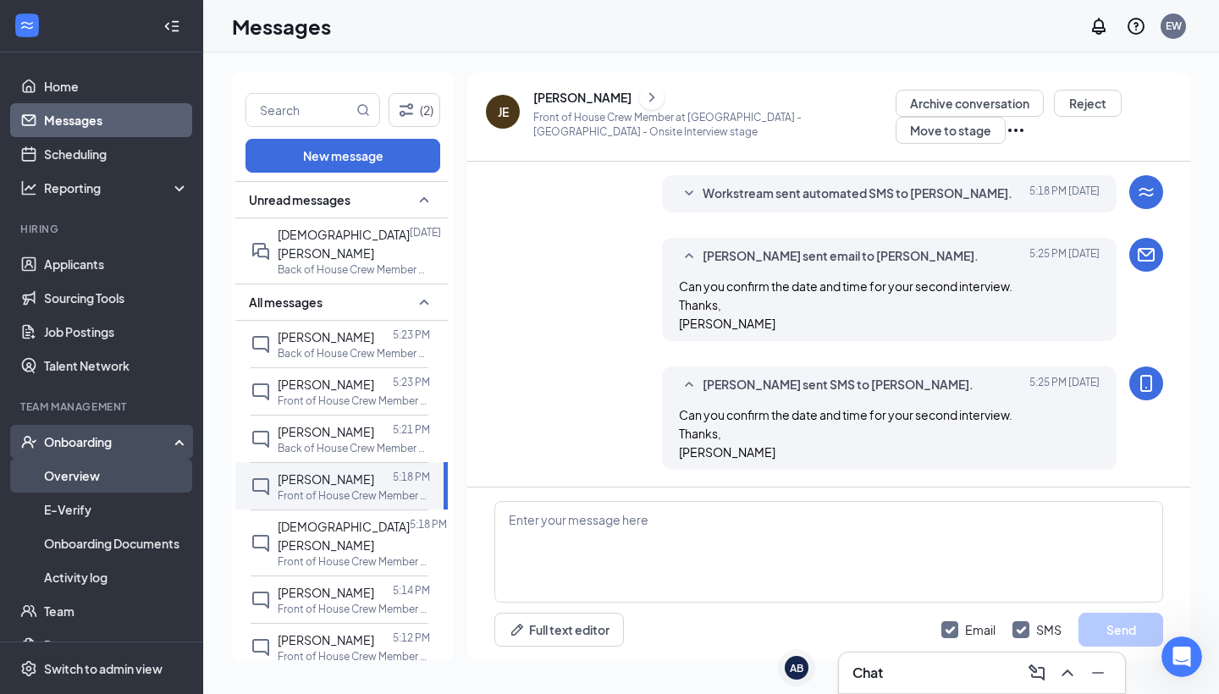
click at [86, 481] on link "Overview" at bounding box center [116, 476] width 145 height 34
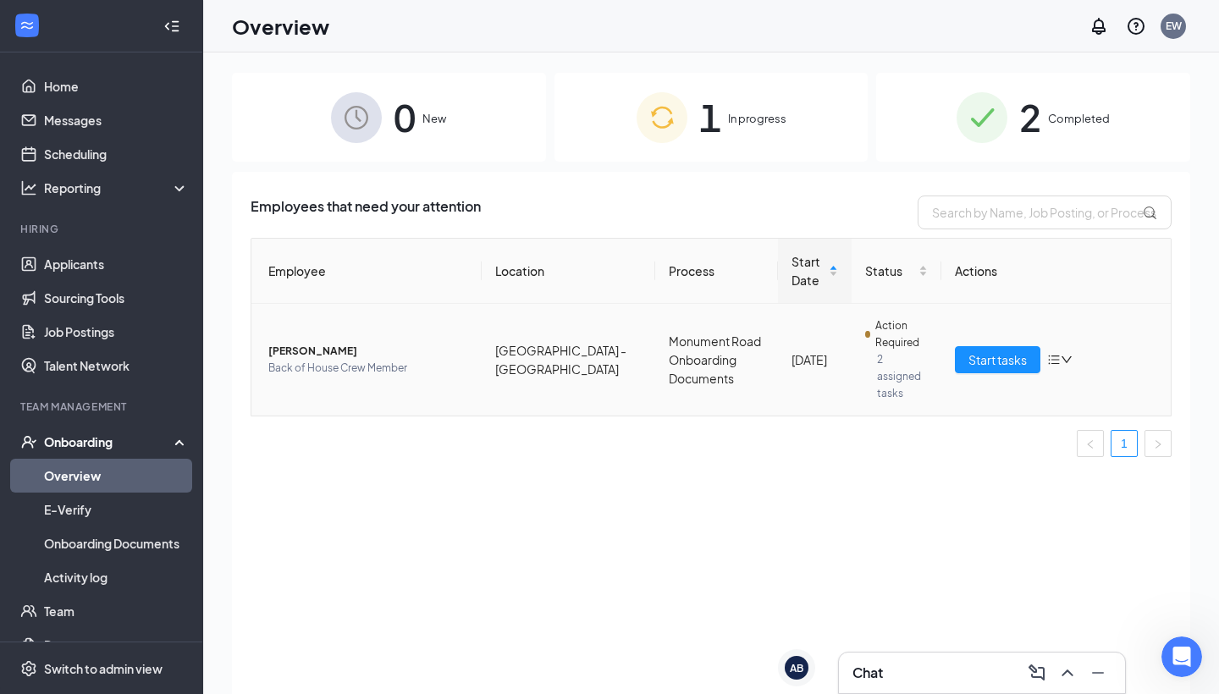
click at [314, 351] on span "[PERSON_NAME]" at bounding box center [368, 351] width 200 height 17
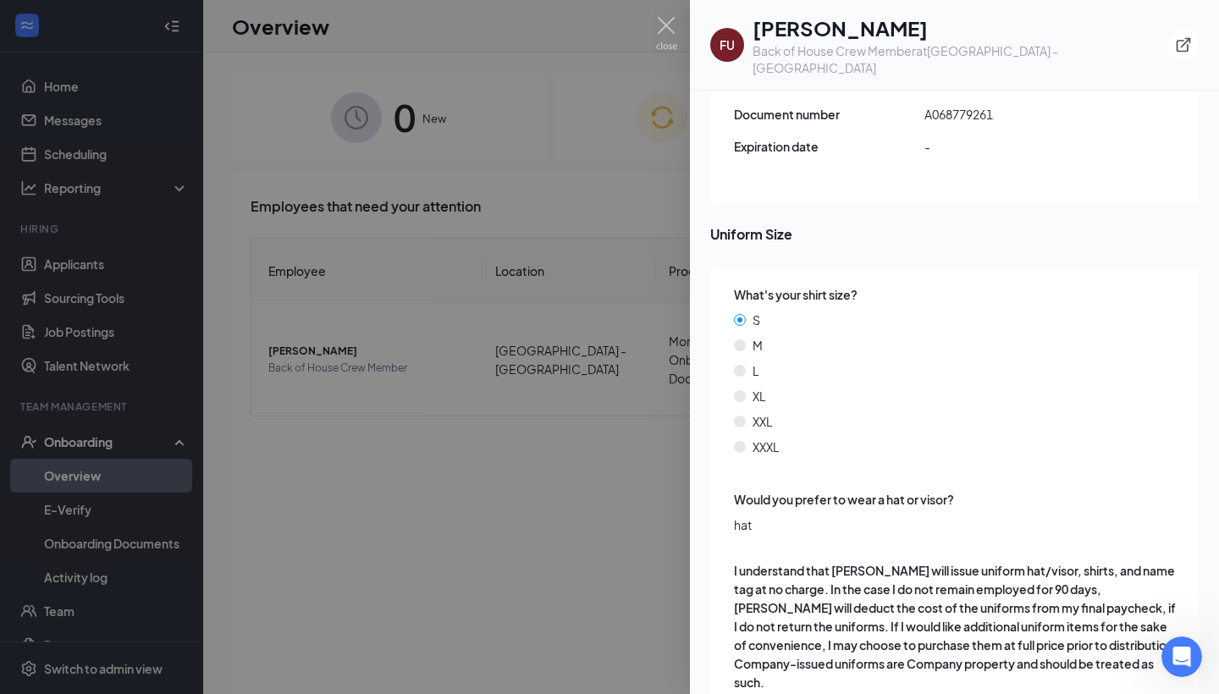
scroll to position [2340, 0]
click at [669, 25] on img at bounding box center [666, 33] width 21 height 33
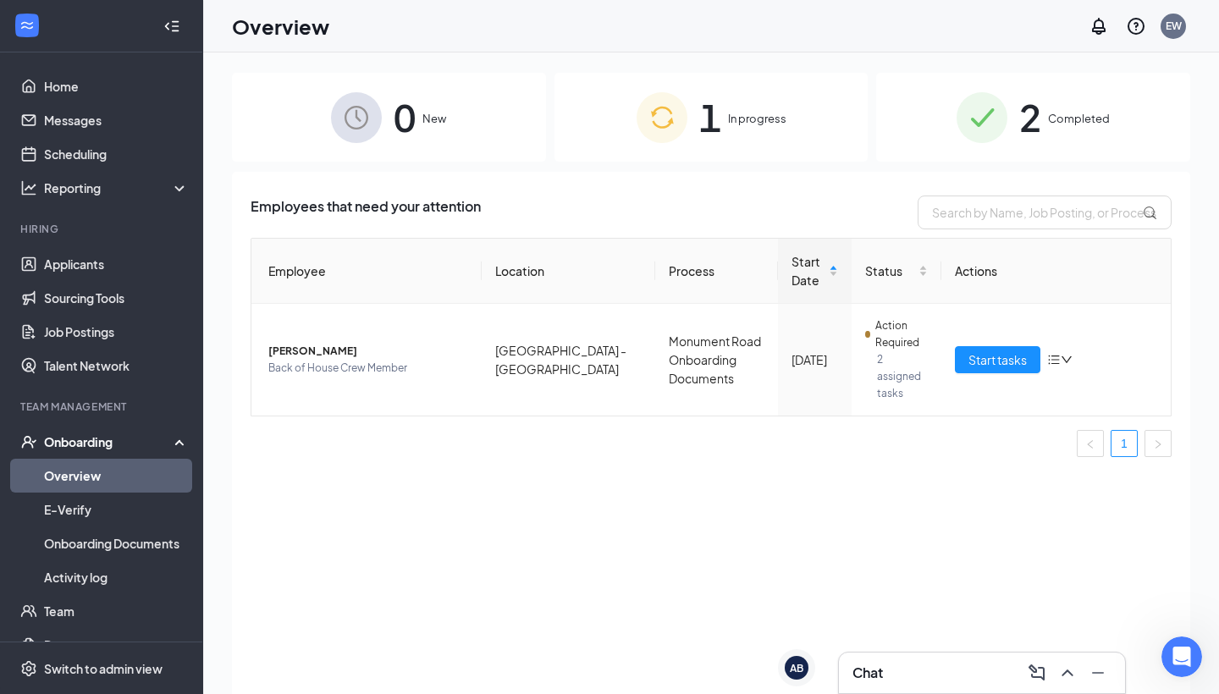
click at [732, 98] on div "1 In progress" at bounding box center [712, 117] width 314 height 89
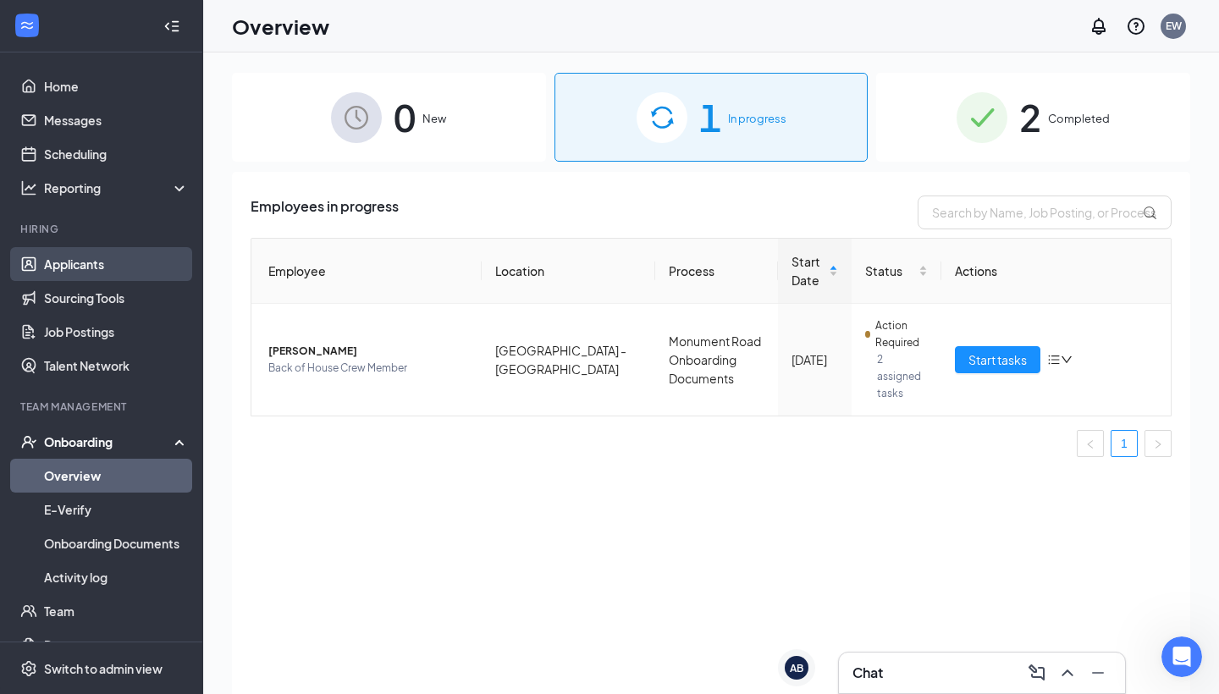
click at [117, 270] on link "Applicants" at bounding box center [116, 264] width 145 height 34
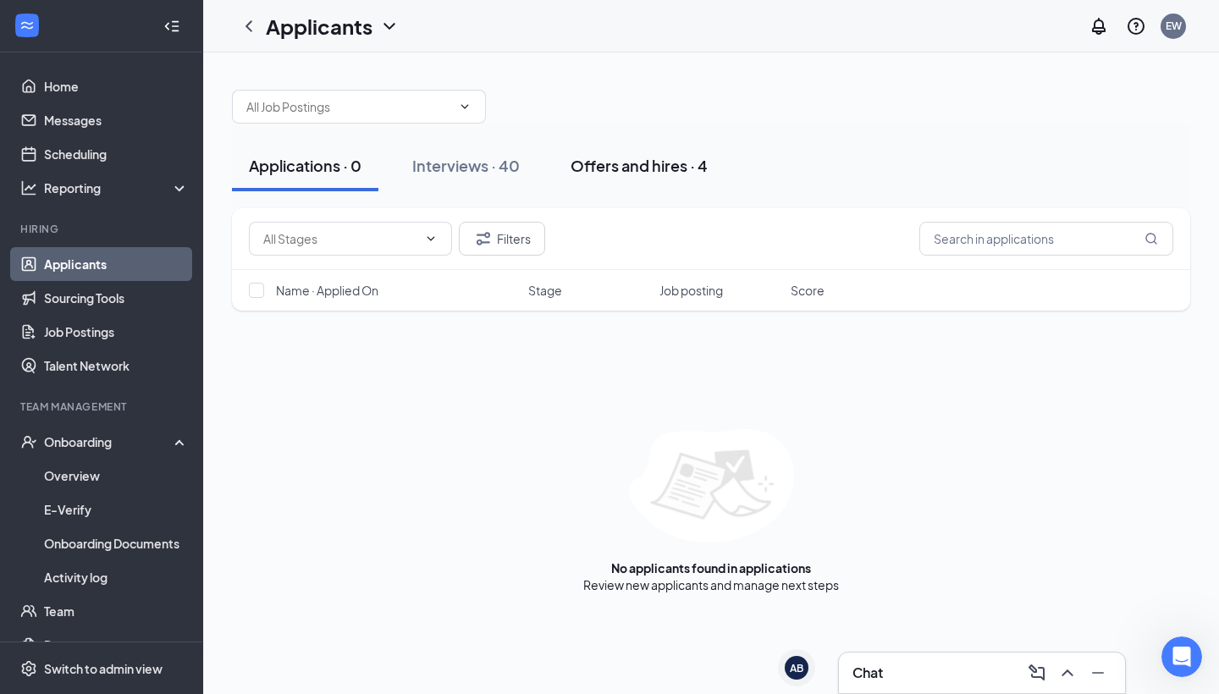
click at [635, 158] on div "Offers and hires · 4" at bounding box center [639, 165] width 137 height 21
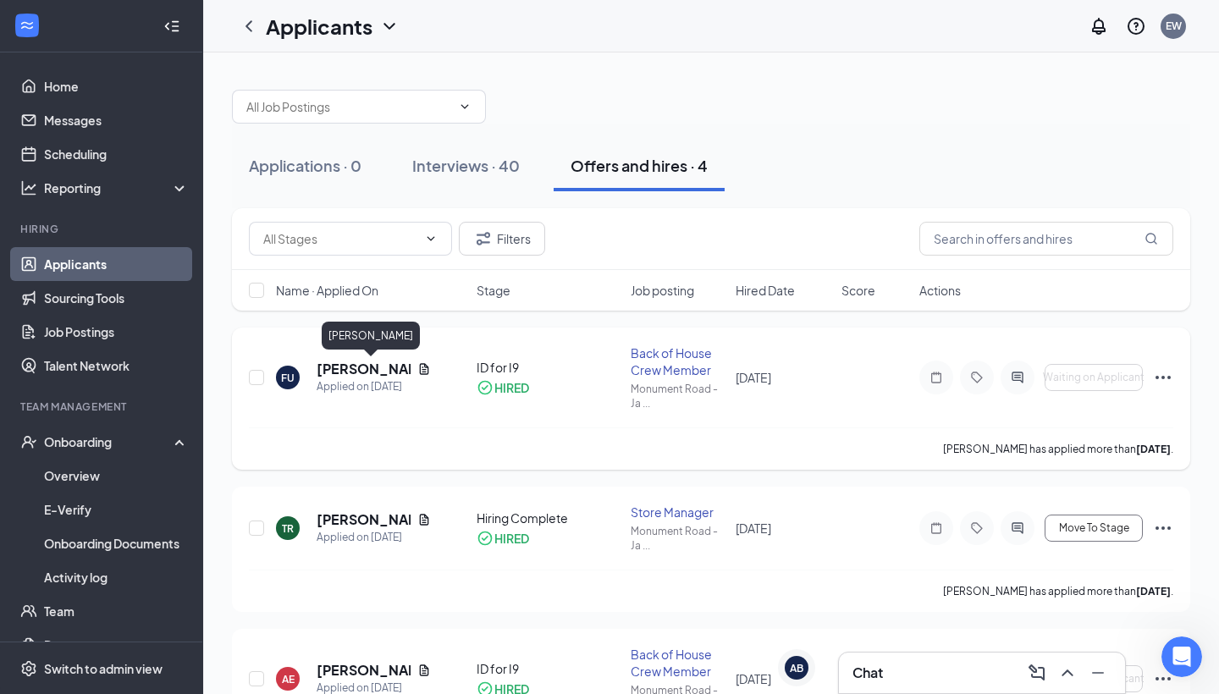
click at [356, 367] on h5 "[PERSON_NAME]" at bounding box center [364, 369] width 94 height 19
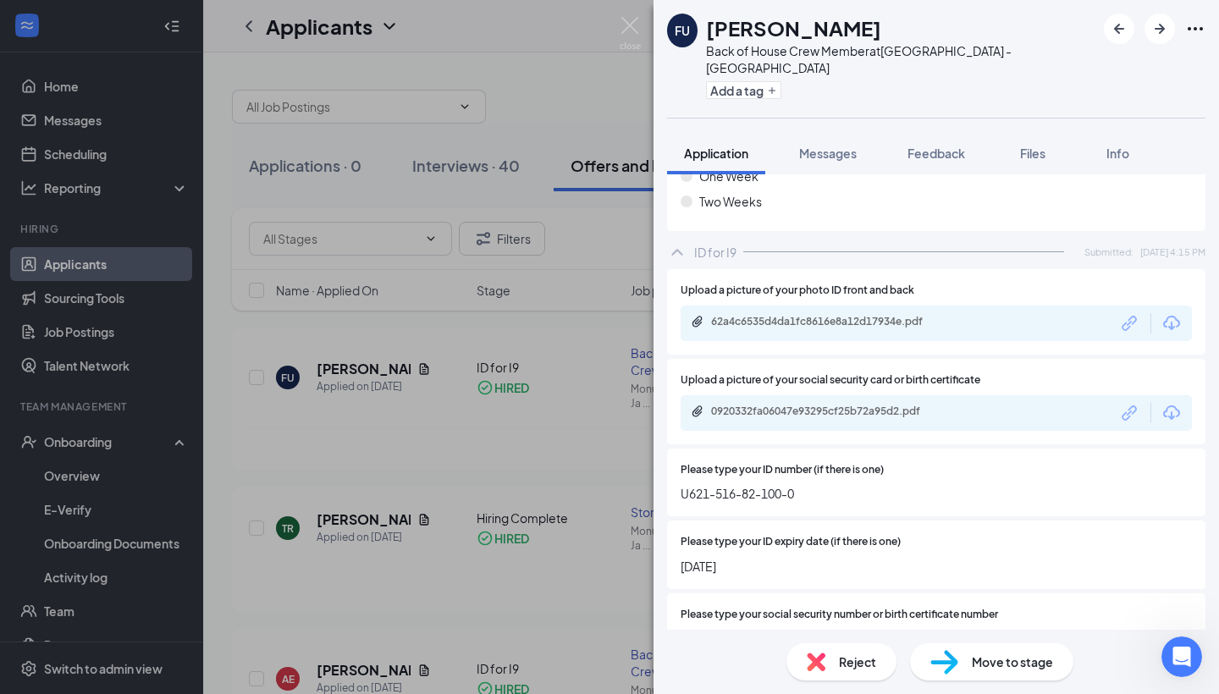
scroll to position [1454, 0]
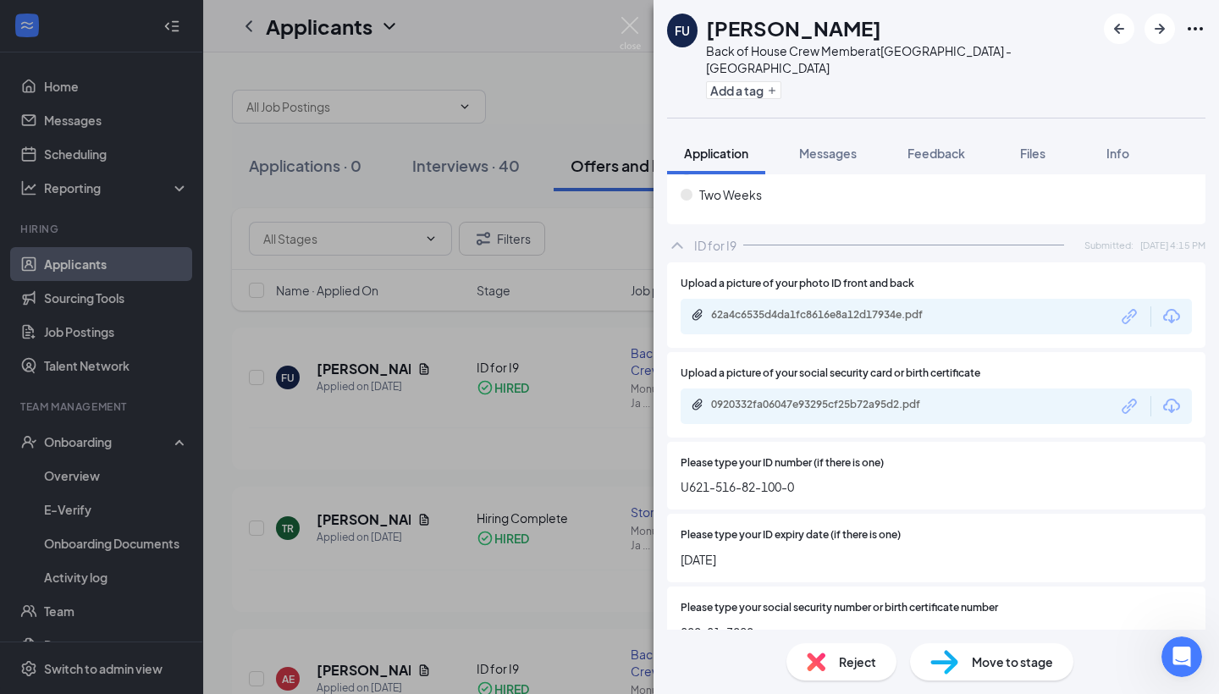
click at [546, 323] on div "FU [PERSON_NAME] Back of House Crew Member at [GEOGRAPHIC_DATA] - [GEOGRAPHIC_D…" at bounding box center [609, 347] width 1219 height 694
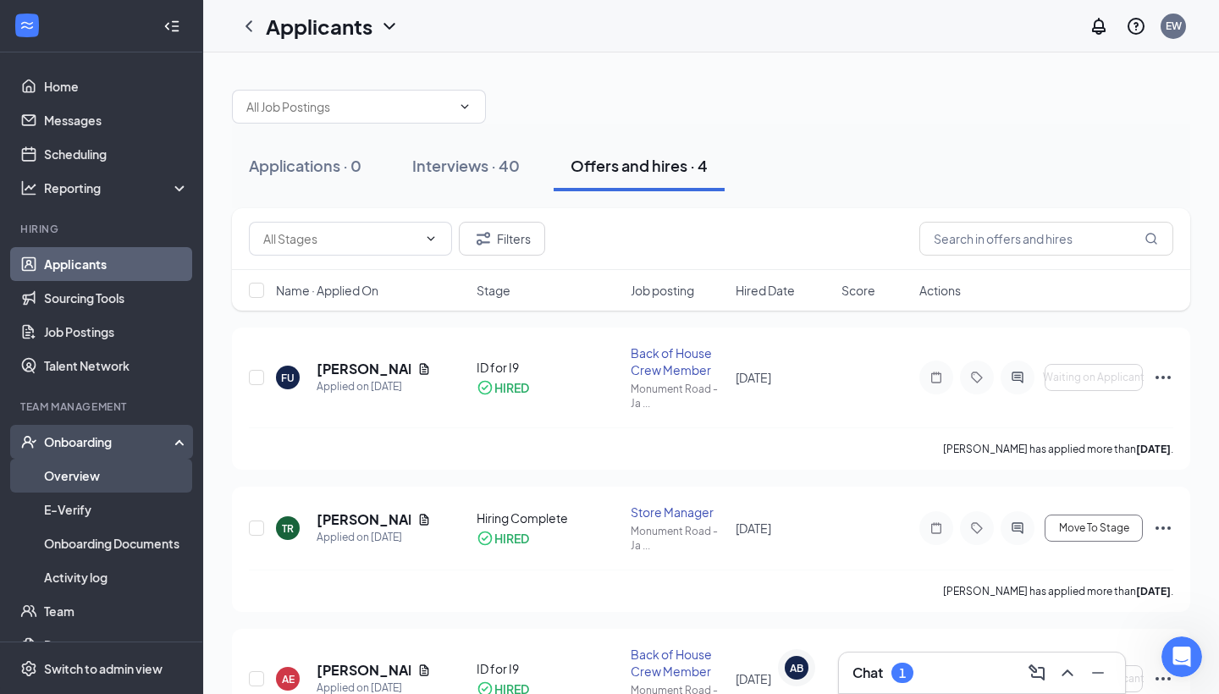
click at [75, 484] on link "Overview" at bounding box center [116, 476] width 145 height 34
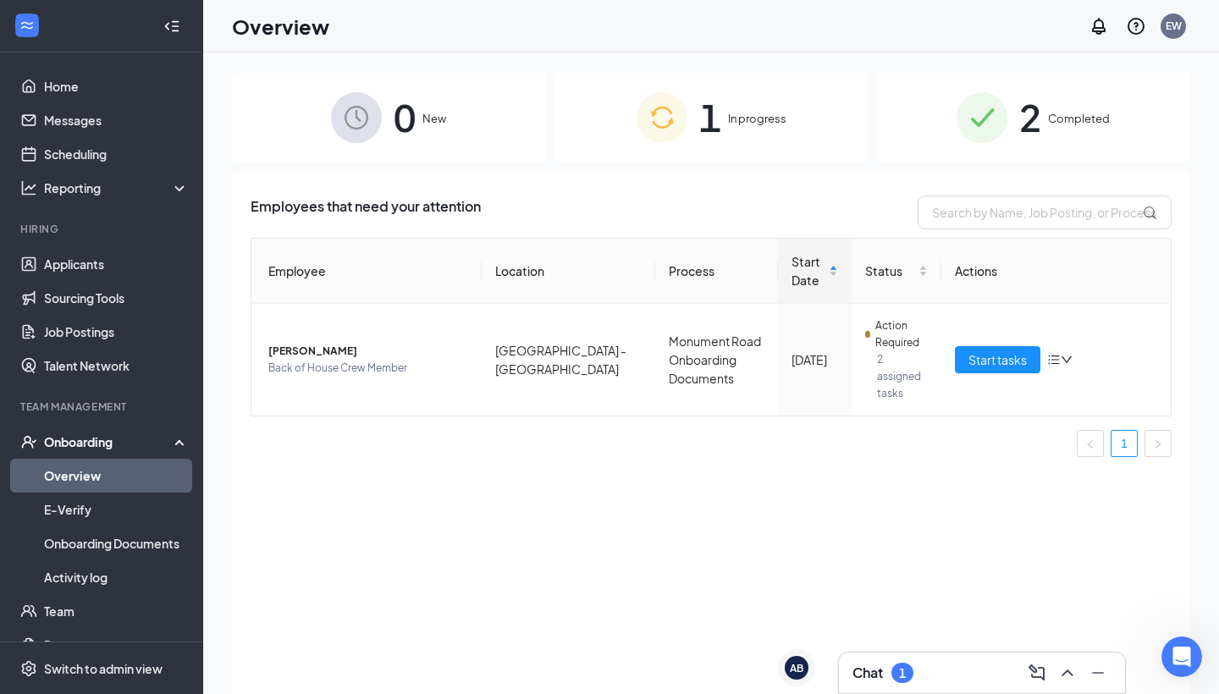
click at [759, 117] on span "In progress" at bounding box center [757, 118] width 58 height 17
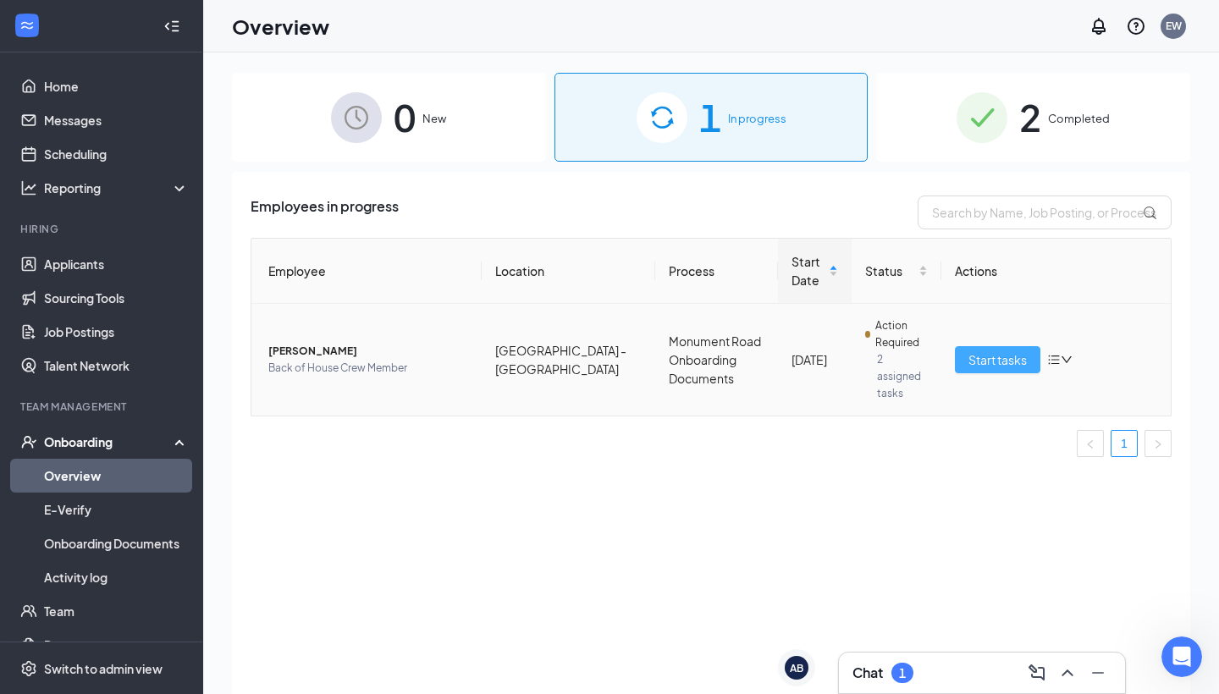
click at [992, 347] on button "Start tasks" at bounding box center [998, 359] width 86 height 27
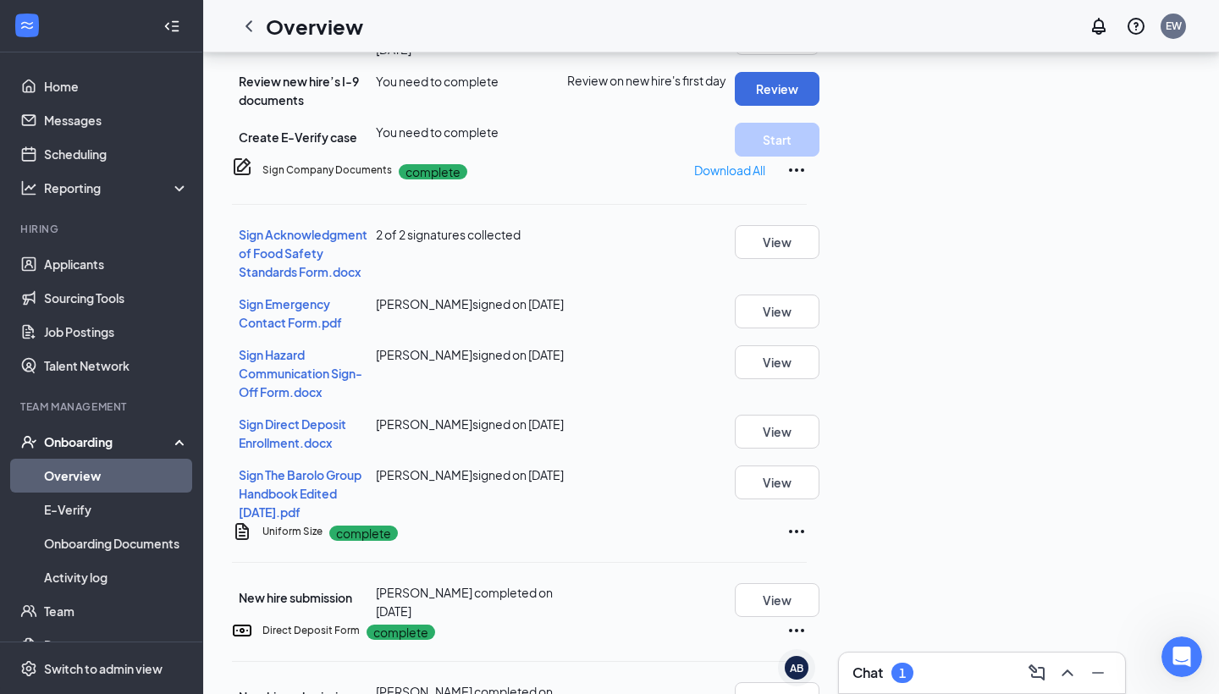
scroll to position [515, 0]
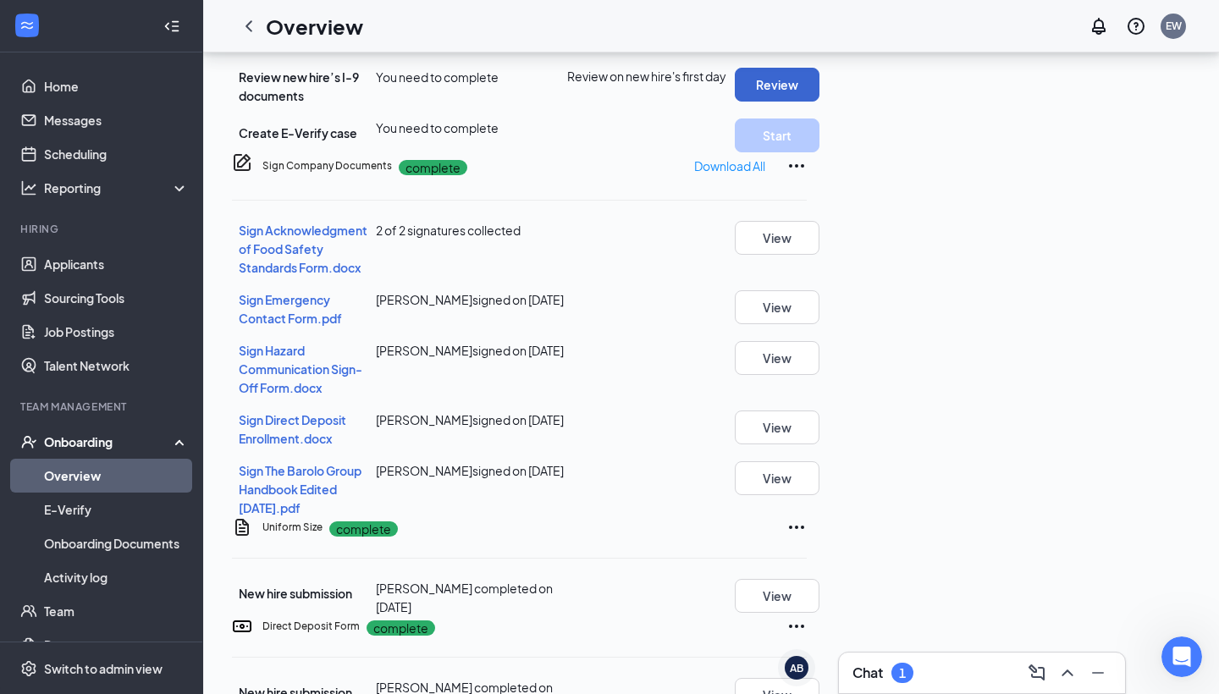
click at [820, 102] on button "Review" at bounding box center [777, 85] width 85 height 34
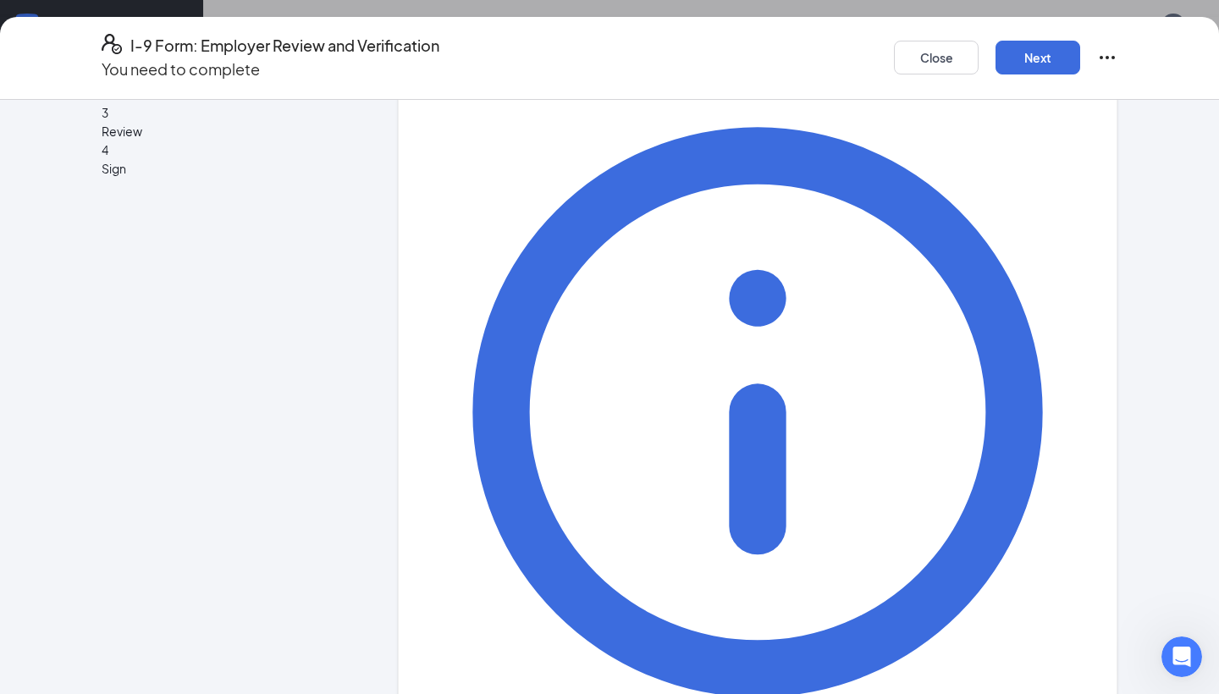
scroll to position [583, 0]
type input "Manny"
type input "[PERSON_NAME]"
type input "Manager"
type input "[EMAIL_ADDRESS][DOMAIN_NAME]"
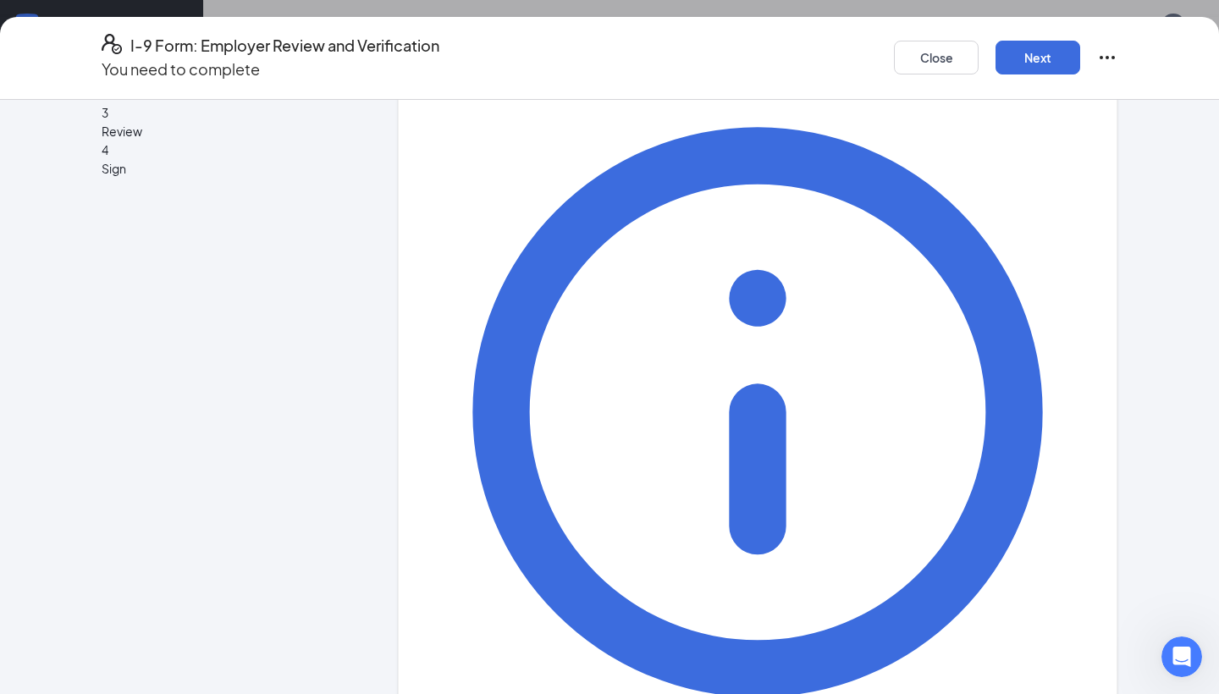
scroll to position [683, 0]
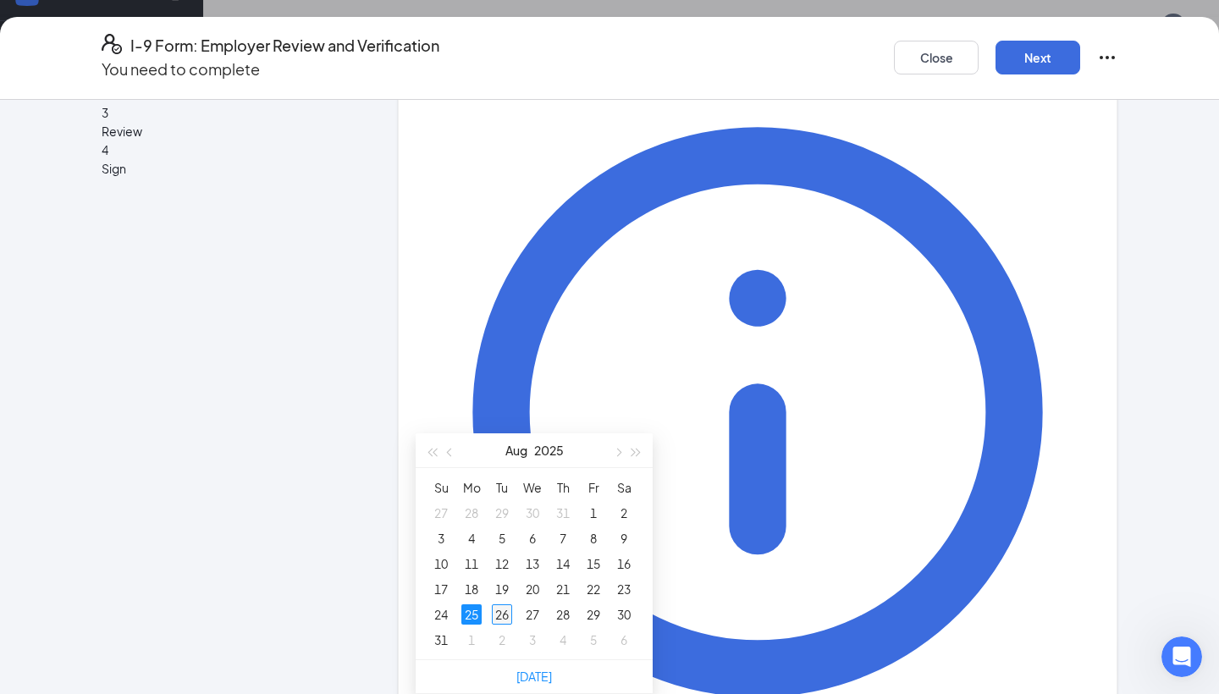
type input "[DATE]"
click at [505, 605] on div "26" at bounding box center [502, 615] width 20 height 20
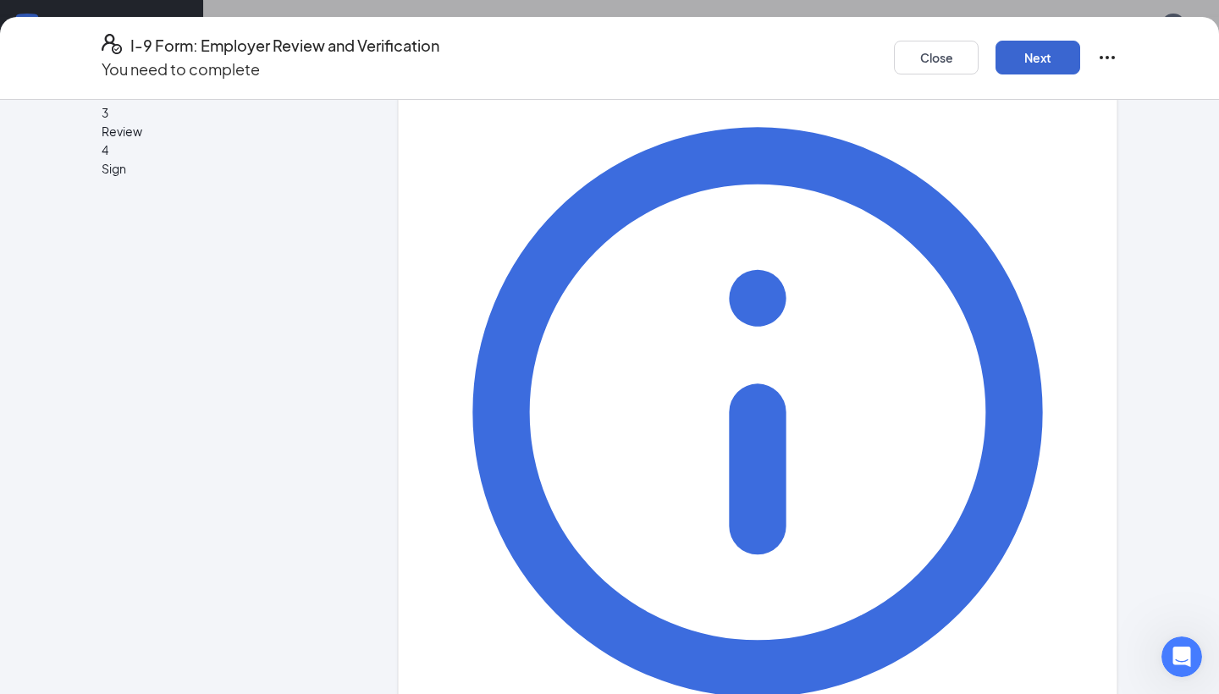
click at [1050, 54] on button "Next" at bounding box center [1038, 58] width 85 height 34
type input "(904)"
click at [943, 59] on button "Close" at bounding box center [936, 58] width 85 height 34
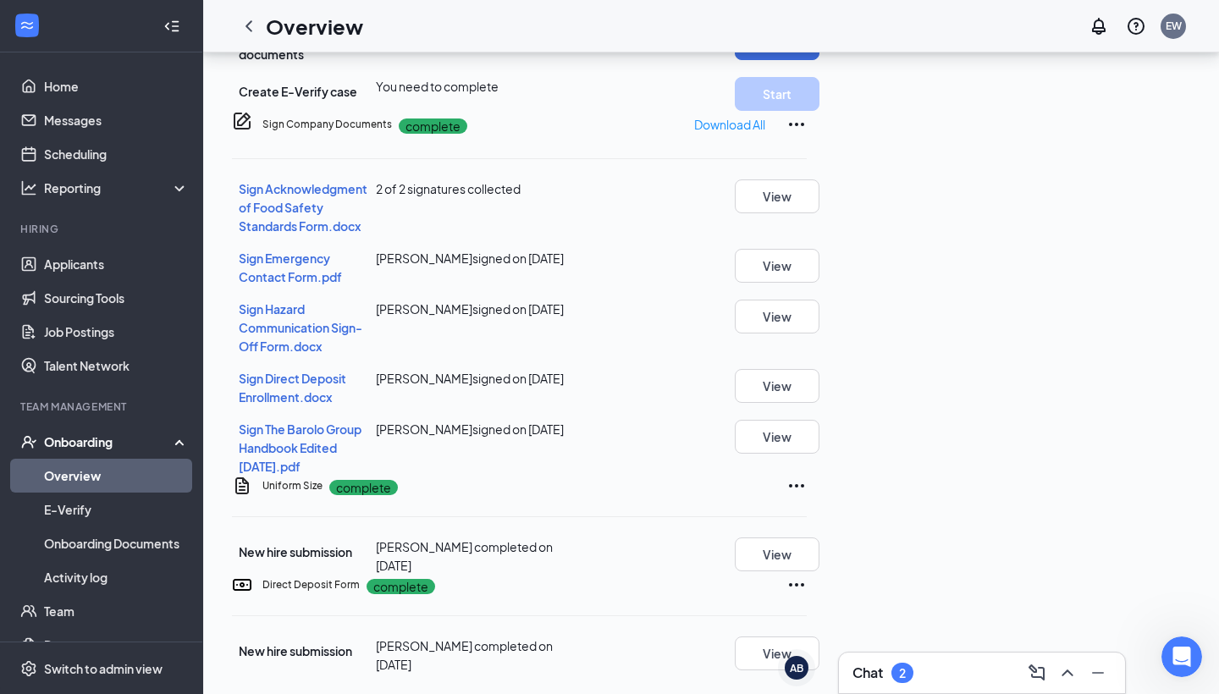
scroll to position [299, 0]
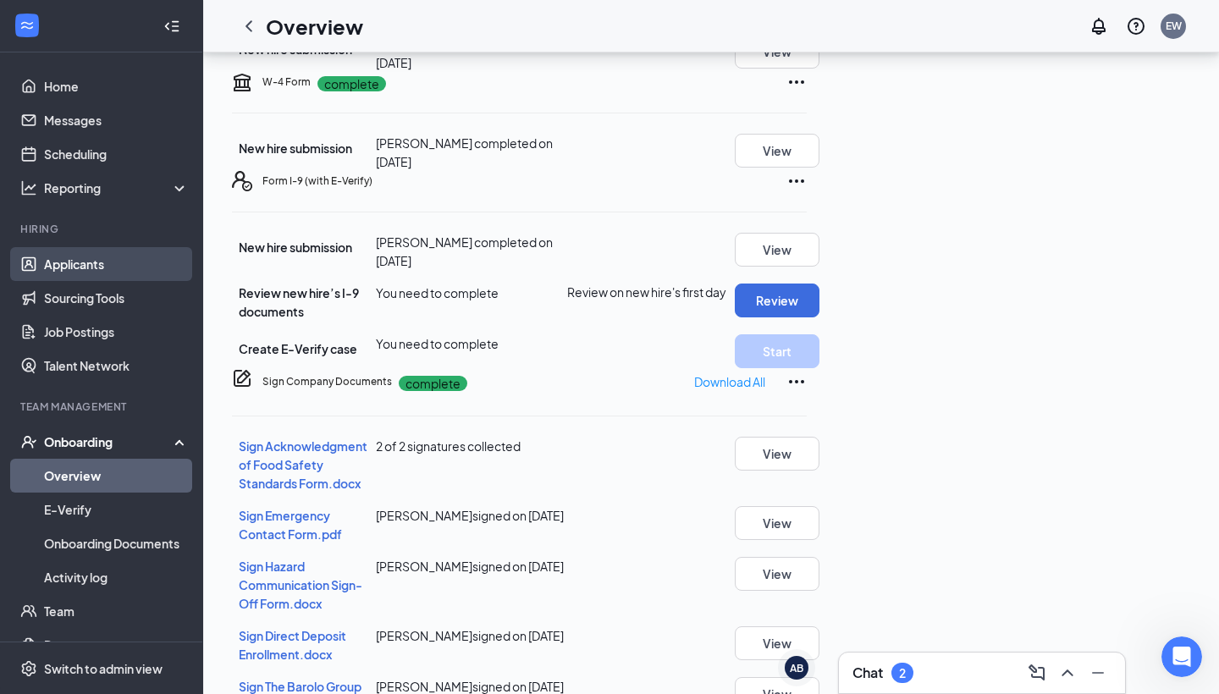
click at [99, 268] on link "Applicants" at bounding box center [116, 264] width 145 height 34
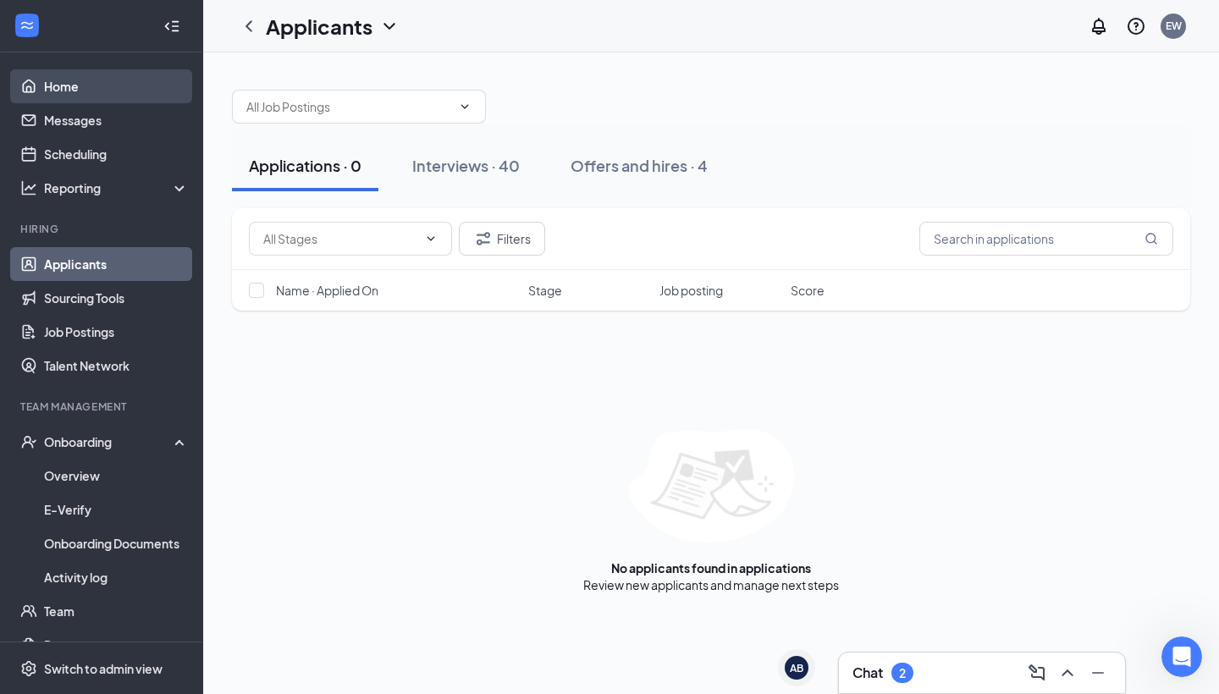
click at [108, 89] on link "Home" at bounding box center [116, 86] width 145 height 34
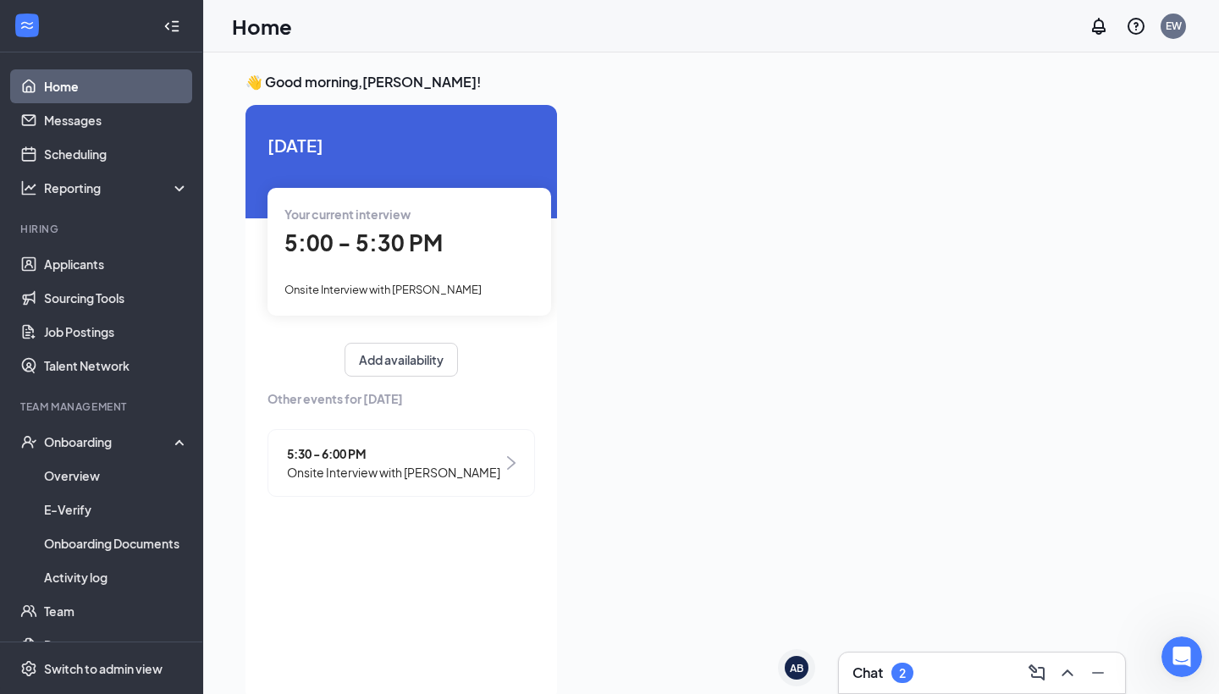
click at [427, 299] on div "Your current interview 5:00 - 5:30 PM Onsite Interview with [PERSON_NAME]" at bounding box center [410, 251] width 284 height 127
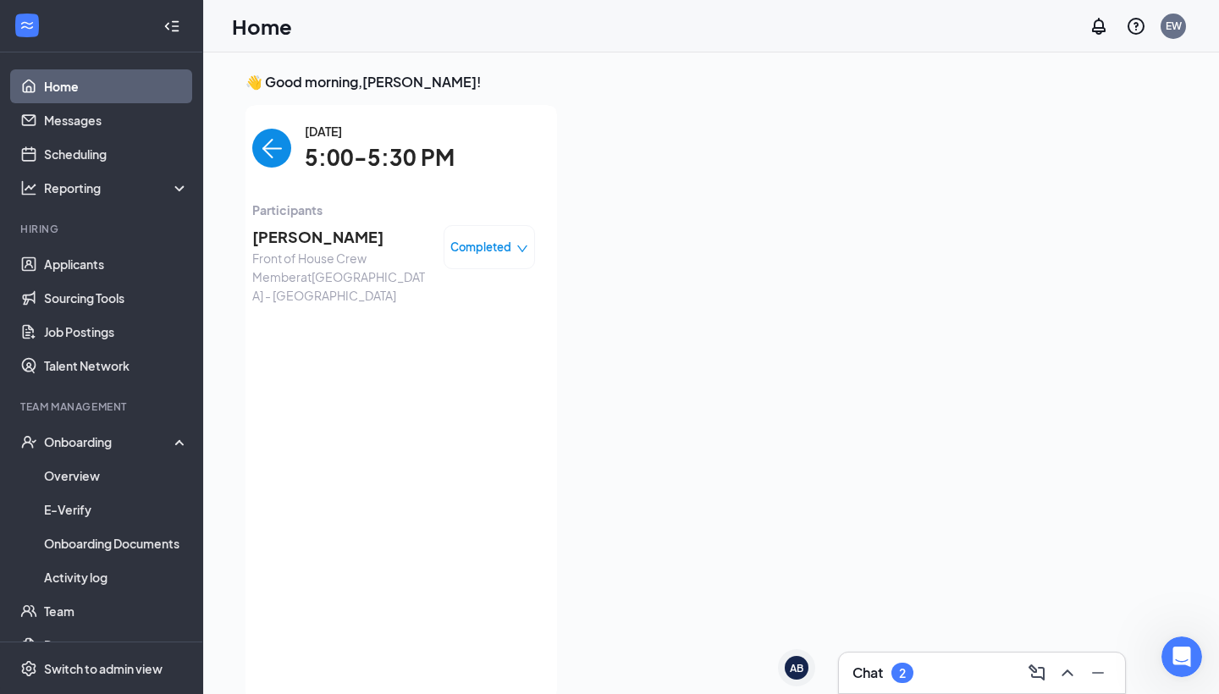
scroll to position [7, 0]
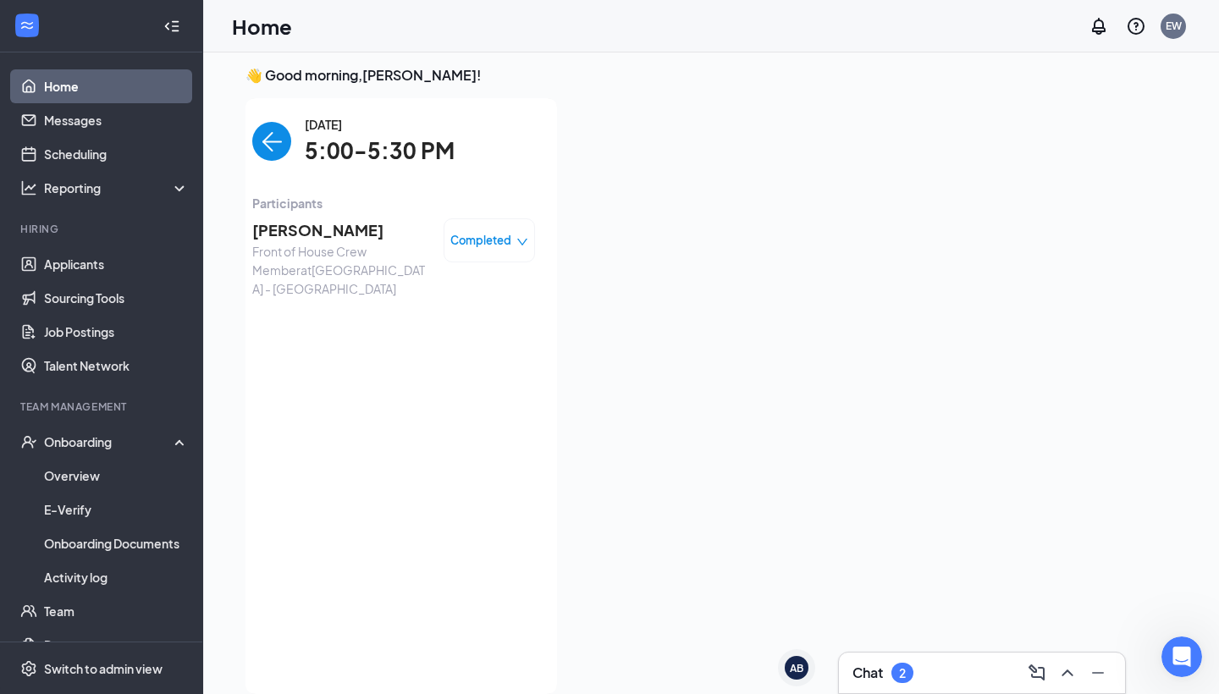
click at [268, 155] on img "back-button" at bounding box center [271, 141] width 39 height 39
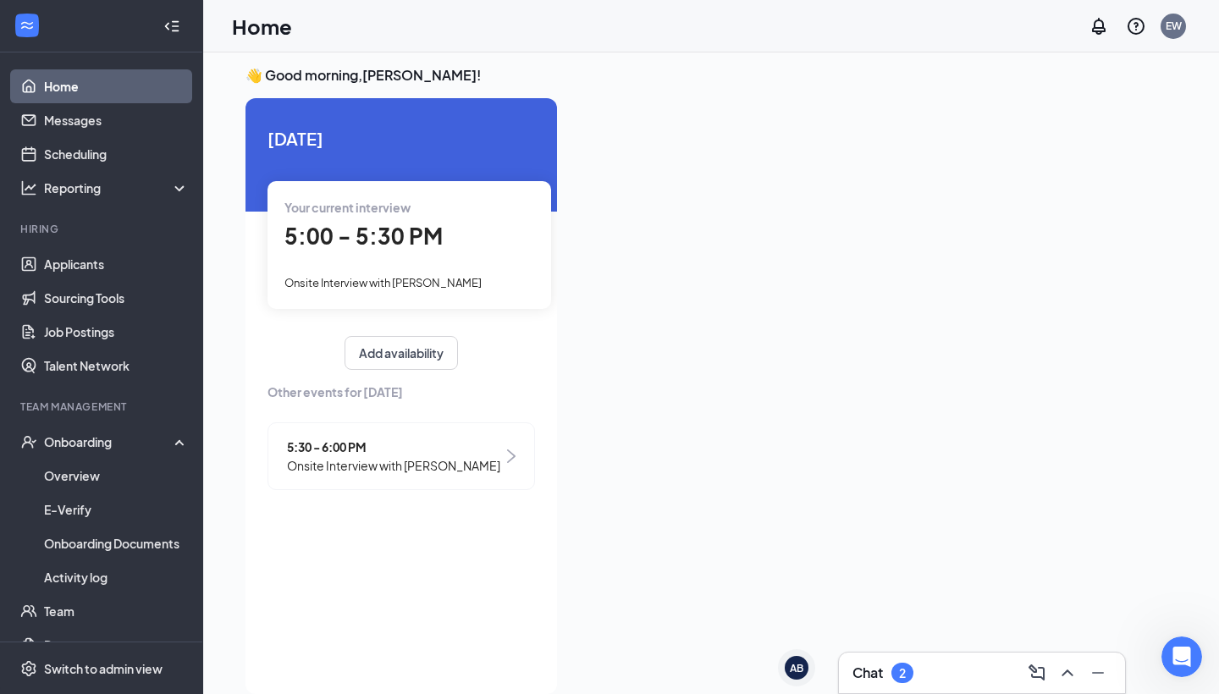
click at [384, 438] on span "5:30 - 6:00 PM" at bounding box center [393, 447] width 213 height 19
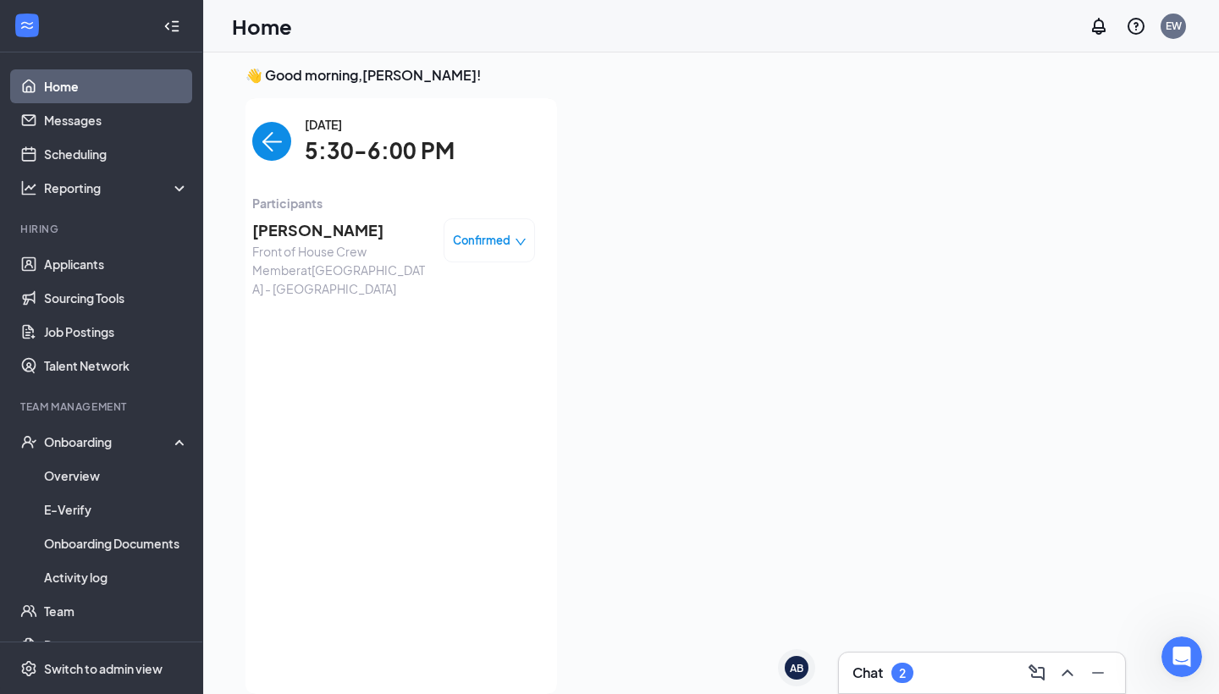
click at [304, 217] on div "[PERSON_NAME] Front of House Crew Member at [GEOGRAPHIC_DATA] - [GEOGRAPHIC_DAT…" at bounding box center [393, 258] width 283 height 91
click at [304, 228] on span "[PERSON_NAME]" at bounding box center [341, 230] width 178 height 24
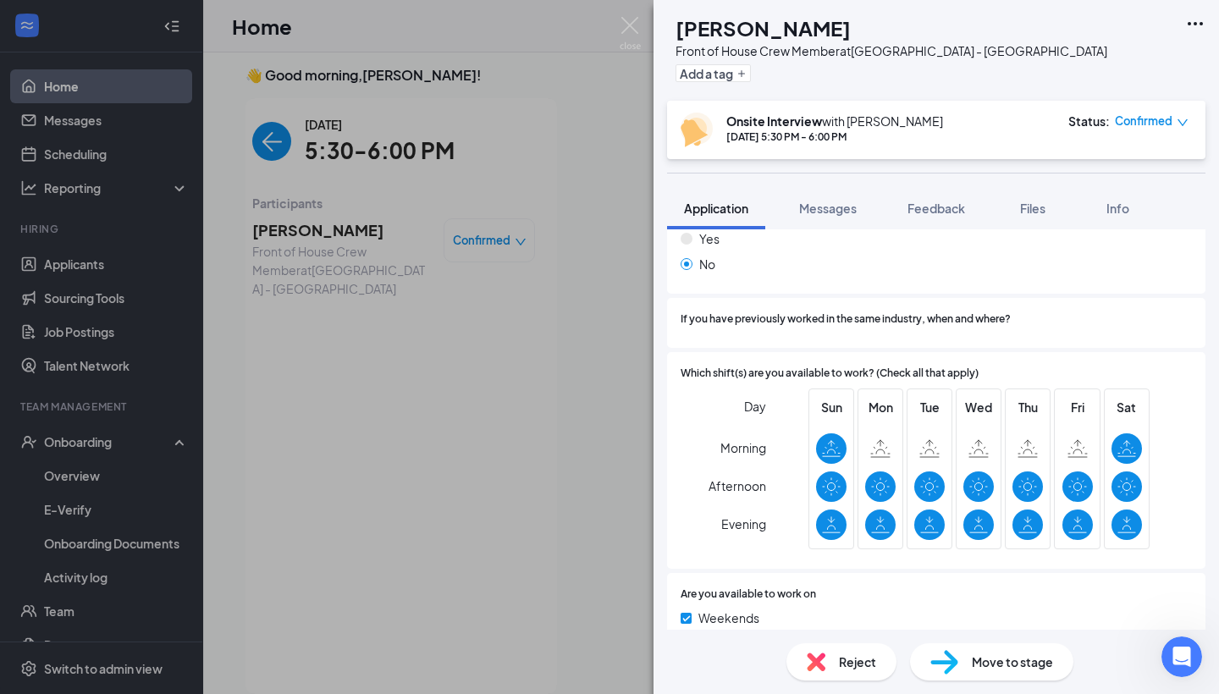
scroll to position [673, 0]
click at [1140, 123] on span "Confirmed" at bounding box center [1144, 121] width 58 height 17
click at [1114, 174] on span "Request Reschedule" at bounding box center [1117, 170] width 116 height 19
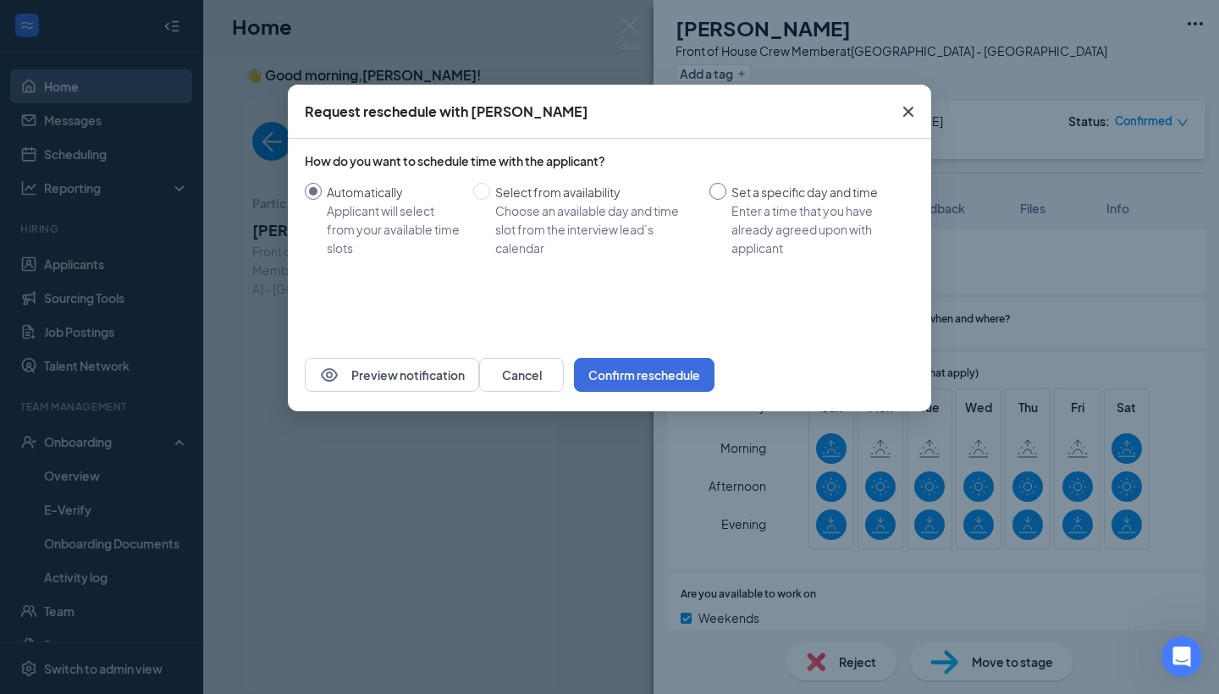
click at [800, 218] on div "Enter a time that you have already agreed upon with applicant" at bounding box center [816, 230] width 169 height 56
click at [726, 200] on input "Set a specific day and time Enter a time that you have already agreed upon with…" at bounding box center [718, 191] width 17 height 17
radio input "true"
radio input "false"
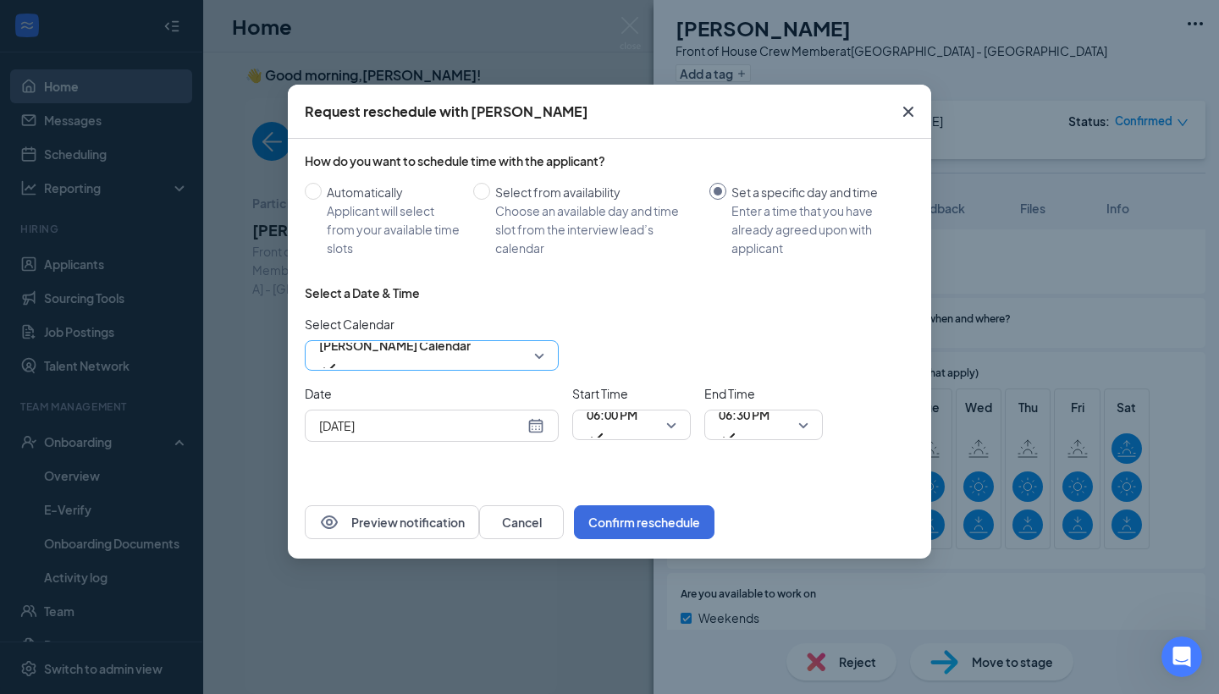
click at [434, 356] on span "[PERSON_NAME] Calendar" at bounding box center [395, 345] width 152 height 25
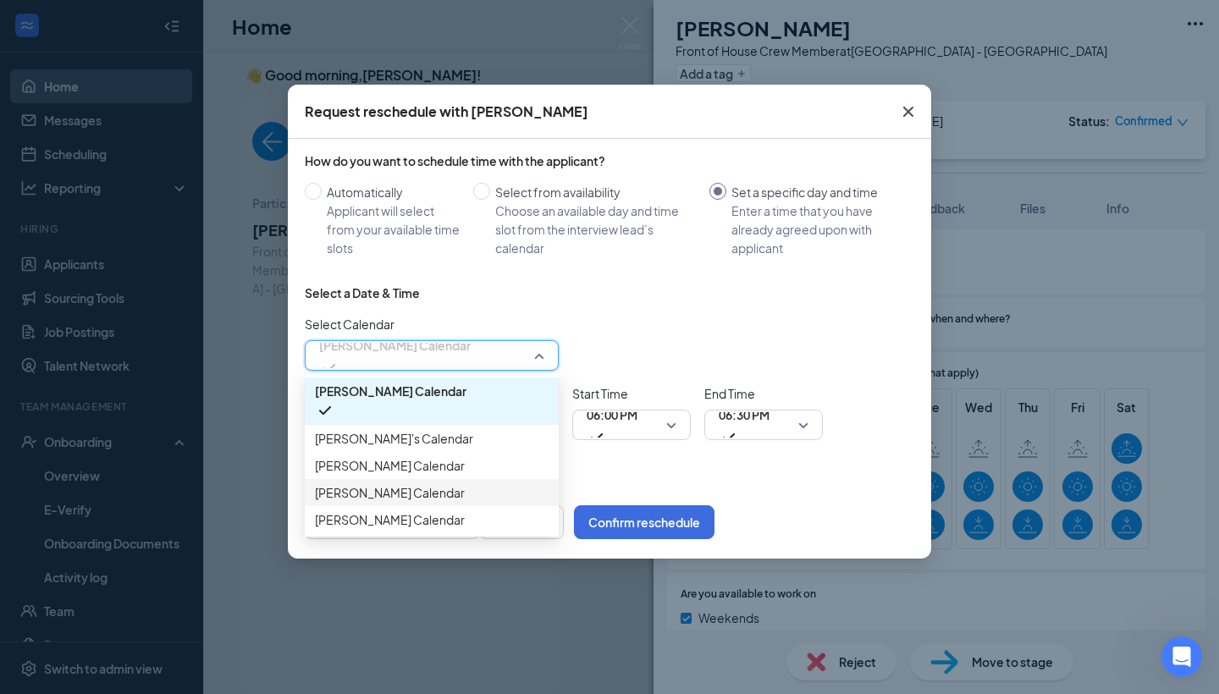
click at [399, 502] on span "[PERSON_NAME] Calendar" at bounding box center [390, 492] width 150 height 19
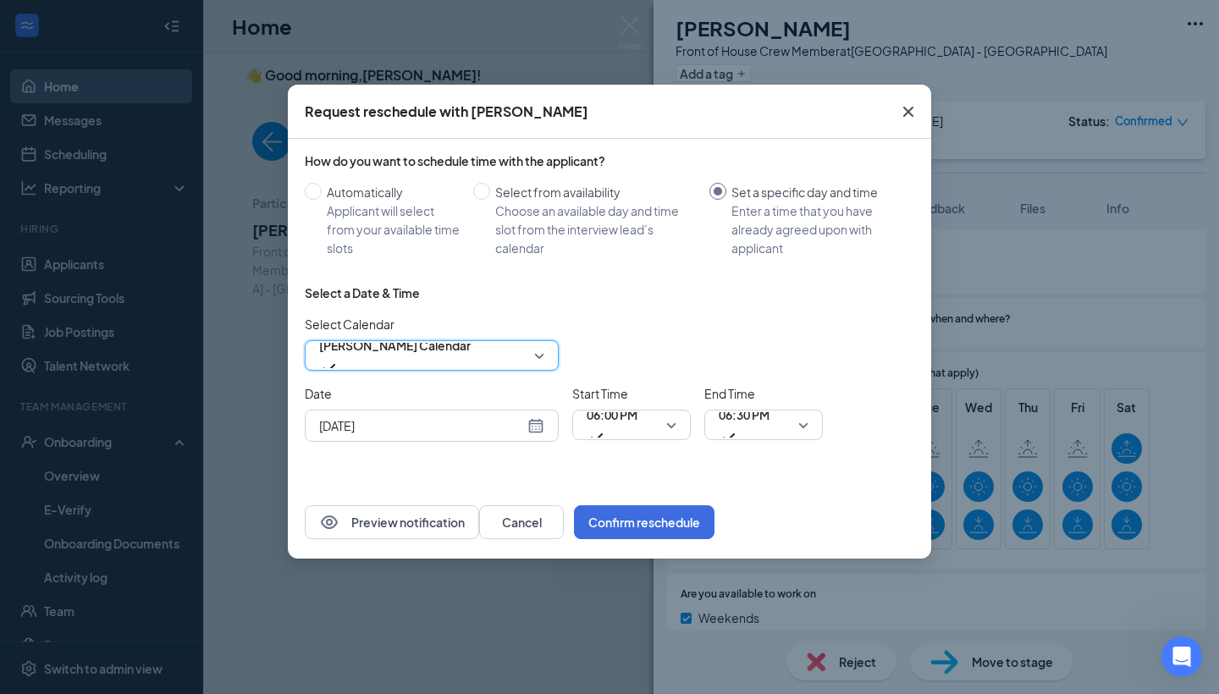
click at [538, 422] on div "[DATE]" at bounding box center [431, 426] width 225 height 19
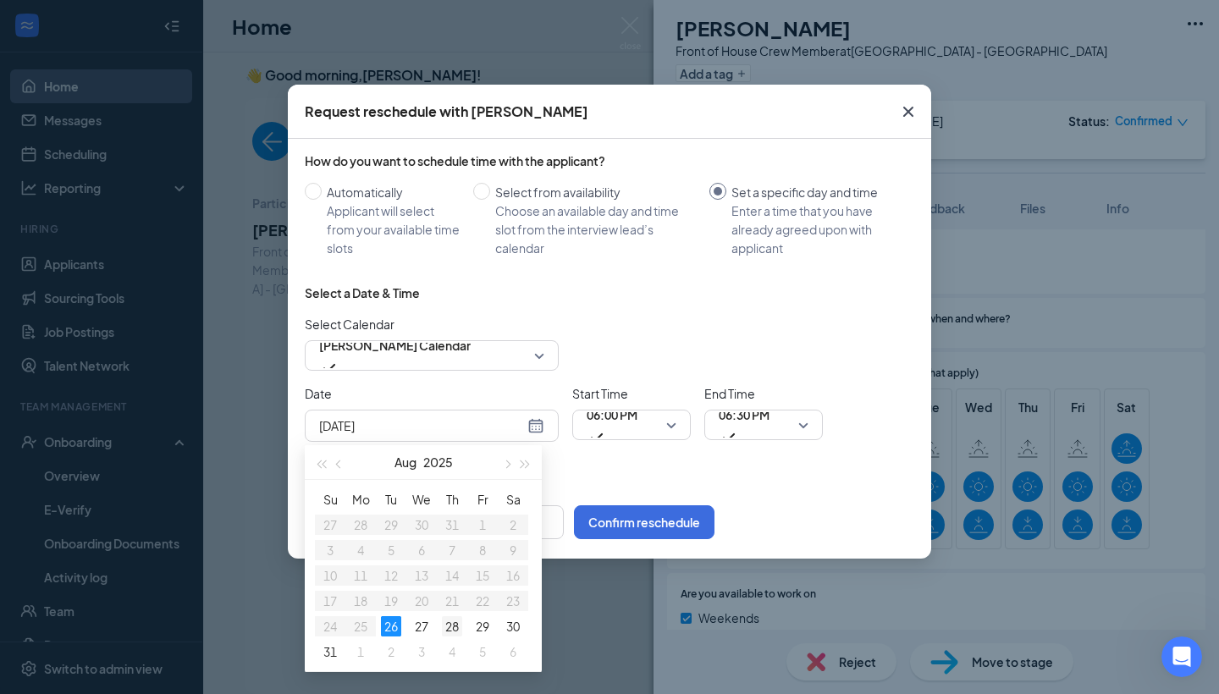
type input "[DATE]"
click at [445, 627] on div "28" at bounding box center [452, 626] width 20 height 20
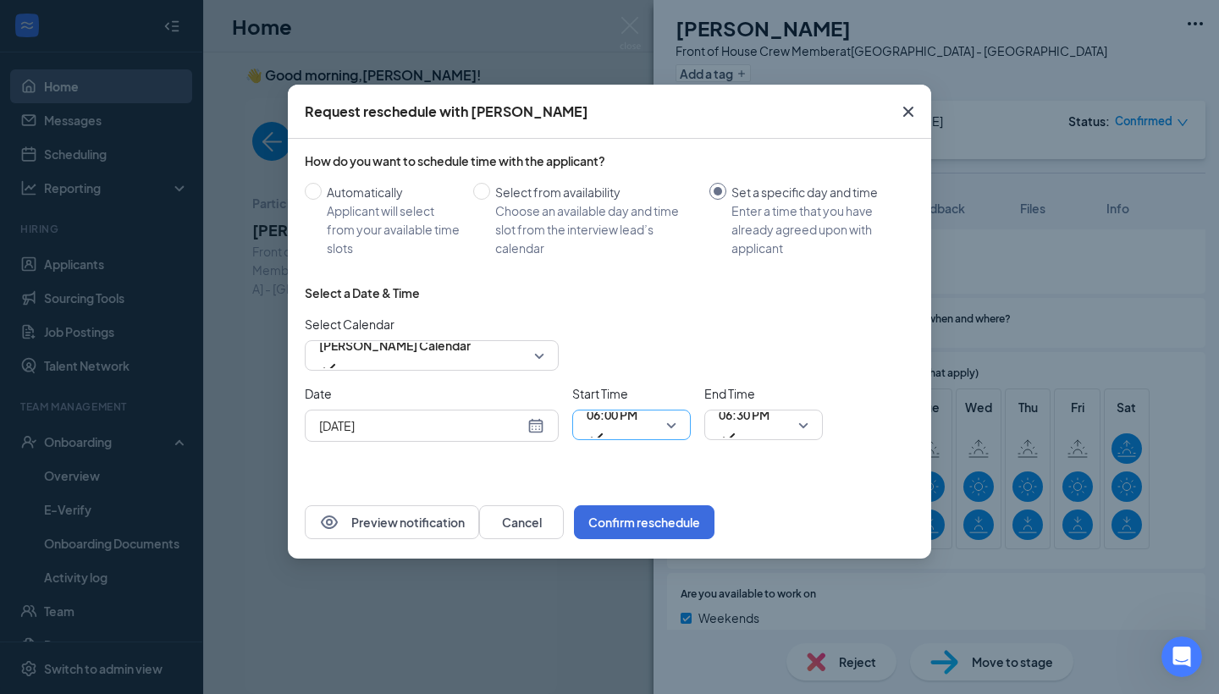
click at [638, 425] on span "06:00 PM" at bounding box center [612, 425] width 51 height 46
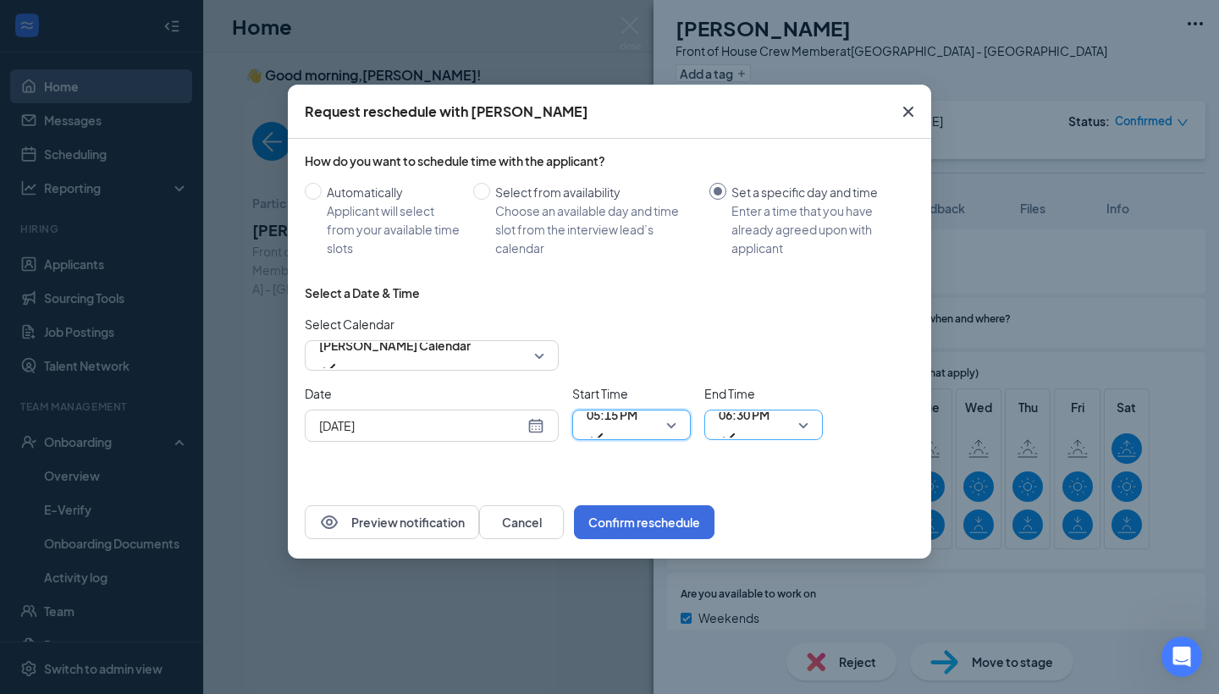
click at [760, 428] on span "06:30 PM" at bounding box center [744, 414] width 51 height 25
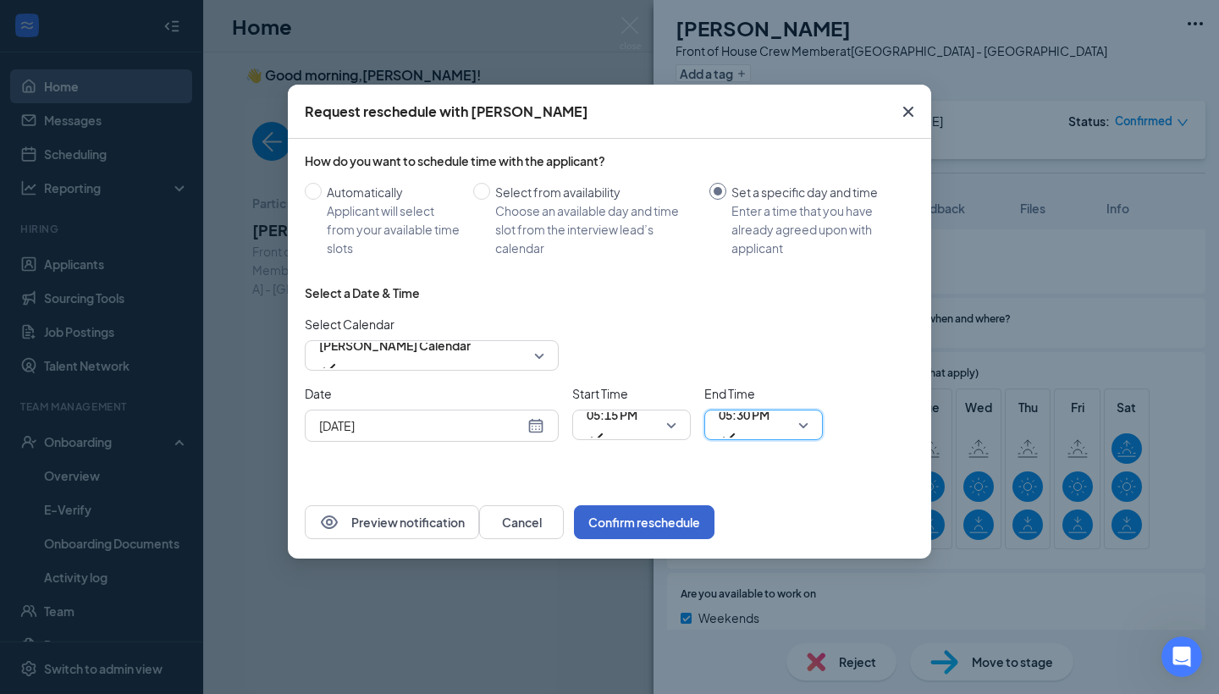
click at [715, 533] on button "Confirm reschedule" at bounding box center [644, 522] width 141 height 34
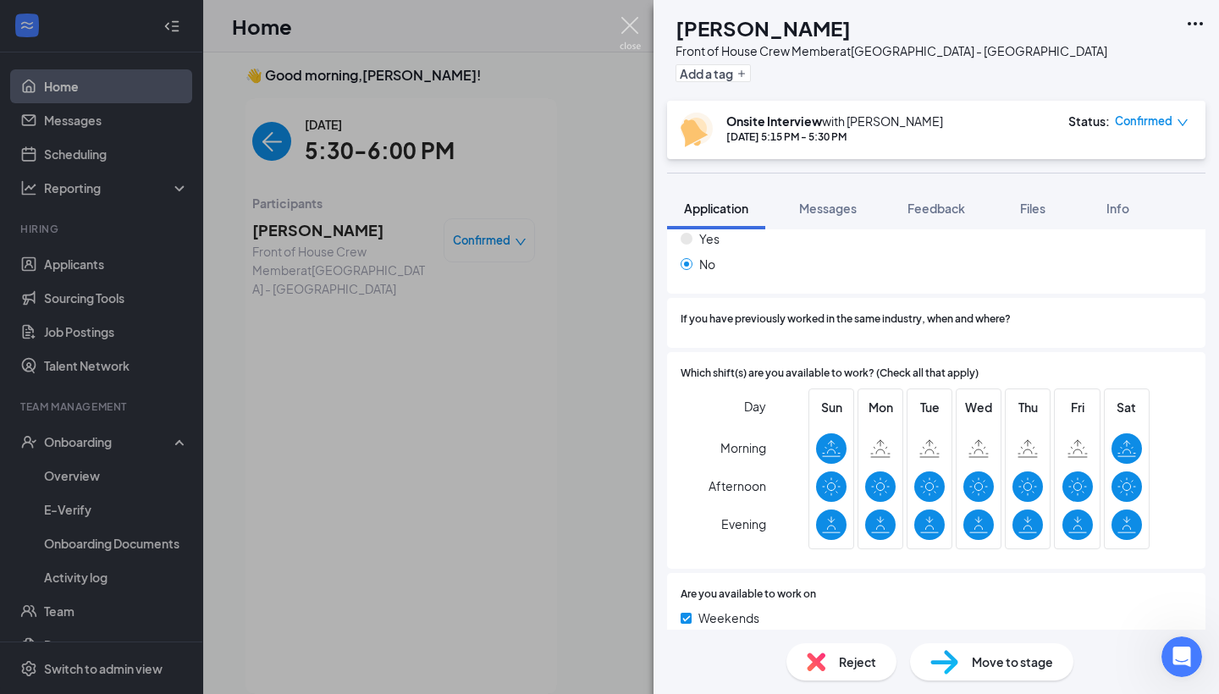
click at [629, 29] on img at bounding box center [630, 33] width 21 height 33
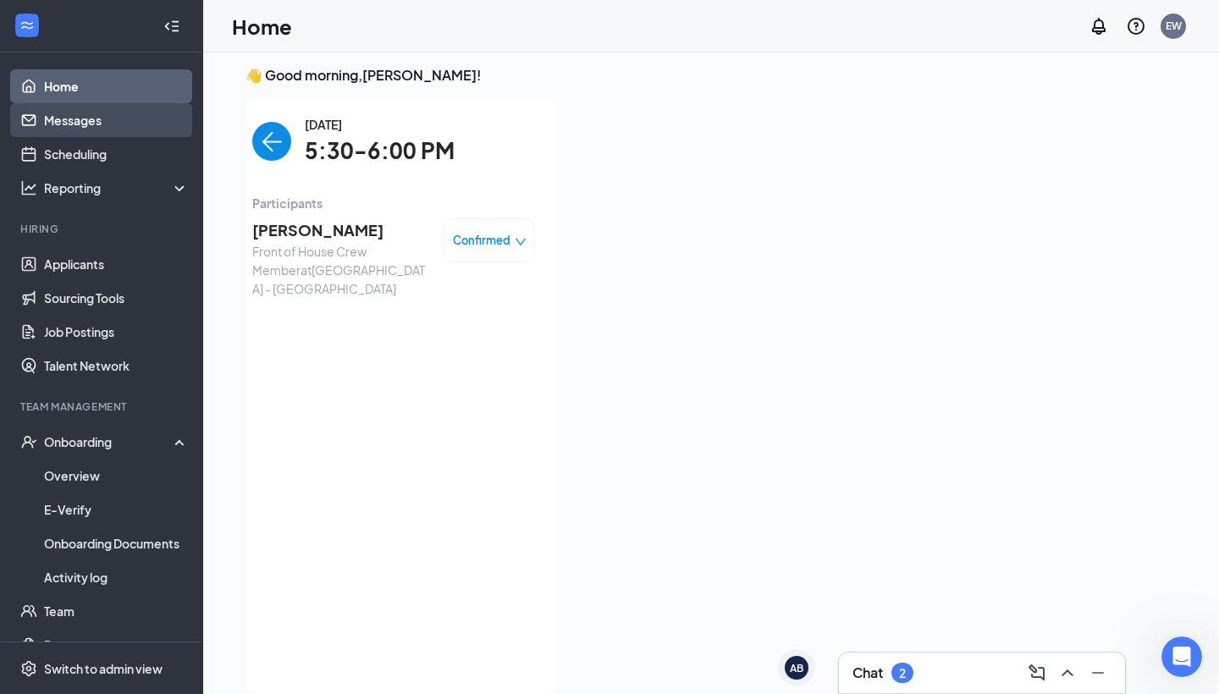
click at [102, 118] on link "Messages" at bounding box center [116, 120] width 145 height 34
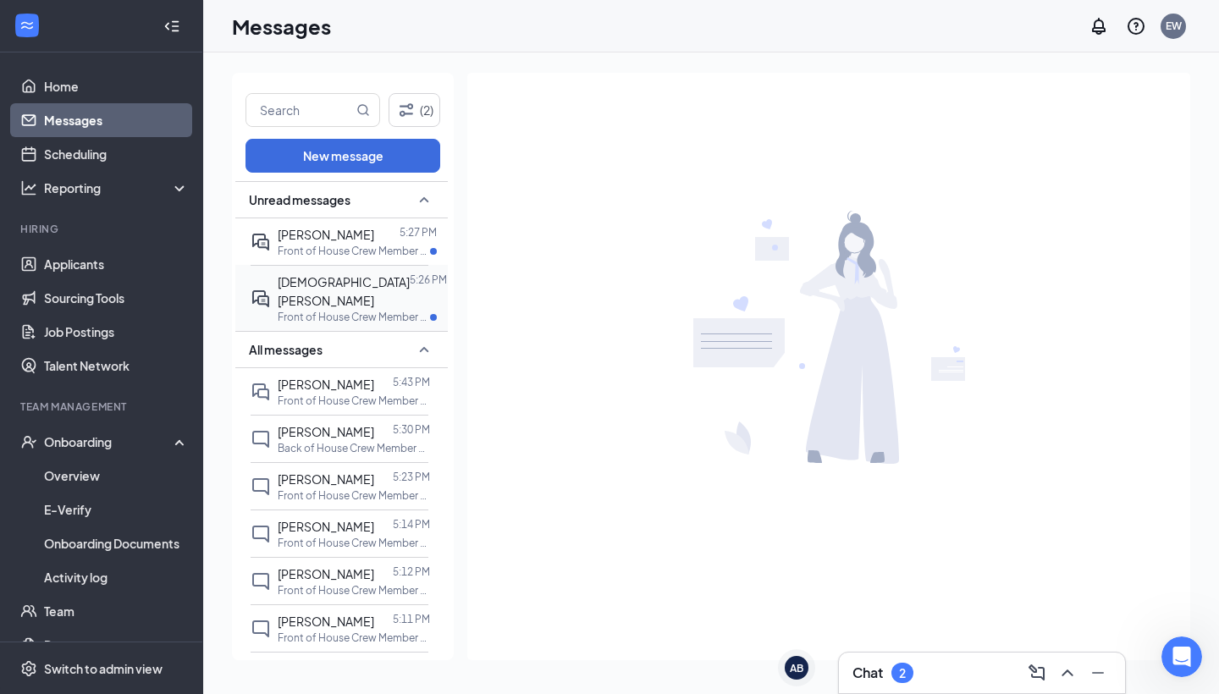
click at [382, 296] on div "[DEMOGRAPHIC_DATA][PERSON_NAME]" at bounding box center [344, 291] width 132 height 37
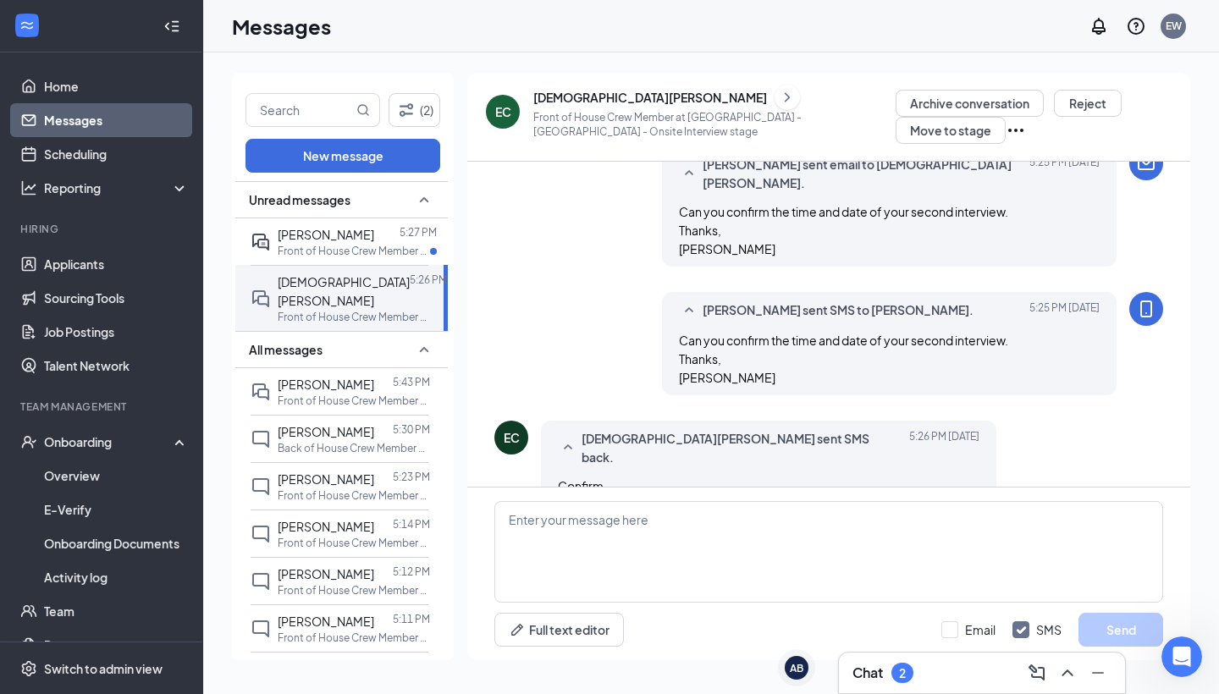
click at [389, 252] on div "[DATE] 5:26 PM" at bounding box center [388, 248] width 84 height 28
click at [322, 231] on span "[PERSON_NAME]" at bounding box center [326, 234] width 97 height 15
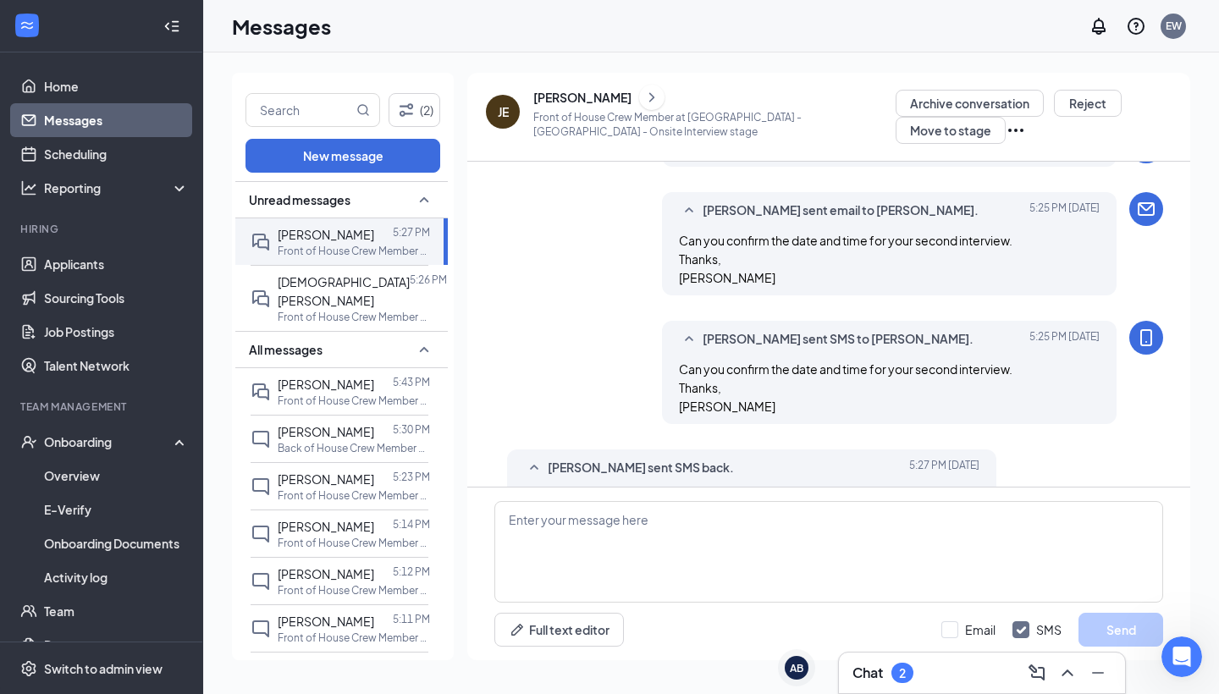
scroll to position [436, 0]
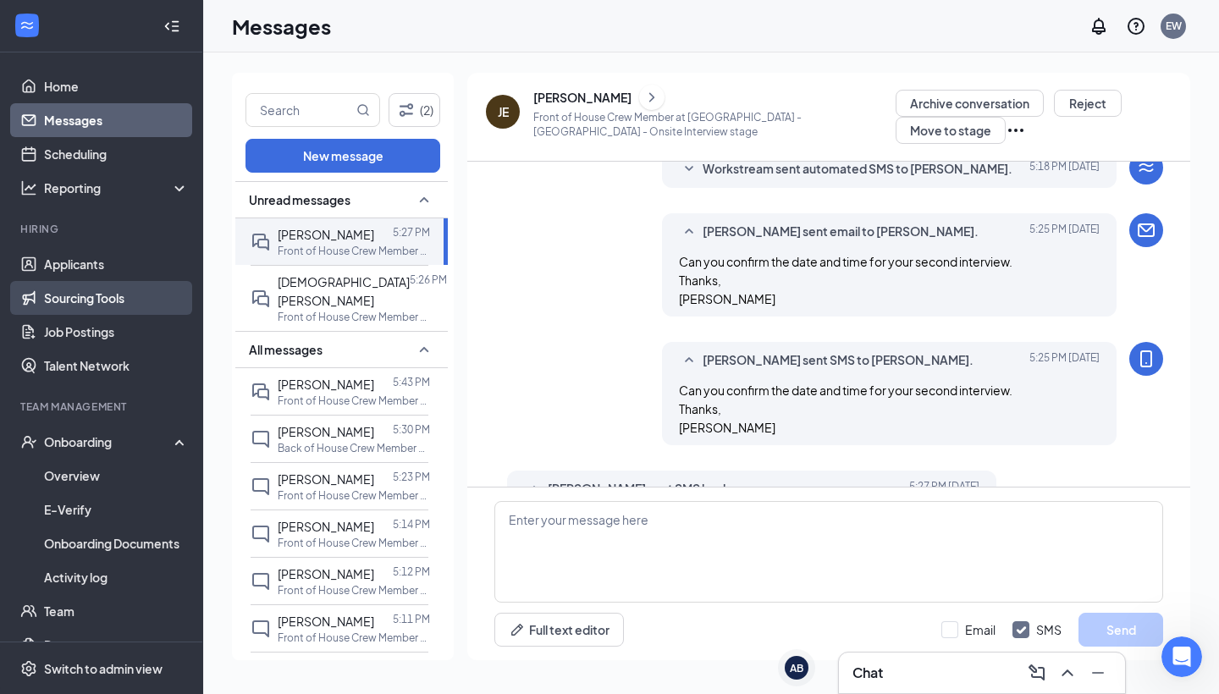
click at [108, 309] on link "Sourcing Tools" at bounding box center [116, 298] width 145 height 34
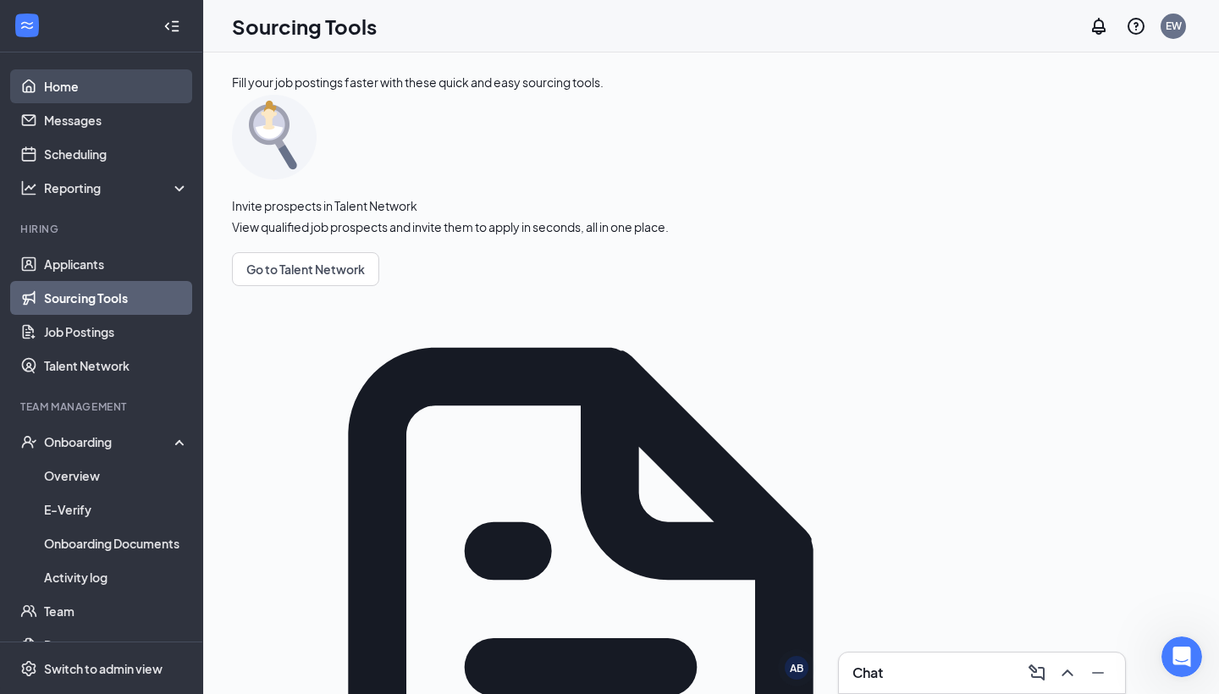
click at [78, 96] on link "Home" at bounding box center [116, 86] width 145 height 34
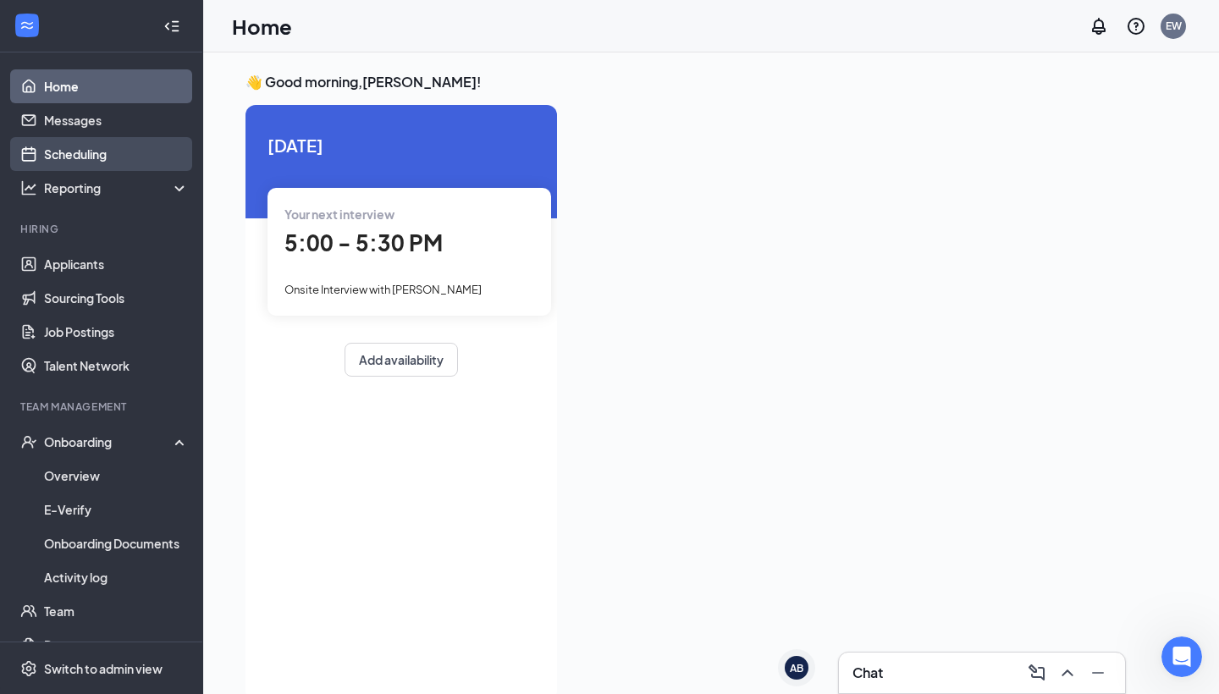
click at [116, 168] on link "Scheduling" at bounding box center [116, 154] width 145 height 34
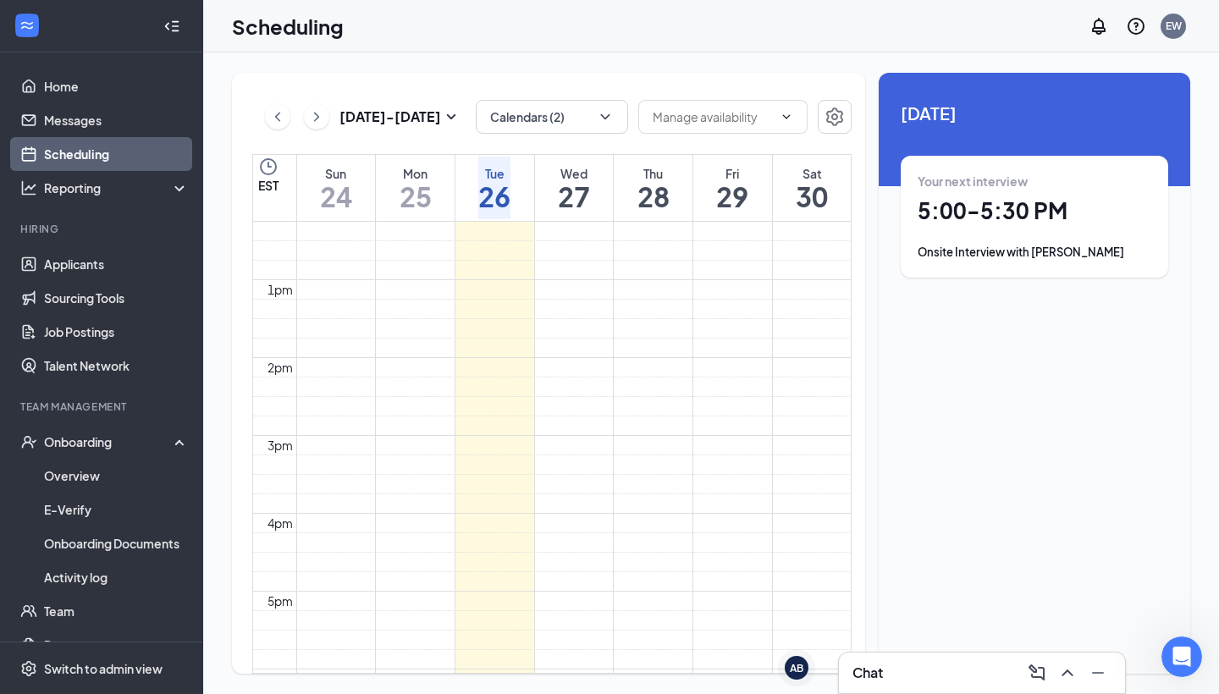
scroll to position [1106, 0]
click at [616, 124] on button "Calendars (2)" at bounding box center [552, 117] width 152 height 34
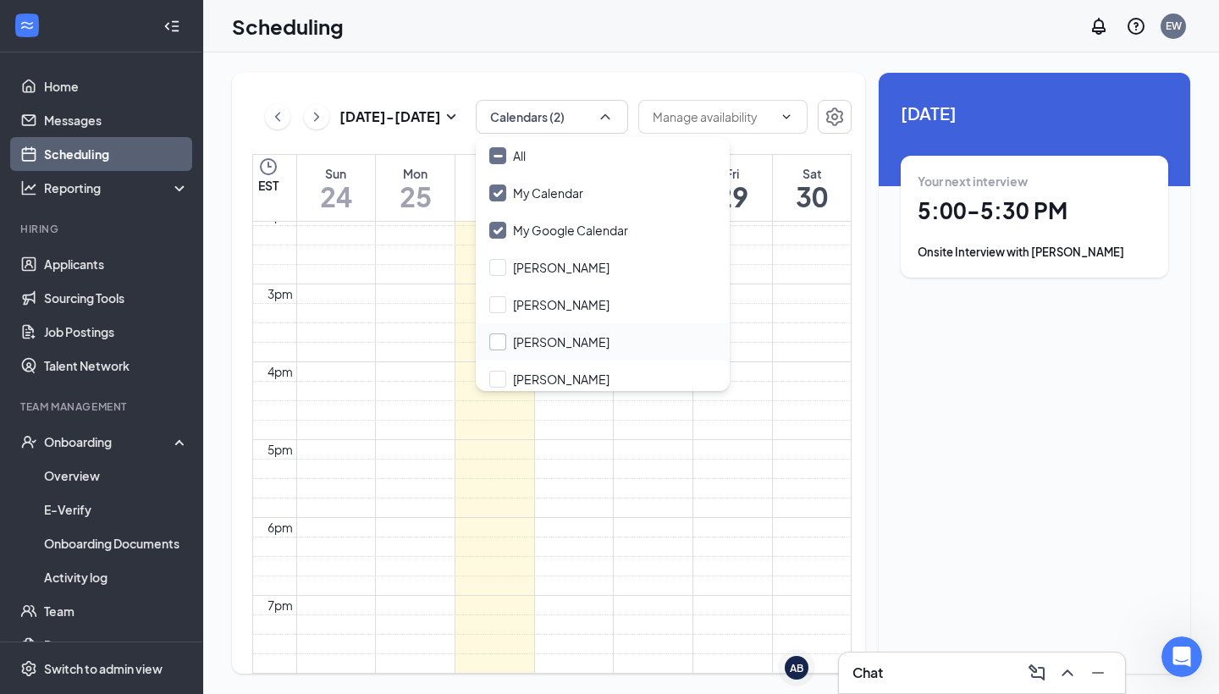
click at [558, 341] on div "[PERSON_NAME]" at bounding box center [561, 342] width 97 height 17
click at [558, 341] on input "[PERSON_NAME]" at bounding box center [549, 342] width 120 height 17
click at [550, 347] on div "[PERSON_NAME]" at bounding box center [561, 342] width 97 height 17
click at [550, 347] on input "[PERSON_NAME]" at bounding box center [549, 342] width 120 height 17
click at [500, 338] on div at bounding box center [497, 342] width 17 height 17
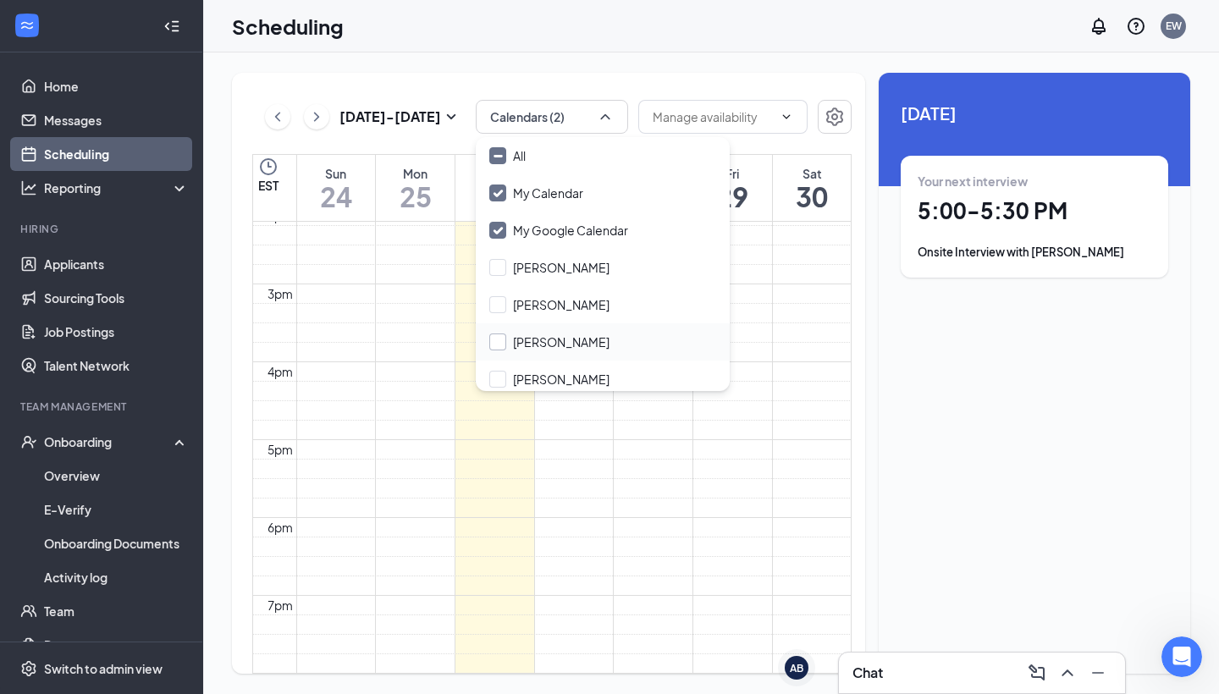
click at [500, 338] on input "[PERSON_NAME]" at bounding box center [549, 342] width 120 height 17
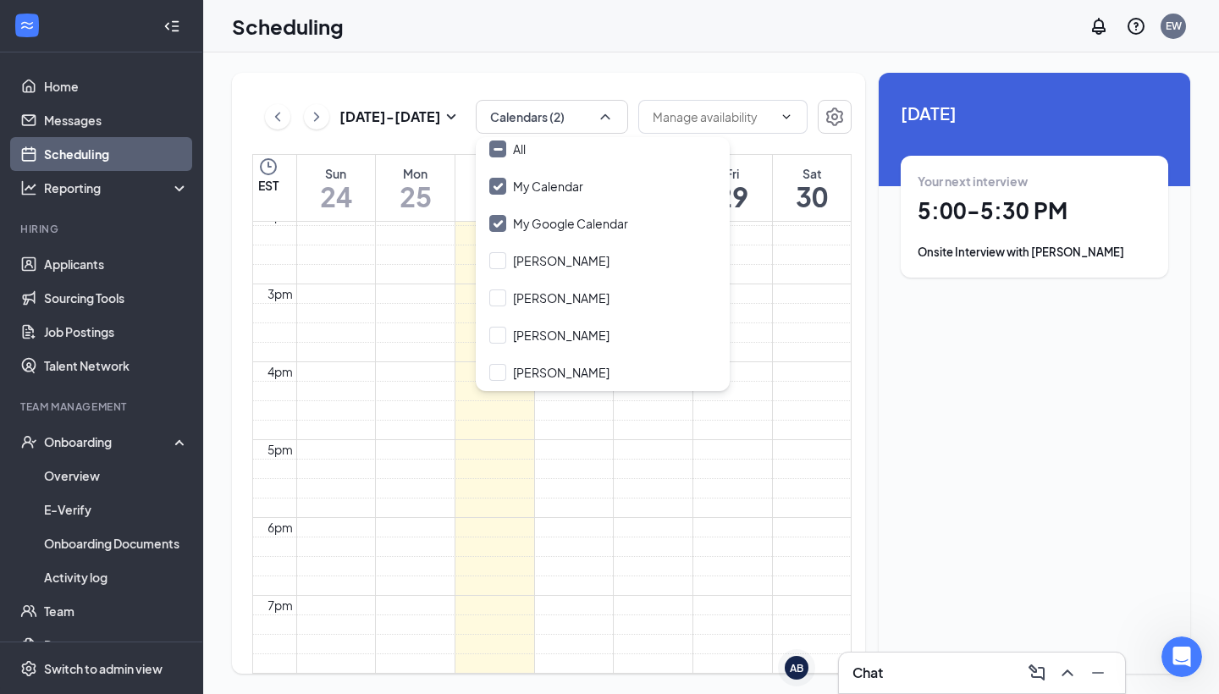
scroll to position [7, 0]
click at [510, 338] on label "[PERSON_NAME]" at bounding box center [549, 335] width 120 height 17
click at [510, 338] on input "[PERSON_NAME]" at bounding box center [549, 335] width 120 height 17
click at [510, 338] on label "[PERSON_NAME]" at bounding box center [549, 335] width 120 height 17
click at [510, 338] on input "[PERSON_NAME]" at bounding box center [549, 335] width 120 height 17
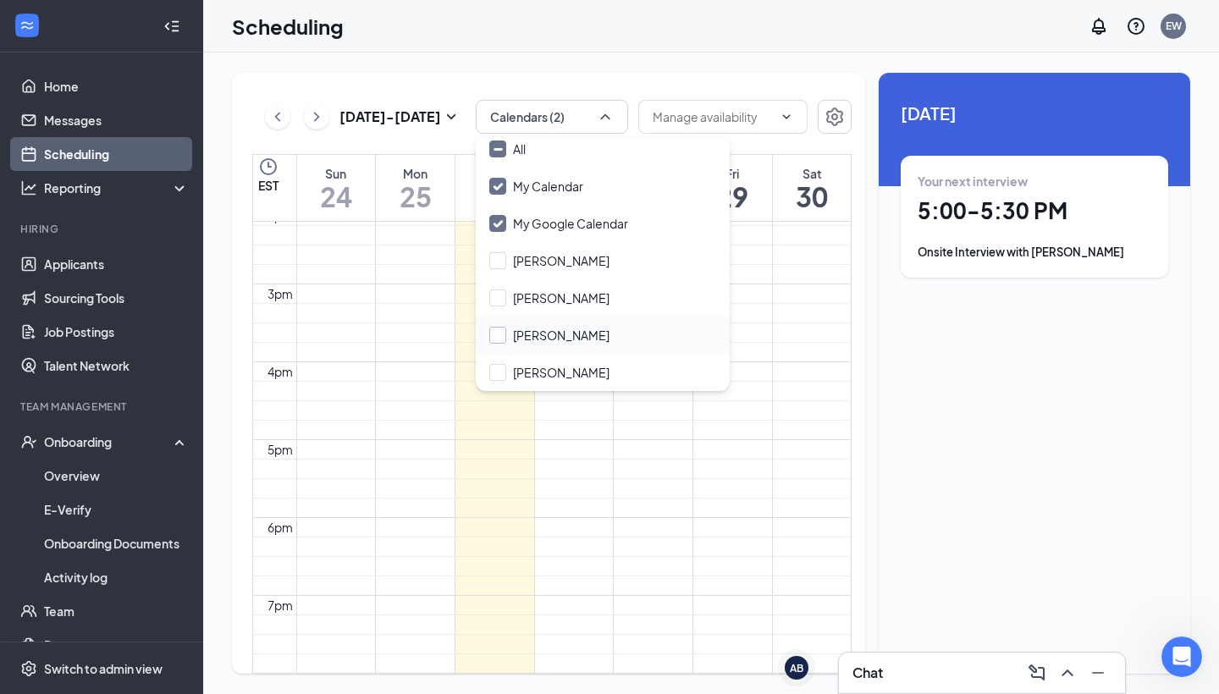
click at [510, 338] on label "[PERSON_NAME]" at bounding box center [549, 335] width 120 height 17
click at [510, 338] on input "[PERSON_NAME]" at bounding box center [549, 335] width 120 height 17
checkbox input "false"
click at [500, 156] on div at bounding box center [497, 149] width 17 height 17
click at [500, 156] on input "All" at bounding box center [507, 149] width 36 height 17
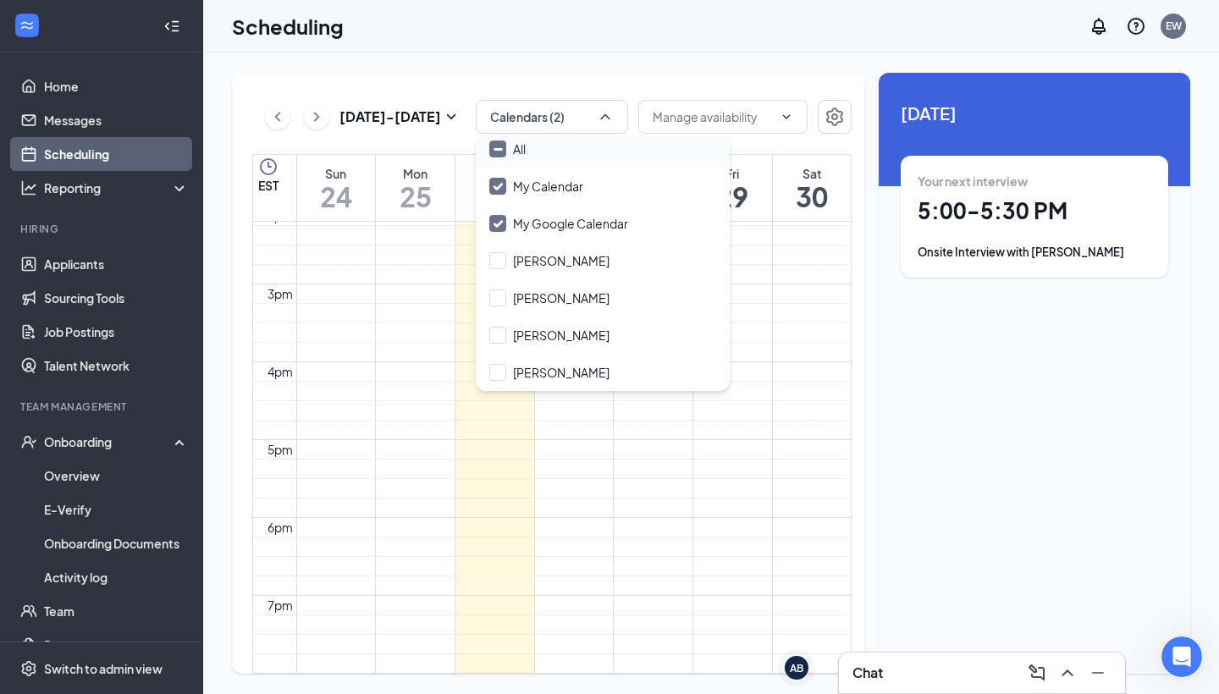
checkbox input "true"
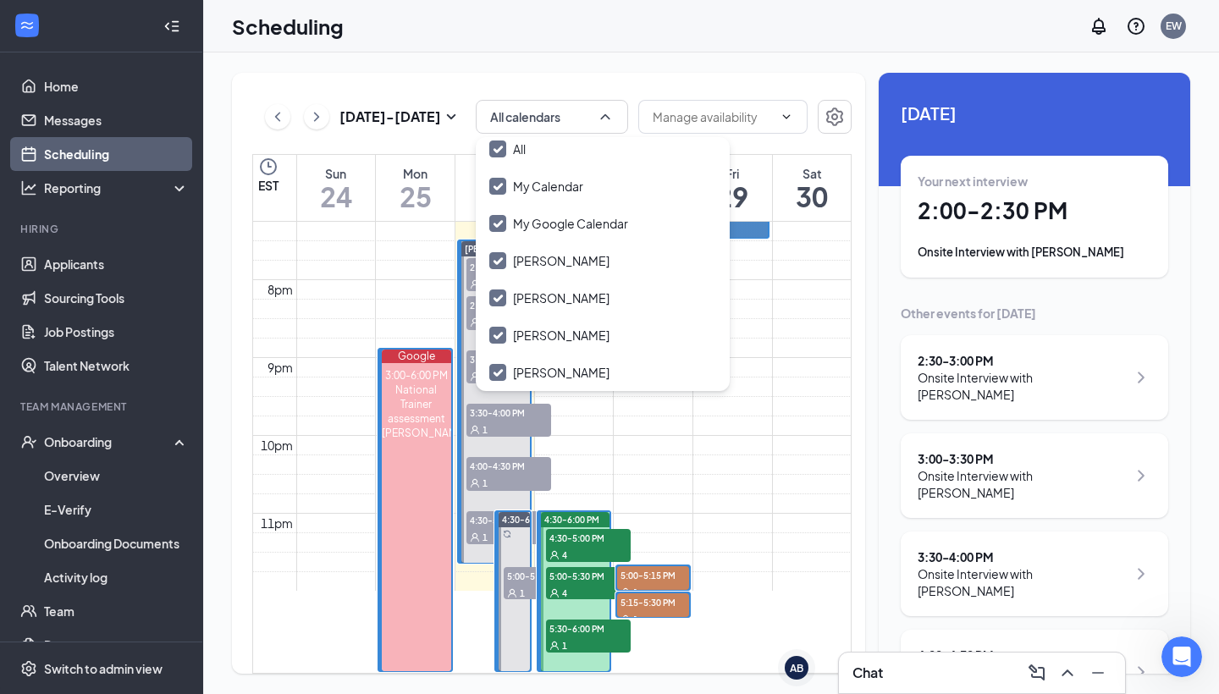
scroll to position [1524, 0]
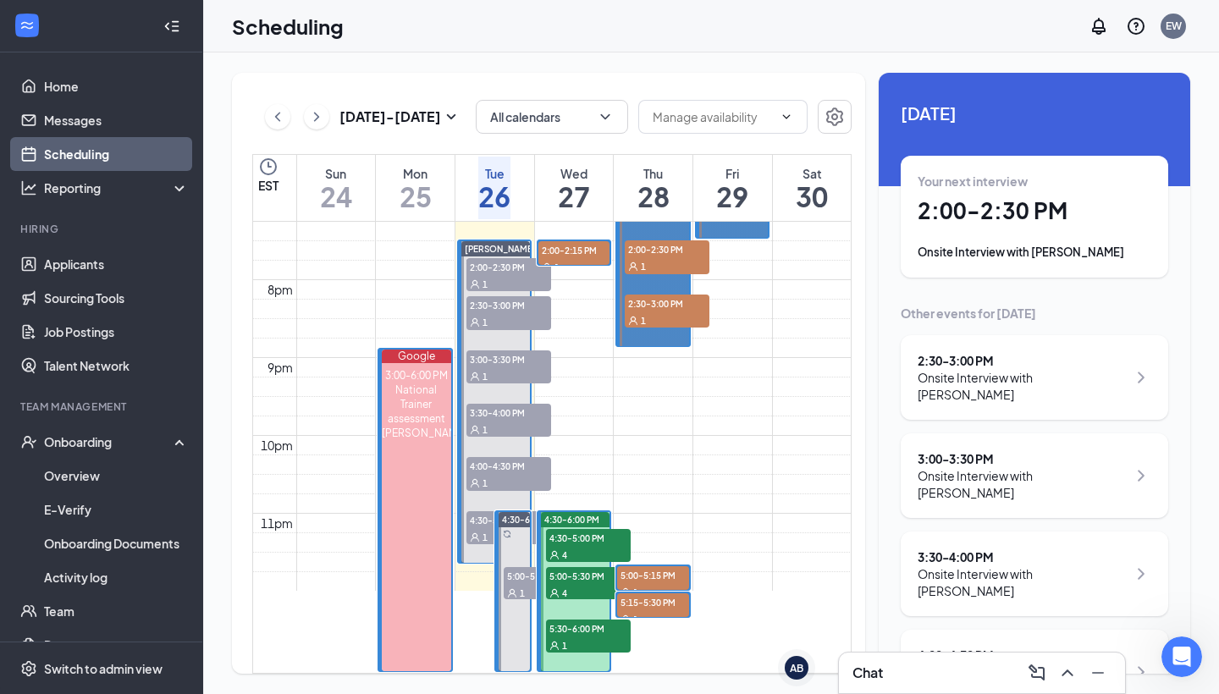
scroll to position [1535, 0]
click at [597, 620] on span "5:30-6:00 PM" at bounding box center [588, 628] width 85 height 17
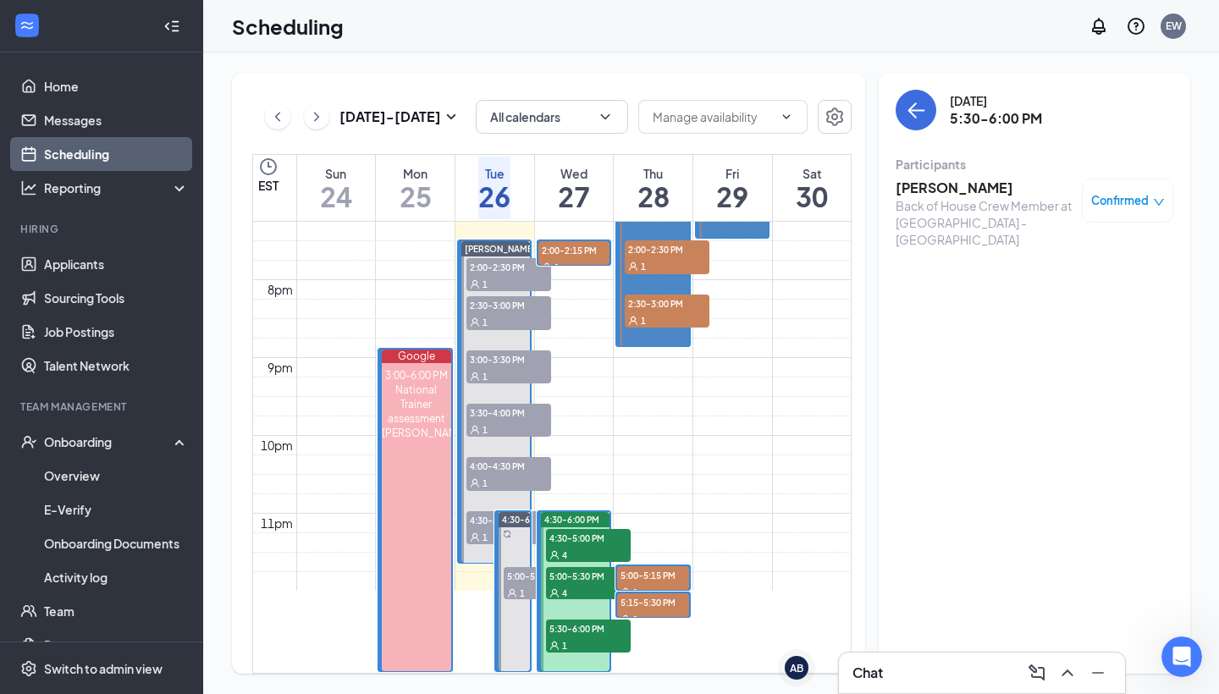
click at [592, 584] on div "4" at bounding box center [588, 592] width 85 height 17
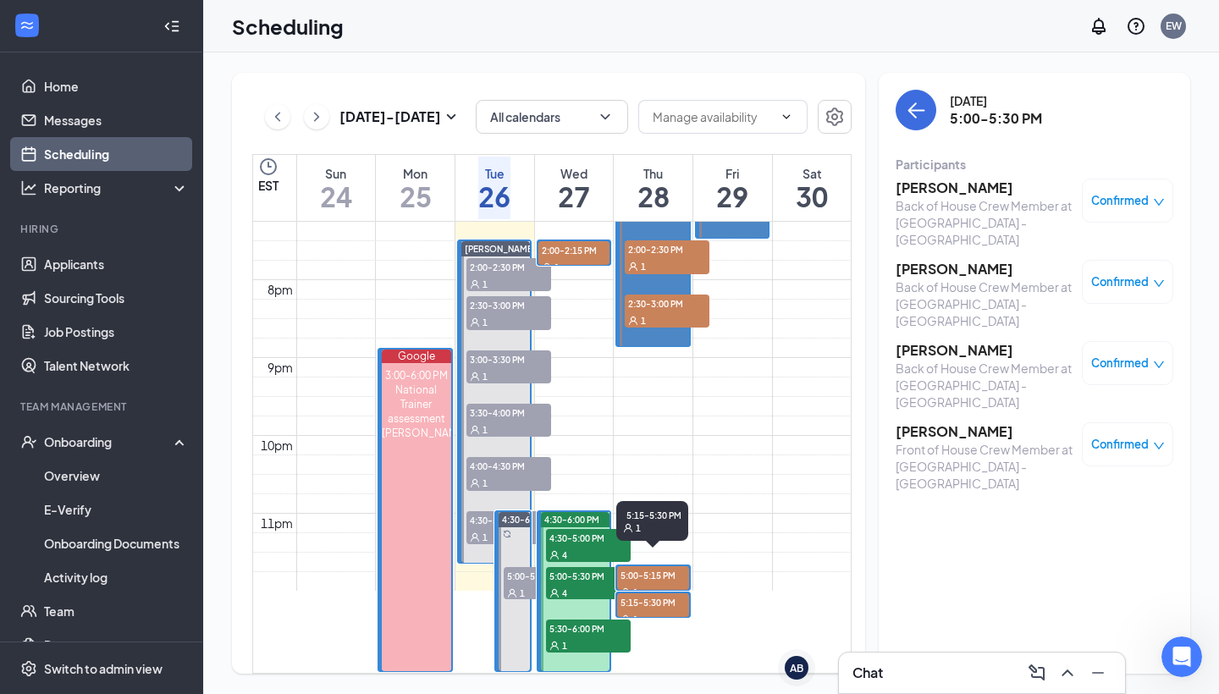
click at [677, 594] on span "5:15-5:30 PM" at bounding box center [652, 602] width 71 height 17
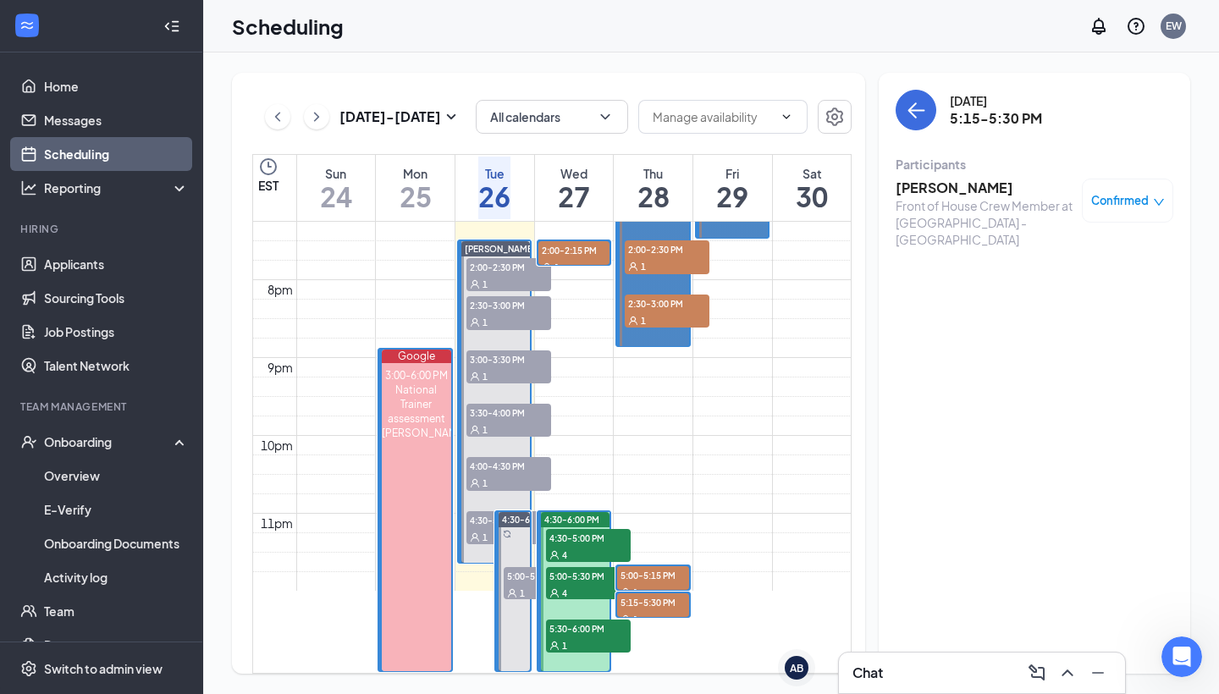
click at [958, 189] on h3 "[PERSON_NAME]" at bounding box center [985, 188] width 178 height 19
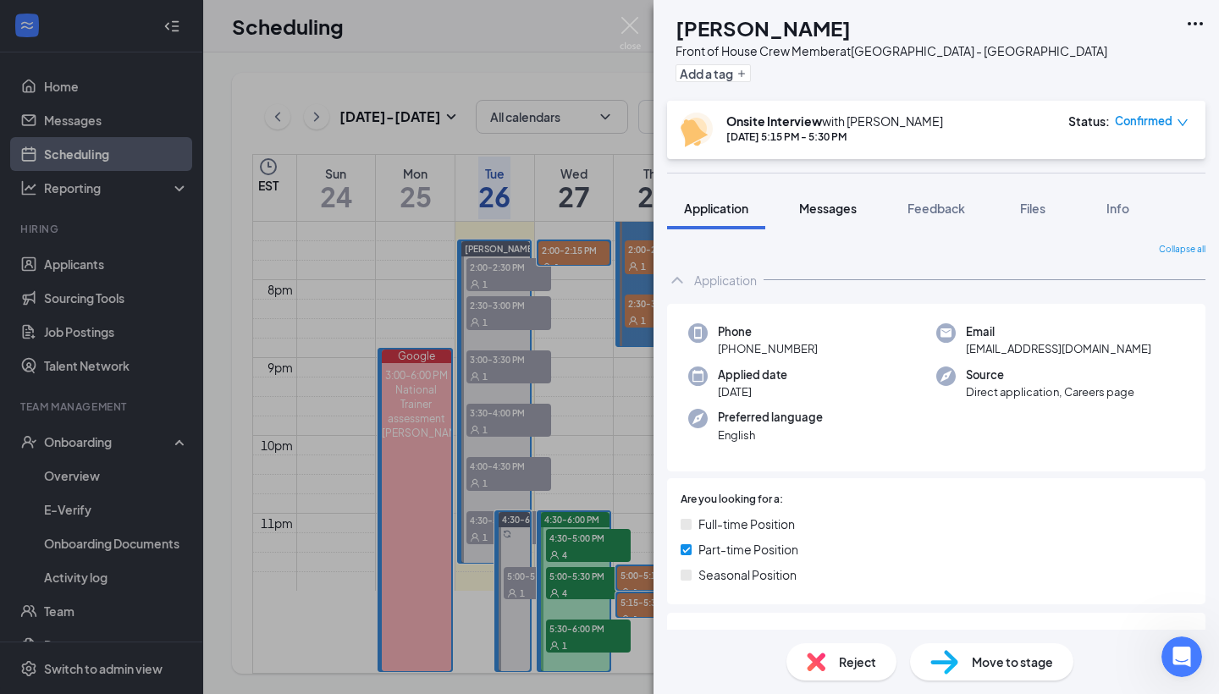
click at [848, 216] on div "Messages" at bounding box center [828, 208] width 58 height 17
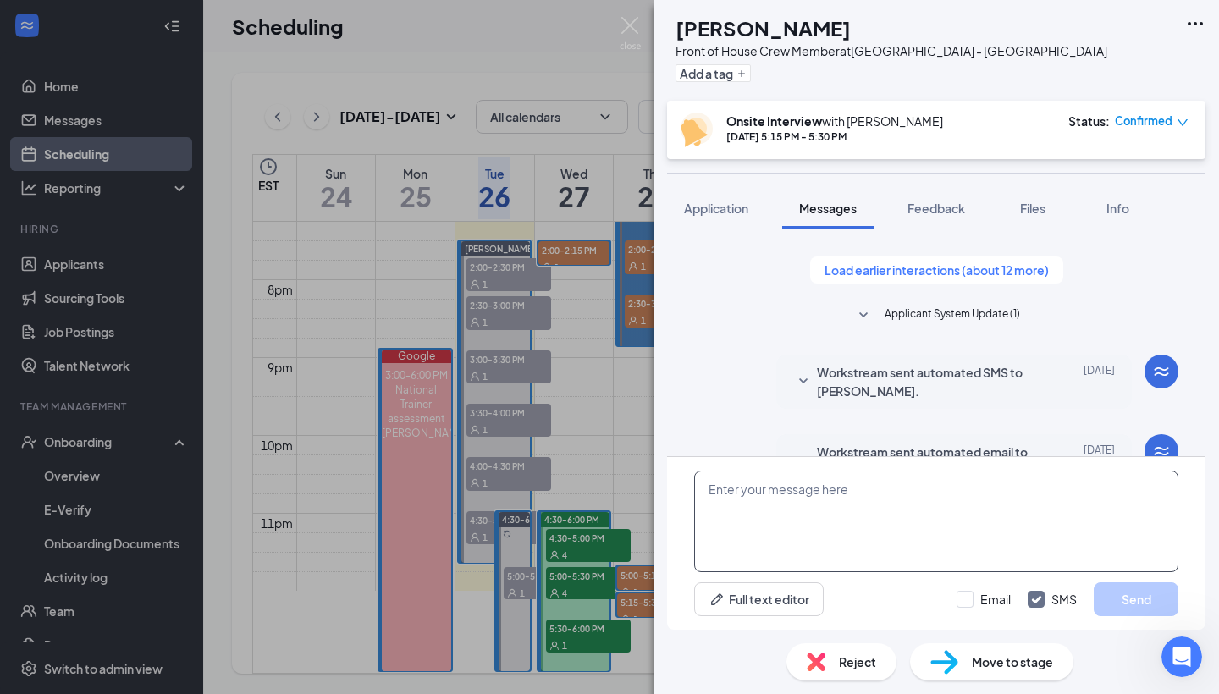
scroll to position [576, 0]
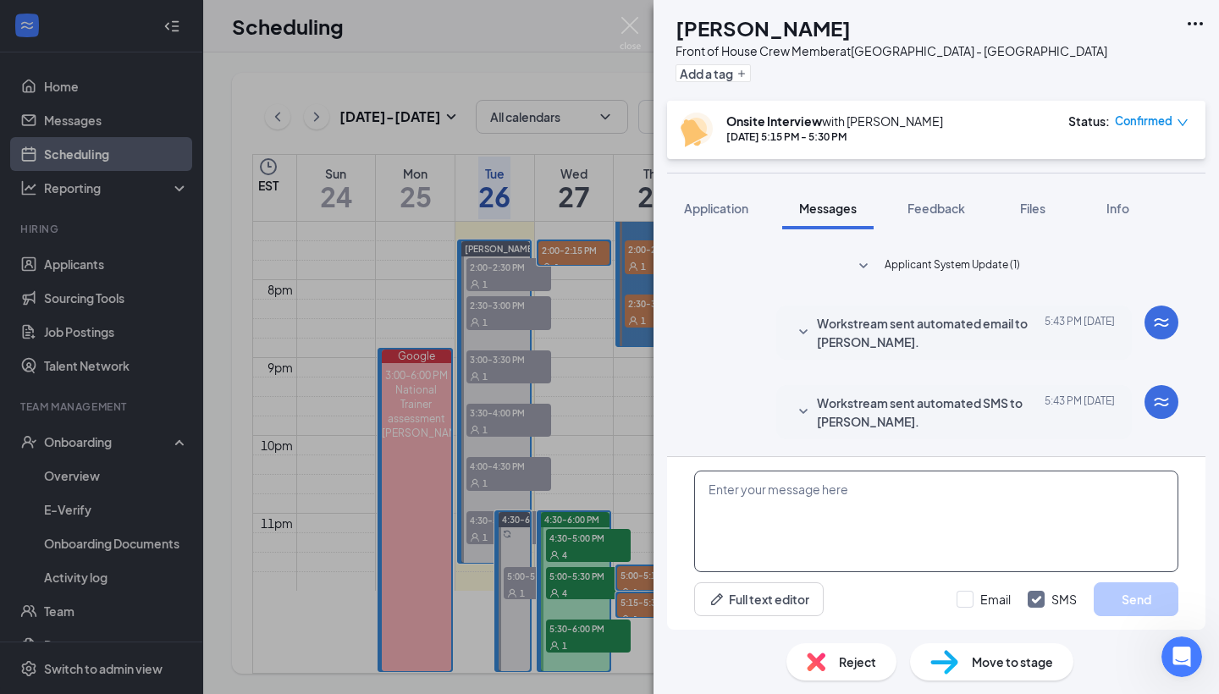
click at [842, 502] on textarea at bounding box center [936, 522] width 484 height 102
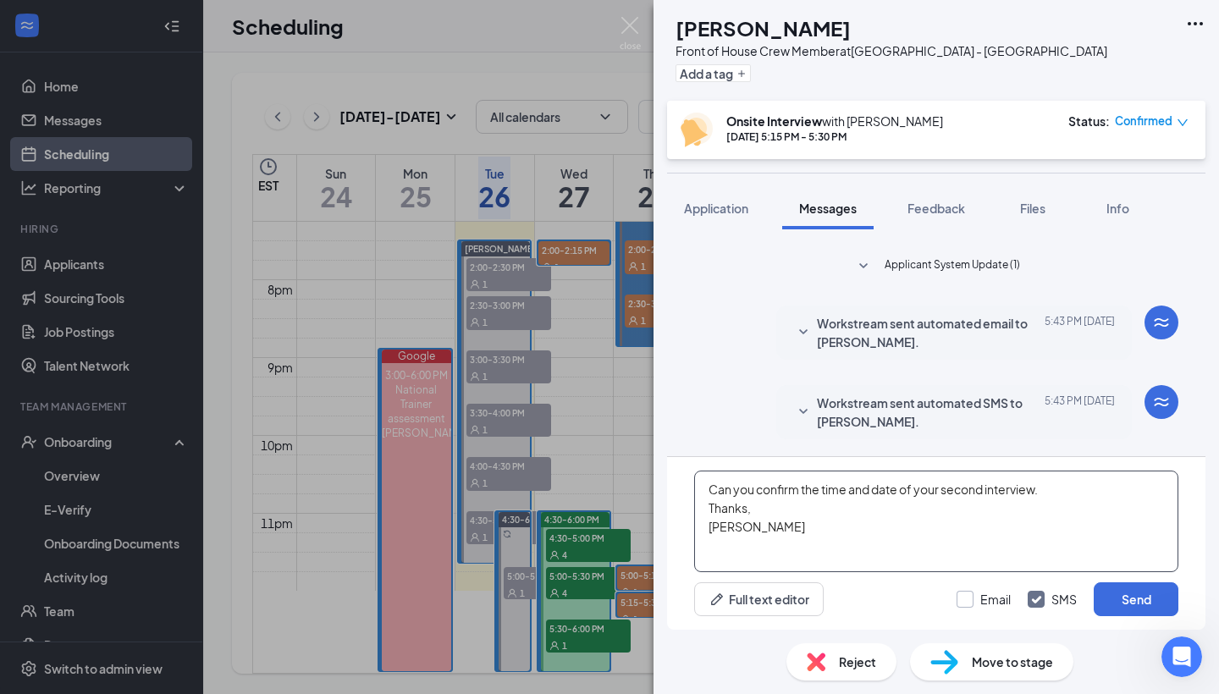
type textarea "Can you confirm the time and date of your second interview. Thanks, [PERSON_NAM…"
click at [986, 599] on div "Email" at bounding box center [996, 599] width 30 height 17
click at [986, 599] on input "Email" at bounding box center [984, 599] width 54 height 17
checkbox input "true"
click at [1130, 603] on button "Send" at bounding box center [1136, 600] width 85 height 34
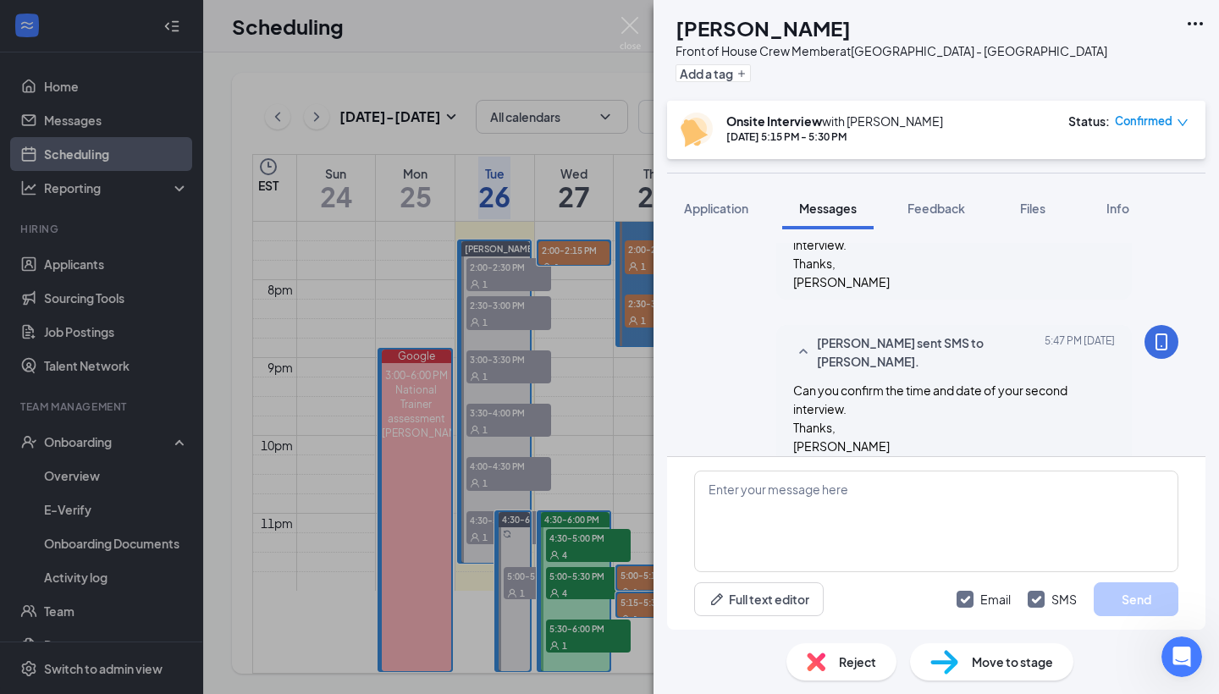
scroll to position [904, 0]
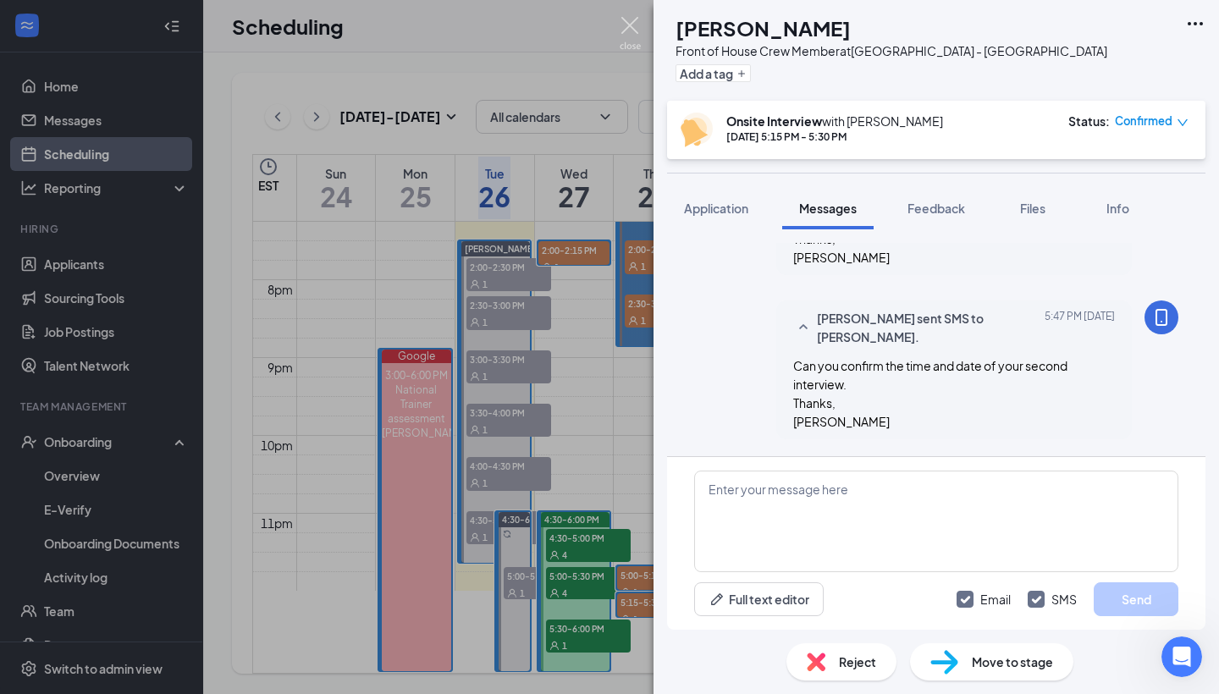
click at [621, 18] on img at bounding box center [630, 33] width 21 height 33
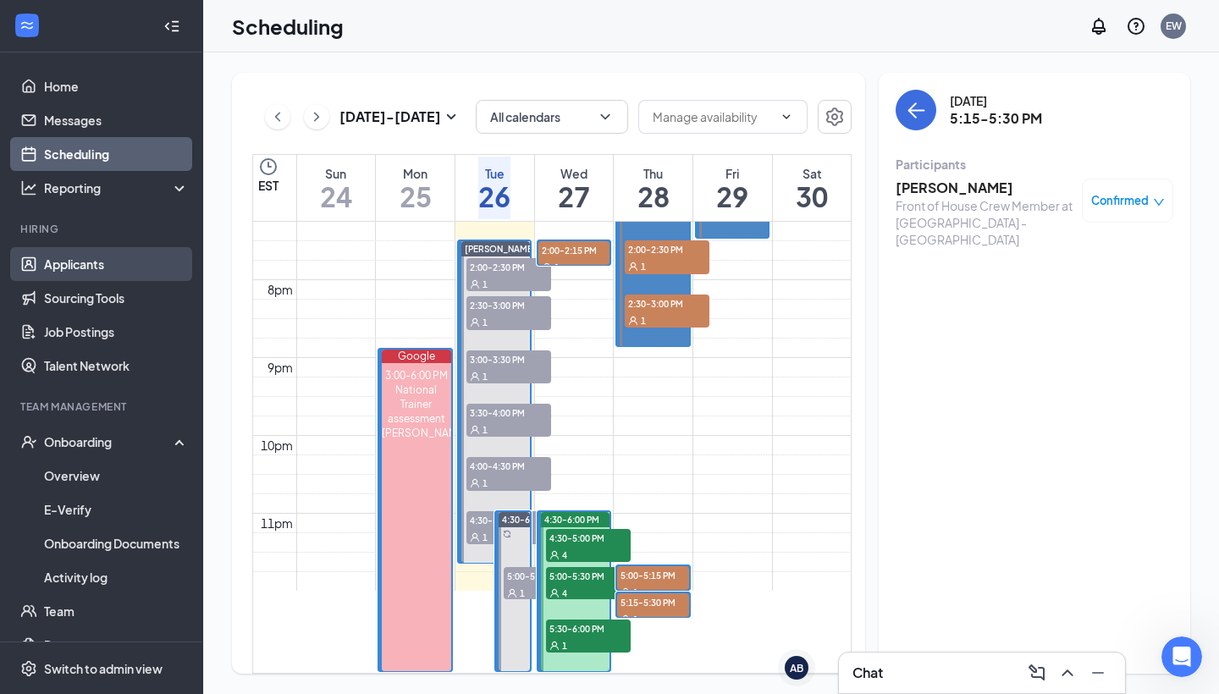
click at [95, 265] on link "Applicants" at bounding box center [116, 264] width 145 height 34
